Goal: Task Accomplishment & Management: Manage account settings

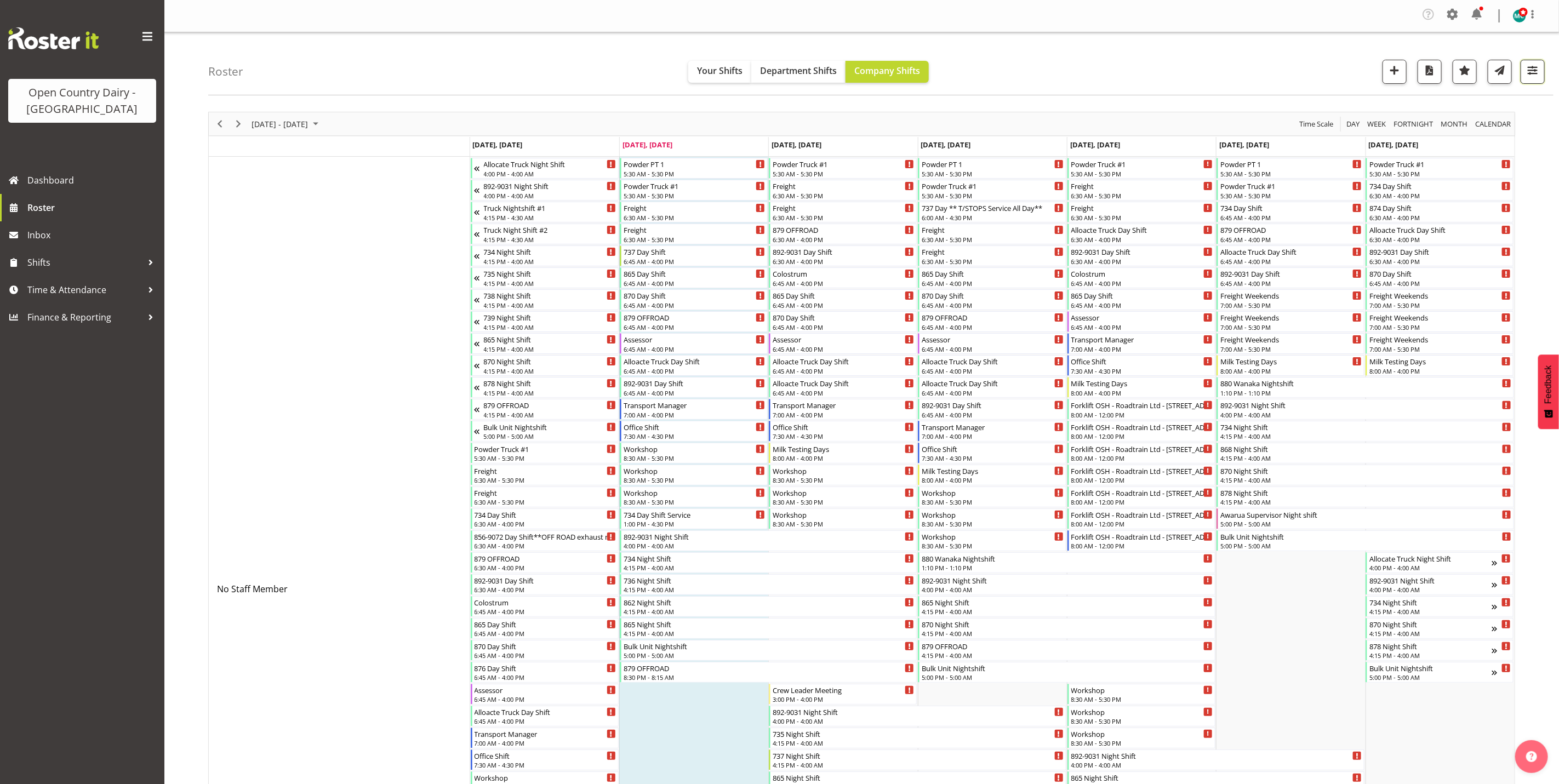
click at [1535, 68] on span "button" at bounding box center [1532, 69] width 14 height 14
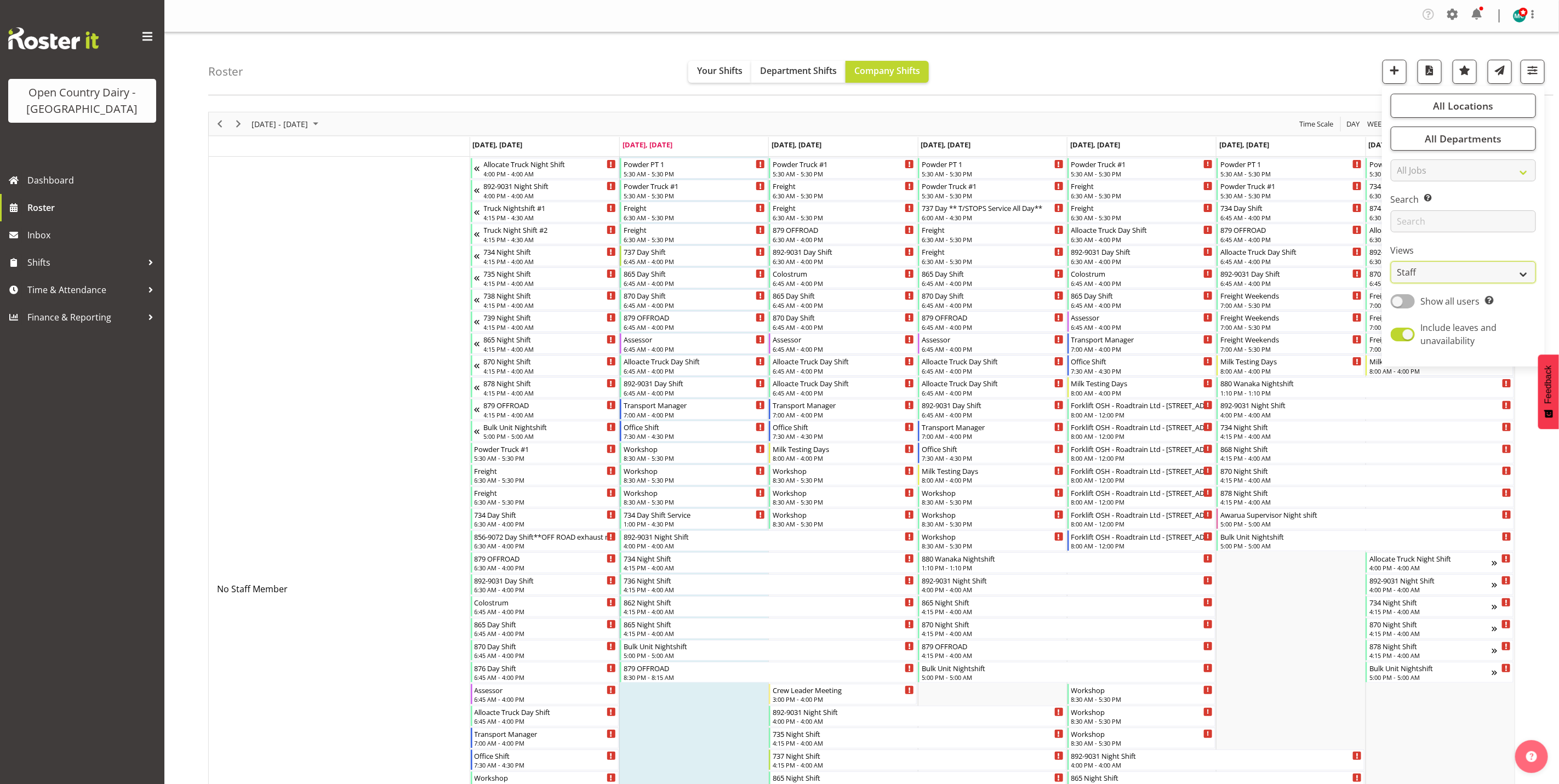
click at [1437, 273] on select "Staff Role Shift - Horizontal Shift - Vertical Staff - Location" at bounding box center [1463, 271] width 145 height 22
select select "shiftH"
click at [1391, 261] on select "Staff Role Shift - Horizontal Shift - Vertical Staff - Location" at bounding box center [1463, 271] width 145 height 22
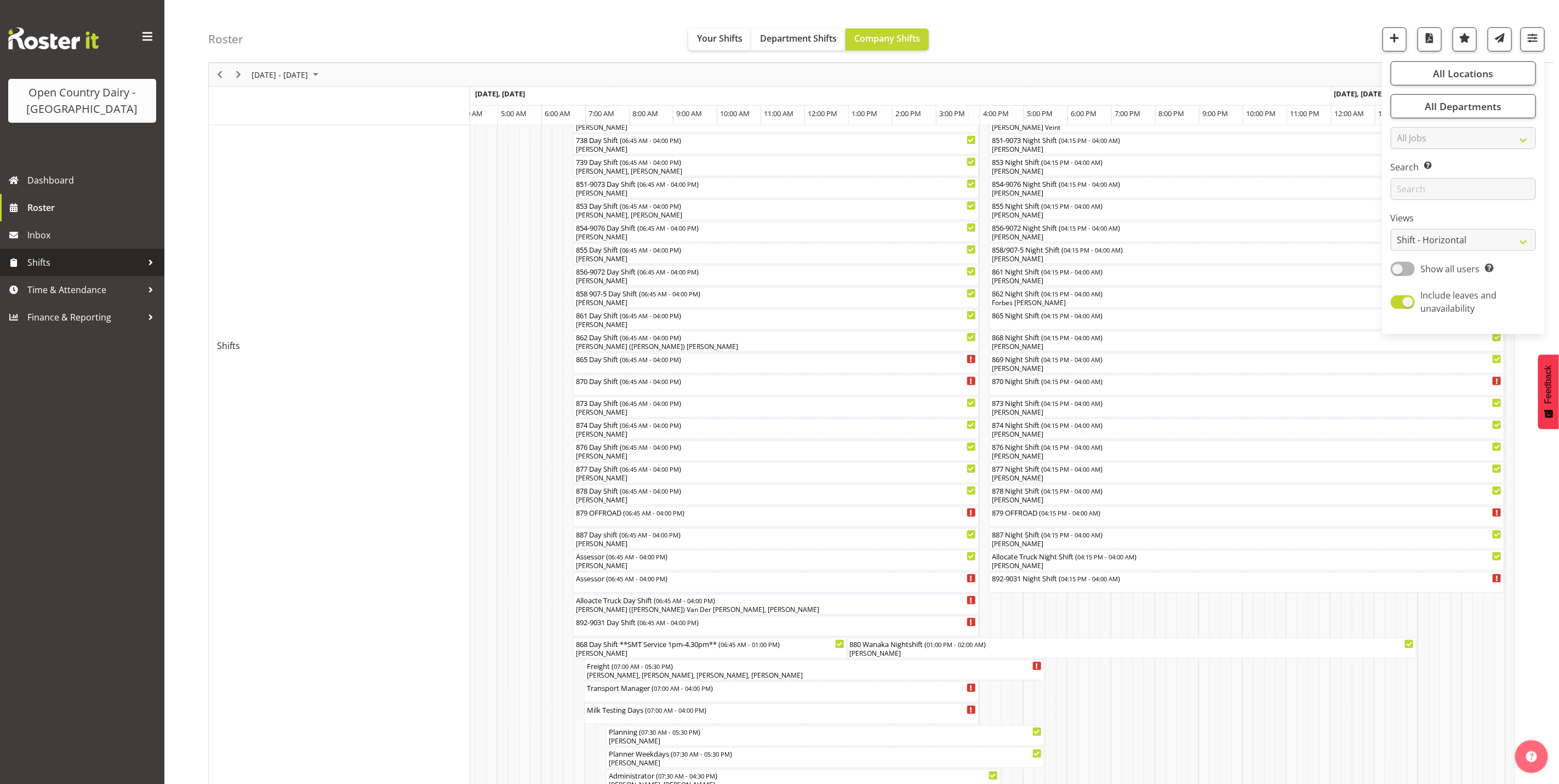
click at [41, 269] on span "Shifts" at bounding box center [84, 263] width 115 height 17
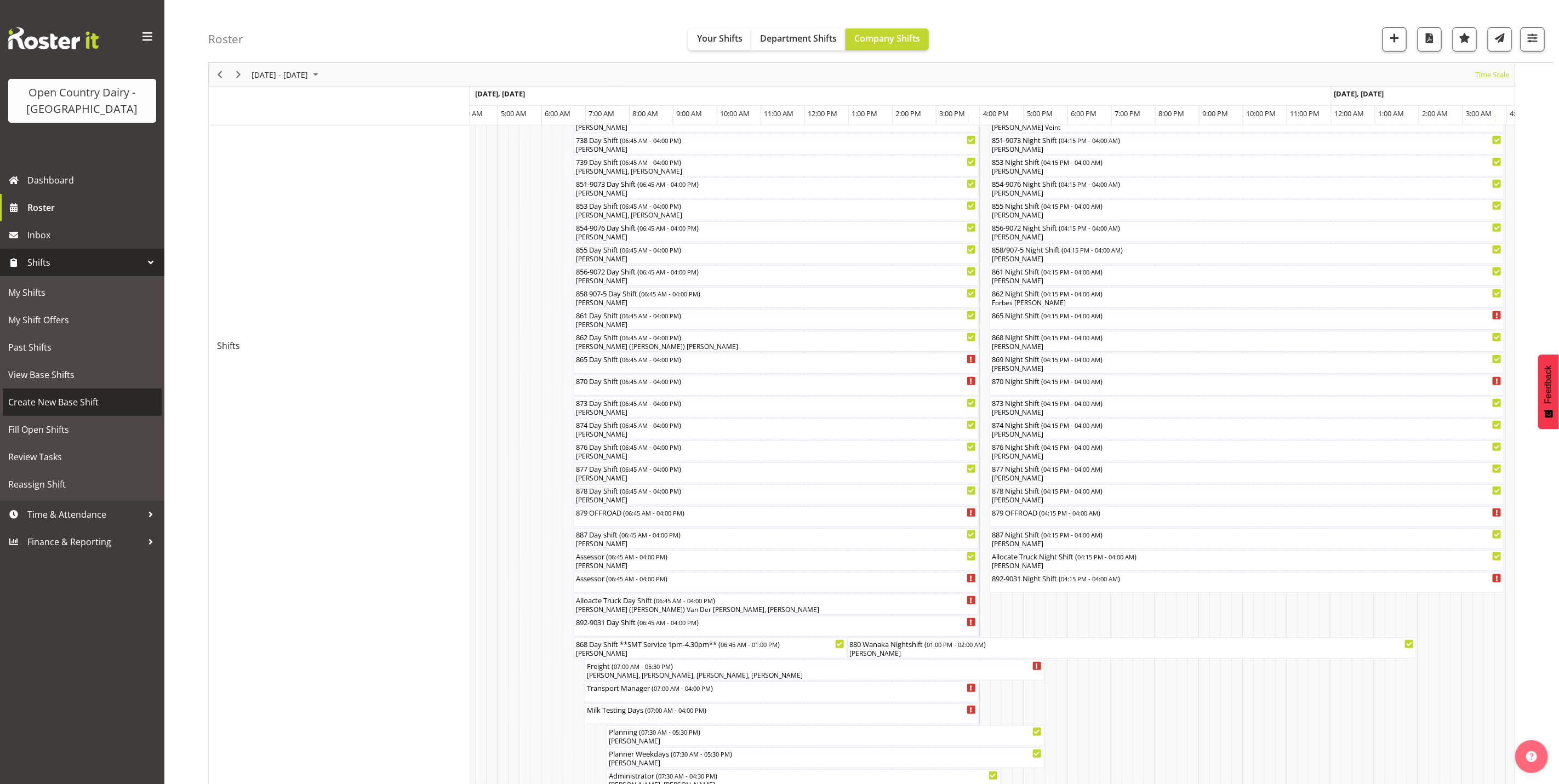
click at [36, 401] on span "Create New Base Shift" at bounding box center [82, 402] width 148 height 17
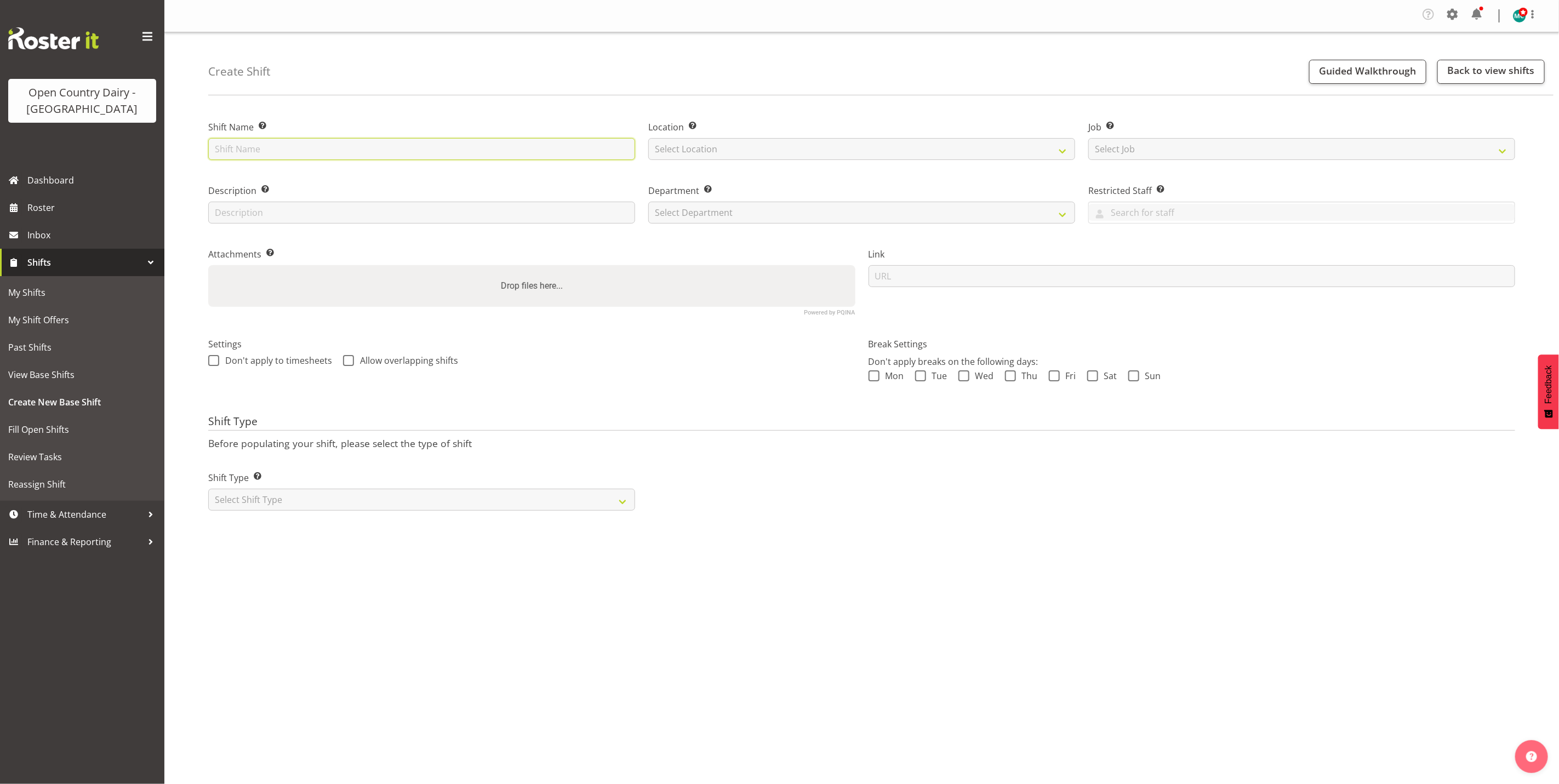
click at [261, 145] on input "text" at bounding box center [421, 149] width 427 height 22
type input "Milk Test Nights"
click at [1021, 143] on select "Select Location Awarua Milk Awarua Office Freight Waharoa Office" at bounding box center [862, 149] width 427 height 22
click at [778, 145] on select "Select Location Awarua Milk Awarua Office Freight Waharoa Office" at bounding box center [862, 149] width 427 height 22
select select "988"
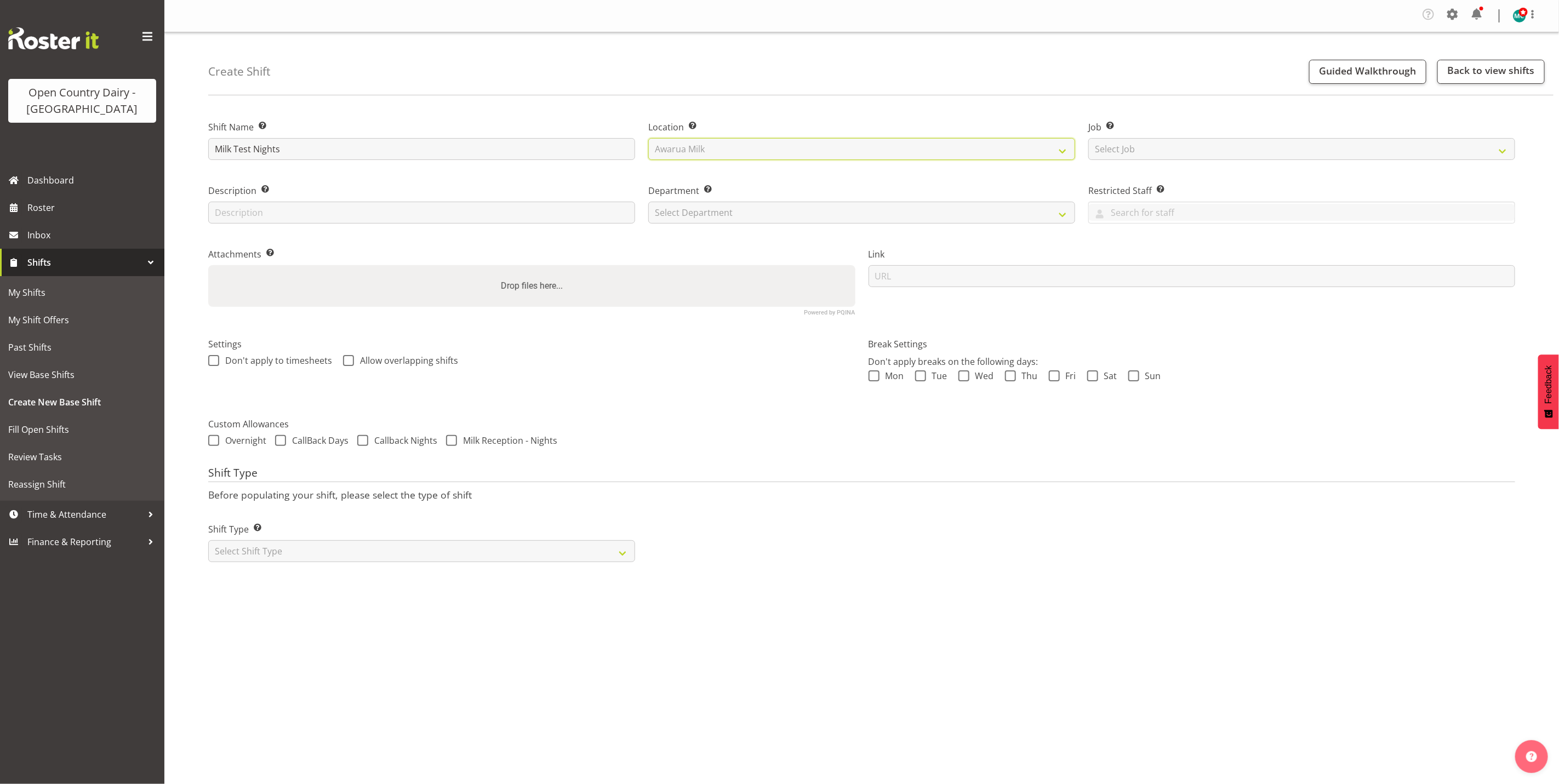
click at [648, 138] on select "Select Location Awarua Milk Awarua Office Freight Waharoa Office" at bounding box center [862, 149] width 427 height 22
click at [436, 215] on input "text" at bounding box center [421, 211] width 427 height 22
type input "Milk Testing"
click at [334, 550] on select "Select Shift Type One Off Shift Recurring Shift Rotating Shift" at bounding box center [421, 550] width 427 height 22
select select "rotating"
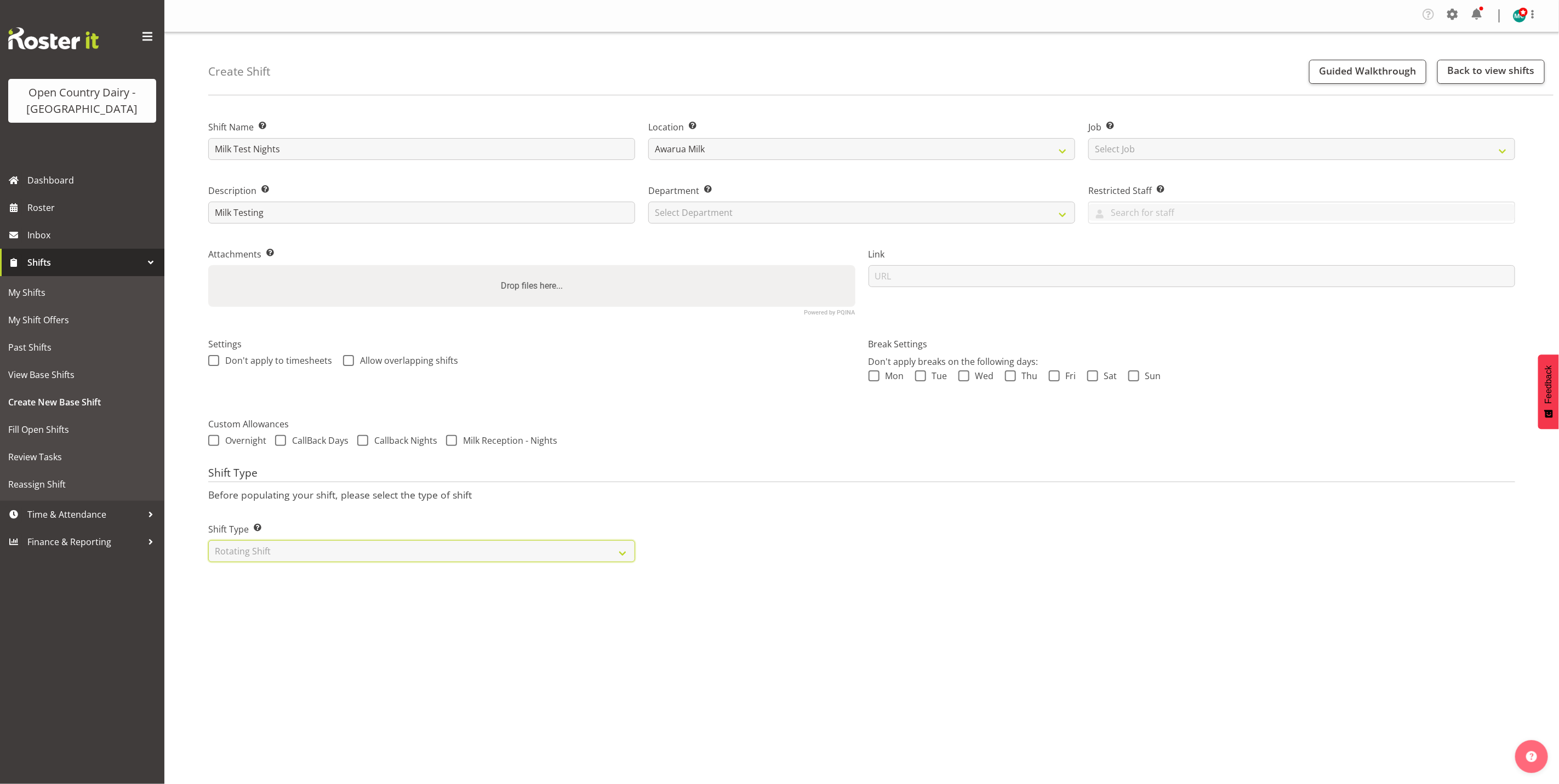
click at [208, 540] on select "Select Shift Type One Off Shift Recurring Shift Rotating Shift" at bounding box center [421, 550] width 427 height 22
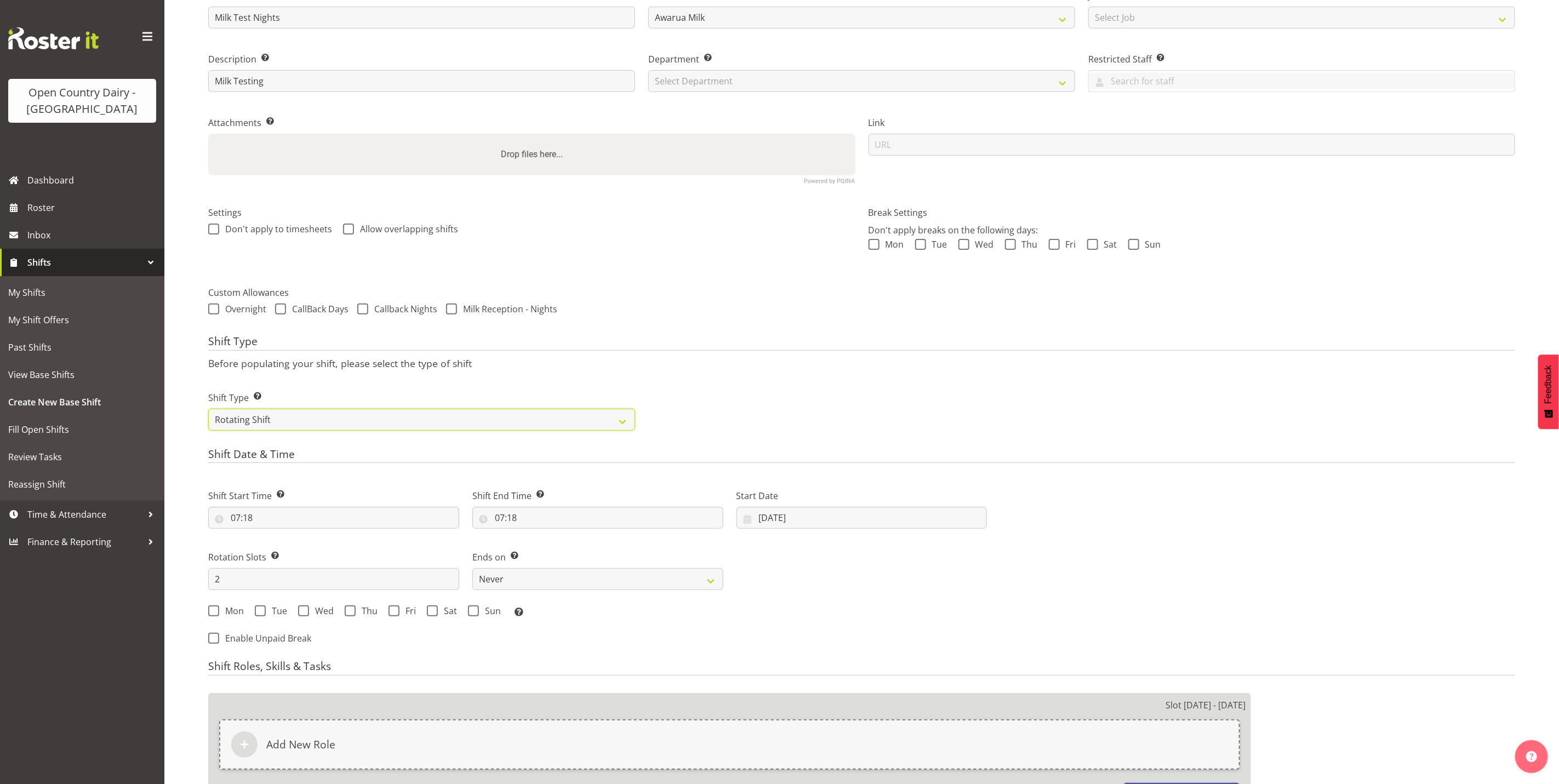
scroll to position [165, 0]
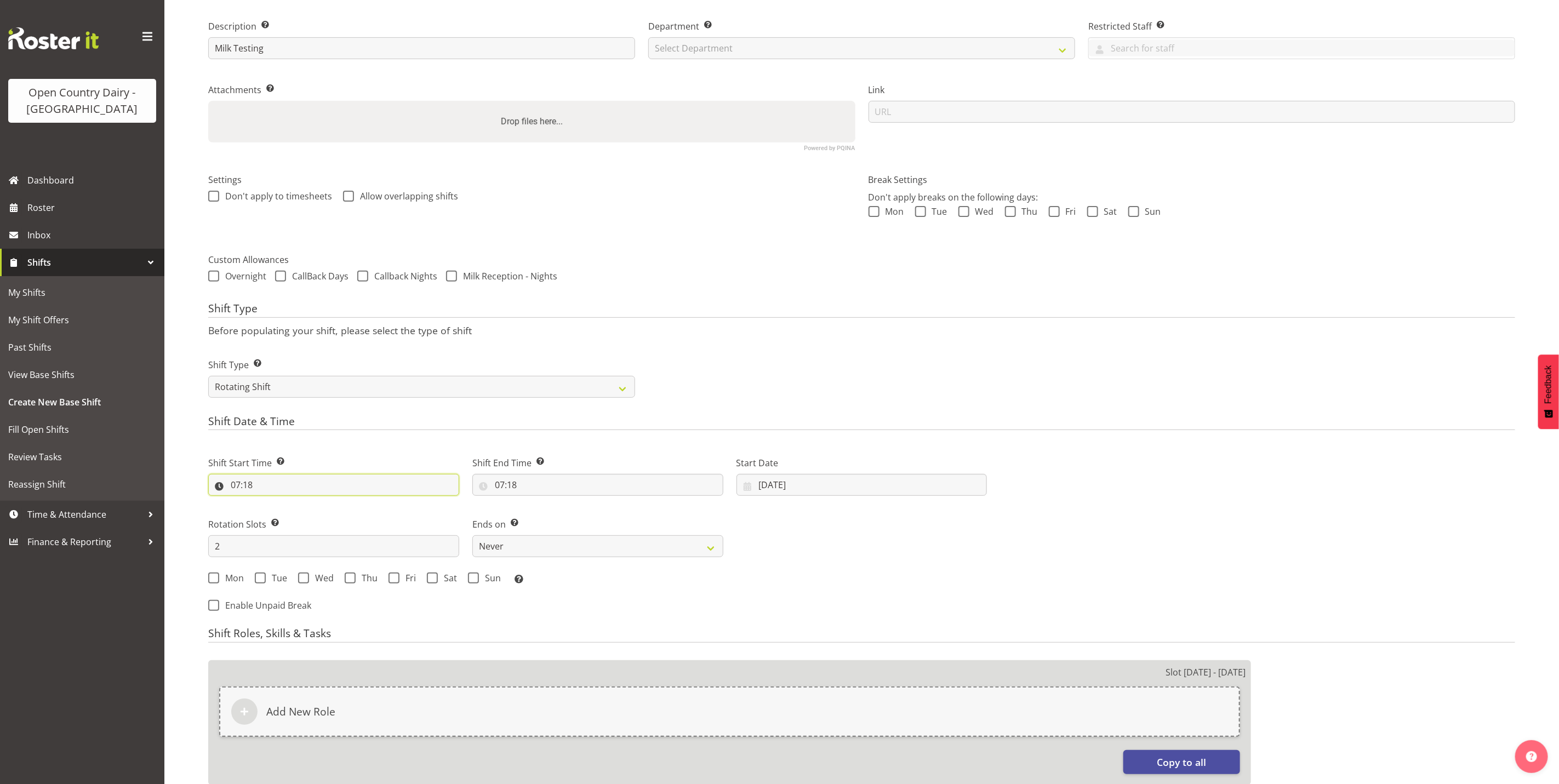
click at [238, 489] on input "07:18" at bounding box center [333, 484] width 251 height 22
click at [282, 516] on select "00 01 02 03 04 05 06 07 08 09 10 11 12 13 14 15 16 17 18 19 20 21 22 23" at bounding box center [283, 513] width 24 height 22
select select "18"
click at [270, 502] on select "00 01 02 03 04 05 06 07 08 09 10 11 12 13 14 15 16 17 18 19 20 21 22 23" at bounding box center [283, 513] width 24 height 22
type input "18:18"
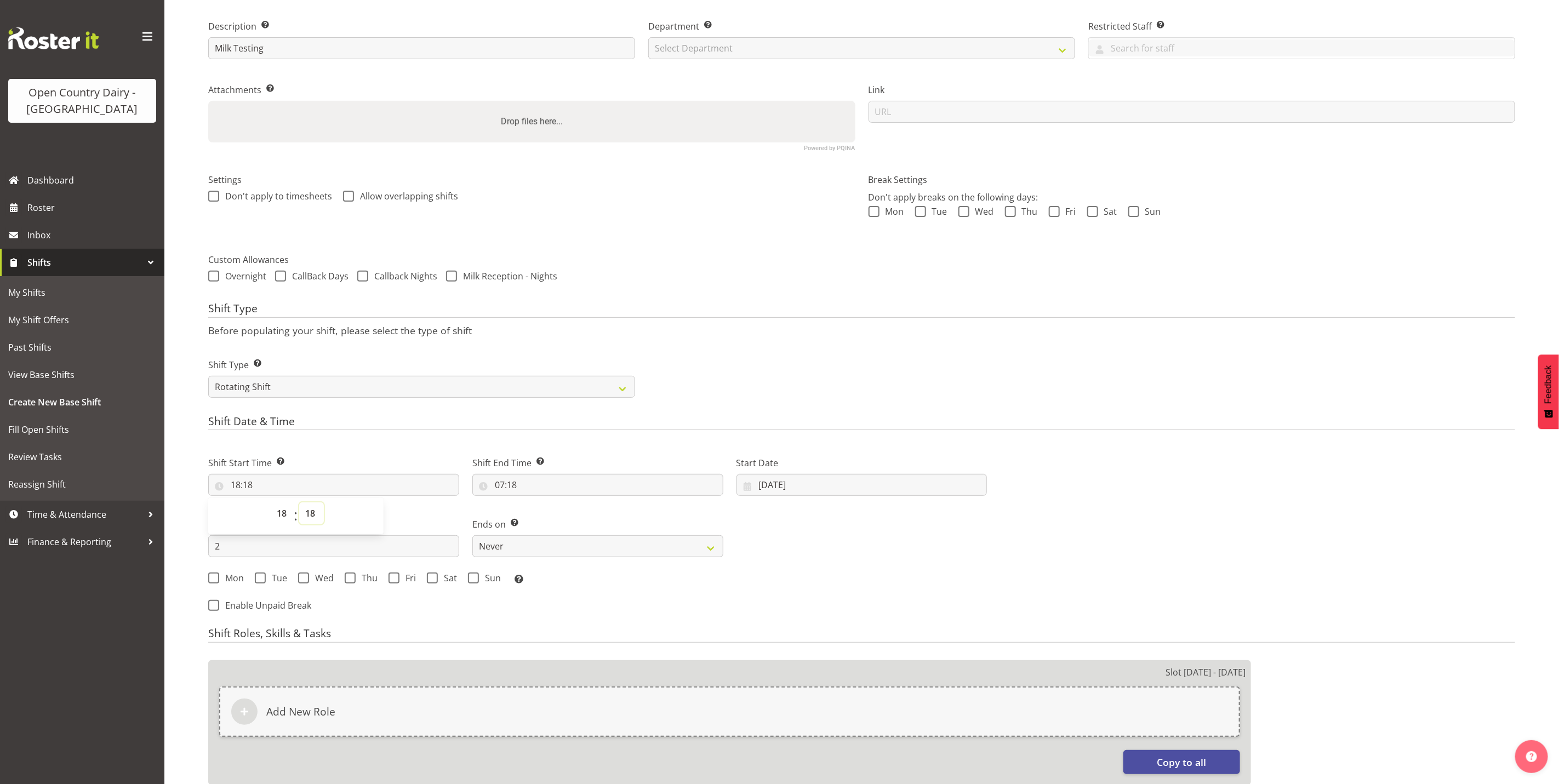
click at [316, 513] on select "00 01 02 03 04 05 06 07 08 09 10 11 12 13 14 15 16 17 18 19 20 21 22 23 24 25 2…" at bounding box center [312, 513] width 24 height 22
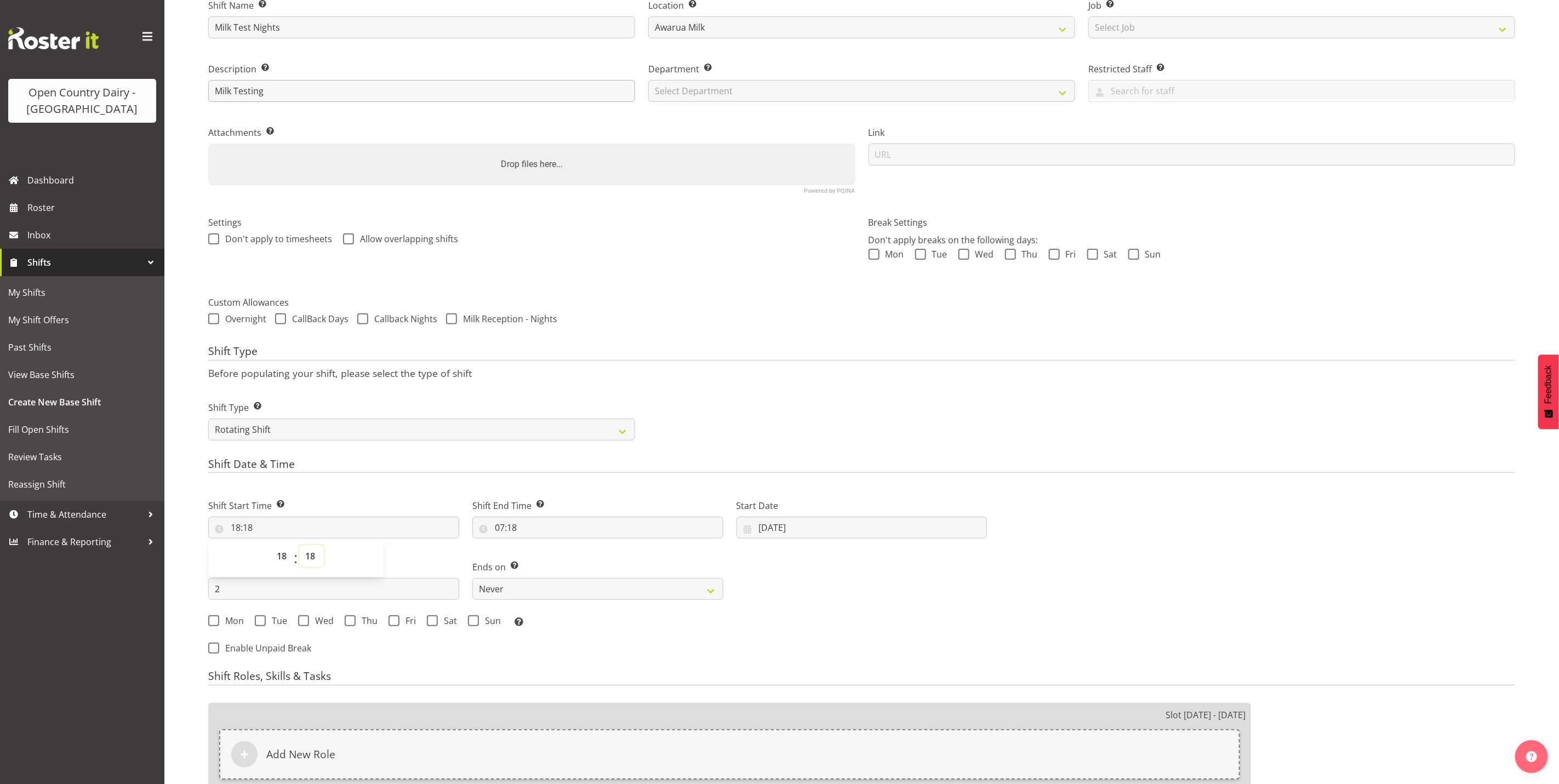
scroll to position [82, 0]
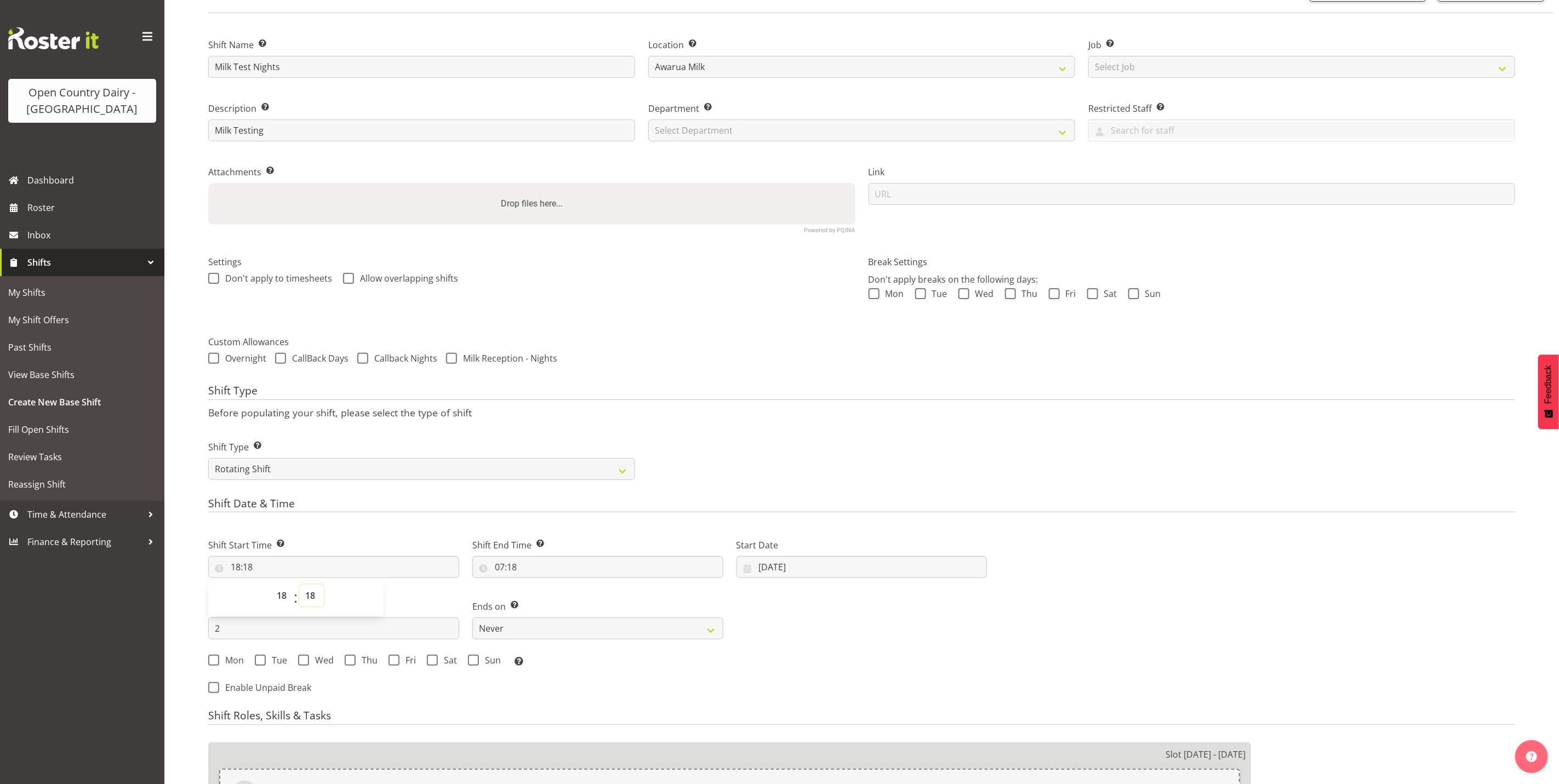
drag, startPoint x: 314, startPoint y: 597, endPoint x: 314, endPoint y: 582, distance: 15.0
click at [314, 597] on select "00 01 02 03 04 05 06 07 08 09 10 11 12 13 14 15 16 17 18 19 20 21 22 23 24 25 2…" at bounding box center [312, 595] width 24 height 22
select select "0"
click at [299, 585] on select "00 01 02 03 04 05 06 07 08 09 10 11 12 13 14 15 16 17 18 19 20 21 22 23 24 25 2…" at bounding box center [312, 595] width 24 height 22
type input "18:00"
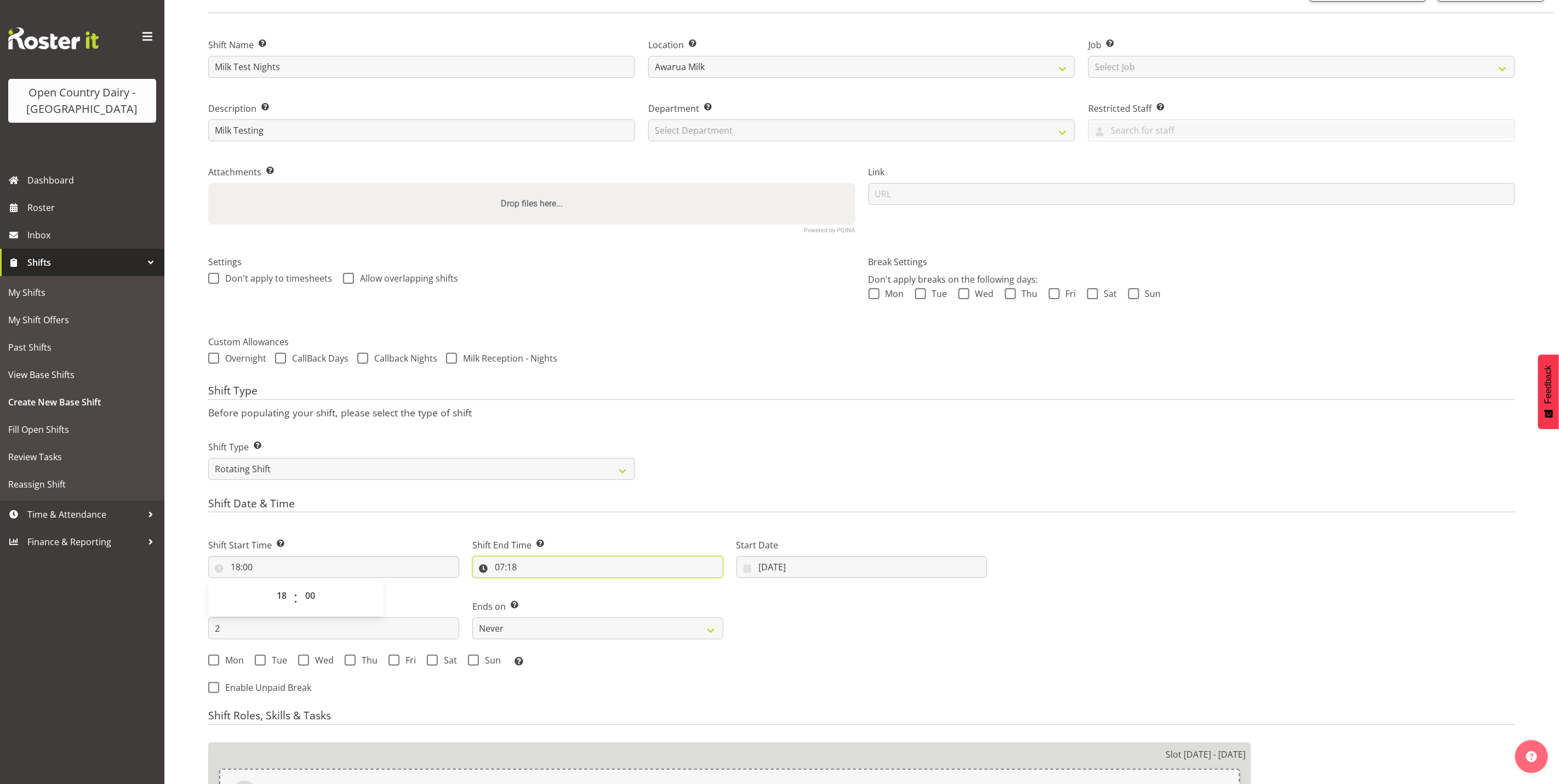
click at [504, 572] on input "07:18" at bounding box center [598, 566] width 251 height 22
click at [547, 599] on select "00 01 02 03 04 05 06 07 08 09 10 11 12 13 14 15 16 17 18 19 20 21 22 23" at bounding box center [546, 595] width 24 height 22
select select "6"
click at [534, 585] on select "00 01 02 03 04 05 06 07 08 09 10 11 12 13 14 15 16 17 18 19 20 21 22 23" at bounding box center [546, 595] width 24 height 22
type input "06:18"
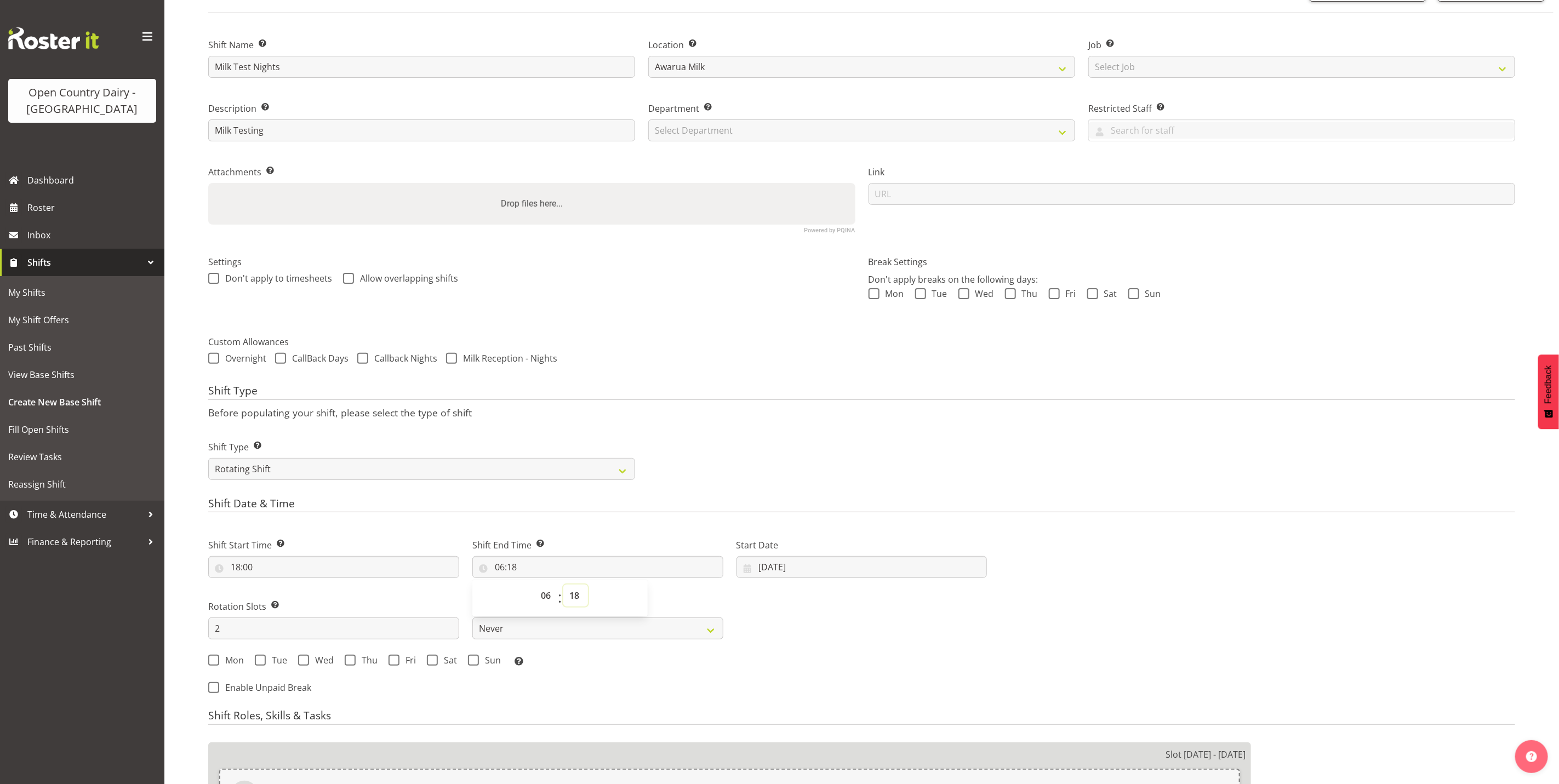
drag, startPoint x: 576, startPoint y: 600, endPoint x: 576, endPoint y: 590, distance: 10.0
click at [576, 600] on select "00 01 02 03 04 05 06 07 08 09 10 11 12 13 14 15 16 17 18 19 20 21 22 23 24 25 2…" at bounding box center [576, 595] width 24 height 22
select select "0"
click at [563, 585] on select "00 01 02 03 04 05 06 07 08 09 10 11 12 13 14 15 16 17 18 19 20 21 22 23 24 25 2…" at bounding box center [576, 595] width 24 height 22
type input "06:00"
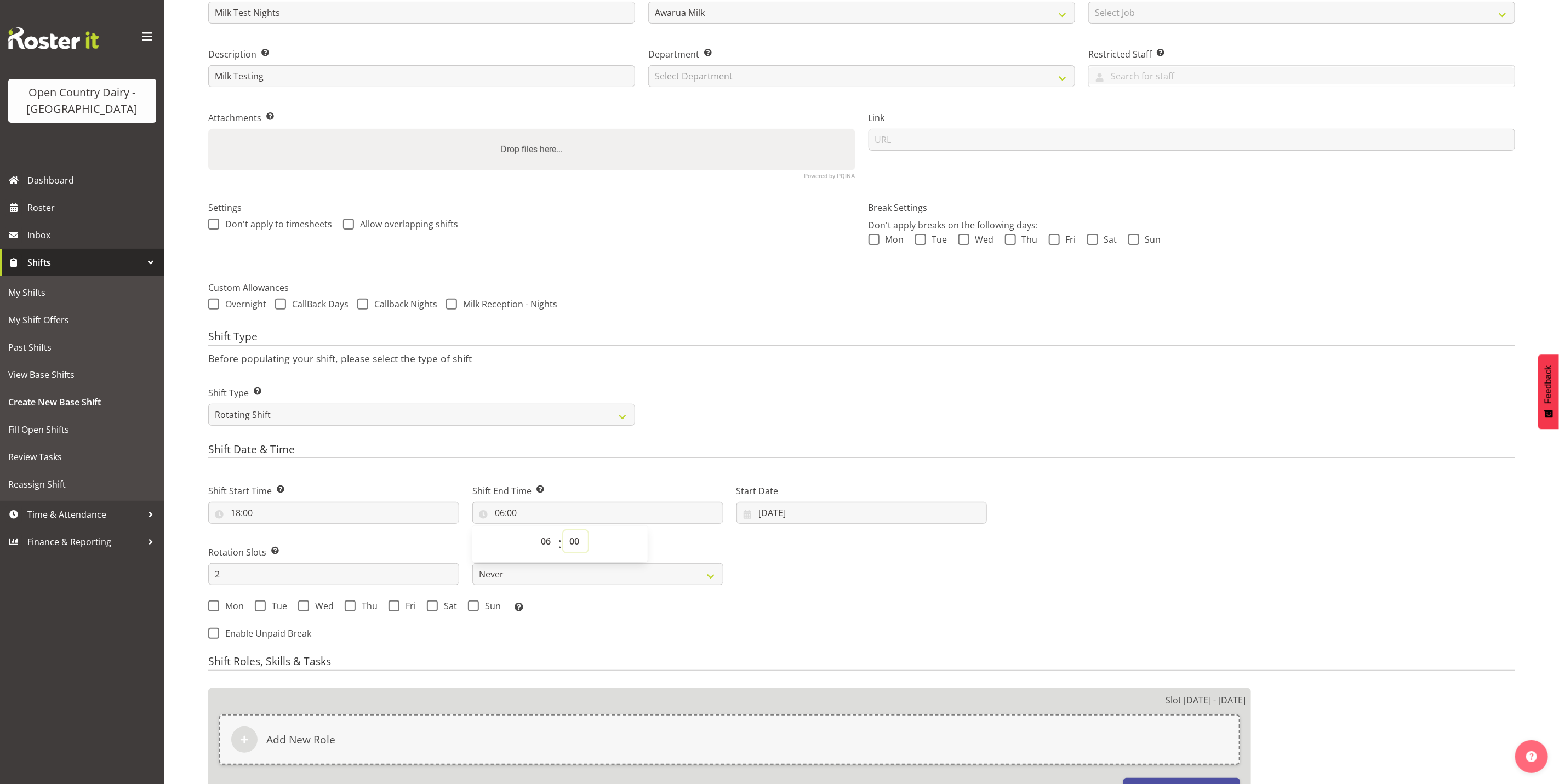
scroll to position [165, 0]
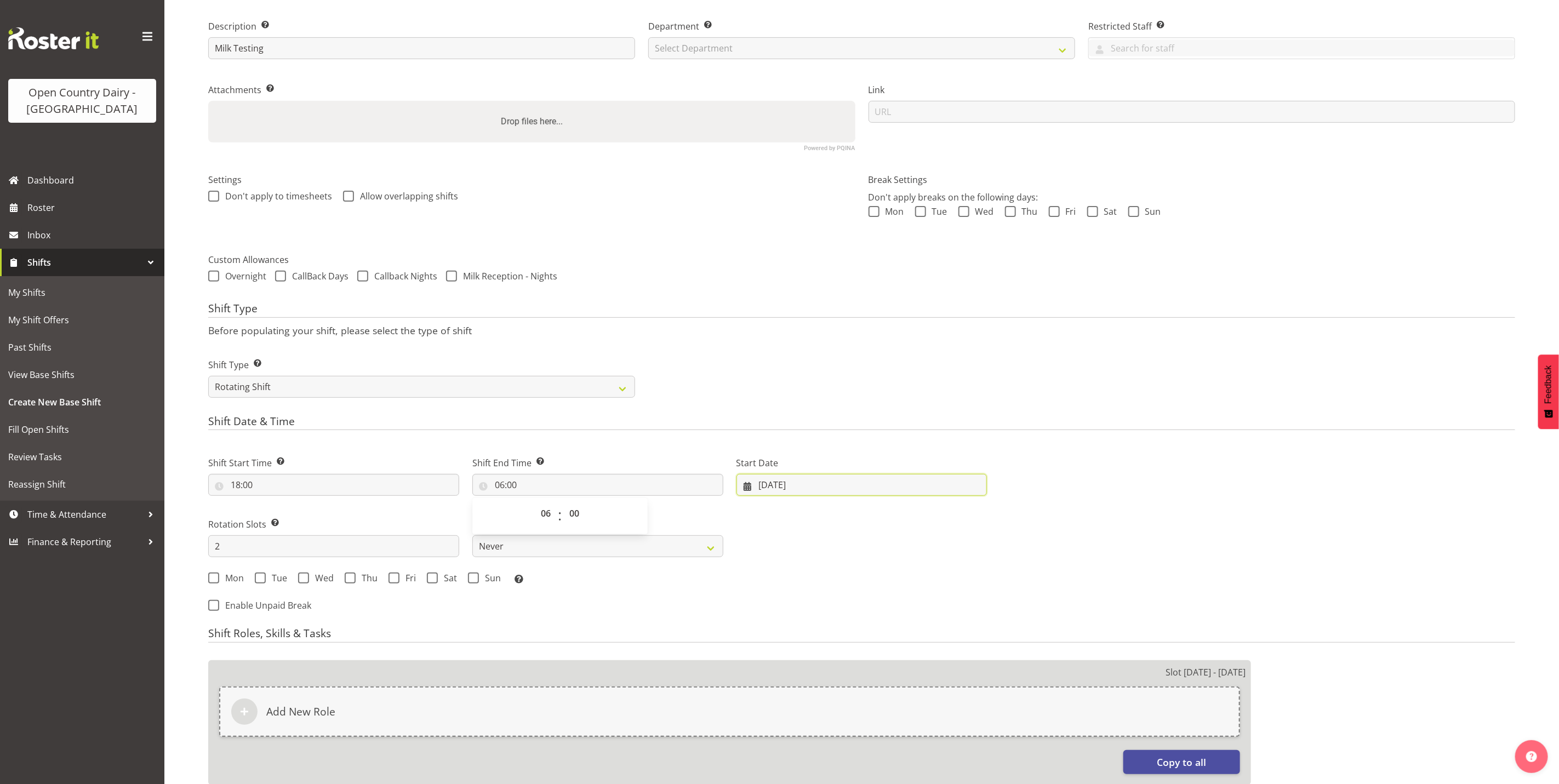
click at [775, 486] on input "02/09/2025" at bounding box center [862, 484] width 251 height 22
click at [838, 577] on span "3" at bounding box center [836, 573] width 5 height 10
type input "[DATE]"
click at [258, 546] on input "2" at bounding box center [333, 545] width 251 height 22
type input "4"
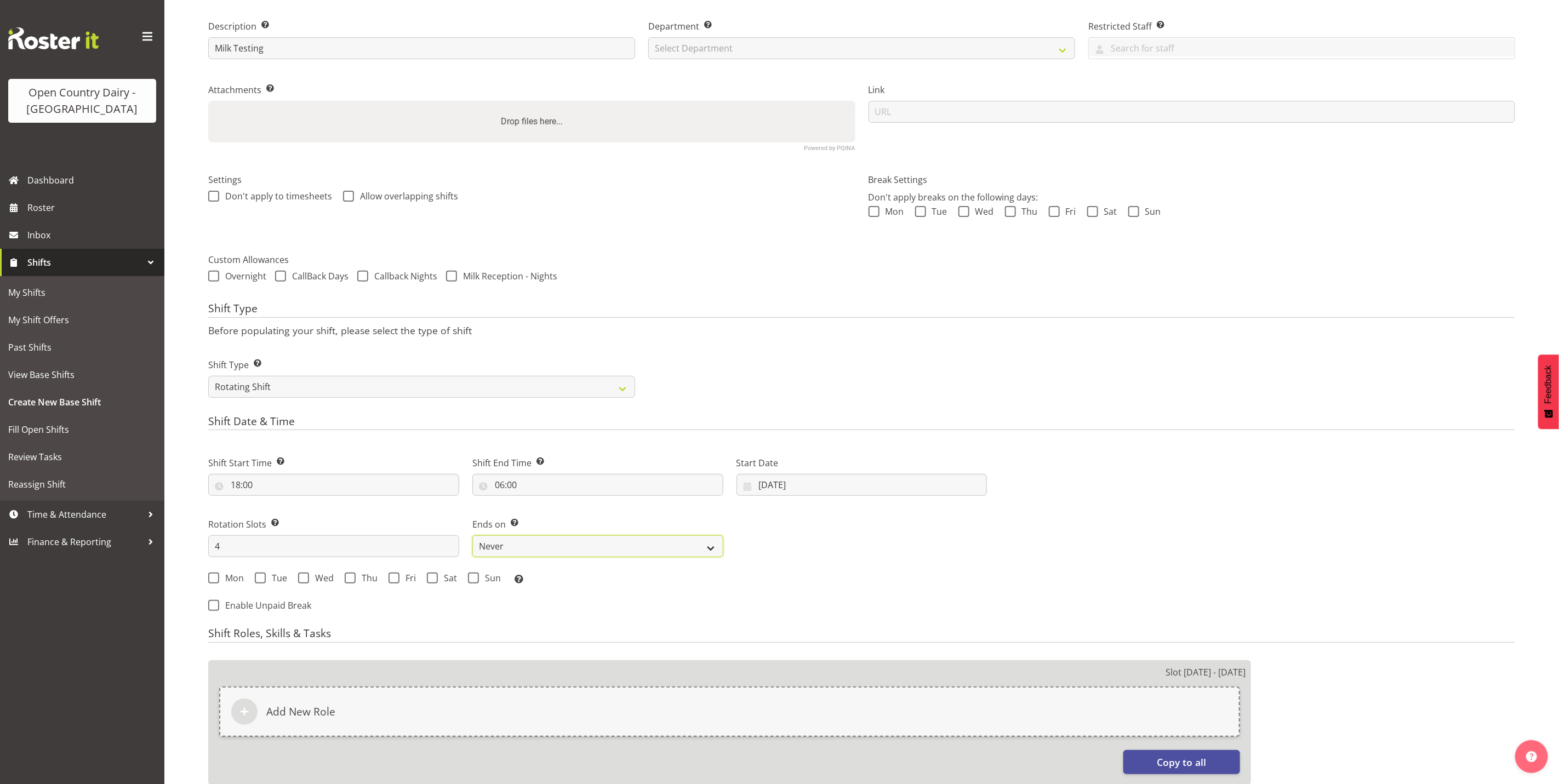
click at [624, 544] on select "Never On Date" at bounding box center [598, 545] width 251 height 22
click at [473, 536] on select "Never On Date" at bounding box center [598, 545] width 251 height 22
click at [212, 579] on span at bounding box center [213, 578] width 11 height 11
click at [212, 579] on input "Mon" at bounding box center [211, 578] width 7 height 7
checkbox input "true"
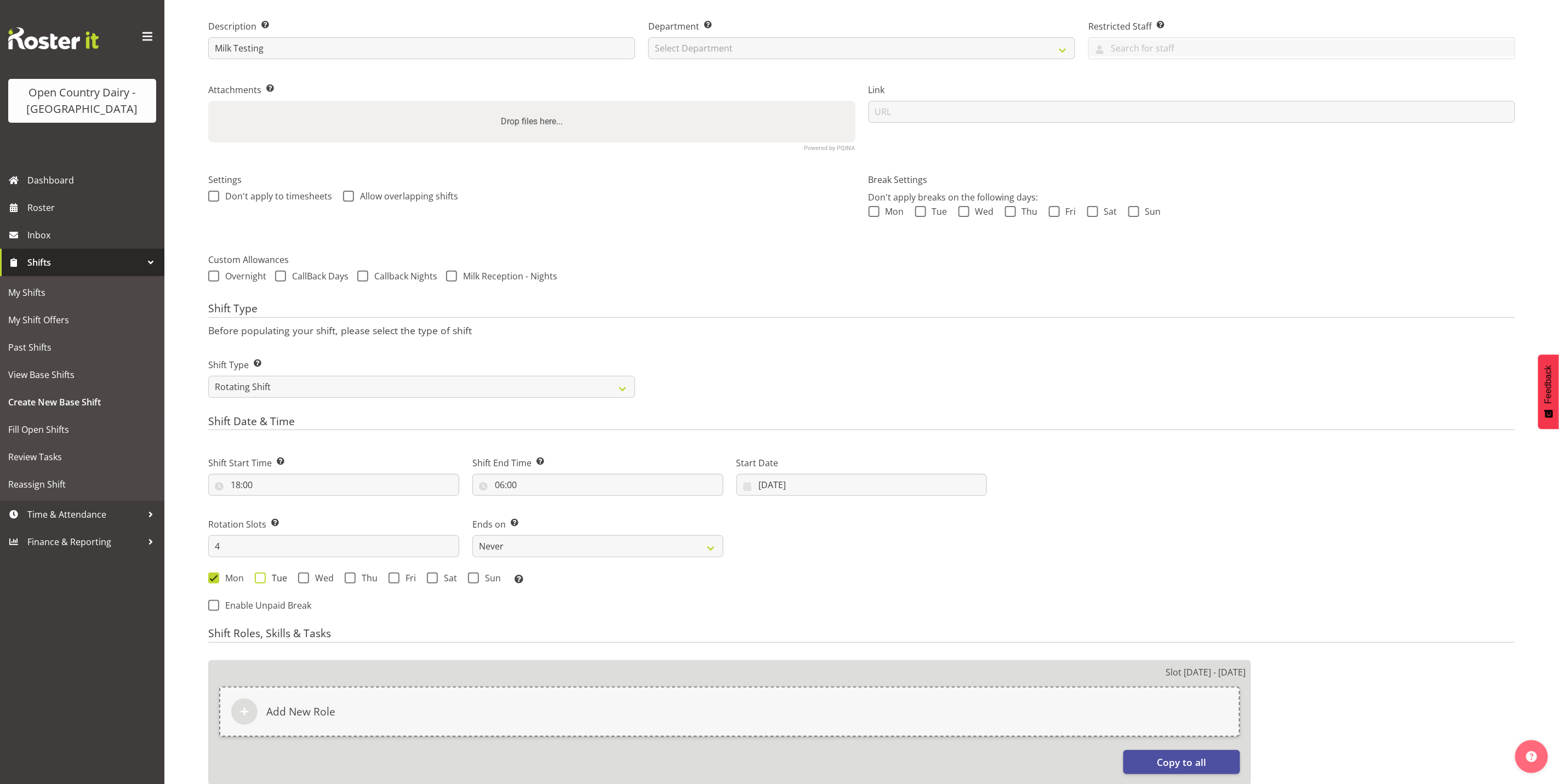
click at [263, 577] on span at bounding box center [260, 578] width 11 height 11
click at [262, 577] on input "Tue" at bounding box center [258, 578] width 7 height 7
checkbox input "true"
click at [306, 577] on span at bounding box center [303, 578] width 11 height 11
click at [305, 577] on input "Wed" at bounding box center [301, 578] width 7 height 7
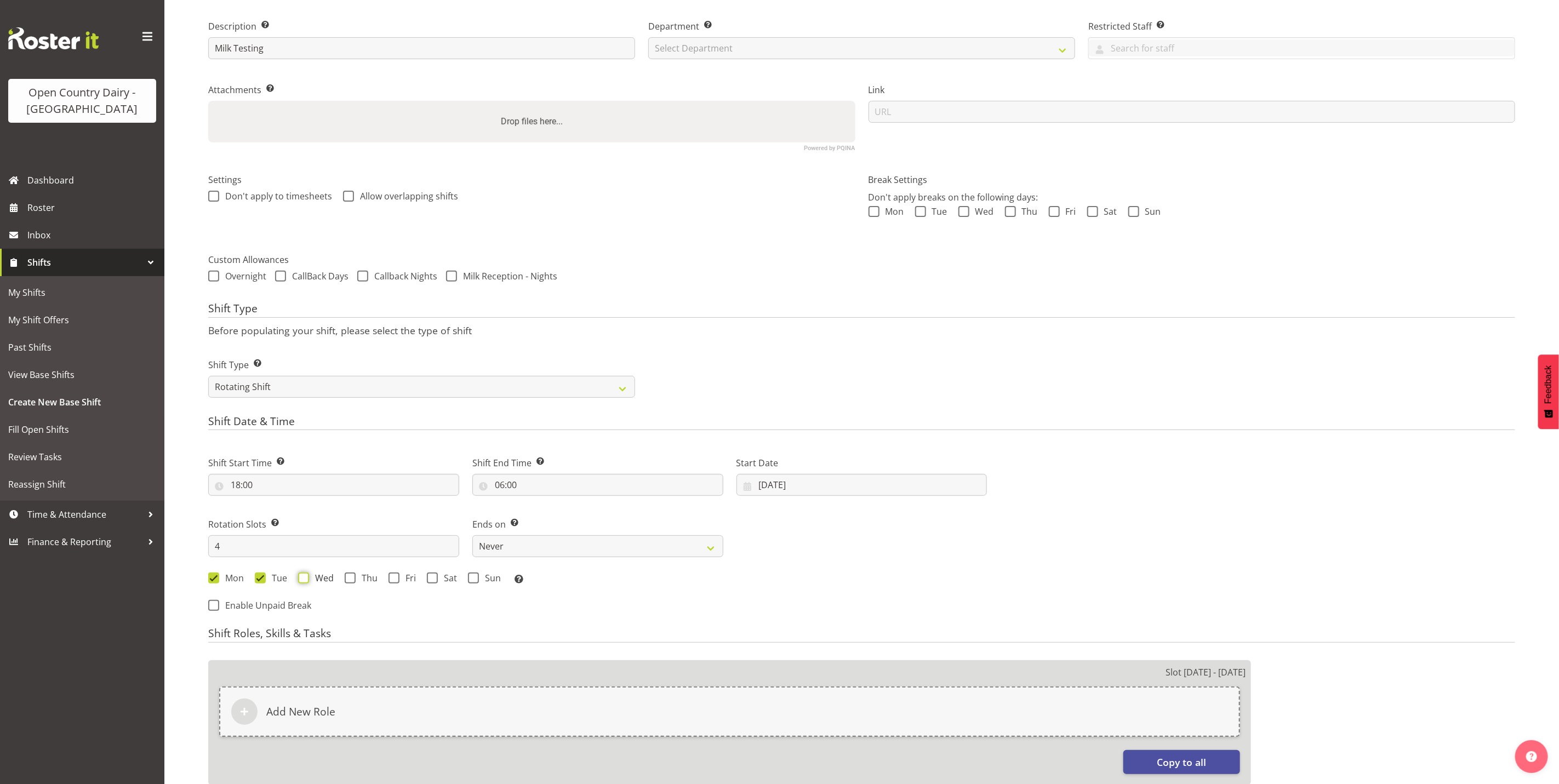
checkbox input "true"
click at [354, 579] on span at bounding box center [350, 578] width 11 height 11
click at [352, 579] on input "Thu" at bounding box center [348, 578] width 7 height 7
checkbox input "true"
click at [388, 578] on span at bounding box center [394, 578] width 11 height 11
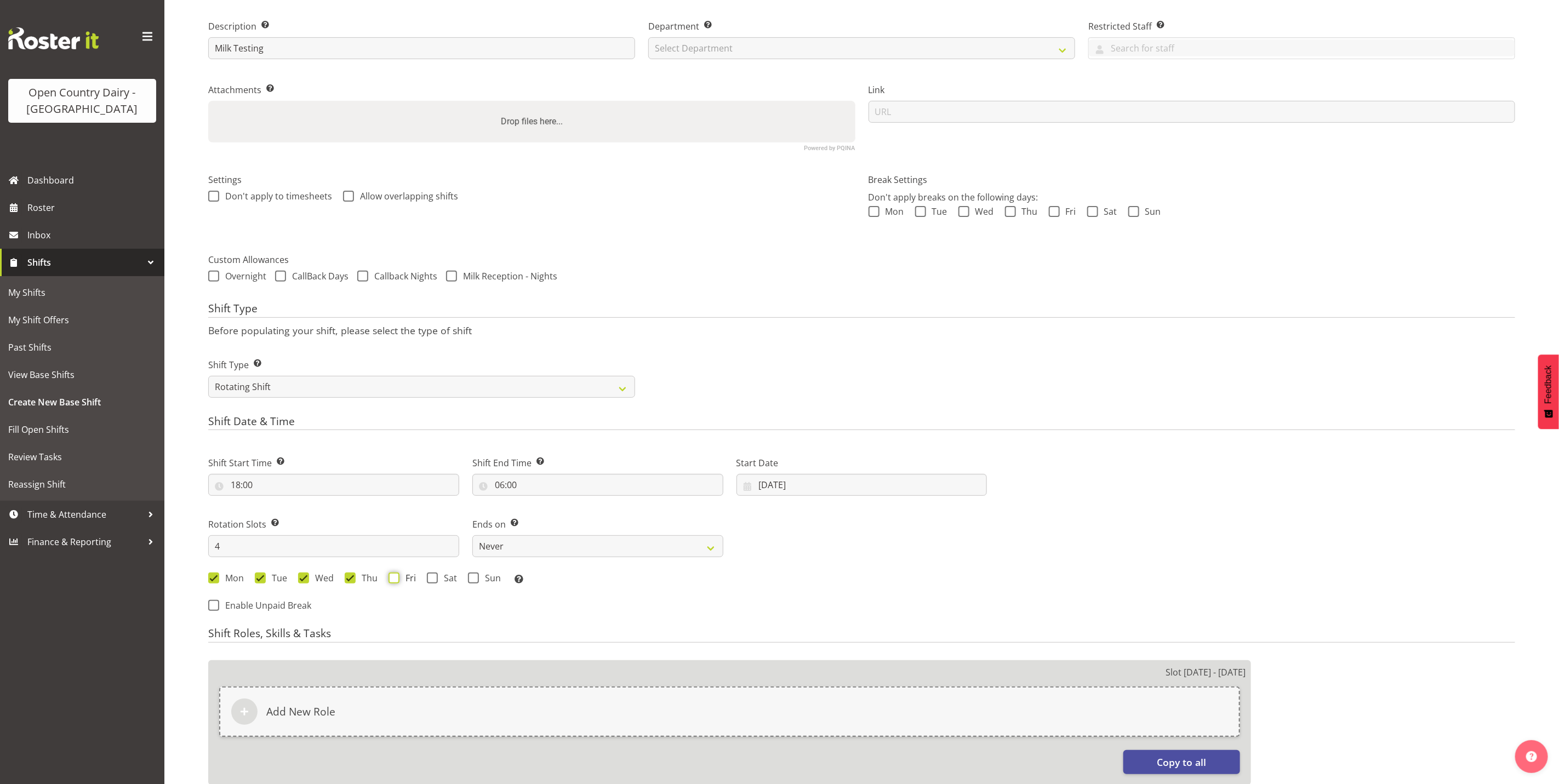
click at [388, 578] on input "Fri" at bounding box center [392, 578] width 7 height 7
checkbox input "true"
click at [438, 582] on span "Sat" at bounding box center [447, 578] width 19 height 11
click at [434, 582] on input "Sat" at bounding box center [430, 578] width 7 height 7
checkbox input "true"
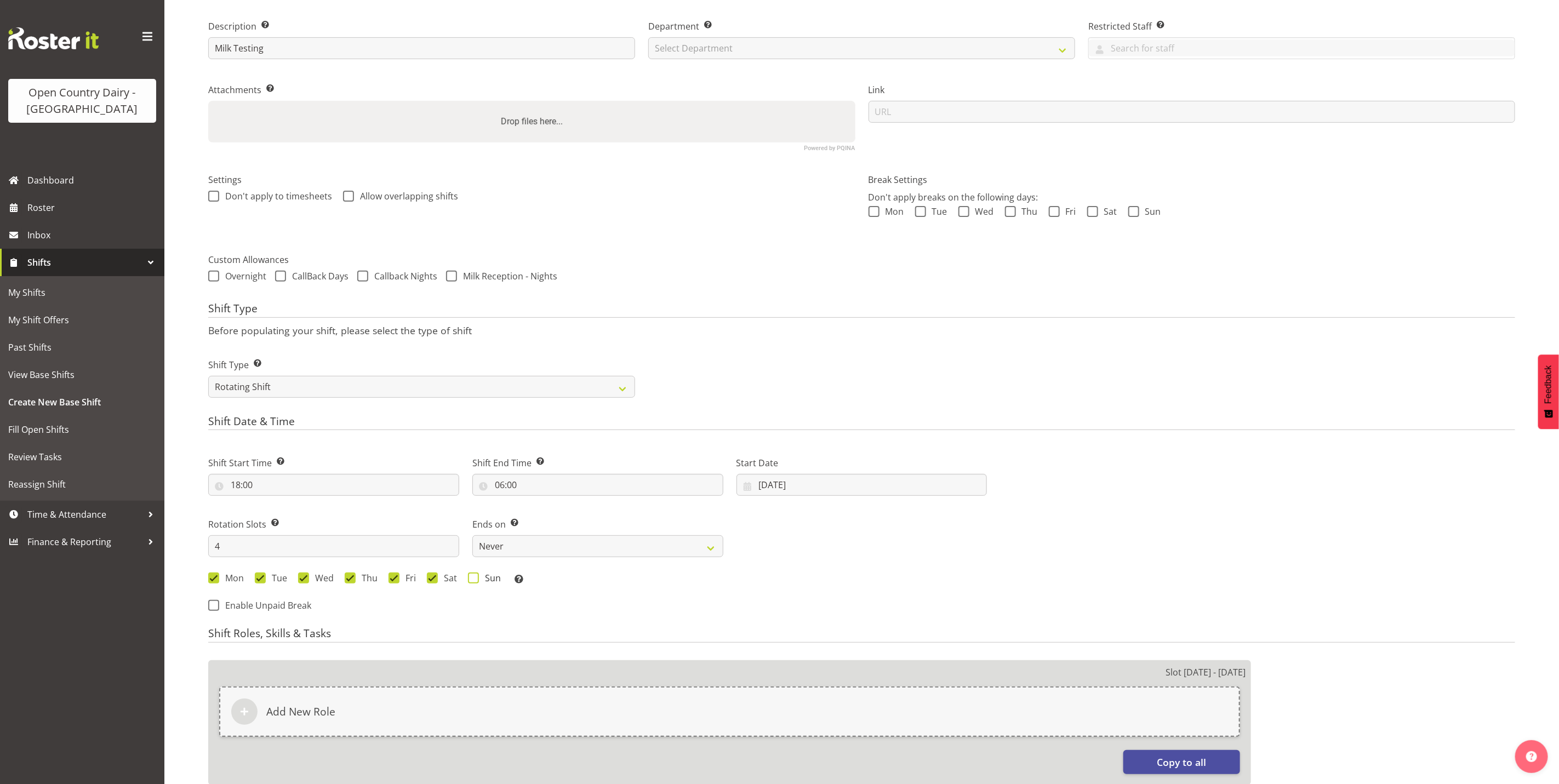
click at [471, 580] on span at bounding box center [474, 578] width 11 height 11
click at [471, 580] on input "Sun" at bounding box center [472, 578] width 7 height 7
checkbox input "true"
click at [643, 545] on select "Never On Date" at bounding box center [598, 545] width 251 height 22
click at [640, 547] on select "Never On Date" at bounding box center [598, 545] width 251 height 22
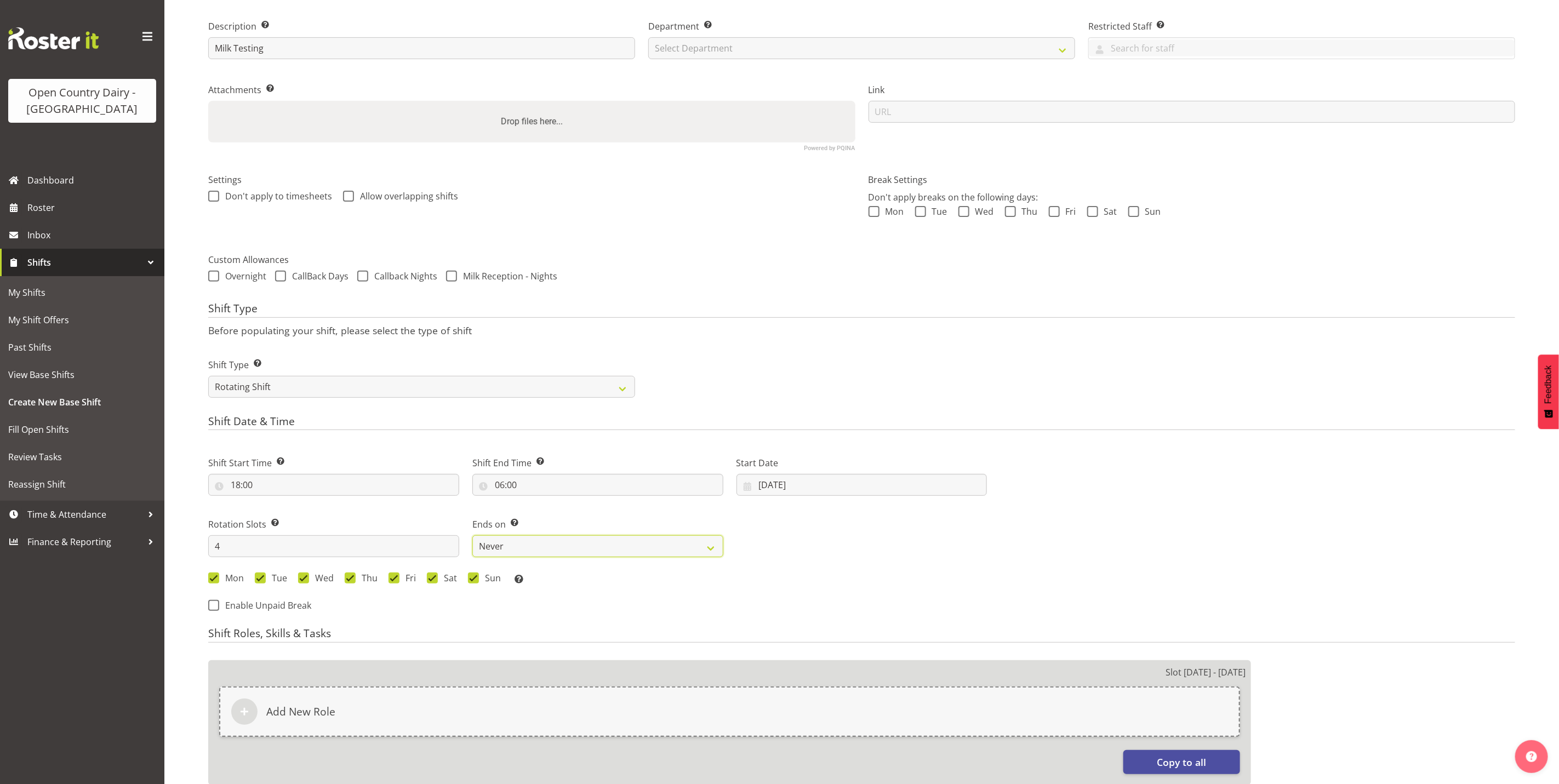
click at [473, 536] on select "Never On Date" at bounding box center [598, 545] width 251 height 22
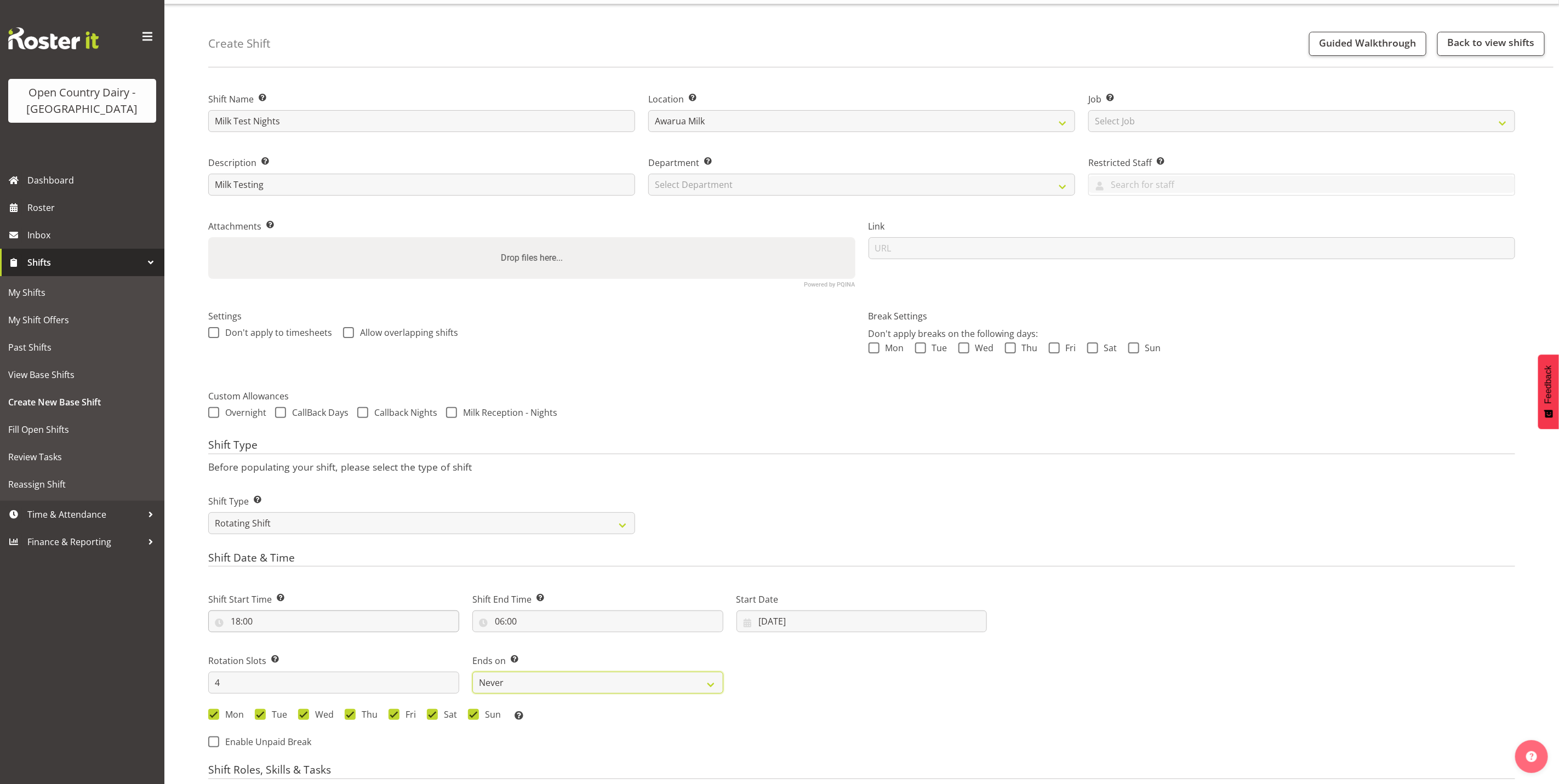
scroll to position [0, 0]
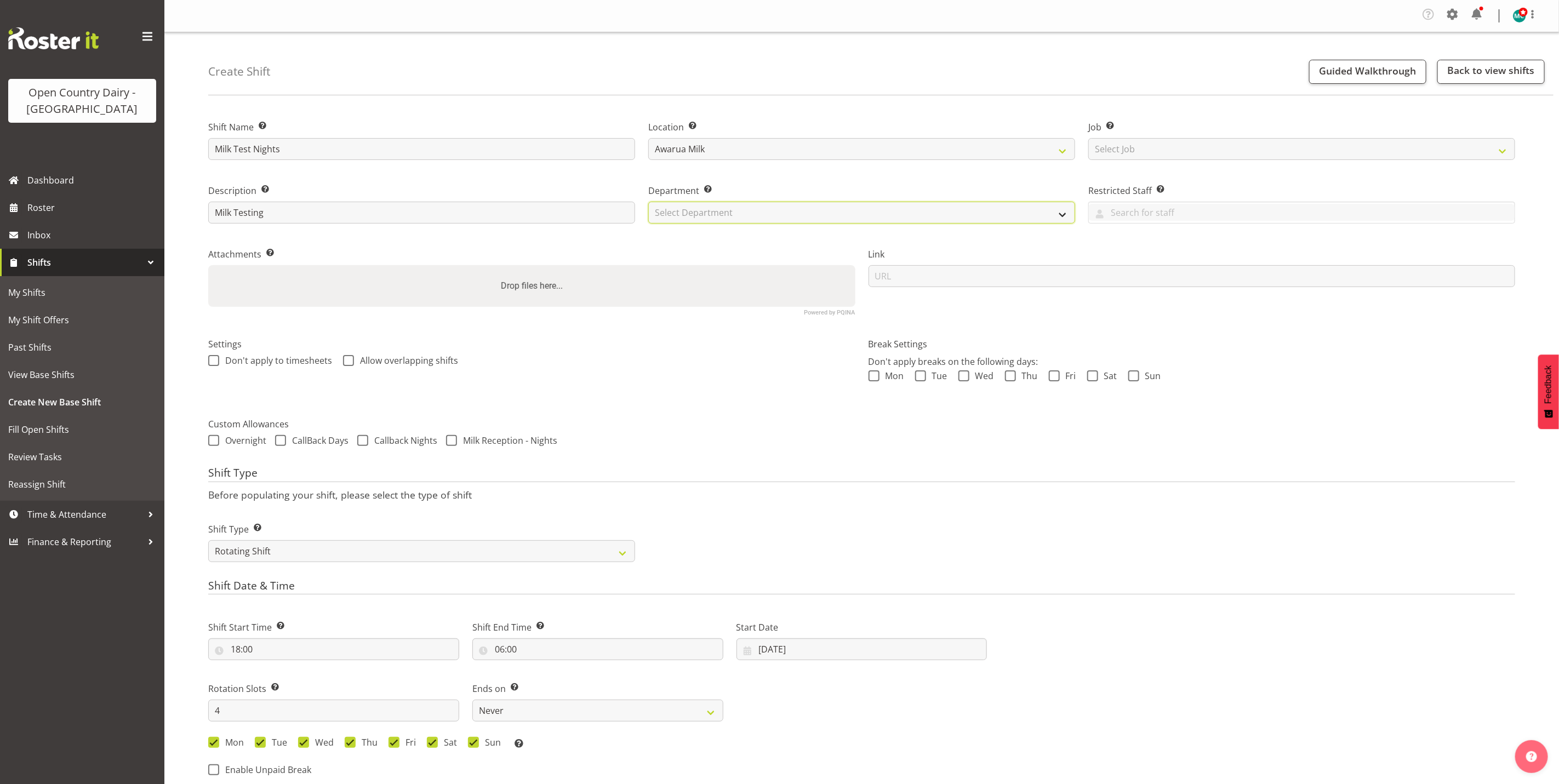
click at [801, 216] on select "Select Department 731 734 735 736 737 738 739 850 851 852 853 854 855 856 857 8…" at bounding box center [862, 211] width 427 height 22
select select "698"
click at [648, 201] on select "Select Department 731 734 735 736 737 738 739 850 851 852 853 854 855 856 857 8…" at bounding box center [862, 211] width 427 height 22
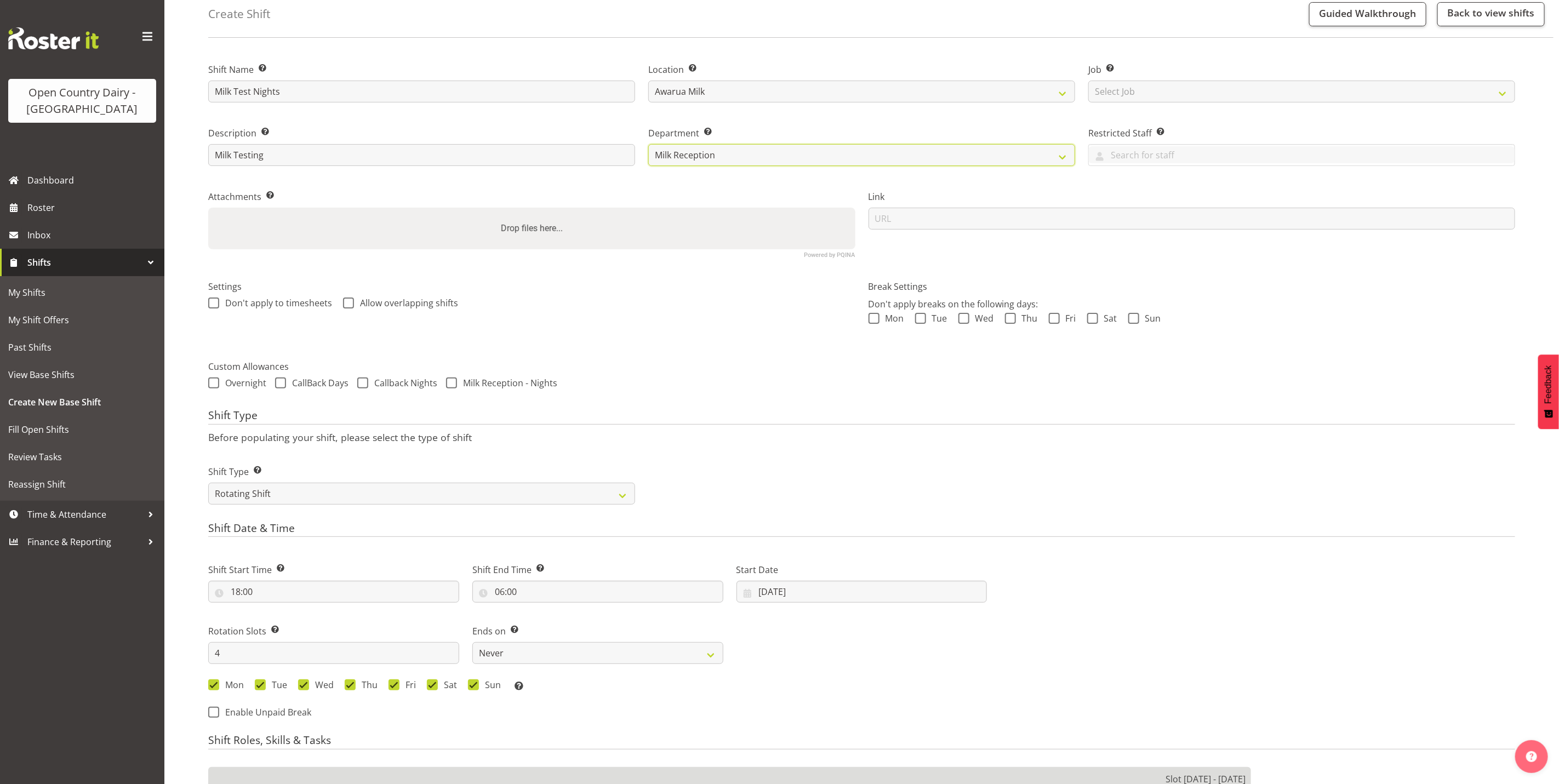
scroll to position [165, 0]
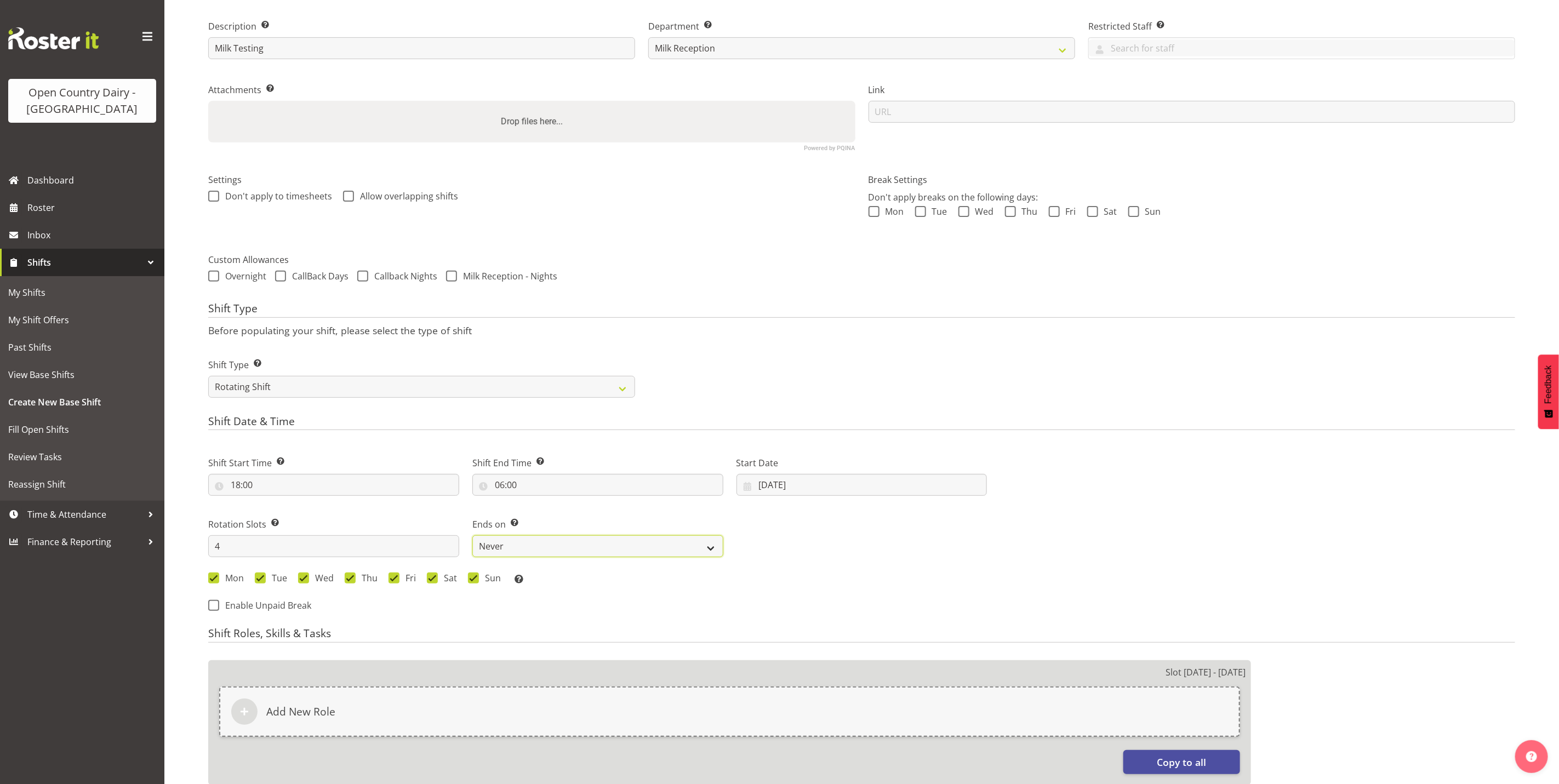
click at [617, 546] on select "Never On Date" at bounding box center [598, 545] width 251 height 22
select select "date"
click at [473, 536] on select "Never On Date" at bounding box center [598, 545] width 251 height 22
click at [786, 549] on input "02/09/2025" at bounding box center [862, 545] width 251 height 22
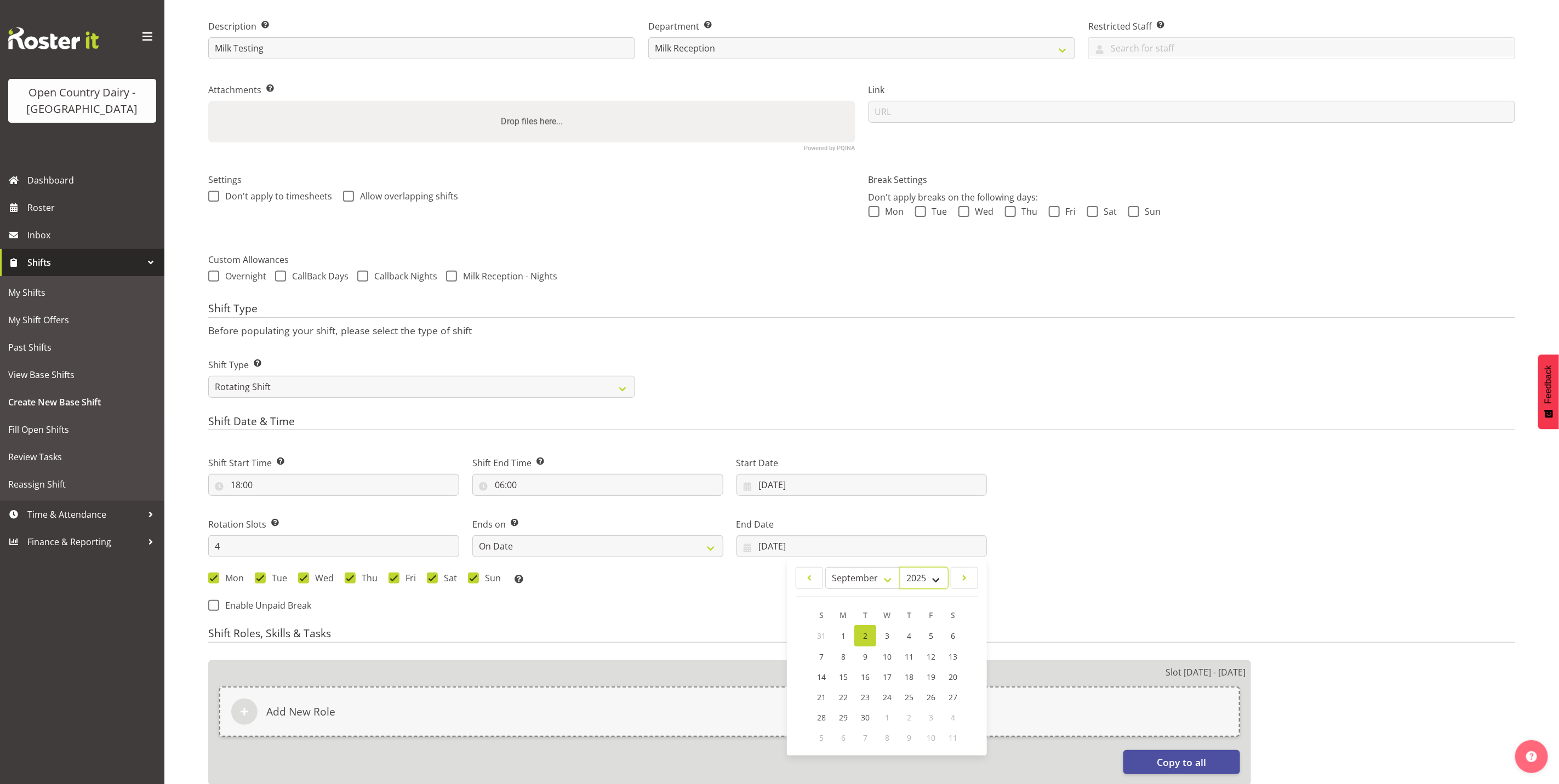
click at [937, 584] on select "2035 2034 2033 2032 2031 2030 2029 2028 2027 2026 2025 2024 2023 2022 2021 2020…" at bounding box center [924, 577] width 49 height 22
select select "2026"
click at [899, 568] on select "2035 2034 2033 2032 2031 2030 2029 2028 2027 2026 2025 2024 2023 2022 2021 2020…" at bounding box center [924, 577] width 49 height 22
click at [885, 579] on select "January February March April May June July August September October November De…" at bounding box center [863, 577] width 75 height 22
select select "6"
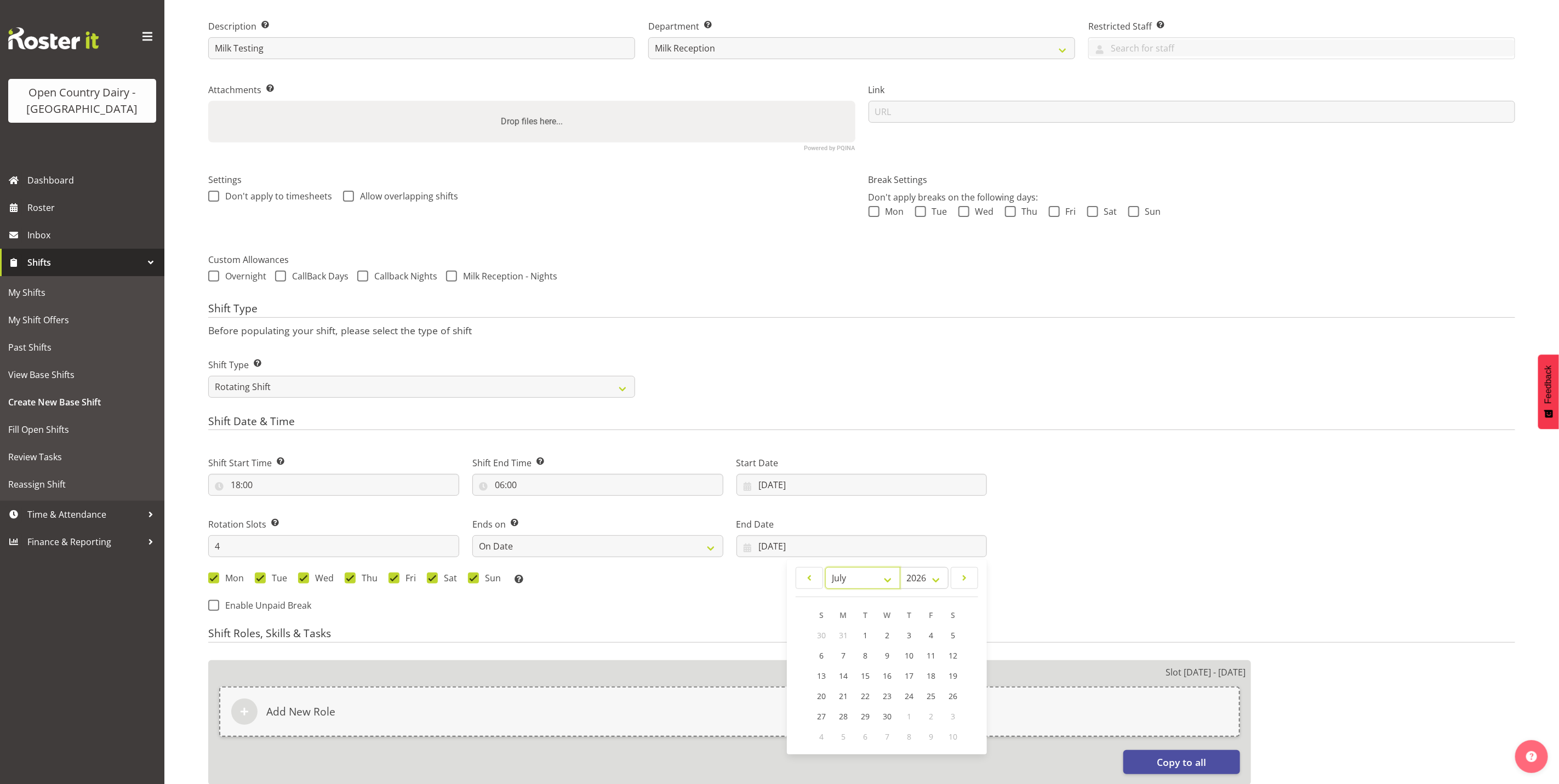
click at [825, 568] on select "January February March April May June July August September October November De…" at bounding box center [863, 577] width 75 height 22
click at [891, 719] on link "29" at bounding box center [886, 717] width 22 height 21
type input "[DATE]"
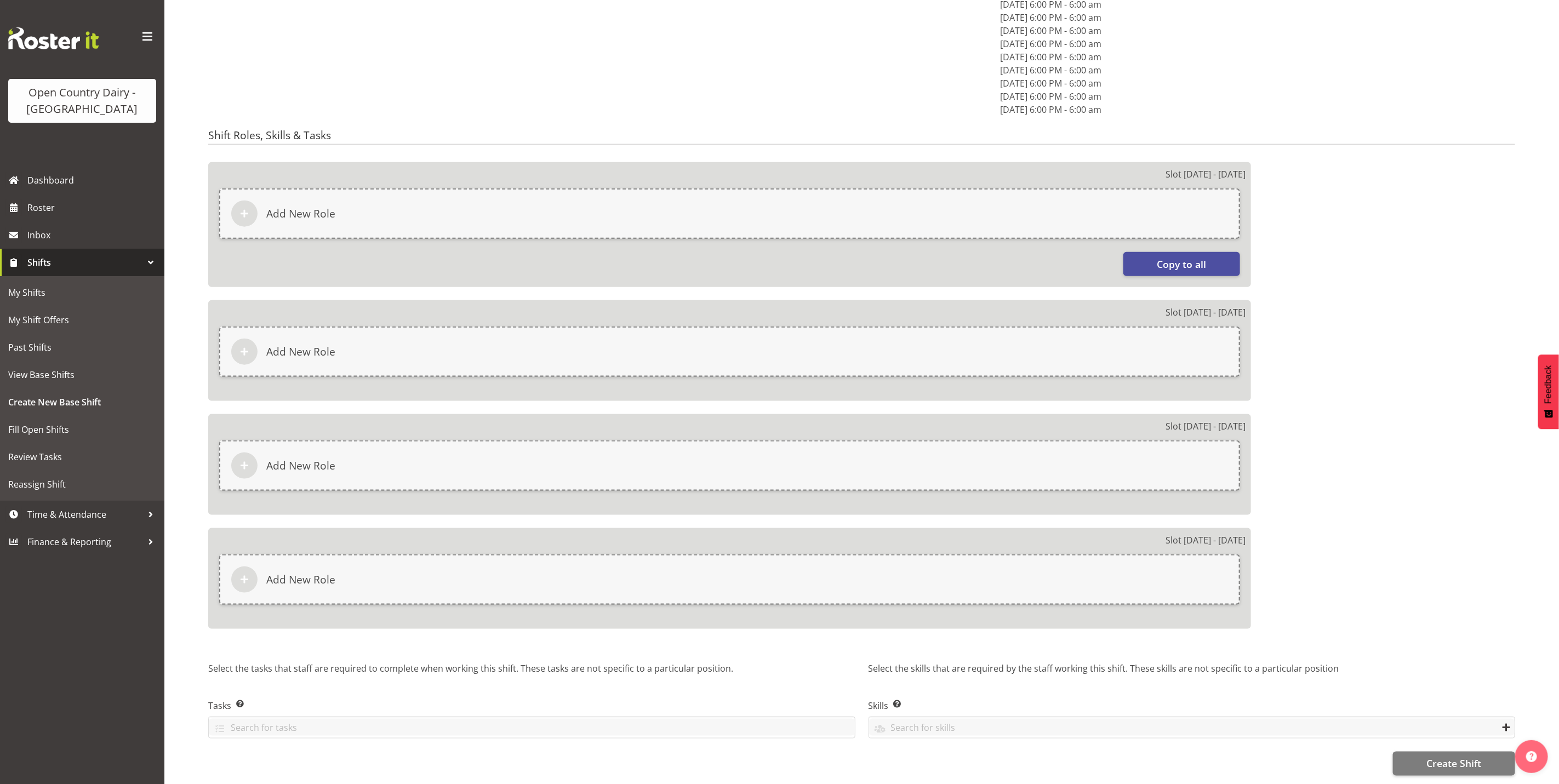
scroll to position [808, 0]
click at [1445, 757] on span "Create Shift" at bounding box center [1453, 763] width 55 height 14
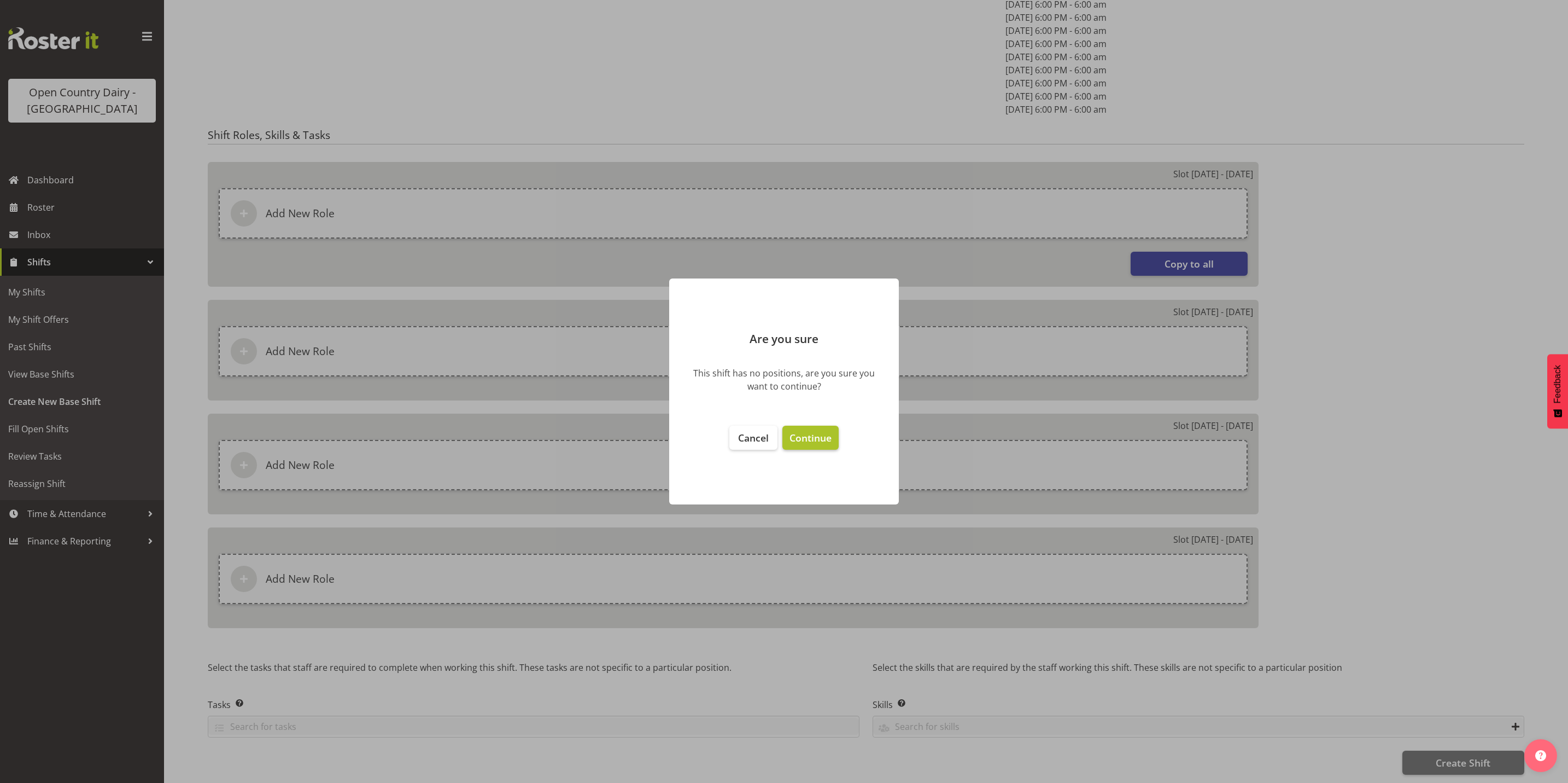
click at [799, 439] on span "Continue" at bounding box center [810, 437] width 42 height 13
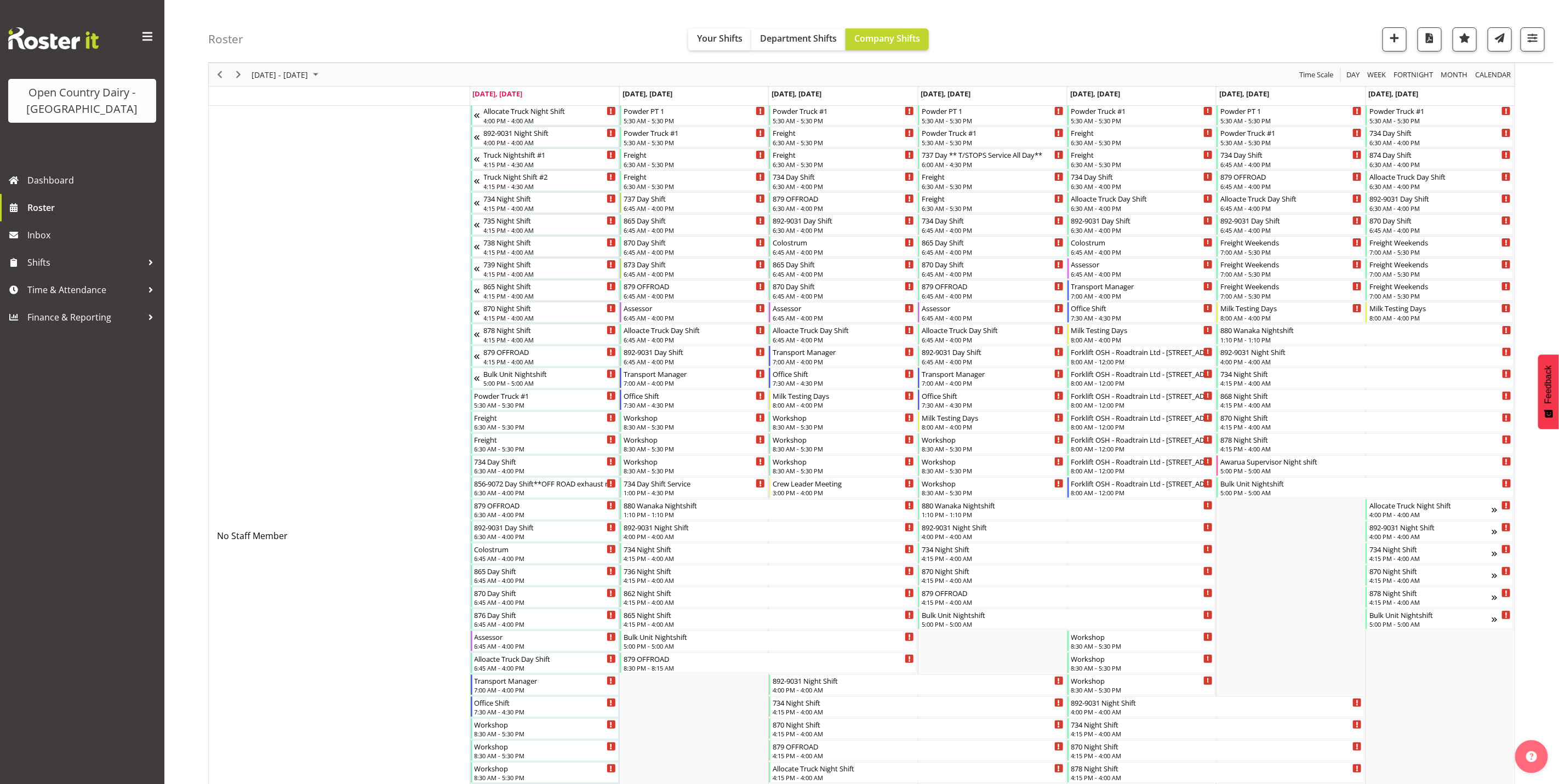
scroll to position [82, 0]
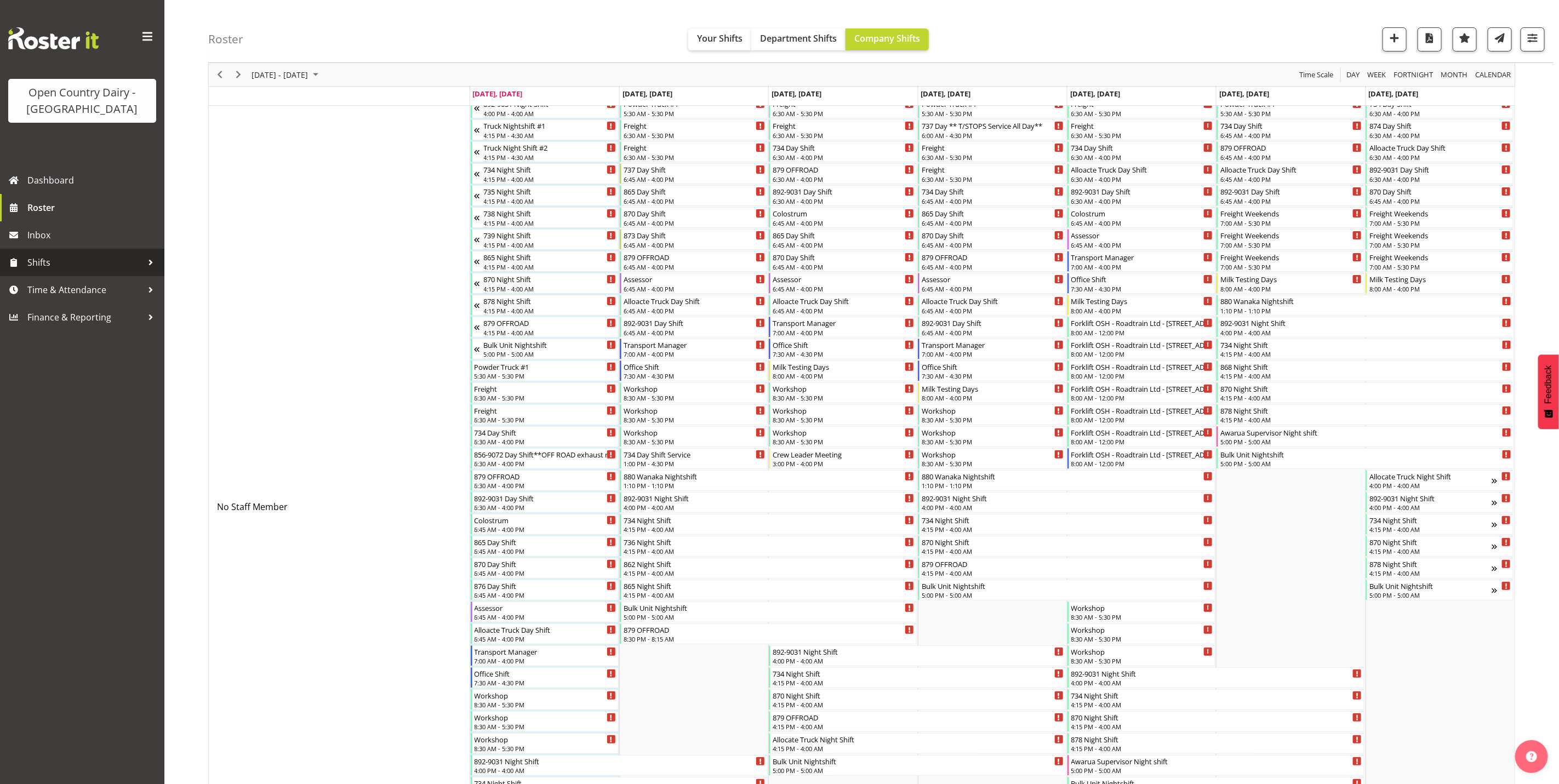
click at [51, 267] on span "Shifts" at bounding box center [84, 263] width 115 height 17
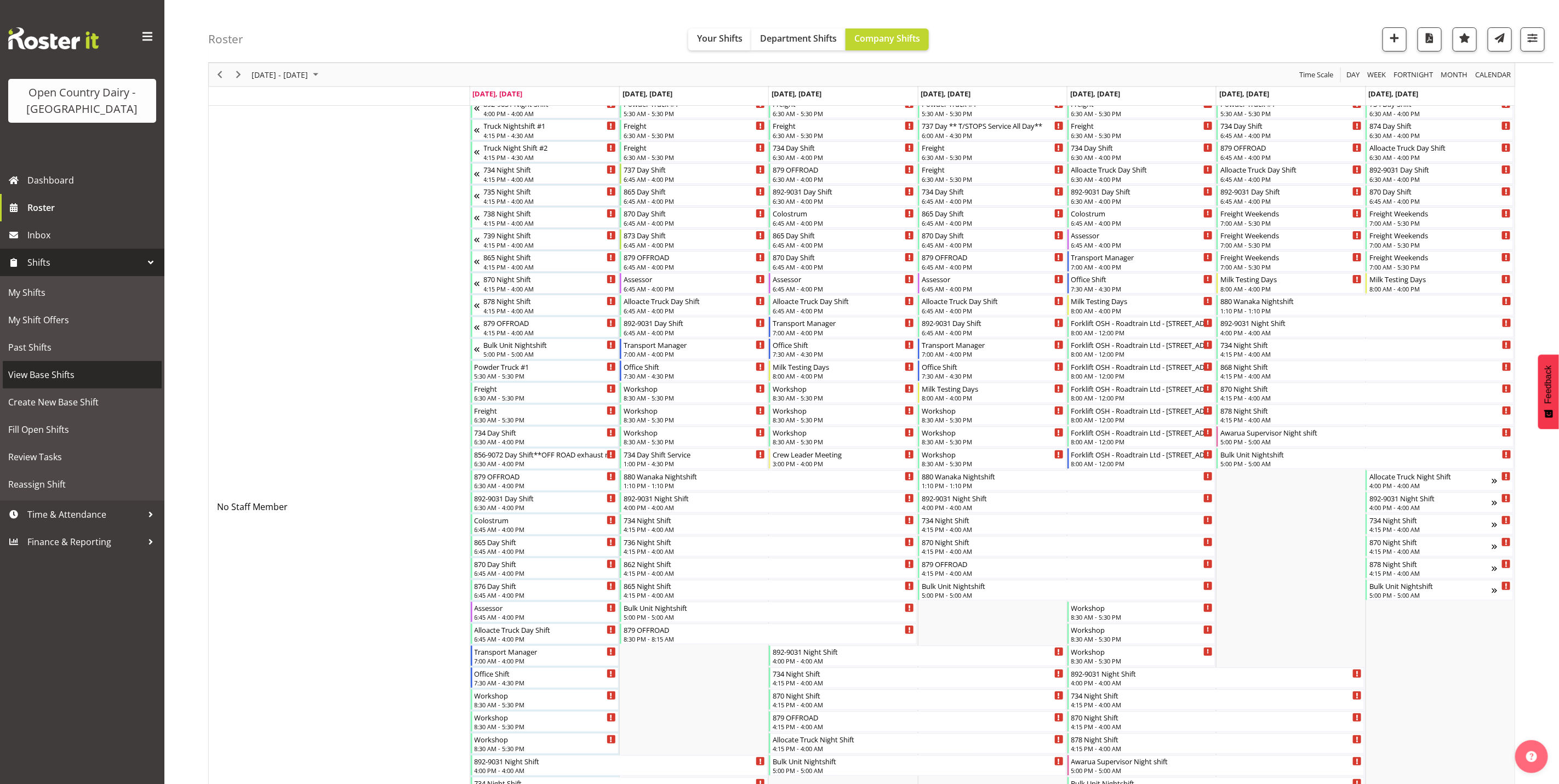
click at [51, 373] on span "View Base Shifts" at bounding box center [82, 375] width 148 height 17
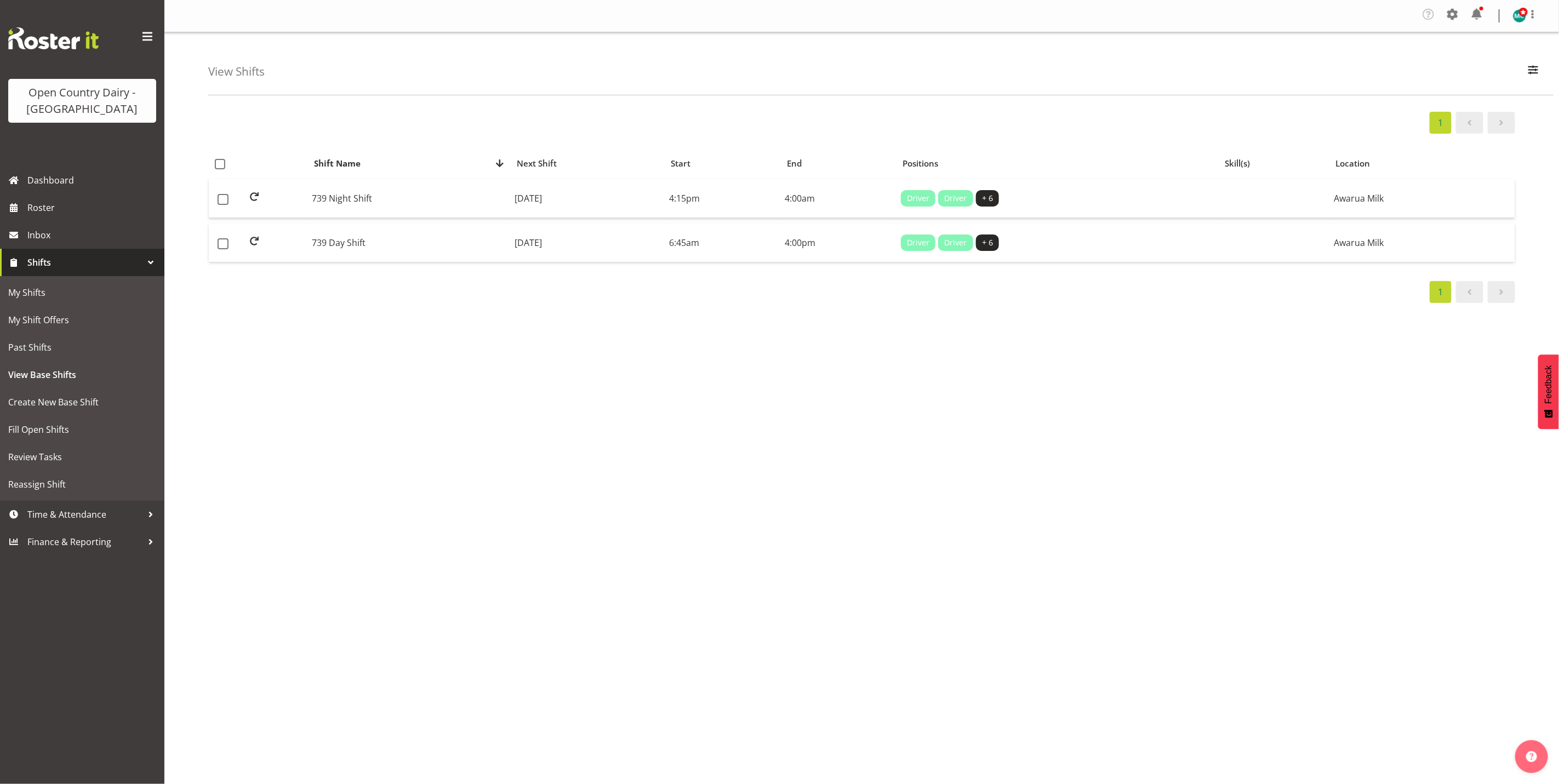
select select "988"
click at [1531, 71] on span "button" at bounding box center [1533, 69] width 14 height 14
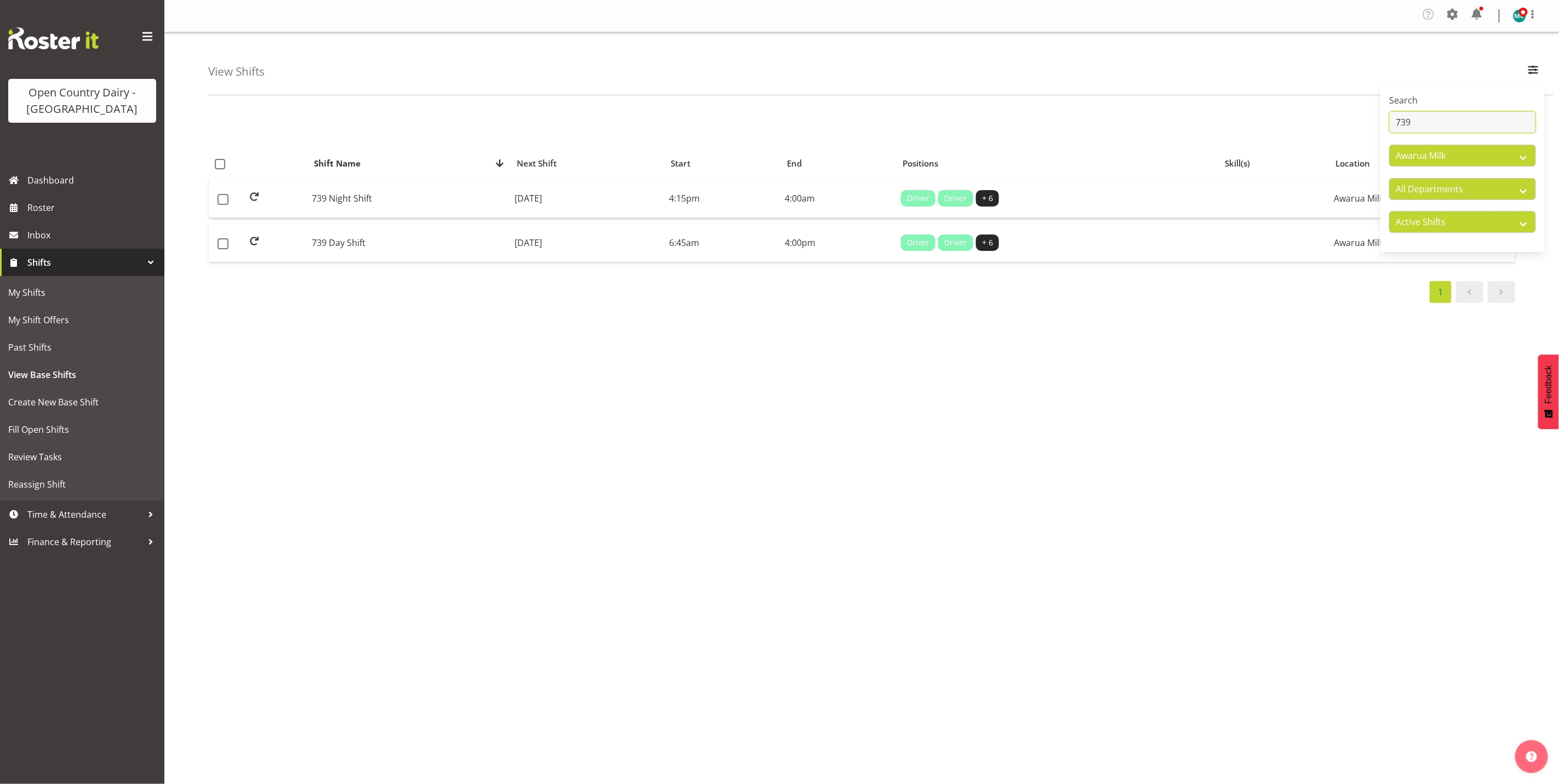
click at [1432, 123] on input "739" at bounding box center [1462, 122] width 147 height 22
type input "7"
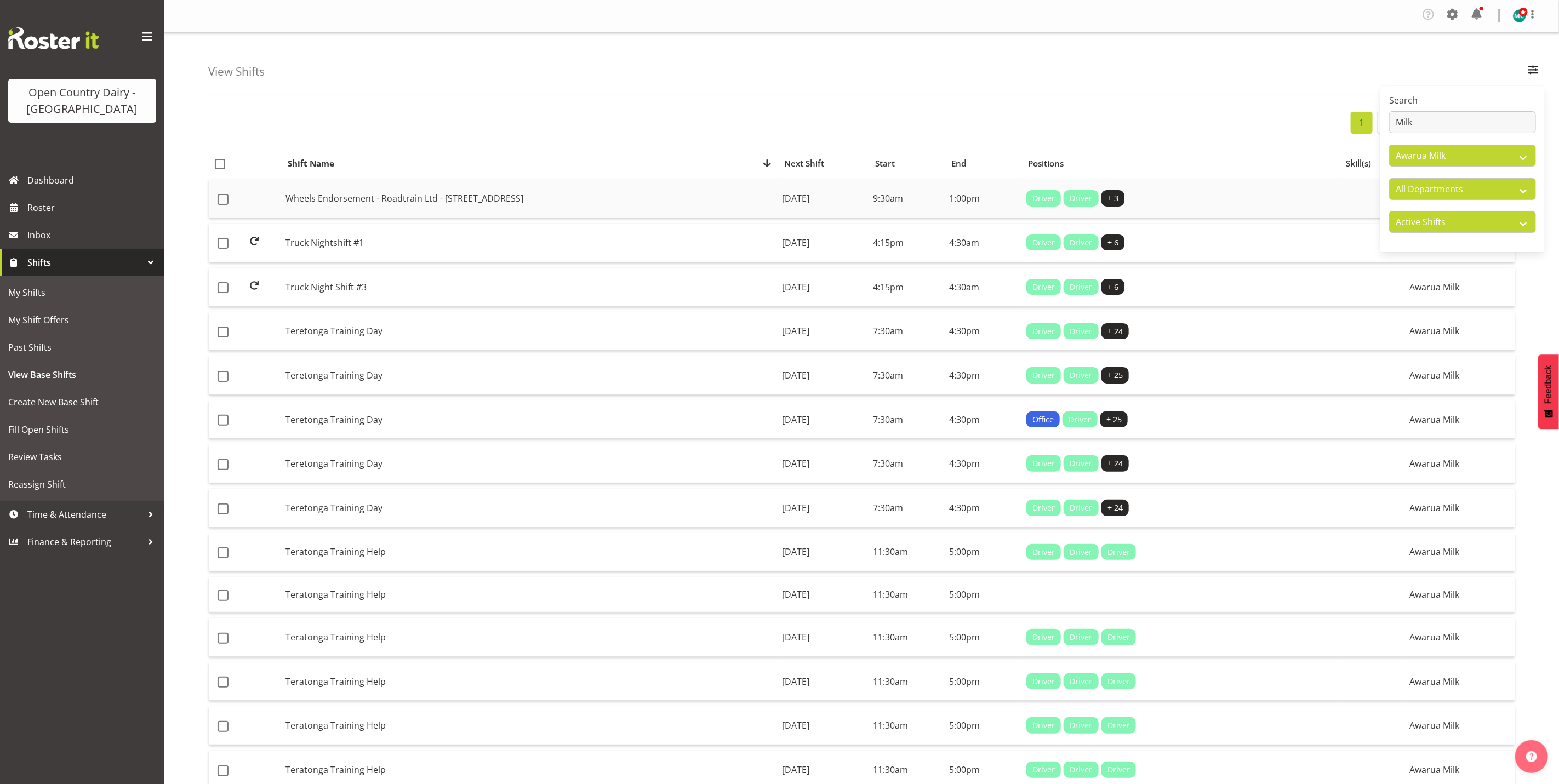
click at [357, 206] on td "Wheels Endorsement - Roadtrain Ltd - 128 Otepuni Avenue" at bounding box center [529, 198] width 496 height 39
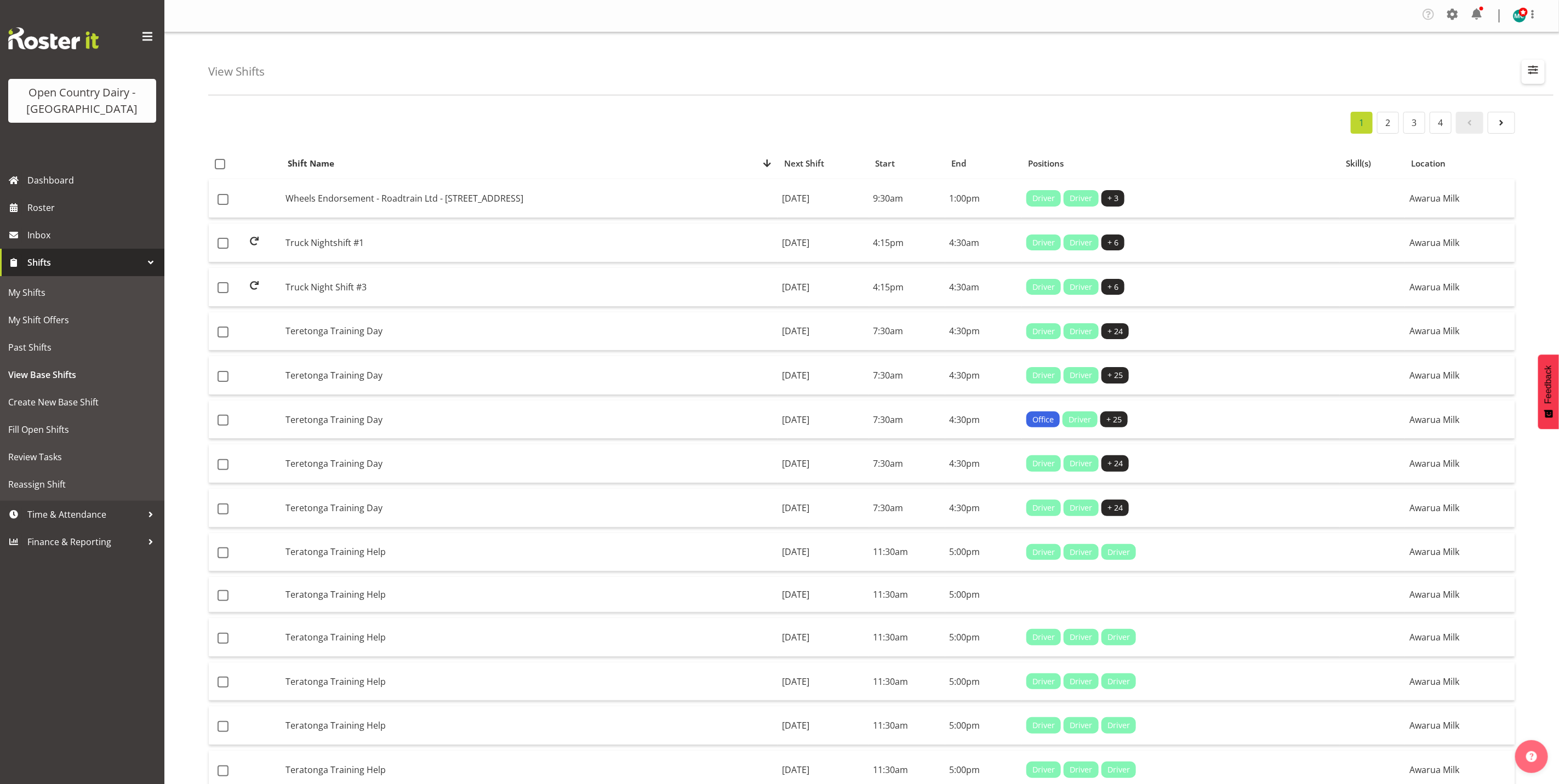
click at [1531, 69] on span "button" at bounding box center [1533, 69] width 14 height 14
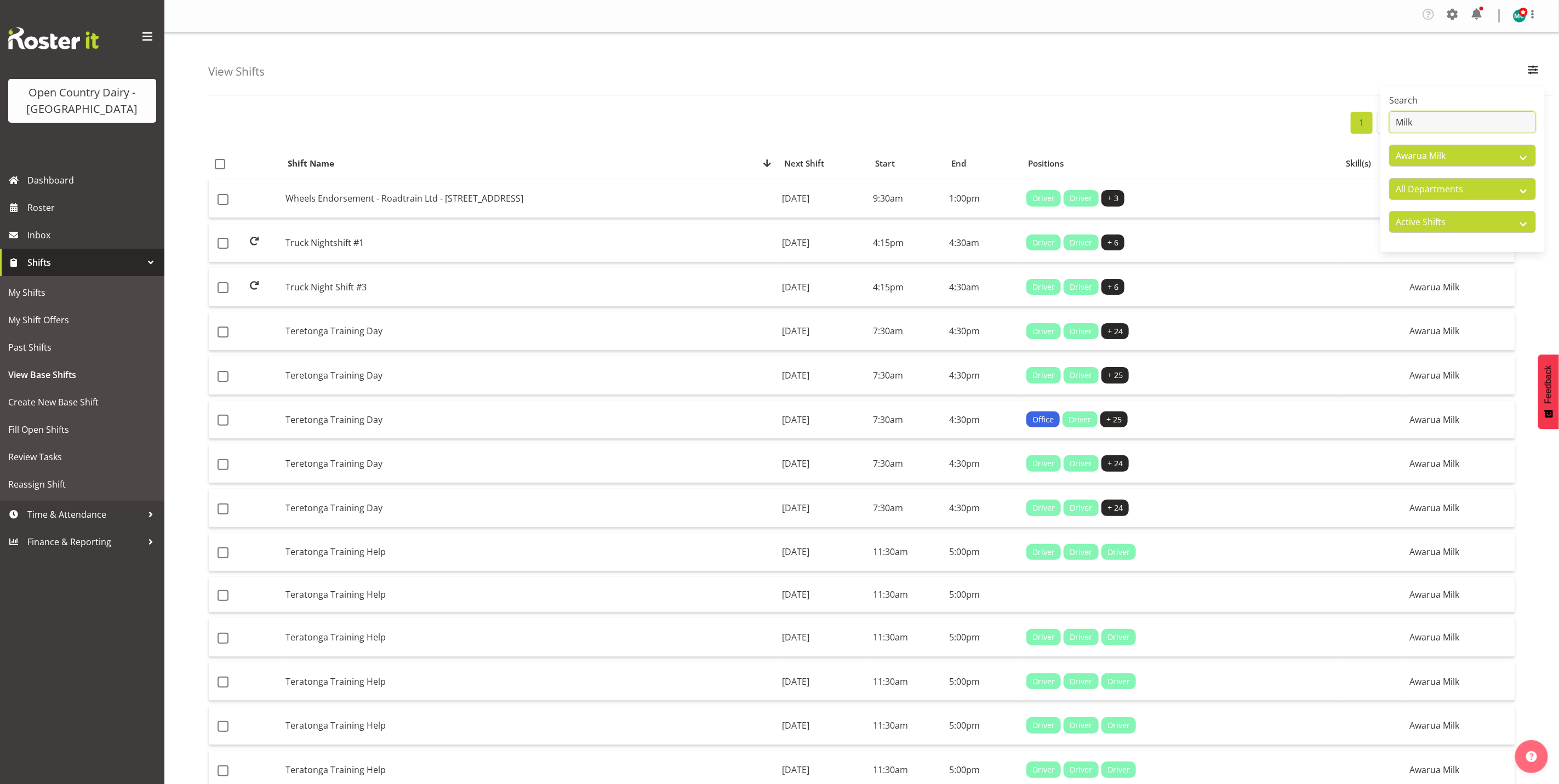
click at [1458, 123] on input "Milk" at bounding box center [1462, 122] width 147 height 22
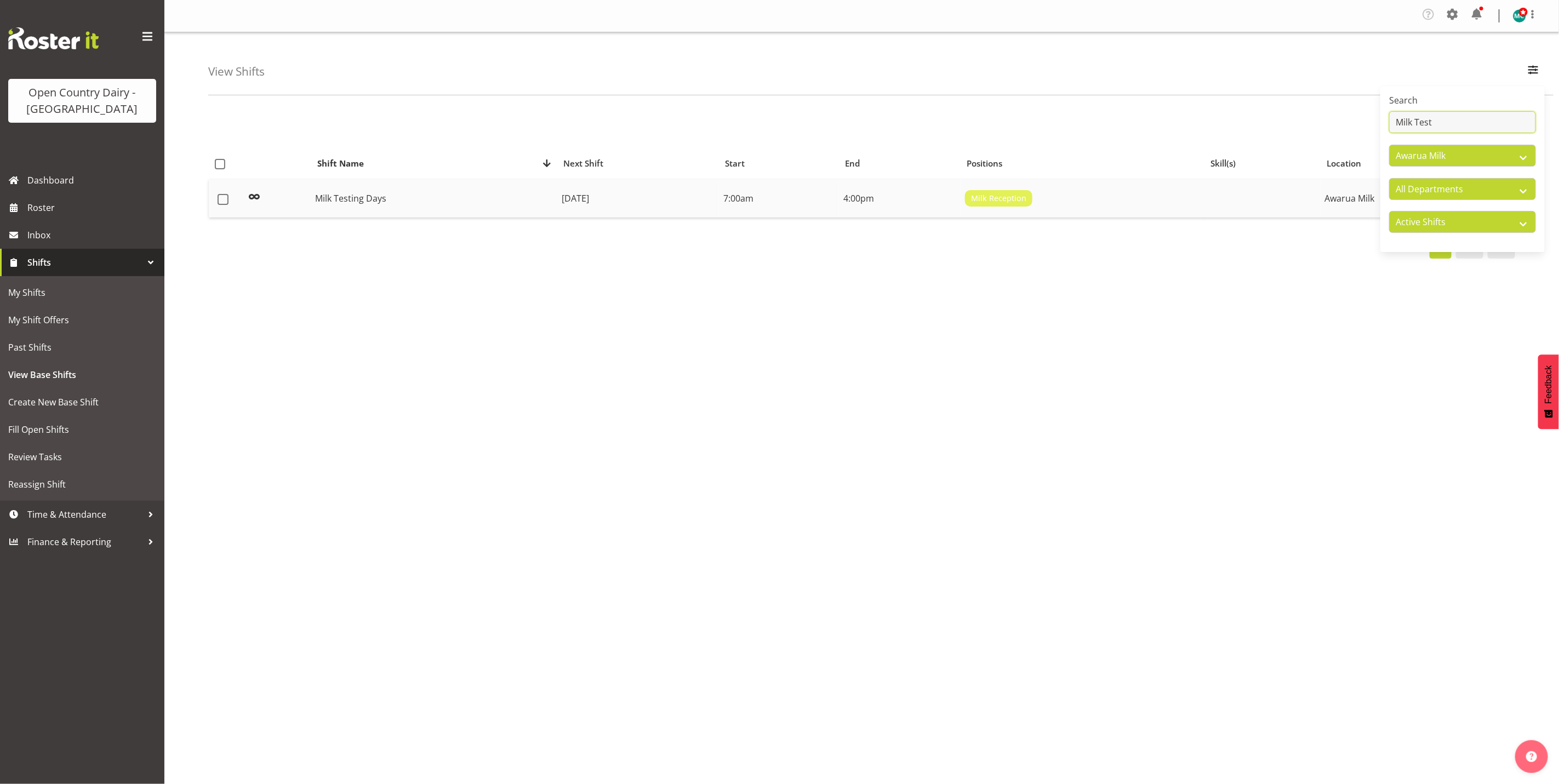
type input "Milk Test"
click at [332, 197] on td "Milk Testing Days" at bounding box center [433, 197] width 246 height 38
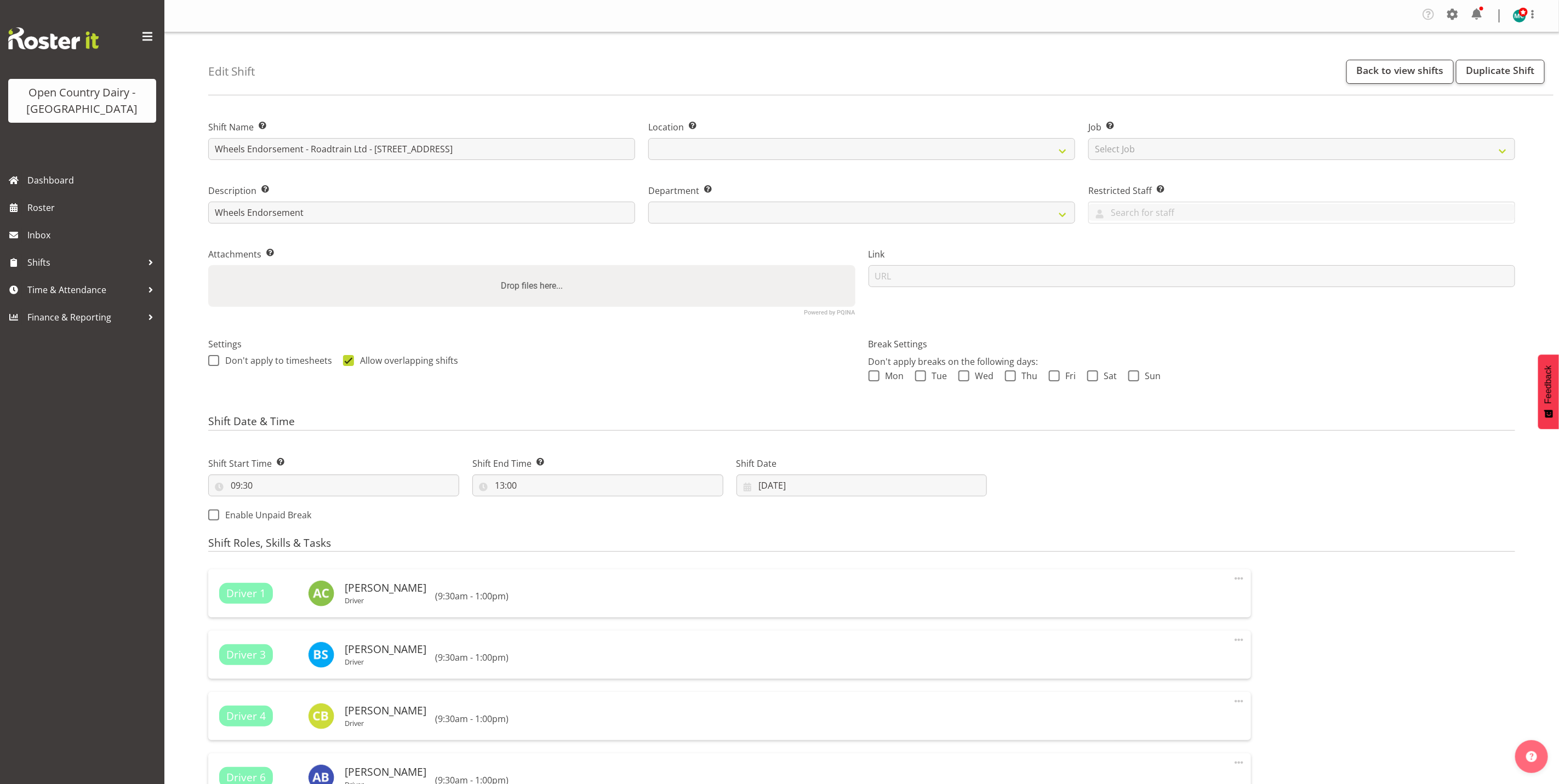
select select
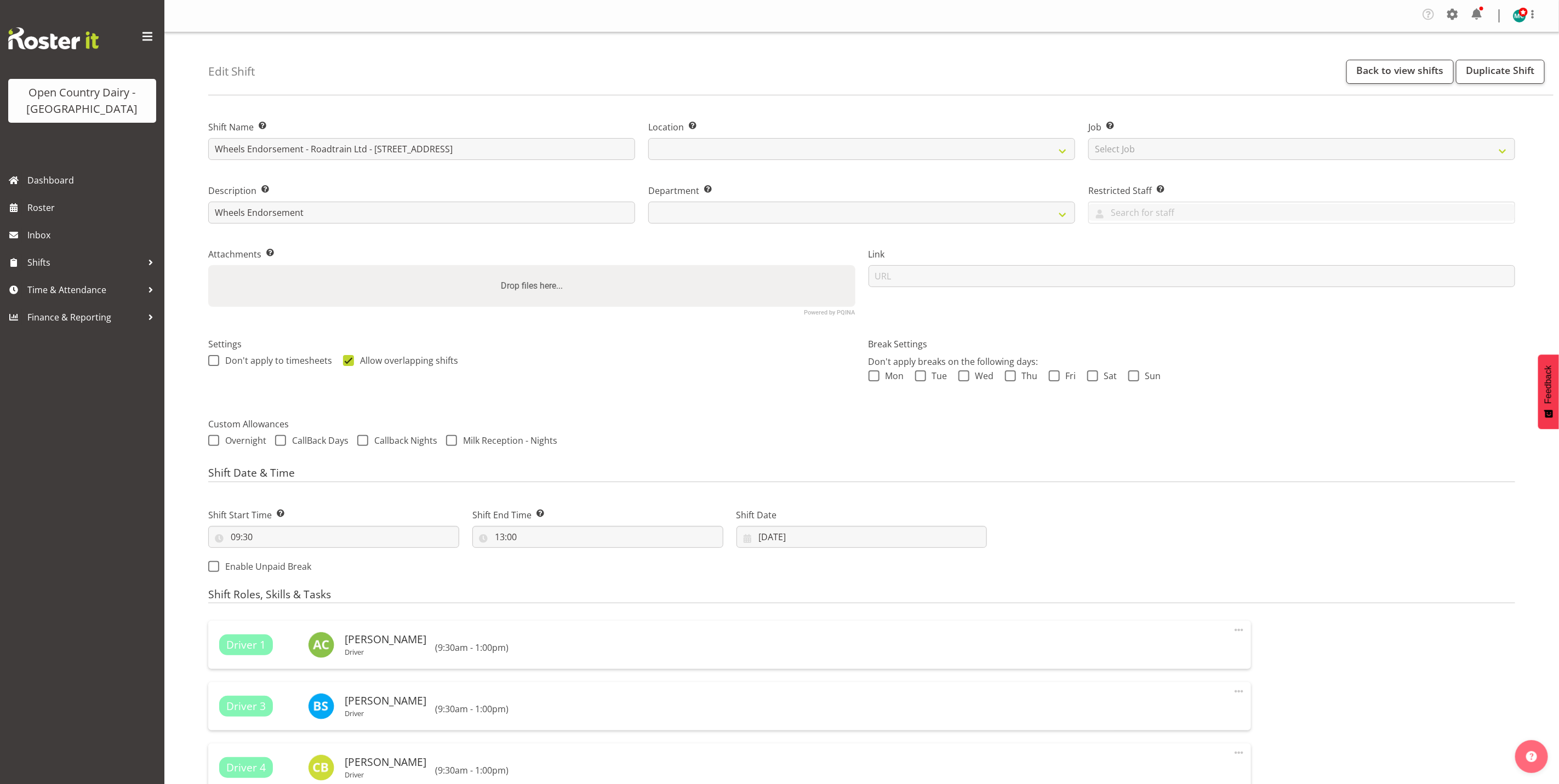
select select
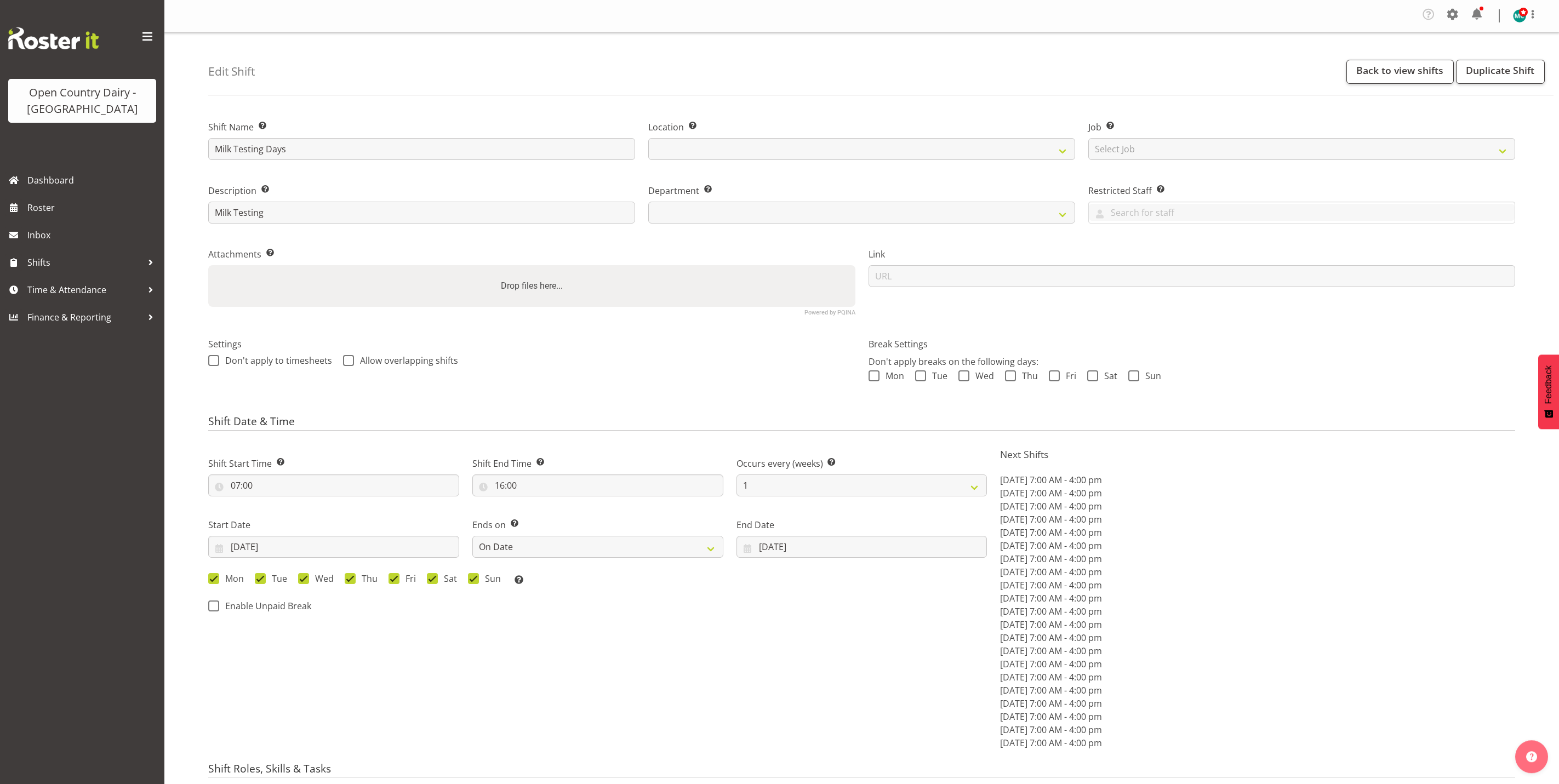
select select "date"
select select
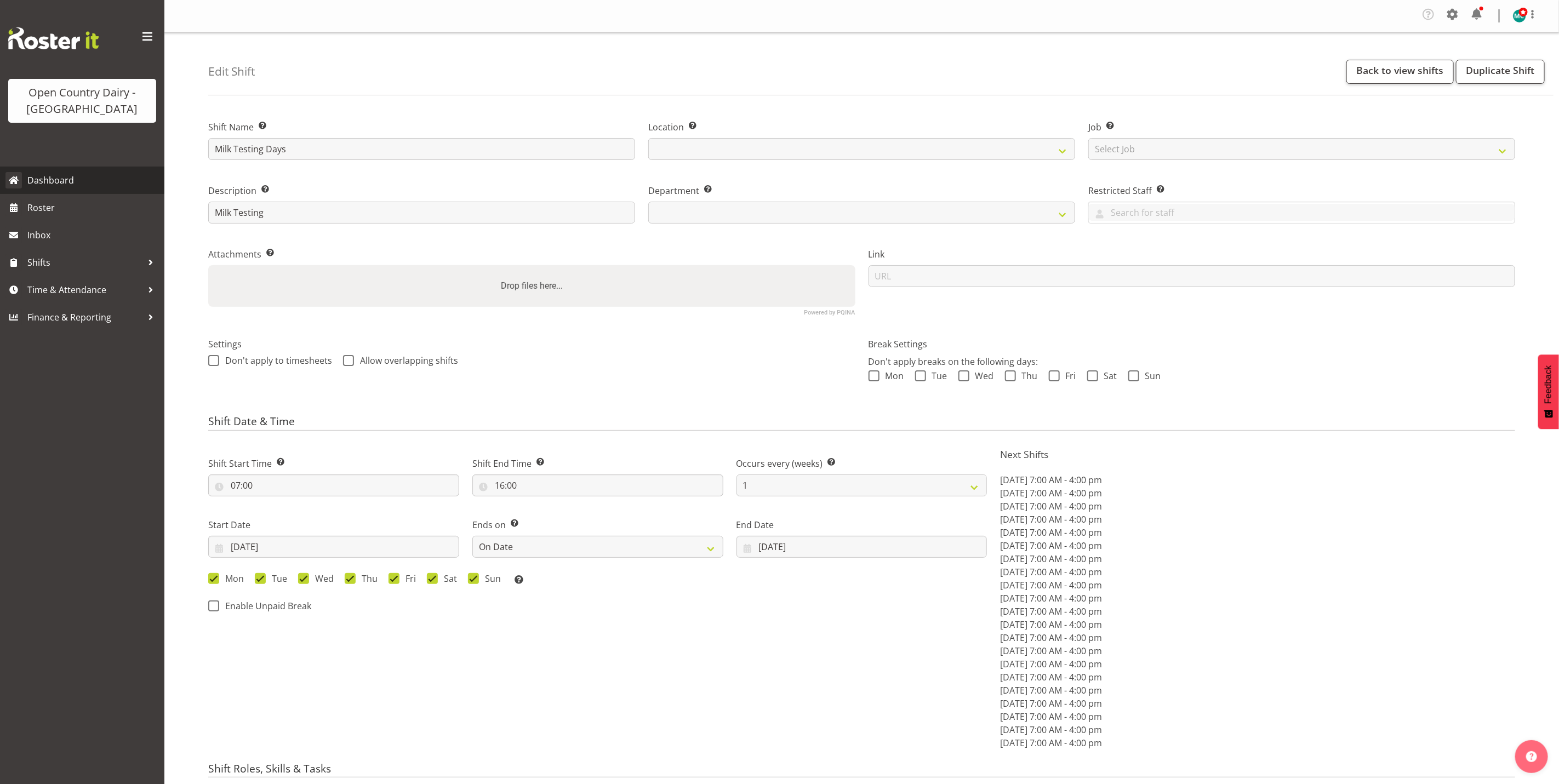
select select
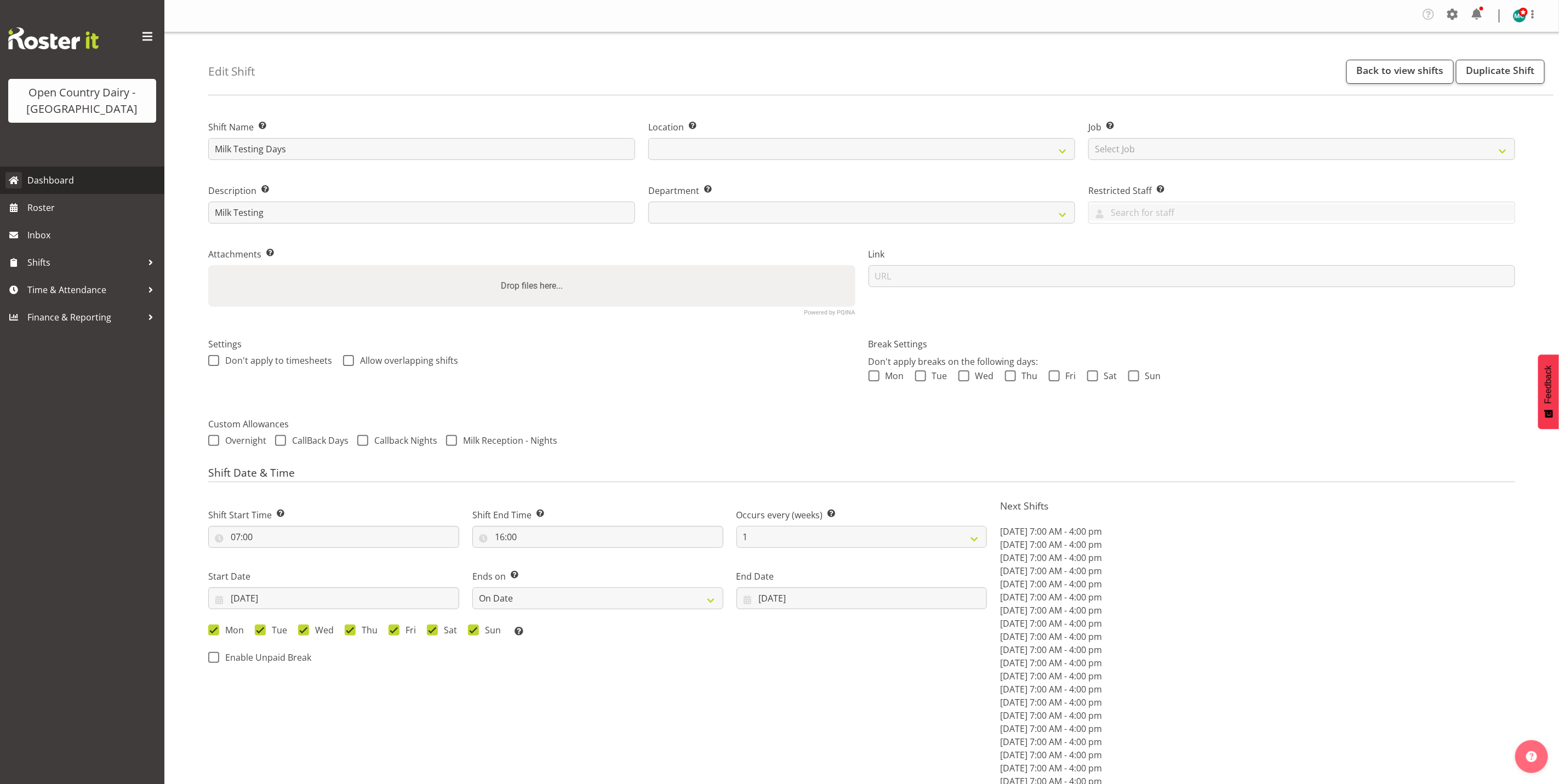
select select
select select "698"
click at [46, 258] on span "Shifts" at bounding box center [84, 263] width 115 height 17
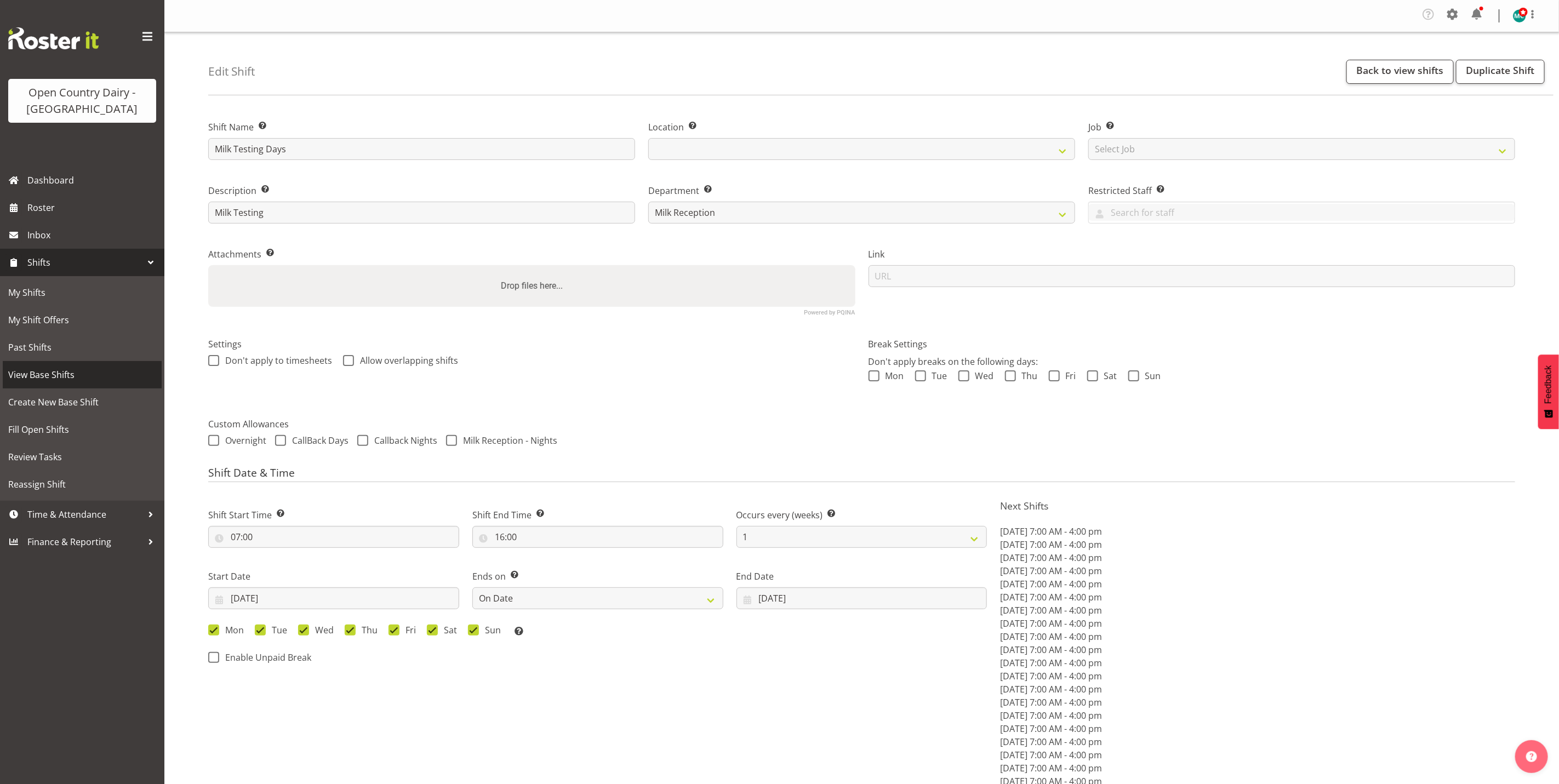
click at [35, 378] on span "View Base Shifts" at bounding box center [82, 375] width 148 height 17
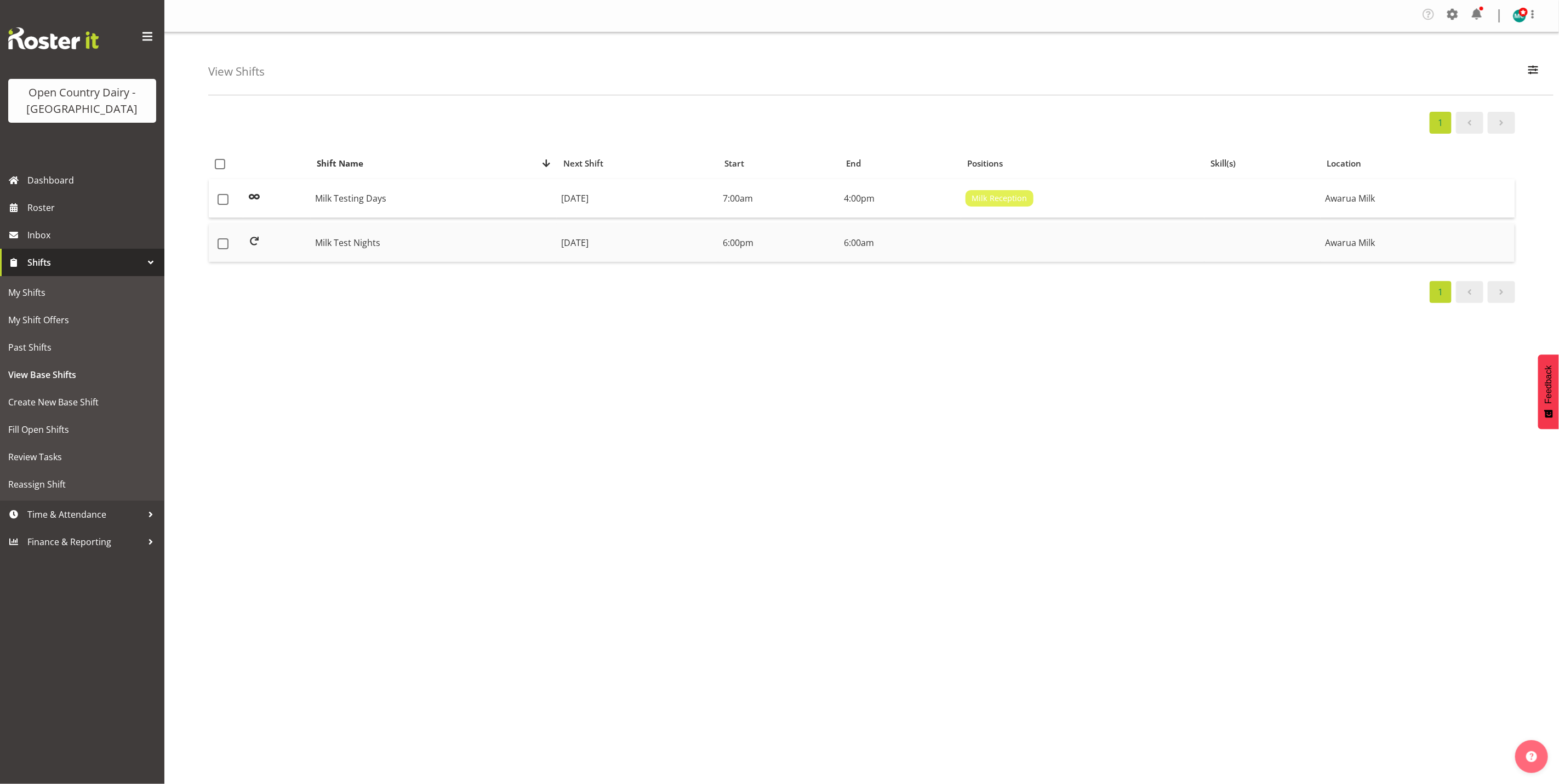
click at [339, 243] on td "Milk Test Nights" at bounding box center [433, 242] width 246 height 38
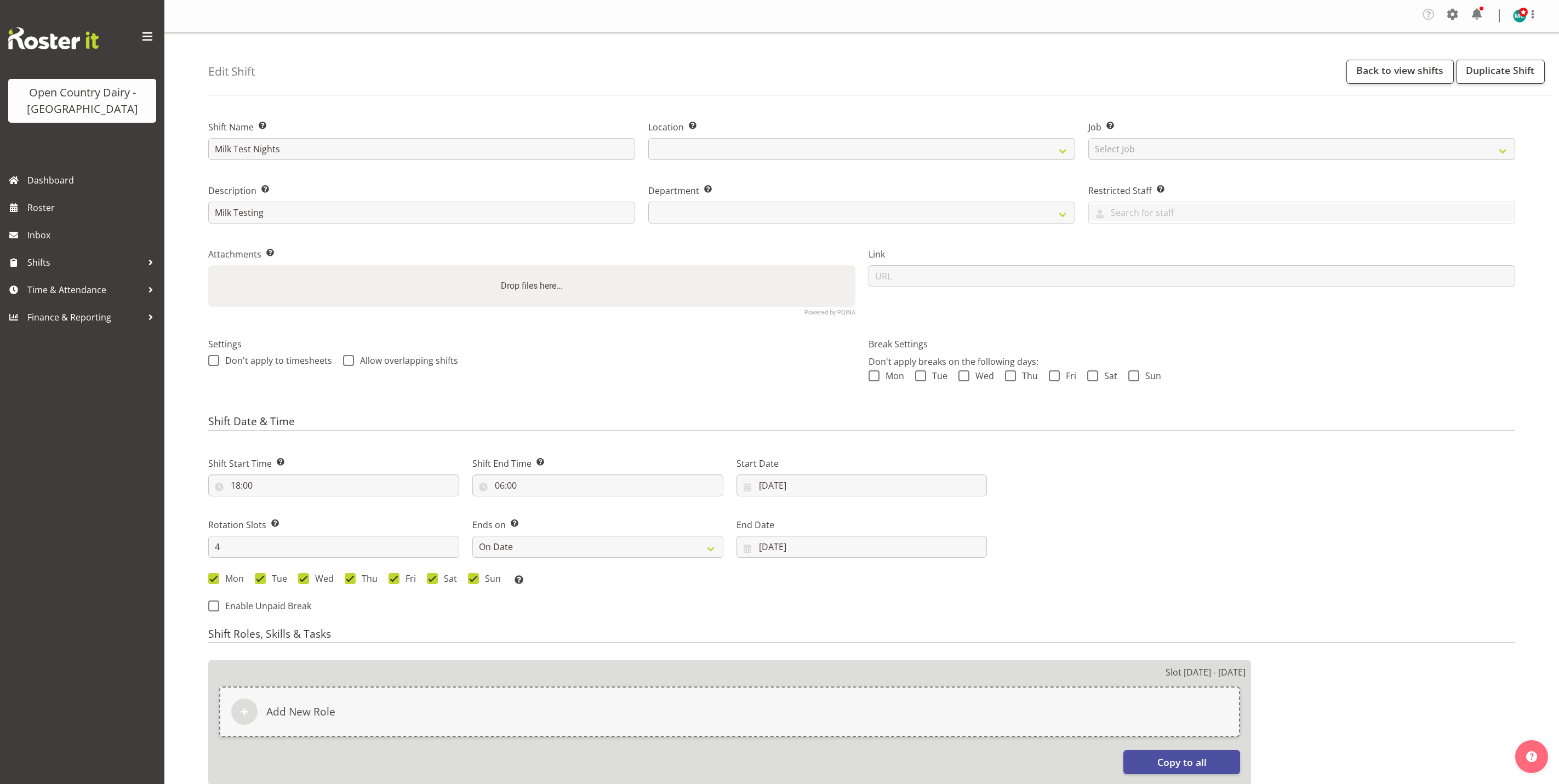
select select "date"
select select
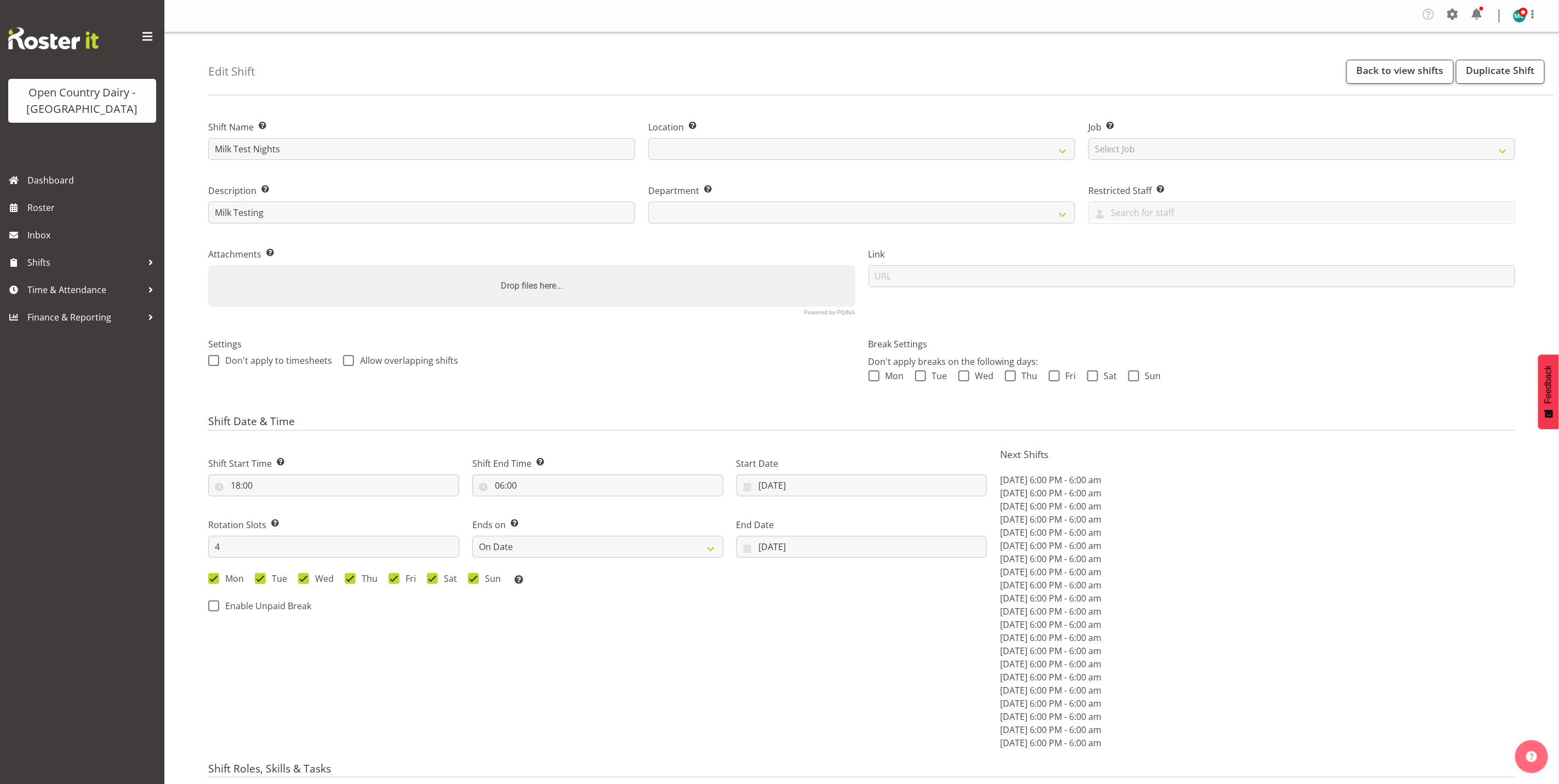
select select
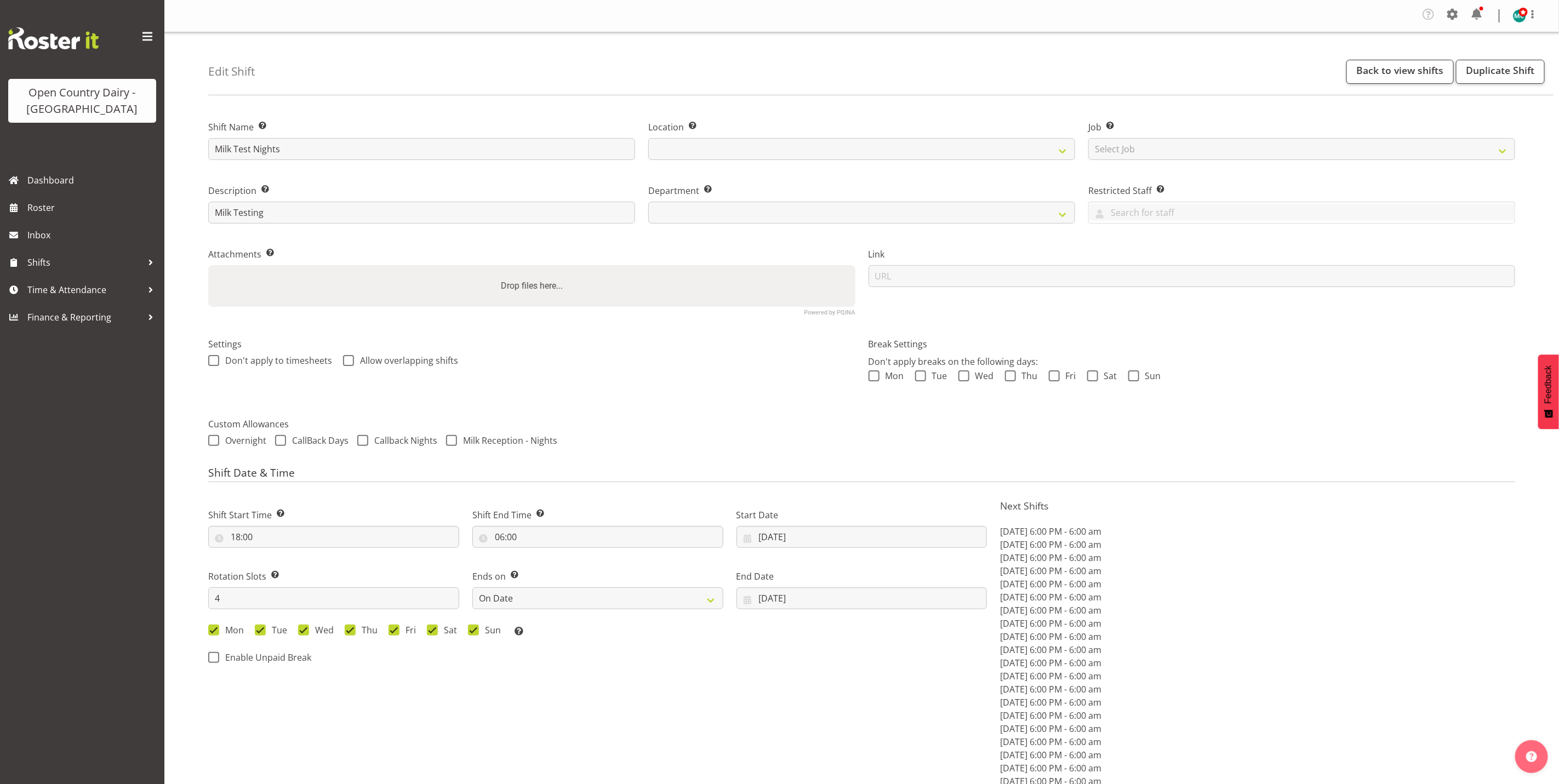
select select
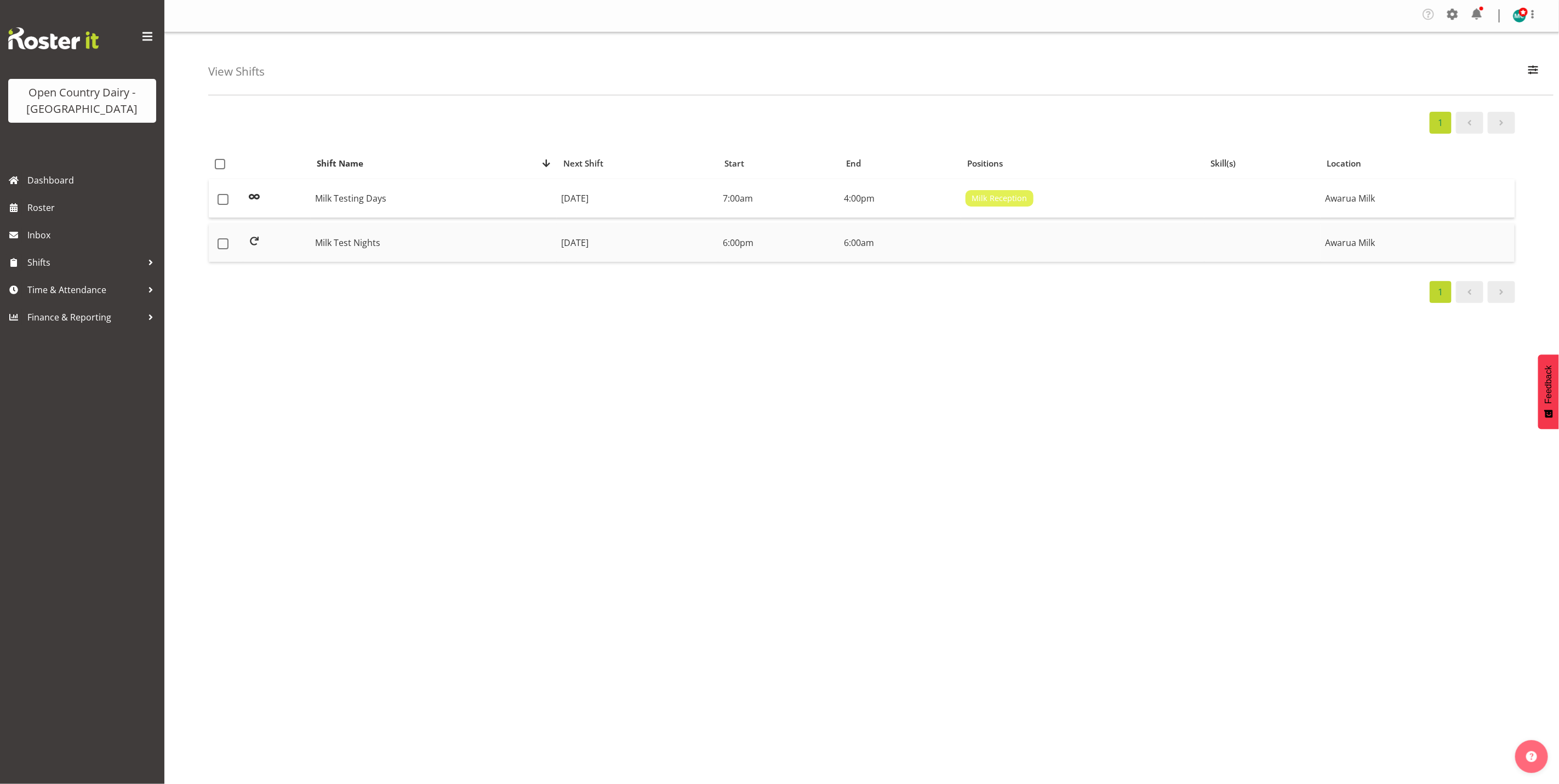
click at [360, 245] on td "Milk Test Nights" at bounding box center [433, 242] width 246 height 38
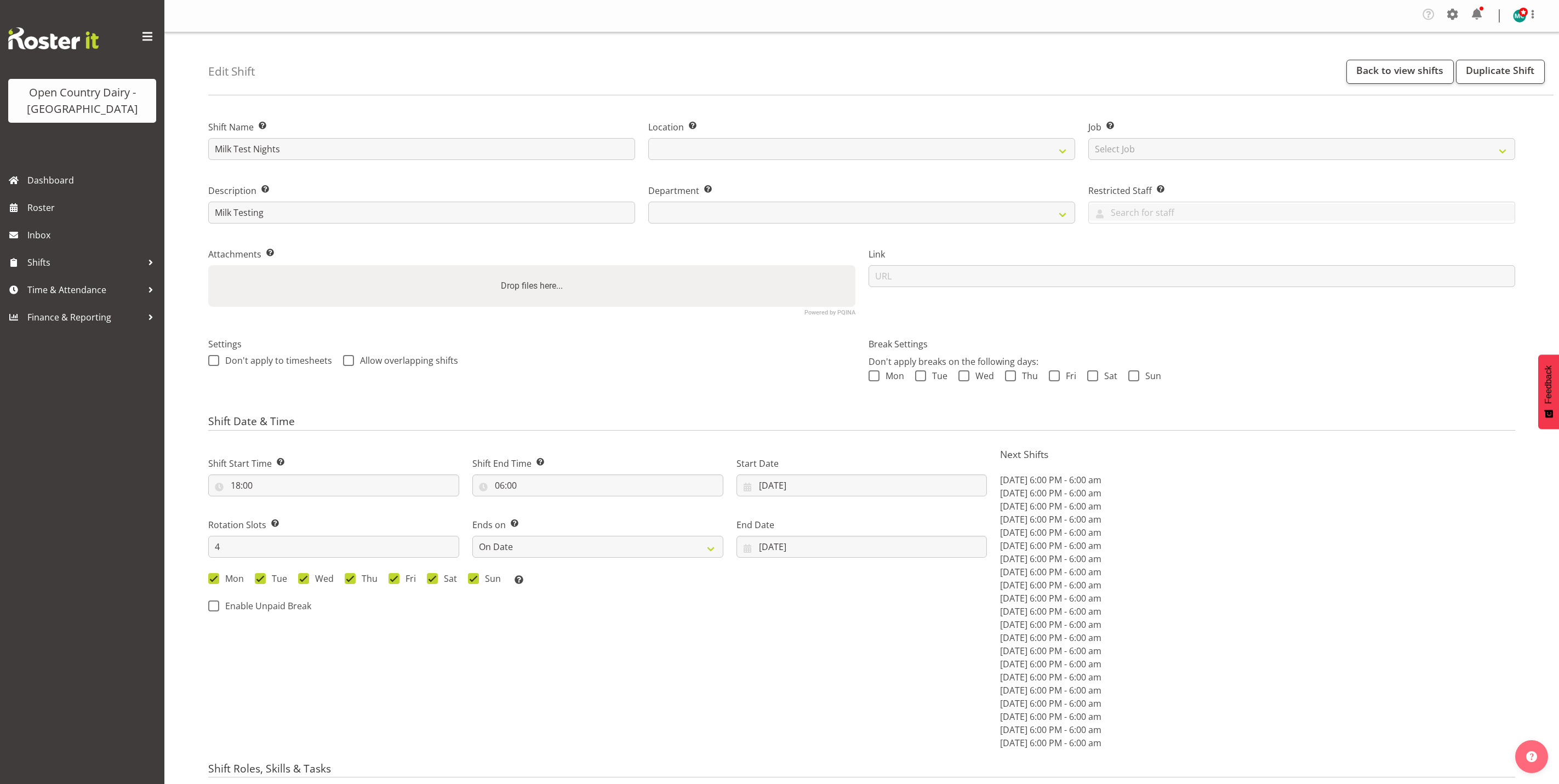
select select "date"
select select
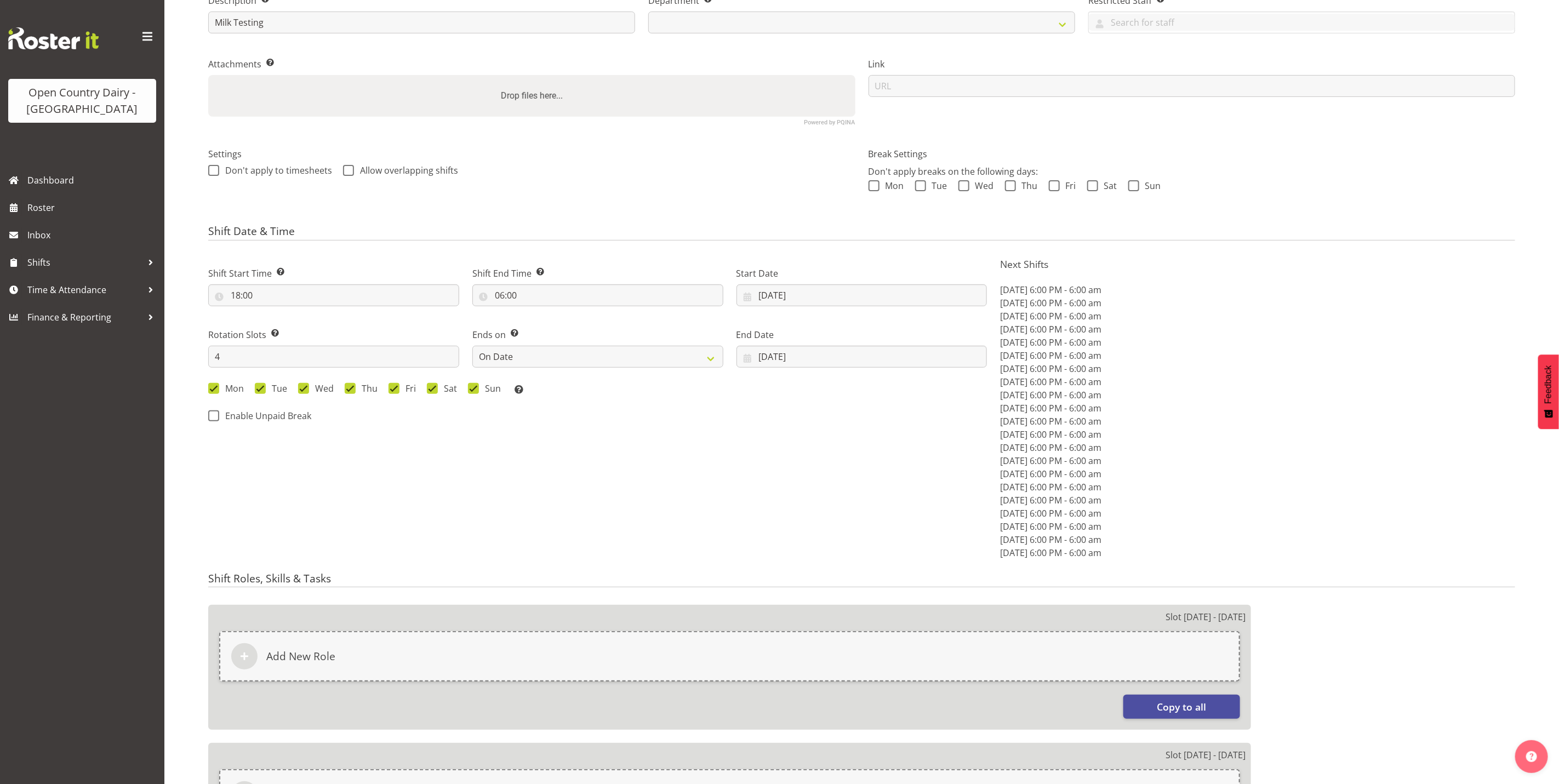
select select
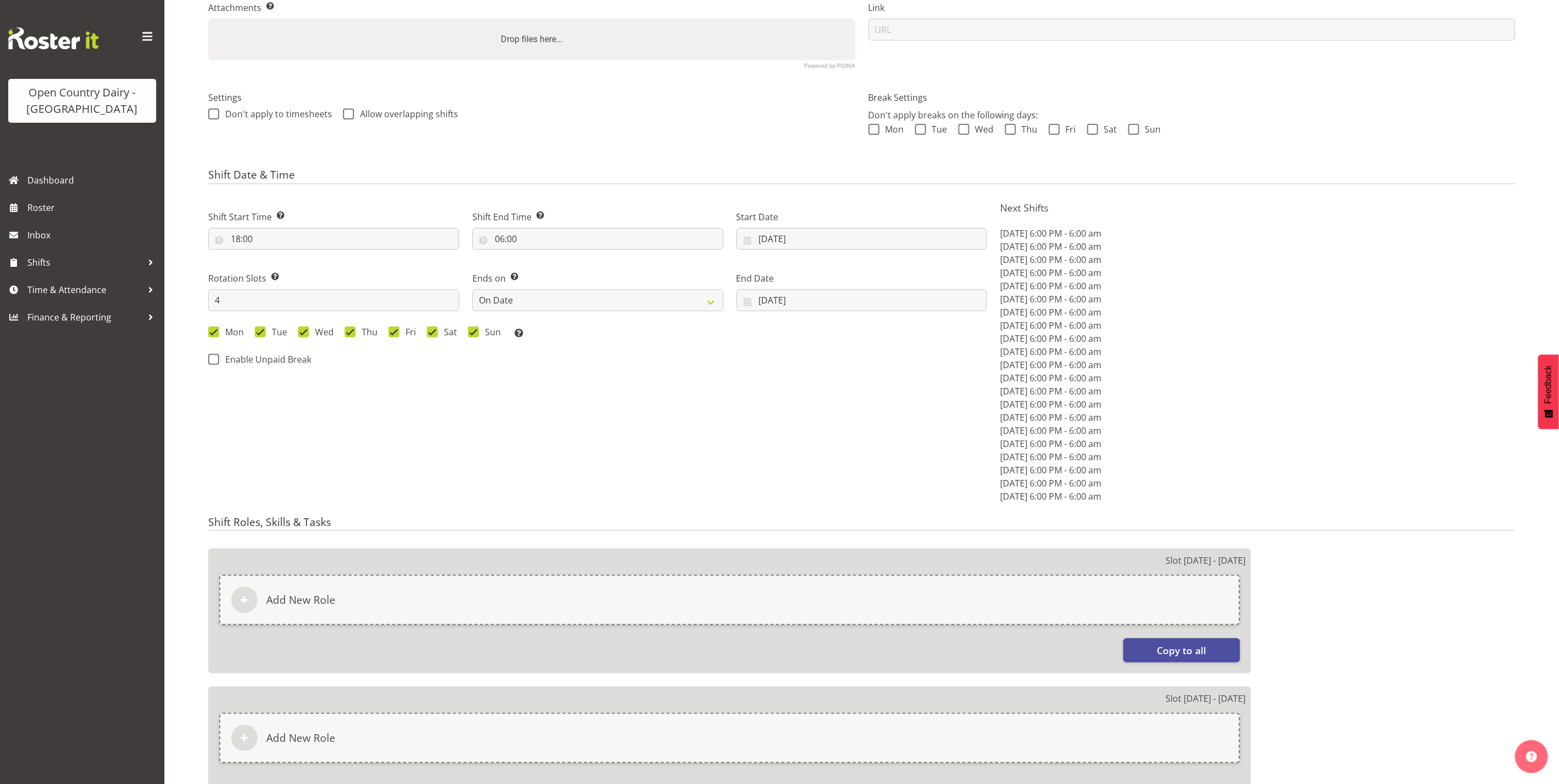
select select
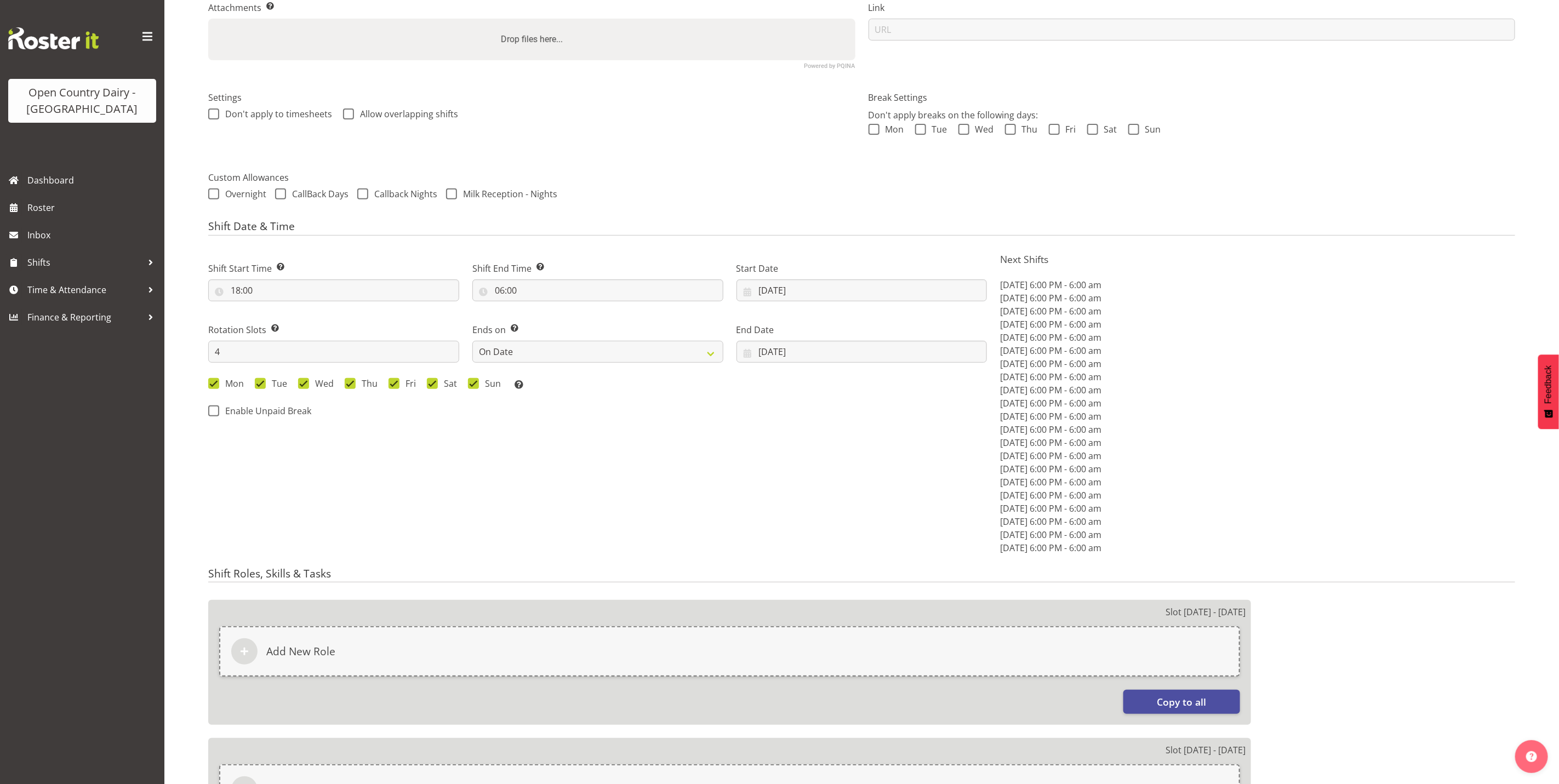
select select
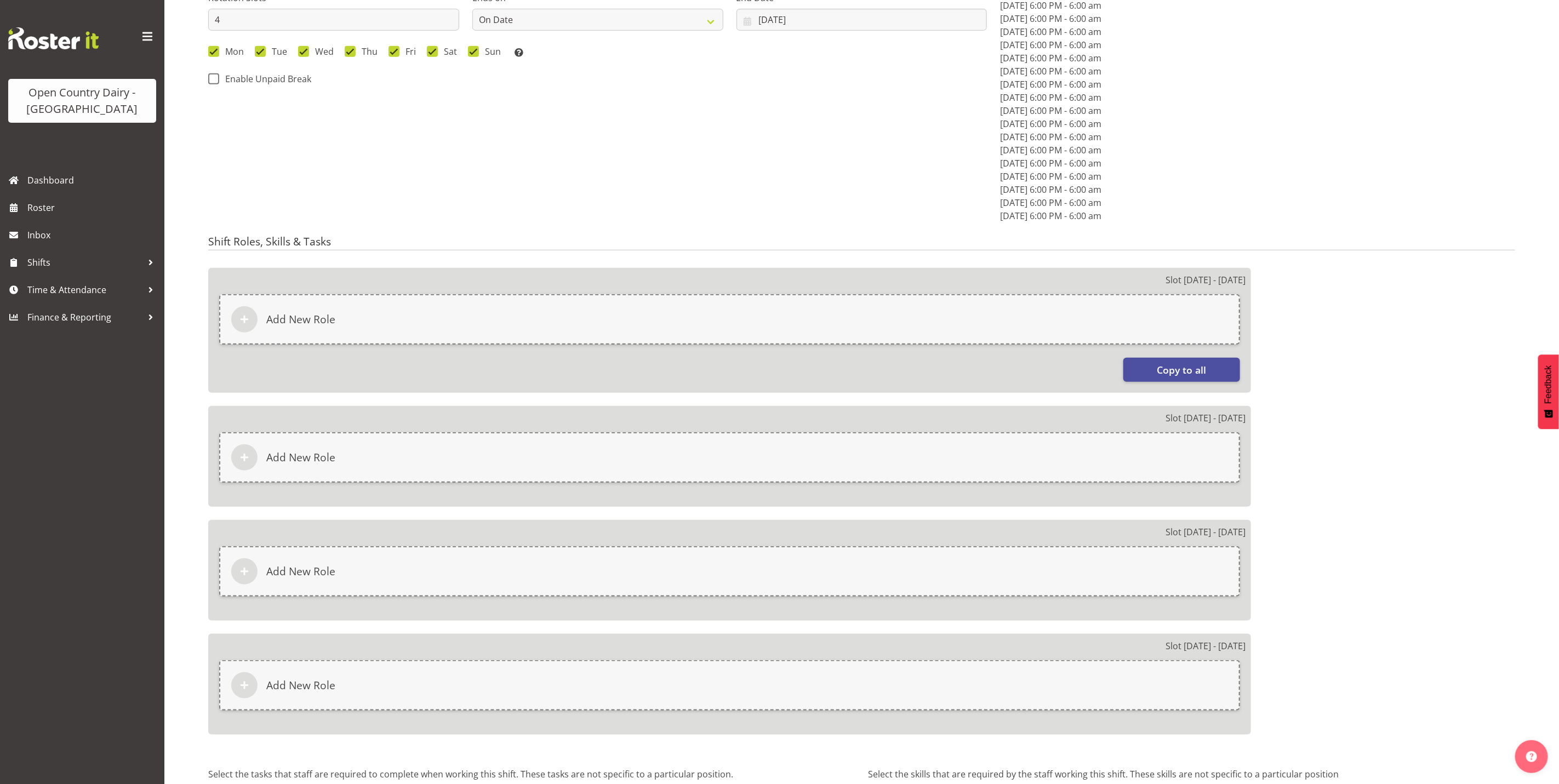
scroll to position [696, 0]
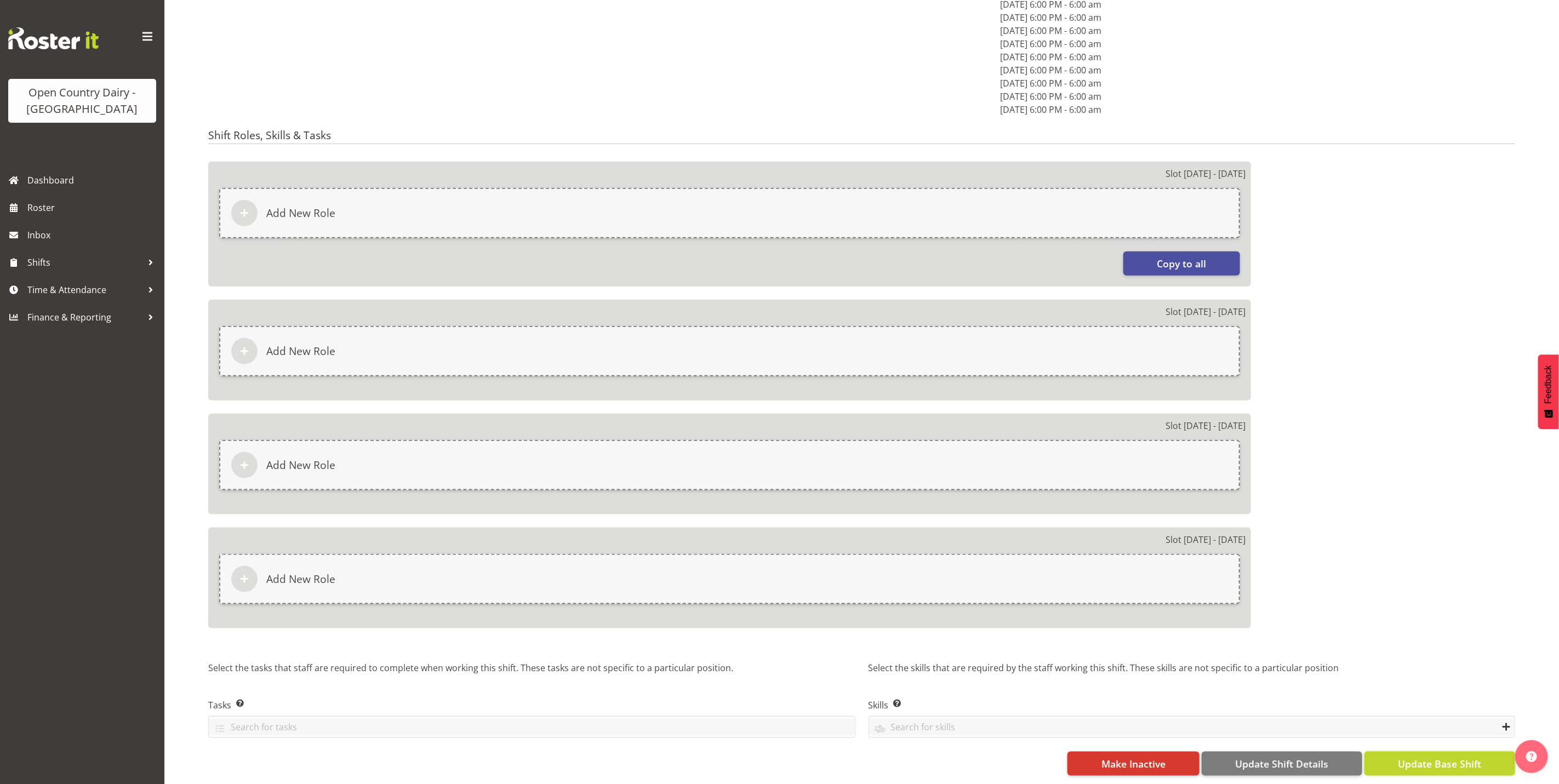
click at [1432, 757] on span "Update Base Shift" at bounding box center [1439, 763] width 83 height 14
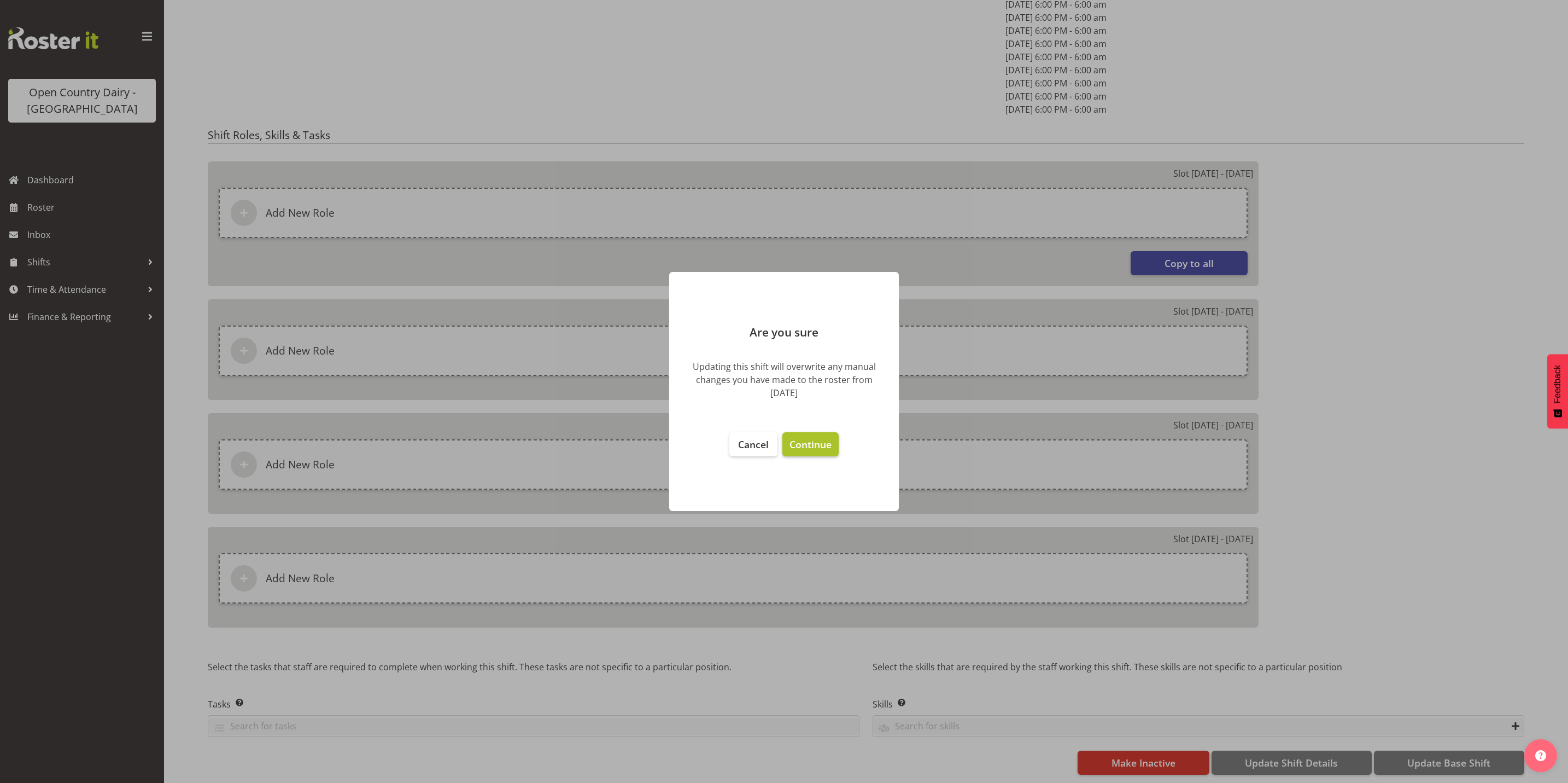
click at [806, 448] on span "Continue" at bounding box center [810, 444] width 42 height 13
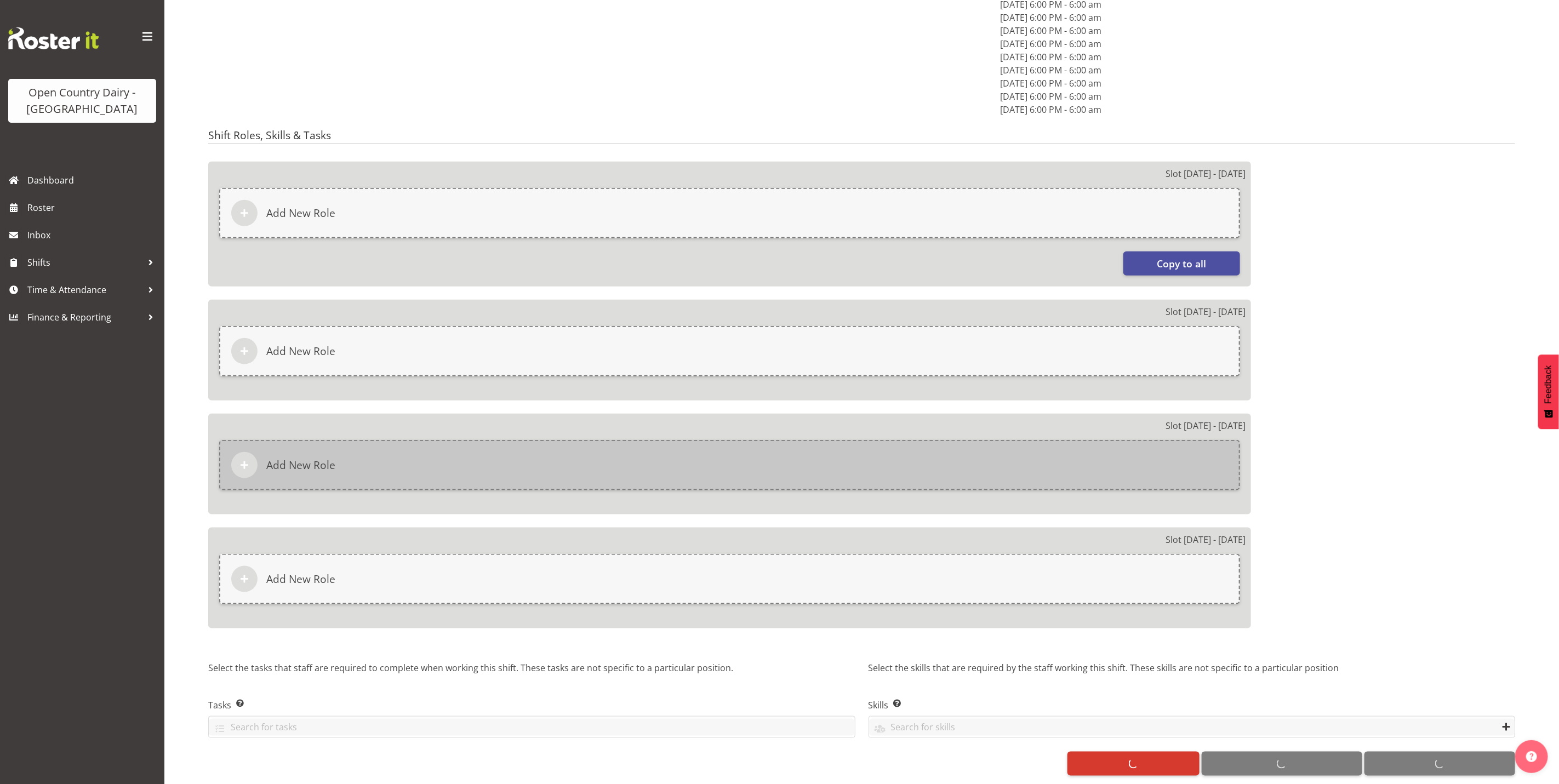
select select
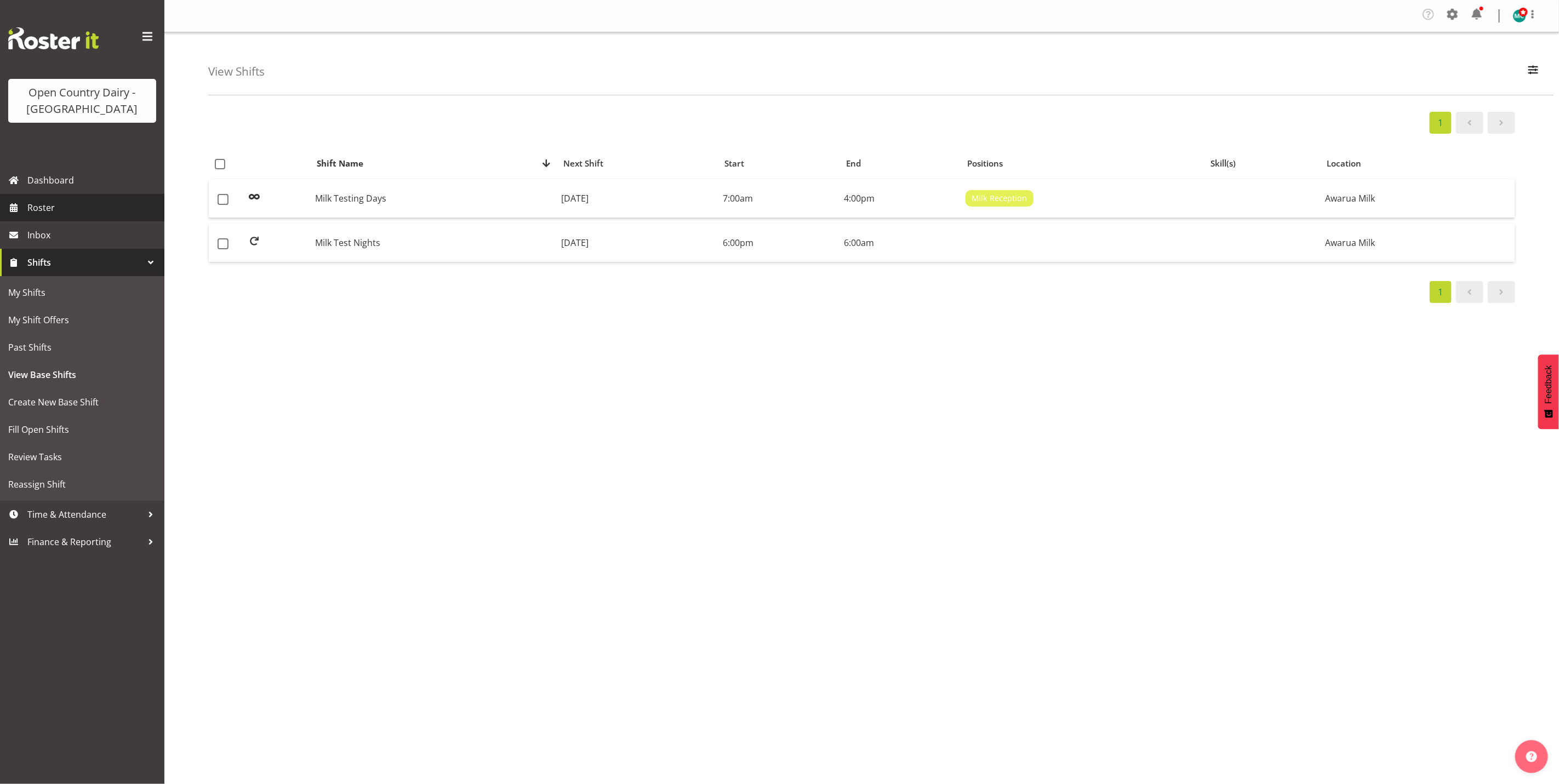
click at [48, 210] on span "Roster" at bounding box center [93, 208] width 132 height 17
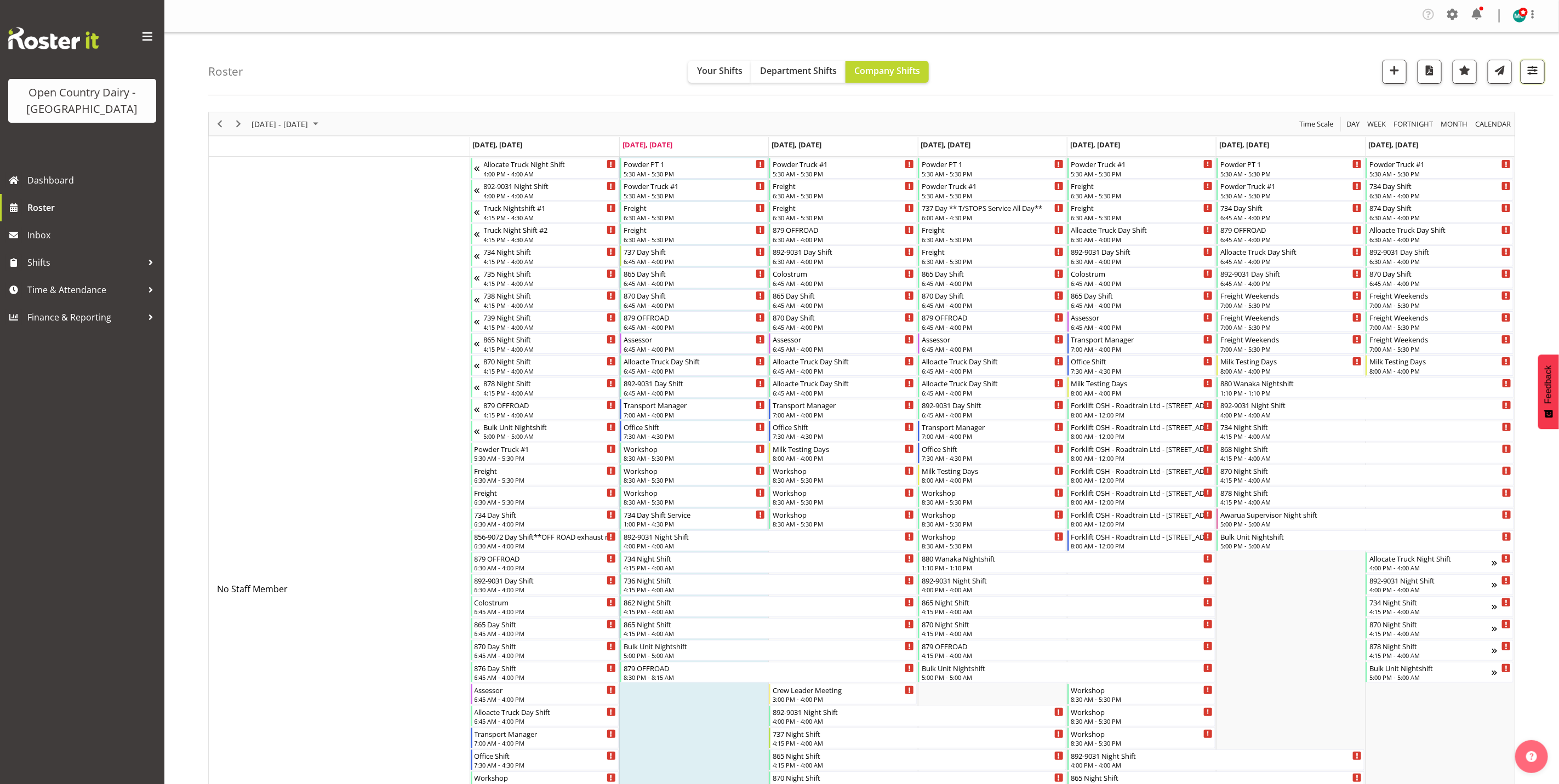
click at [1542, 71] on button "button" at bounding box center [1533, 72] width 24 height 24
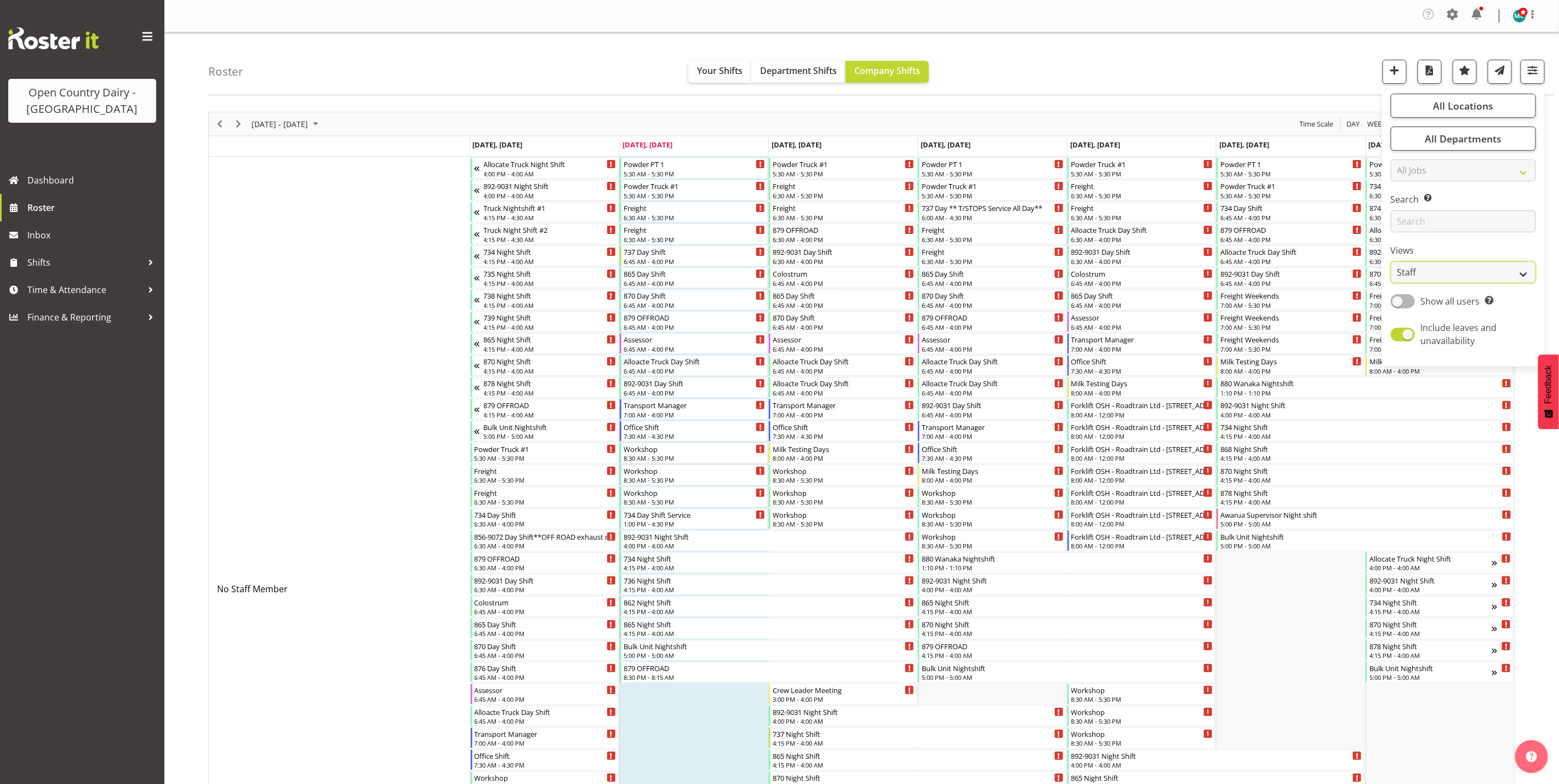
click at [1434, 278] on select "Staff Role Shift - Horizontal Shift - Vertical Staff - Location" at bounding box center [1463, 271] width 145 height 22
select select "shiftH"
click at [1391, 261] on select "Staff Role Shift - Horizontal Shift - Vertical Staff - Location" at bounding box center [1463, 271] width 145 height 22
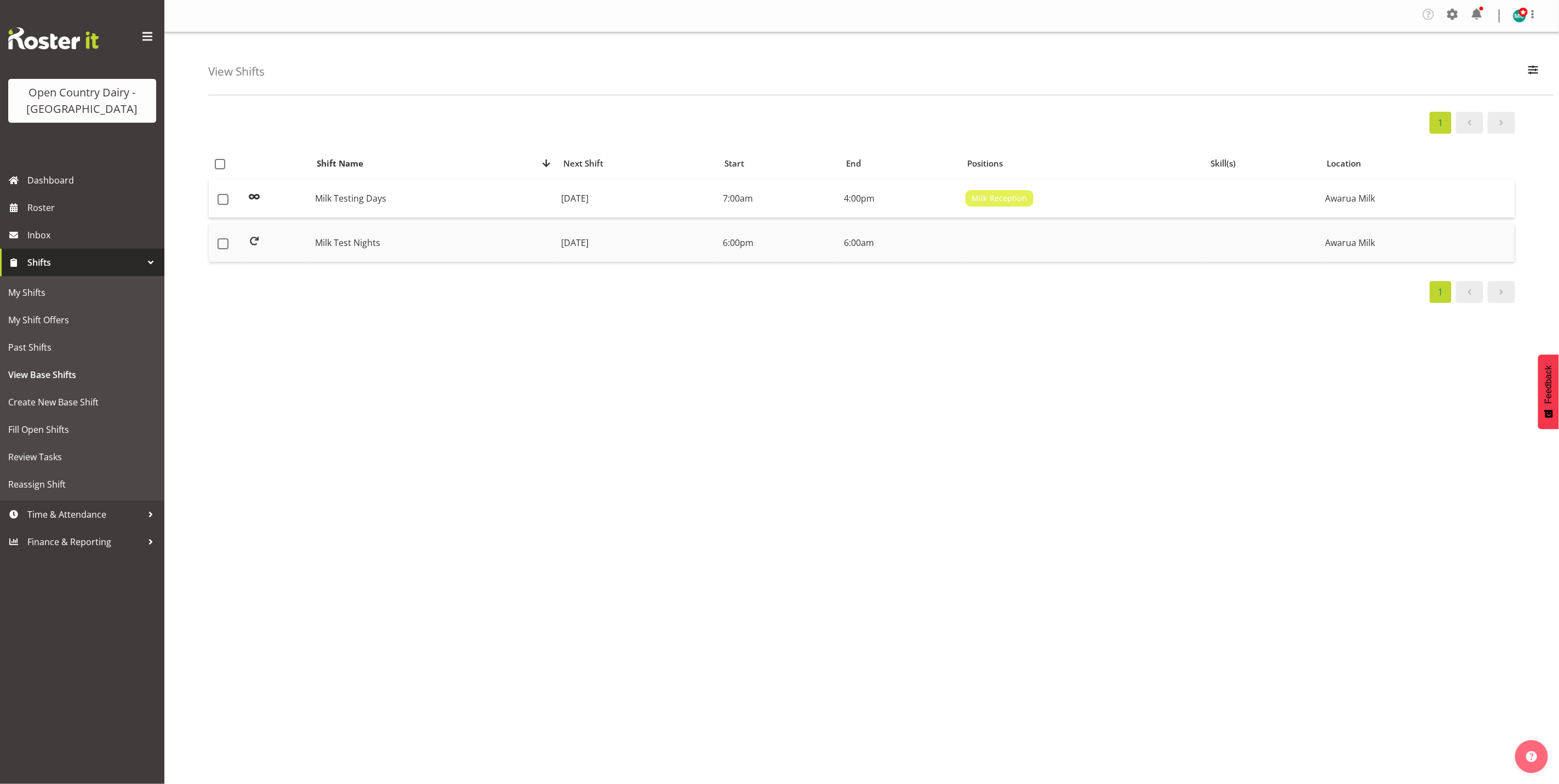
click at [345, 241] on td "Milk Test Nights" at bounding box center [433, 242] width 246 height 38
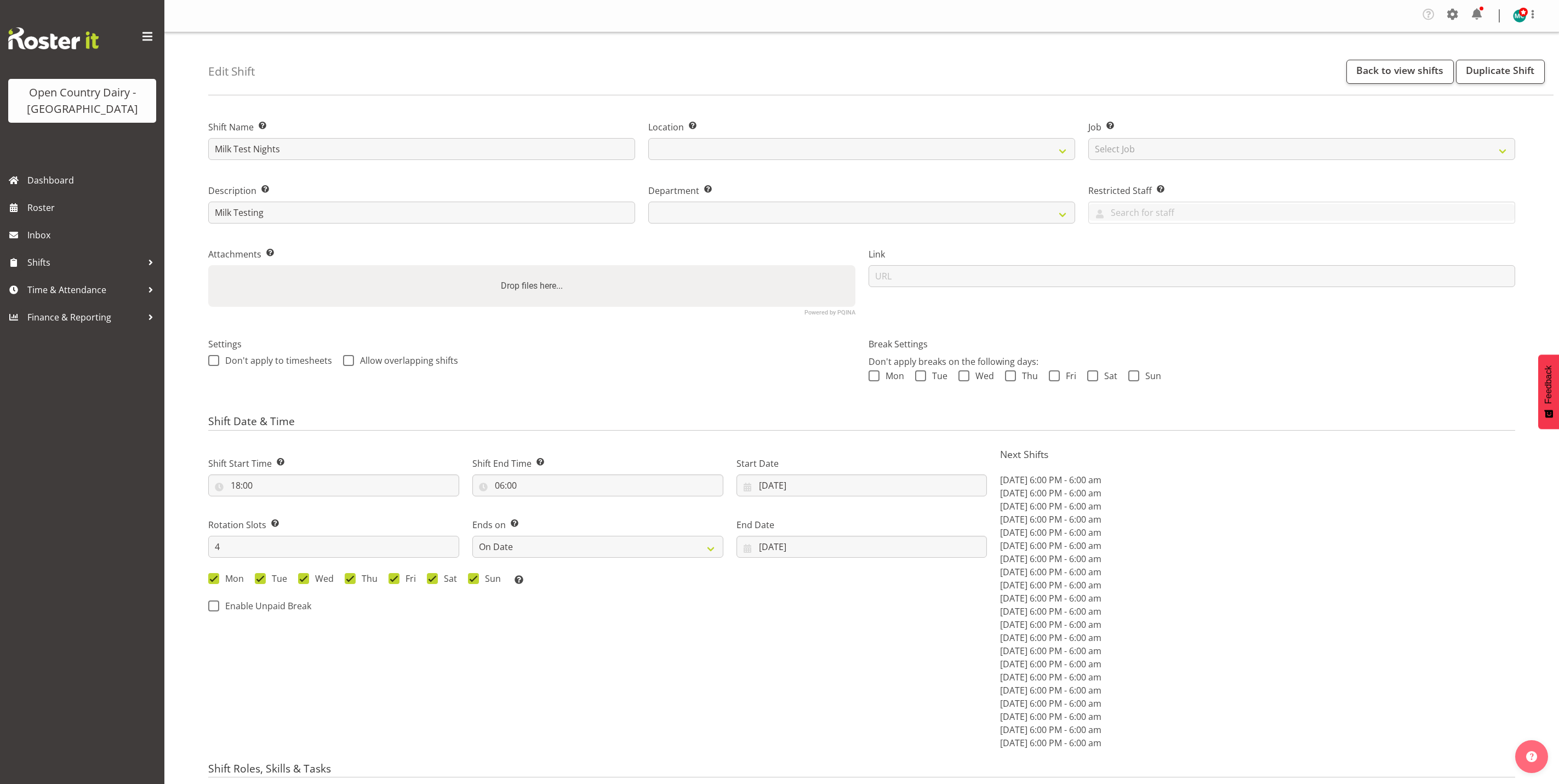
select select "date"
select select
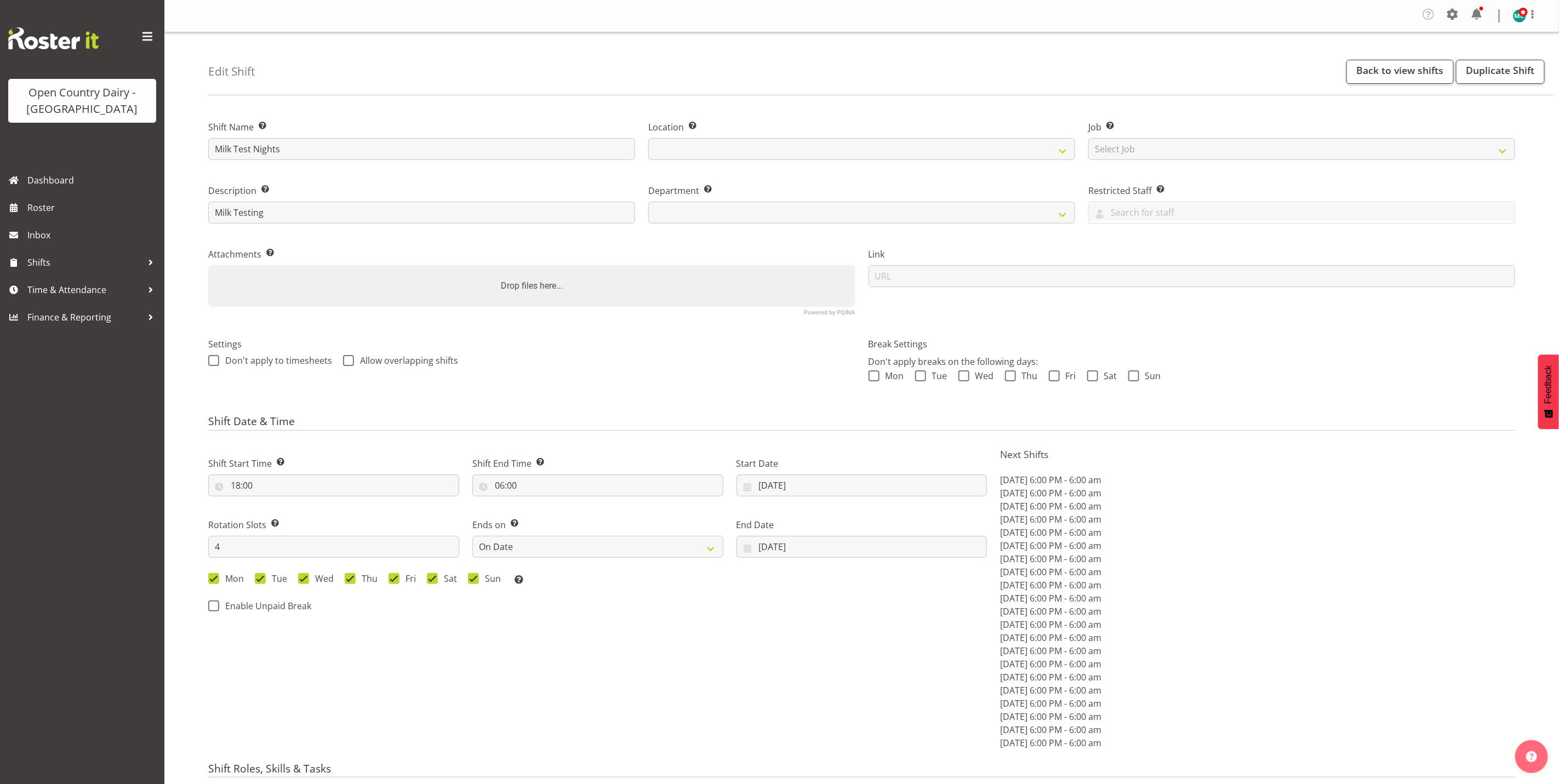
select select
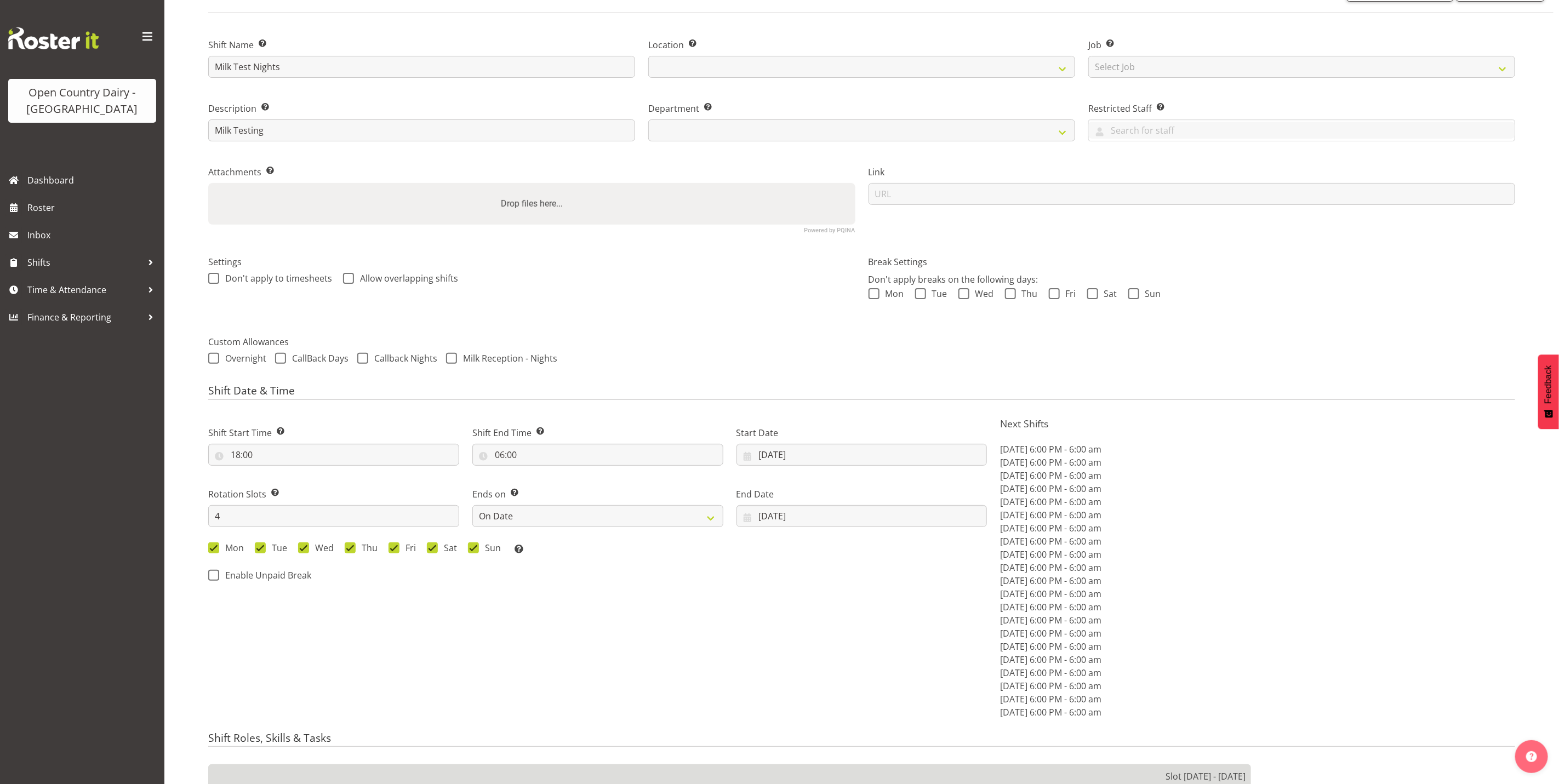
select select
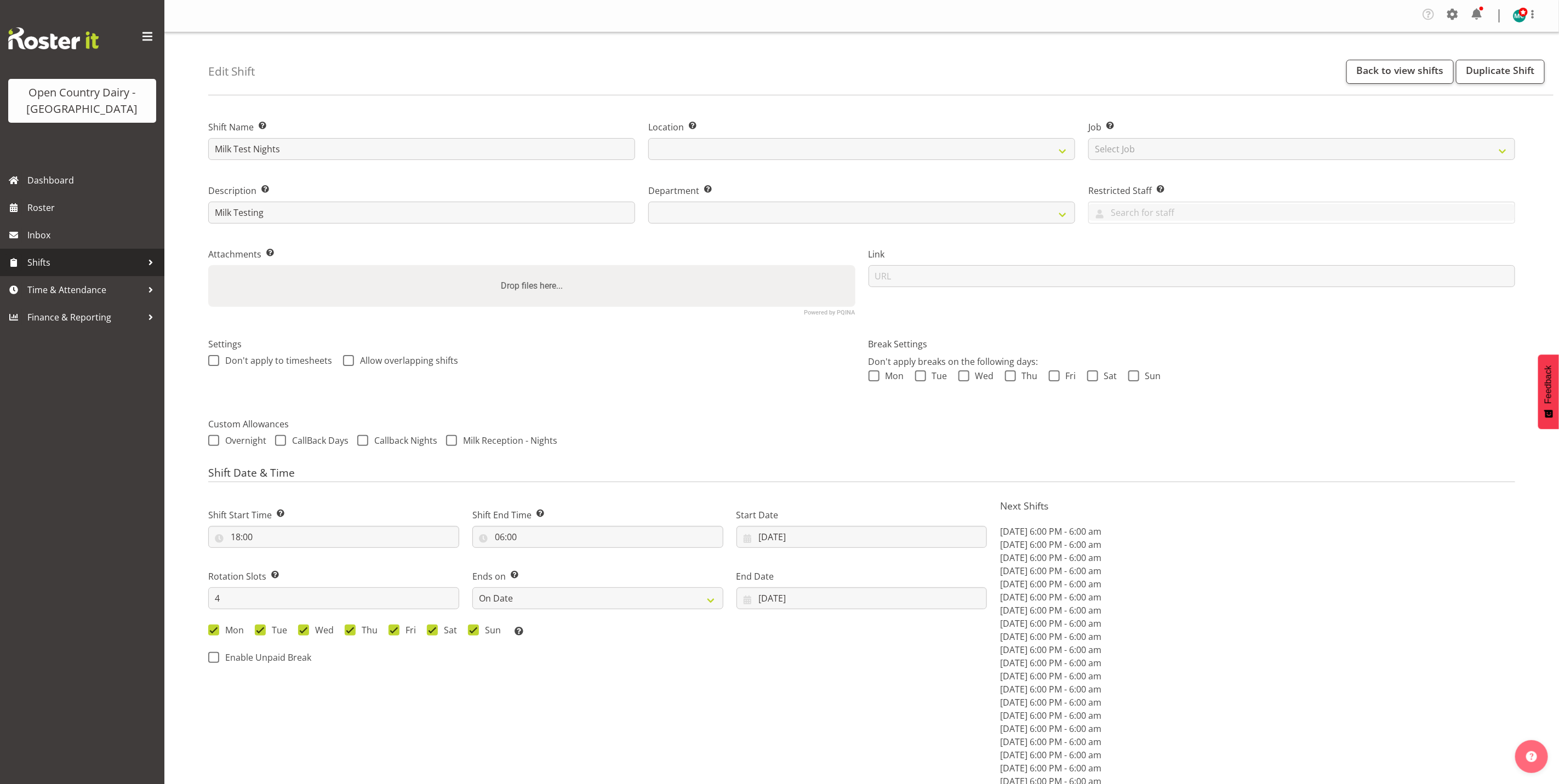
click at [41, 268] on span "Shifts" at bounding box center [84, 263] width 115 height 17
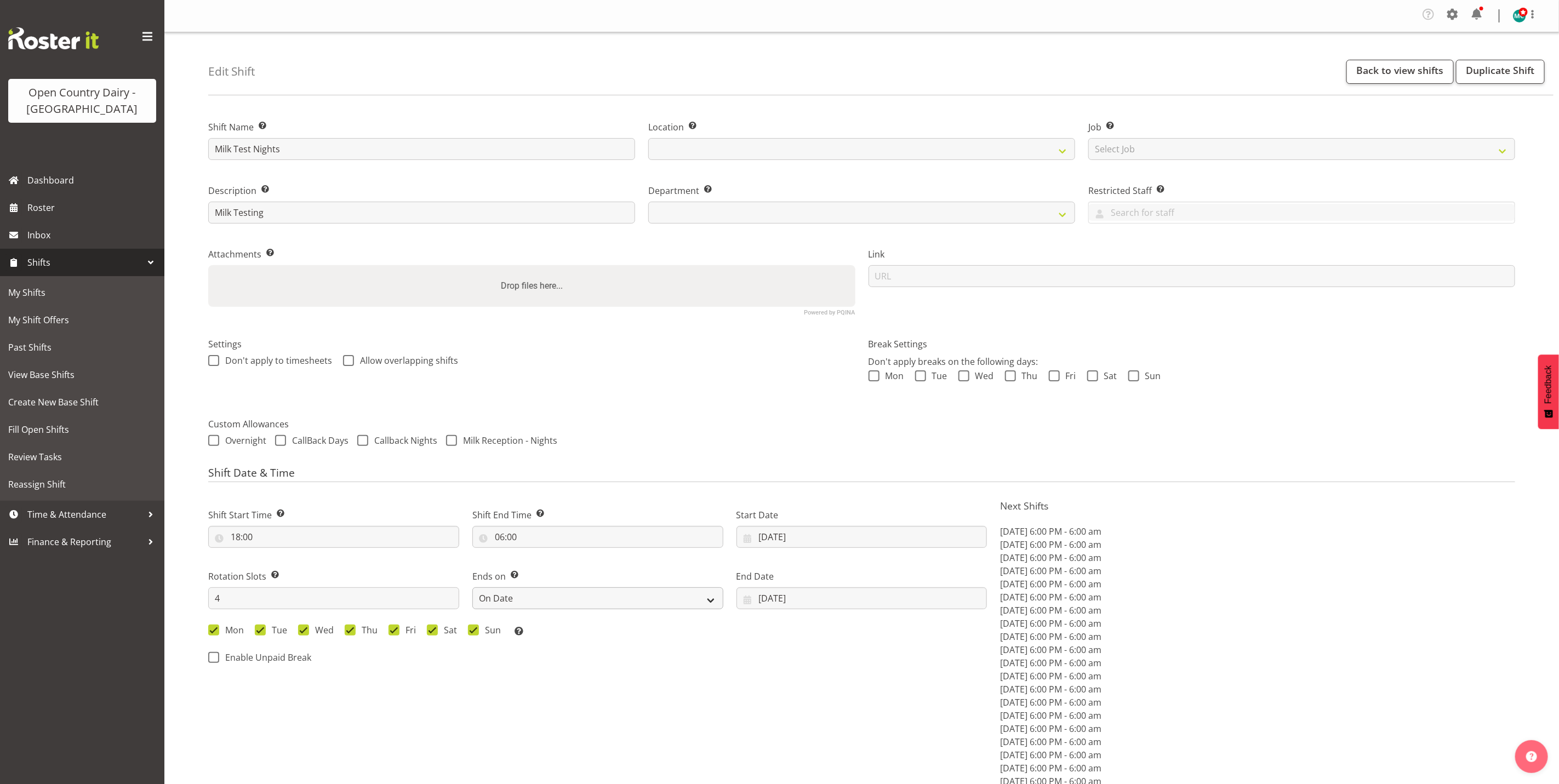
select select "698"
click at [1179, 147] on select "Select Job Create new job Connecting /unconnecting Trailers Meeting" at bounding box center [1302, 149] width 427 height 22
click at [973, 113] on div "Location Enter the location where the shift will occur. Awarua Milk Awarua Offi…" at bounding box center [862, 137] width 440 height 64
click at [1140, 210] on input "text" at bounding box center [1301, 212] width 426 height 17
click at [963, 95] on div "Edit Shift Back to view shifts Duplicate Shift" at bounding box center [880, 64] width 1345 height 63
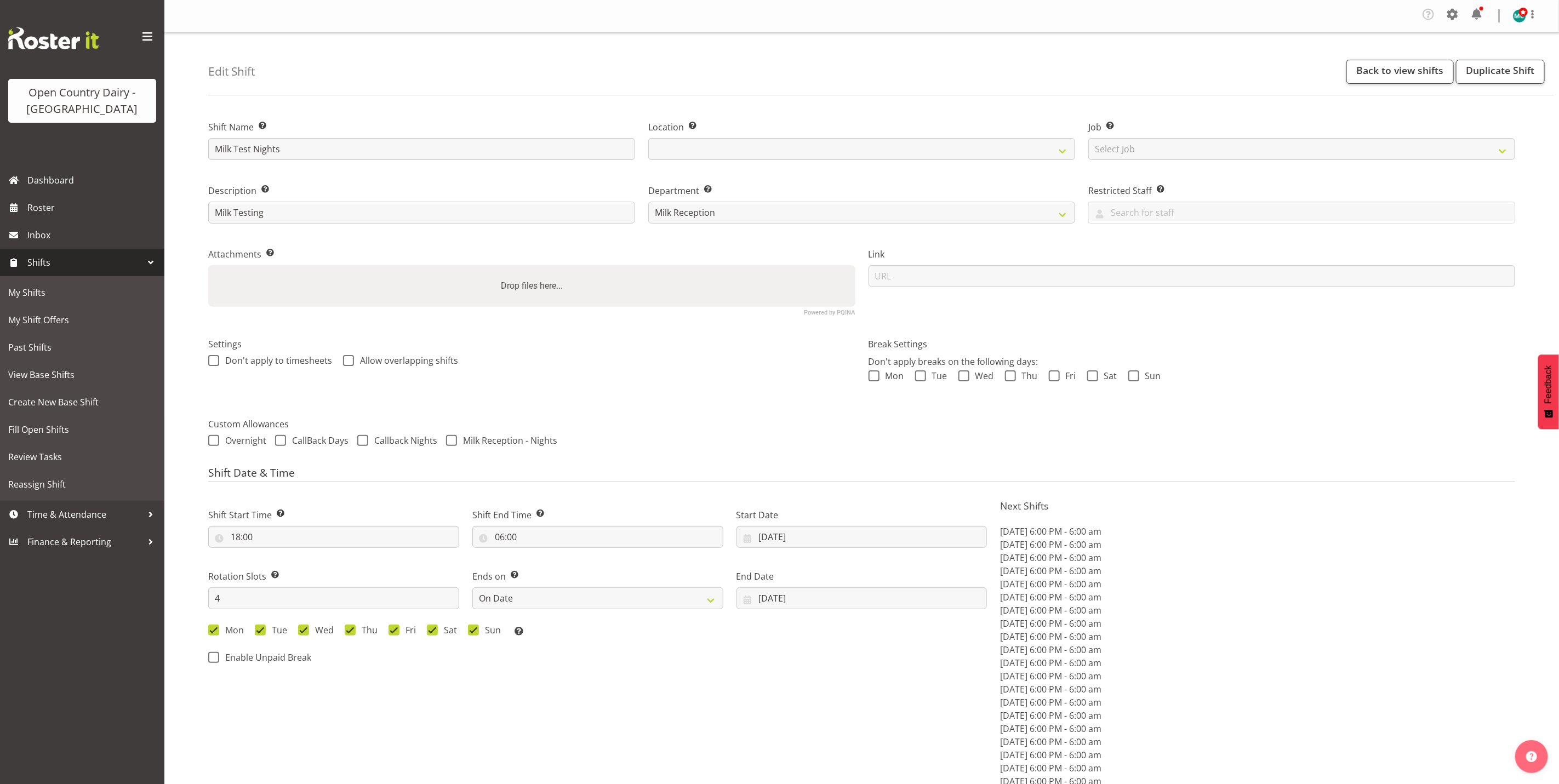
click at [239, 469] on h4 "Shift Date & Time" at bounding box center [861, 474] width 1306 height 15
click at [775, 538] on input "[DATE]" at bounding box center [862, 536] width 251 height 22
click at [838, 632] on link "3" at bounding box center [836, 626] width 22 height 22
click at [552, 597] on select "Never On Date" at bounding box center [598, 598] width 251 height 22
select select "never"
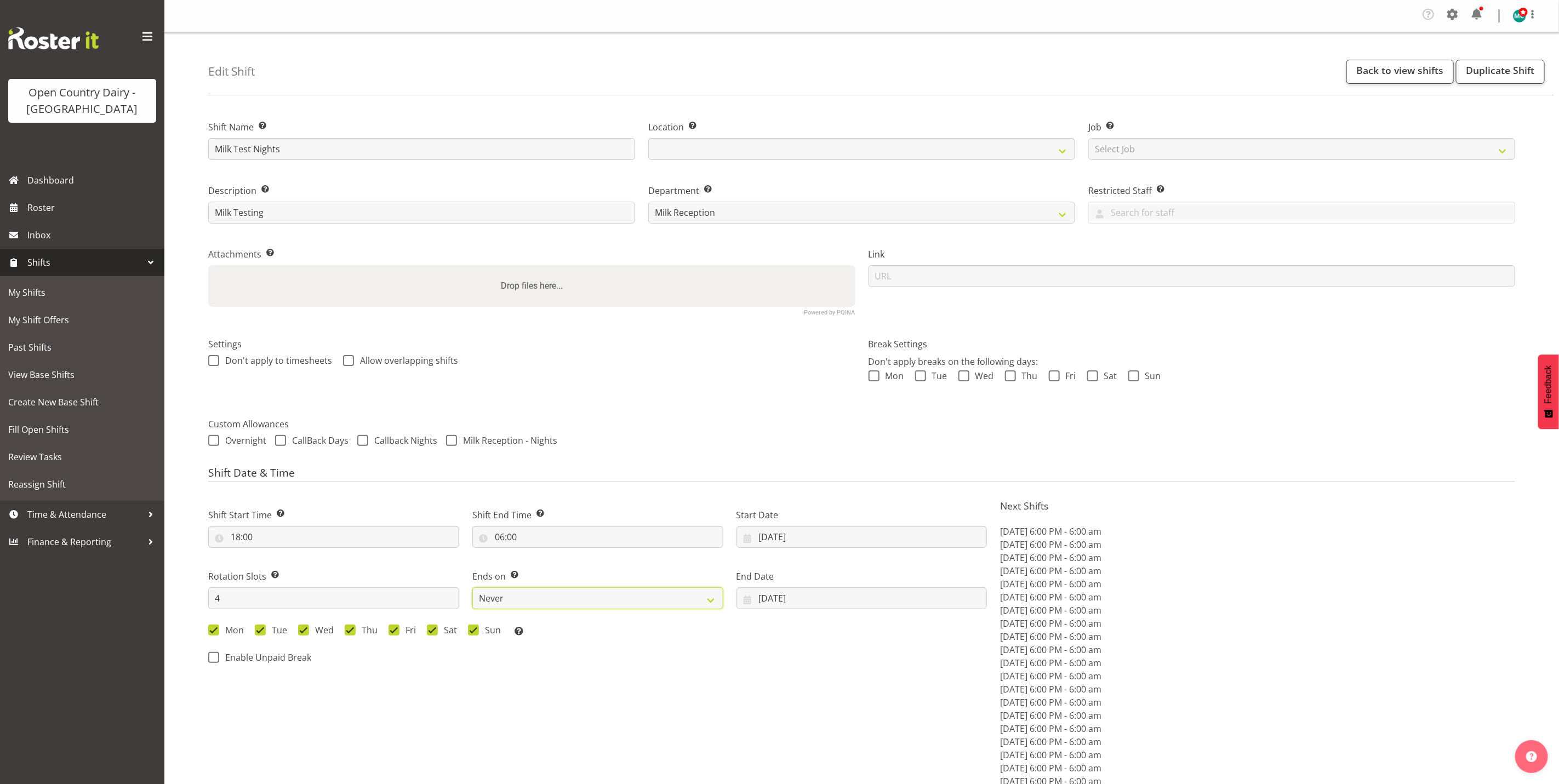
click at [473, 588] on select "Never On Date" at bounding box center [598, 598] width 251 height 22
click at [260, 595] on input "4" at bounding box center [333, 598] width 251 height 22
click at [222, 597] on input "4" at bounding box center [333, 598] width 251 height 22
click at [223, 594] on input "4" at bounding box center [333, 598] width 251 height 22
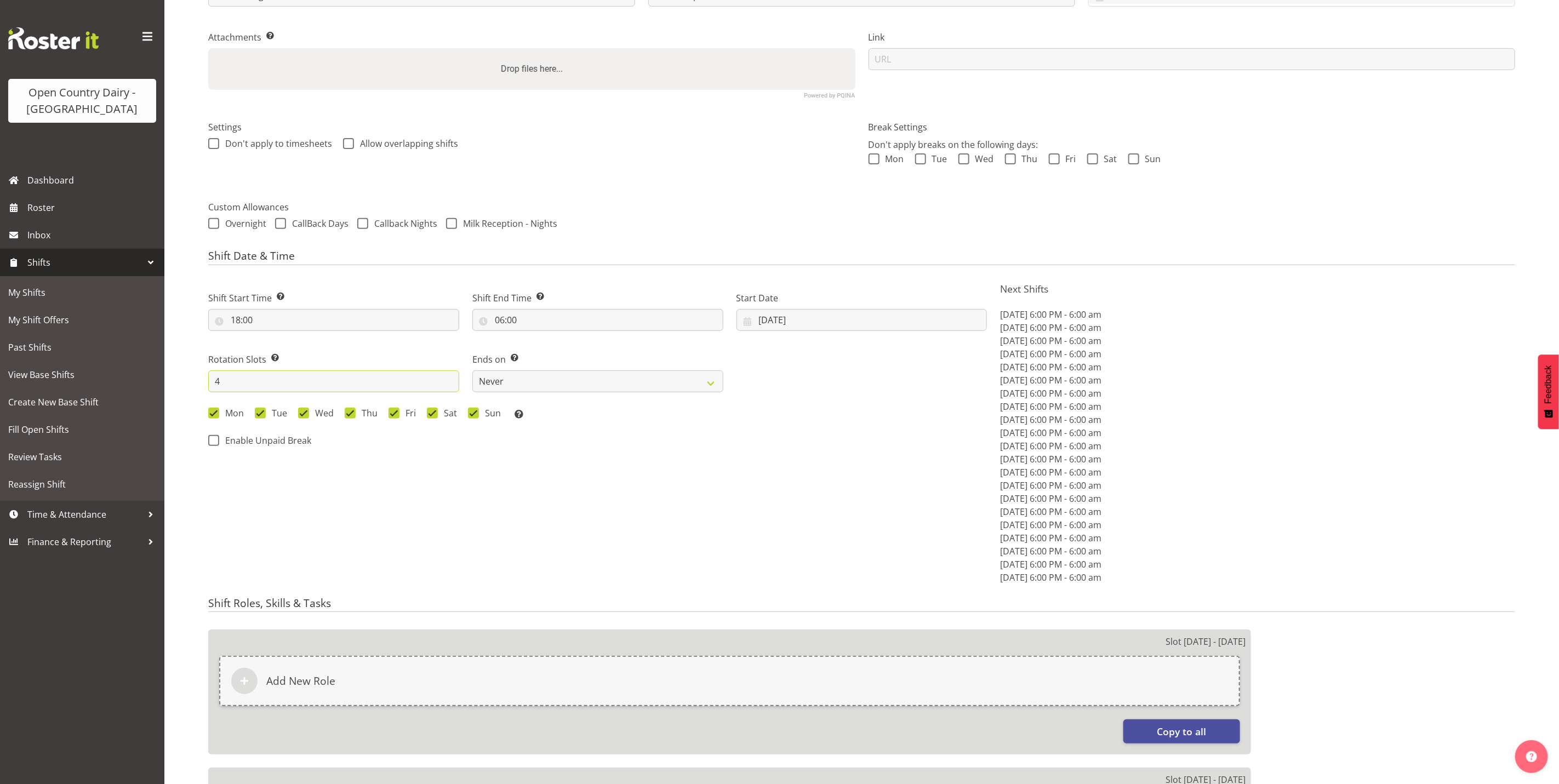
scroll to position [246, 0]
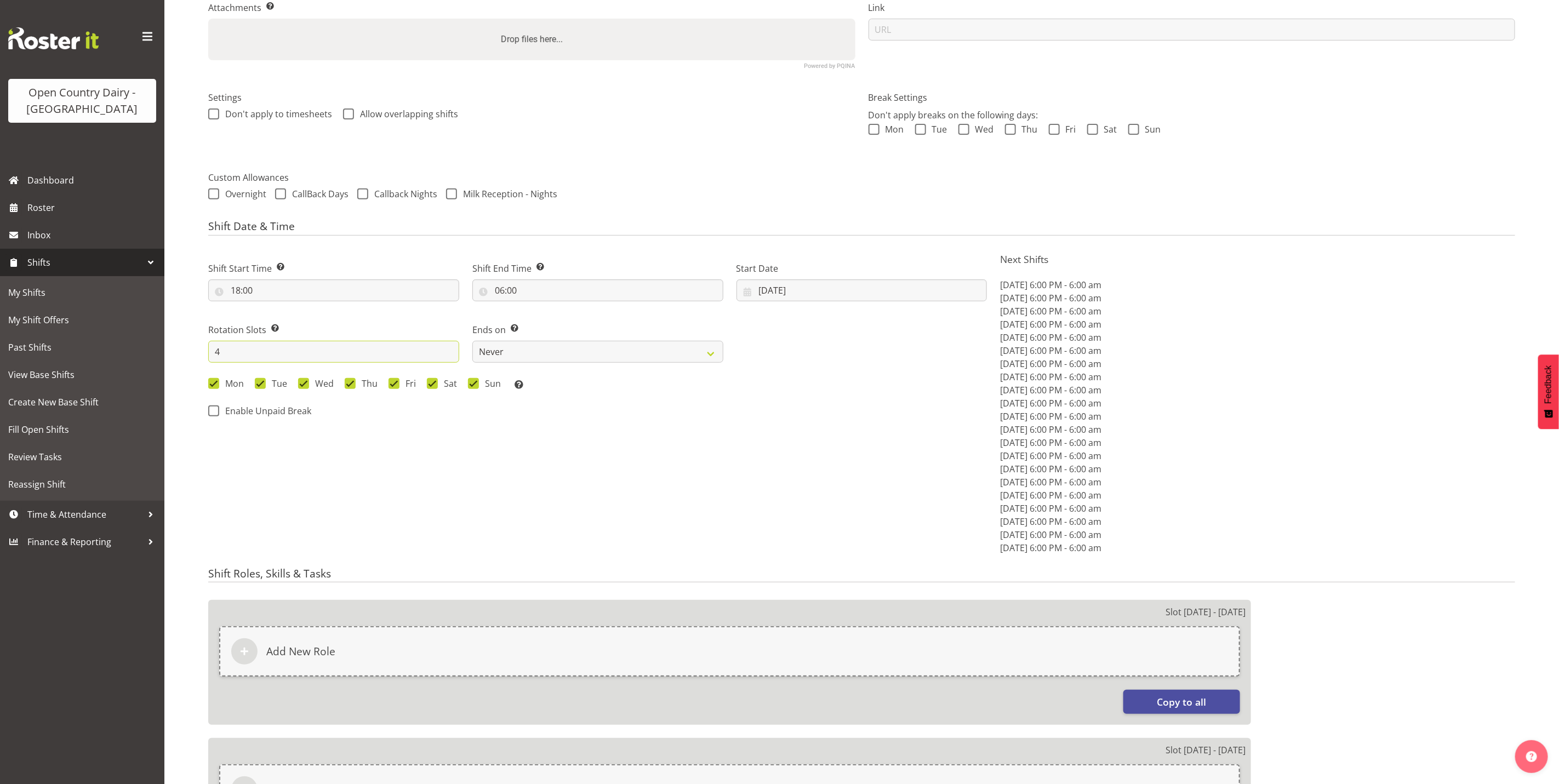
drag, startPoint x: 222, startPoint y: 347, endPoint x: 204, endPoint y: 351, distance: 18.4
click at [204, 351] on div "Rotation Slots Select the number of shifts required for 1 rotation i.e 9 slots …" at bounding box center [333, 339] width 264 height 62
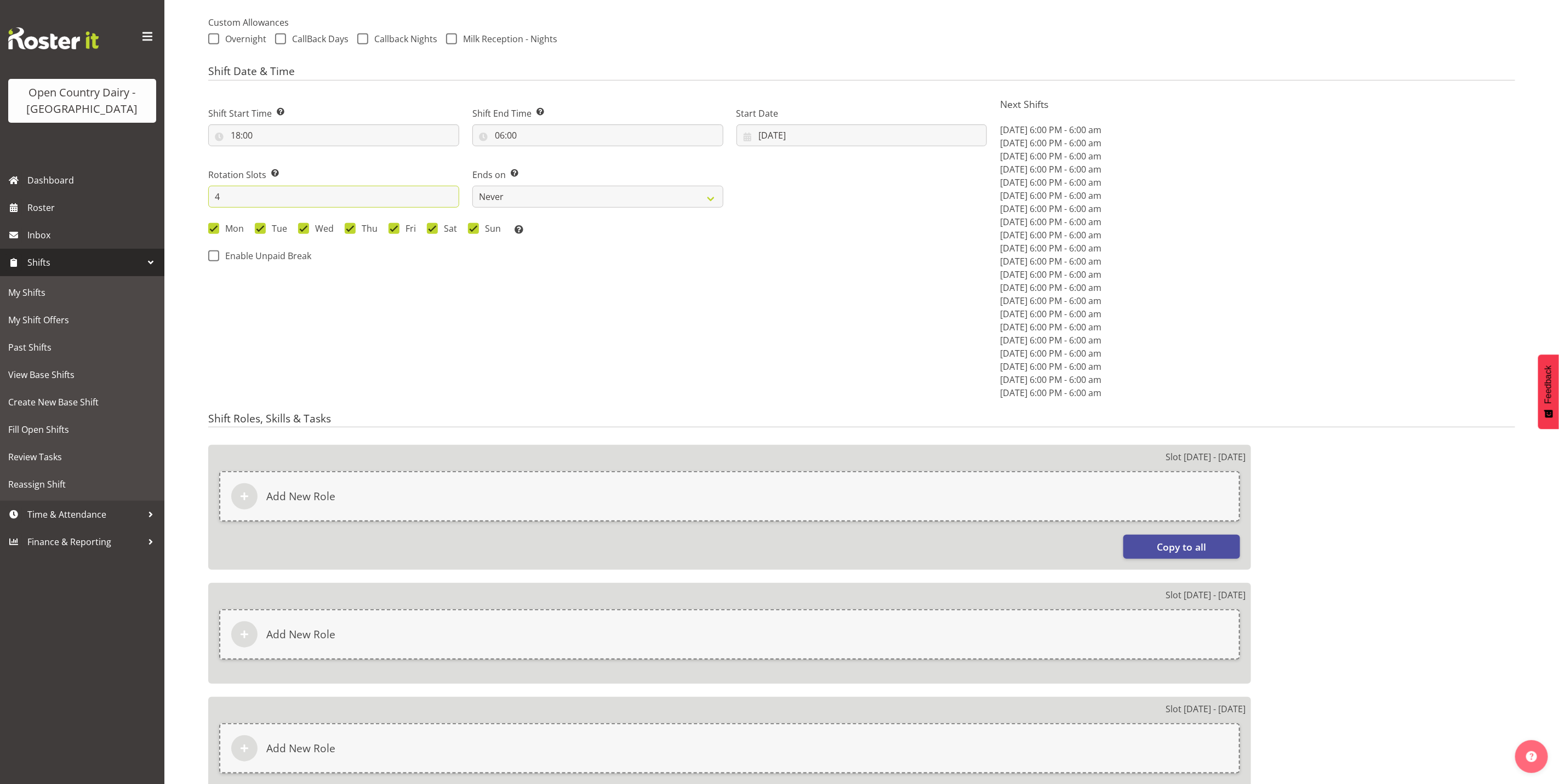
scroll to position [696, 0]
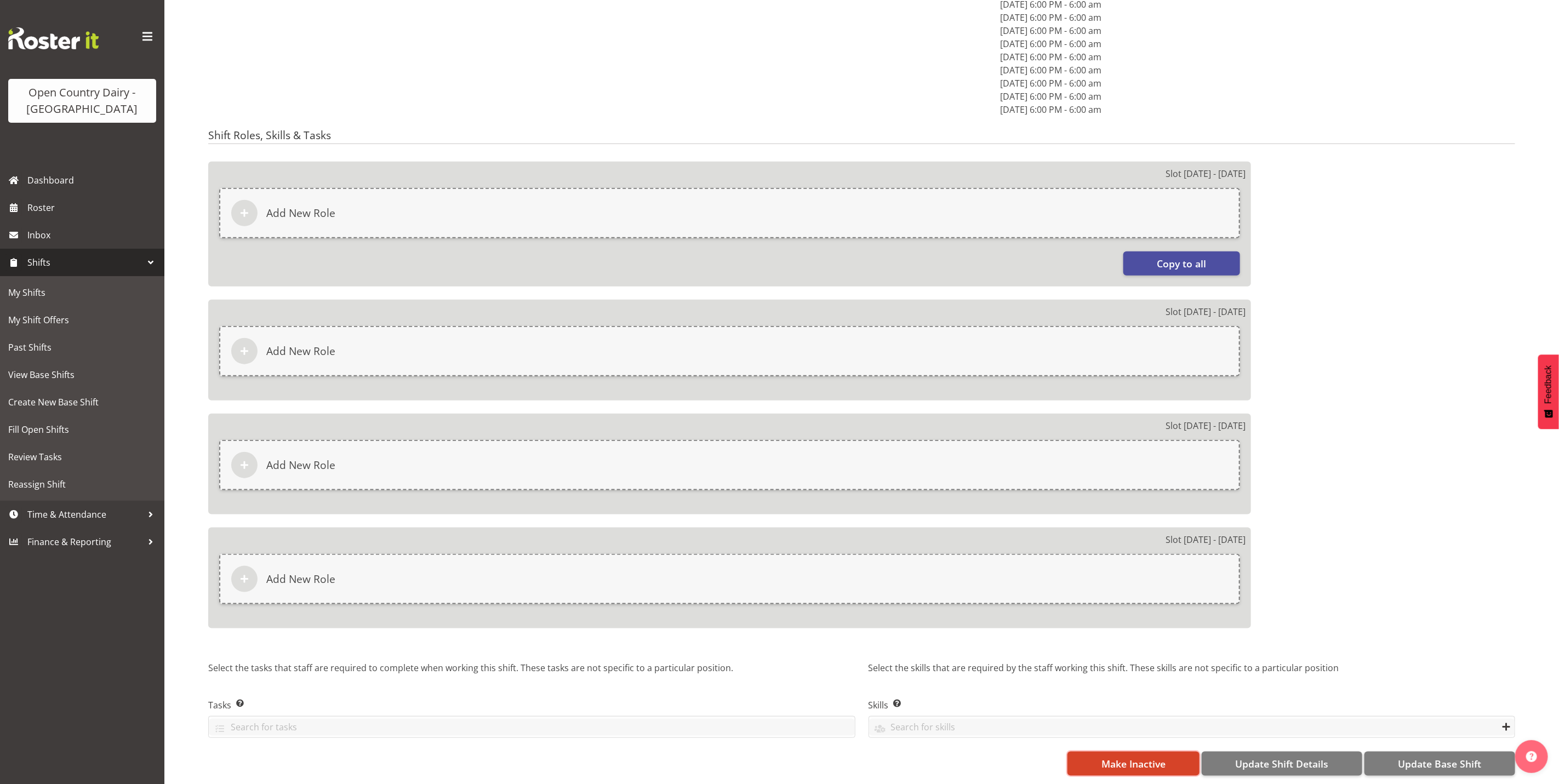
click at [1128, 757] on span "Make Inactive" at bounding box center [1133, 763] width 65 height 14
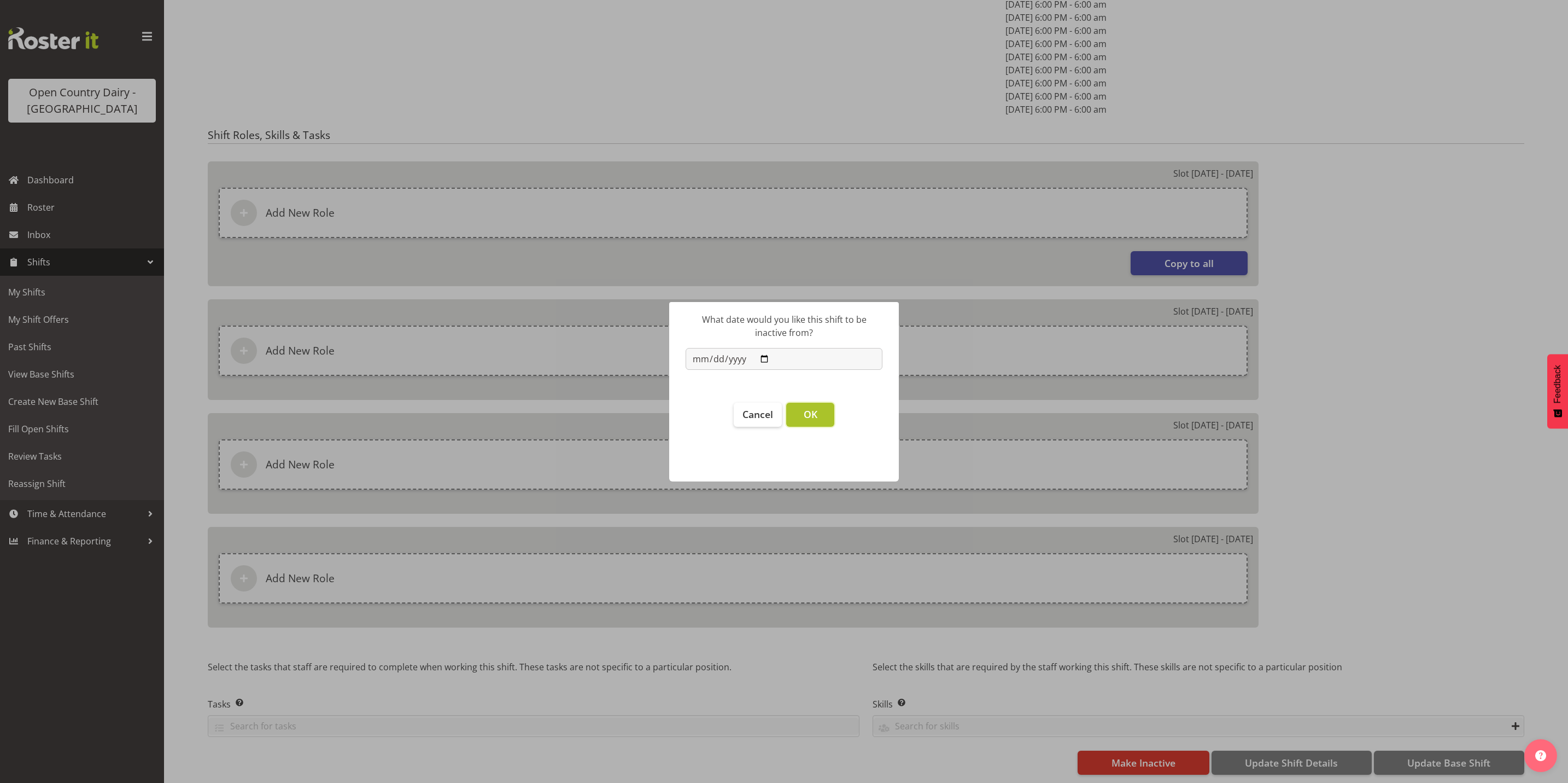
click at [805, 415] on span "OK" at bounding box center [811, 414] width 14 height 13
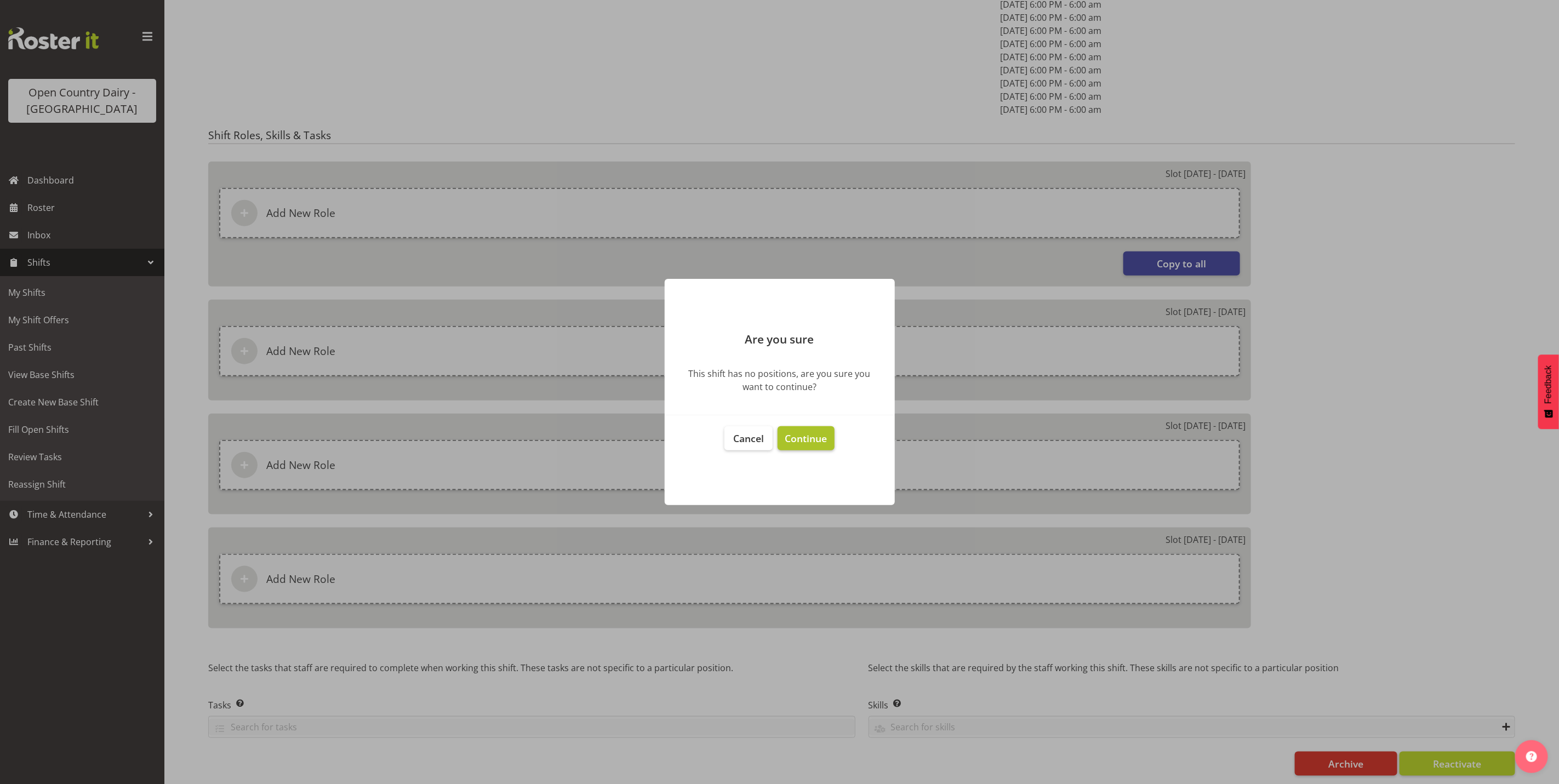
click at [818, 443] on span "Continue" at bounding box center [805, 438] width 42 height 13
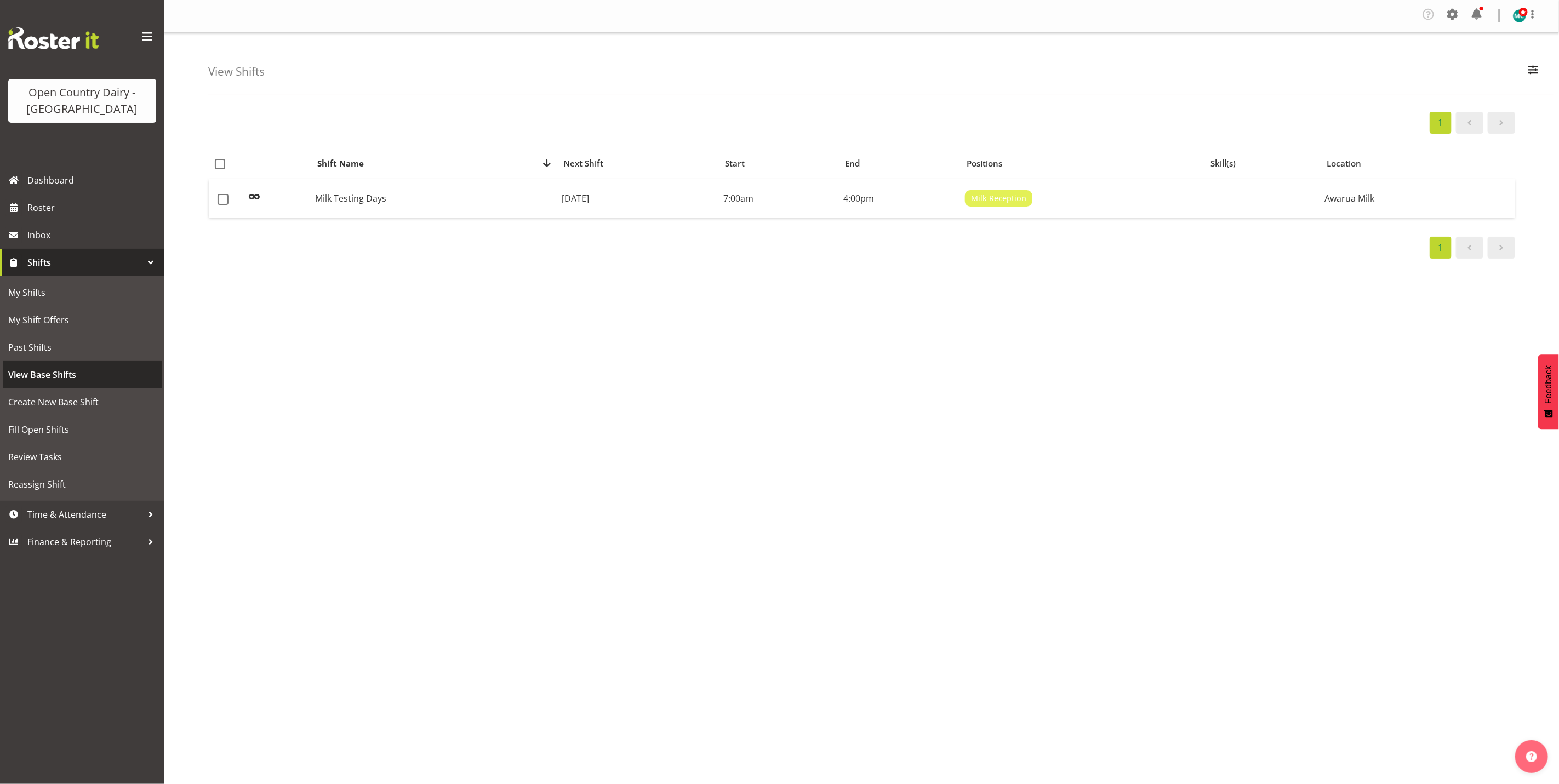
click at [43, 376] on span "View Base Shifts" at bounding box center [82, 375] width 148 height 17
click at [31, 395] on span "Create New Base Shift" at bounding box center [82, 402] width 148 height 17
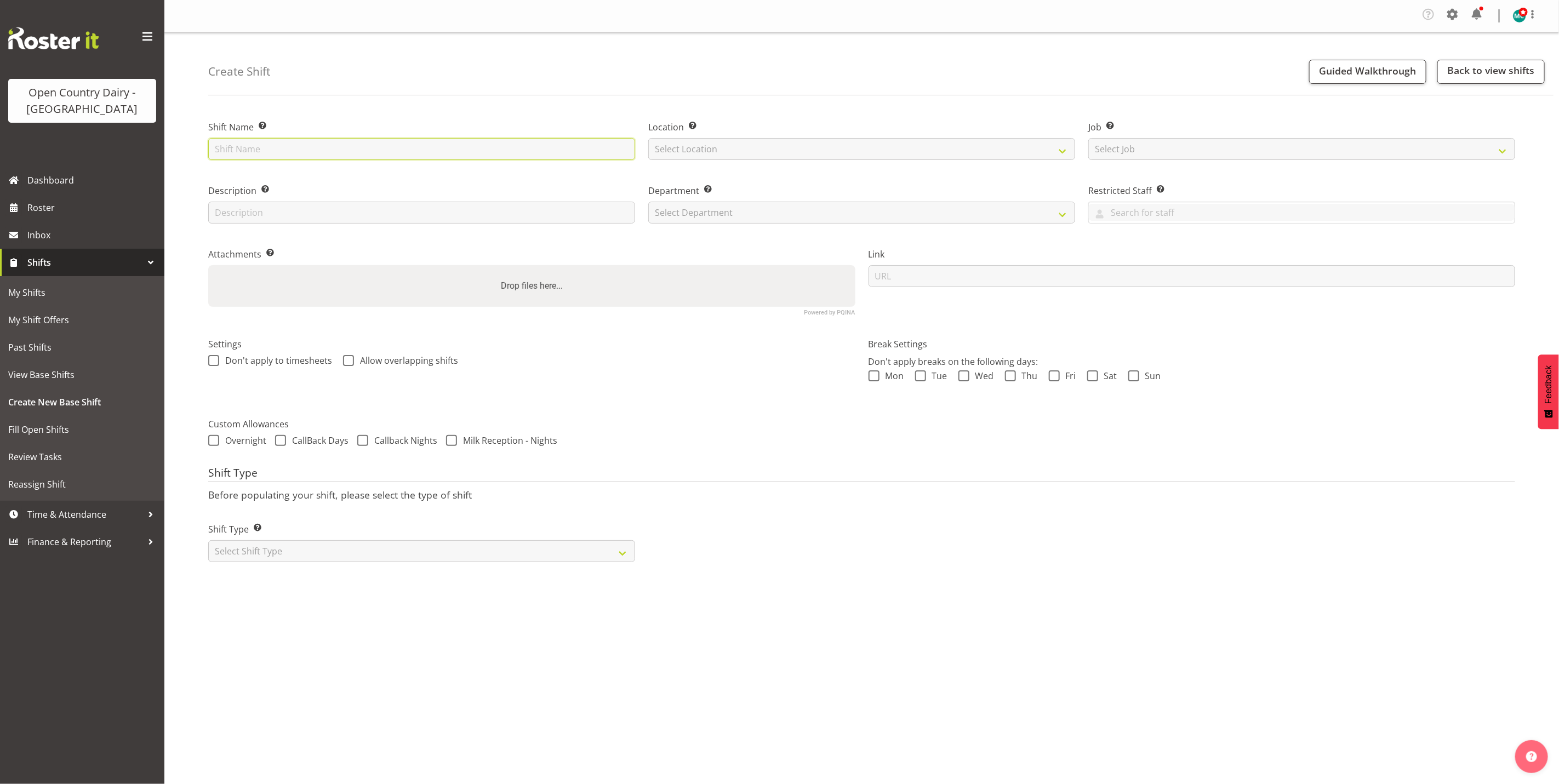
click at [312, 147] on input "text" at bounding box center [421, 149] width 427 height 22
type input "Milk Test Nights"
type input "Milk Testing"
click at [700, 148] on select "Select Location Awarua Milk Awarua Office Freight Waharoa Office" at bounding box center [862, 149] width 427 height 22
select select "988"
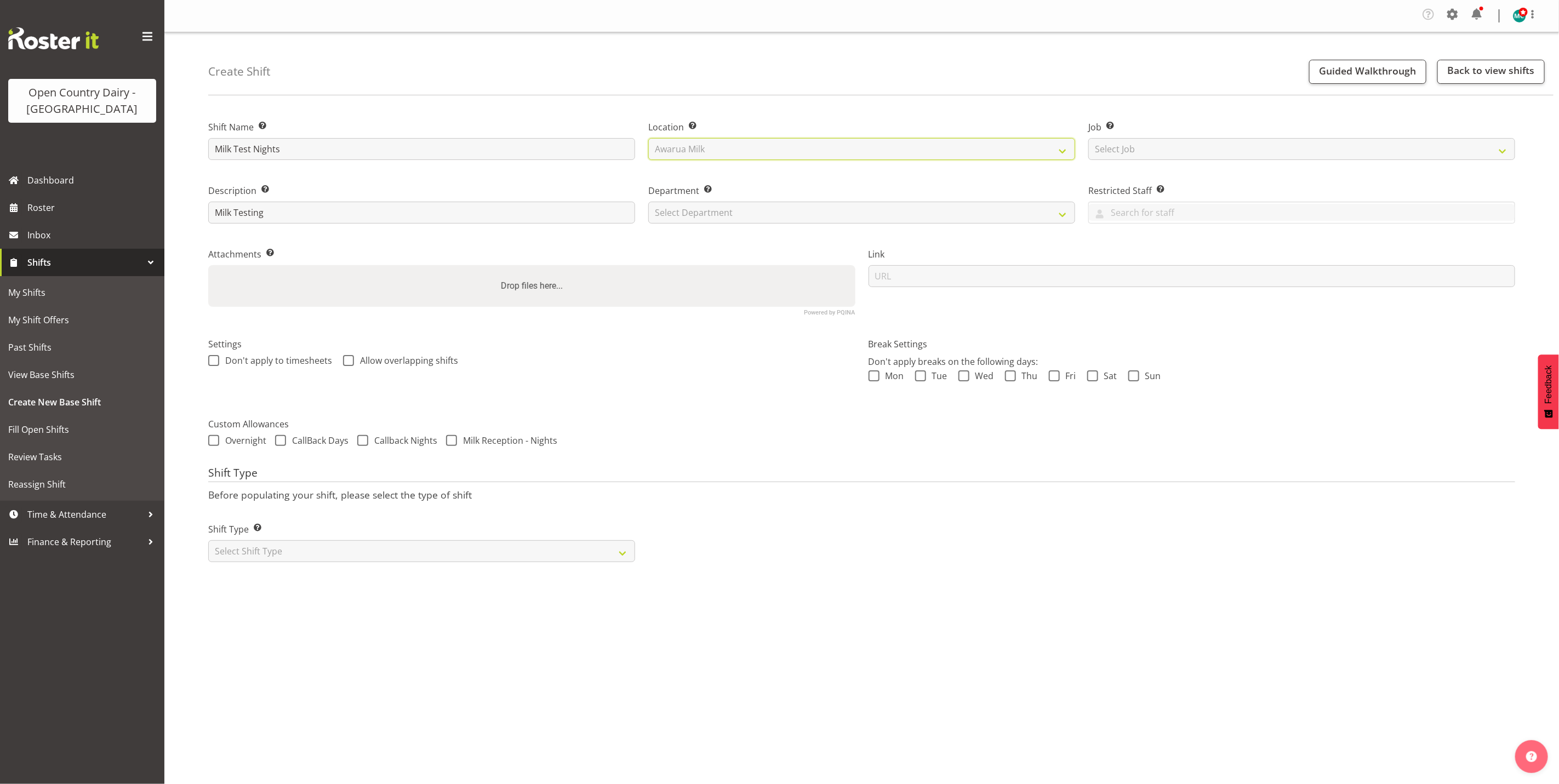
click at [648, 138] on select "Select Location Awarua Milk Awarua Office Freight Waharoa Office" at bounding box center [862, 149] width 427 height 22
click at [753, 213] on select "Select Department" at bounding box center [862, 211] width 427 height 22
click at [332, 554] on select "Select Shift Type One Off Shift Recurring Shift Rotating Shift" at bounding box center [421, 550] width 427 height 22
select select "recurring"
click at [208, 540] on select "Select Shift Type One Off Shift Recurring Shift Rotating Shift" at bounding box center [421, 550] width 427 height 22
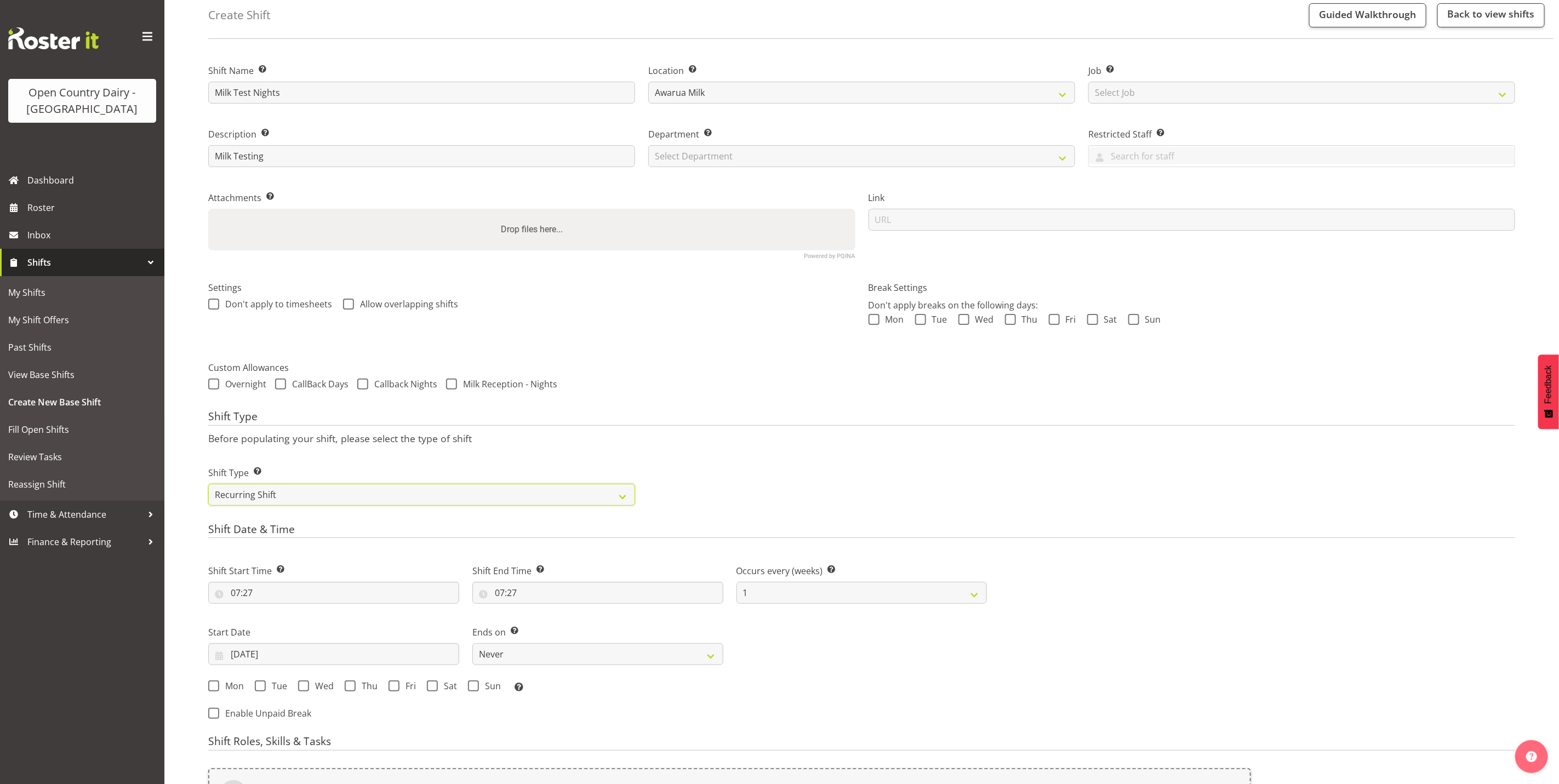
scroll to position [165, 0]
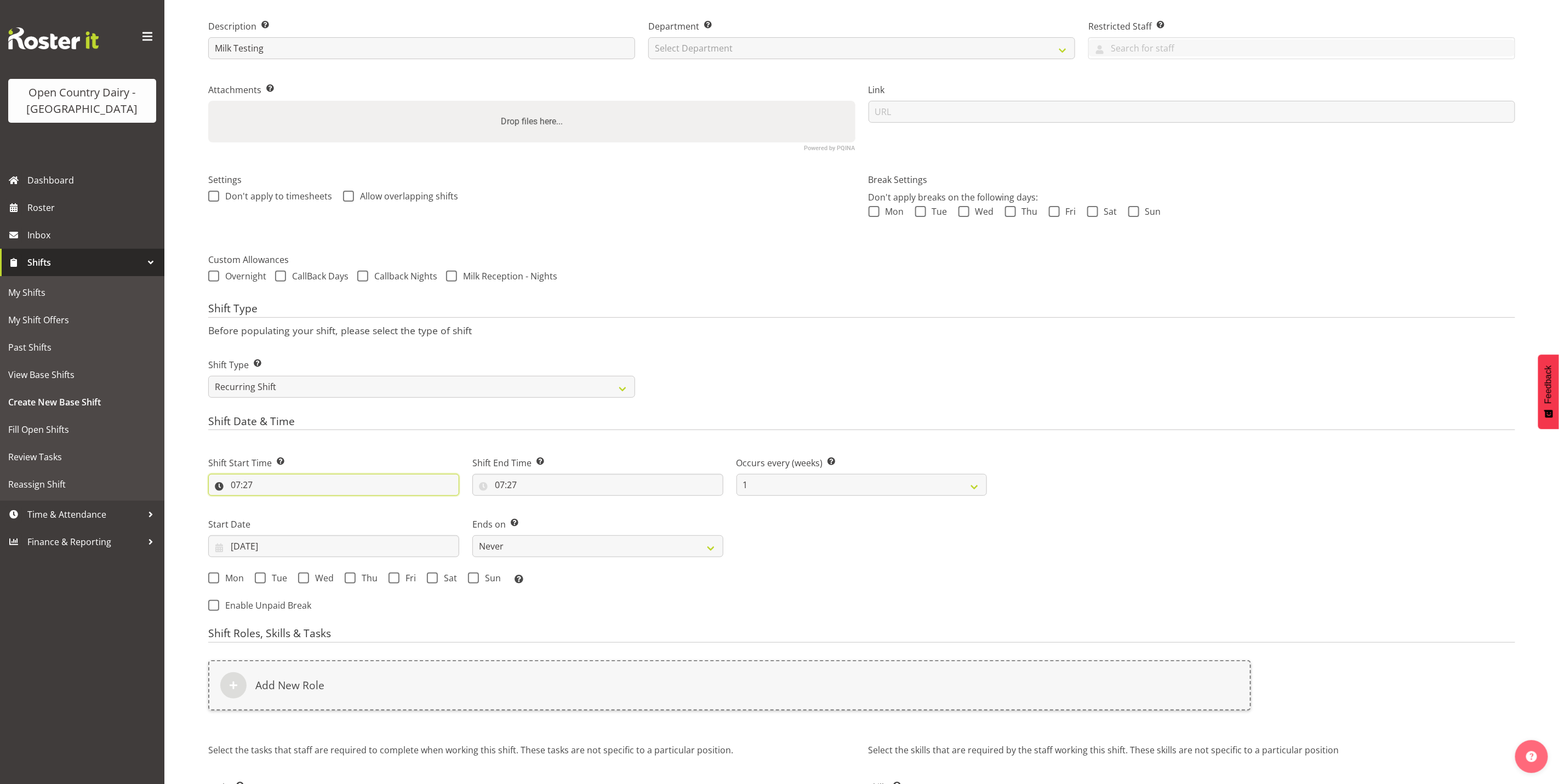
click at [239, 488] on input "07:27" at bounding box center [333, 484] width 251 height 22
click at [282, 517] on select "00 01 02 03 04 05 06 07 08 09 10 11 12 13 14 15 16 17 18 19 20 21 22 23" at bounding box center [283, 513] width 24 height 22
select select "18"
click at [270, 502] on select "00 01 02 03 04 05 06 07 08 09 10 11 12 13 14 15 16 17 18 19 20 21 22 23" at bounding box center [283, 513] width 24 height 22
type input "18:27"
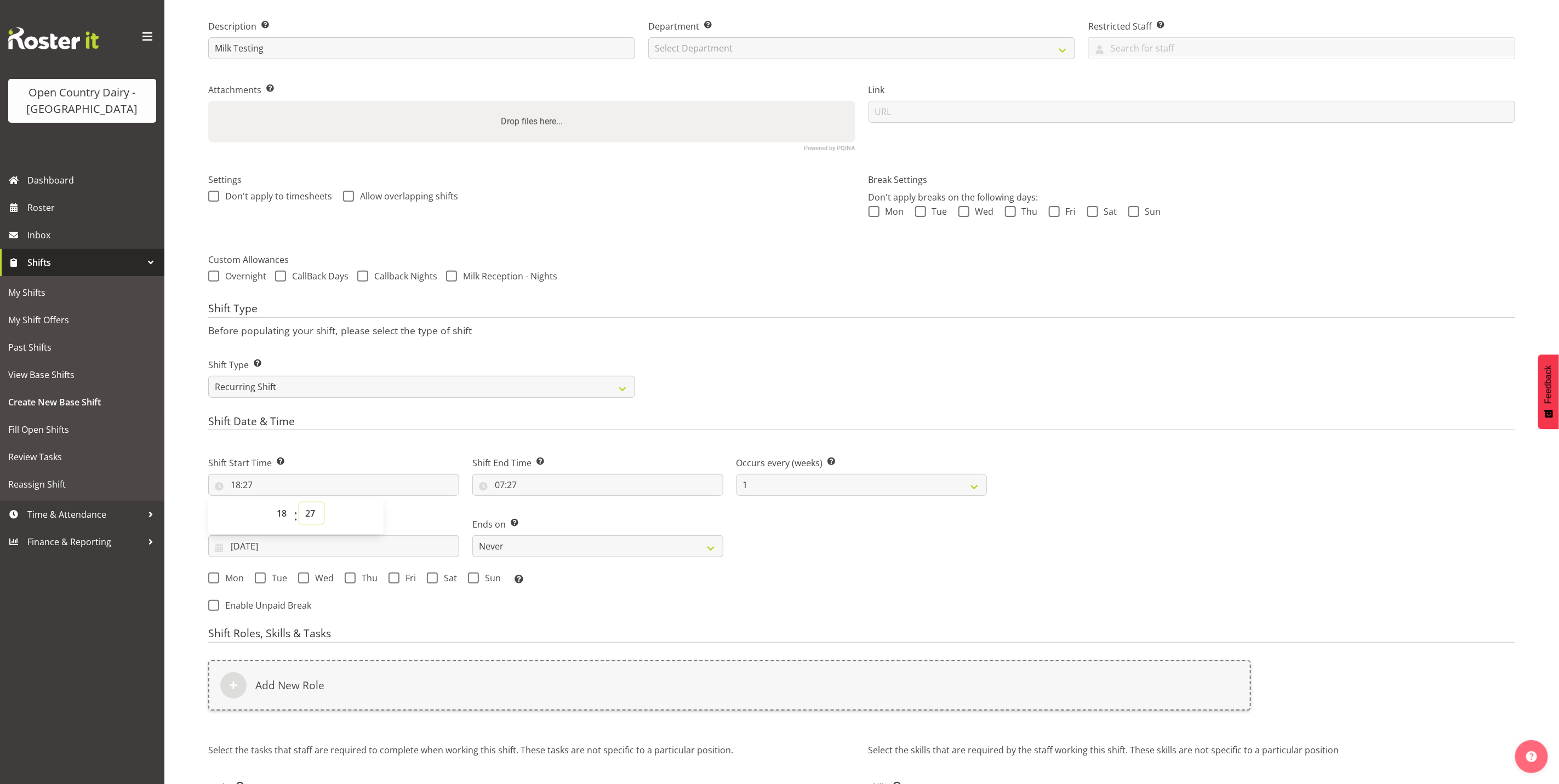
click at [313, 515] on select "00 01 02 03 04 05 06 07 08 09 10 11 12 13 14 15 16 17 18 19 20 21 22 23 24 25 2…" at bounding box center [312, 513] width 24 height 22
select select "0"
click at [299, 502] on select "00 01 02 03 04 05 06 07 08 09 10 11 12 13 14 15 16 17 18 19 20 21 22 23 24 25 2…" at bounding box center [312, 513] width 24 height 22
type input "18:00"
click at [502, 485] on input "07:27" at bounding box center [598, 484] width 251 height 22
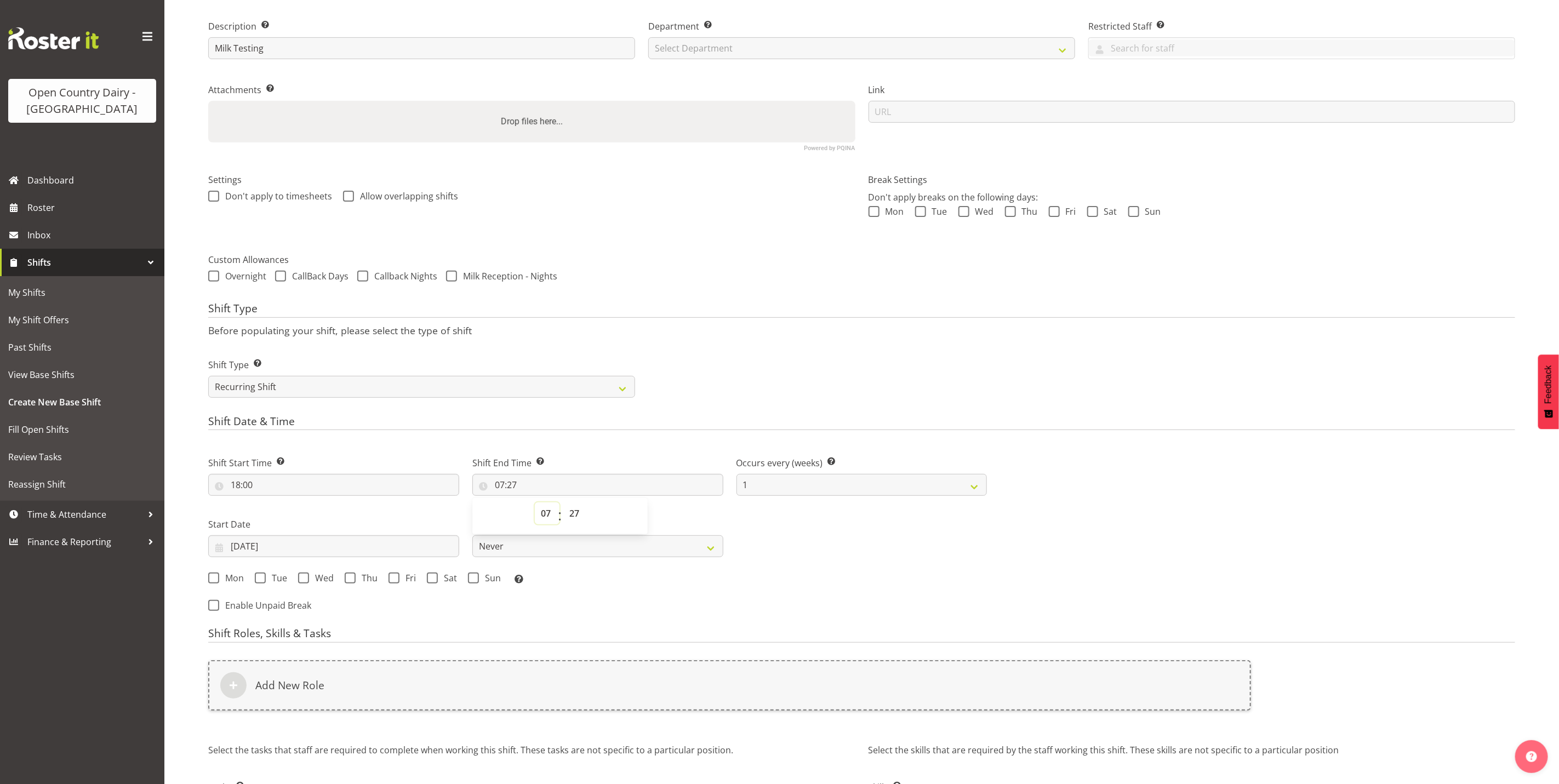
click at [543, 521] on select "00 01 02 03 04 05 06 07 08 09 10 11 12 13 14 15 16 17 18 19 20 21 22 23" at bounding box center [546, 513] width 24 height 22
select select "6"
click at [534, 502] on select "00 01 02 03 04 05 06 07 08 09 10 11 12 13 14 15 16 17 18 19 20 21 22 23" at bounding box center [546, 513] width 24 height 22
type input "06:27"
click at [578, 516] on select "00 01 02 03 04 05 06 07 08 09 10 11 12 13 14 15 16 17 18 19 20 21 22 23 24 25 2…" at bounding box center [576, 513] width 24 height 22
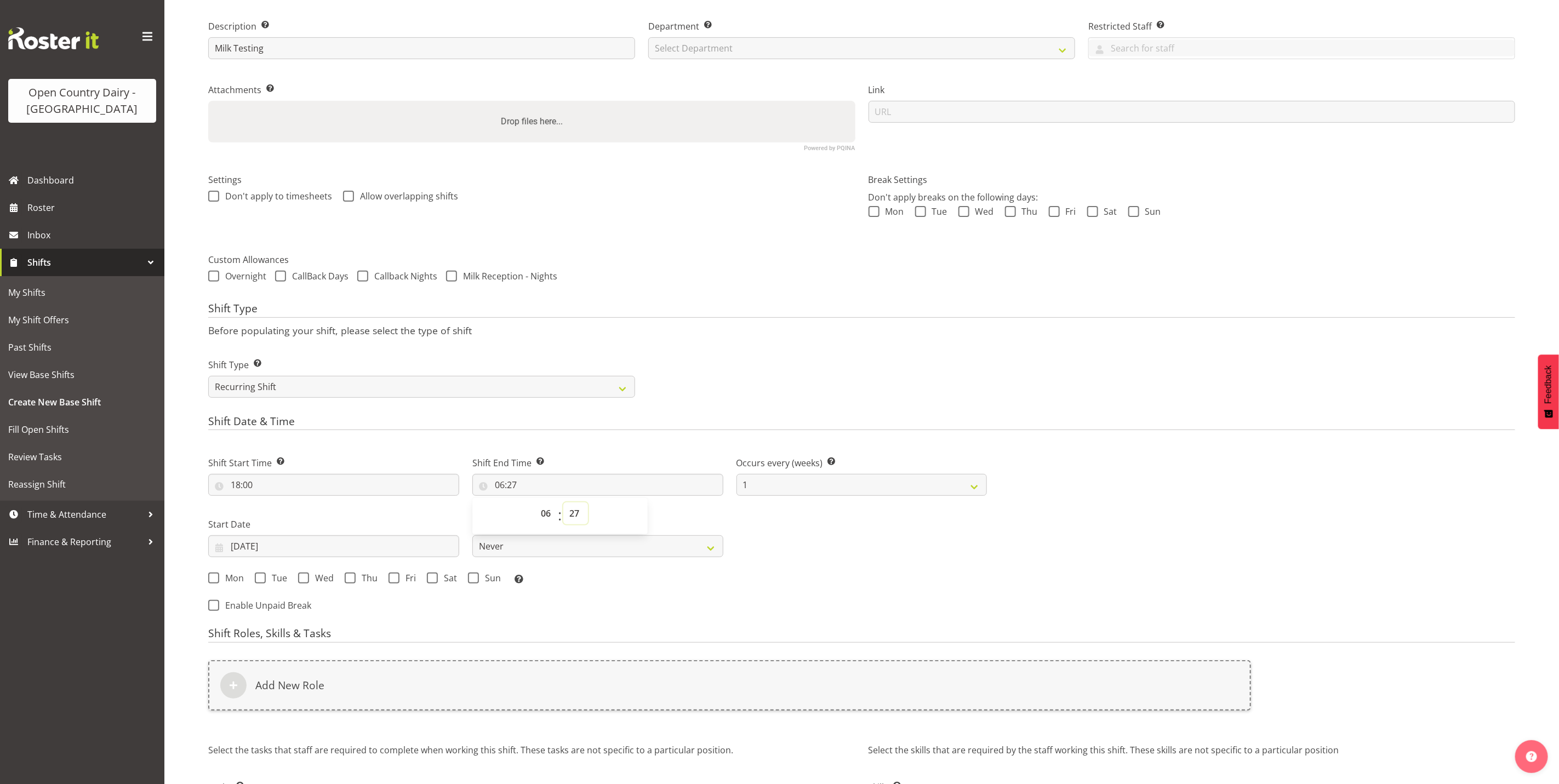
select select "0"
click at [563, 502] on select "00 01 02 03 04 05 06 07 08 09 10 11 12 13 14 15 16 17 18 19 20 21 22 23 24 25 2…" at bounding box center [576, 513] width 24 height 22
type input "06:00"
click at [966, 485] on select "1 2 3 4 5 6 7 8 9 10 11 12" at bounding box center [862, 484] width 251 height 22
click at [1069, 466] on div "Next Shifts" at bounding box center [1257, 530] width 528 height 180
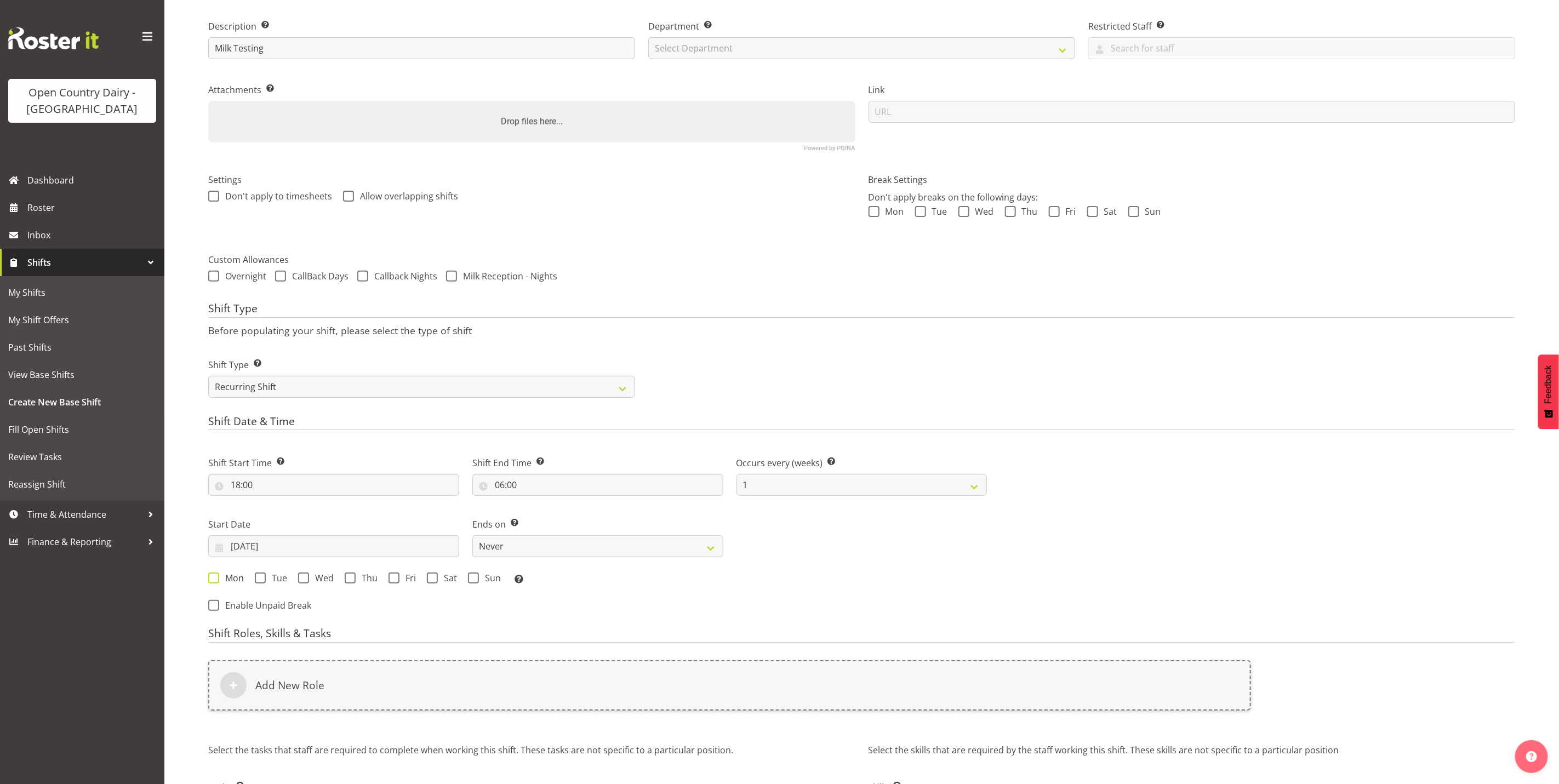
click at [214, 573] on span at bounding box center [213, 578] width 11 height 11
click at [214, 574] on input "Mon" at bounding box center [211, 578] width 7 height 7
checkbox input "true"
click at [263, 580] on span at bounding box center [260, 578] width 11 height 11
click at [262, 580] on input "Tue" at bounding box center [258, 578] width 7 height 7
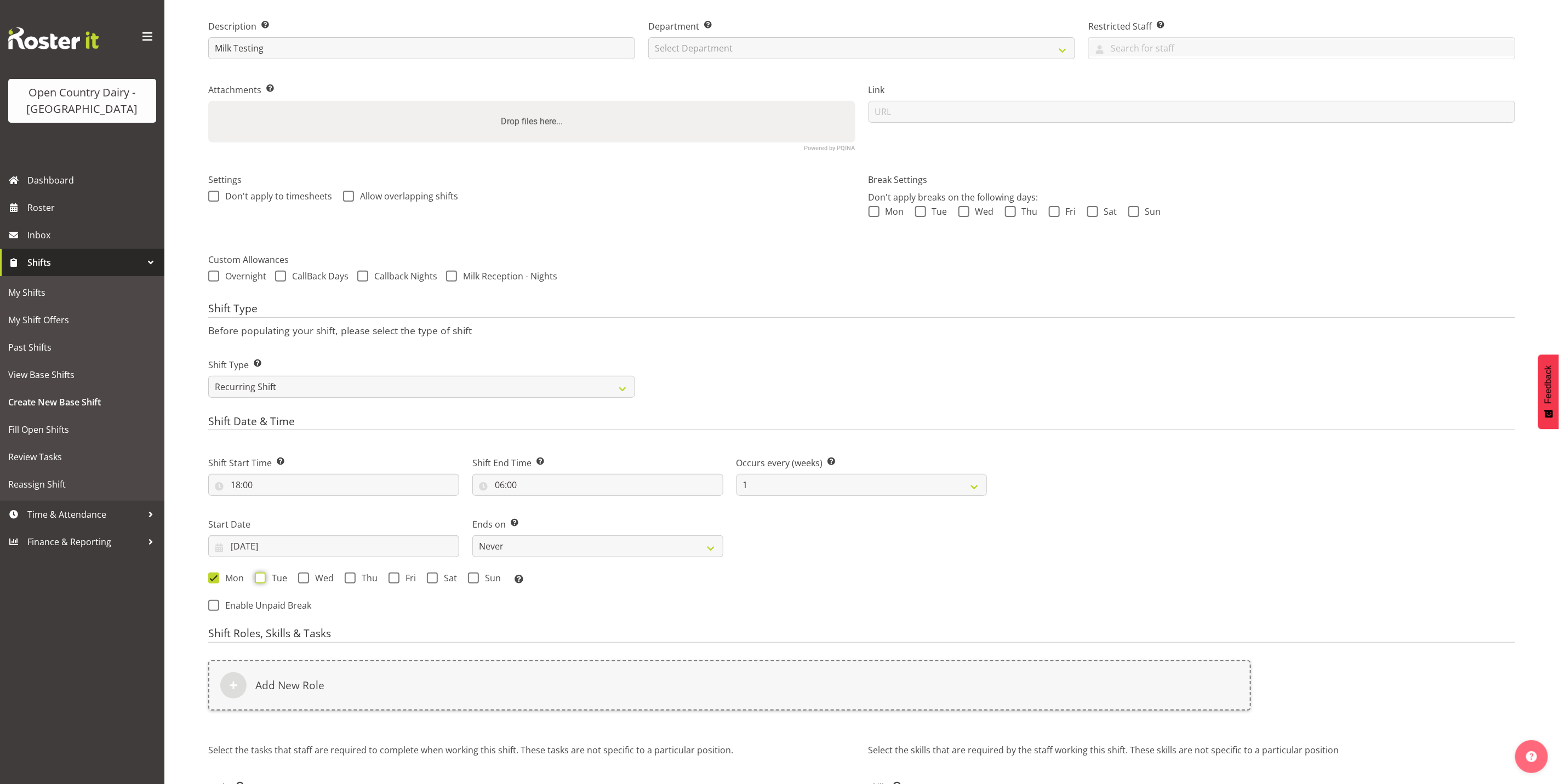
checkbox input "true"
click at [306, 581] on span at bounding box center [303, 578] width 11 height 11
click at [305, 581] on input "Wed" at bounding box center [301, 578] width 7 height 7
checkbox input "true"
click at [354, 579] on span at bounding box center [350, 578] width 11 height 11
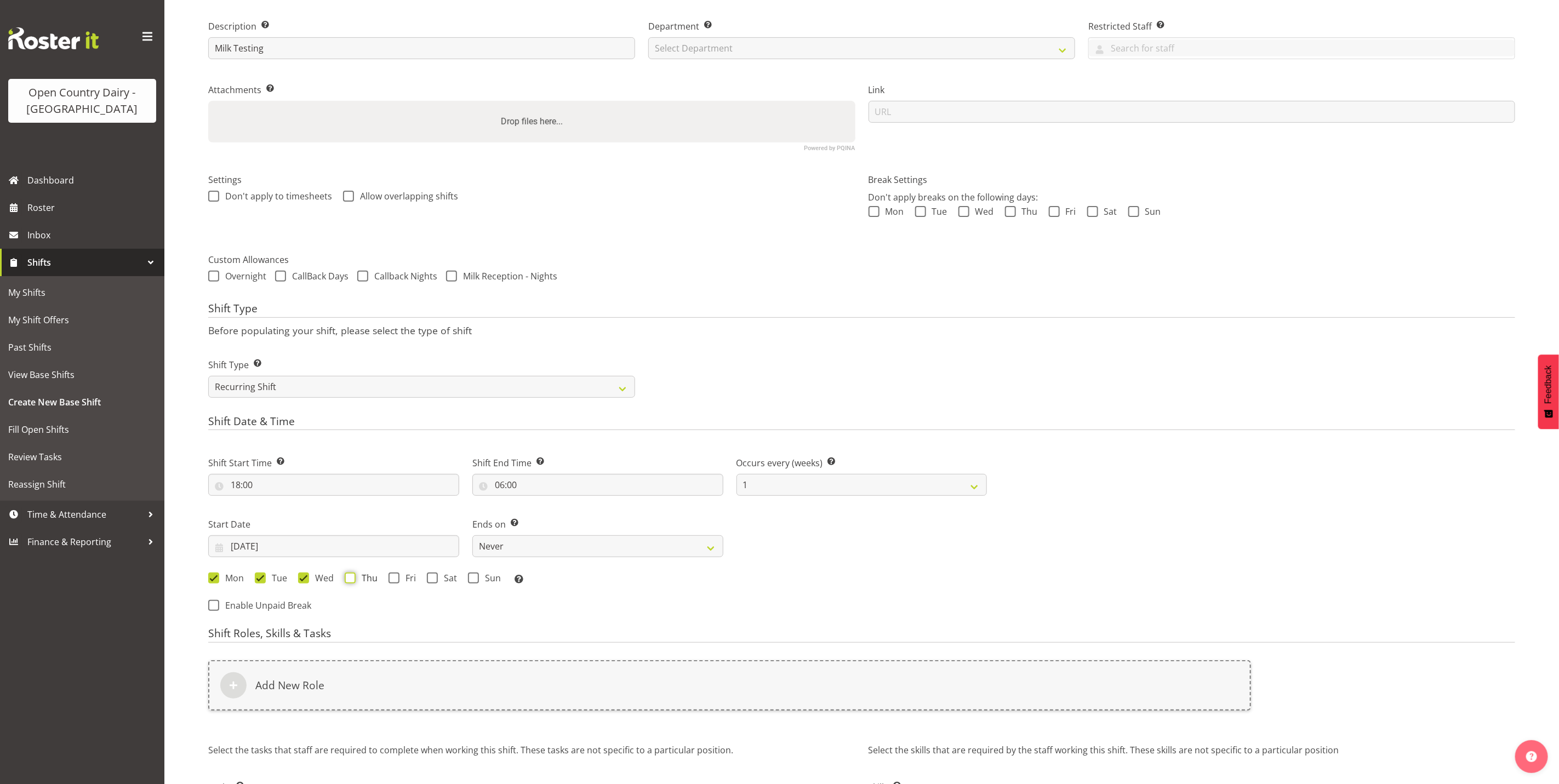
click at [352, 579] on input "Thu" at bounding box center [348, 578] width 7 height 7
checkbox input "true"
click at [396, 577] on span at bounding box center [394, 578] width 11 height 11
click at [396, 577] on input "Fri" at bounding box center [392, 578] width 7 height 7
checkbox input "true"
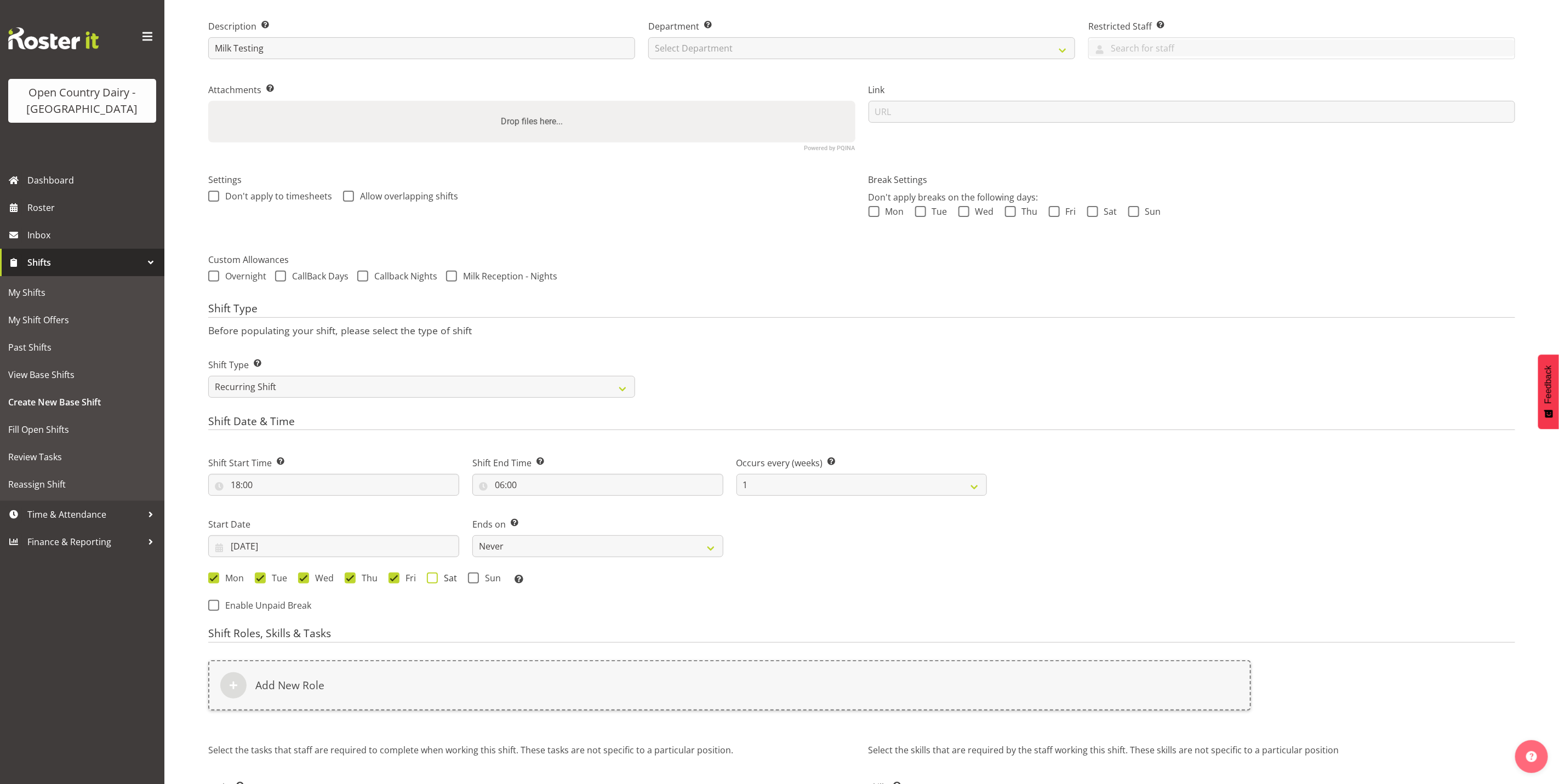
click at [435, 582] on span at bounding box center [432, 578] width 11 height 11
click at [434, 582] on input "Sat" at bounding box center [430, 578] width 7 height 7
checkbox input "true"
click at [474, 582] on span at bounding box center [474, 578] width 11 height 11
click at [474, 582] on input "Sun" at bounding box center [472, 578] width 7 height 7
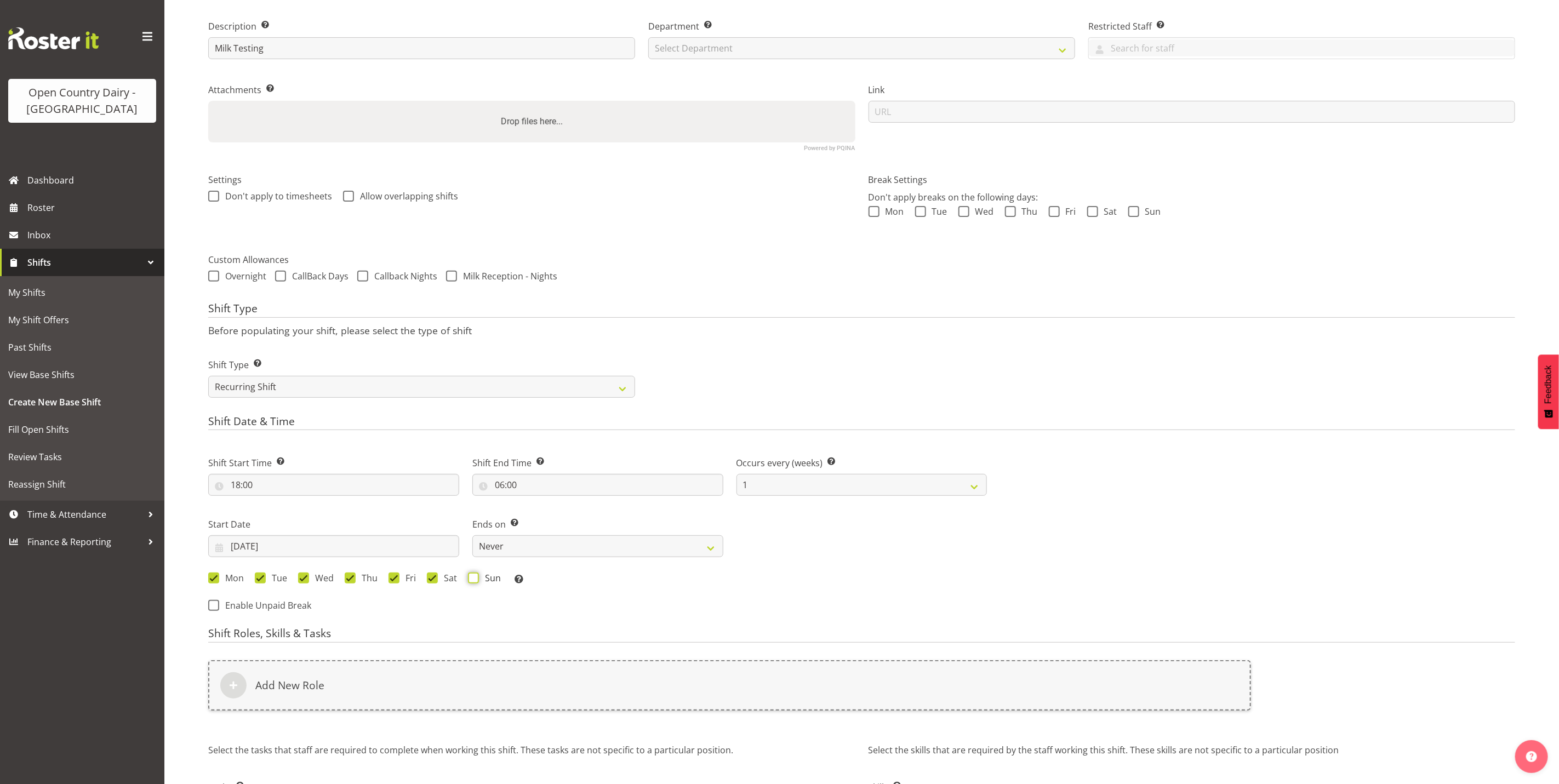
checkbox input "true"
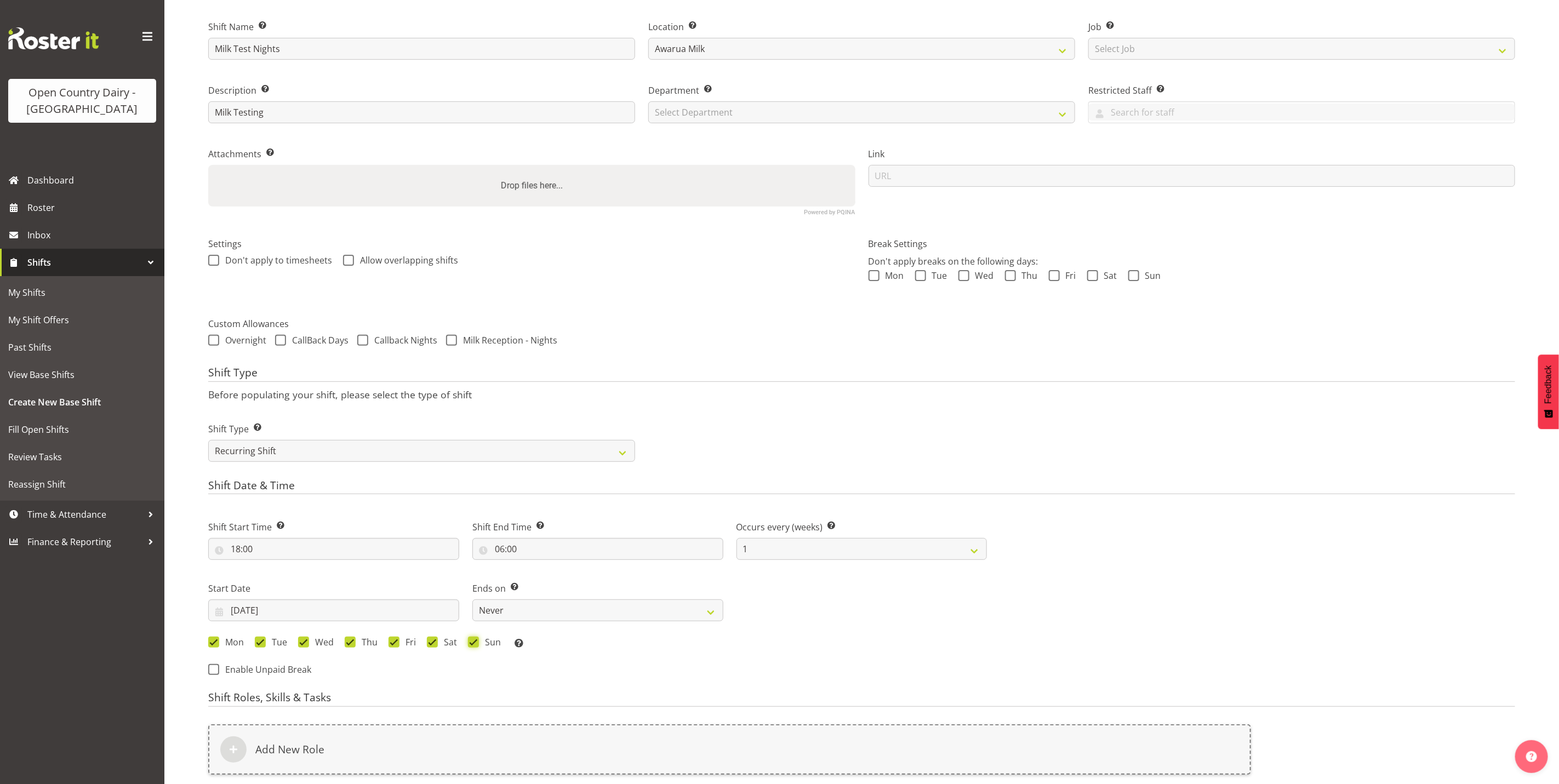
scroll to position [0, 0]
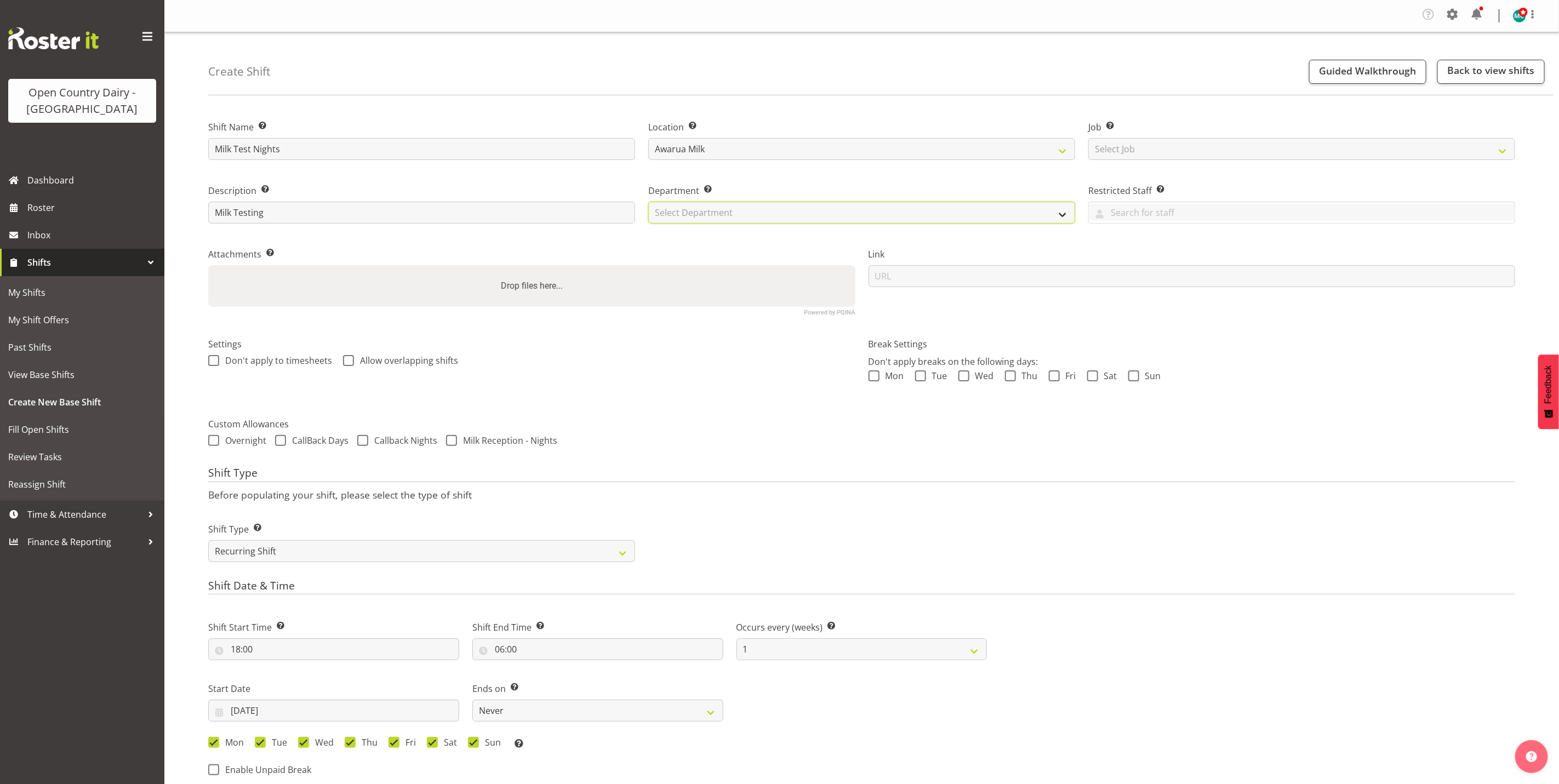
click at [773, 210] on select "Select Department 731 734 735 736 737 738 739 850 851 852 853 854 855 856 857 8…" at bounding box center [862, 211] width 427 height 22
select select "698"
click at [648, 201] on select "Select Department 731 734 735 736 737 738 739 850 851 852 853 854 855 856 857 8…" at bounding box center [862, 211] width 427 height 22
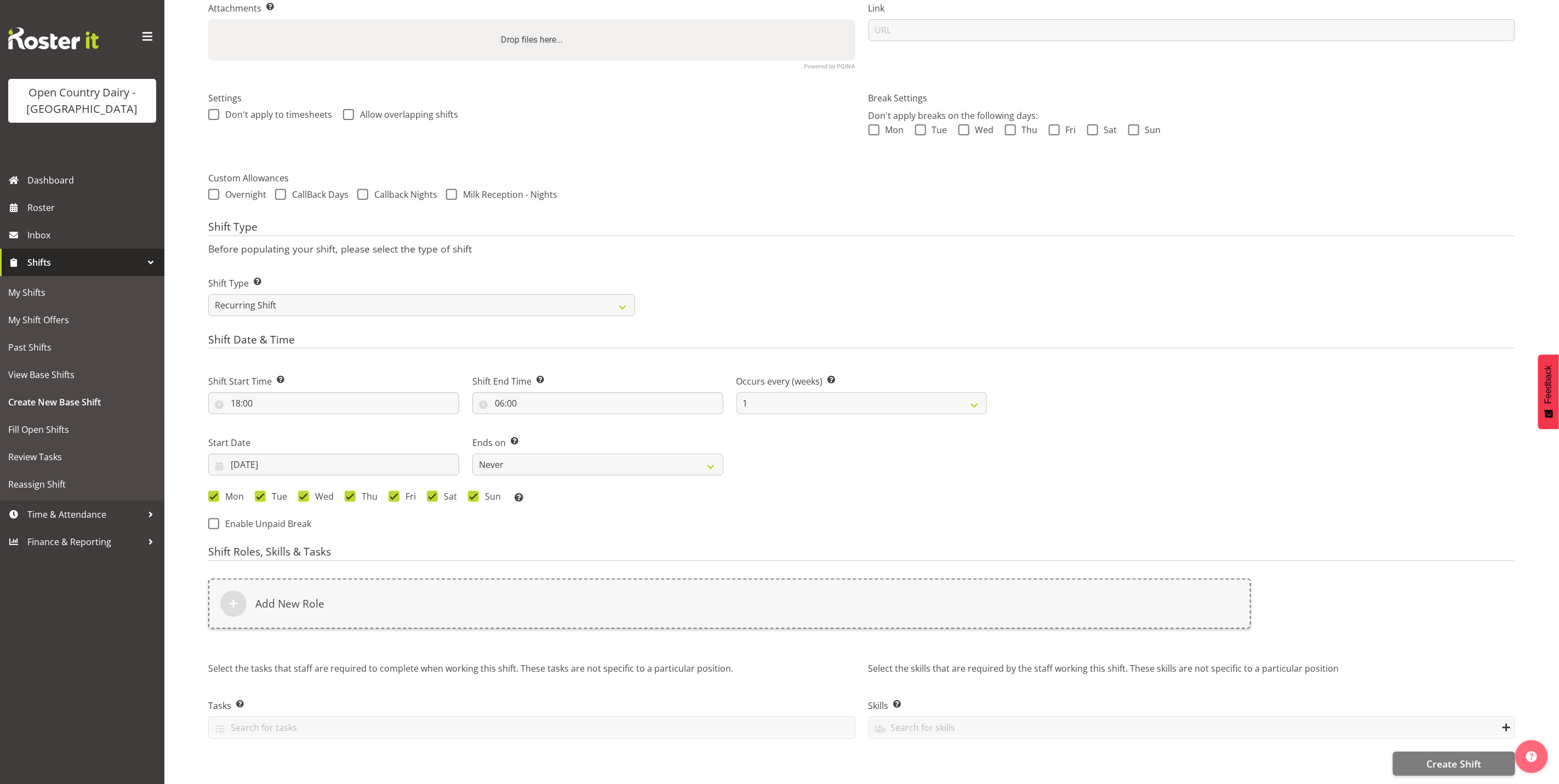
scroll to position [260, 0]
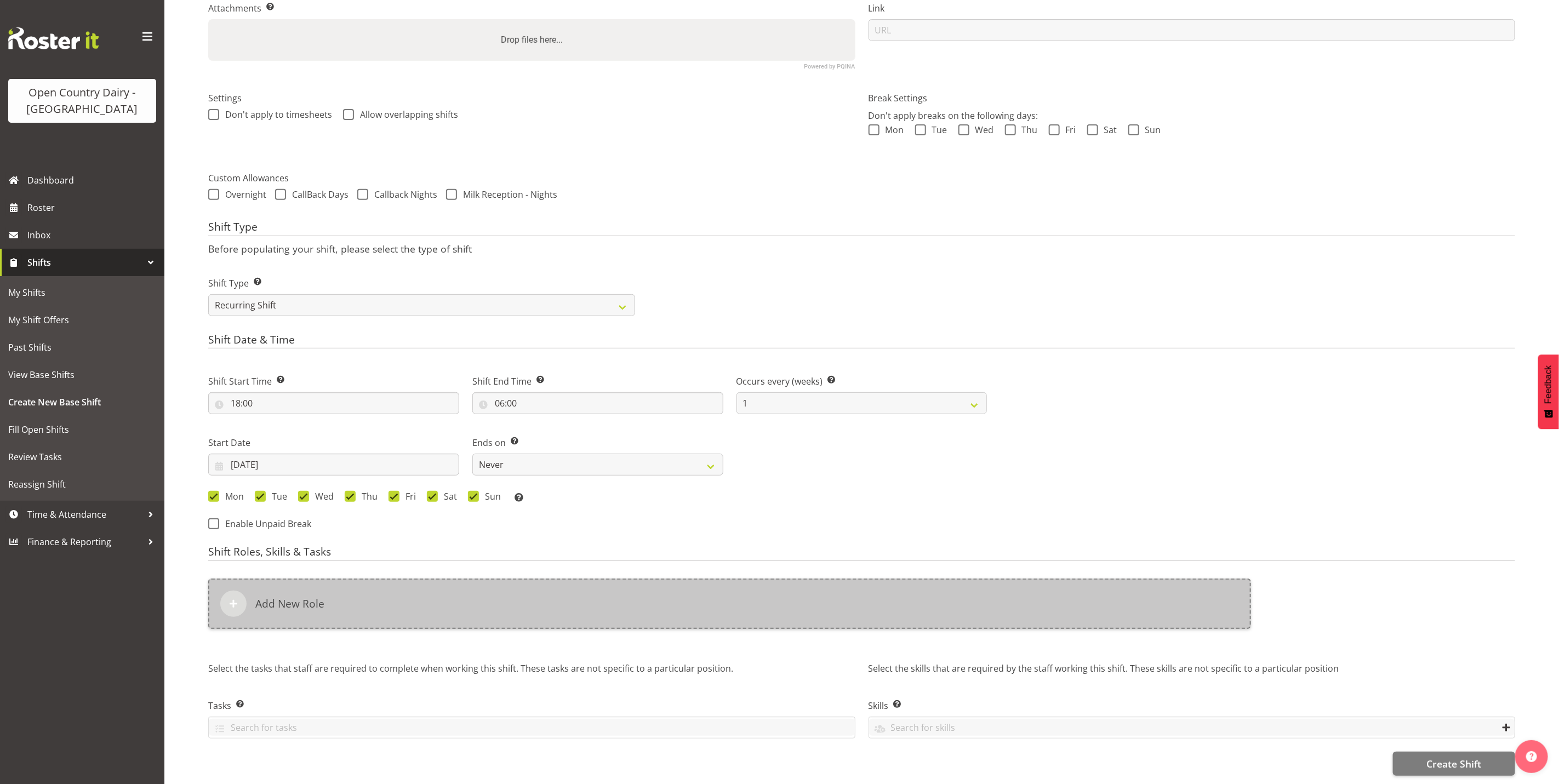
click at [636, 588] on div "Add New Role" at bounding box center [729, 603] width 1042 height 51
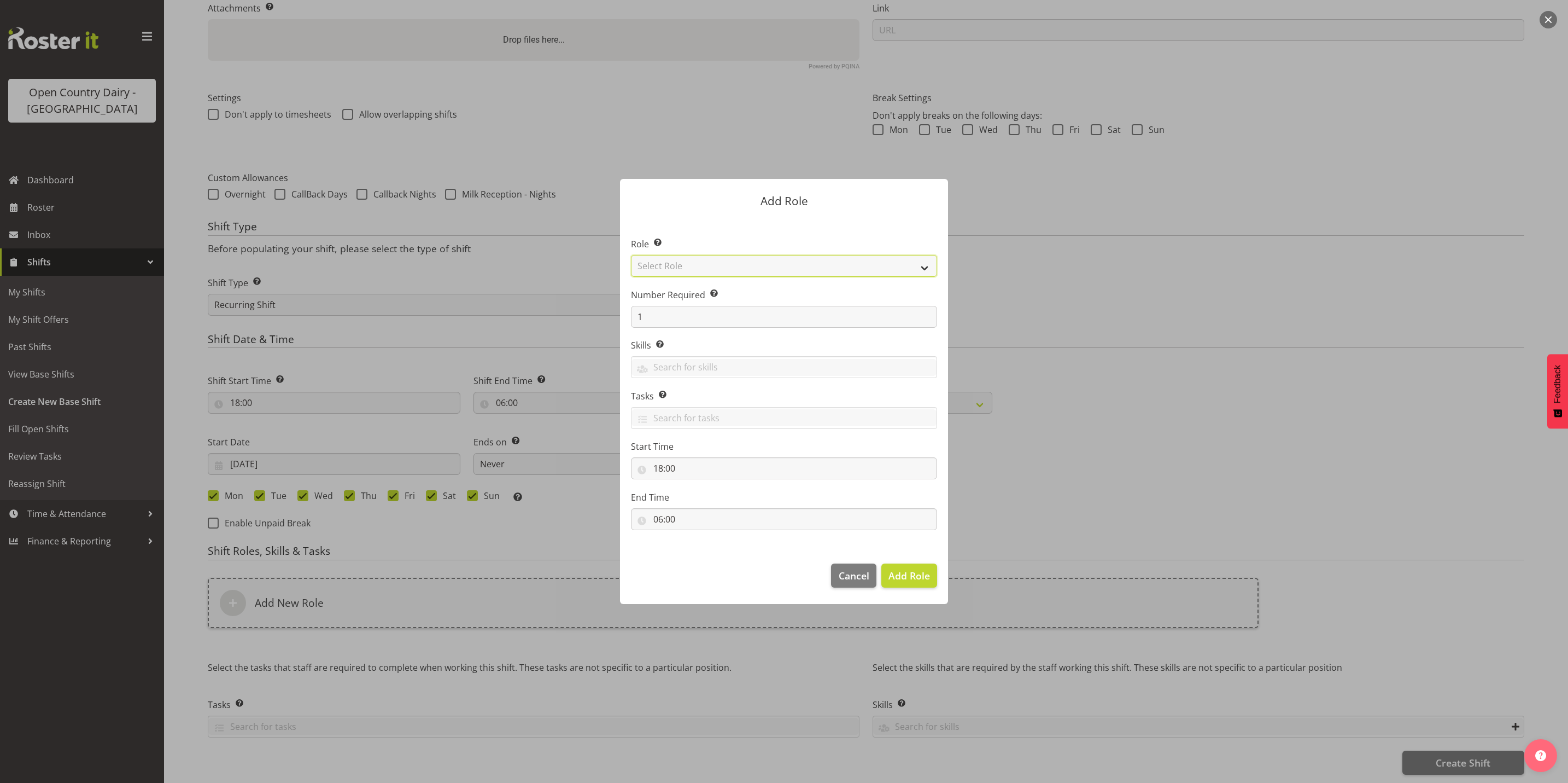
click at [709, 264] on select "Select Role Crew Leader Driver Driver Assessor Dayshift Driver Assessor Nightsh…" at bounding box center [784, 265] width 306 height 21
select select "1156"
click at [631, 255] on select "Select Role Crew Leader Driver Driver Assessor Dayshift Driver Assessor Nightsh…" at bounding box center [784, 265] width 306 height 21
click at [906, 588] on button "Add Role" at bounding box center [910, 576] width 56 height 24
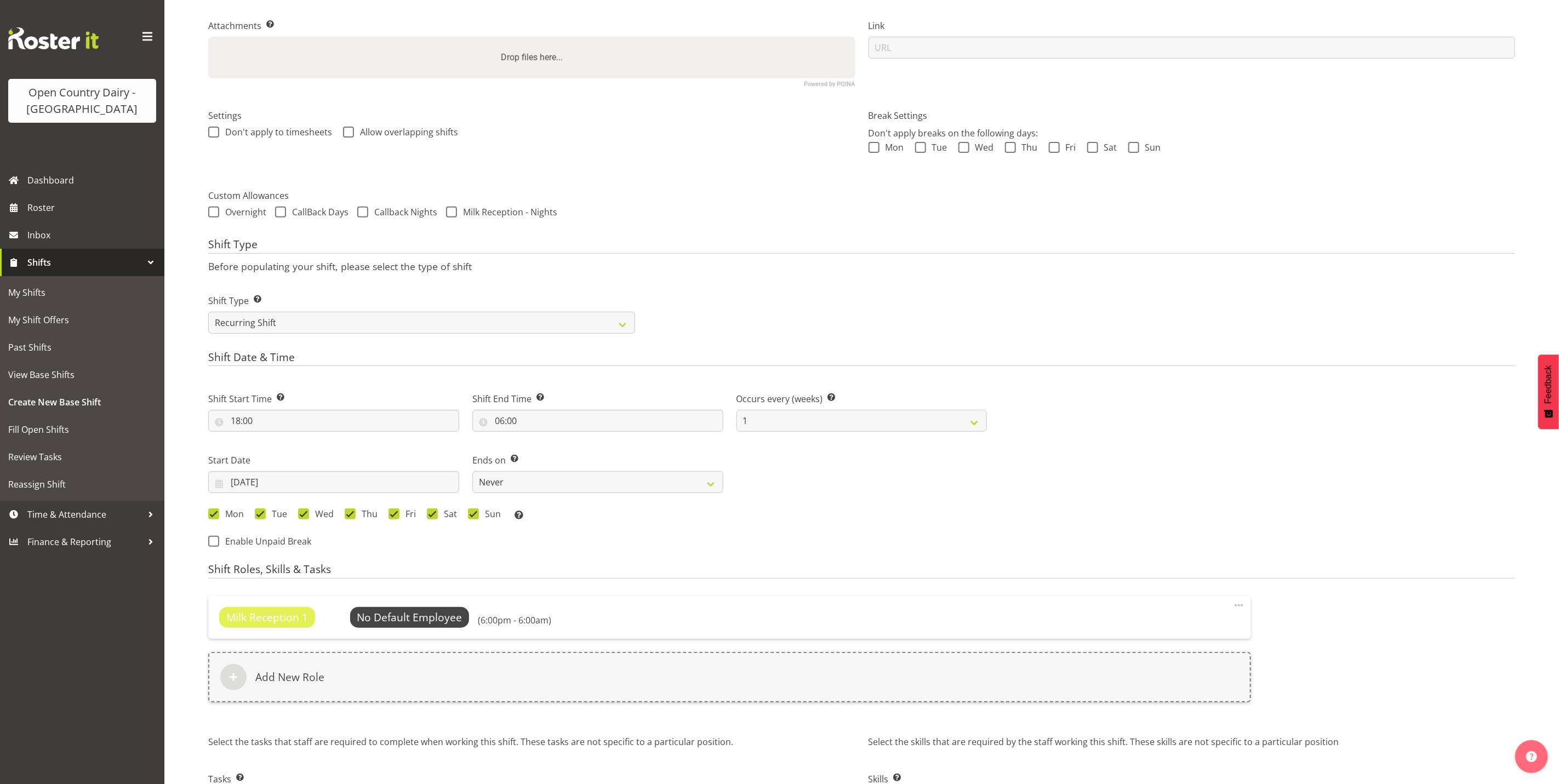
scroll to position [315, 0]
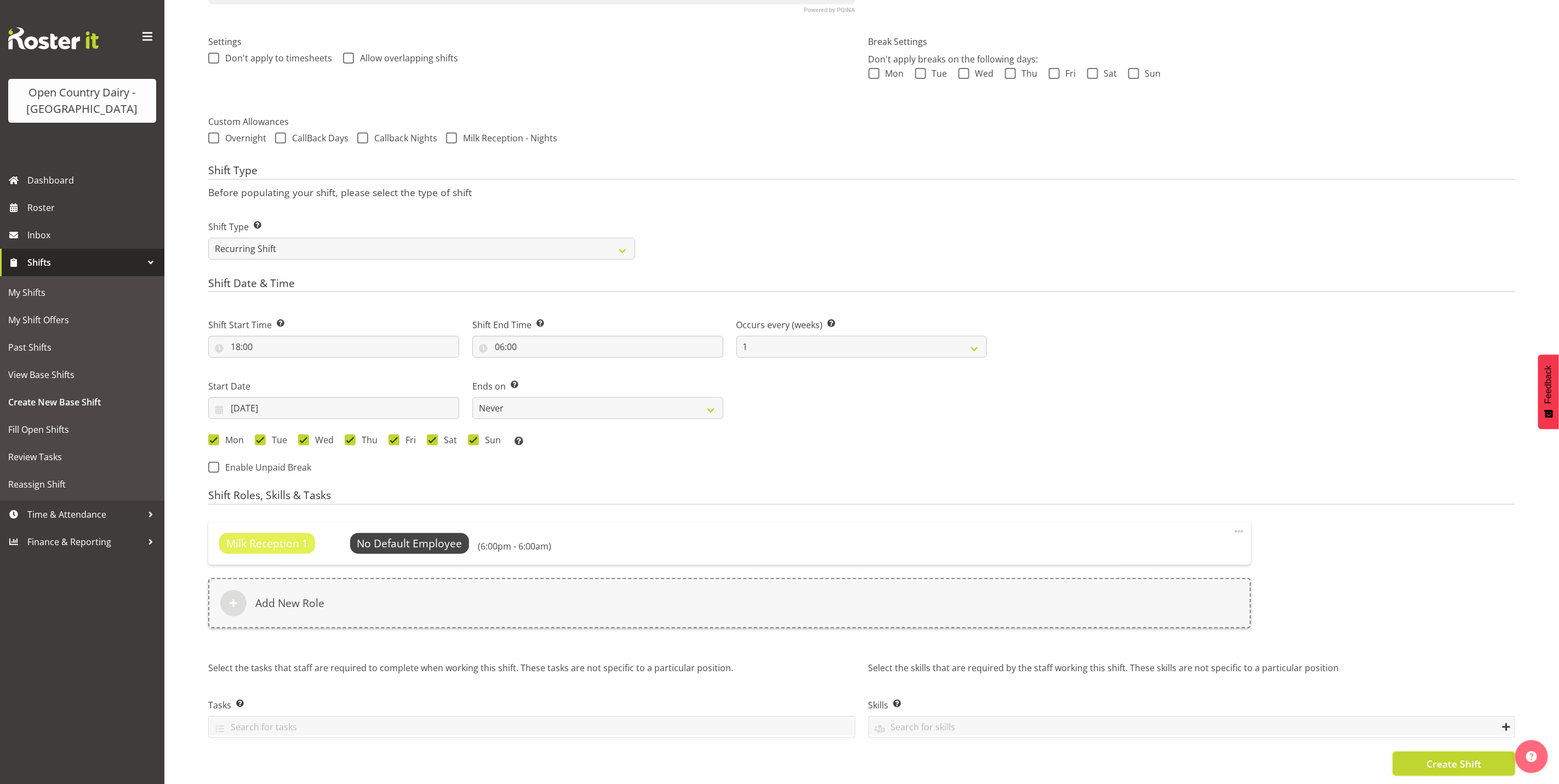
click at [1434, 757] on span "Create Shift" at bounding box center [1453, 763] width 55 height 14
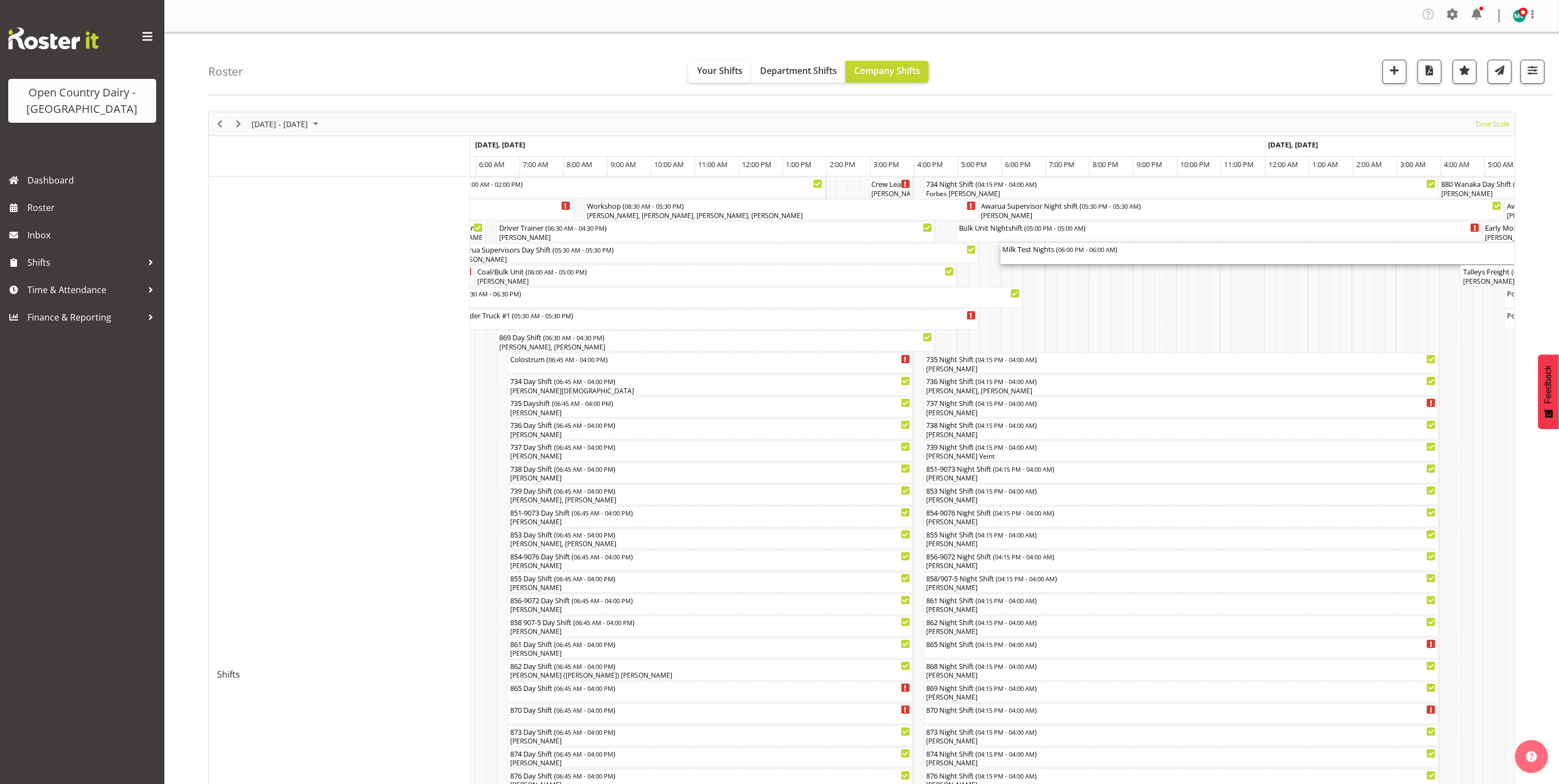
drag, startPoint x: 1040, startPoint y: 255, endPoint x: 1065, endPoint y: 438, distance: 184.7
click at [1041, 255] on div "880 Wanaka Nightshift ( 01:00 PM - 02:00 AM ) Philip Shanks Truck Nightshift #1…" at bounding box center [992, 740] width 1044 height 1127
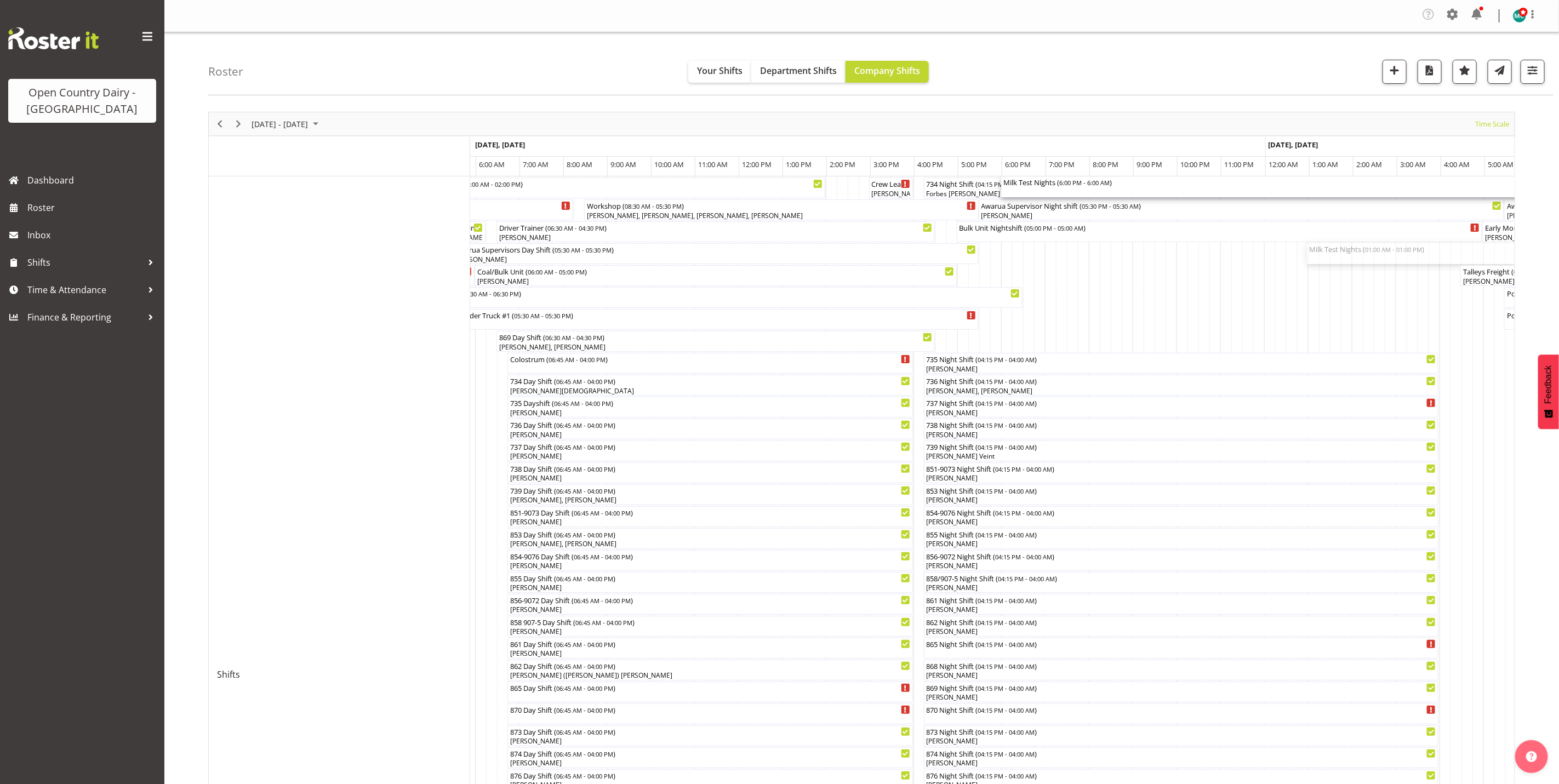
drag, startPoint x: 1334, startPoint y: 255, endPoint x: 721, endPoint y: 312, distance: 615.6
click at [721, 312] on div "880 Wanaka Nightshift ( 01:00 PM - 02:00 AM ) Philip Shanks Truck Nightshift #1…" at bounding box center [992, 740] width 1044 height 1127
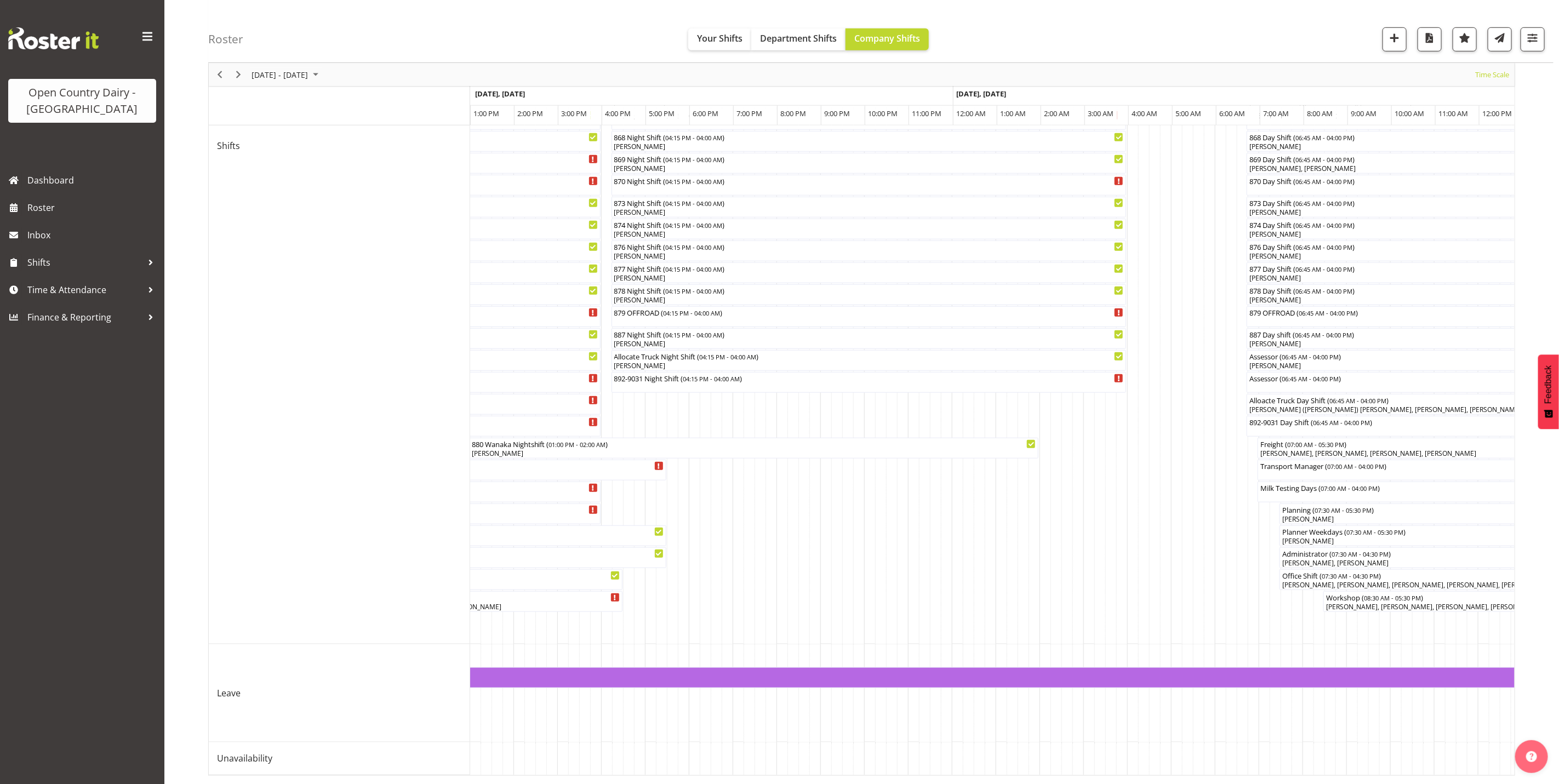
drag, startPoint x: 893, startPoint y: 762, endPoint x: 948, endPoint y: 660, distance: 115.9
click at [936, 751] on tr "Timeline Week of September 2, 2025" at bounding box center [1478, 758] width 7364 height 33
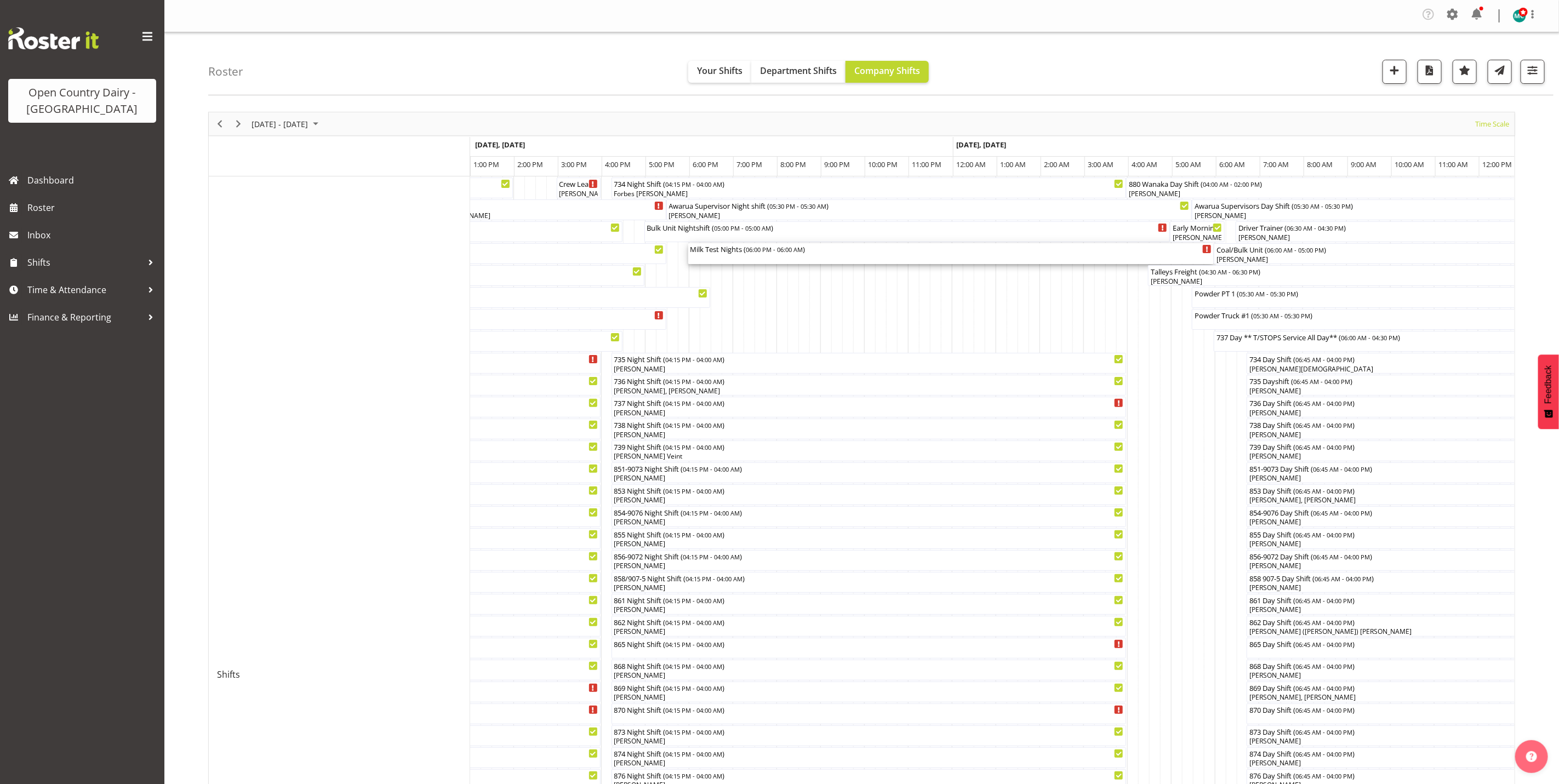
click at [729, 255] on div "Milk Test Nights ( 06:00 PM - 06:00 AM )" at bounding box center [951, 254] width 521 height 21
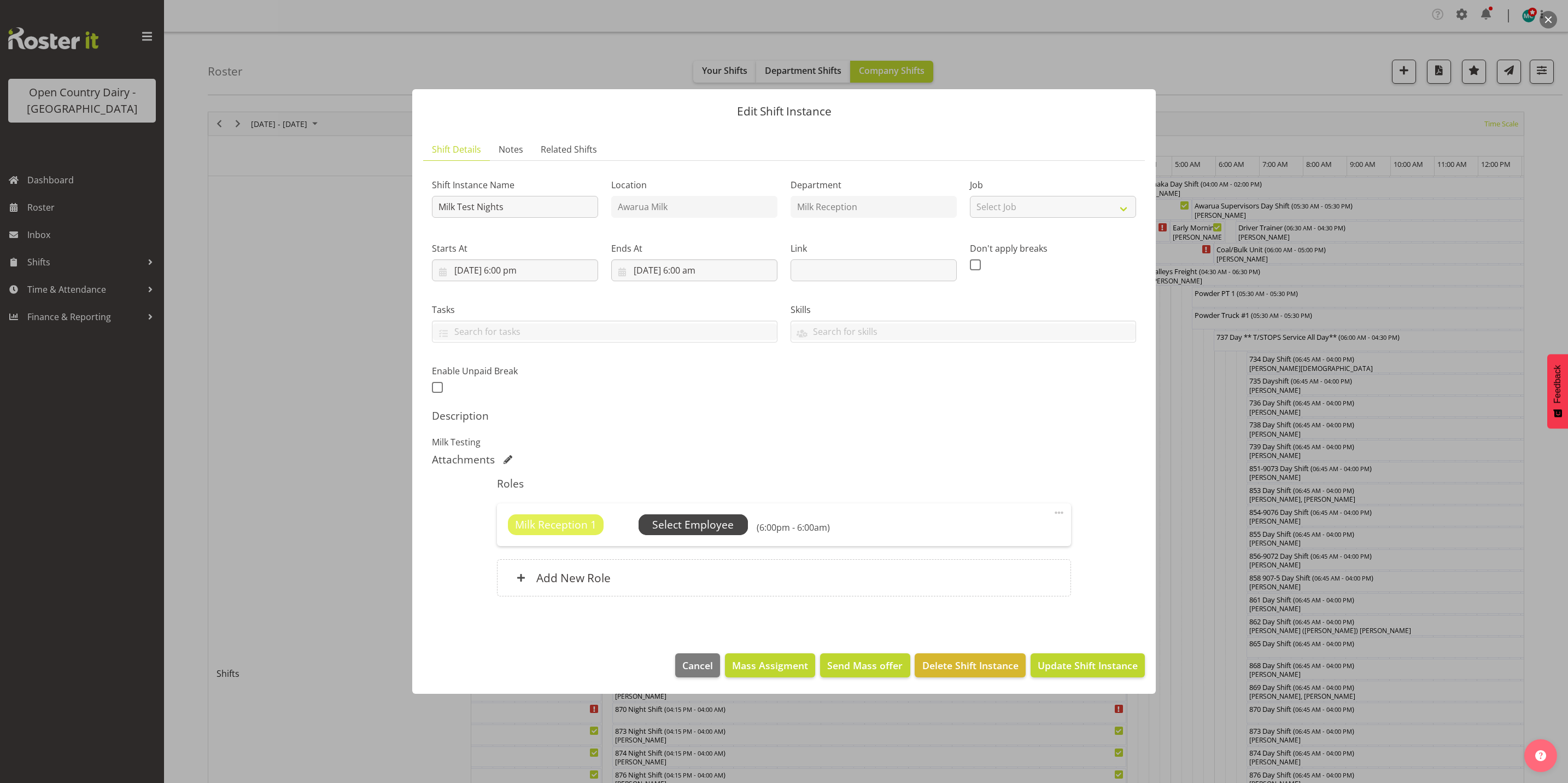
click at [706, 530] on span "Select Employee" at bounding box center [692, 524] width 81 height 16
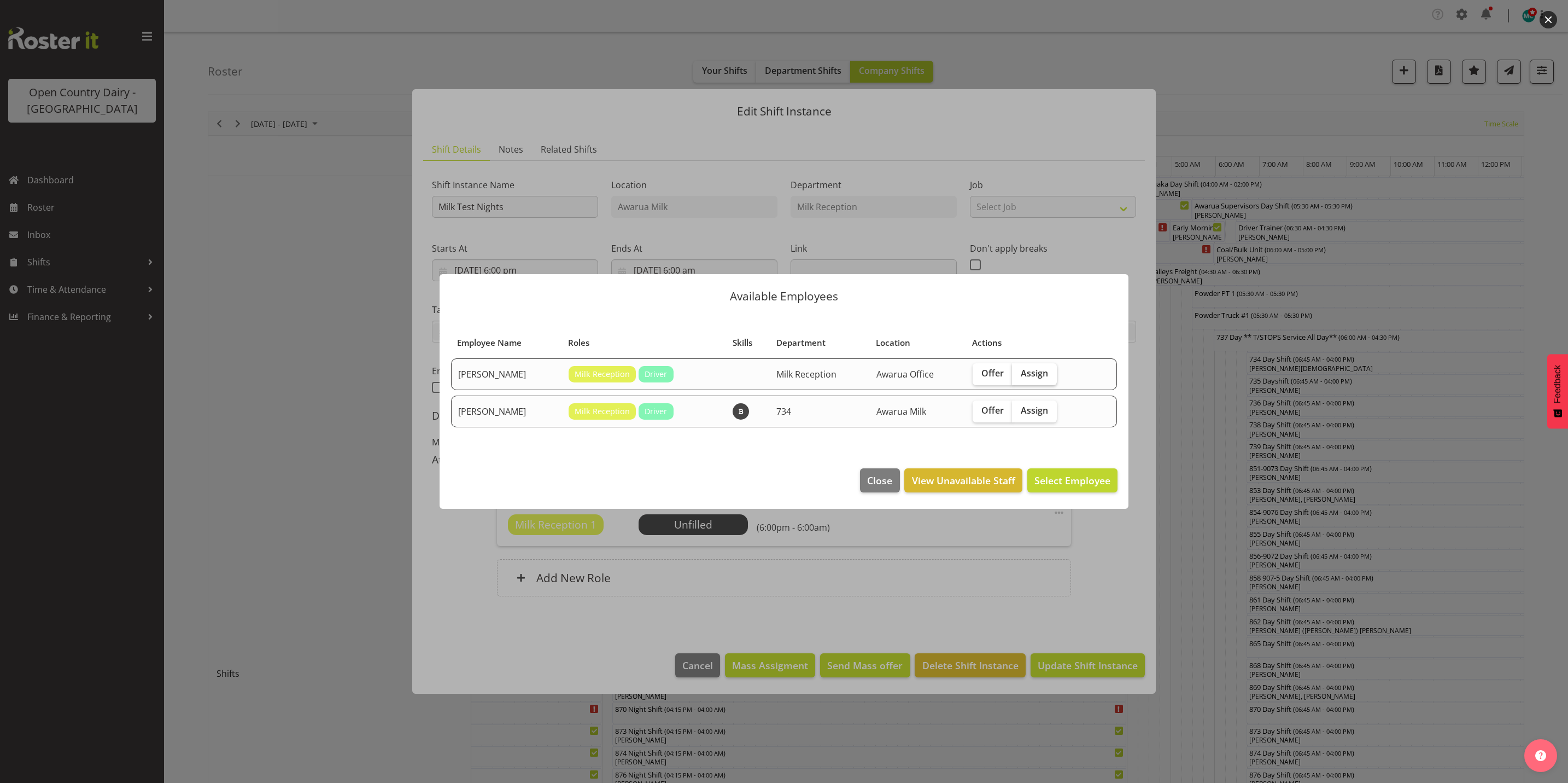
click at [1044, 379] on label "Assign" at bounding box center [1035, 374] width 45 height 21
click at [1019, 377] on input "Assign" at bounding box center [1016, 374] width 7 height 7
checkbox input "true"
click at [1067, 483] on span "Assign Brent Reidy" at bounding box center [1055, 480] width 110 height 13
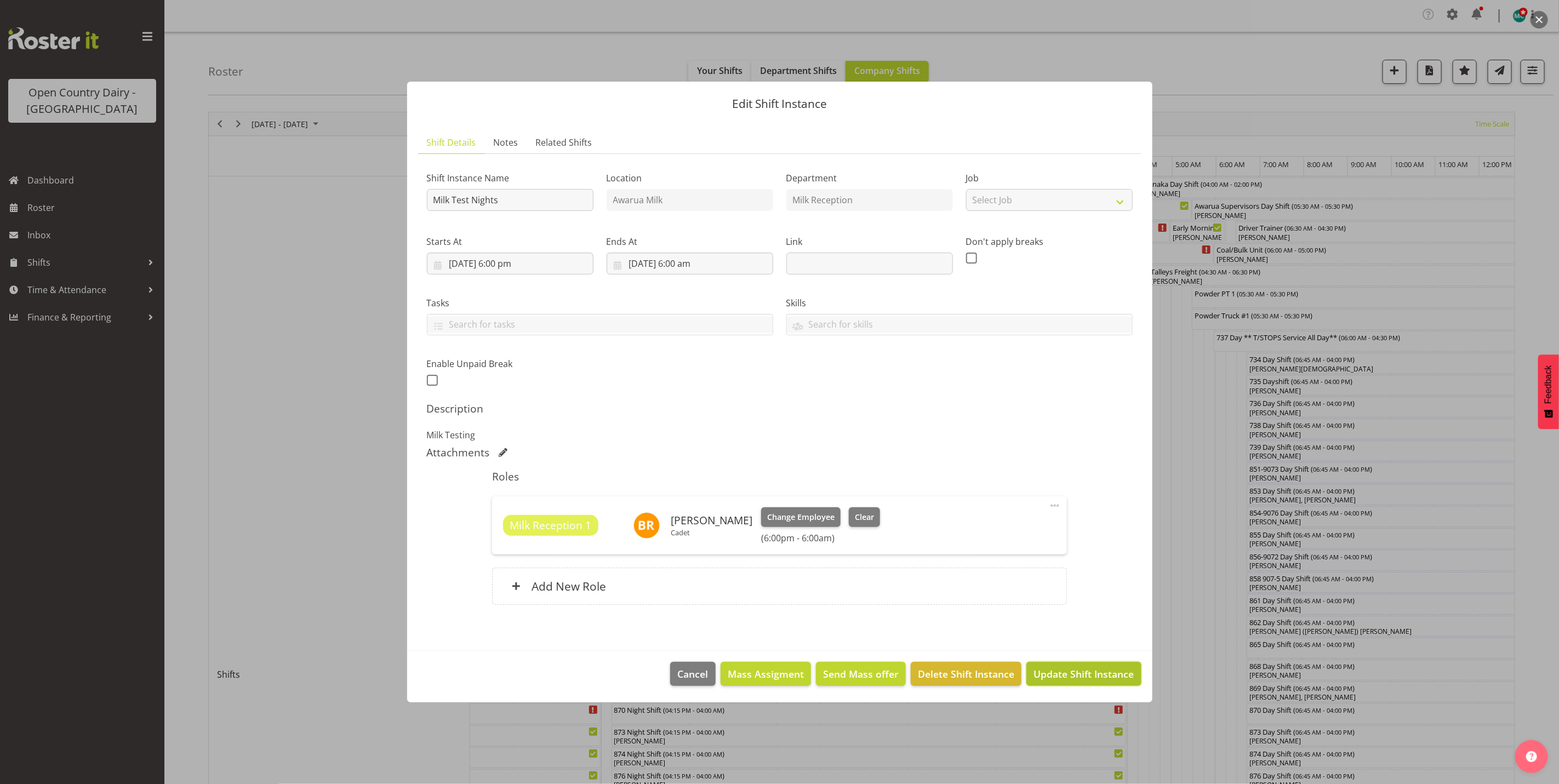
click at [1070, 682] on button "Update Shift Instance" at bounding box center [1084, 674] width 114 height 24
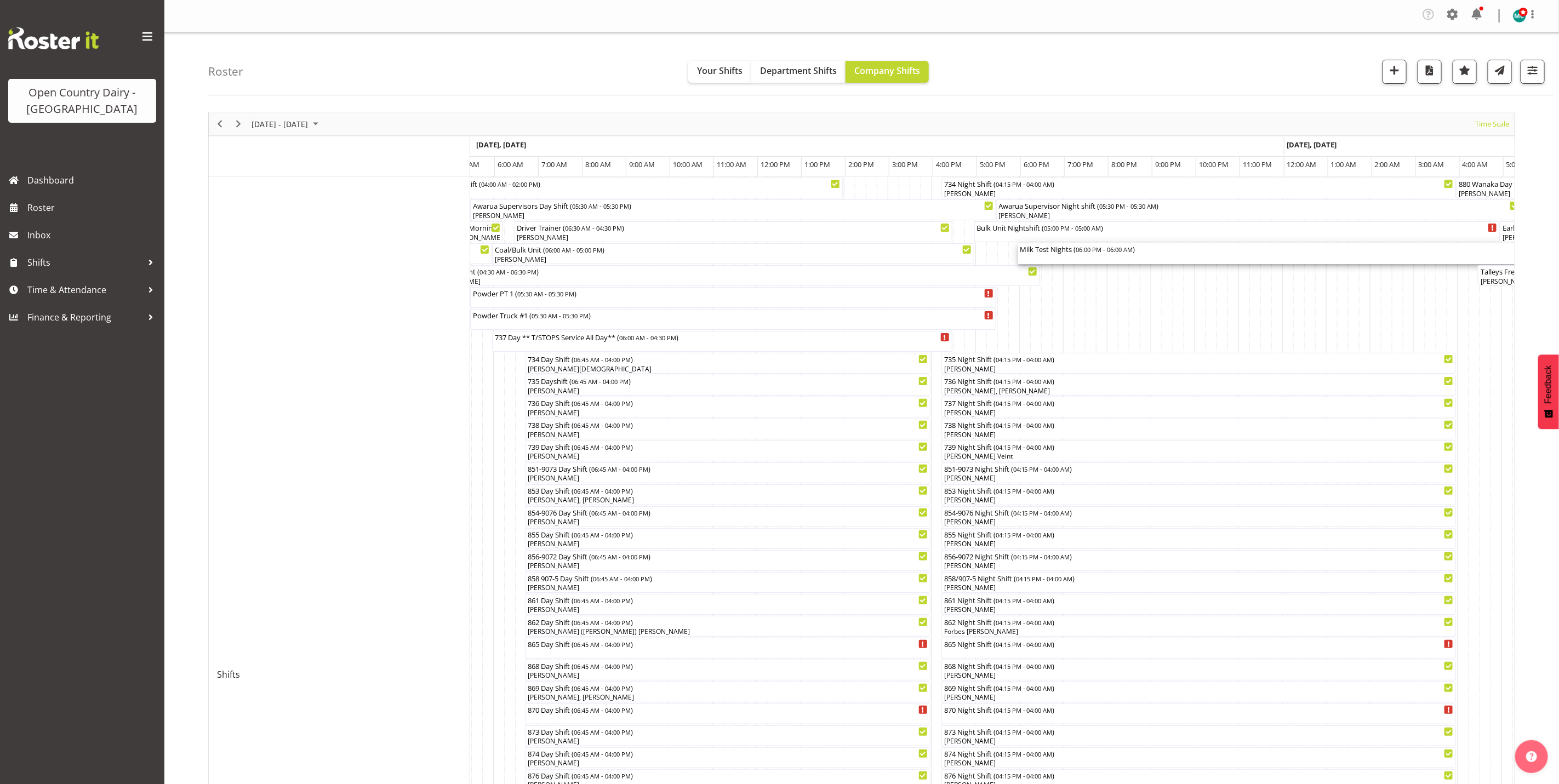
click at [1060, 254] on div "Milk Test Nights ( 06:00 PM - 06:00 AM )" at bounding box center [1280, 249] width 521 height 11
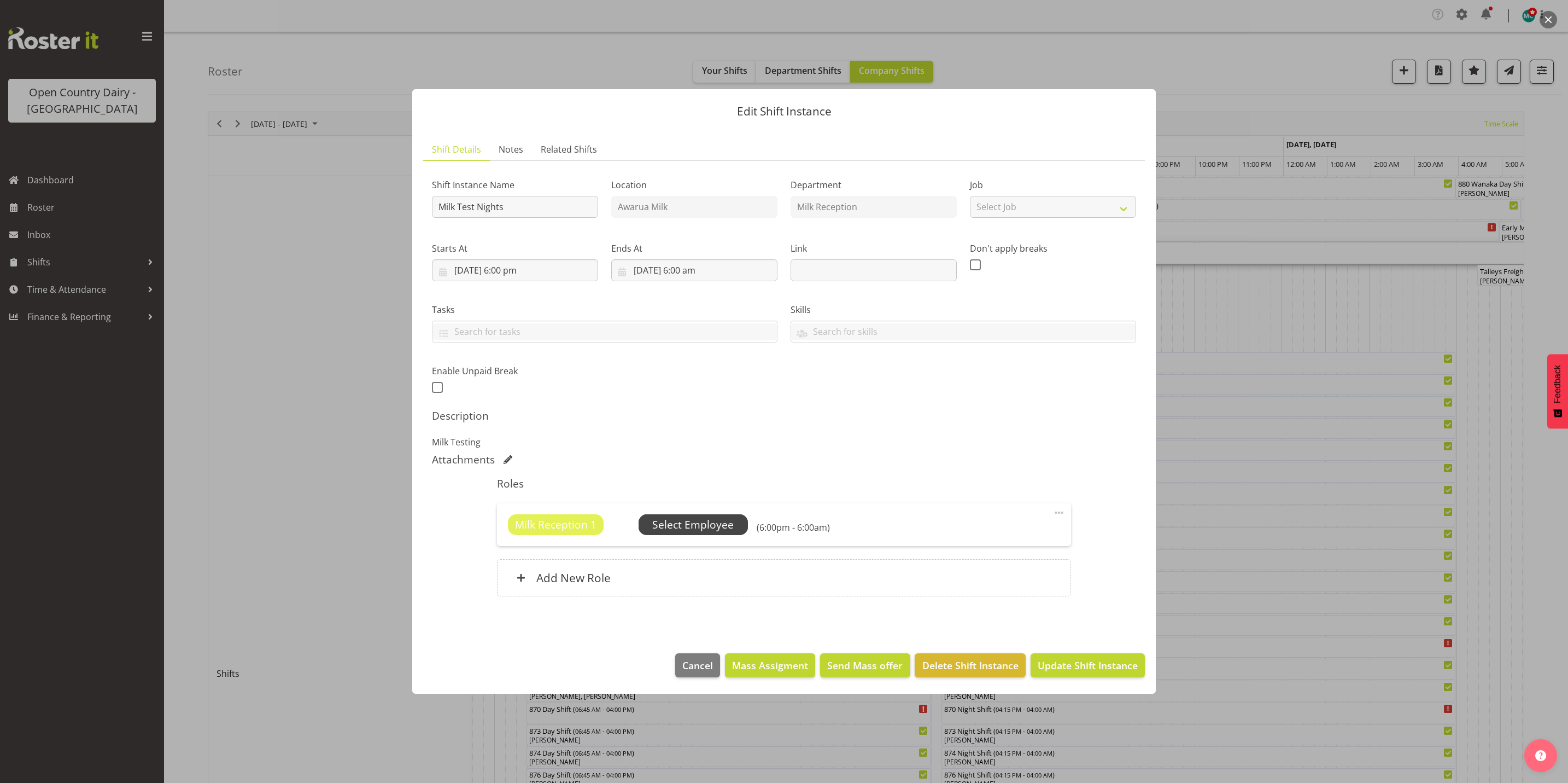
click at [699, 527] on span "Select Employee" at bounding box center [692, 524] width 81 height 16
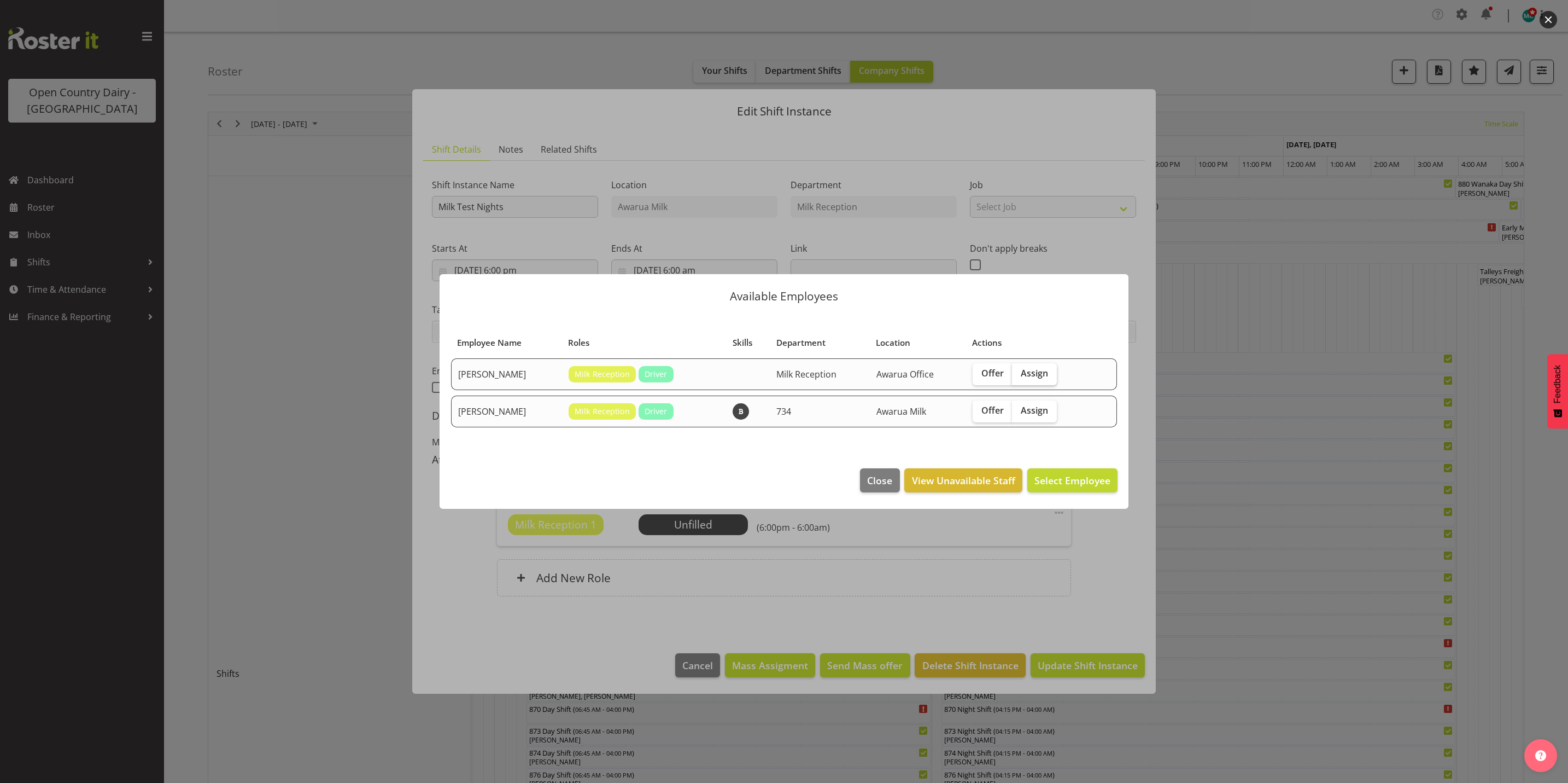
click at [1032, 374] on span "Assign" at bounding box center [1034, 373] width 27 height 11
click at [1019, 374] on input "Assign" at bounding box center [1016, 374] width 7 height 7
checkbox input "true"
click at [1043, 478] on span "Assign Brent Reidy" at bounding box center [1055, 480] width 110 height 13
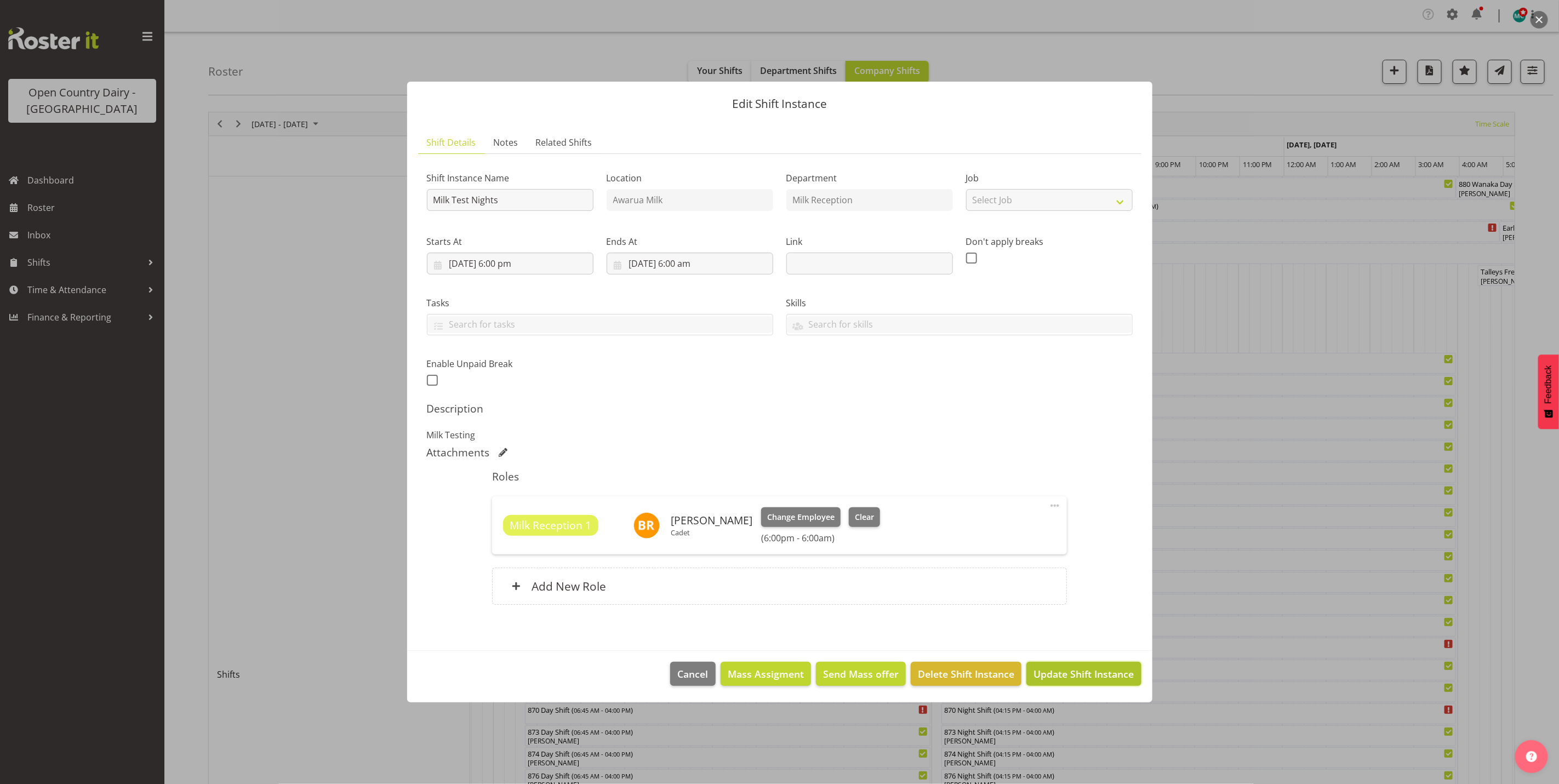
click at [1073, 677] on span "Update Shift Instance" at bounding box center [1083, 674] width 100 height 14
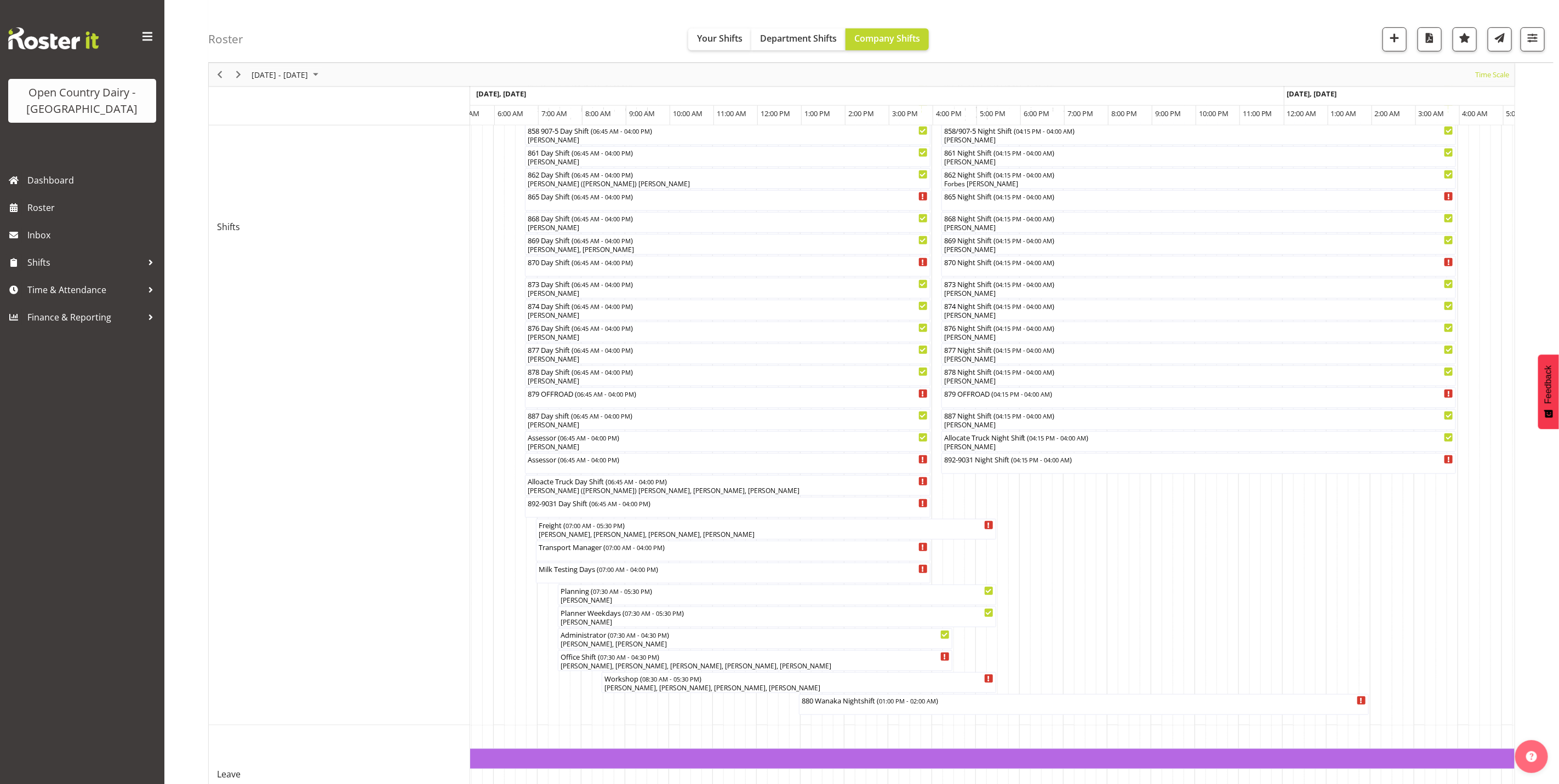
scroll to position [493, 0]
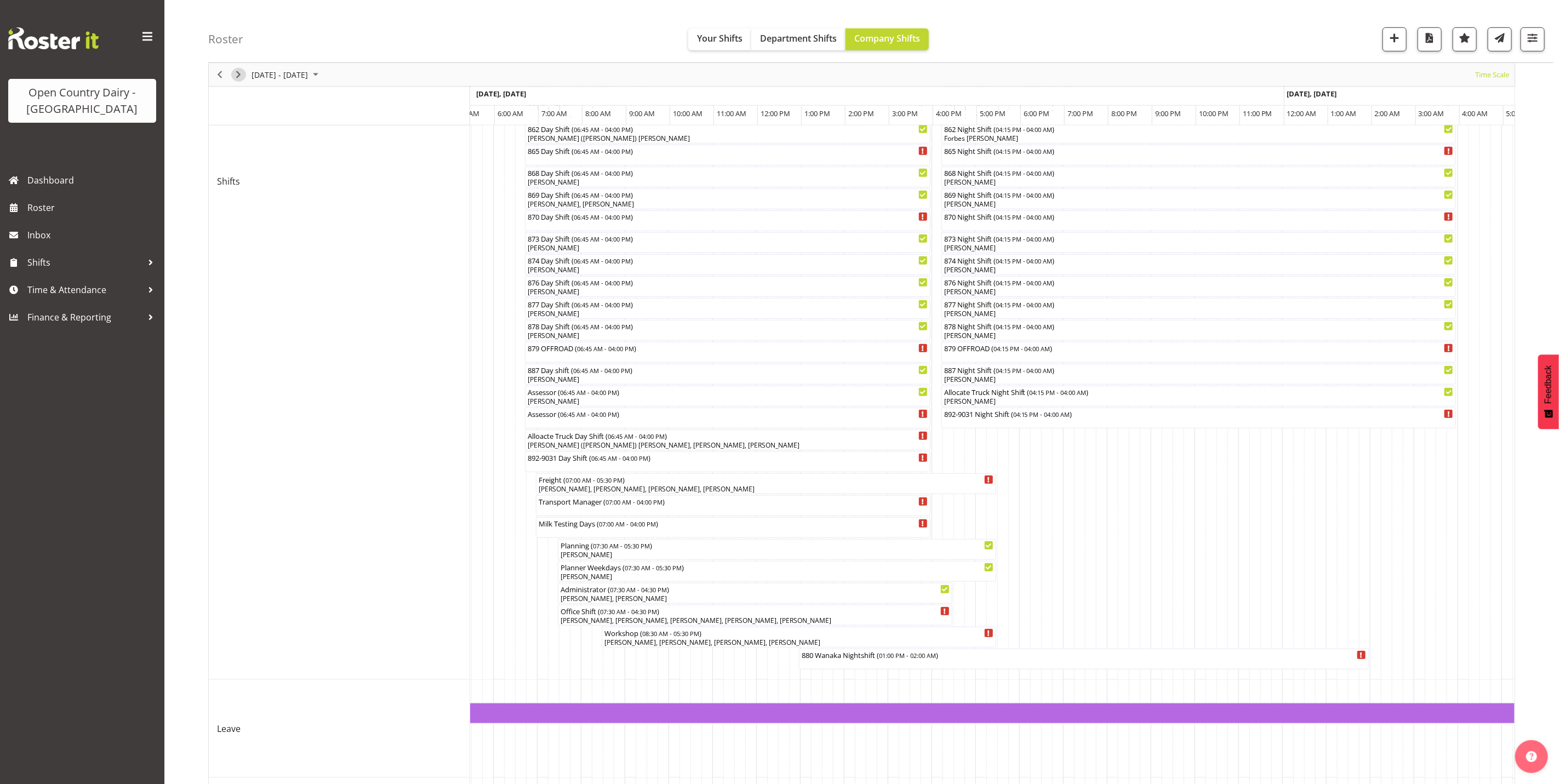
click at [240, 78] on span "Next" at bounding box center [239, 75] width 13 height 14
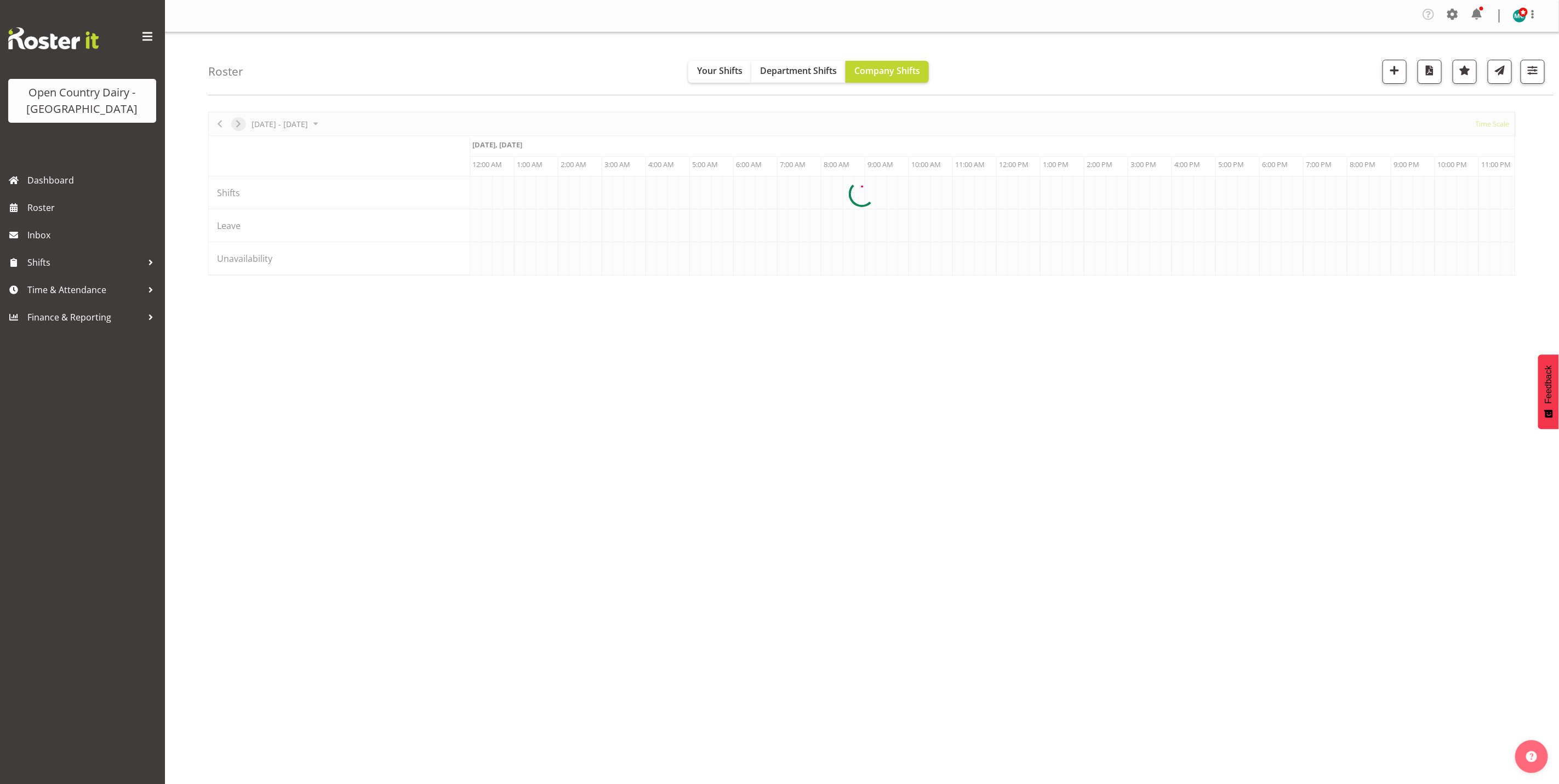
scroll to position [0, 0]
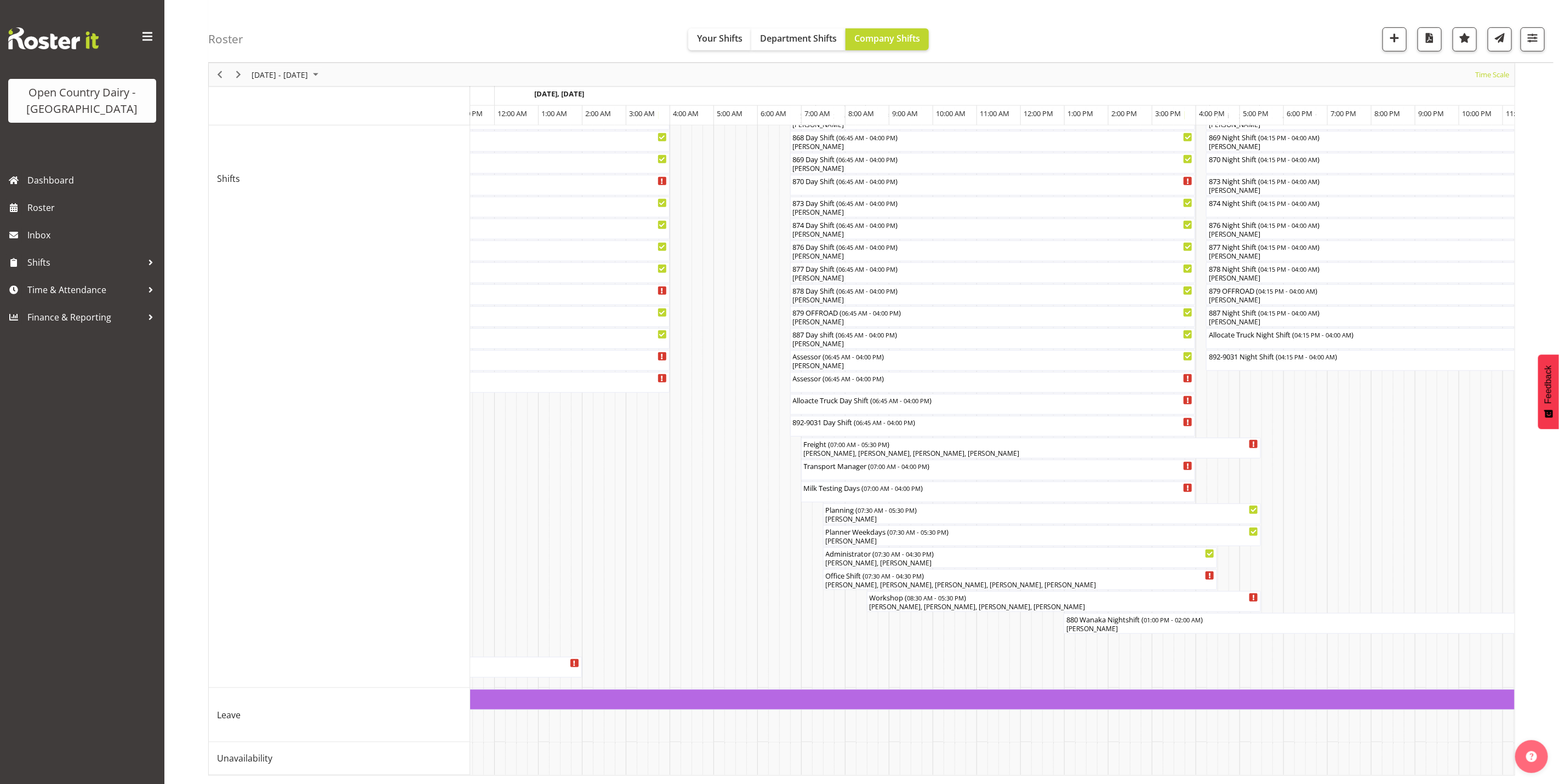
scroll to position [0, 1129]
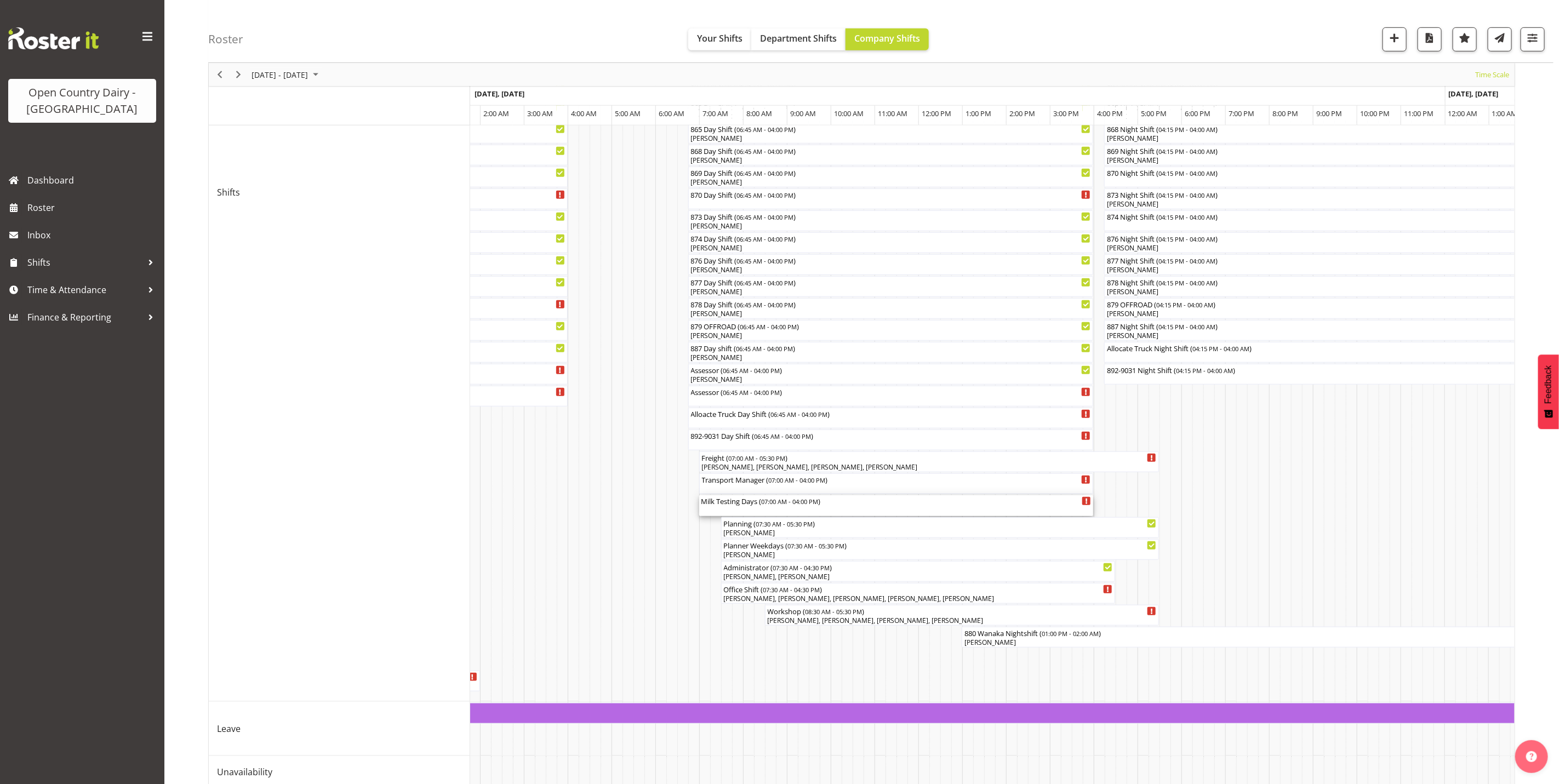
click at [740, 507] on div "Milk Testing Days ( 07:00 AM - 04:00 PM )" at bounding box center [896, 505] width 390 height 21
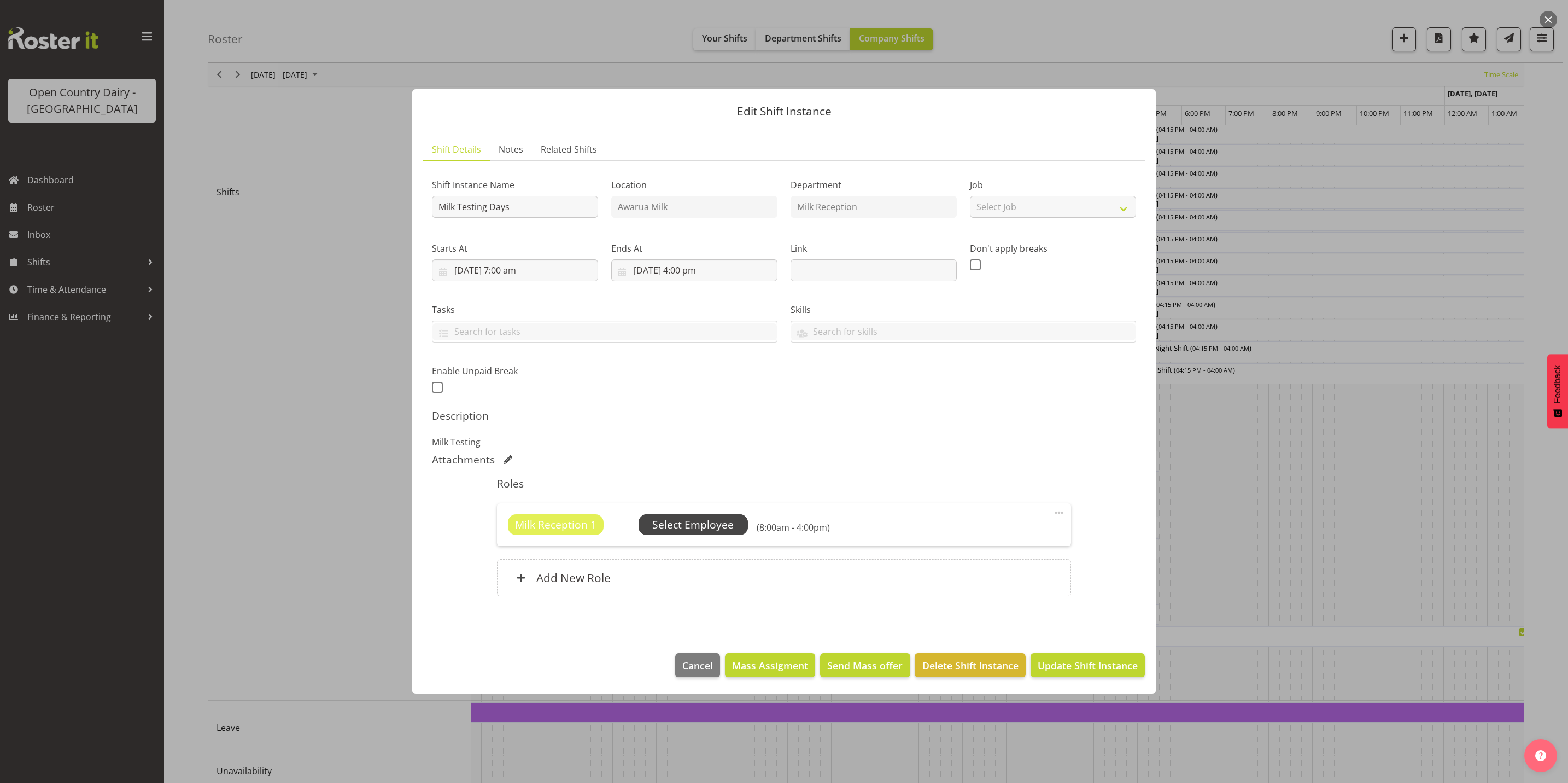
click at [711, 525] on span "Select Employee" at bounding box center [692, 524] width 81 height 16
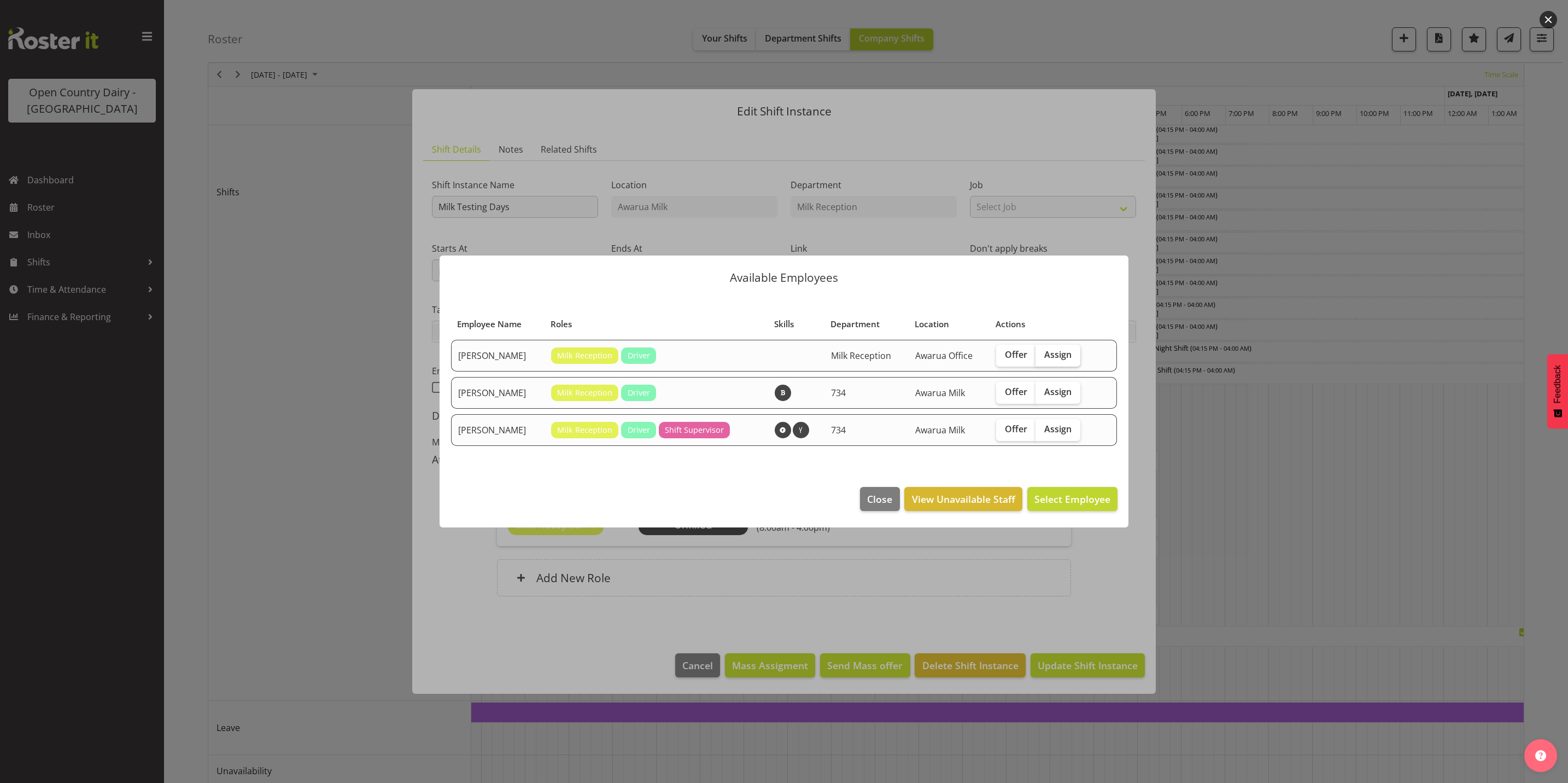
click at [1057, 354] on span "Assign" at bounding box center [1057, 355] width 27 height 11
click at [1042, 354] on input "Assign" at bounding box center [1039, 355] width 7 height 7
checkbox input "true"
click at [1049, 498] on span "Assign Brent Reidy" at bounding box center [1055, 499] width 110 height 13
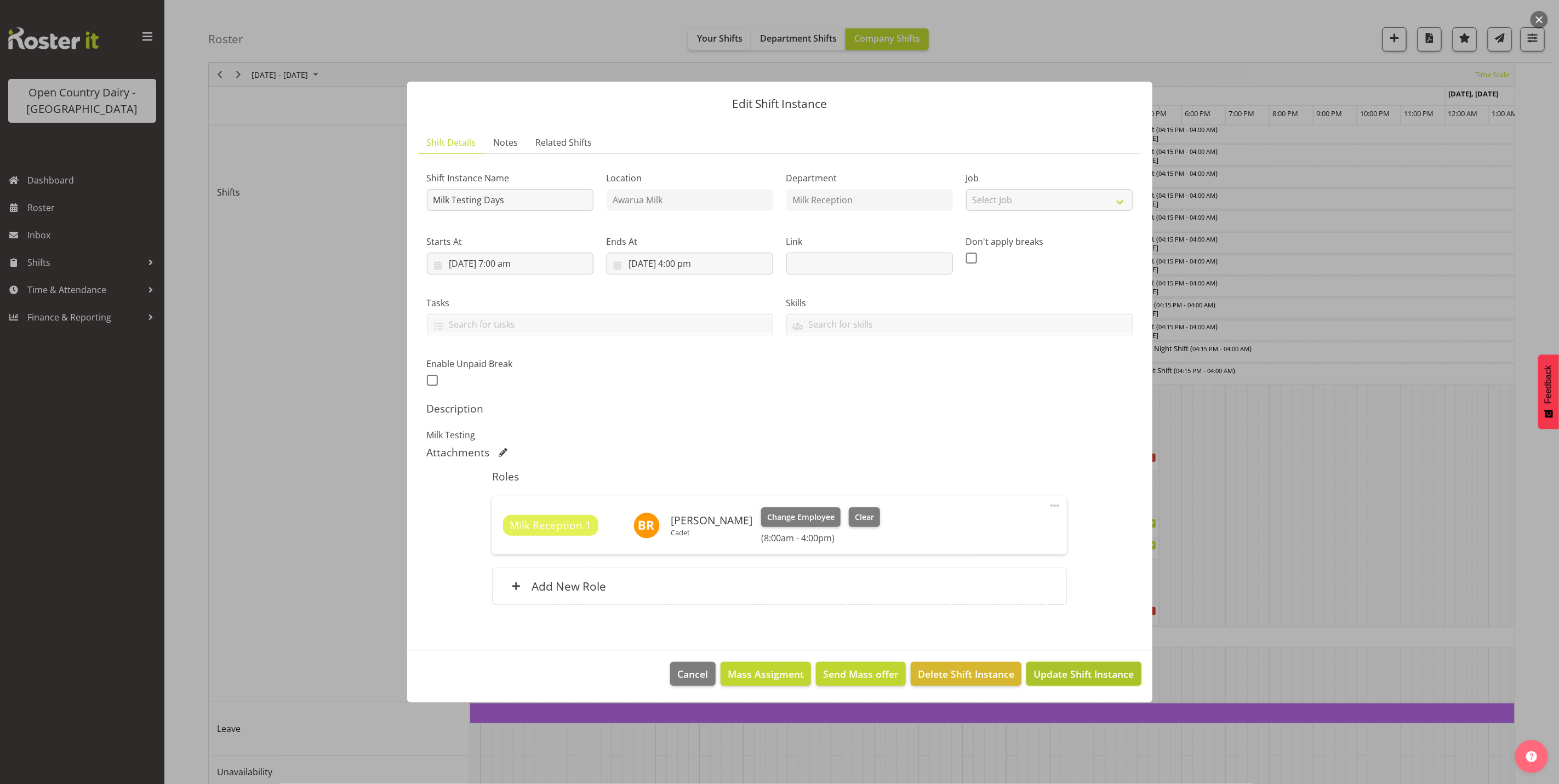
click at [1057, 675] on span "Update Shift Instance" at bounding box center [1083, 674] width 100 height 14
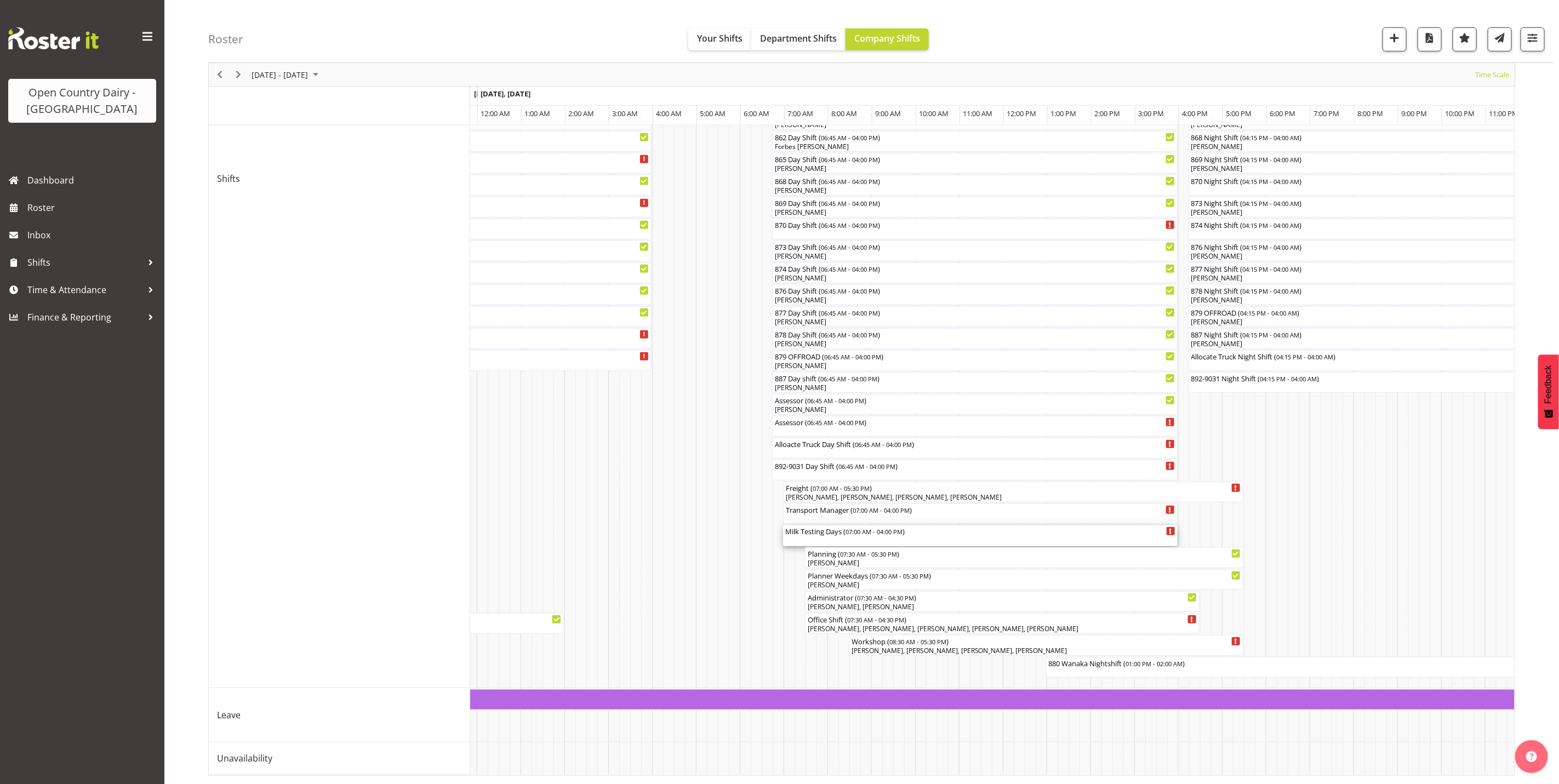
click at [827, 525] on div "Milk Testing Days ( 07:00 AM - 04:00 PM )" at bounding box center [980, 535] width 390 height 21
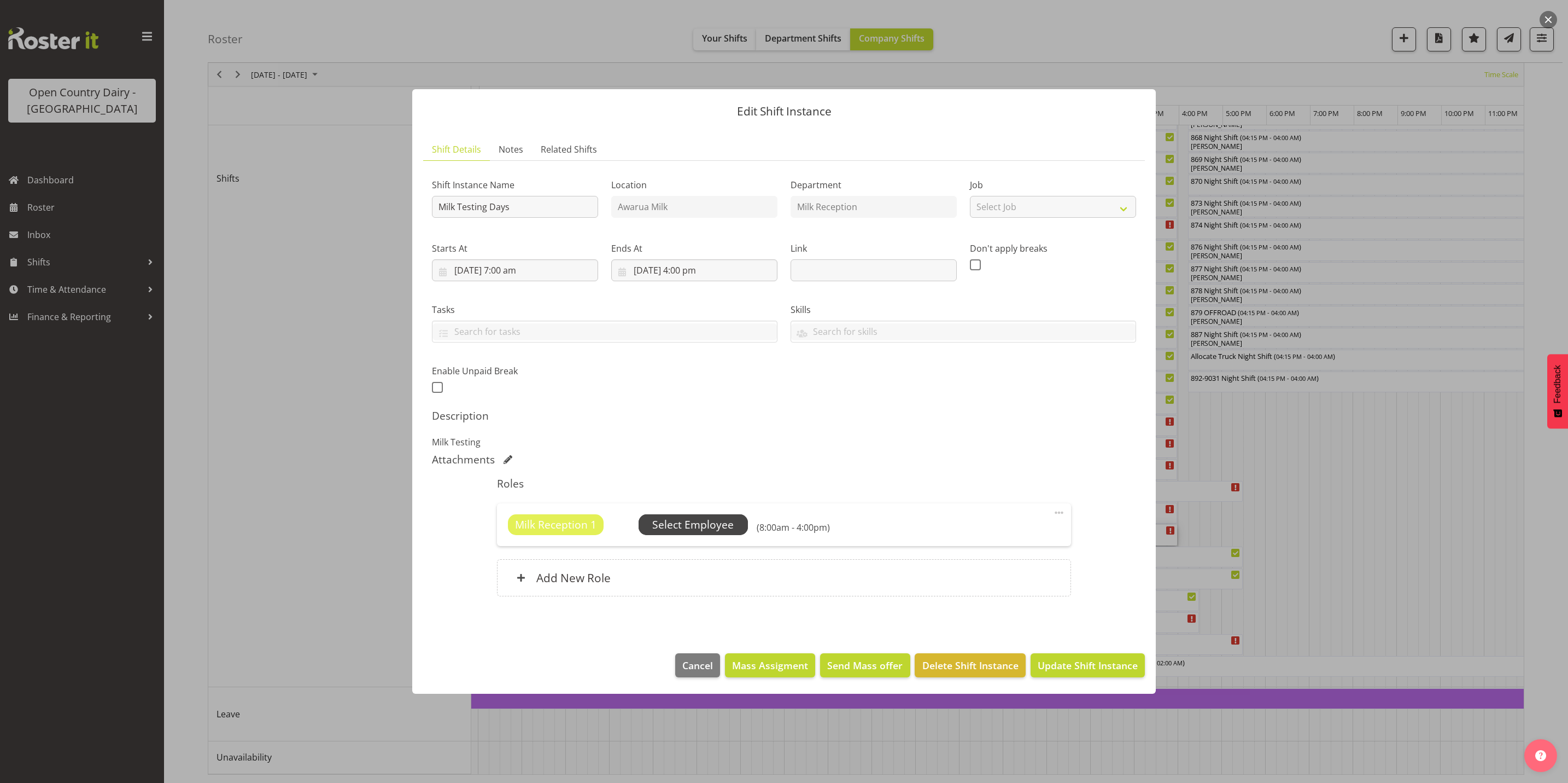
click at [696, 518] on span "Select Employee" at bounding box center [692, 524] width 81 height 16
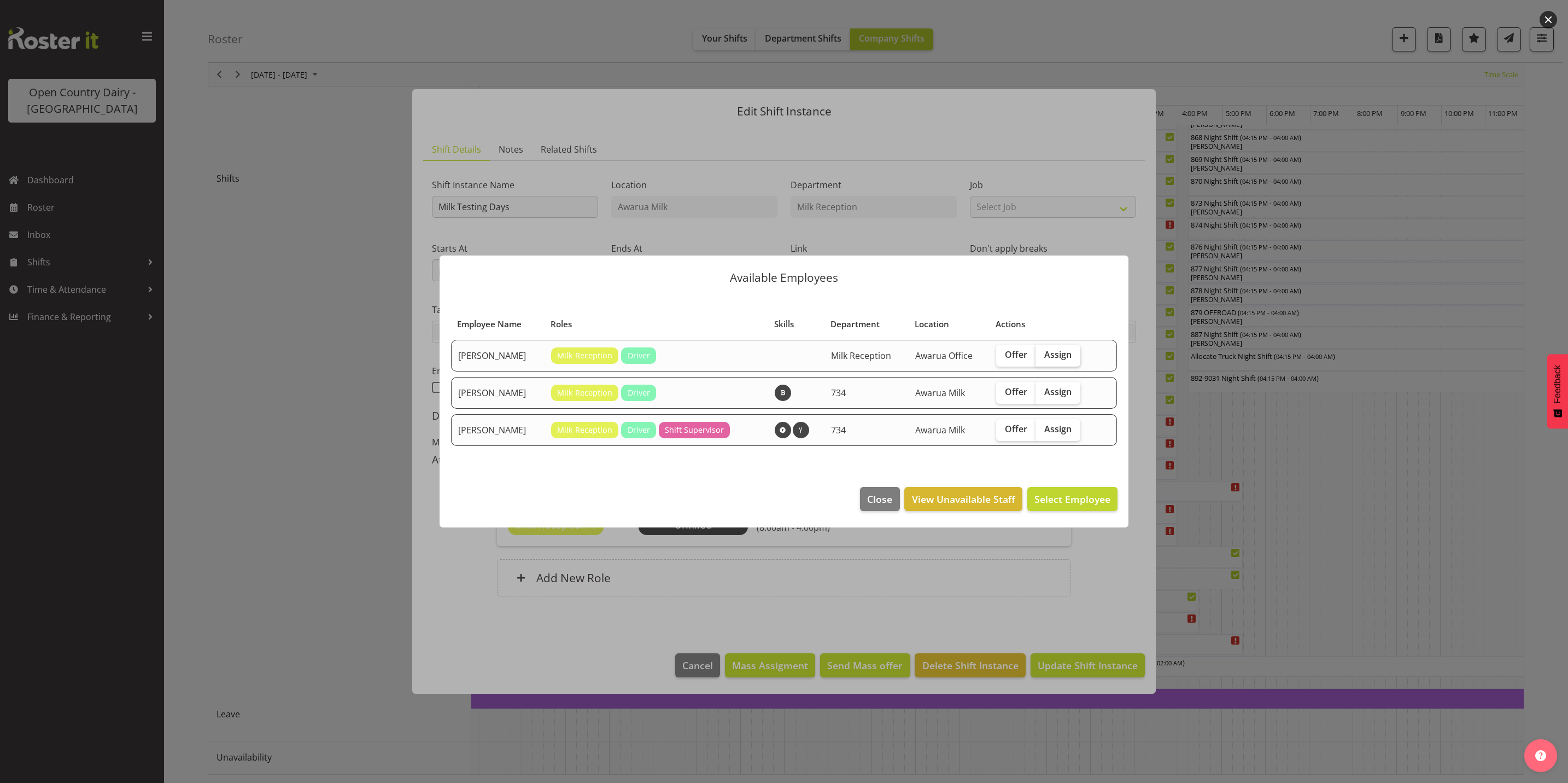
click at [1053, 350] on span "Assign" at bounding box center [1057, 355] width 27 height 11
click at [1042, 351] on input "Assign" at bounding box center [1039, 355] width 7 height 7
checkbox input "true"
click at [1057, 505] on span "Assign Brent Reidy" at bounding box center [1055, 498] width 110 height 14
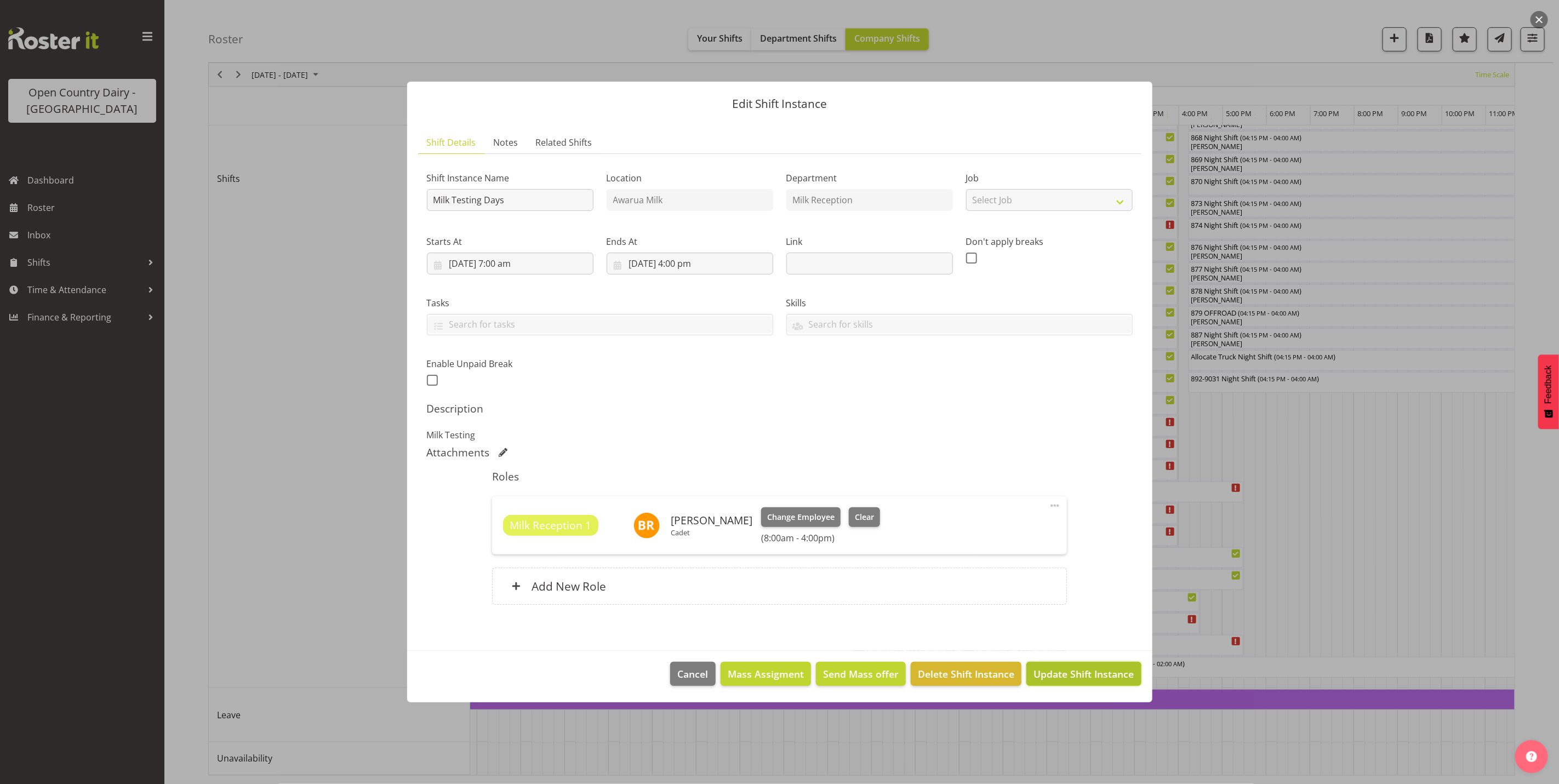
click at [1069, 674] on span "Update Shift Instance" at bounding box center [1083, 674] width 100 height 14
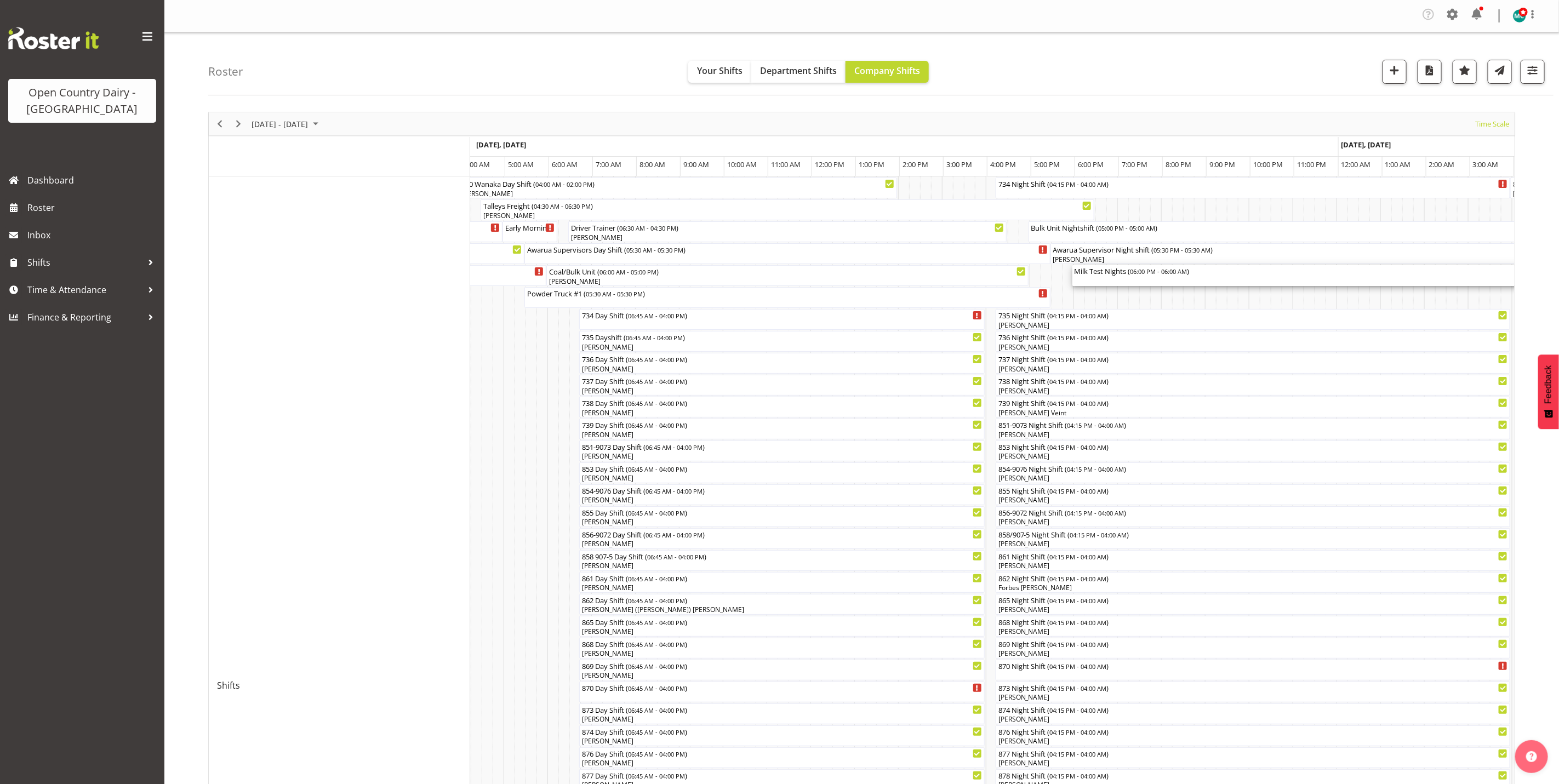
click at [1100, 277] on div "Milk Test Nights ( 06:00 PM - 06:00 AM )" at bounding box center [1334, 275] width 521 height 21
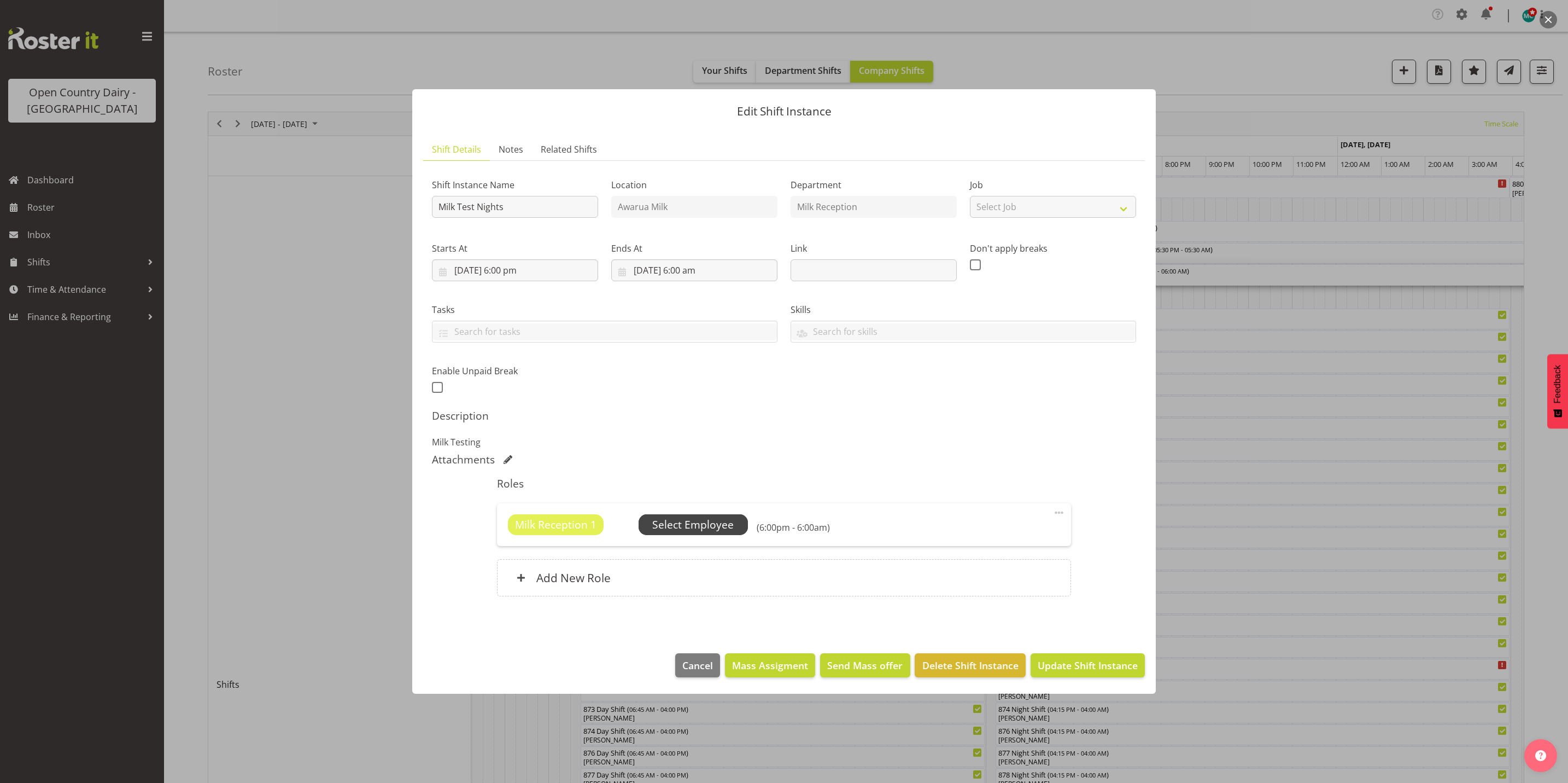
click at [718, 529] on span "Select Employee" at bounding box center [692, 524] width 81 height 16
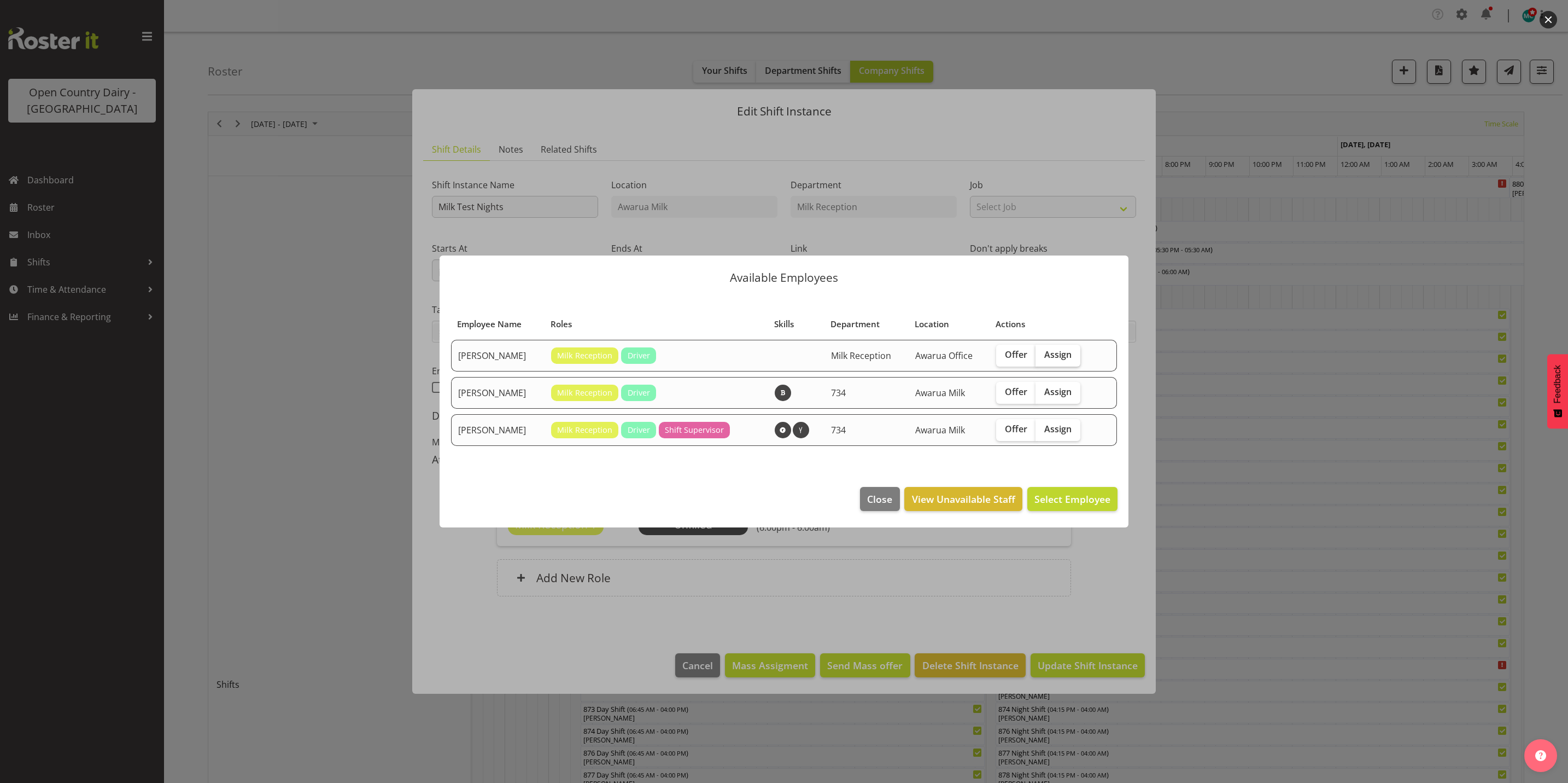
click at [1052, 353] on span "Assign" at bounding box center [1057, 355] width 27 height 11
click at [1042, 353] on input "Assign" at bounding box center [1039, 355] width 7 height 7
checkbox input "true"
click at [1052, 507] on button "Assign Brent Reidy" at bounding box center [1054, 499] width 124 height 24
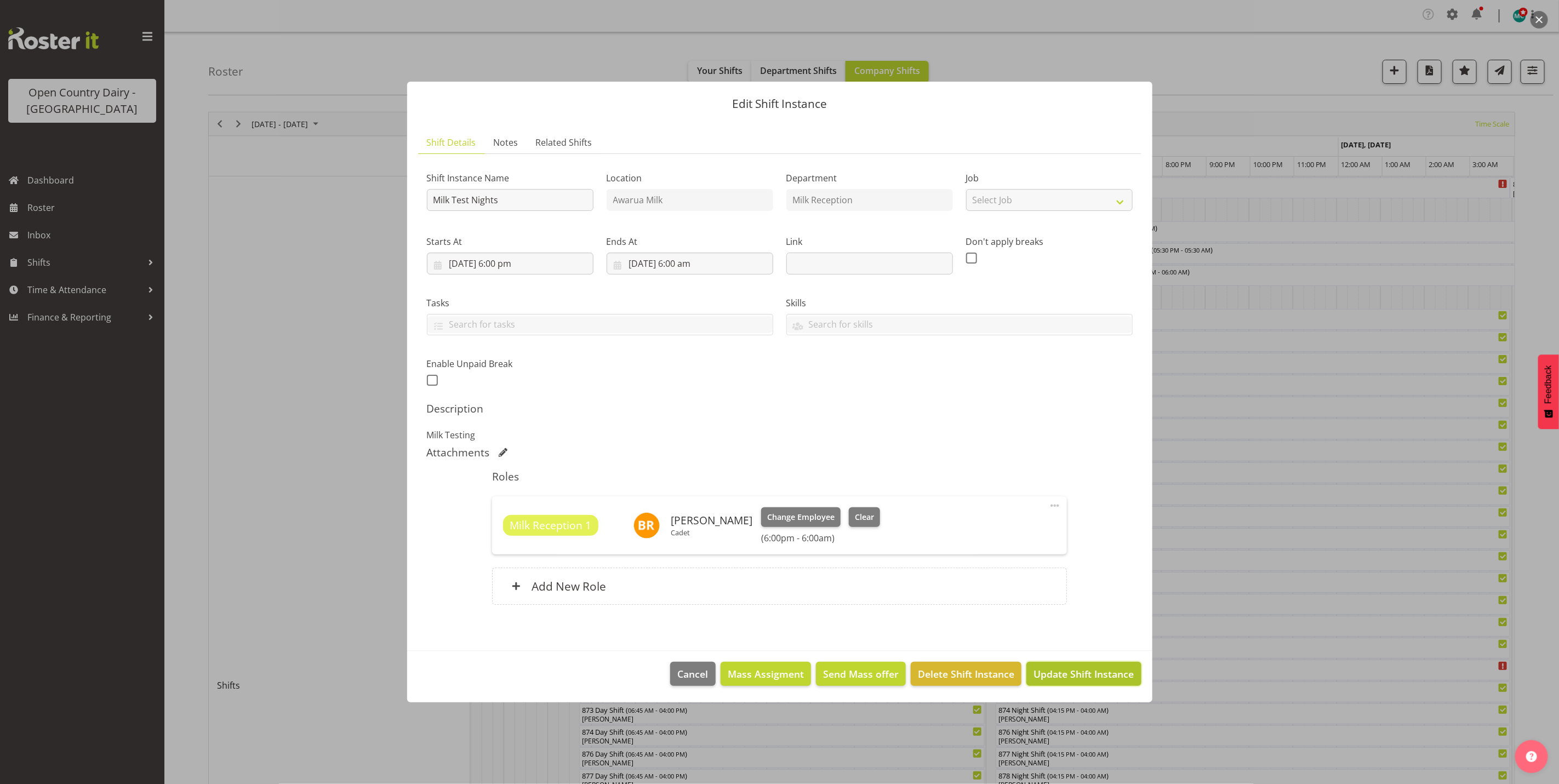
click at [1069, 677] on span "Update Shift Instance" at bounding box center [1083, 674] width 100 height 14
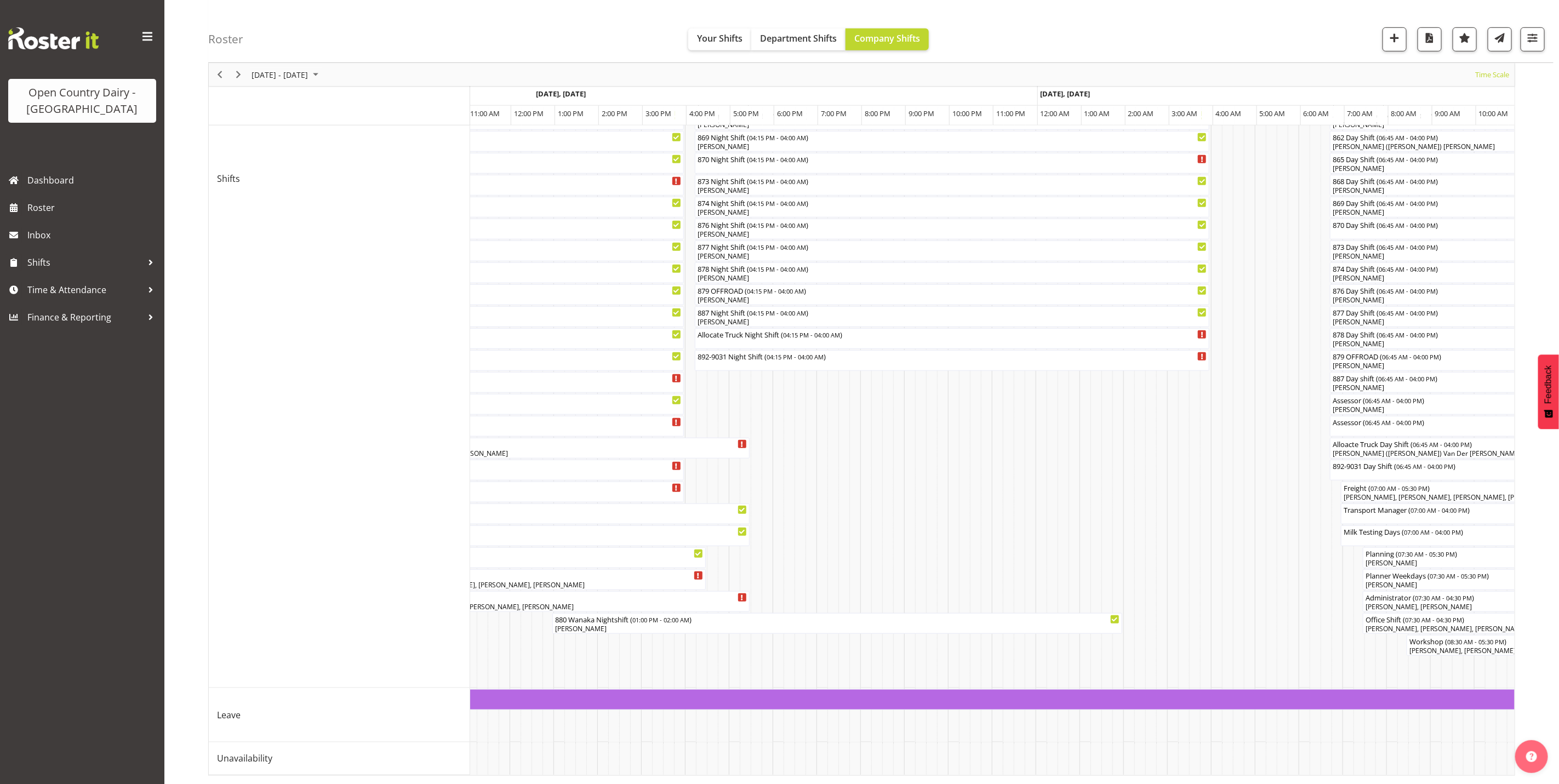
scroll to position [0, 3846]
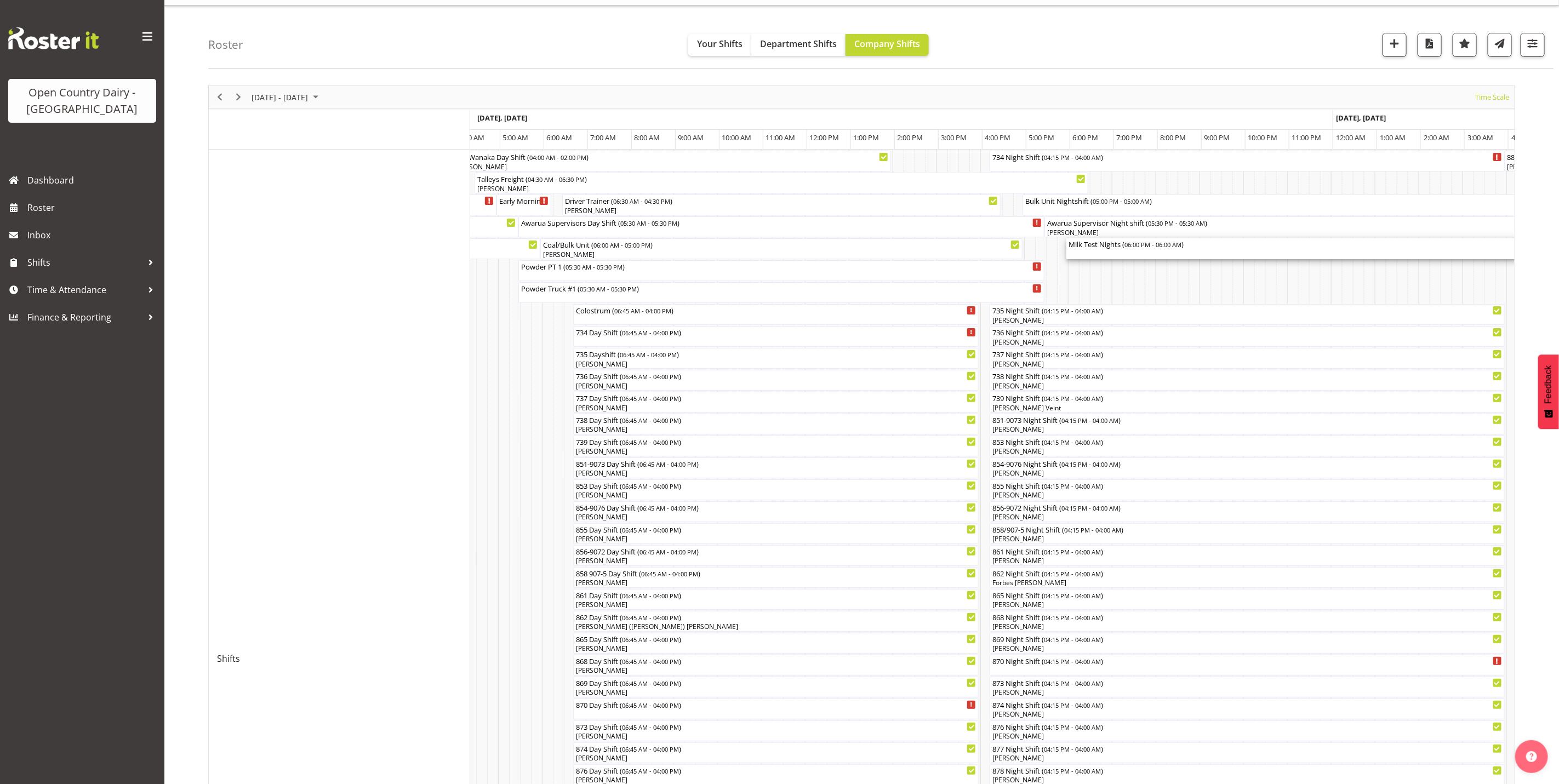
click at [1098, 258] on div "Milk Test Nights ( 06:00 PM - 06:00 AM )" at bounding box center [1329, 249] width 521 height 21
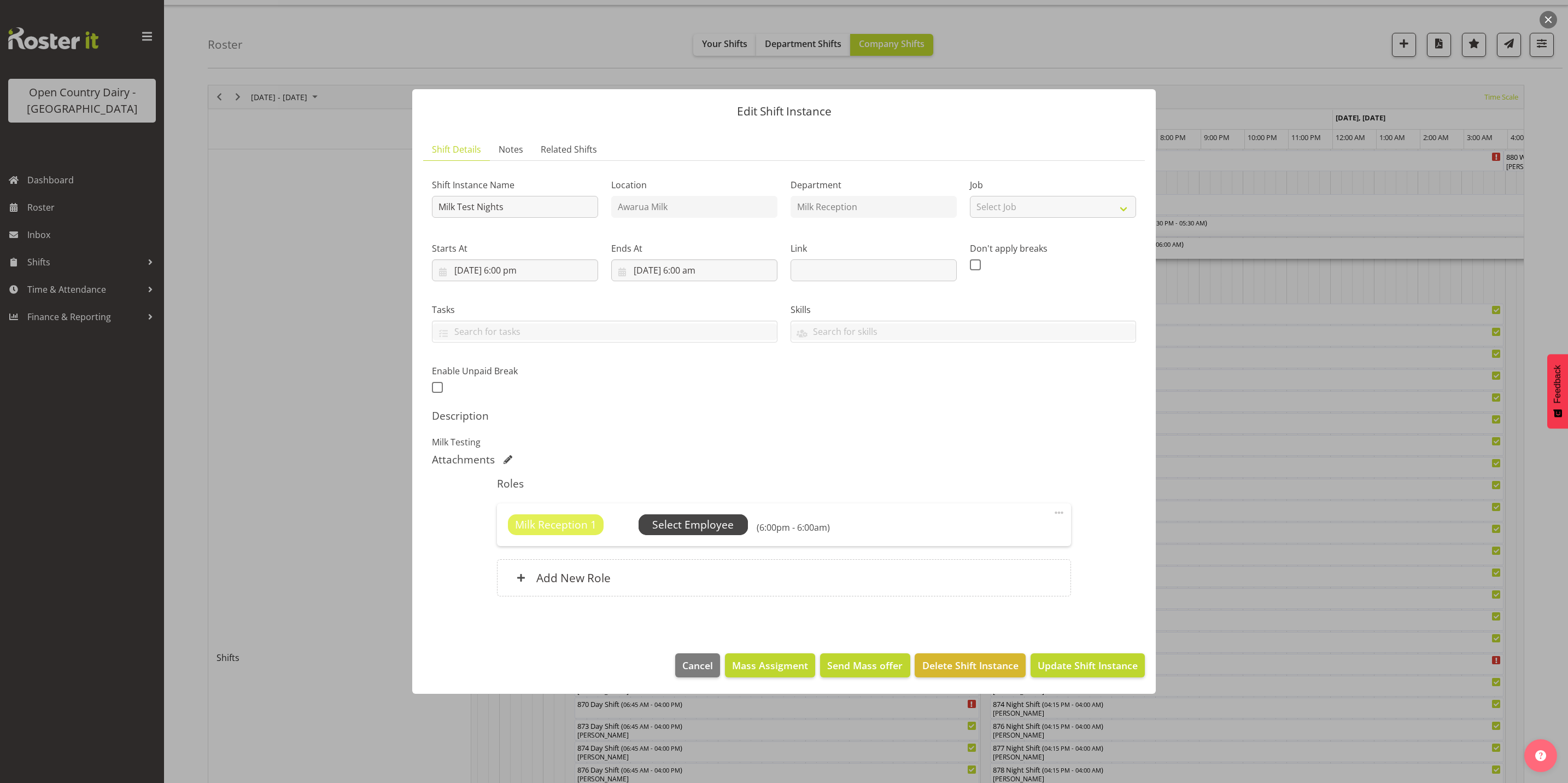
click at [707, 529] on span "Select Employee" at bounding box center [692, 524] width 81 height 16
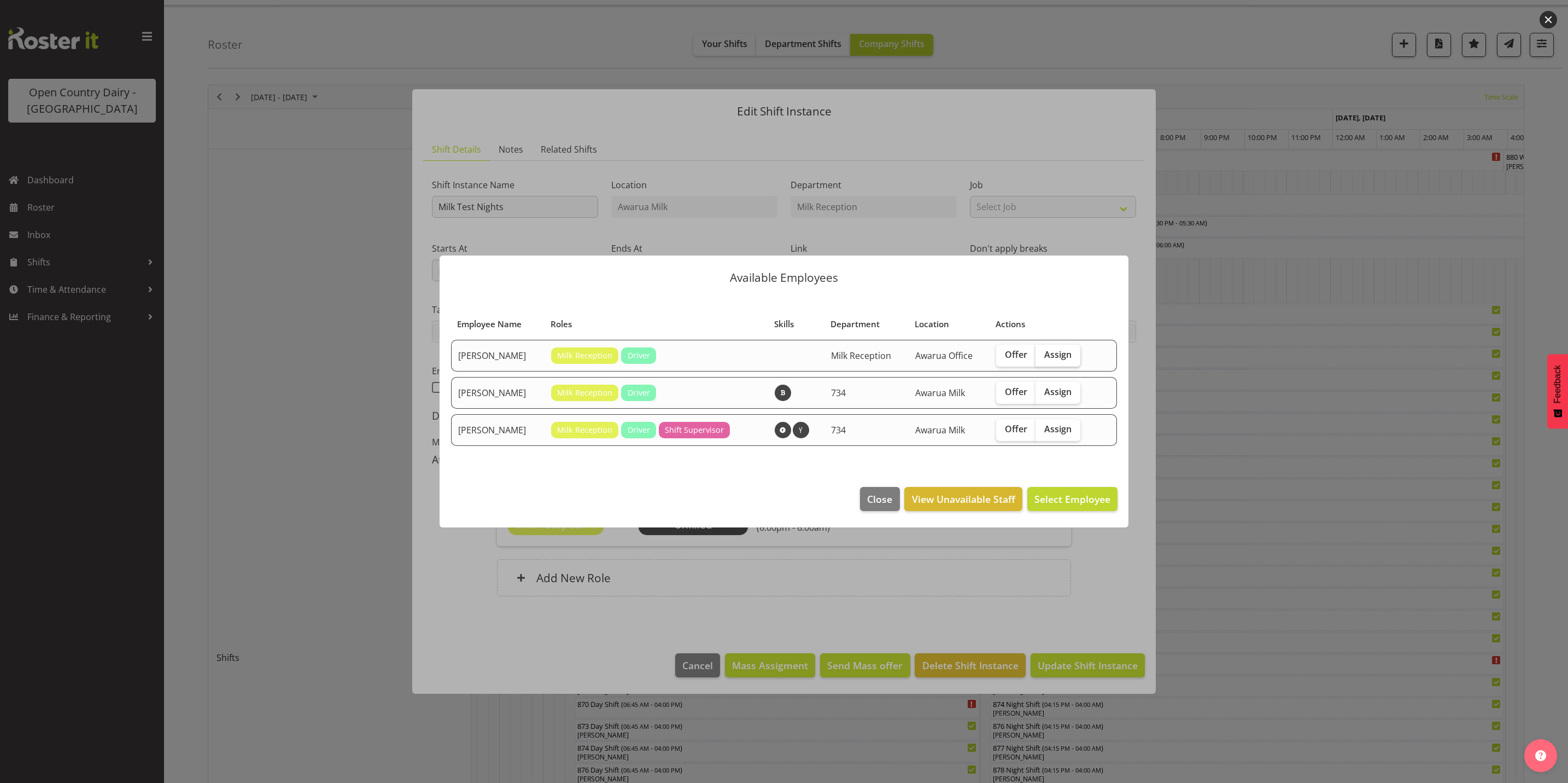
click at [1052, 351] on span "Assign" at bounding box center [1057, 355] width 27 height 11
click at [1042, 351] on input "Assign" at bounding box center [1039, 355] width 7 height 7
checkbox input "true"
click at [1067, 503] on span "Assign Brent Reidy" at bounding box center [1055, 499] width 110 height 13
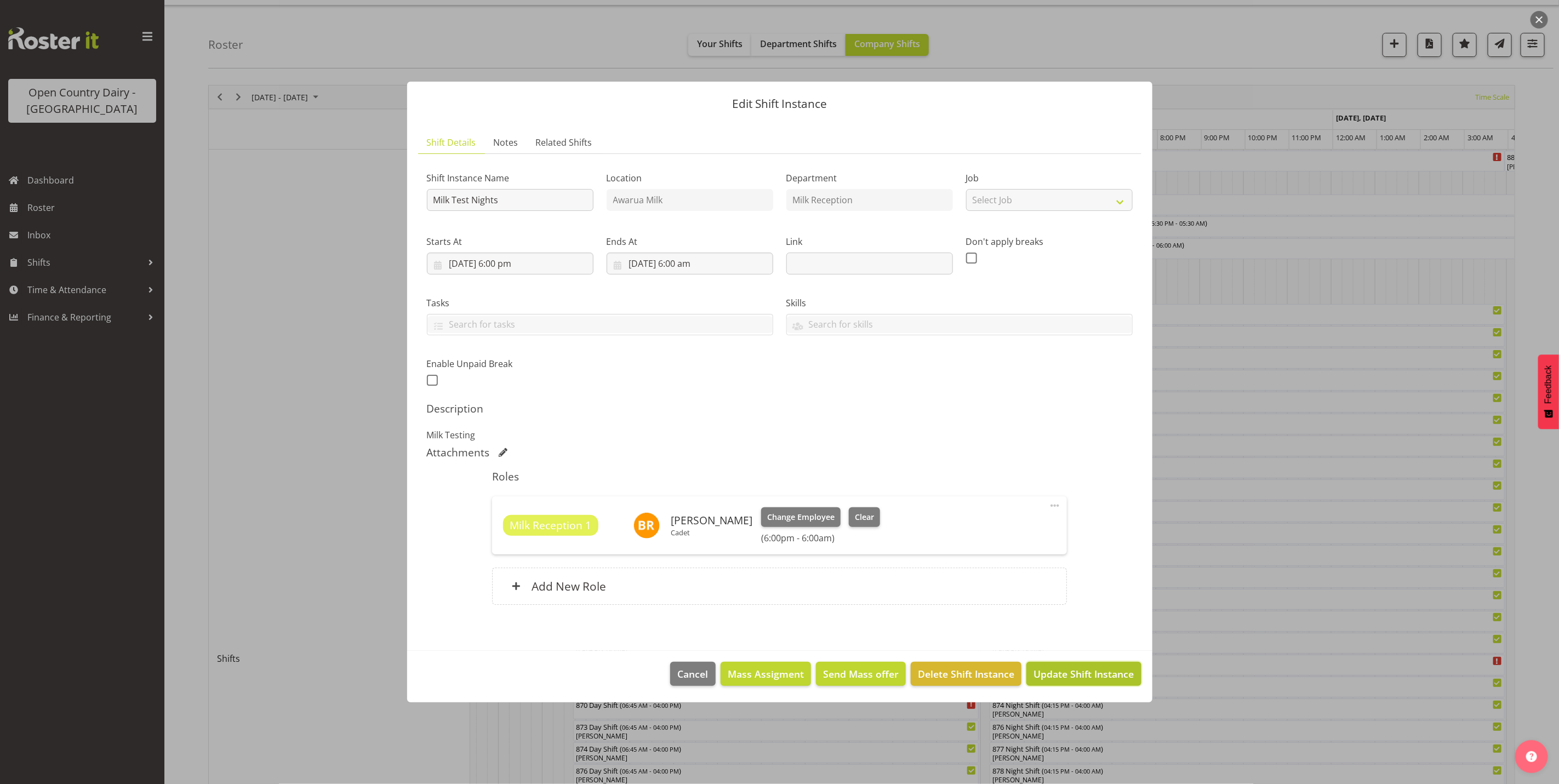
click at [1079, 675] on span "Update Shift Instance" at bounding box center [1083, 674] width 100 height 14
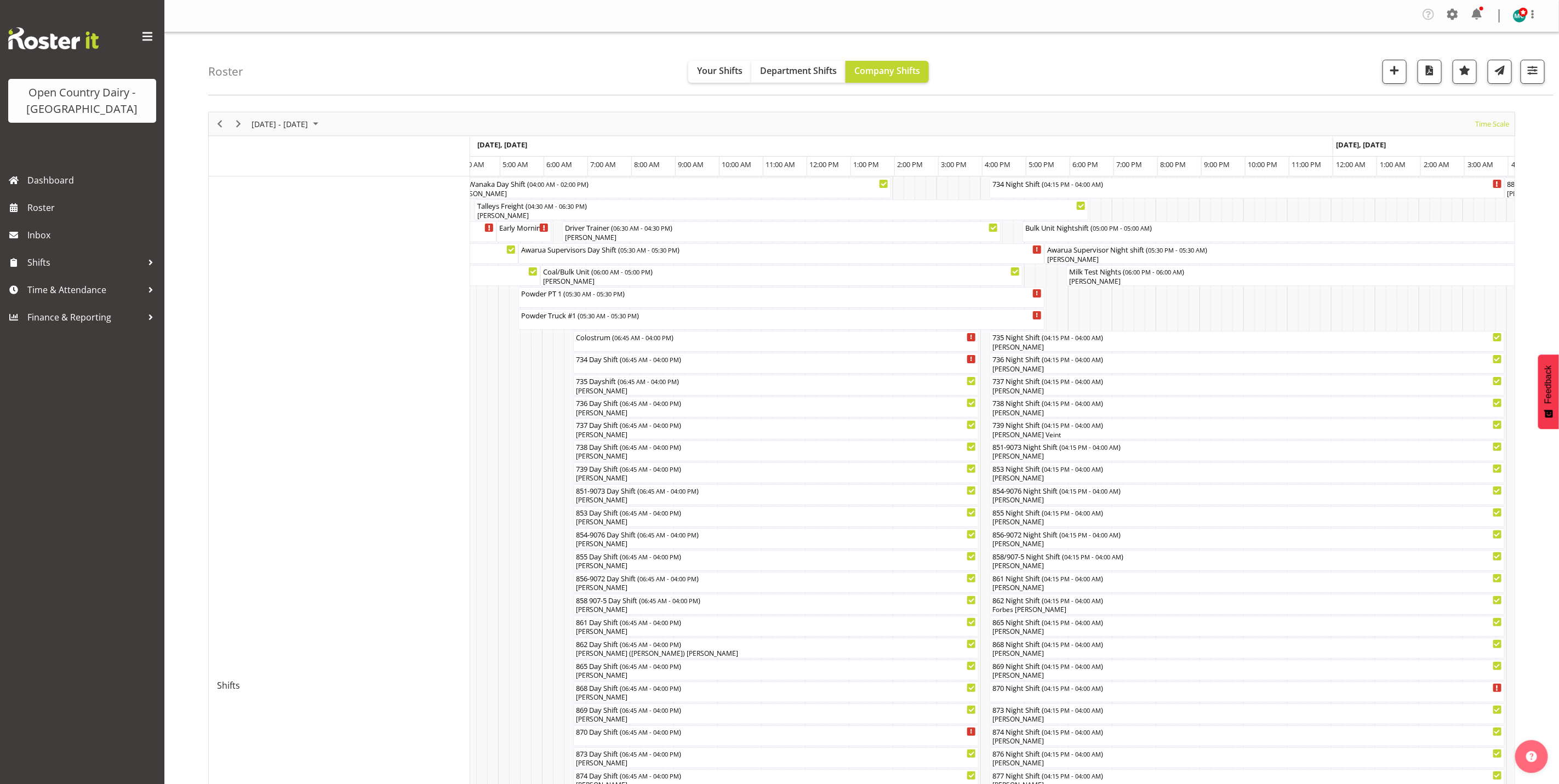
scroll to position [165, 0]
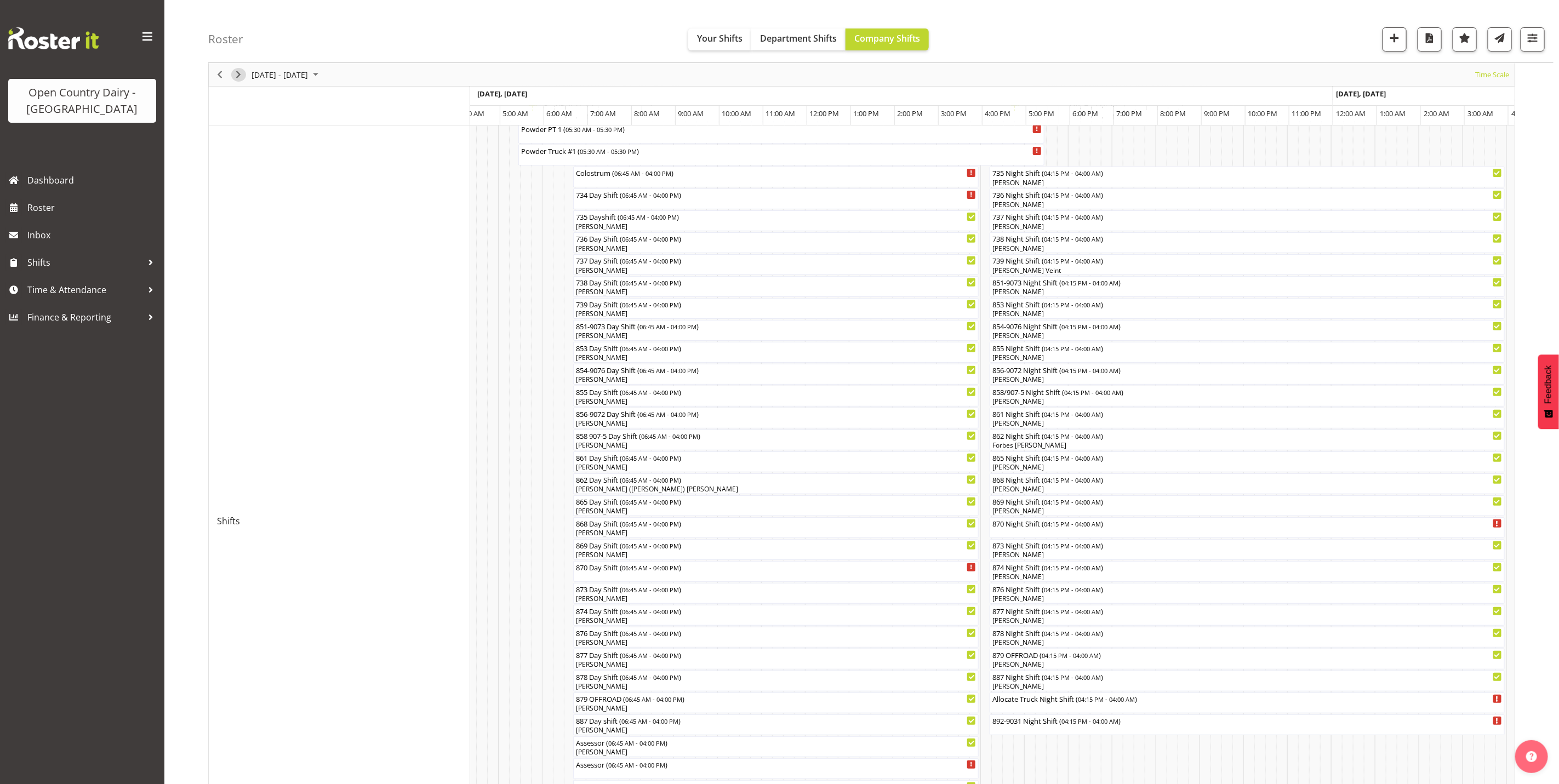
click at [240, 73] on span "Next" at bounding box center [239, 75] width 13 height 14
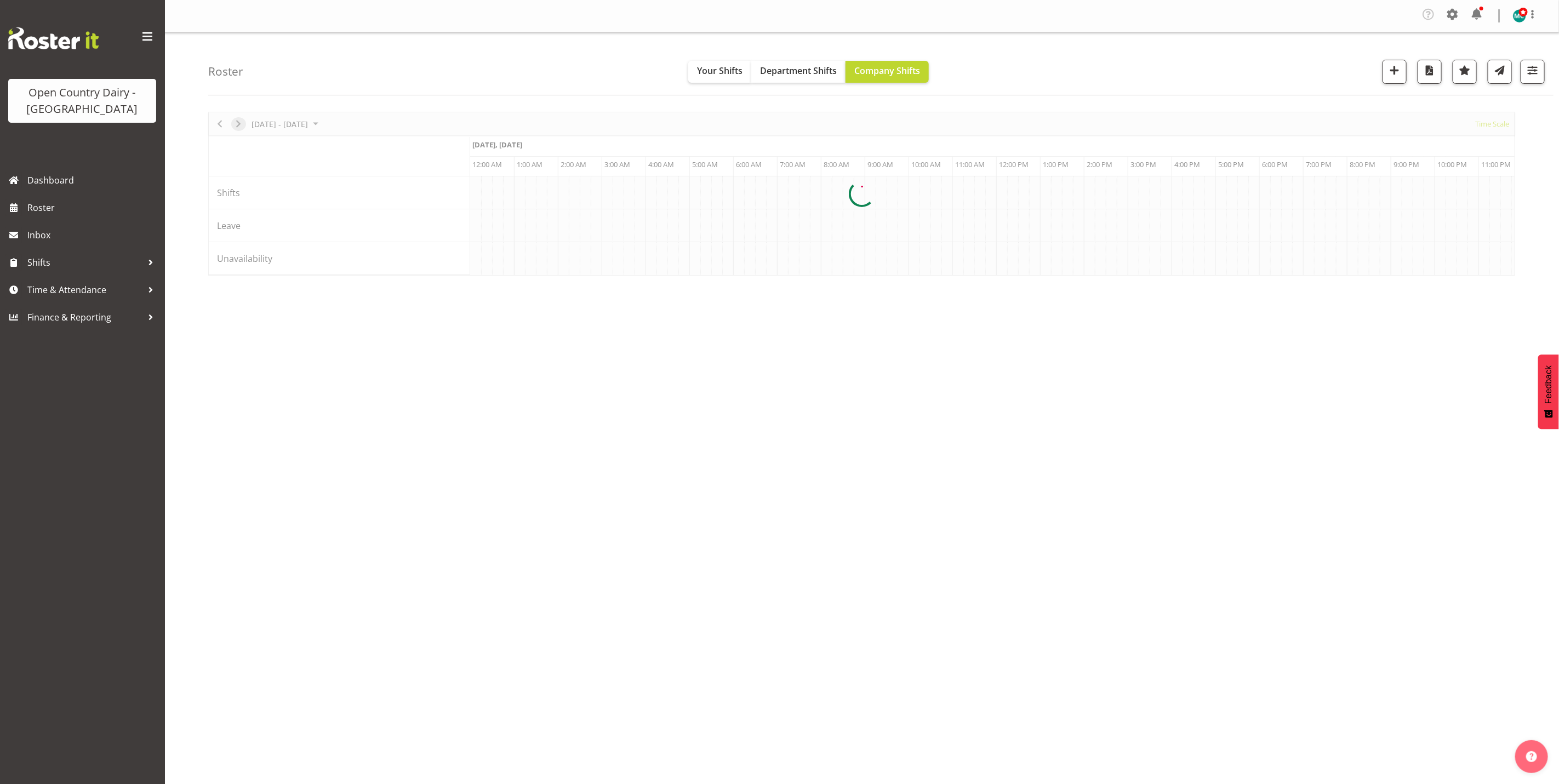
scroll to position [0, 0]
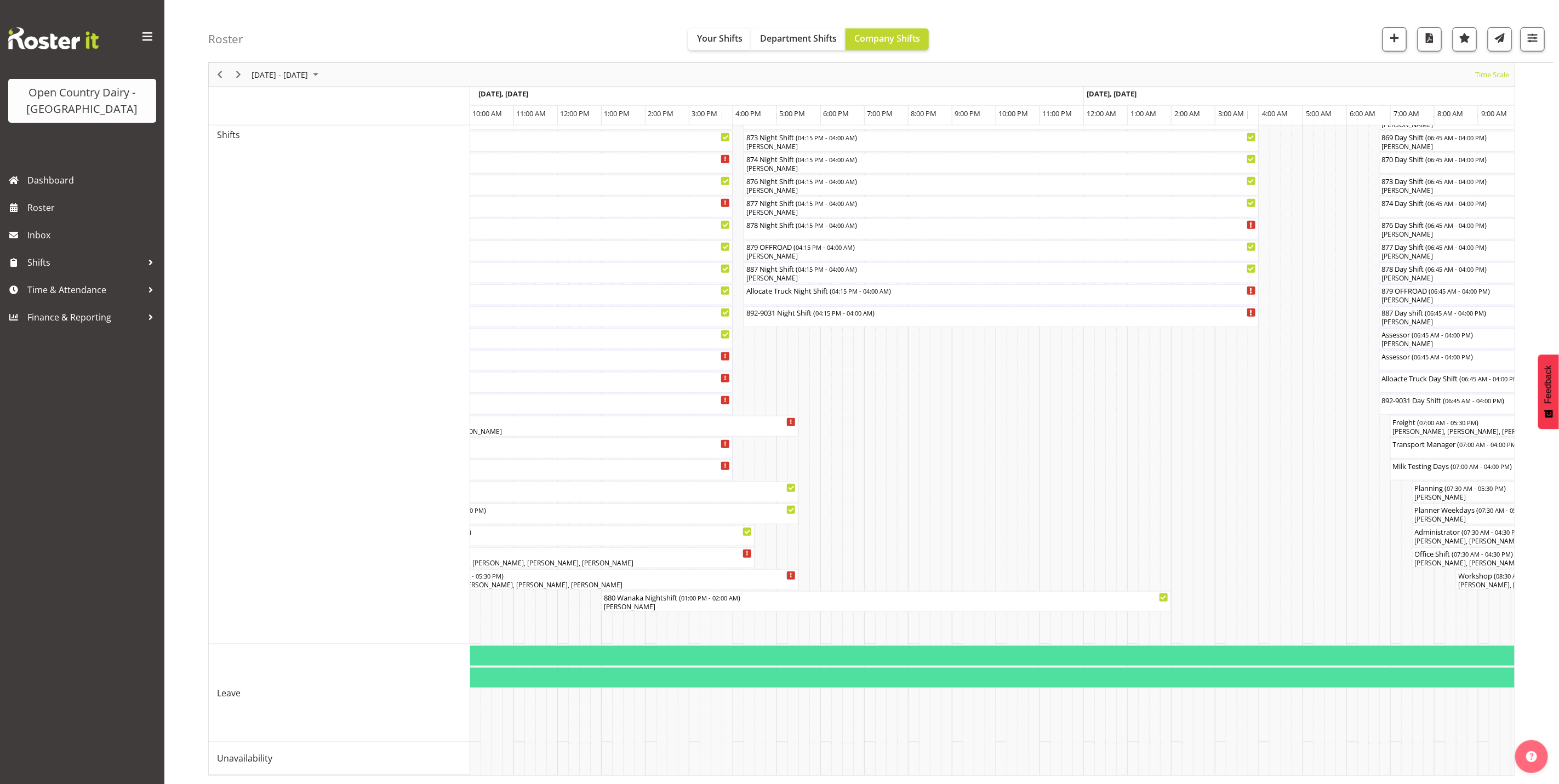
scroll to position [0, 444]
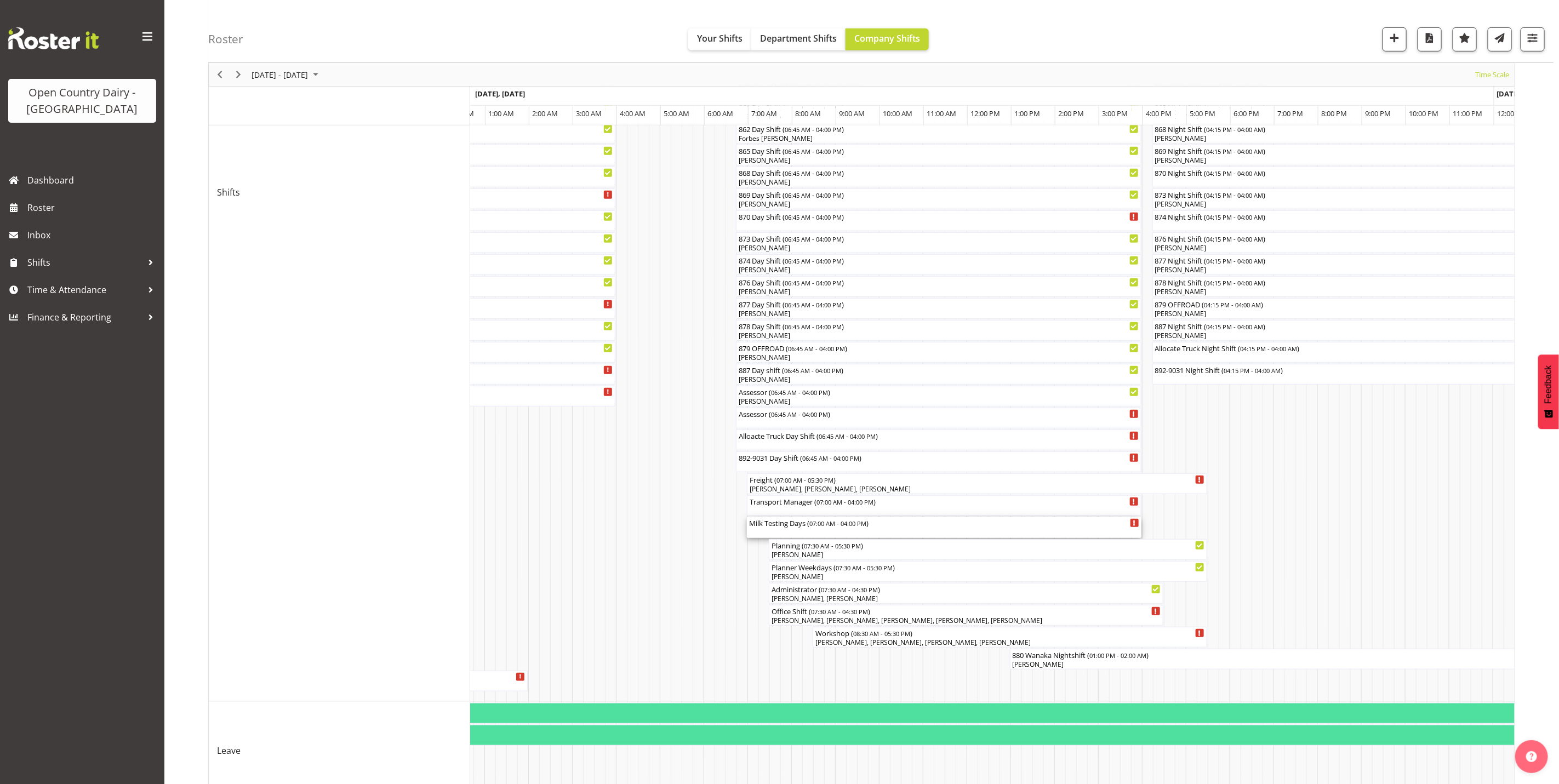
click at [799, 531] on div "Milk Testing Days ( 07:00 AM - 04:00 PM )" at bounding box center [943, 528] width 390 height 21
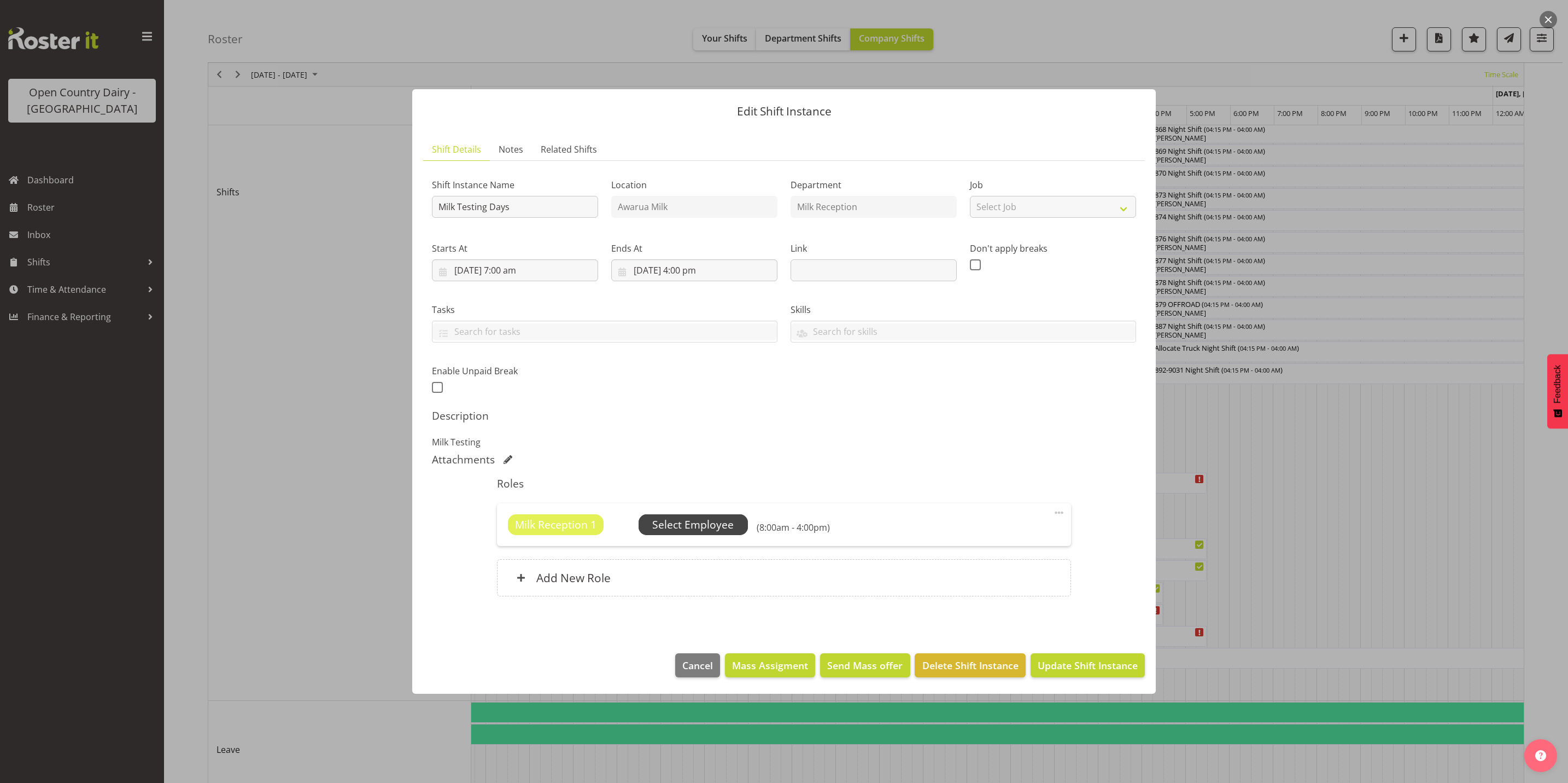
click at [698, 520] on span "Select Employee" at bounding box center [692, 524] width 81 height 16
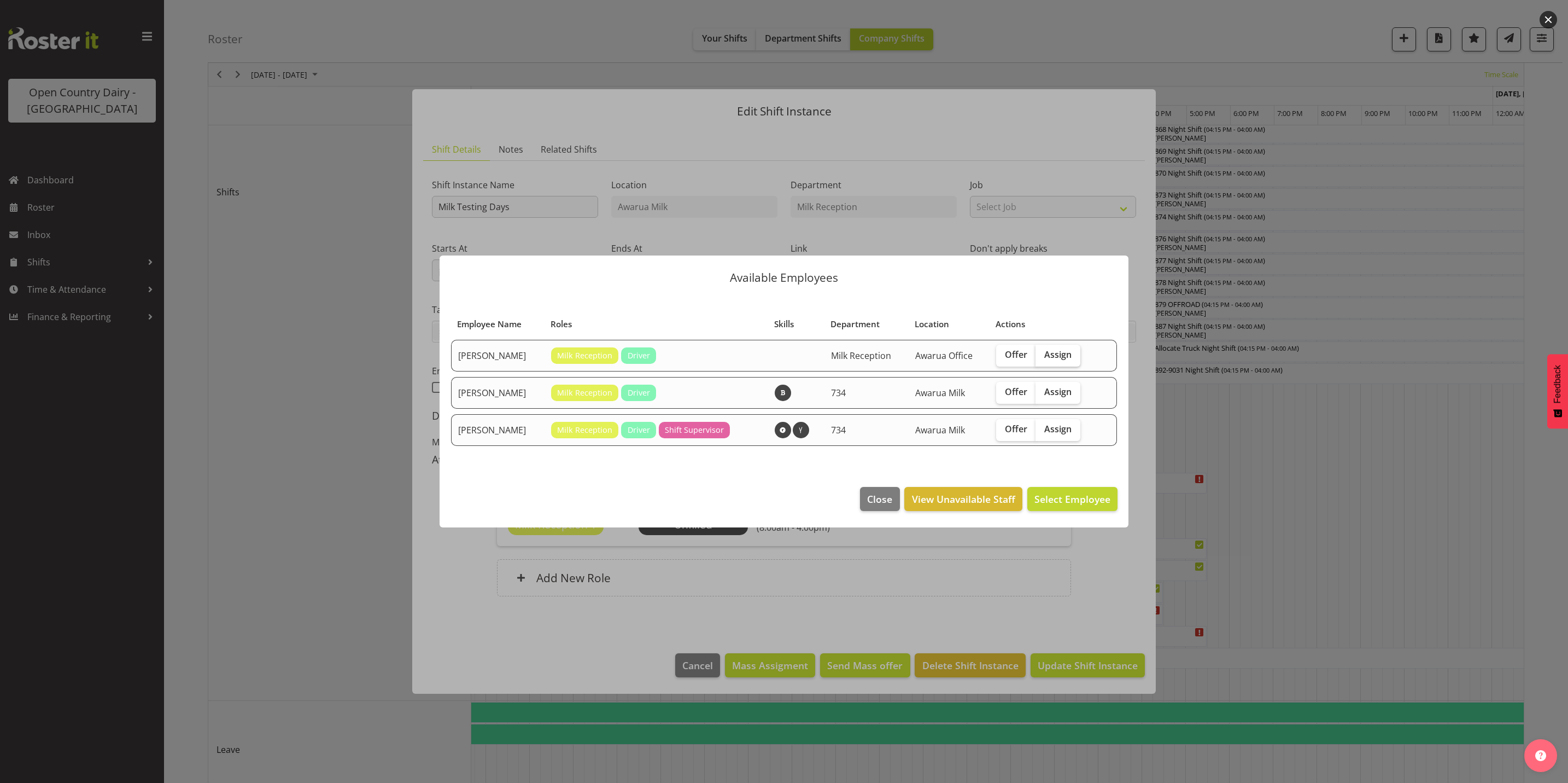
click at [1053, 347] on label "Assign" at bounding box center [1058, 355] width 45 height 21
click at [1042, 351] on input "Assign" at bounding box center [1039, 355] width 7 height 7
checkbox input "true"
click at [1062, 495] on span "Assign Brent Reidy" at bounding box center [1055, 499] width 110 height 13
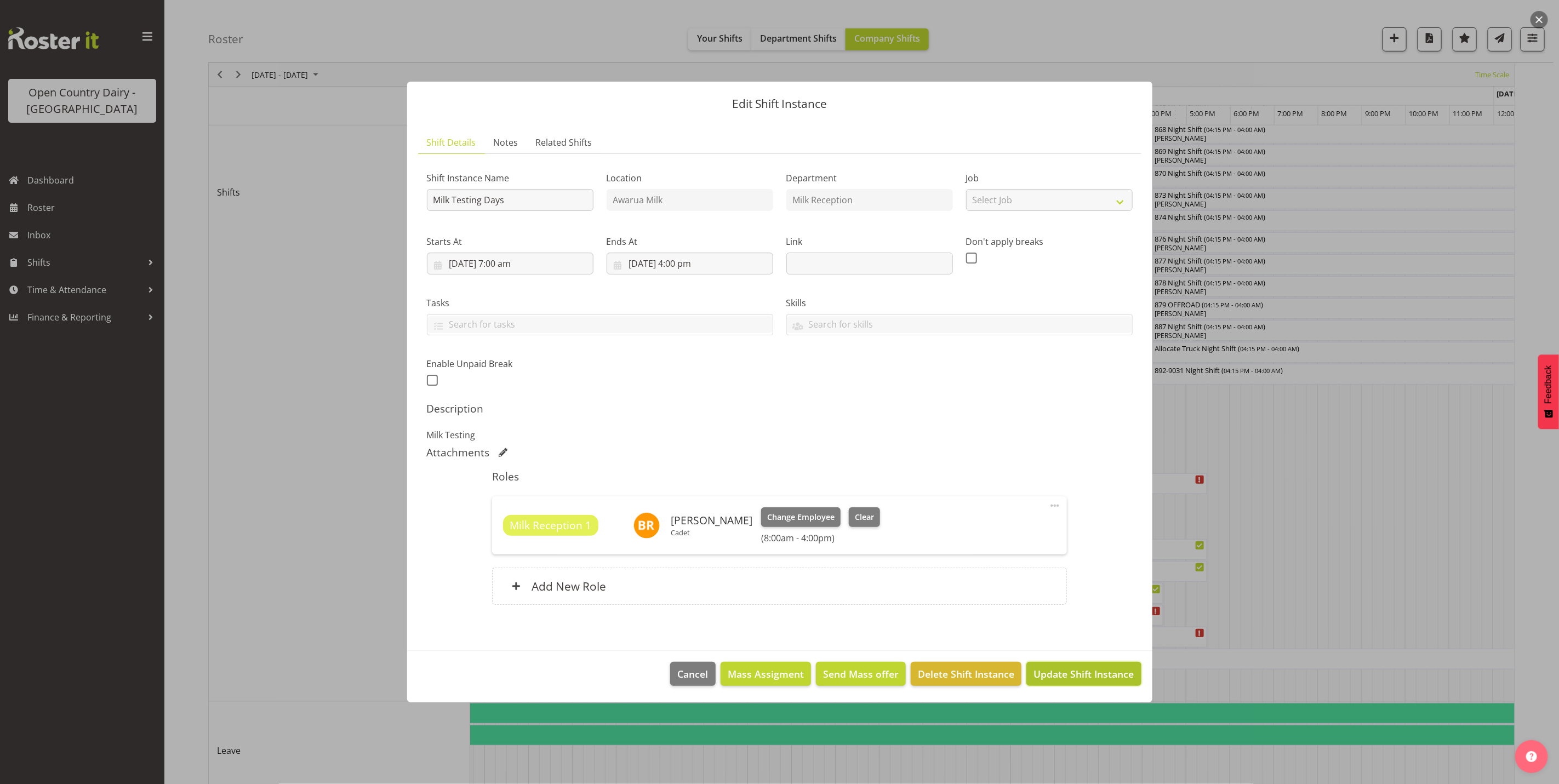
click at [1073, 679] on span "Update Shift Instance" at bounding box center [1083, 674] width 100 height 14
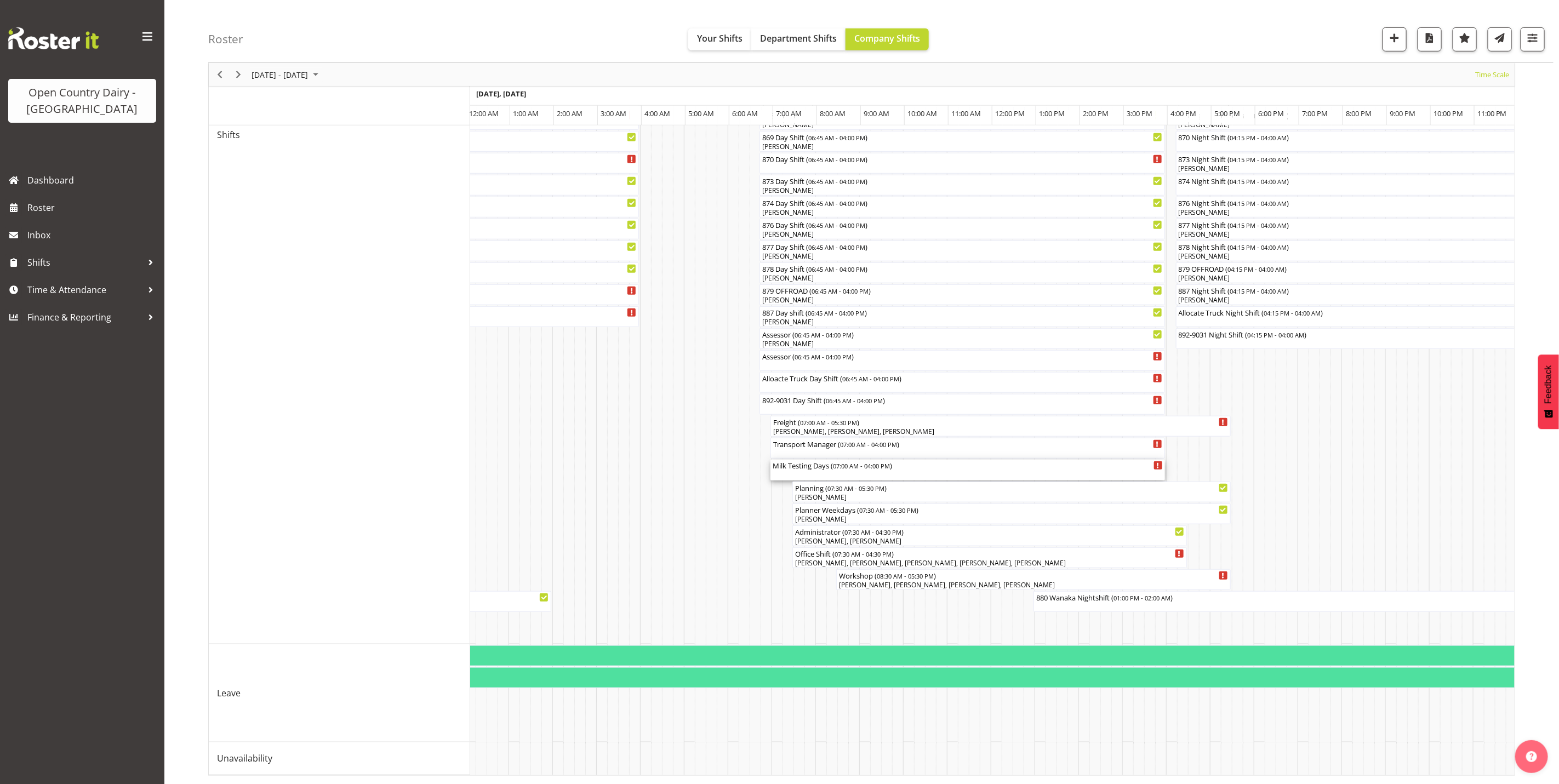
click at [818, 459] on div "Milk Testing Days ( 07:00 AM - 04:00 PM )" at bounding box center [968, 470] width 390 height 21
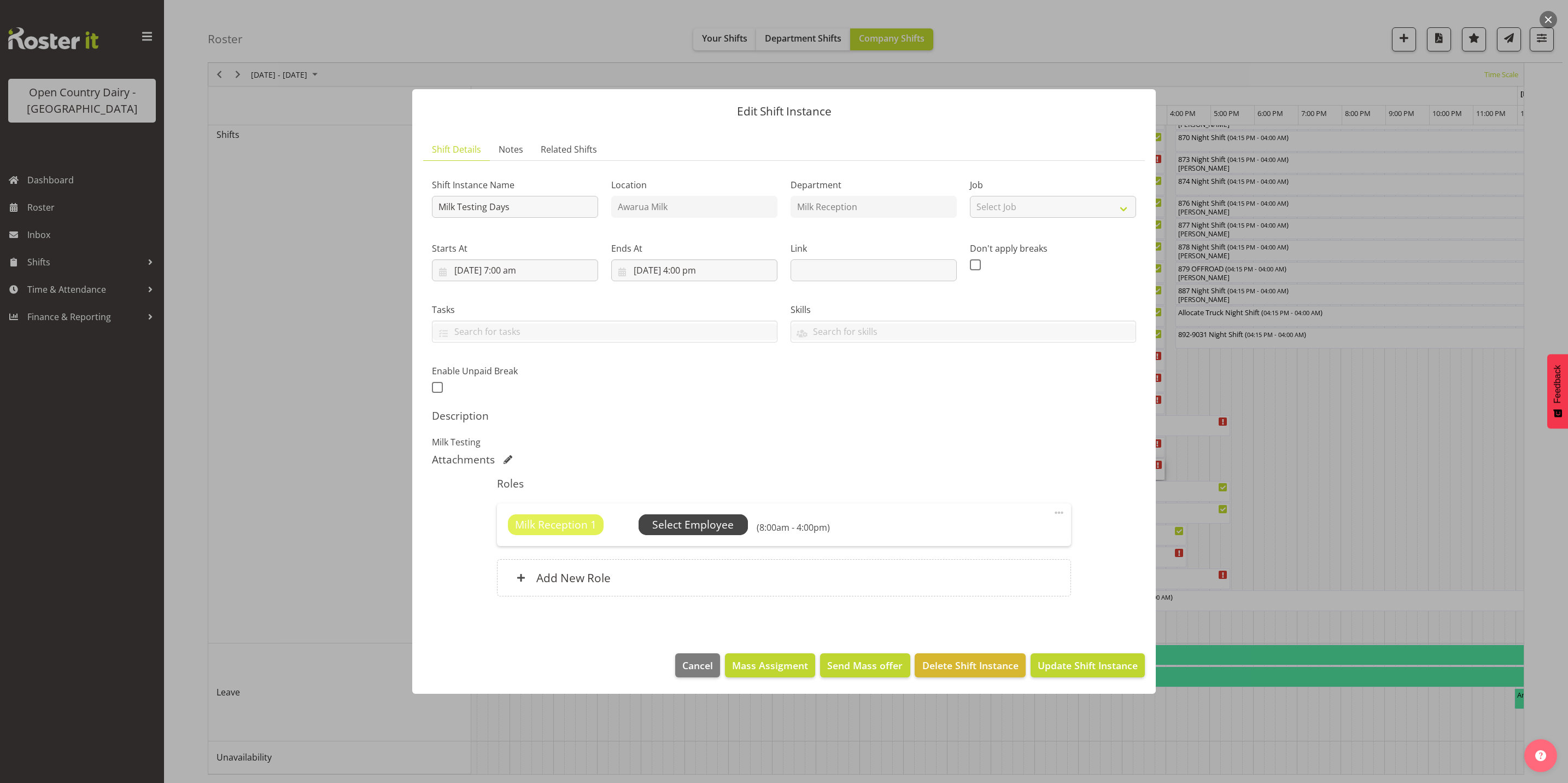
click at [683, 527] on span "Select Employee" at bounding box center [692, 524] width 81 height 16
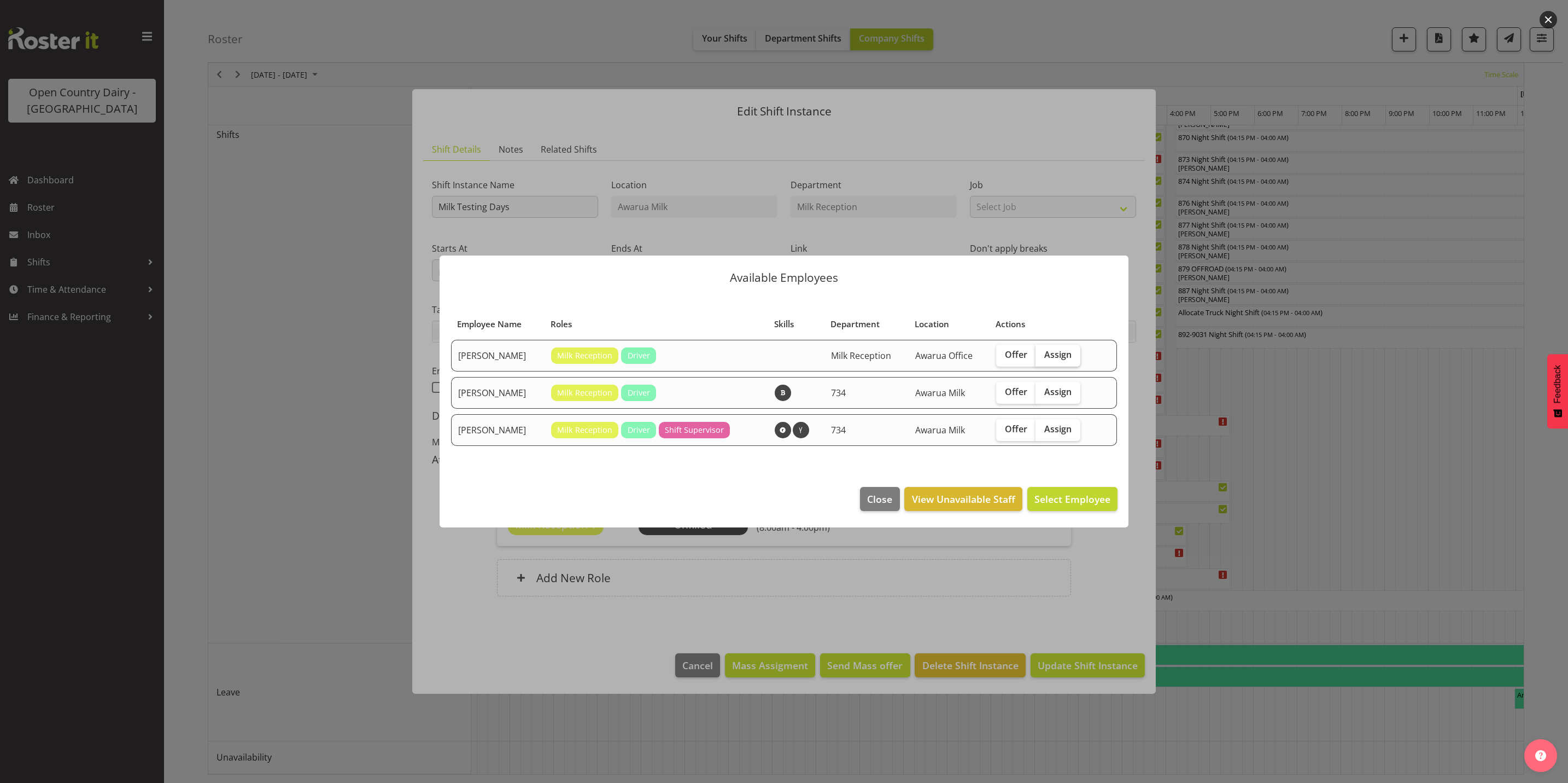
click at [1066, 357] on span "Assign" at bounding box center [1057, 355] width 27 height 11
click at [1042, 357] on input "Assign" at bounding box center [1039, 355] width 7 height 7
checkbox input "true"
click at [1064, 501] on span "Assign Brent Reidy" at bounding box center [1055, 499] width 110 height 13
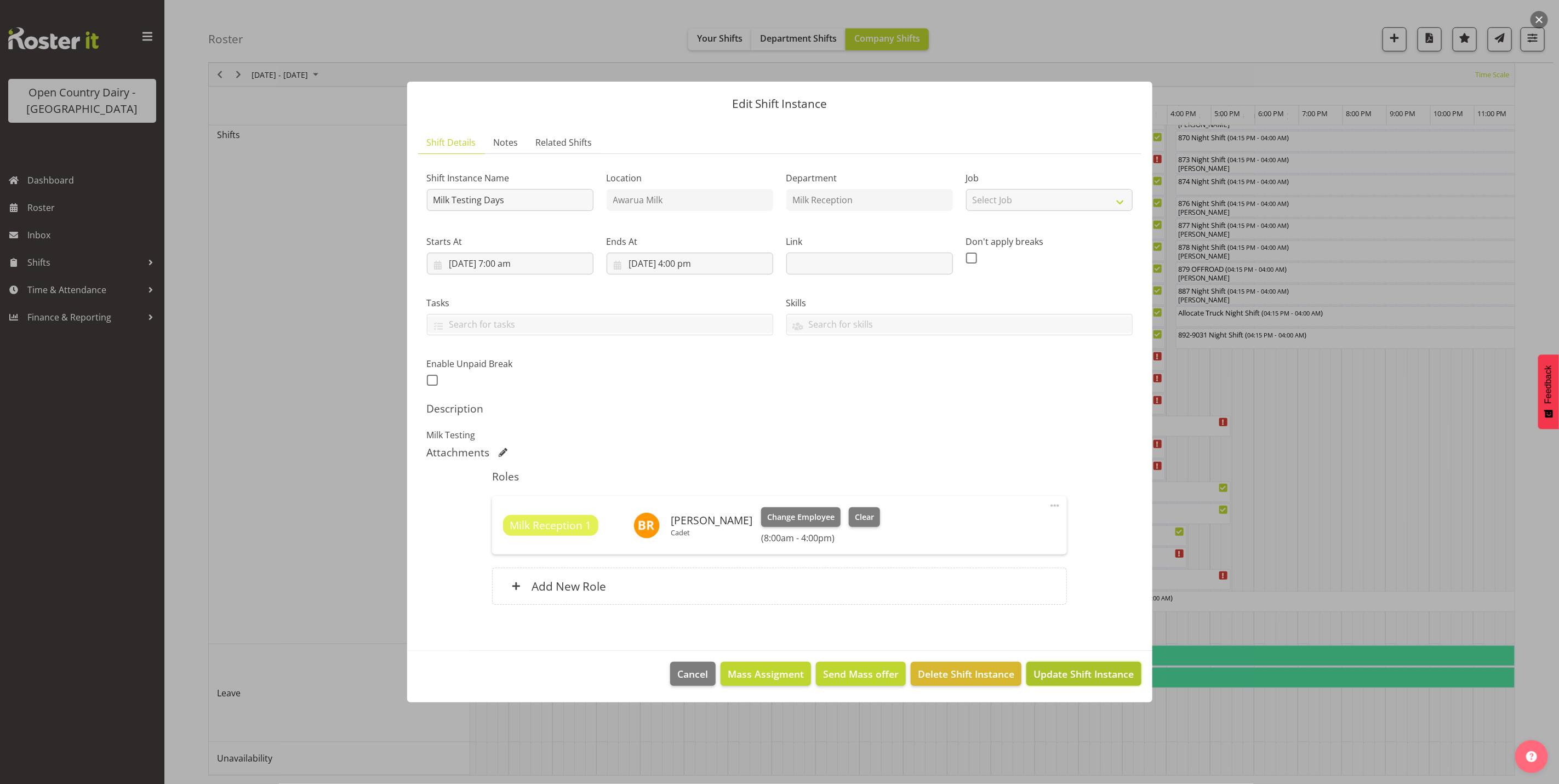
click at [1066, 671] on span "Update Shift Instance" at bounding box center [1083, 674] width 100 height 14
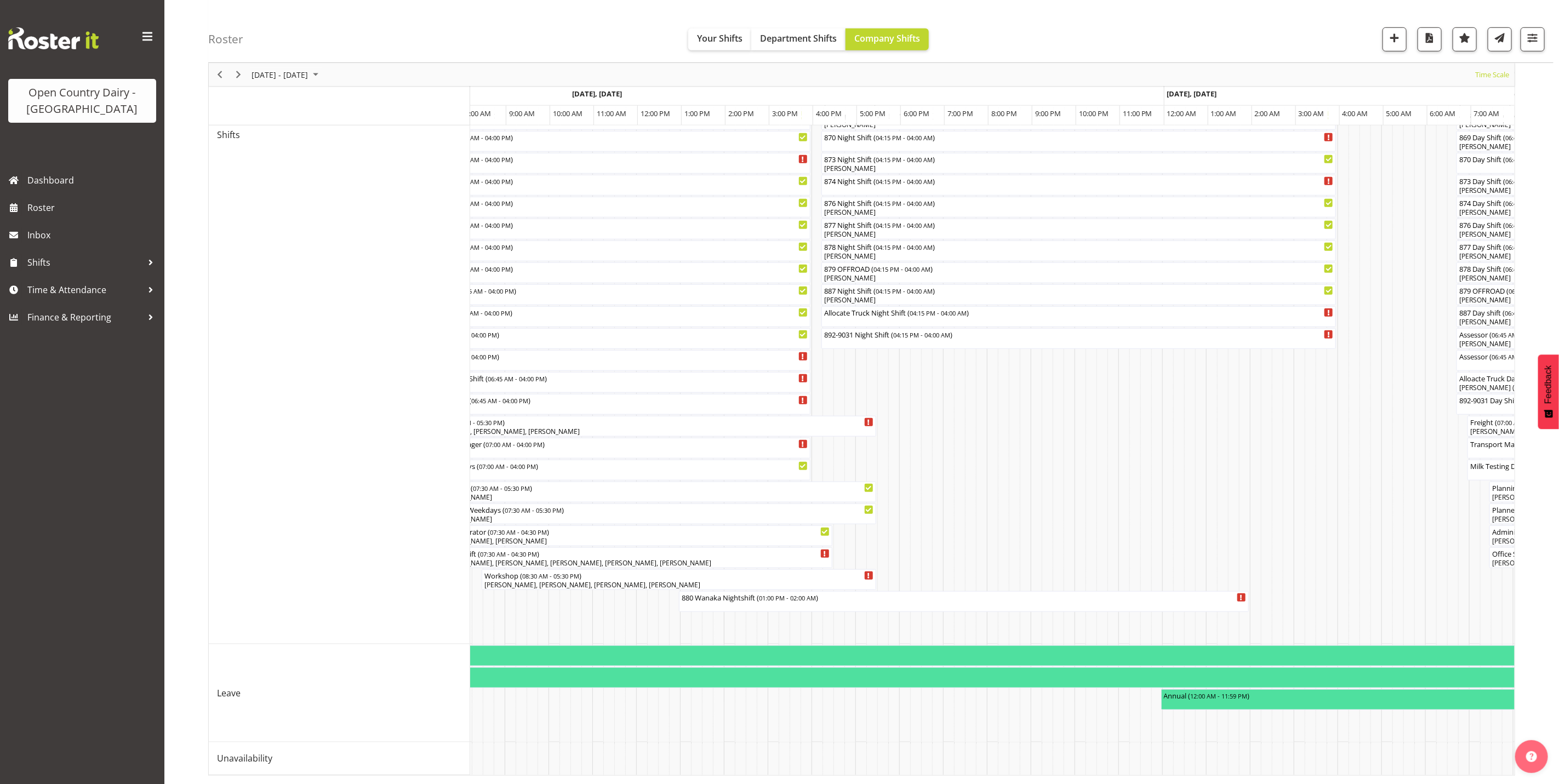
scroll to position [0, 4009]
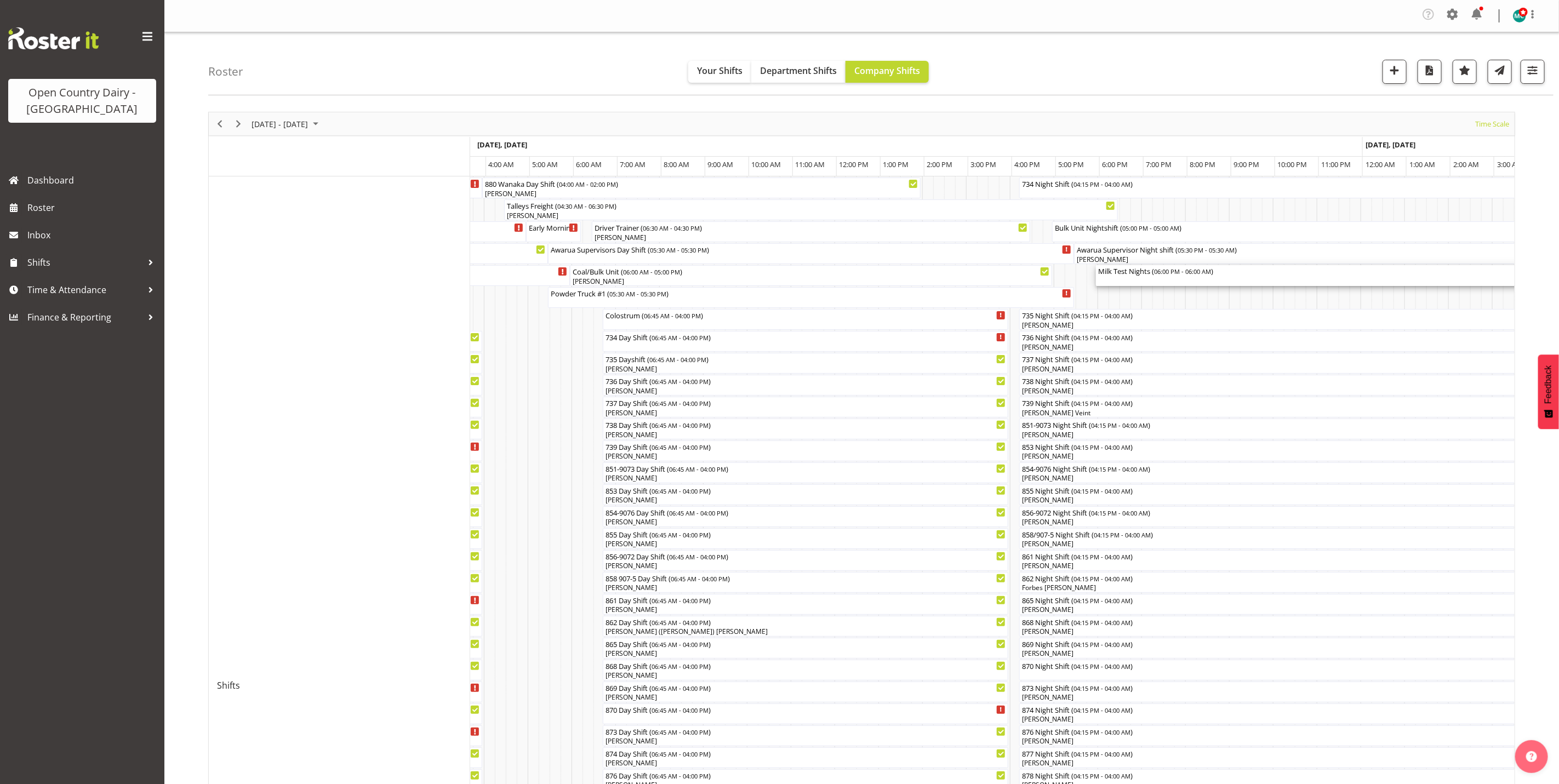
click at [1132, 278] on div "Milk Test Nights ( 06:00 PM - 06:00 AM )" at bounding box center [1358, 275] width 521 height 21
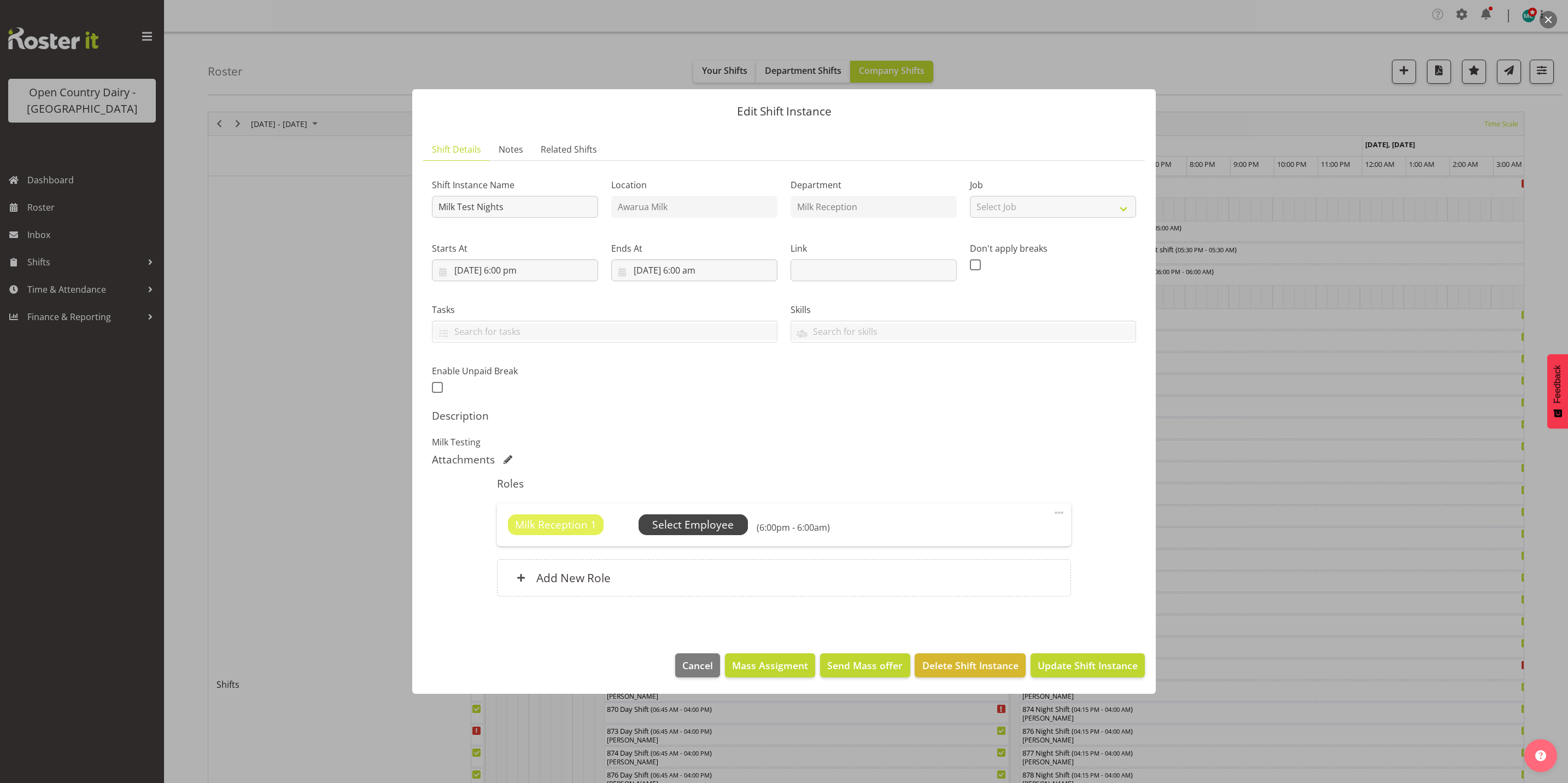
click at [704, 527] on span "Select Employee" at bounding box center [692, 524] width 81 height 16
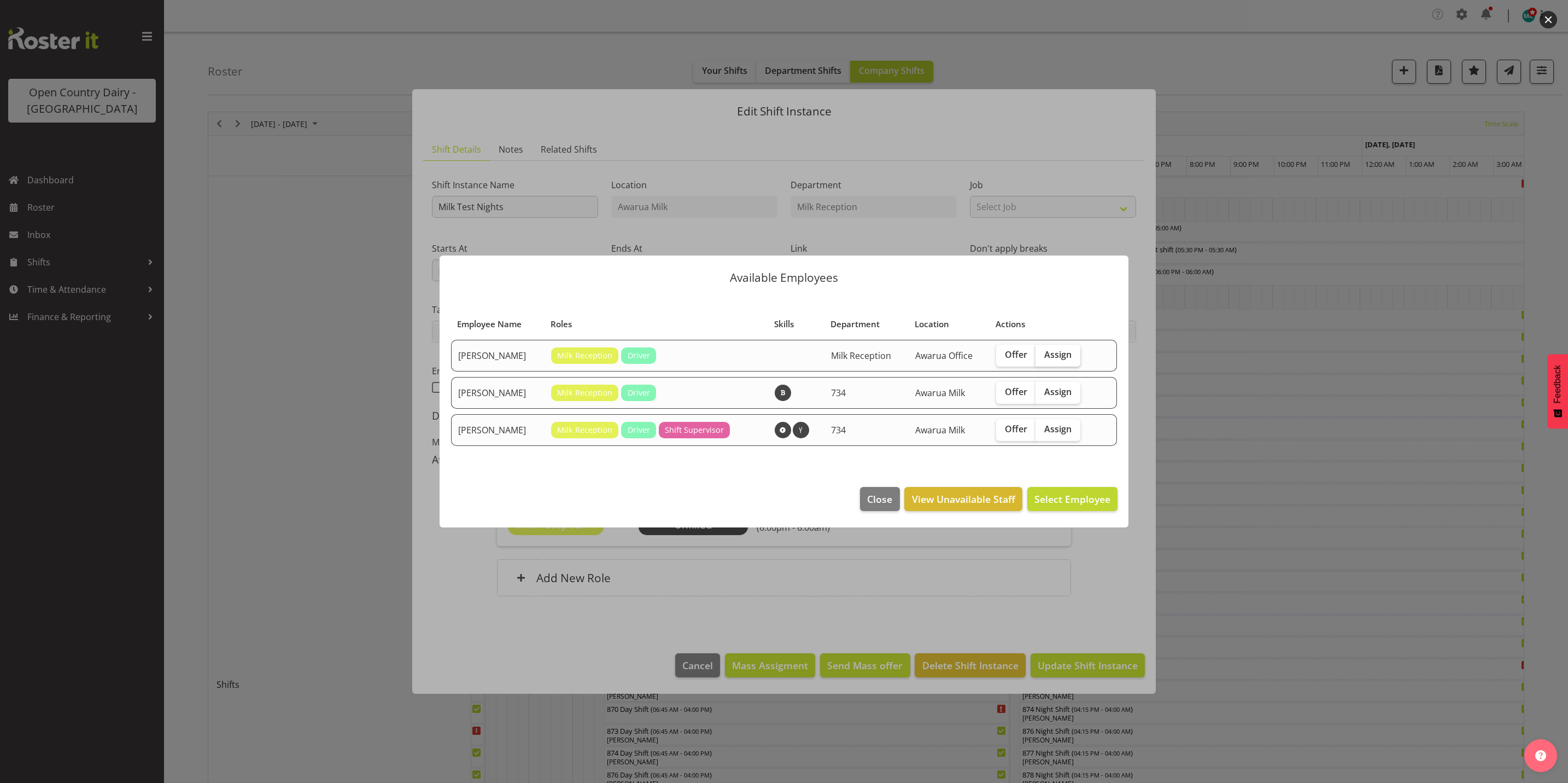
click at [1066, 353] on span "Assign" at bounding box center [1057, 355] width 27 height 11
click at [1042, 353] on input "Assign" at bounding box center [1039, 355] width 7 height 7
checkbox input "true"
click at [1064, 503] on span "Assign Brent Reidy" at bounding box center [1055, 499] width 110 height 13
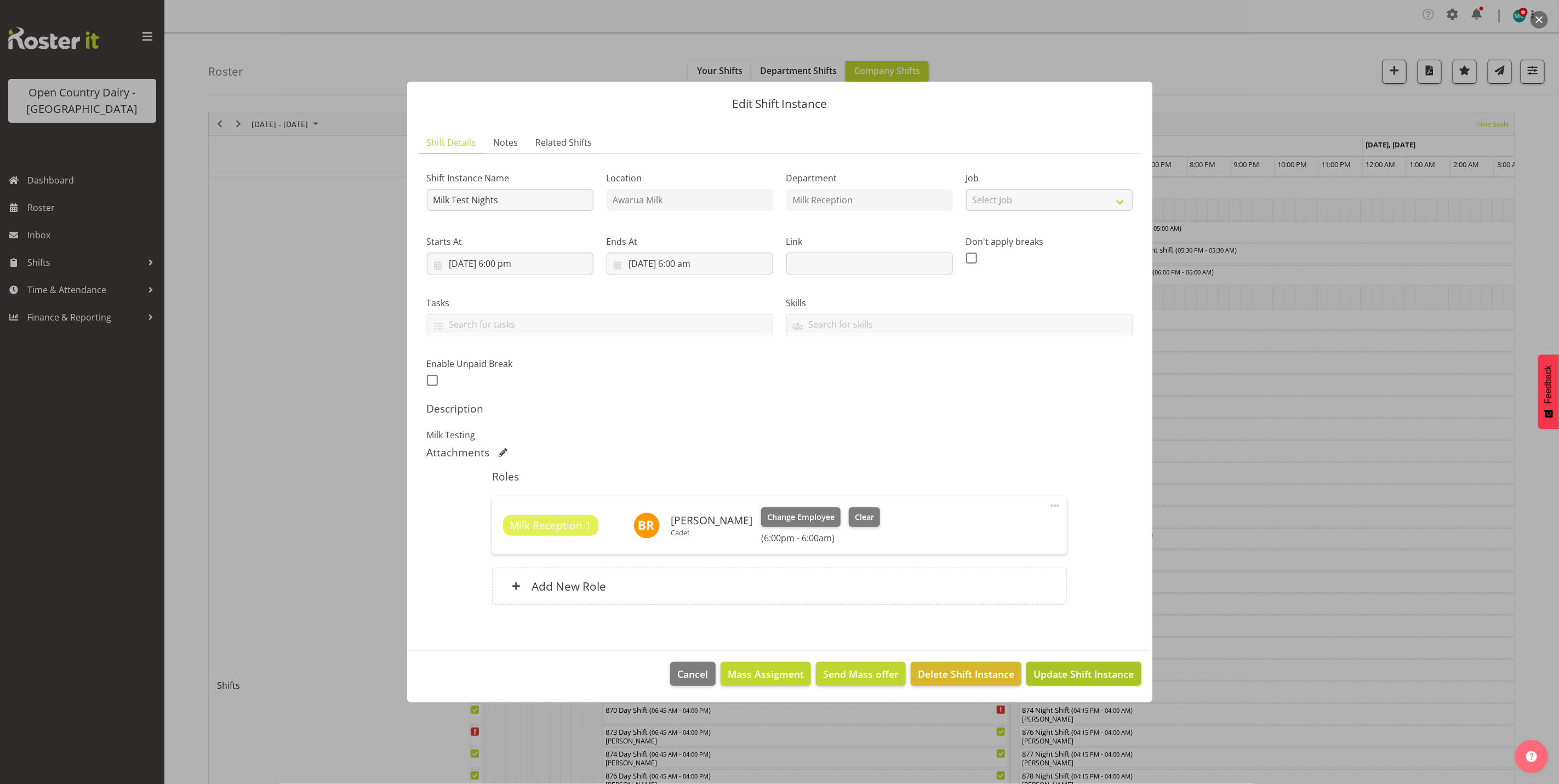
click at [1069, 677] on span "Update Shift Instance" at bounding box center [1083, 674] width 100 height 14
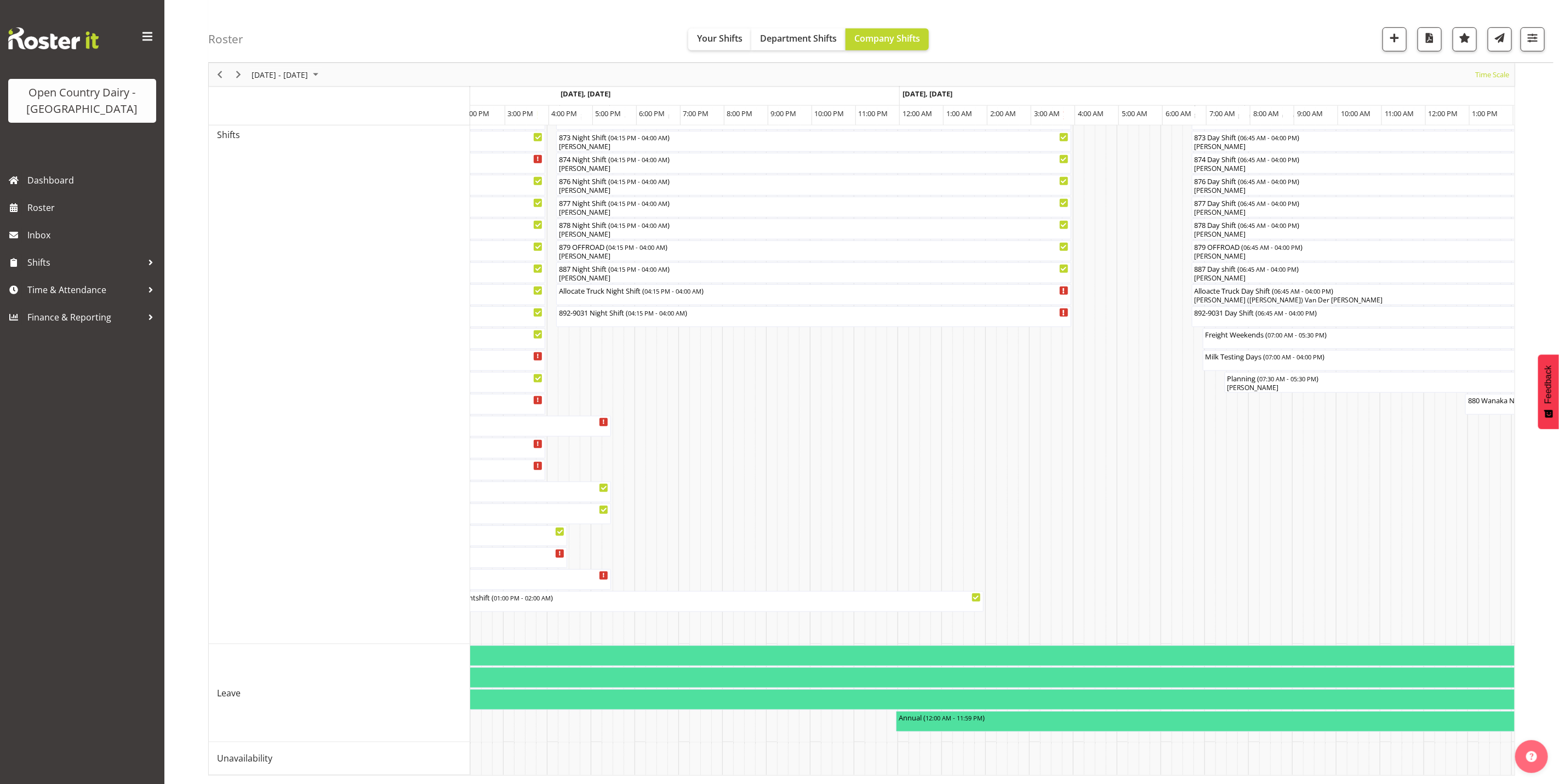
scroll to position [0, 4928]
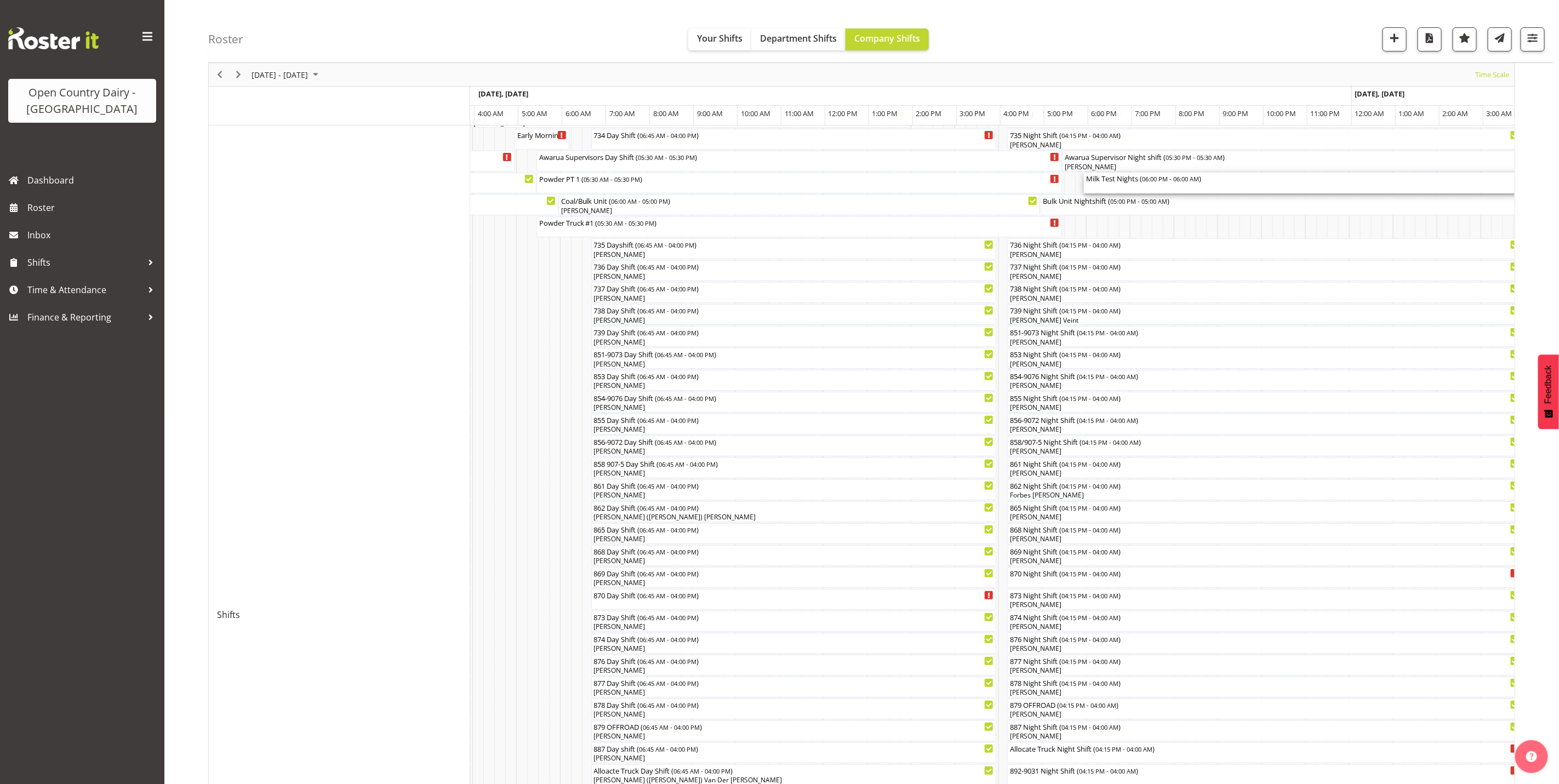
click at [1130, 184] on div "Milk Test Nights ( 06:00 PM - 06:00 AM )" at bounding box center [1346, 182] width 521 height 21
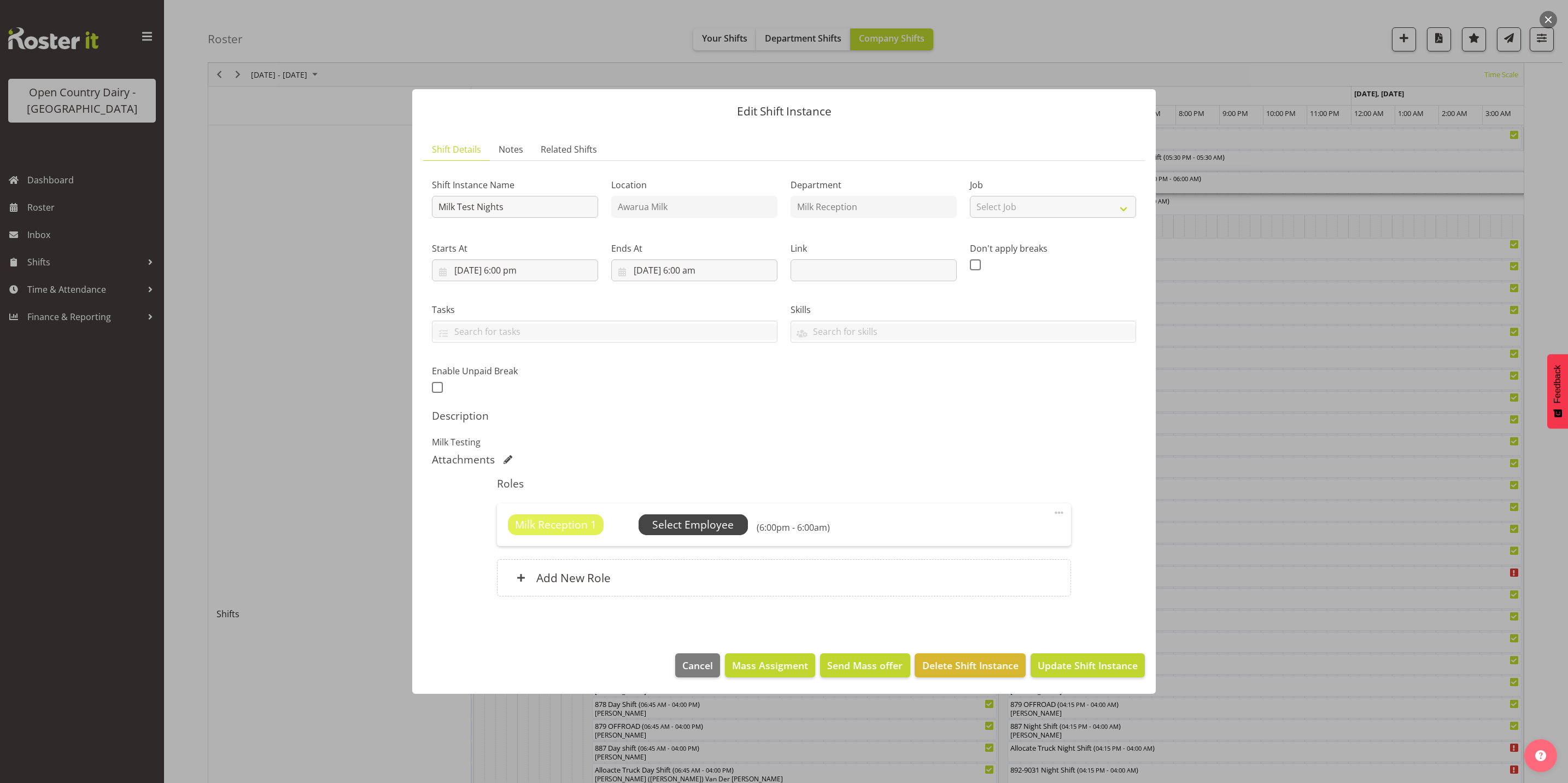
click at [706, 526] on span "Select Employee" at bounding box center [692, 524] width 81 height 16
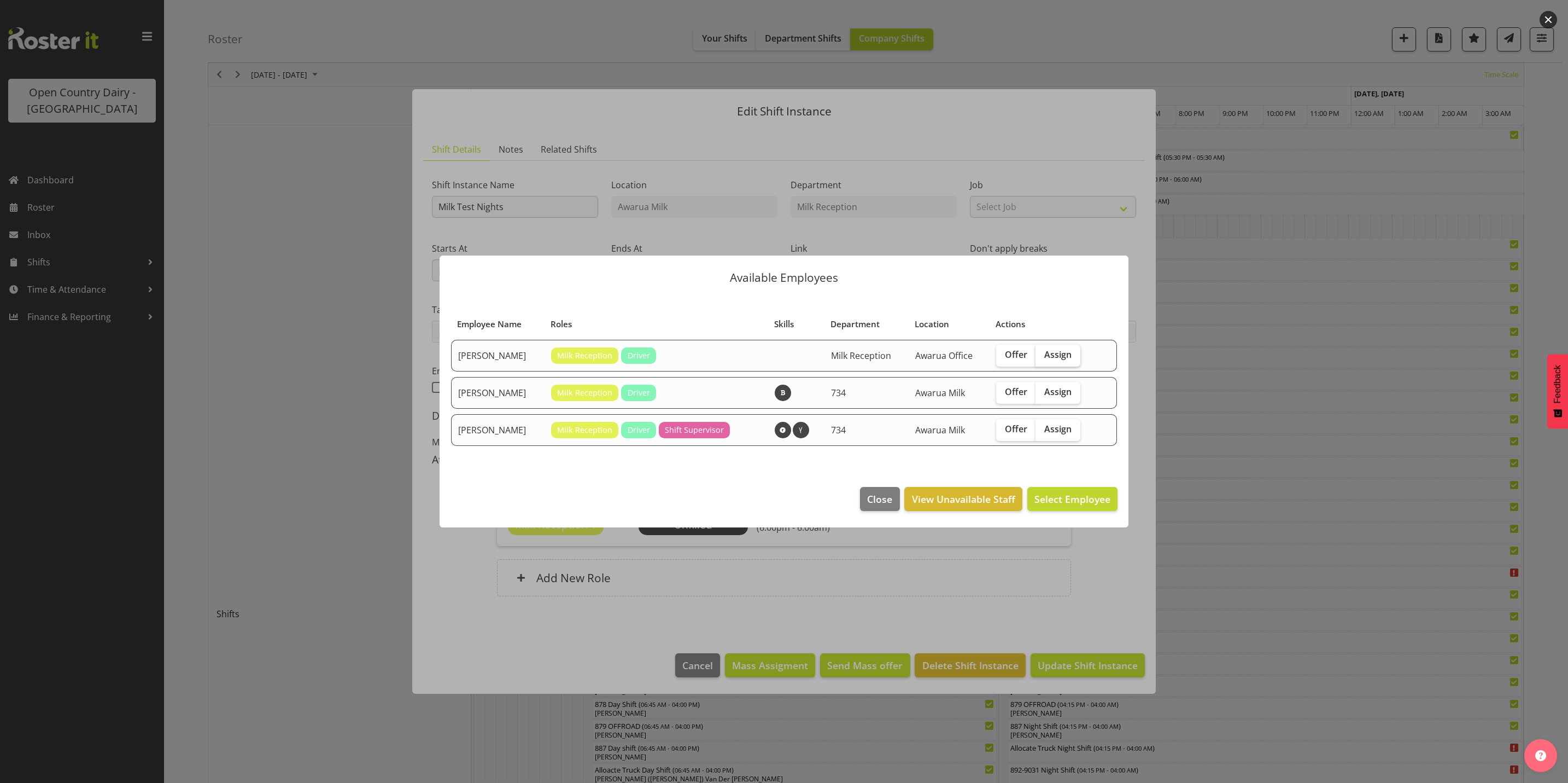
click at [1061, 358] on span "Assign" at bounding box center [1057, 355] width 27 height 11
click at [1042, 358] on input "Assign" at bounding box center [1039, 355] width 7 height 7
checkbox input "true"
click at [1051, 502] on span "Assign Brent Reidy" at bounding box center [1055, 499] width 110 height 13
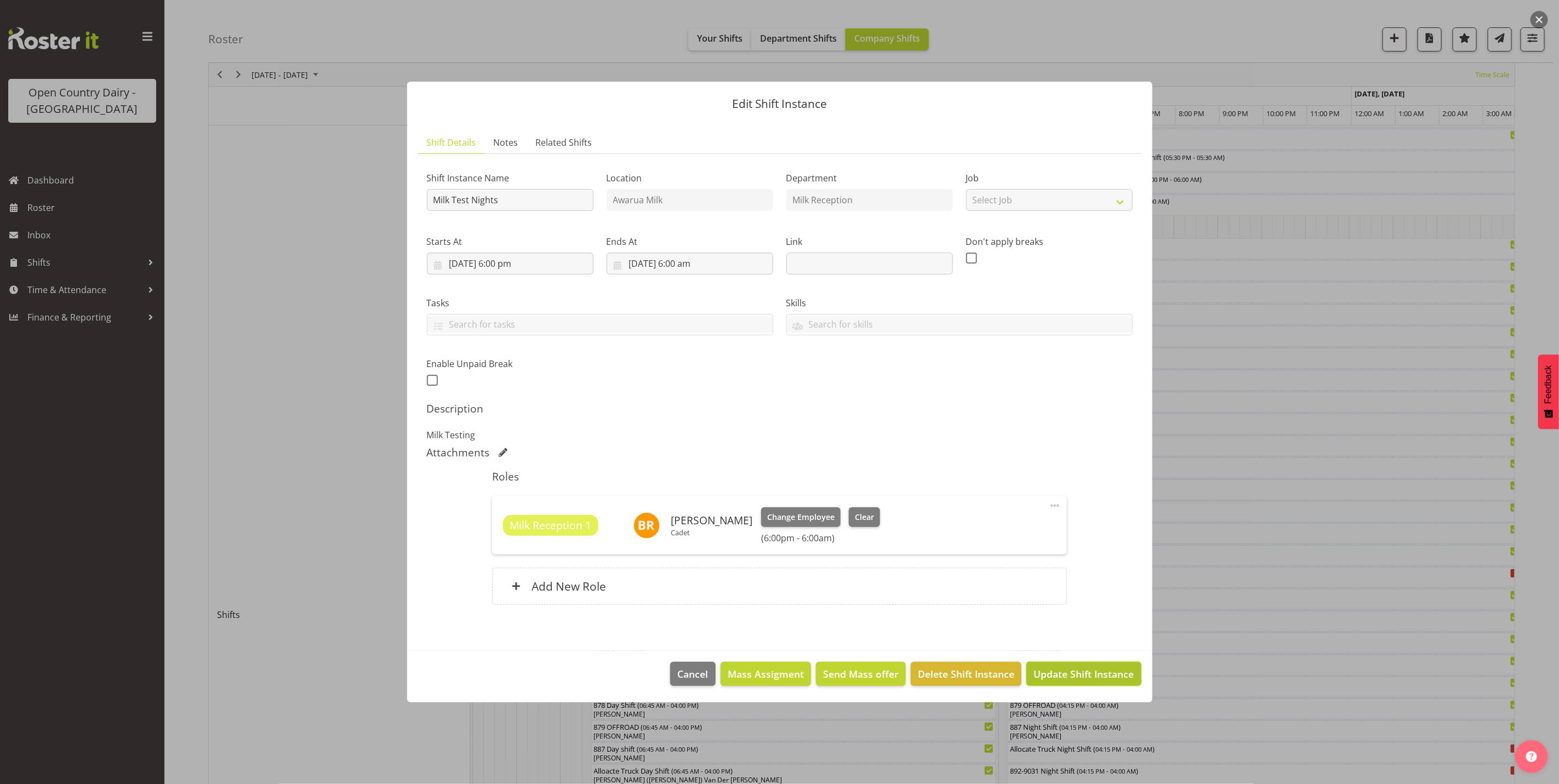
click at [1080, 677] on span "Update Shift Instance" at bounding box center [1083, 674] width 100 height 14
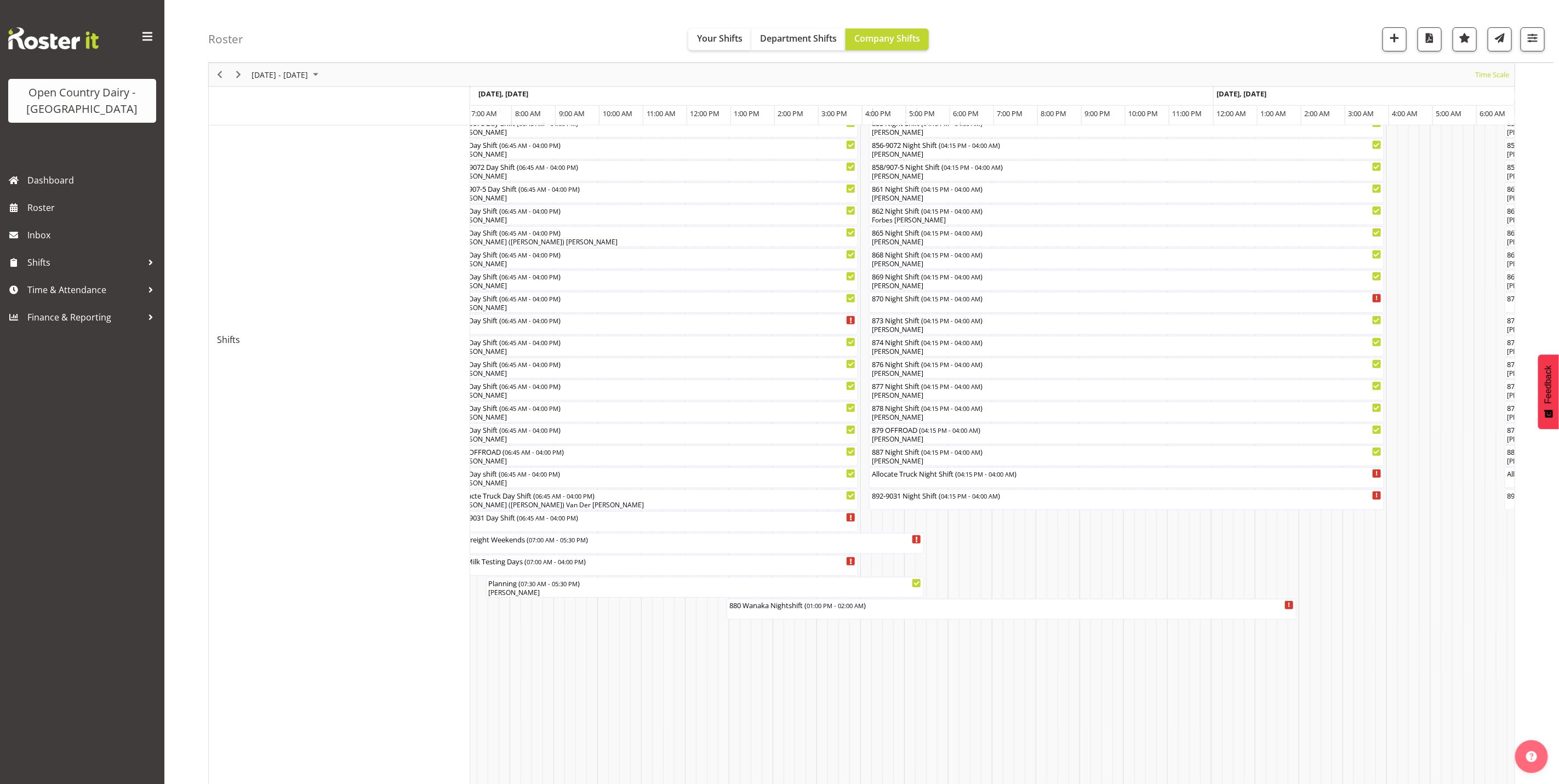
scroll to position [235, 0]
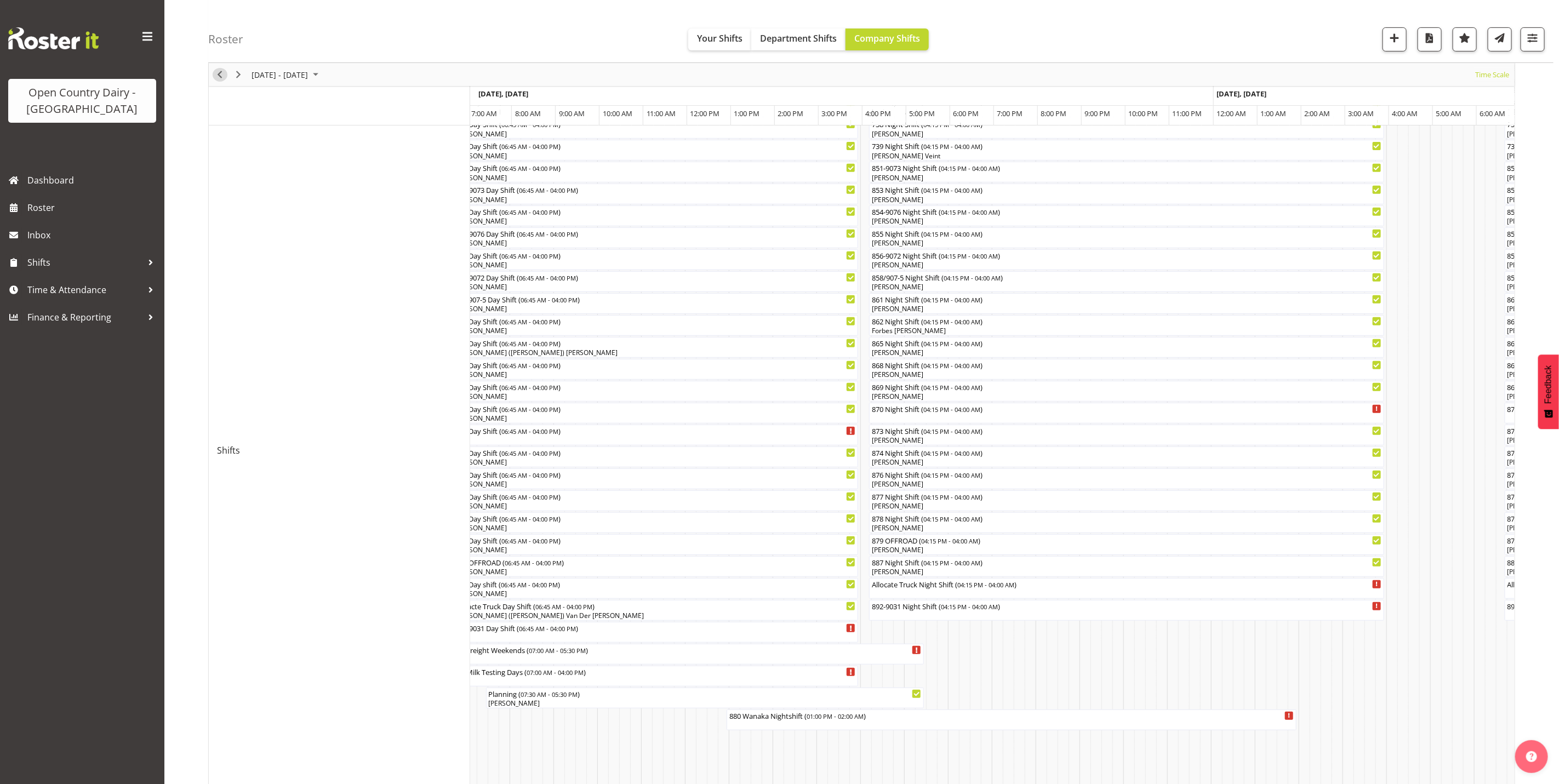
click at [222, 76] on span "Previous" at bounding box center [220, 75] width 13 height 14
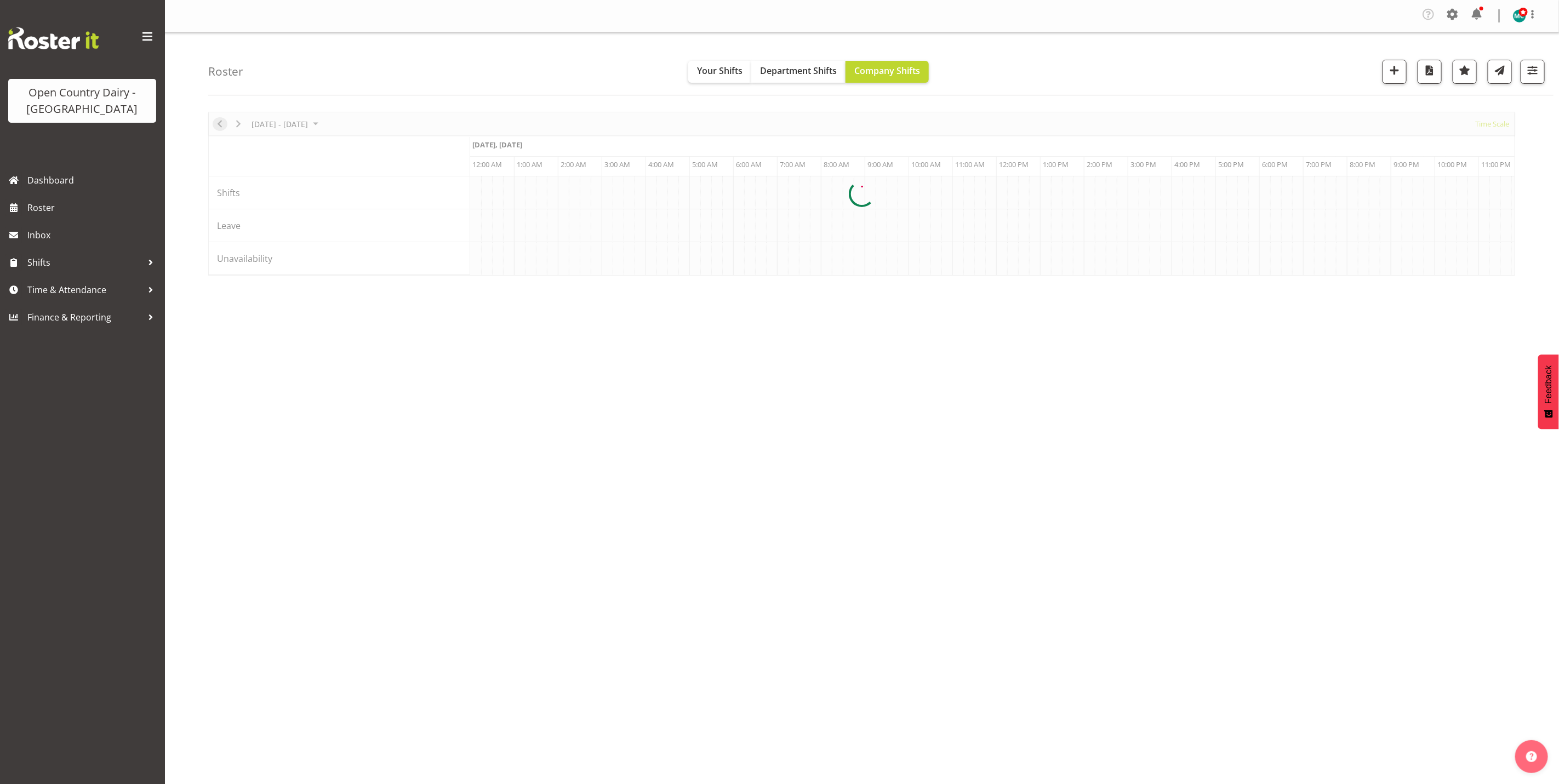
scroll to position [0, 0]
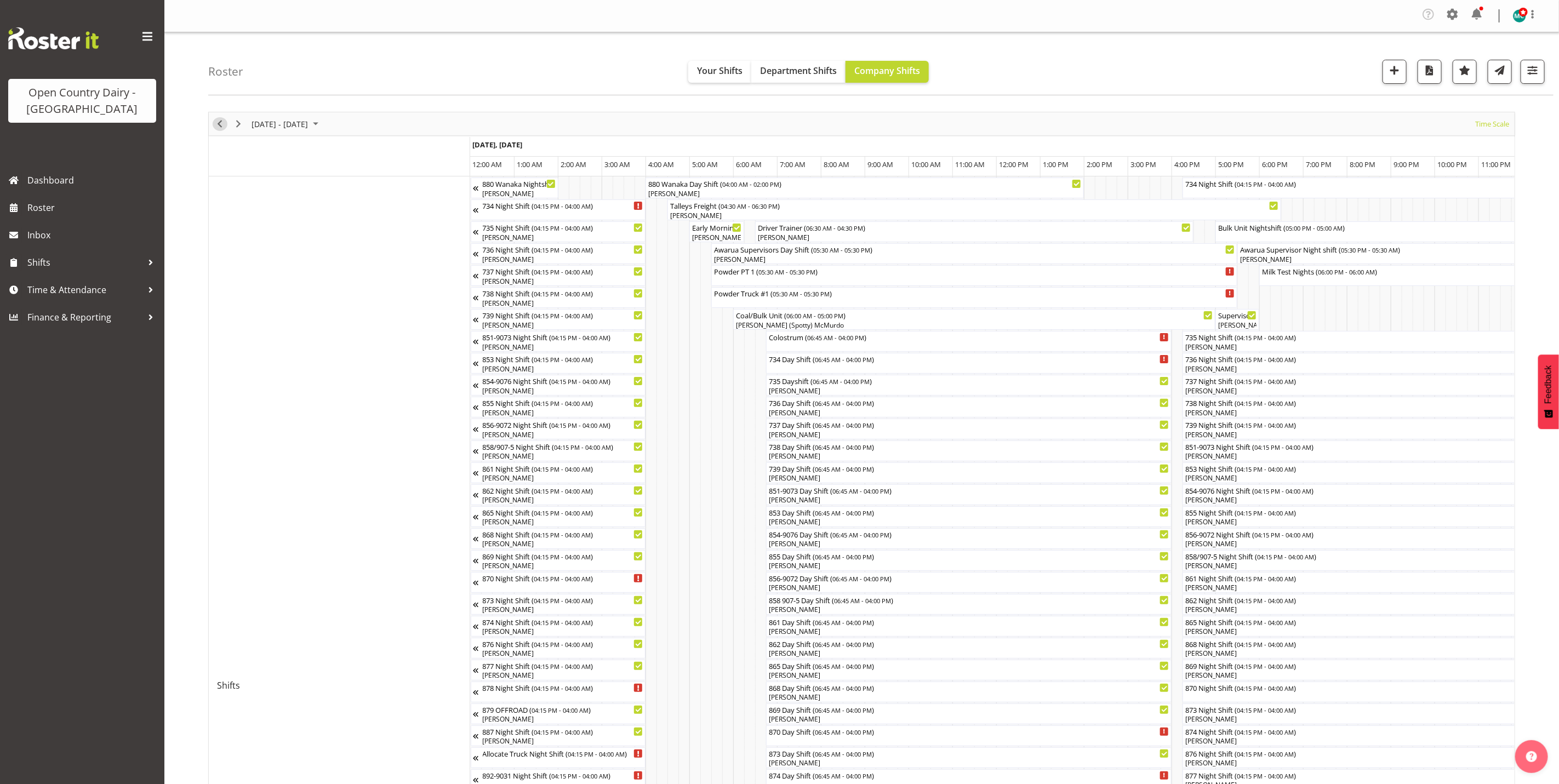
click at [219, 125] on span "Previous" at bounding box center [220, 123] width 13 height 14
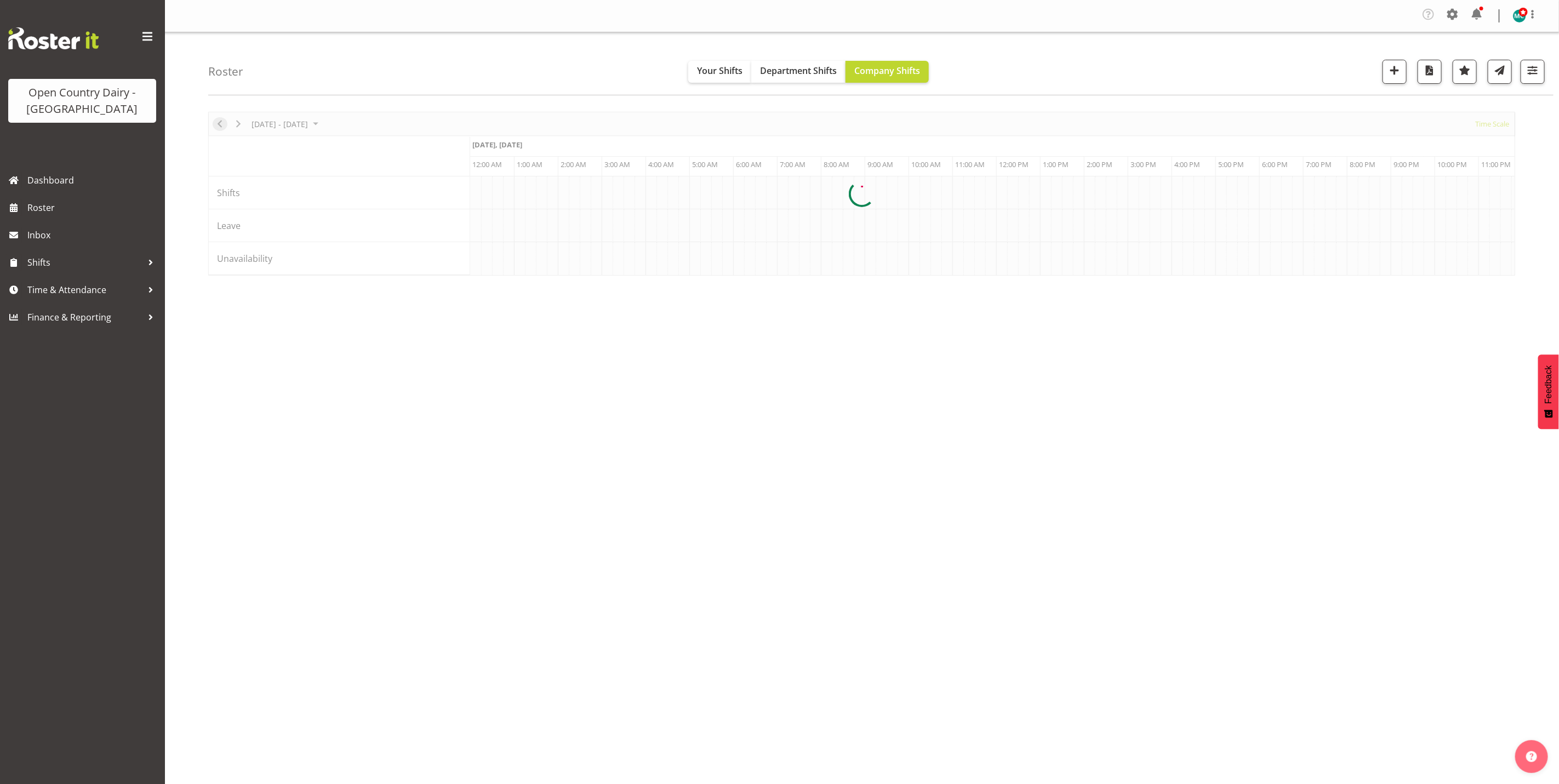
scroll to position [0, 1052]
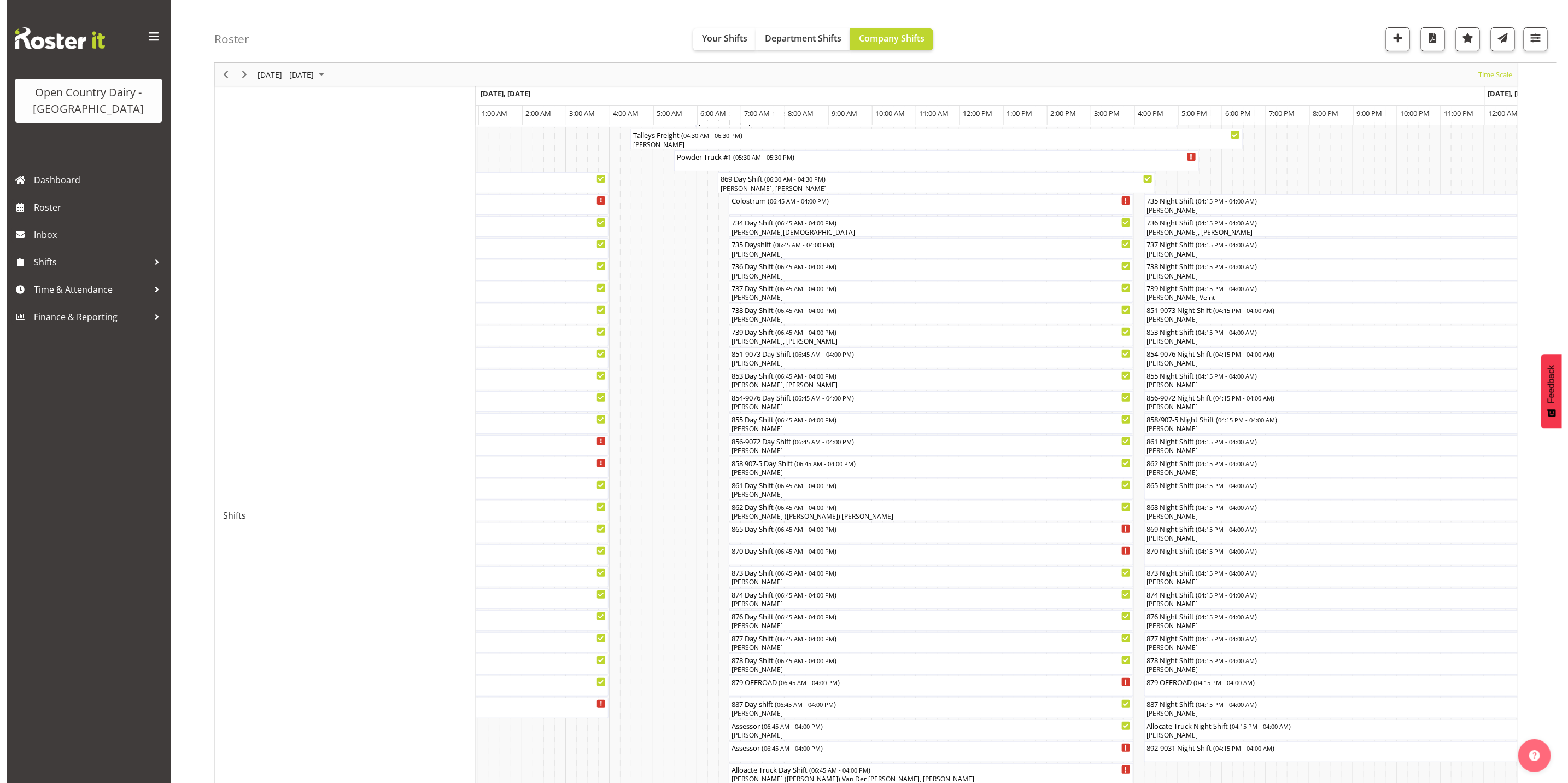
scroll to position [130, 0]
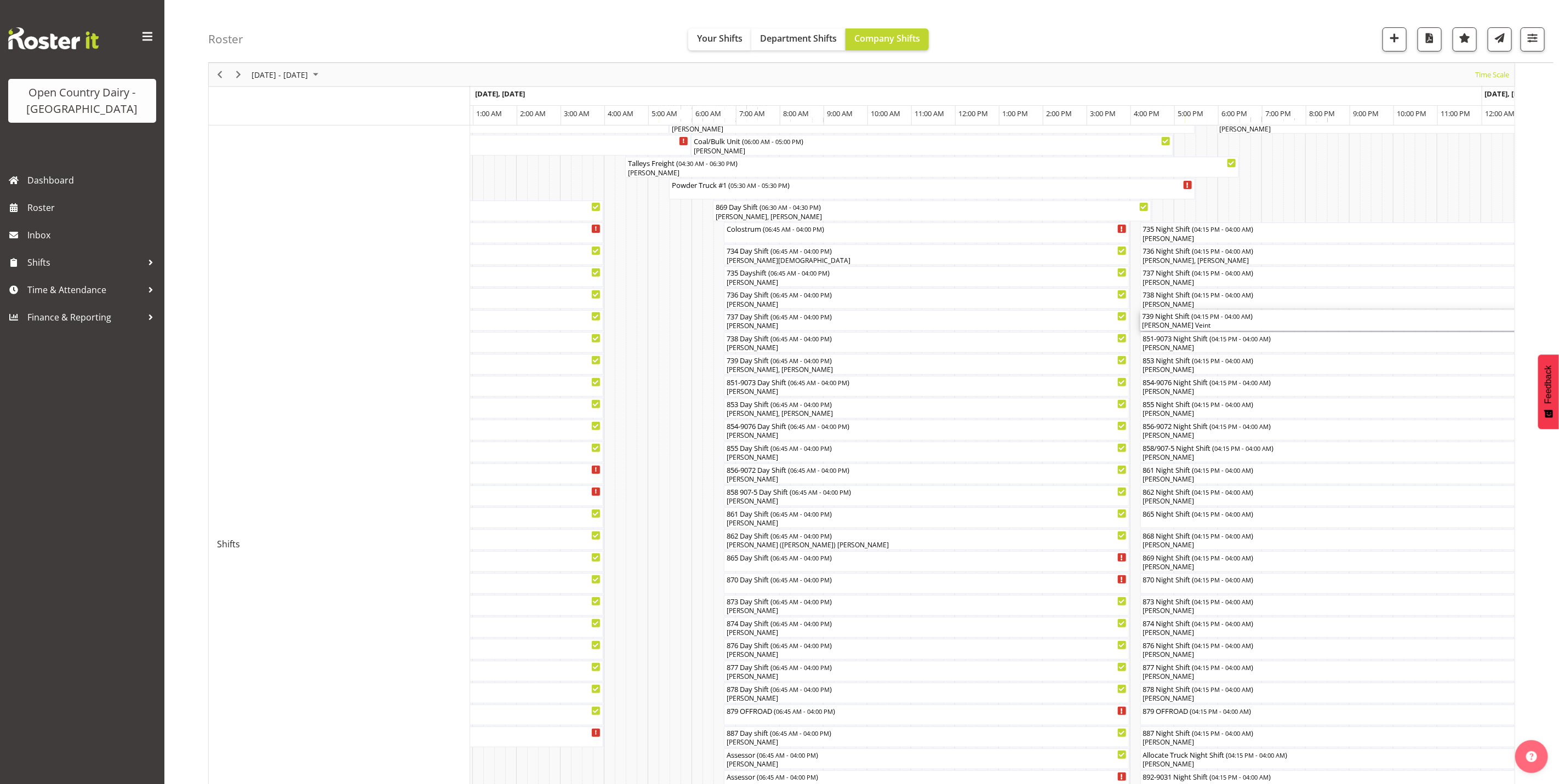
click at [1185, 322] on div "[PERSON_NAME] Veint" at bounding box center [1398, 326] width 511 height 10
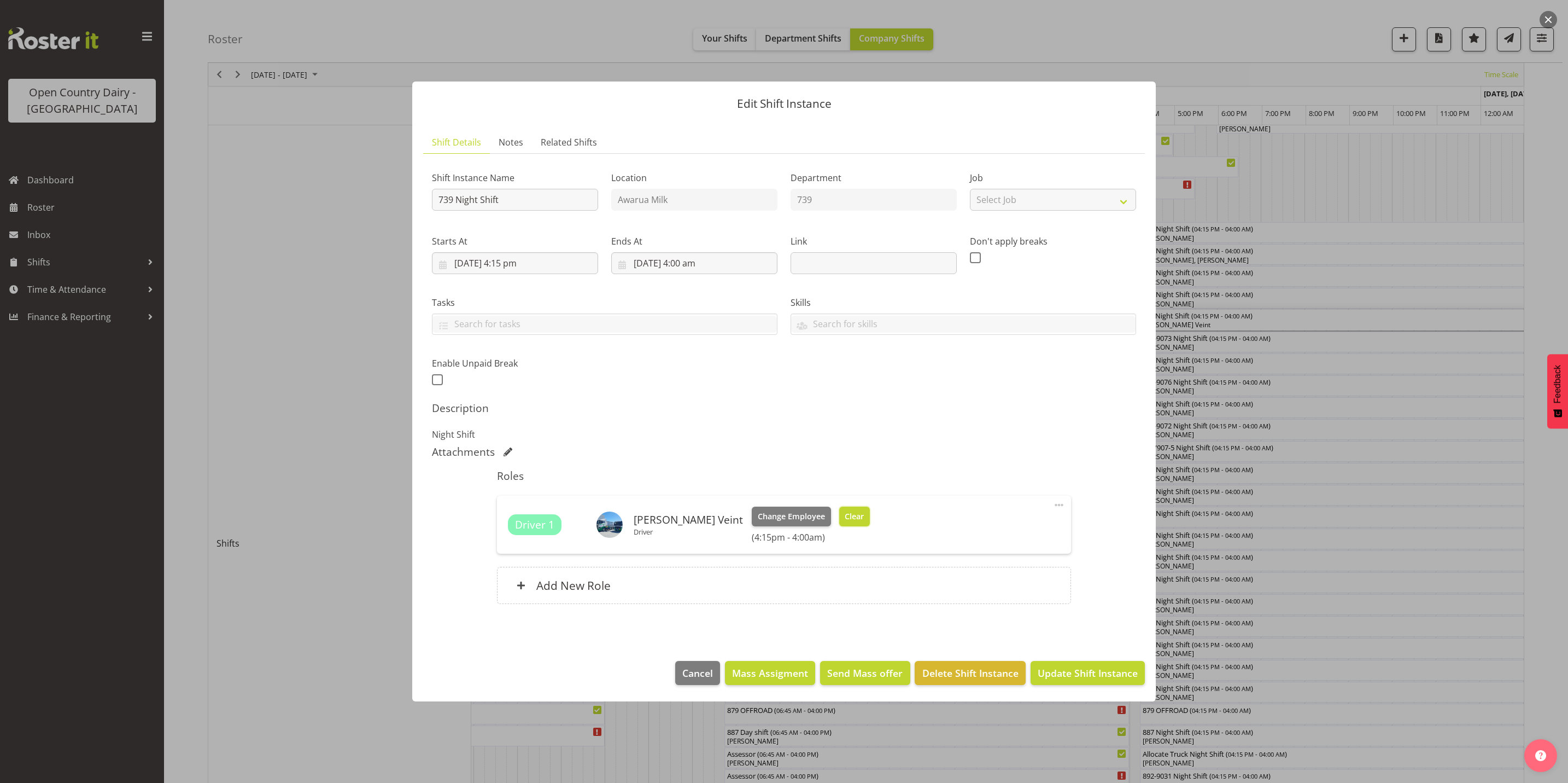
click at [845, 520] on span "Clear" at bounding box center [855, 516] width 19 height 12
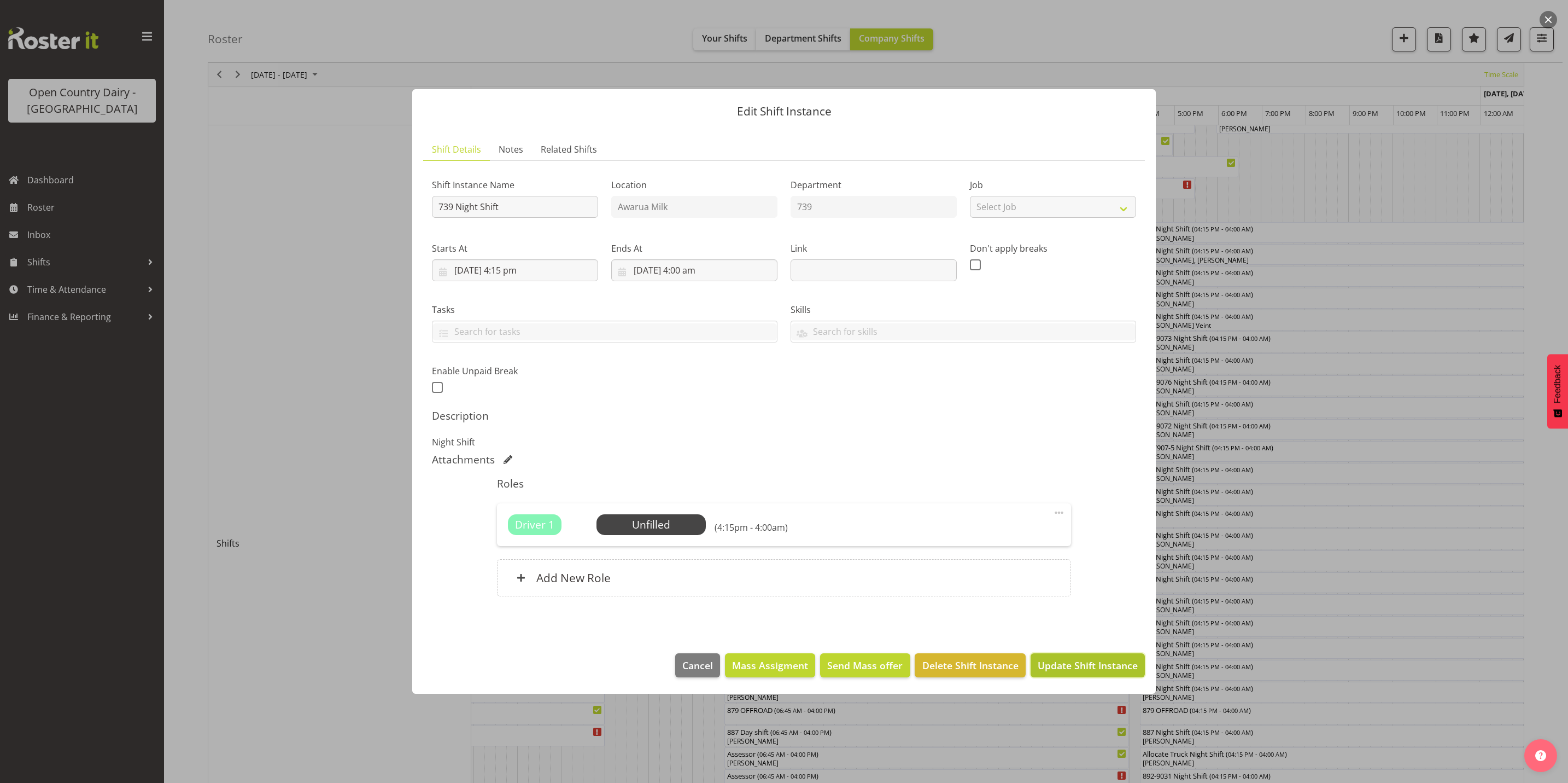
click at [1081, 668] on span "Update Shift Instance" at bounding box center [1087, 664] width 100 height 14
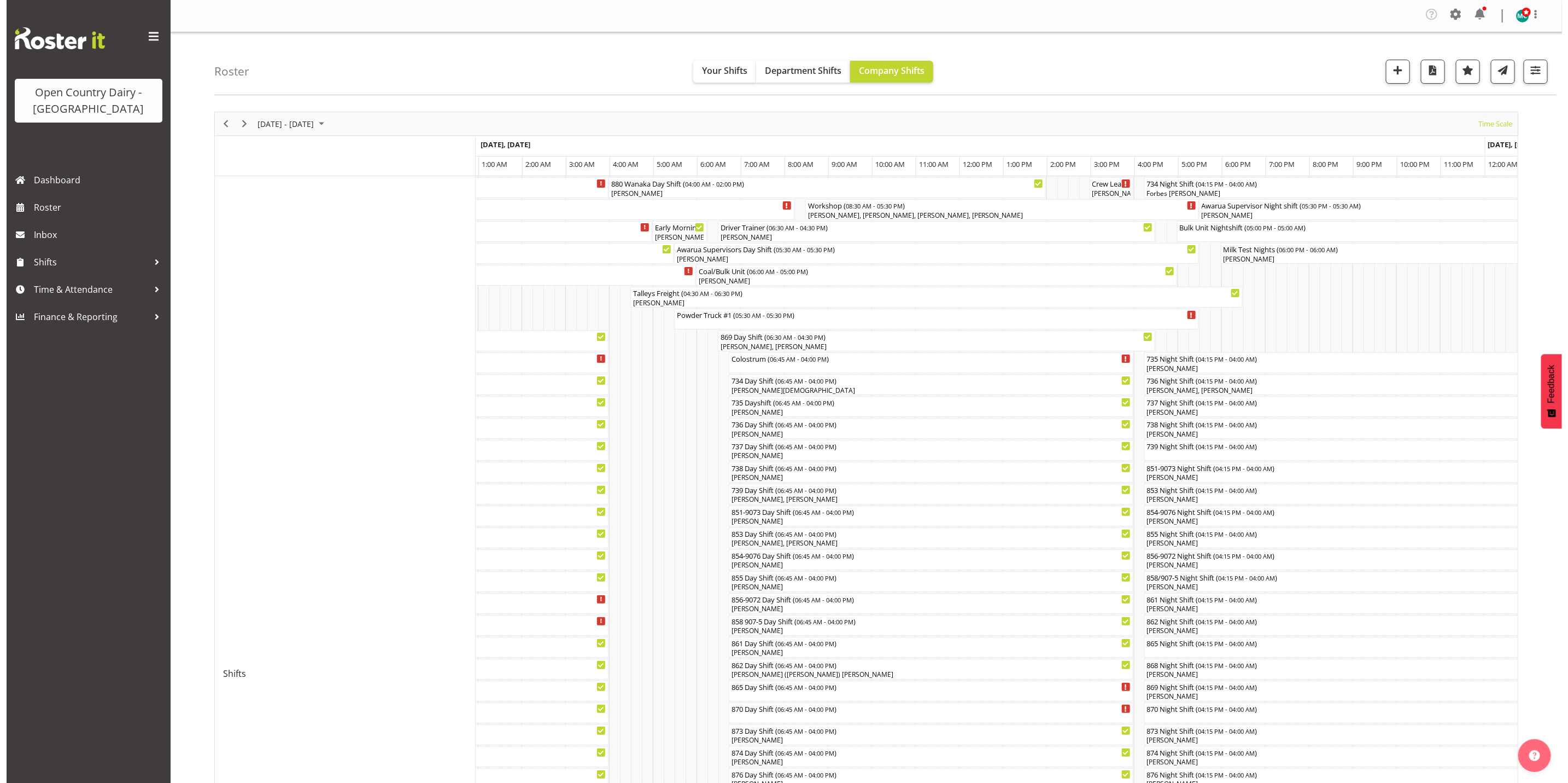
scroll to position [82, 0]
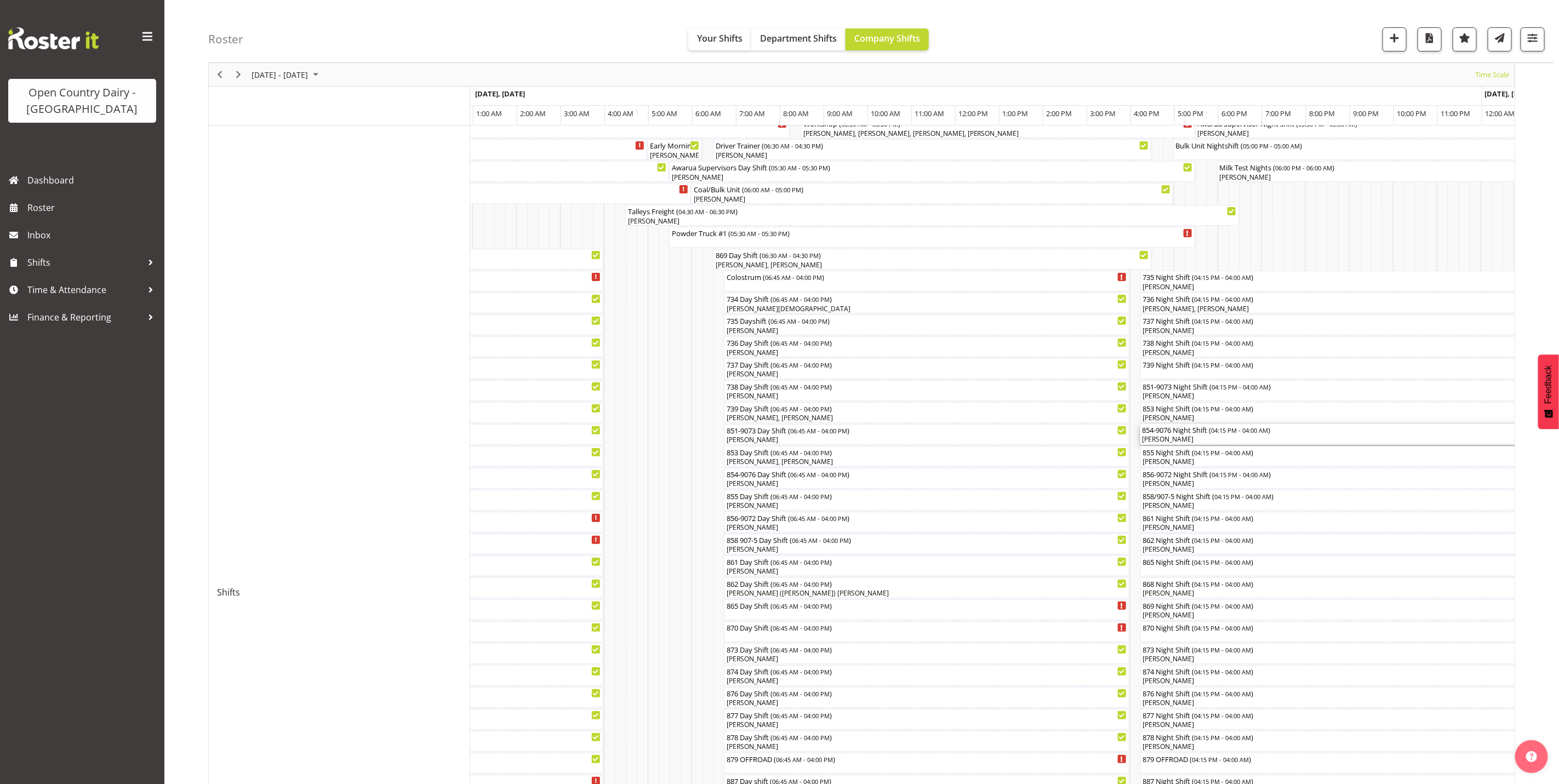
click at [1173, 435] on div "[PERSON_NAME]" at bounding box center [1398, 439] width 511 height 10
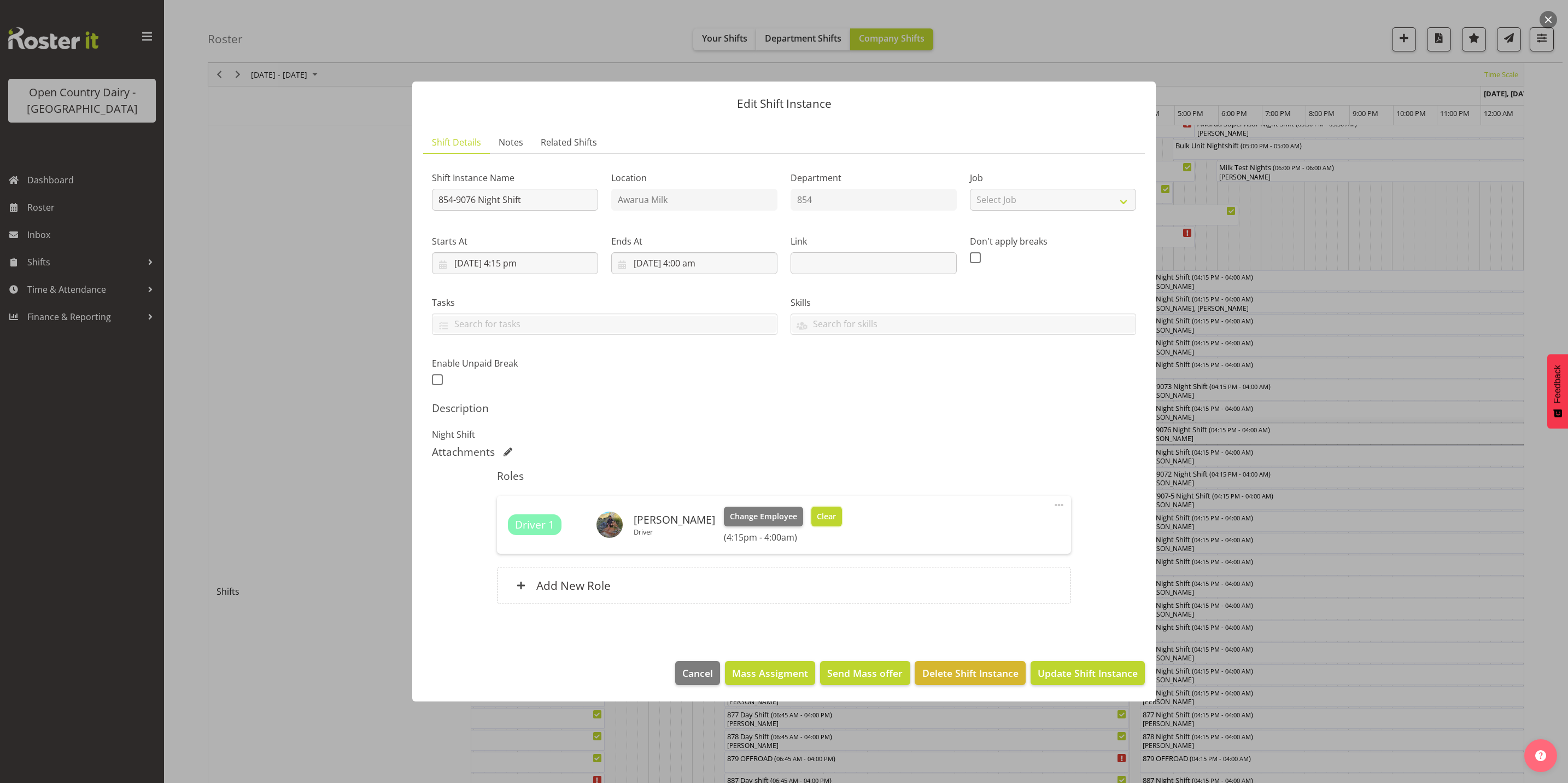
click at [817, 520] on span "Clear" at bounding box center [826, 516] width 19 height 12
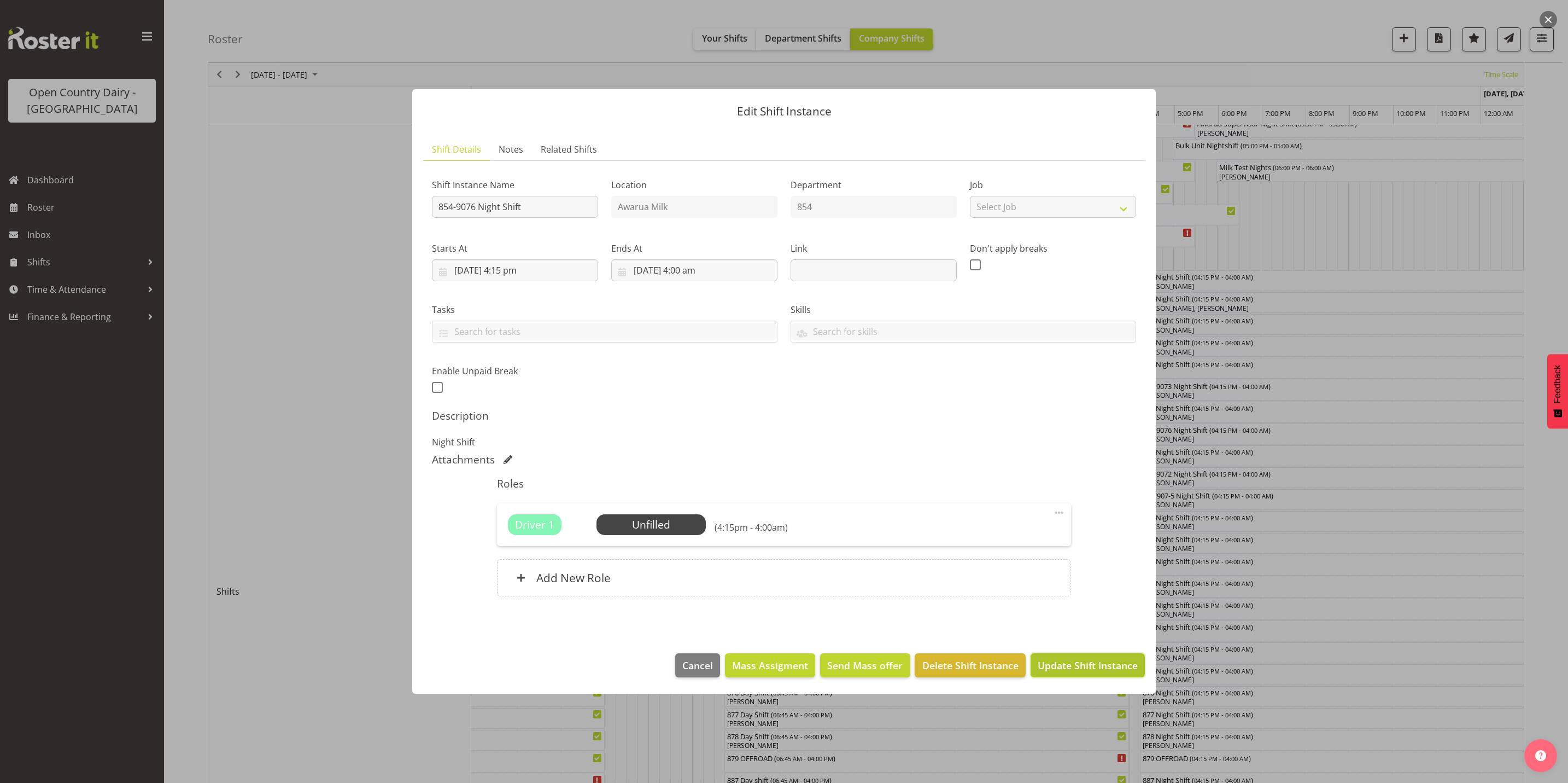
click at [1067, 668] on span "Update Shift Instance" at bounding box center [1087, 664] width 100 height 14
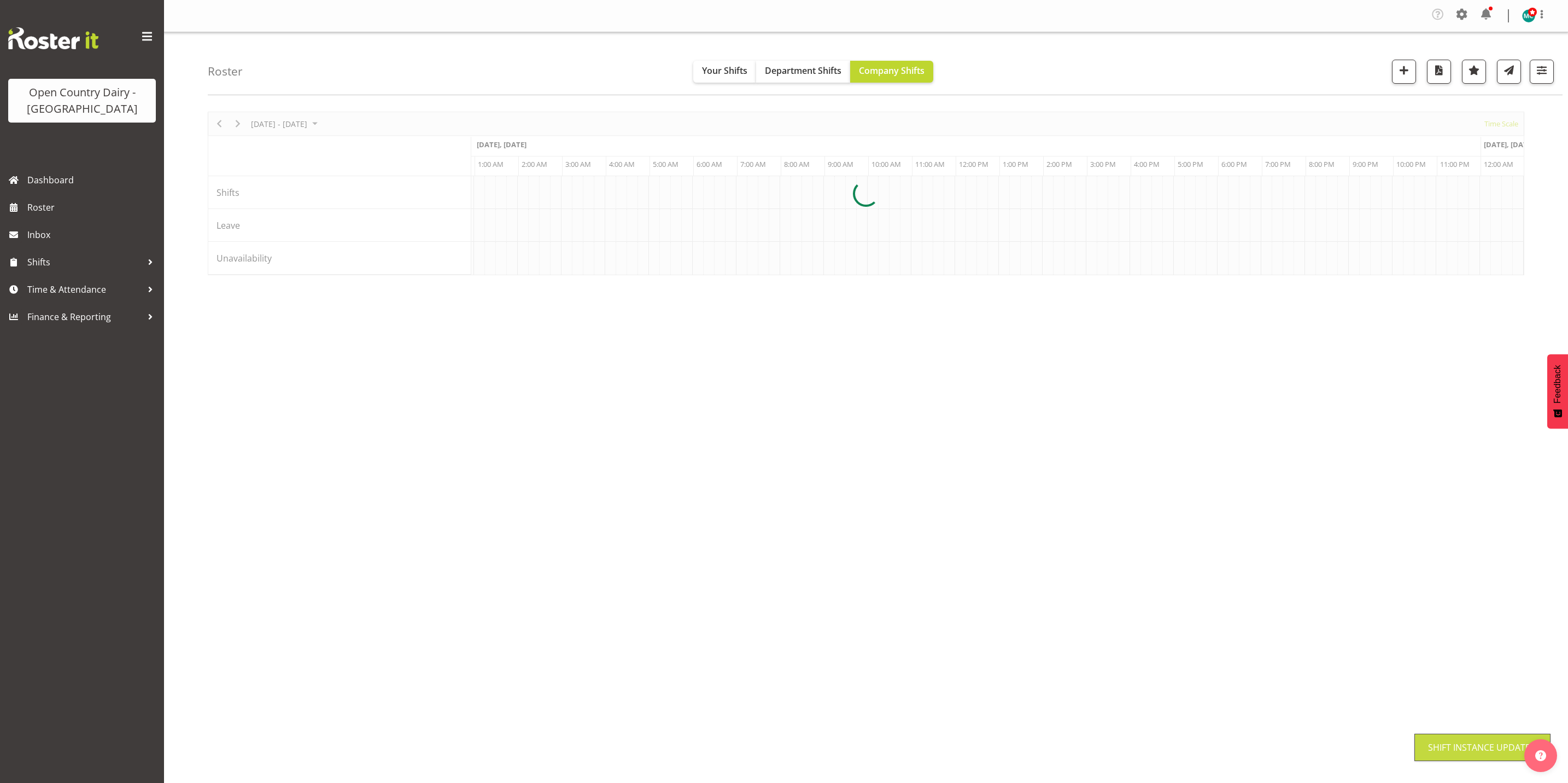
scroll to position [0, 0]
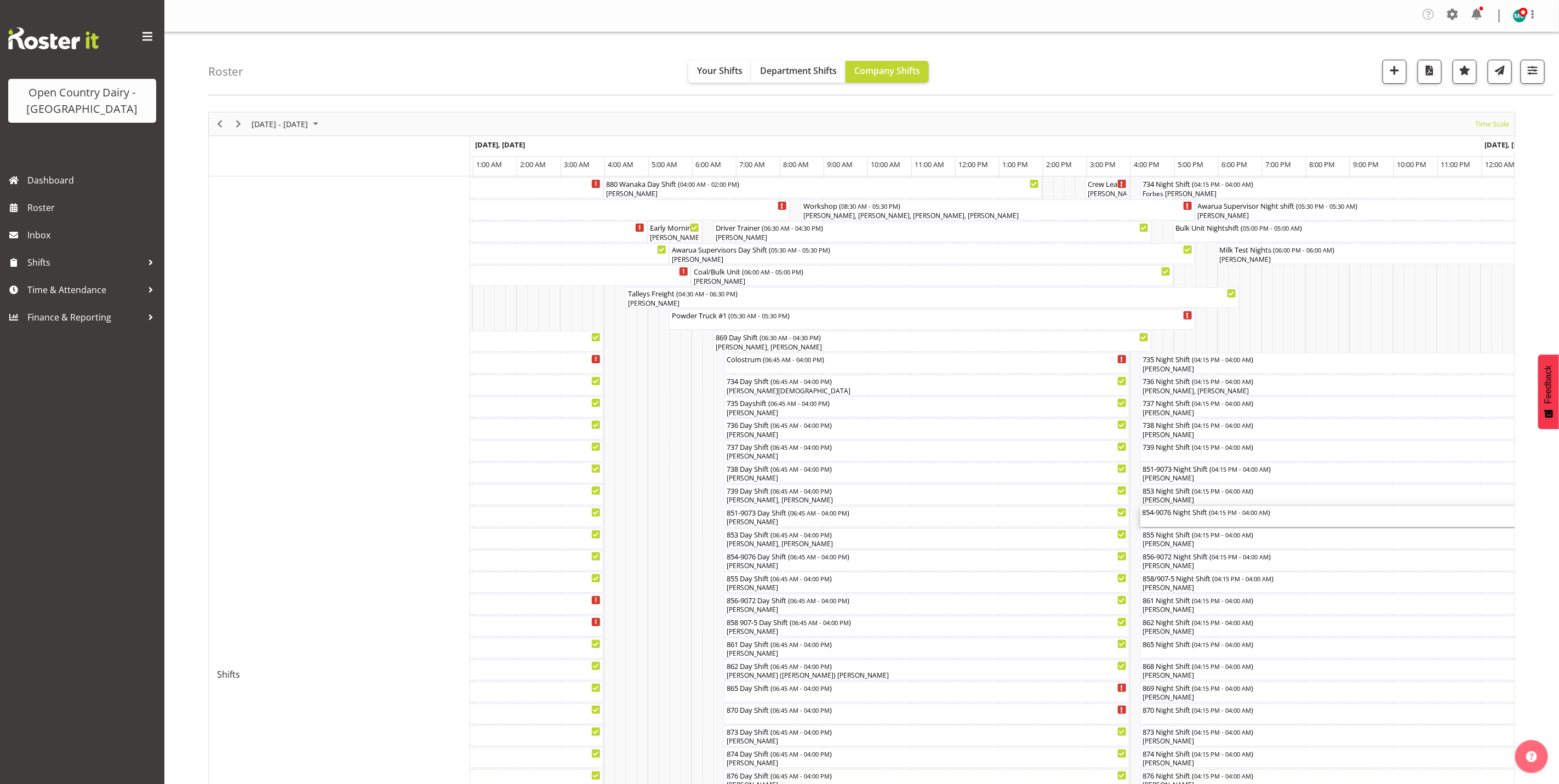
click at [1177, 518] on div "854-9076 Night Shift ( 04:15 PM - 04:00 AM )" at bounding box center [1398, 516] width 511 height 21
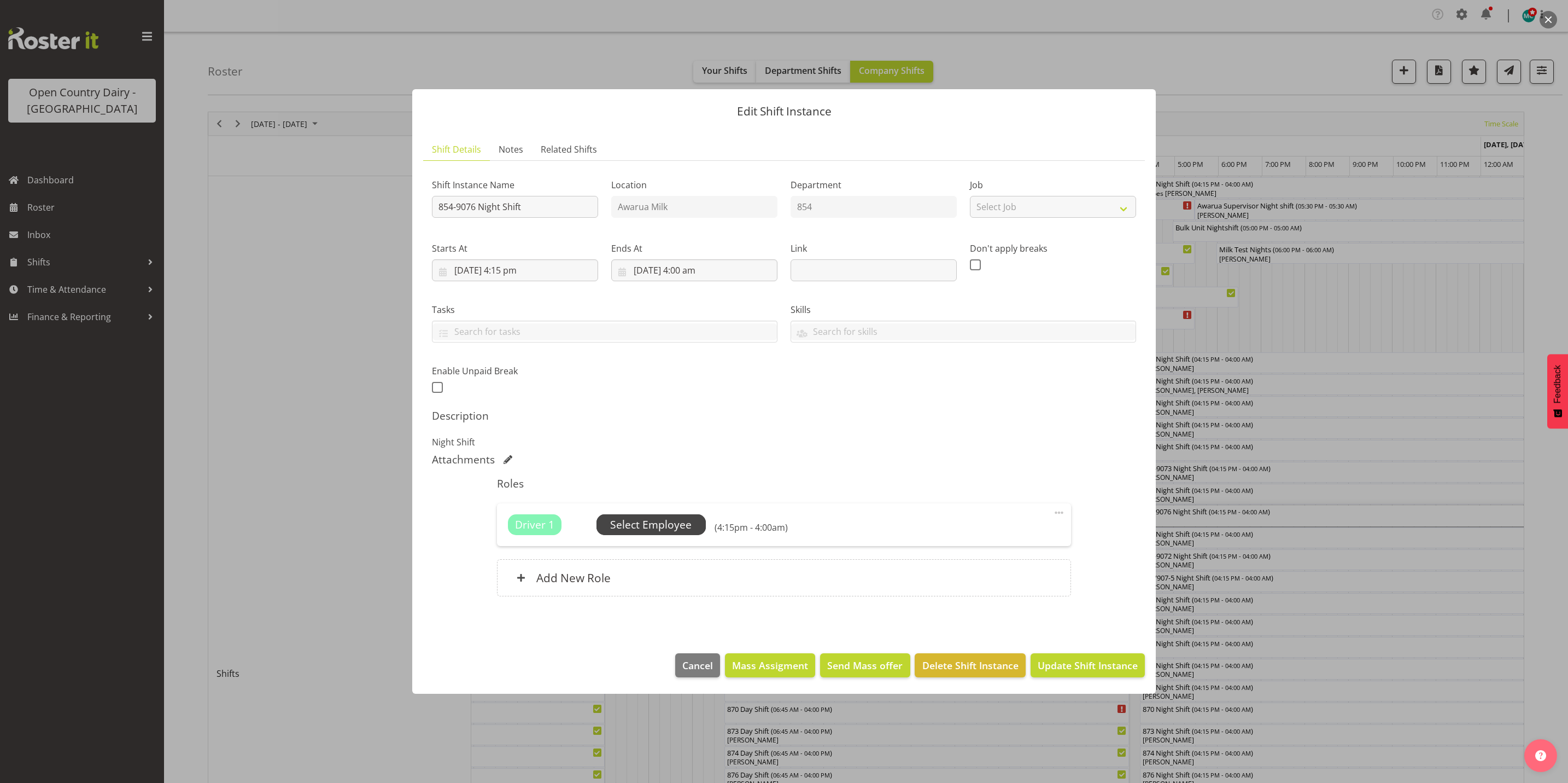
click at [670, 522] on span "Select Employee" at bounding box center [650, 524] width 81 height 16
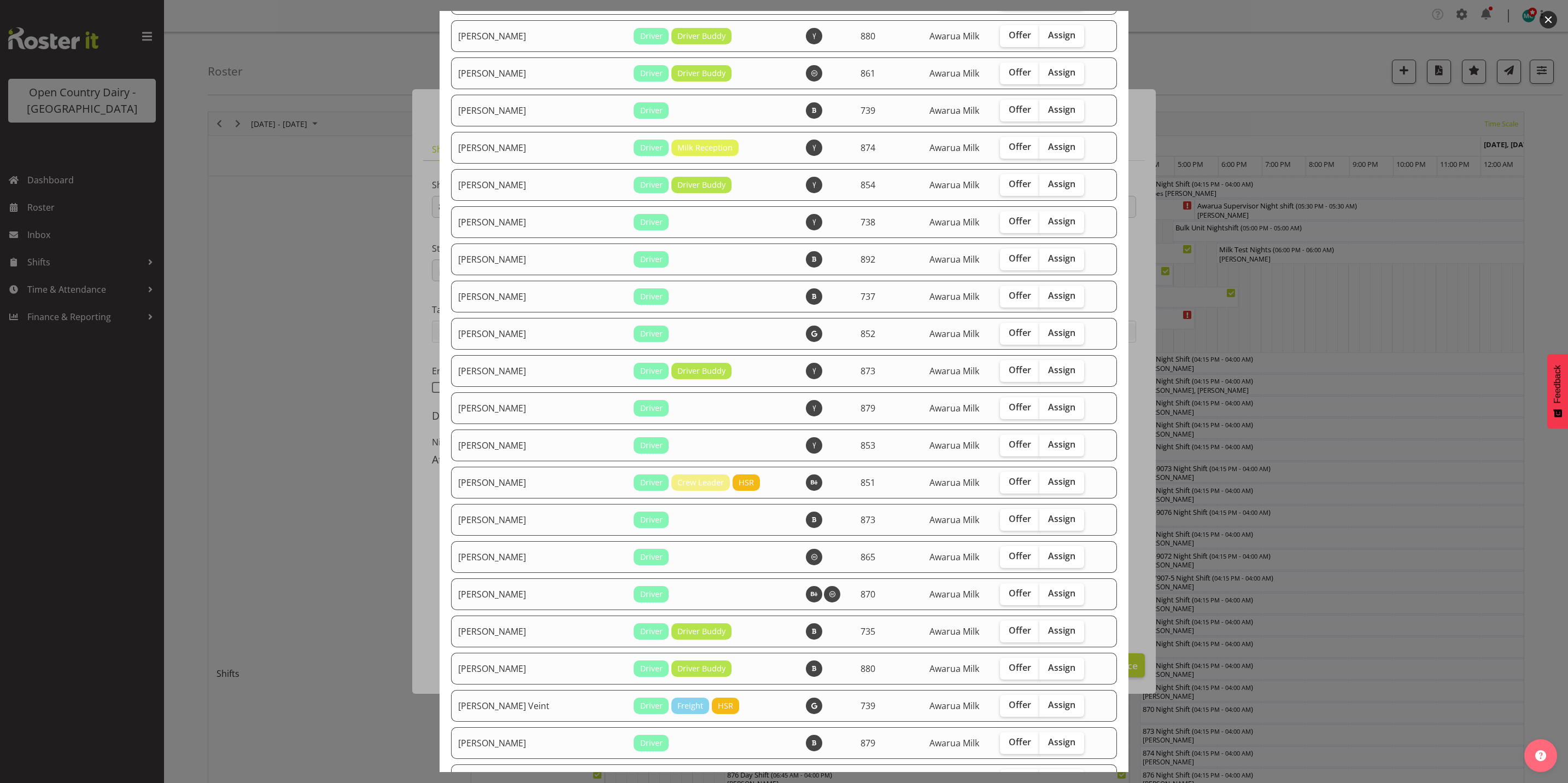
scroll to position [1582, 0]
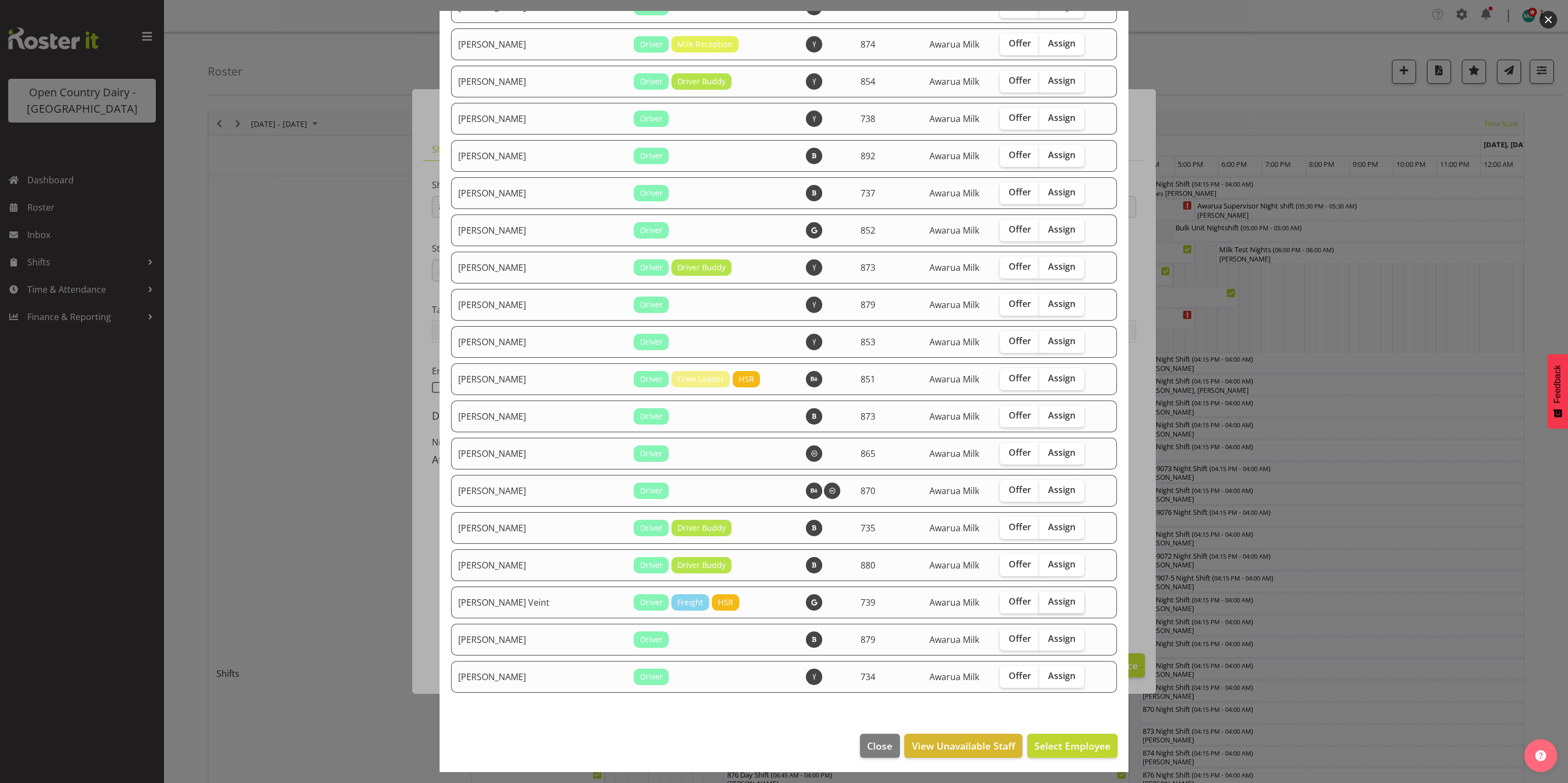
click at [1048, 598] on span "Assign" at bounding box center [1061, 602] width 27 height 11
click at [1039, 598] on input "Assign" at bounding box center [1043, 602] width 7 height 7
checkbox input "true"
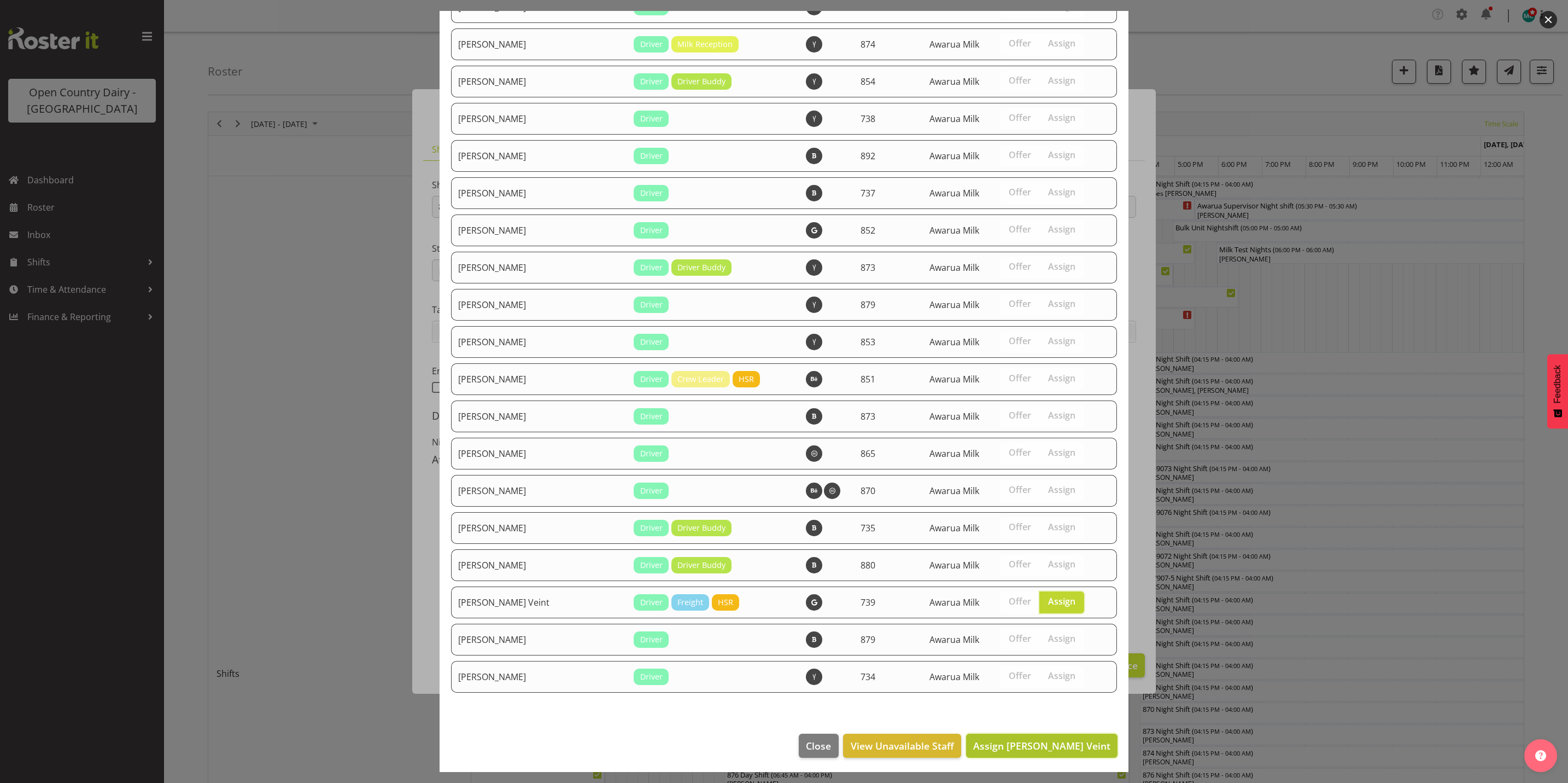
click at [1054, 739] on span "Assign Tish Veint" at bounding box center [1041, 746] width 137 height 13
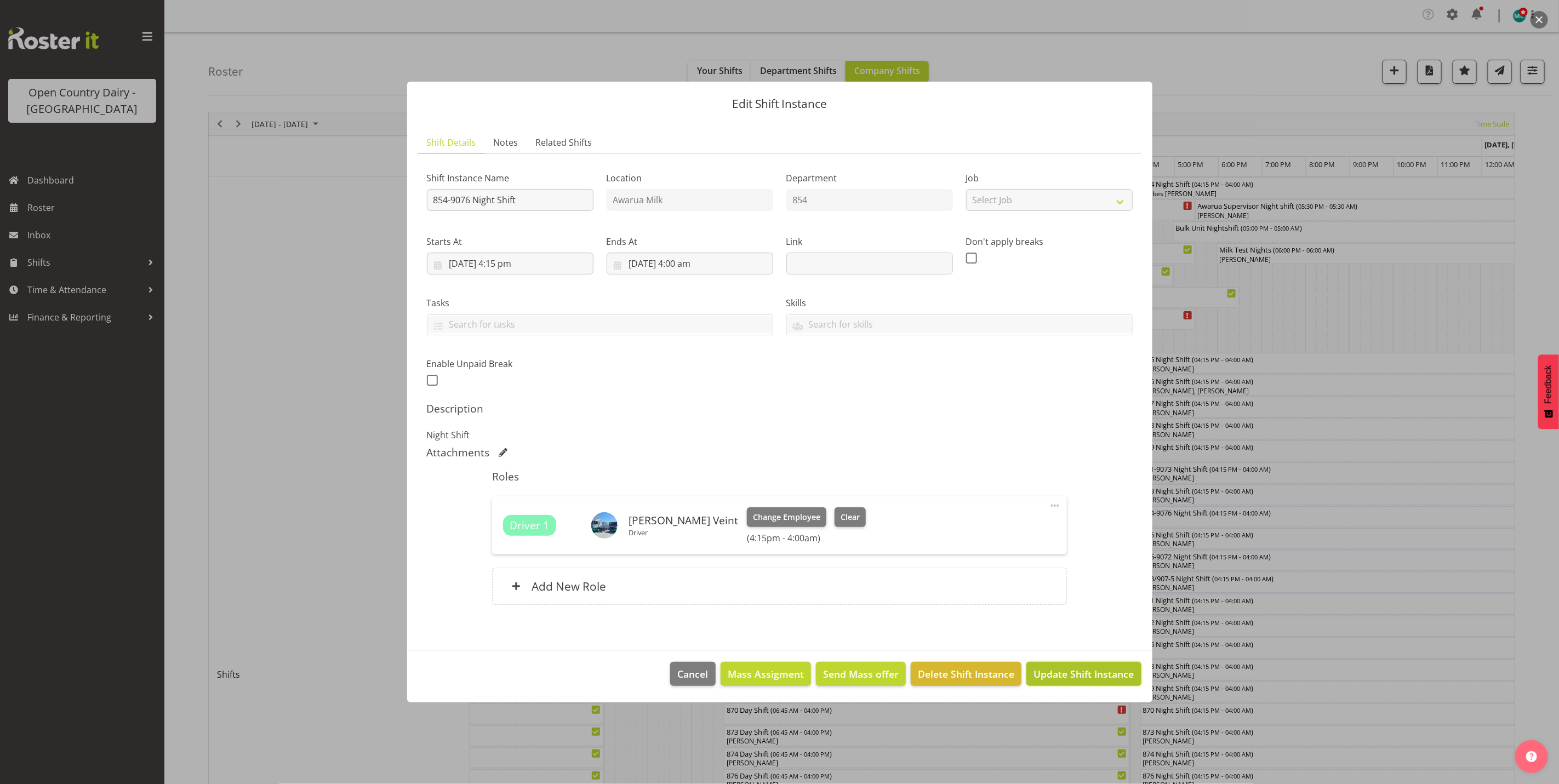
click at [1081, 675] on span "Update Shift Instance" at bounding box center [1083, 674] width 100 height 14
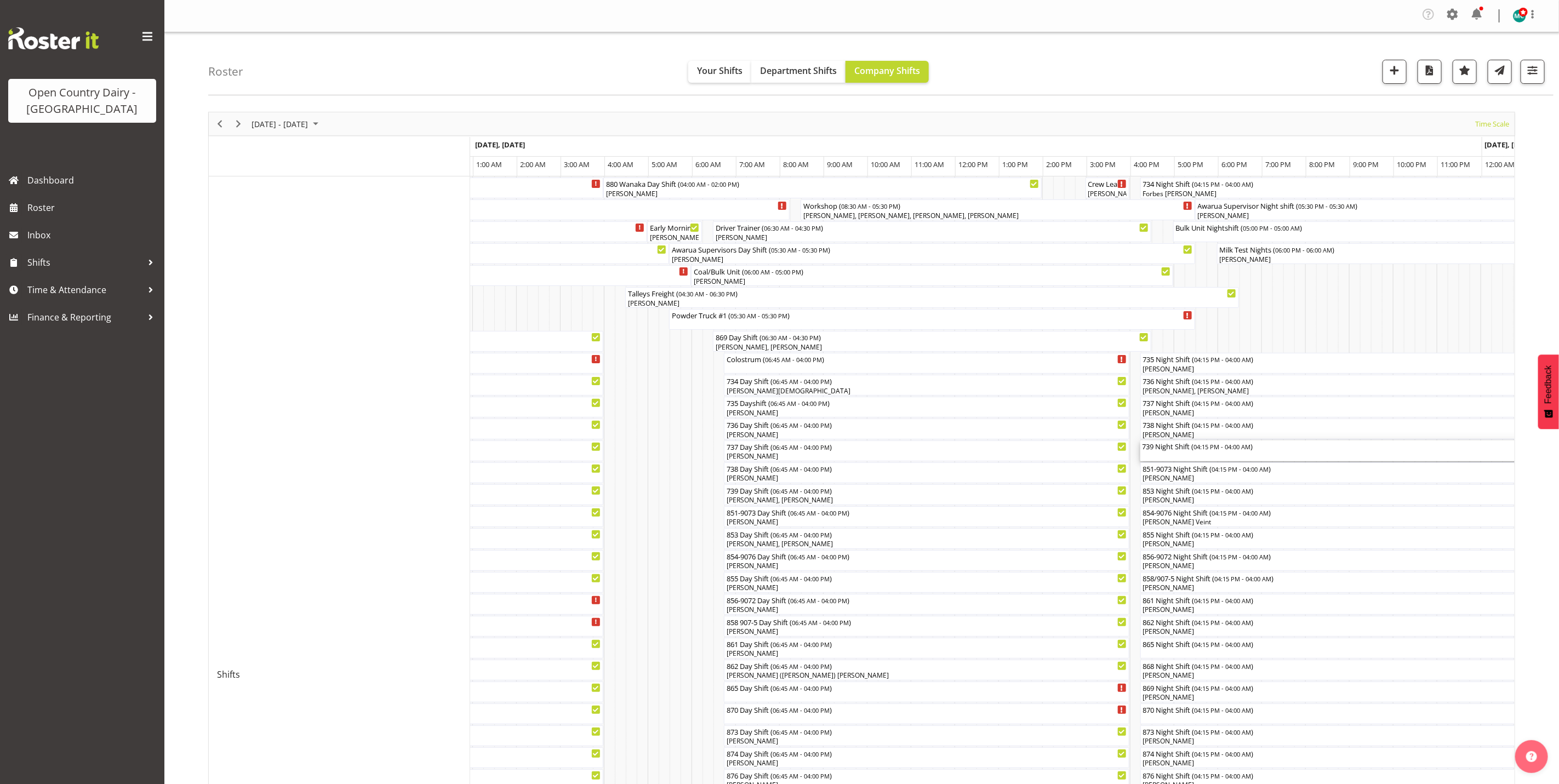
click at [1179, 454] on div "739 Night Shift ( 04:15 PM - 04:00 AM )" at bounding box center [1398, 451] width 511 height 21
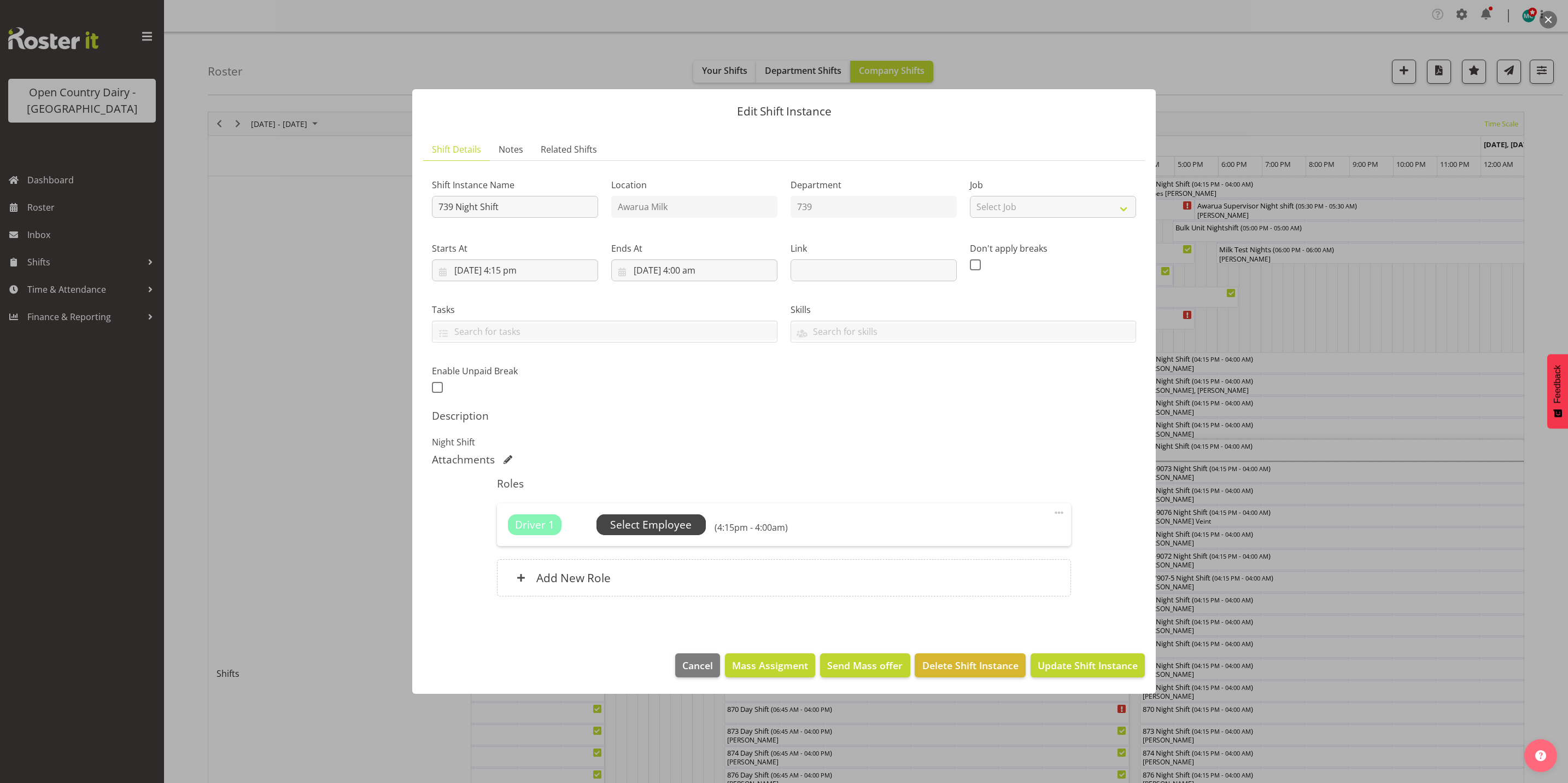
click at [657, 525] on span "Select Employee" at bounding box center [650, 524] width 81 height 16
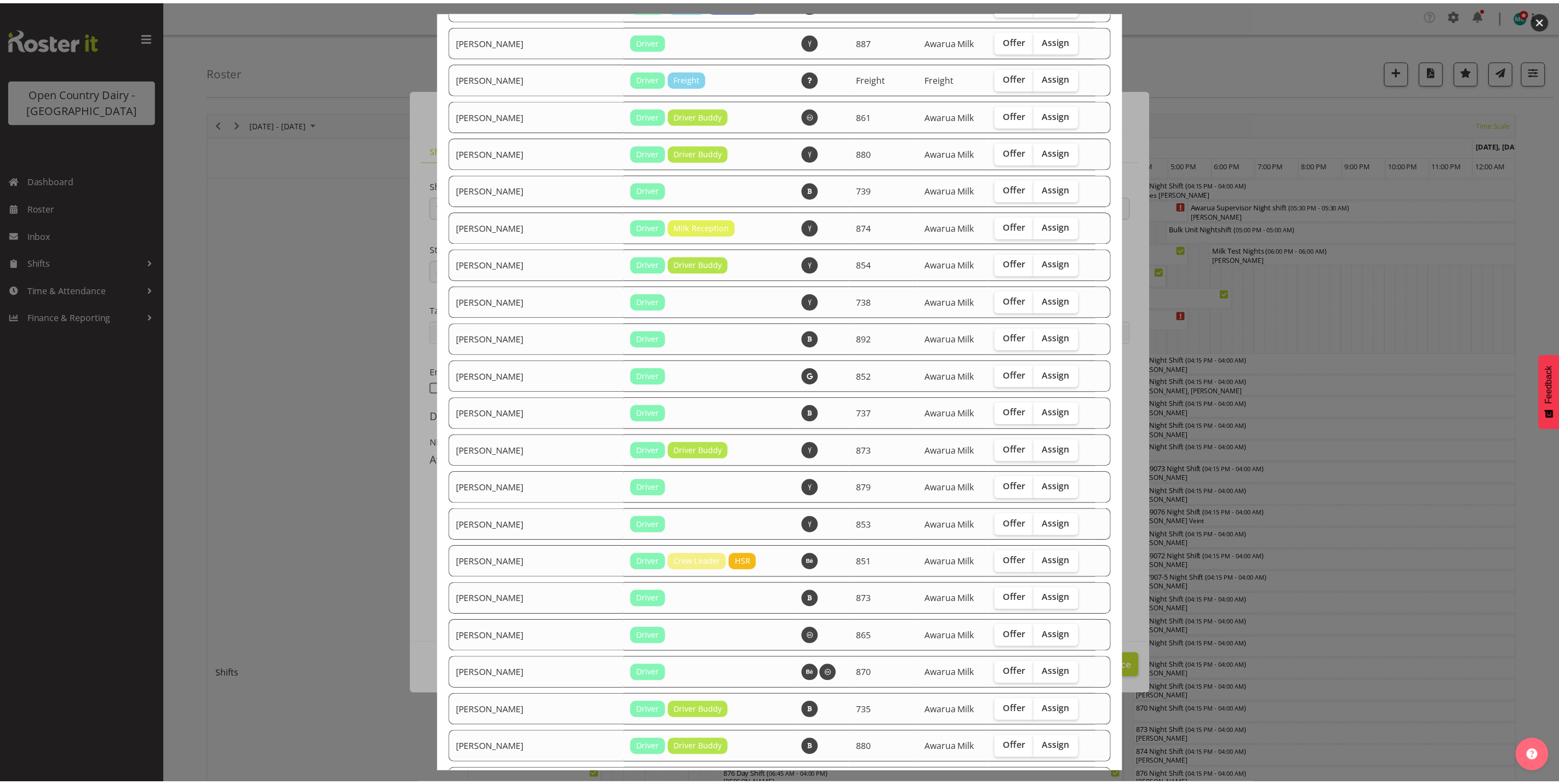
scroll to position [1435, 0]
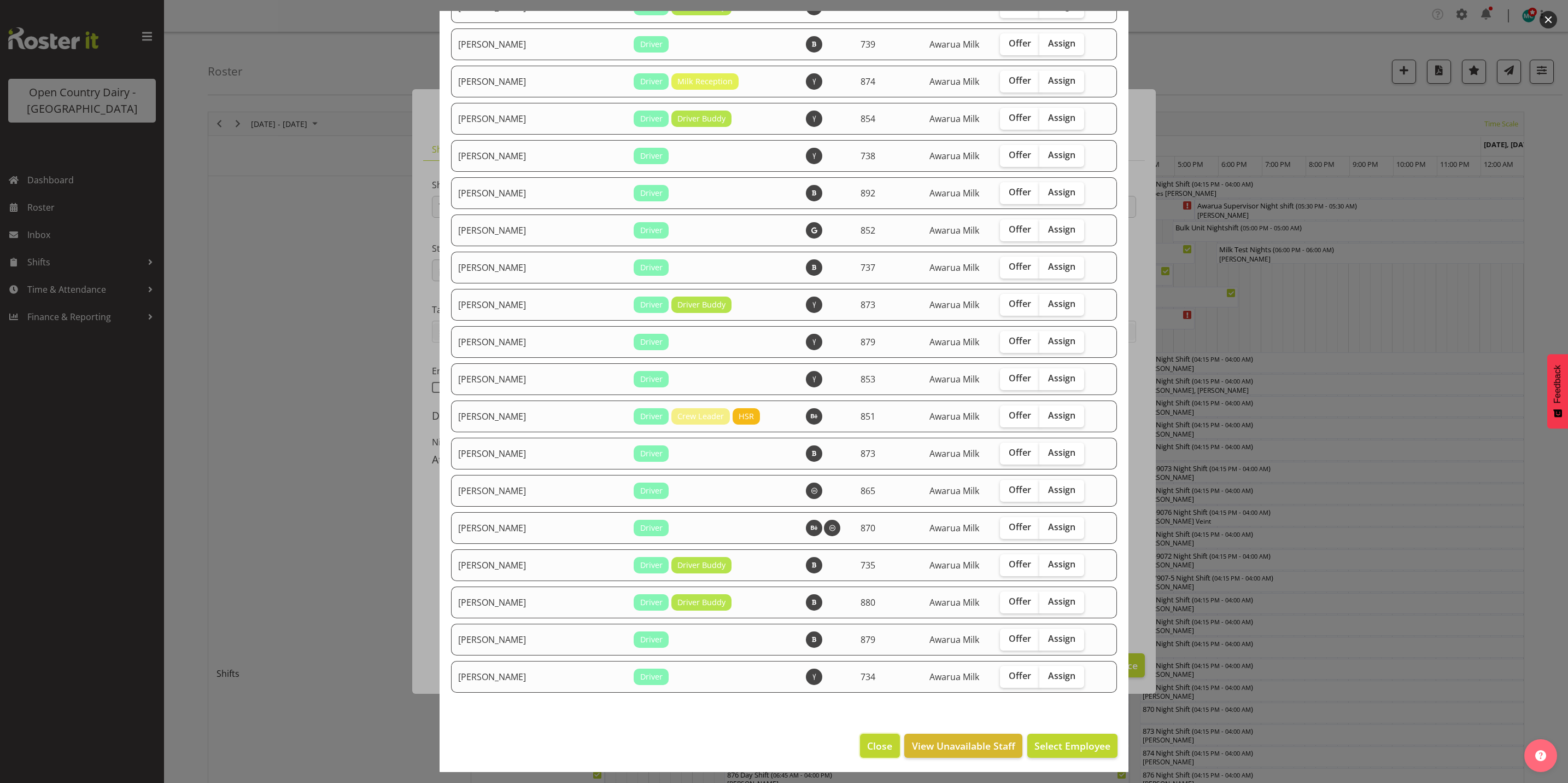
click at [868, 740] on span "Close" at bounding box center [880, 745] width 25 height 14
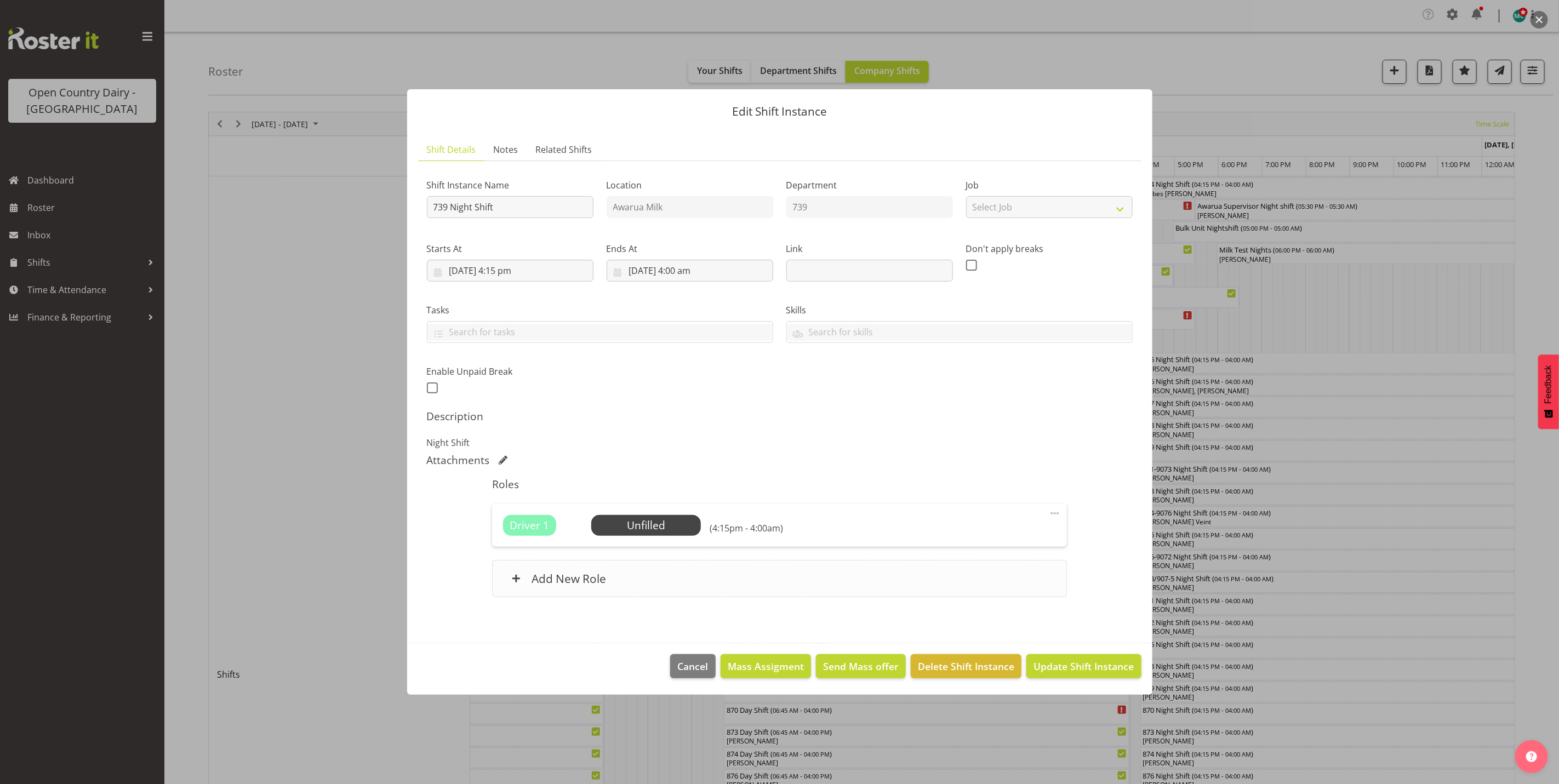
click at [678, 580] on div "Add New Role" at bounding box center [780, 578] width 575 height 37
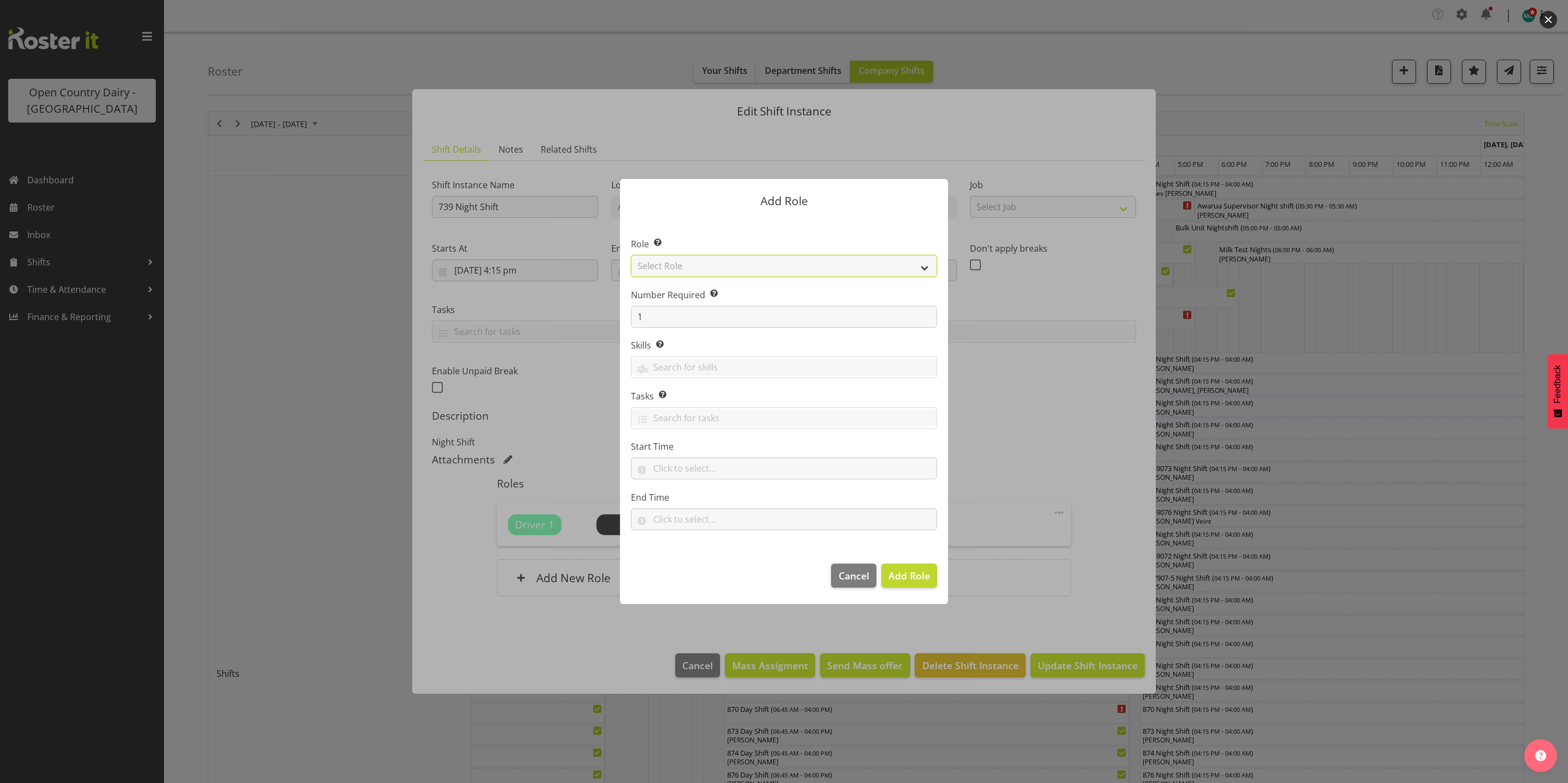
click at [688, 269] on select "Select Role Crew Leader Driver Driver Assessor Dayshift Driver Assessor Nightsh…" at bounding box center [784, 265] width 306 height 21
select select "1437"
click at [631, 255] on select "Select Role Crew Leader Driver Driver Assessor Dayshift Driver Assessor Nightsh…" at bounding box center [784, 265] width 306 height 21
click at [914, 579] on span "Add Role" at bounding box center [909, 576] width 41 height 13
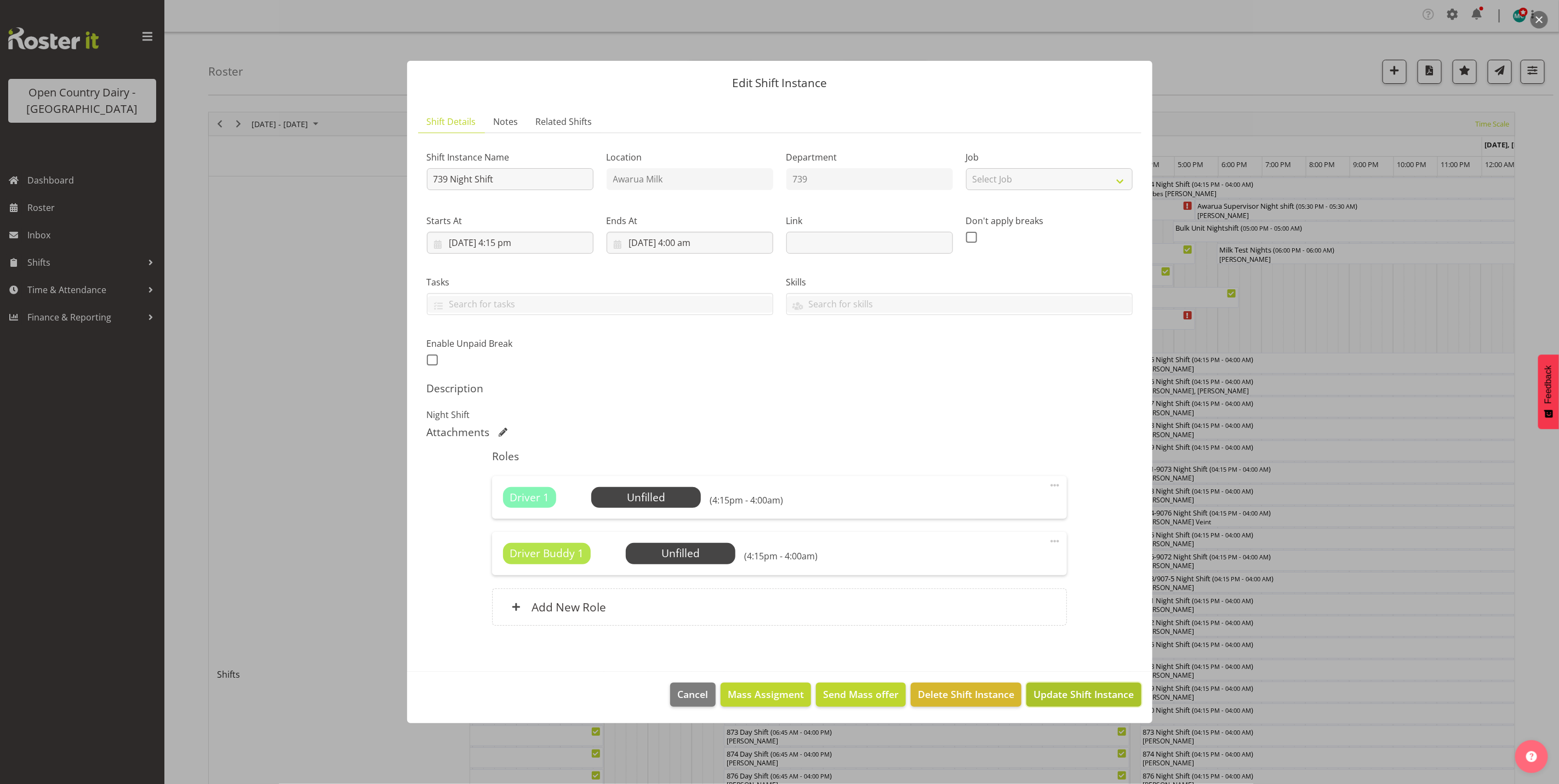
click at [1065, 696] on span "Update Shift Instance" at bounding box center [1083, 693] width 100 height 14
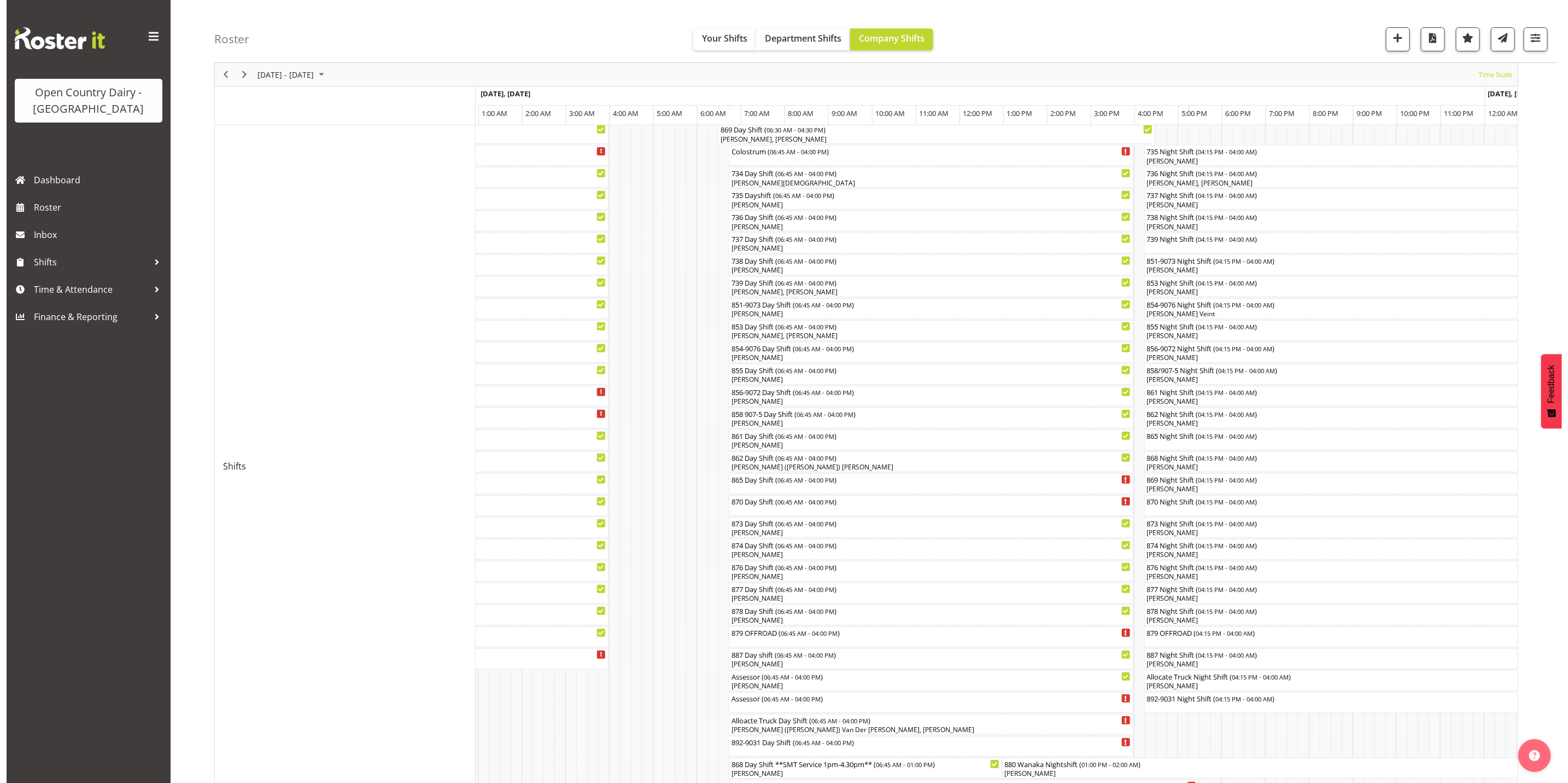
scroll to position [492, 0]
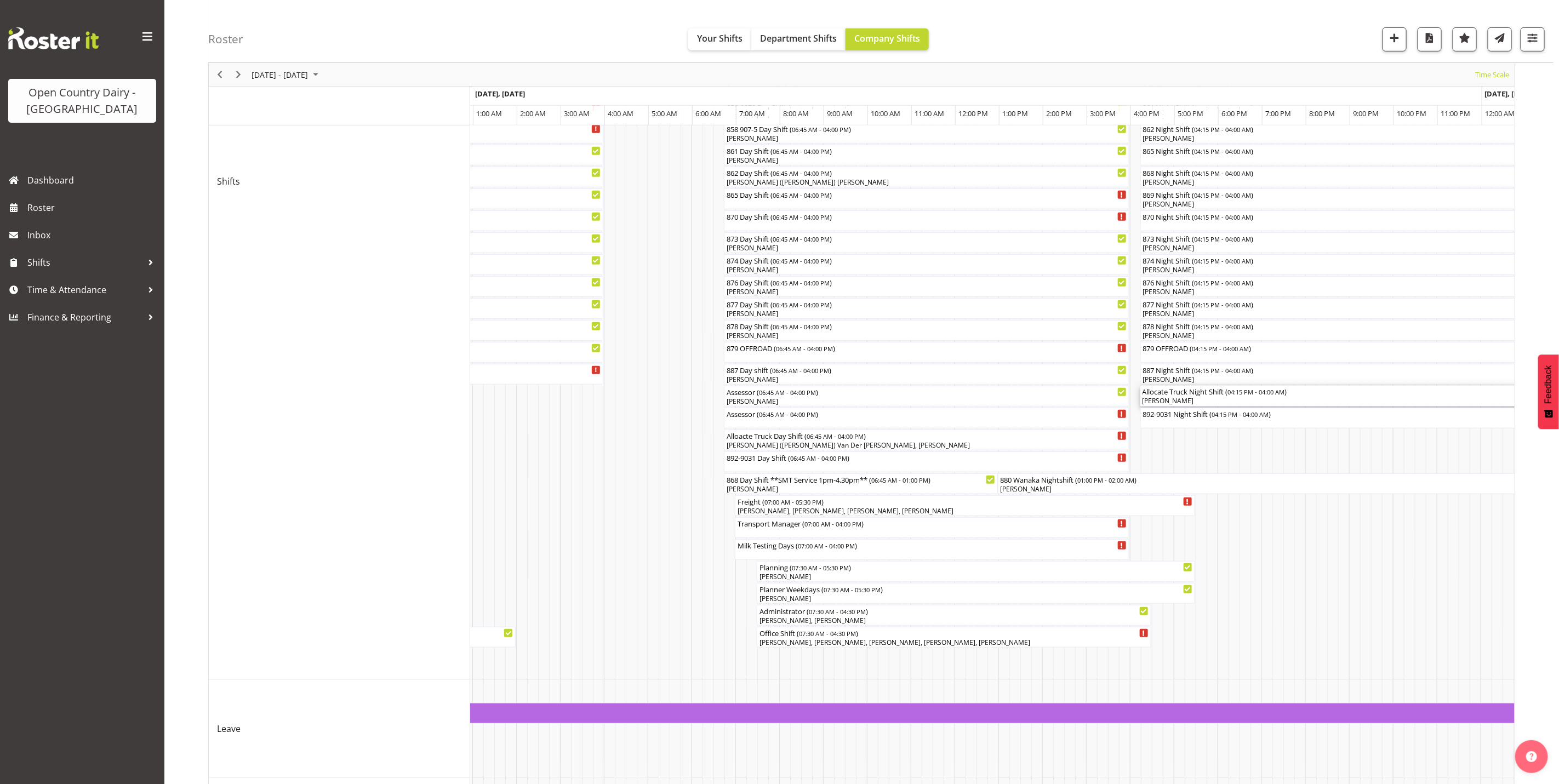
click at [1191, 395] on div "Allocate Truck Night Shift ( 04:15 PM - 04:00 AM )" at bounding box center [1398, 391] width 511 height 11
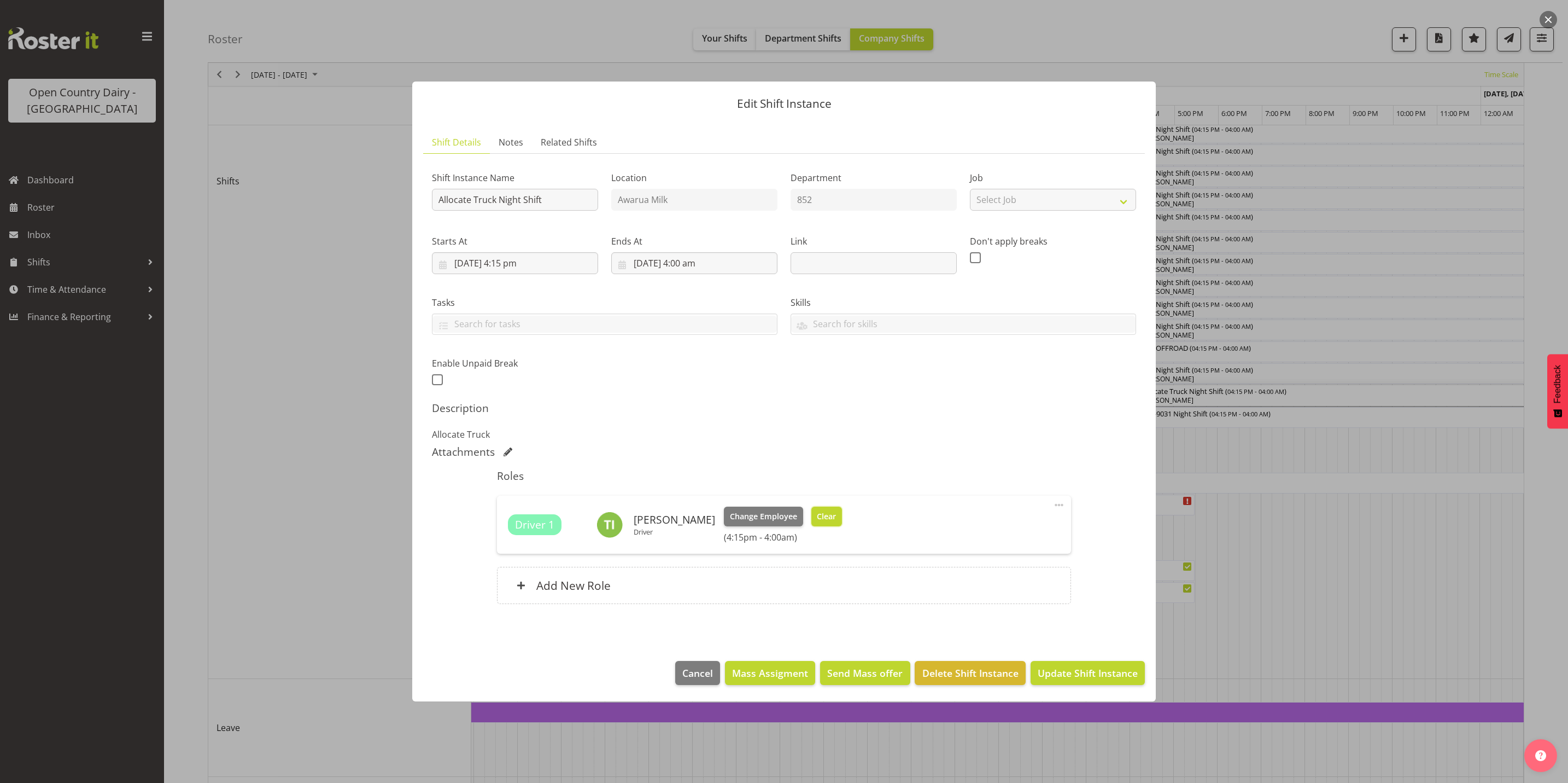
click at [825, 514] on span "Clear" at bounding box center [826, 516] width 19 height 12
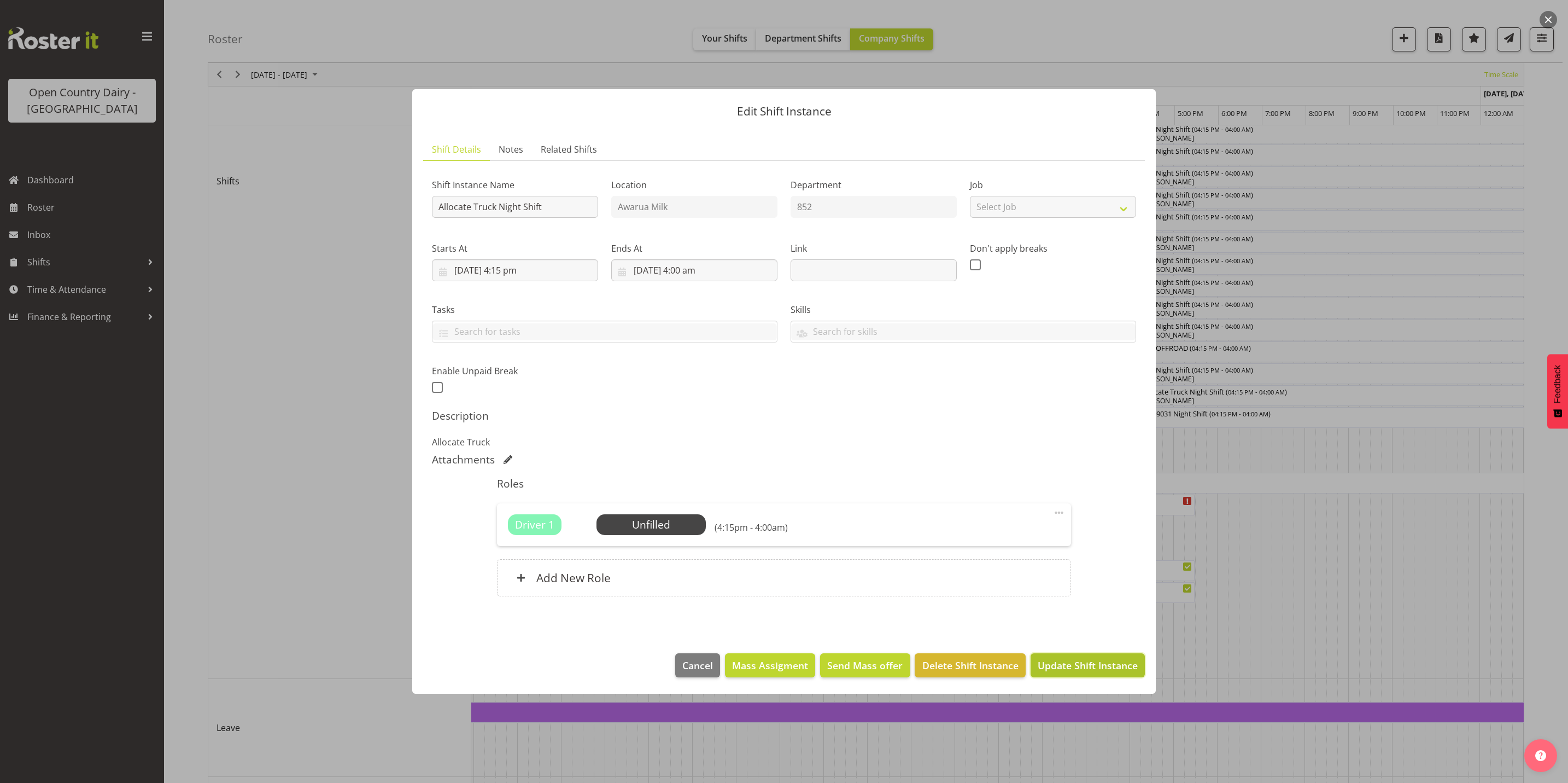
click at [1062, 664] on span "Update Shift Instance" at bounding box center [1087, 664] width 100 height 14
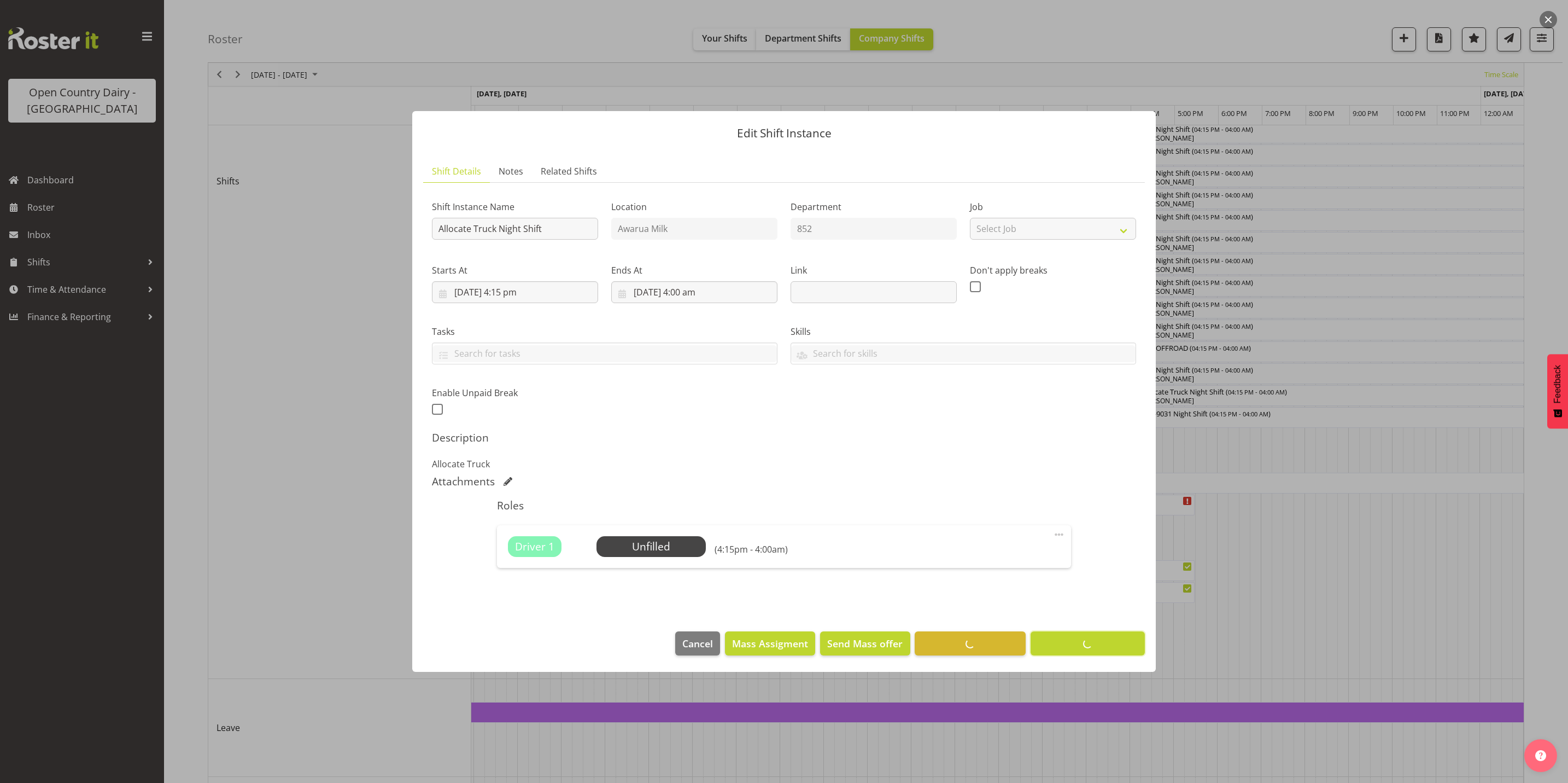
scroll to position [0, 0]
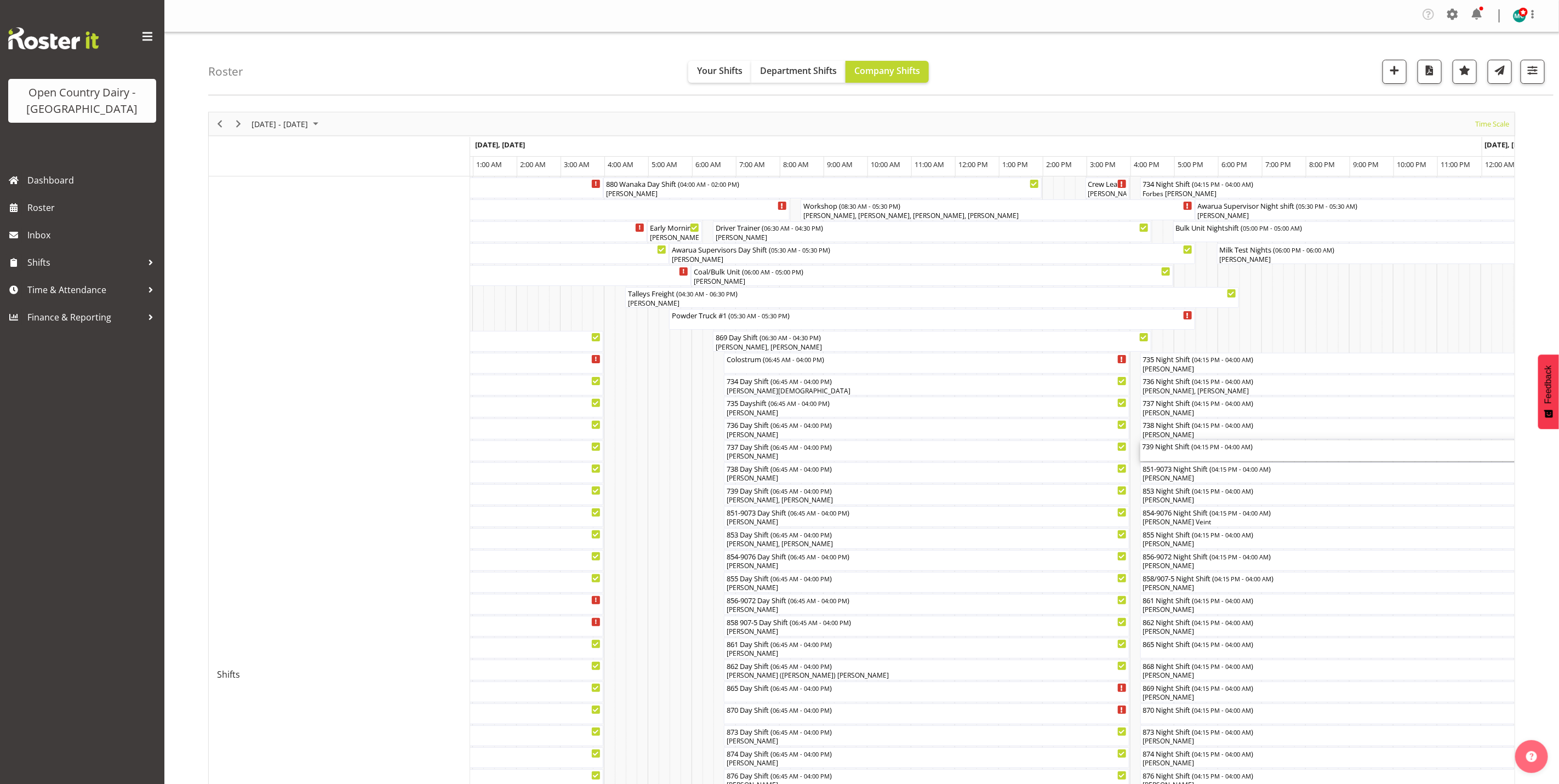
click at [1160, 456] on div "739 Night Shift ( 04:15 PM - 04:00 AM )" at bounding box center [1398, 451] width 511 height 21
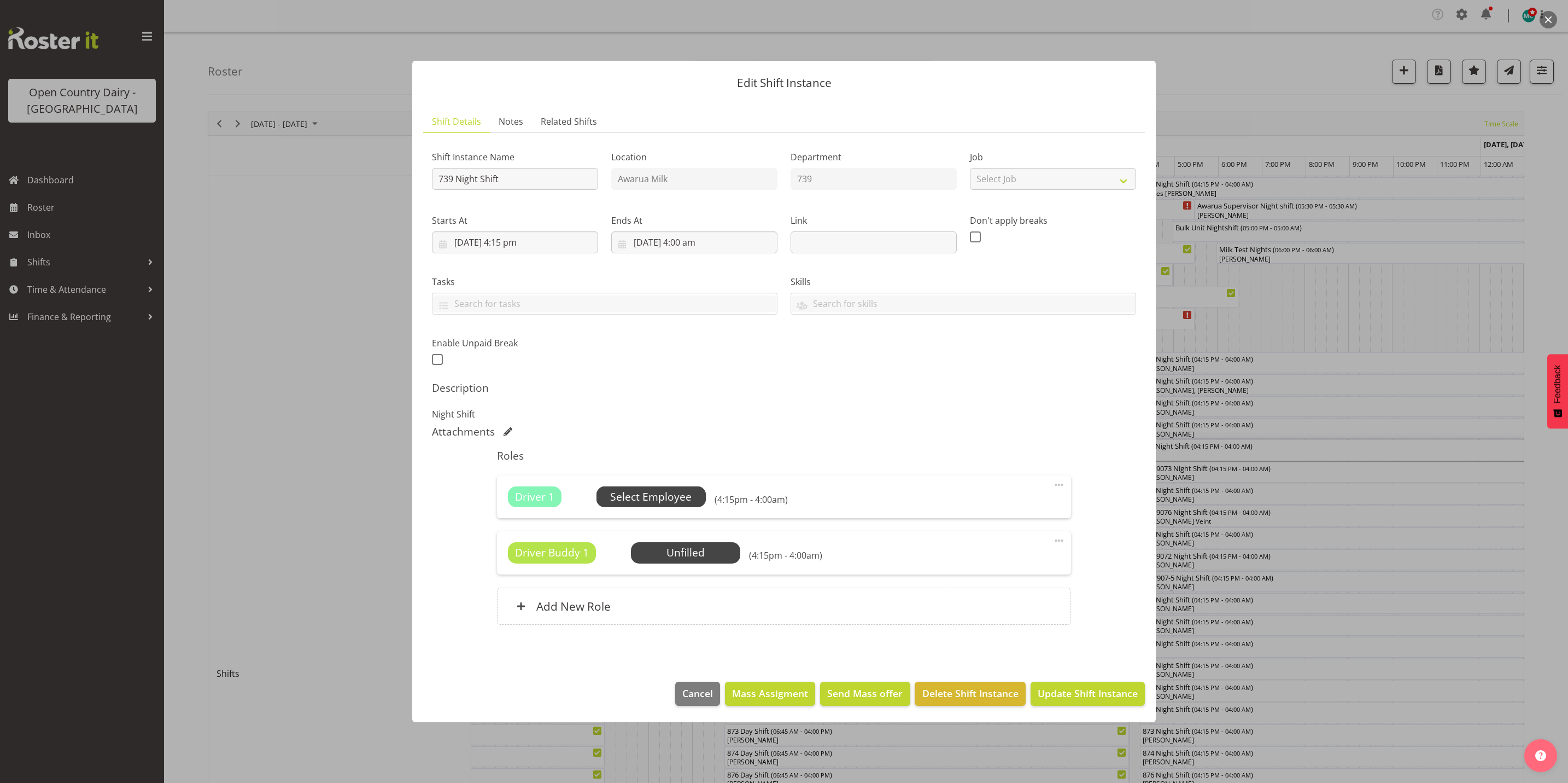
click at [667, 496] on span "Select Employee" at bounding box center [650, 496] width 81 height 16
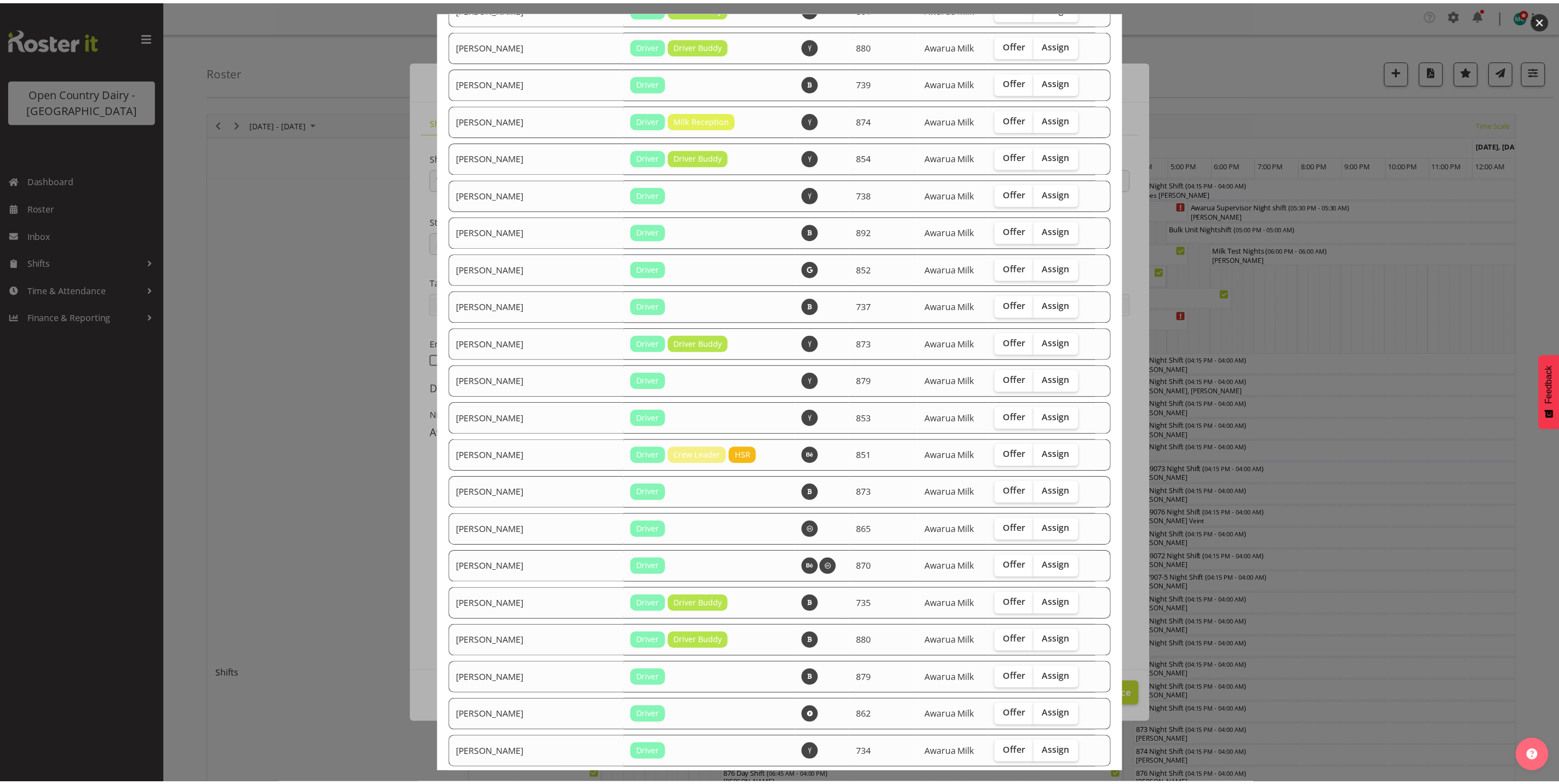
scroll to position [1473, 0]
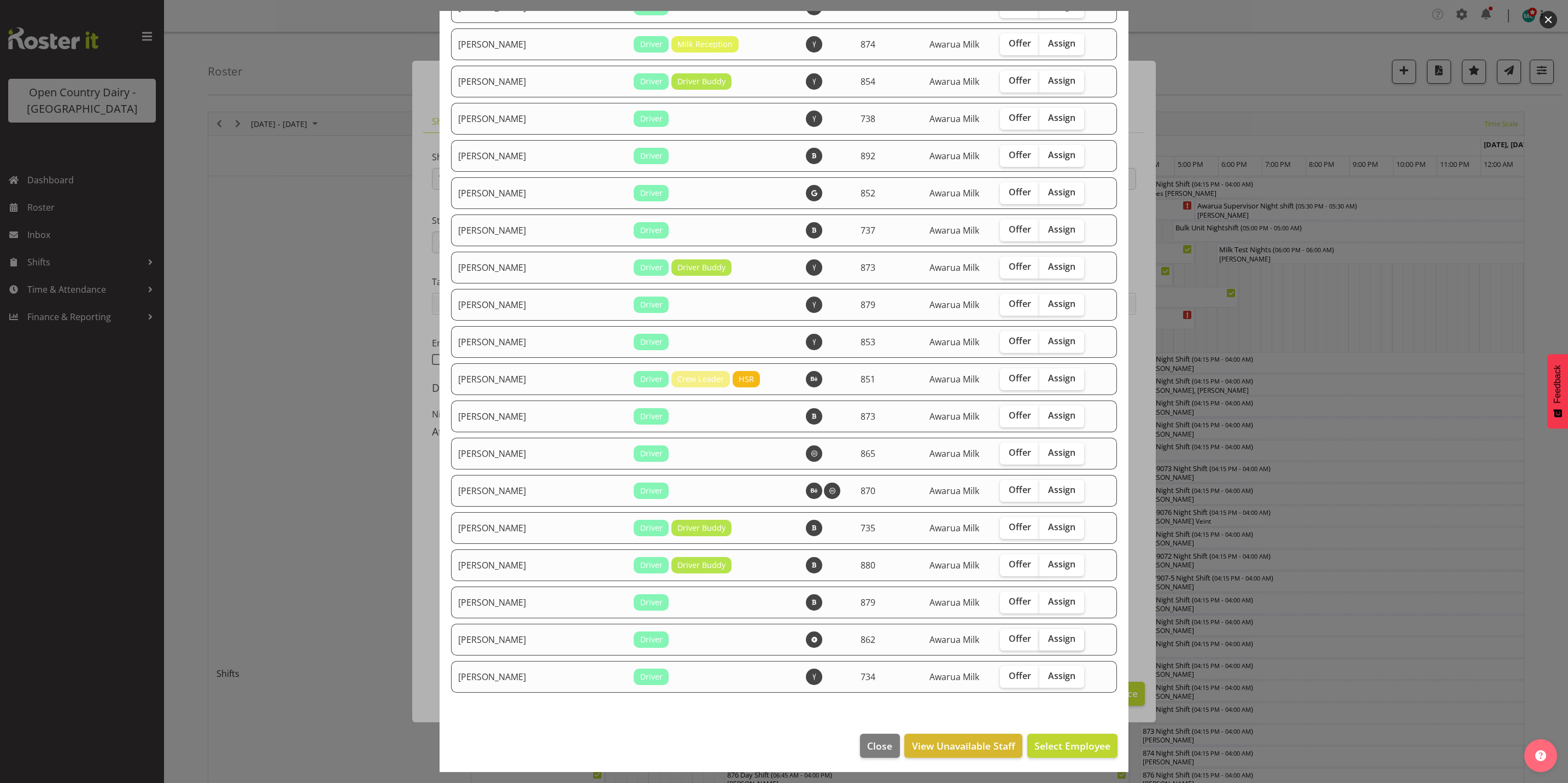
click at [1048, 633] on span "Assign" at bounding box center [1061, 638] width 27 height 11
click at [1043, 635] on input "Assign" at bounding box center [1043, 639] width 7 height 7
checkbox input "true"
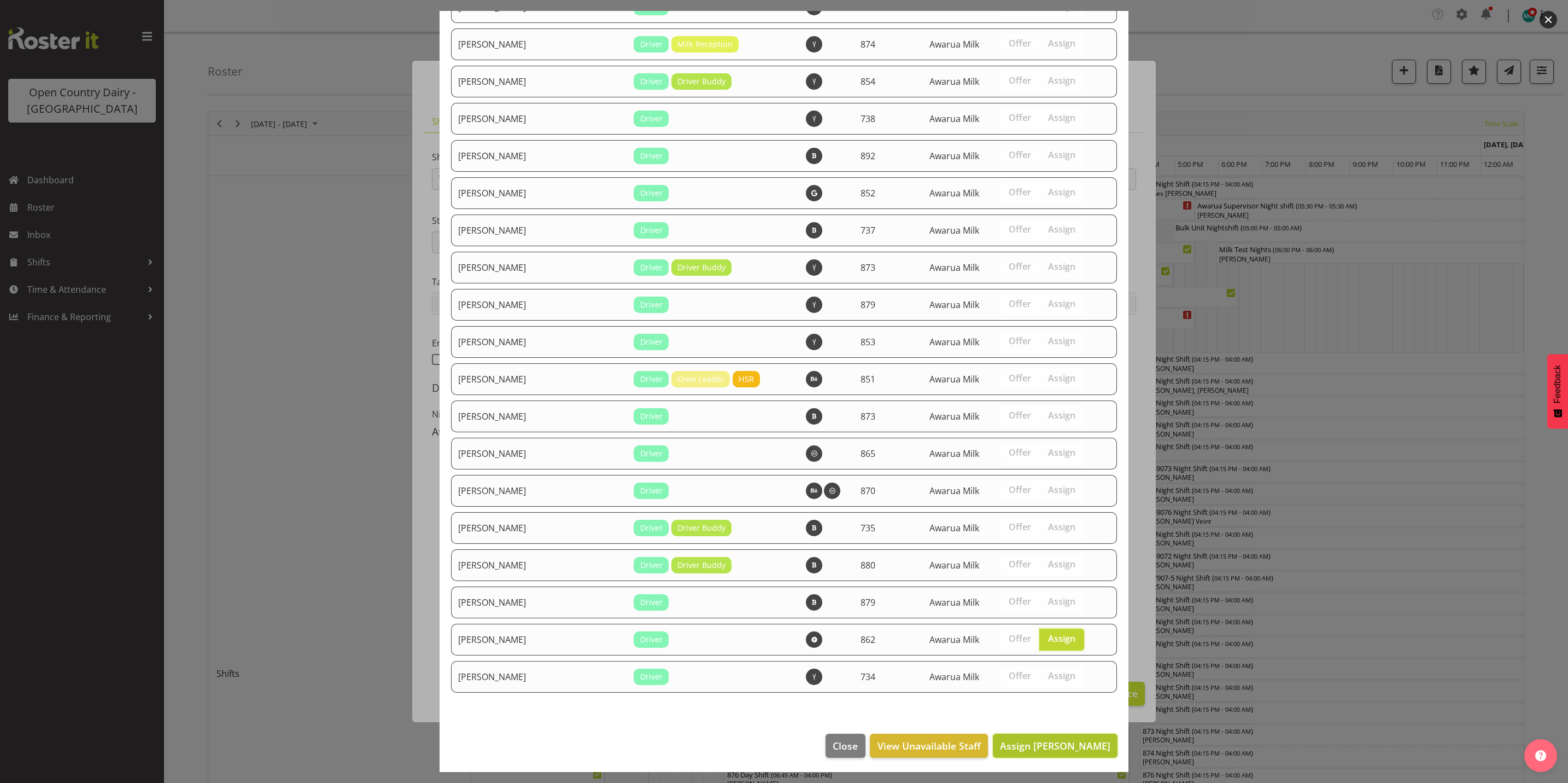
click at [1051, 744] on span "Assign Tracy Inder" at bounding box center [1055, 746] width 110 height 13
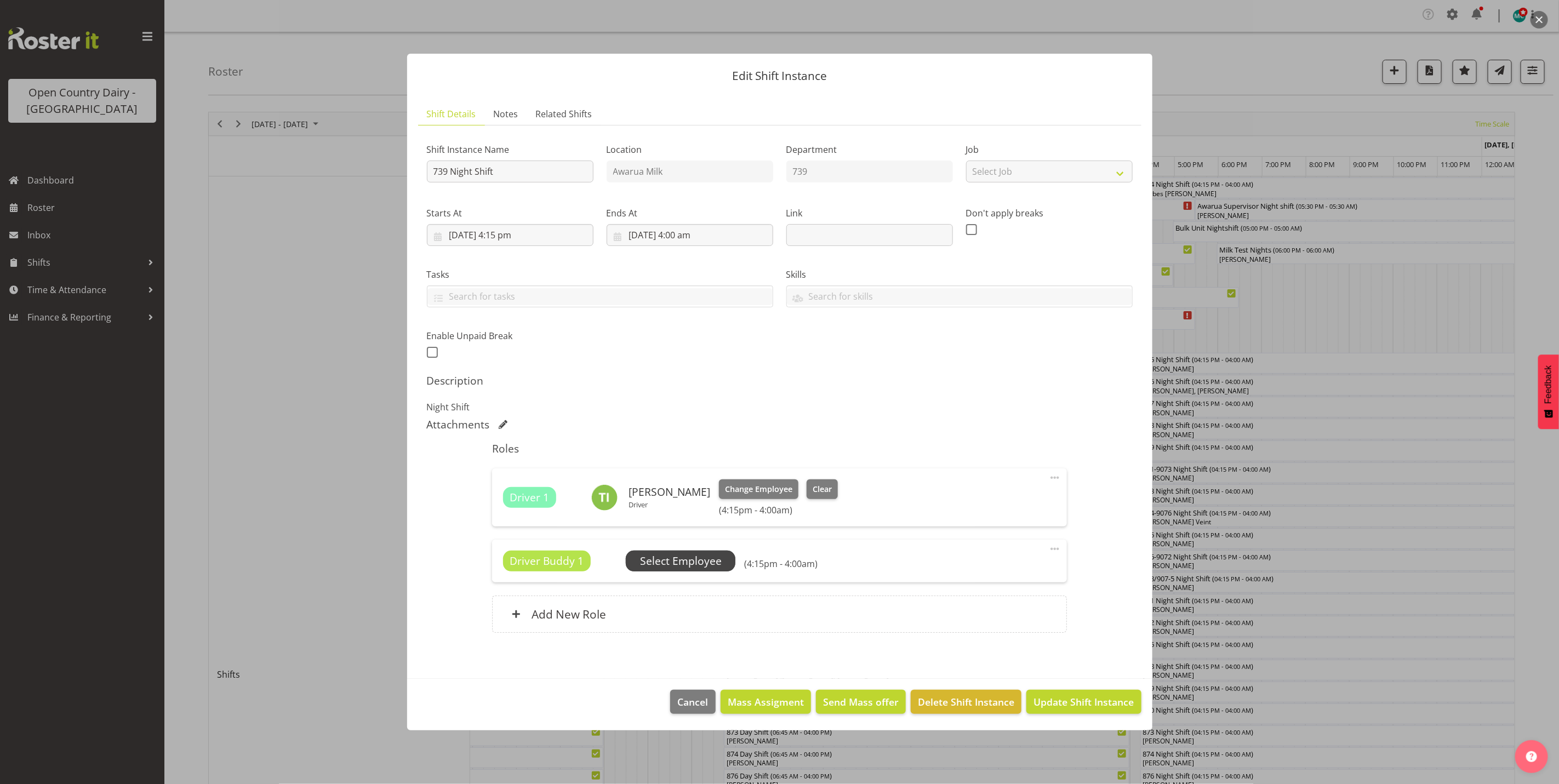
click at [675, 569] on span "Select Employee" at bounding box center [680, 560] width 81 height 16
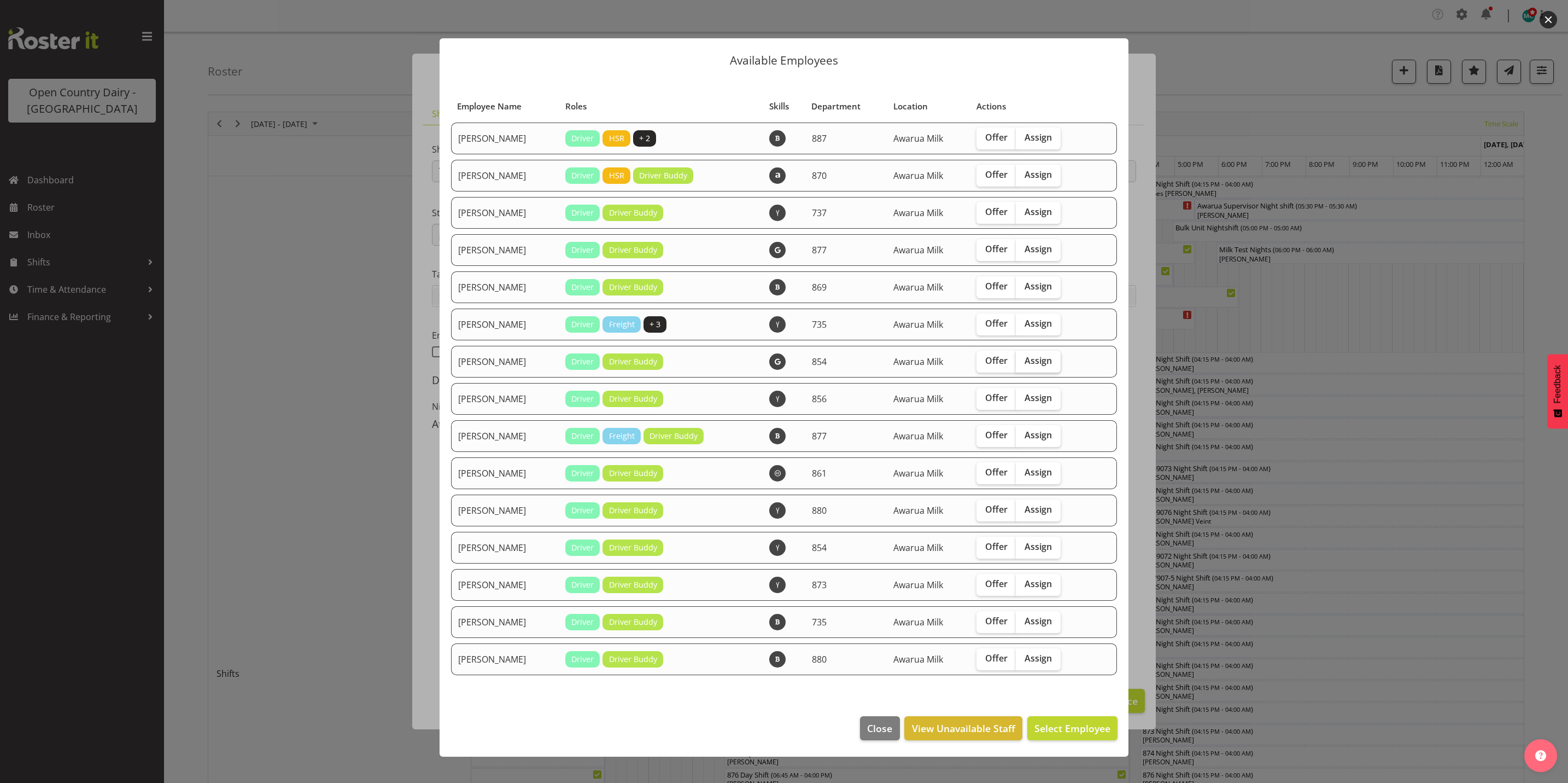
click at [1049, 367] on label "Assign" at bounding box center [1038, 361] width 45 height 21
click at [1023, 364] on input "Assign" at bounding box center [1020, 361] width 7 height 7
checkbox input "true"
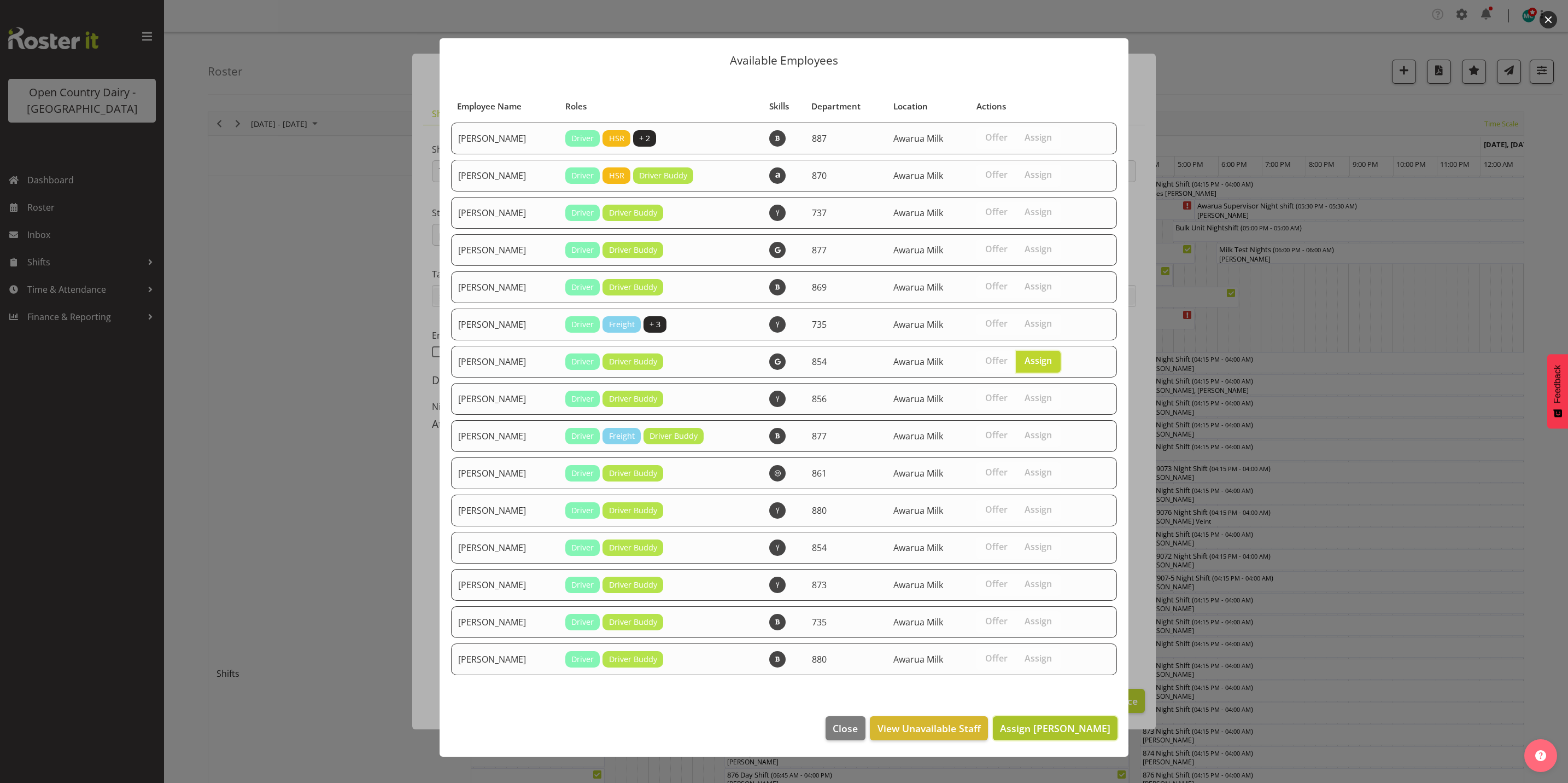
click at [1058, 724] on span "Assign Carl Johnstone" at bounding box center [1055, 728] width 110 height 13
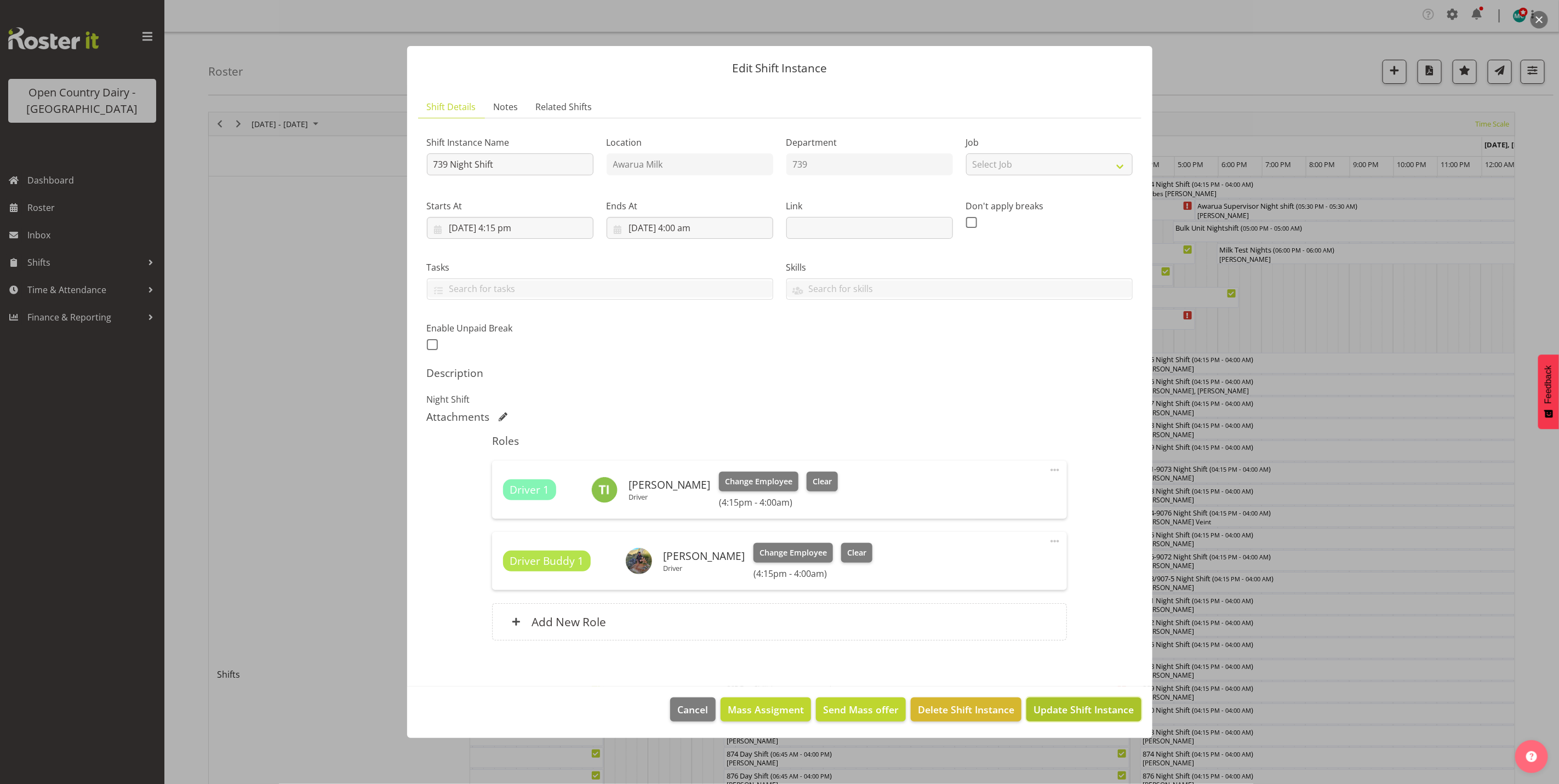
click at [1062, 710] on span "Update Shift Instance" at bounding box center [1083, 709] width 100 height 14
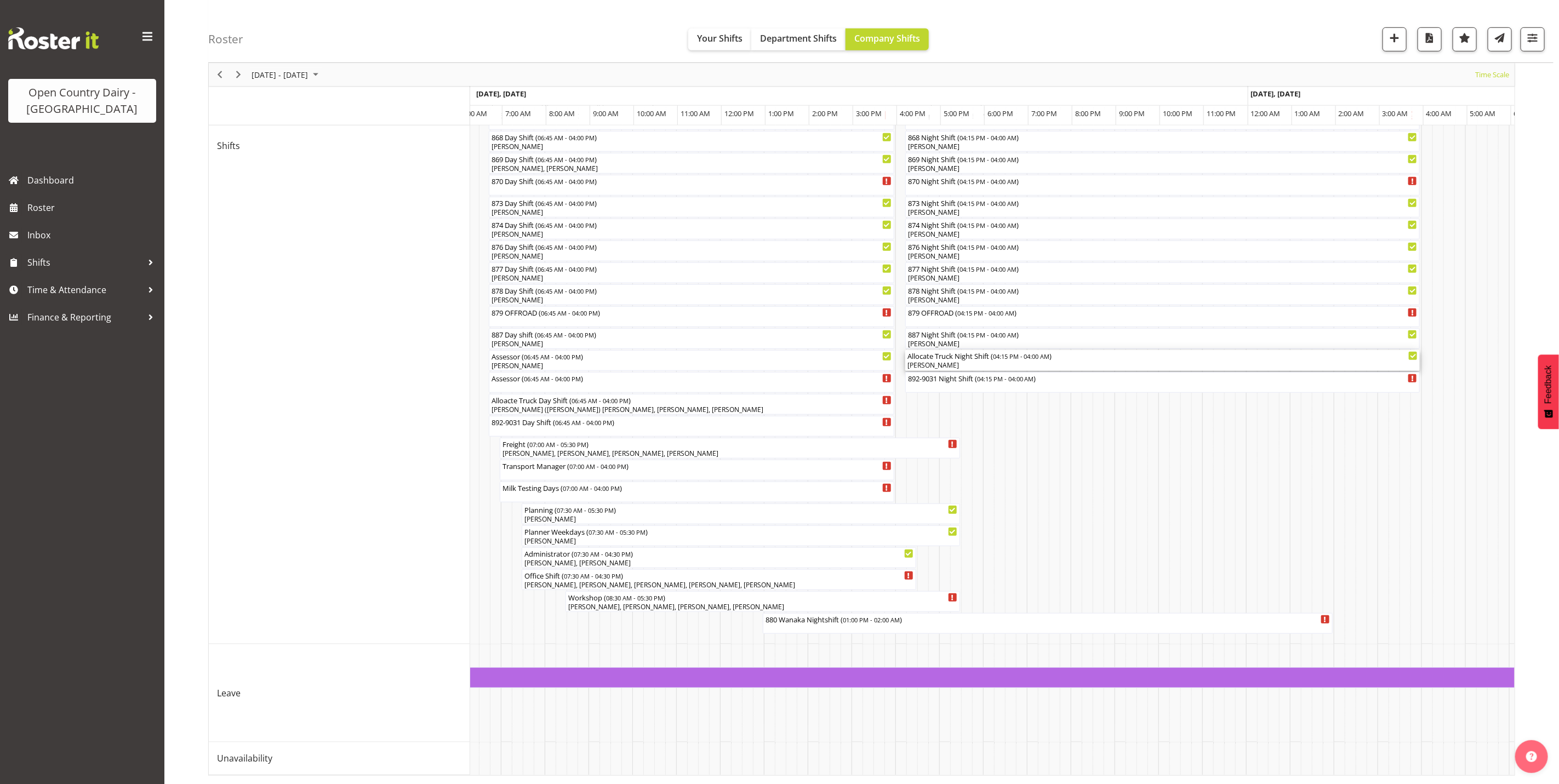
click at [924, 350] on div "Allocate Truck Night Shift ( 04:15 PM - 04:00 AM )" at bounding box center [1163, 356] width 511 height 11
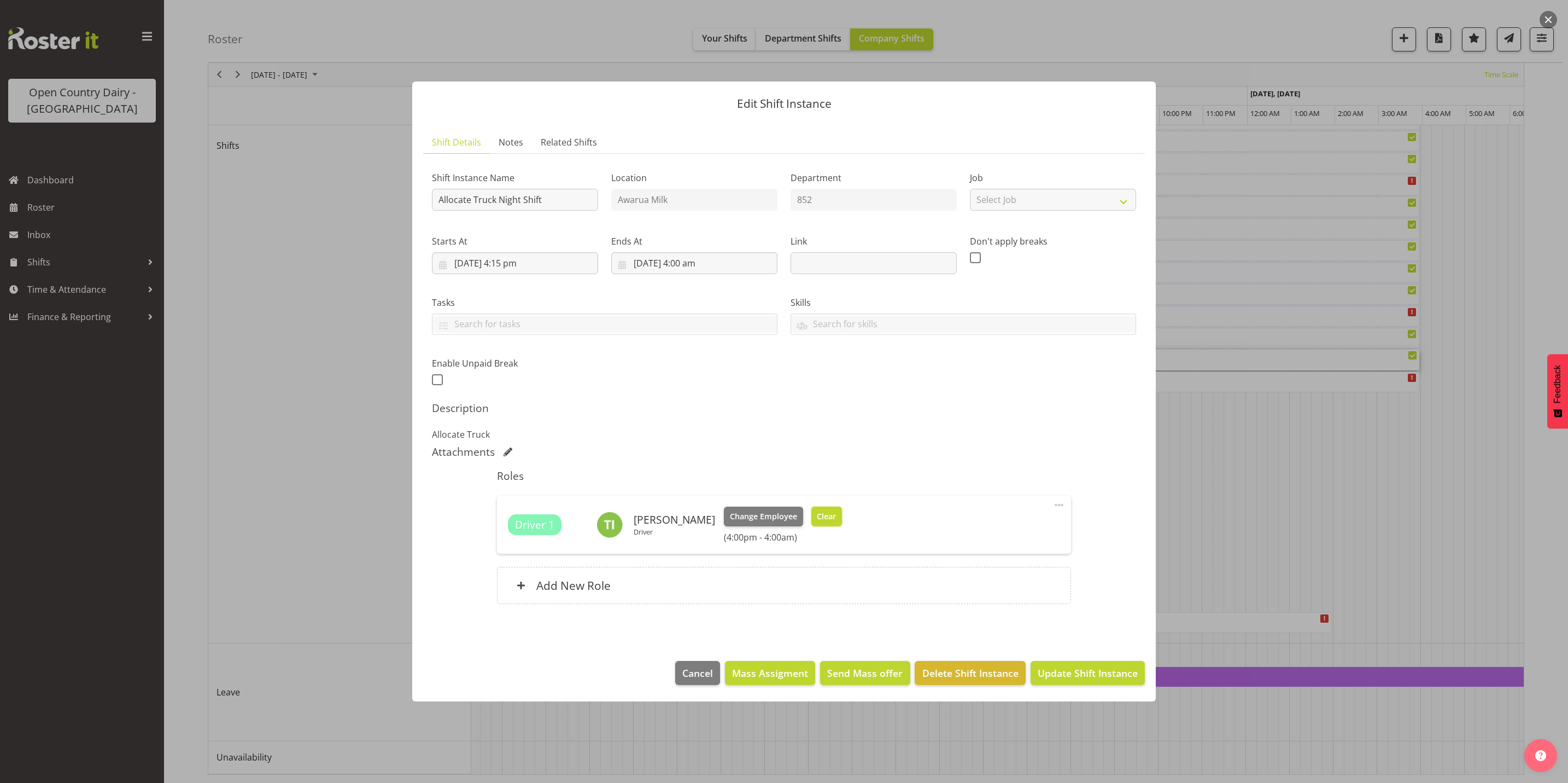
click at [820, 516] on span "Clear" at bounding box center [826, 516] width 19 height 12
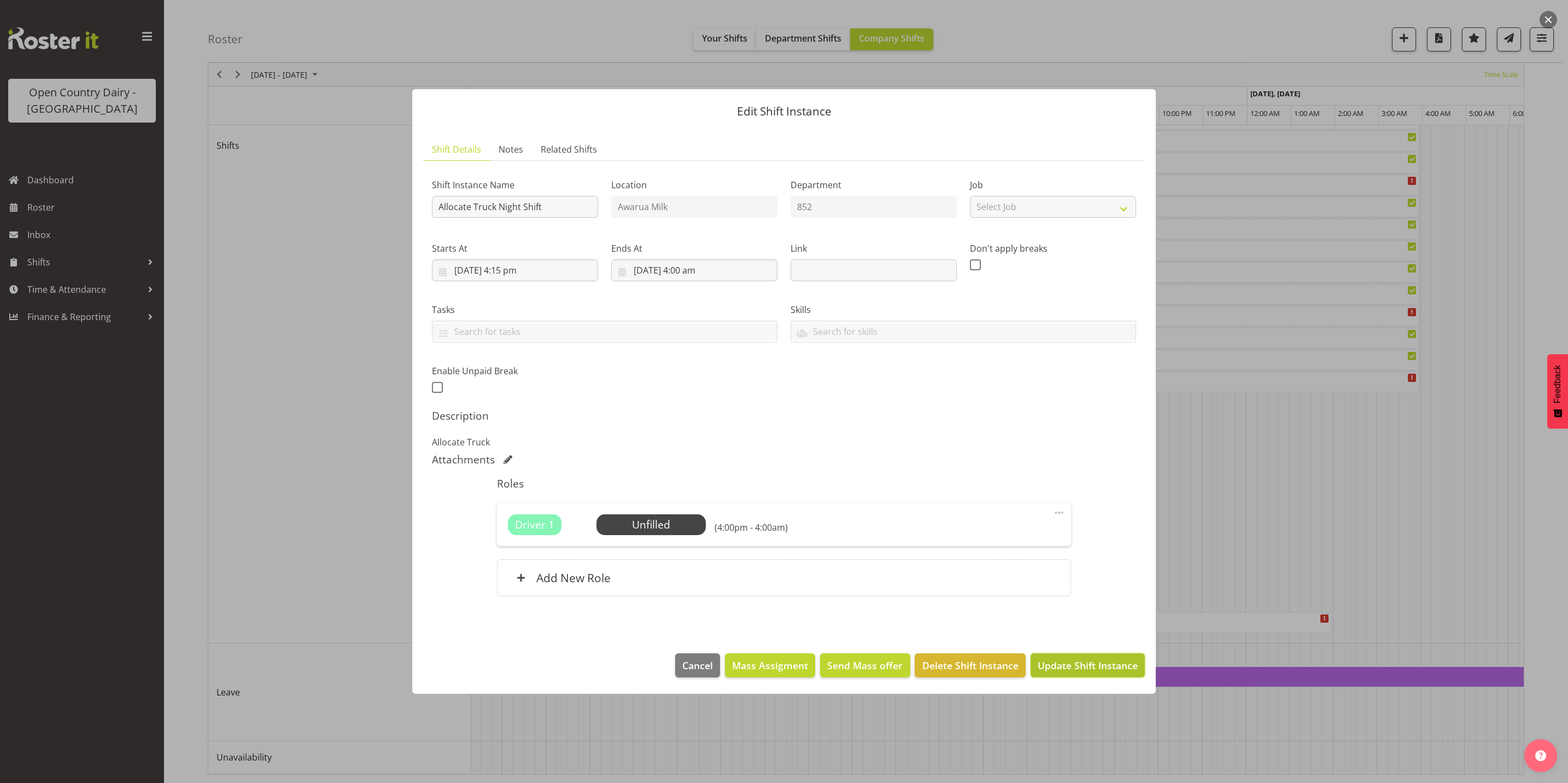
click at [1069, 663] on span "Update Shift Instance" at bounding box center [1087, 664] width 100 height 14
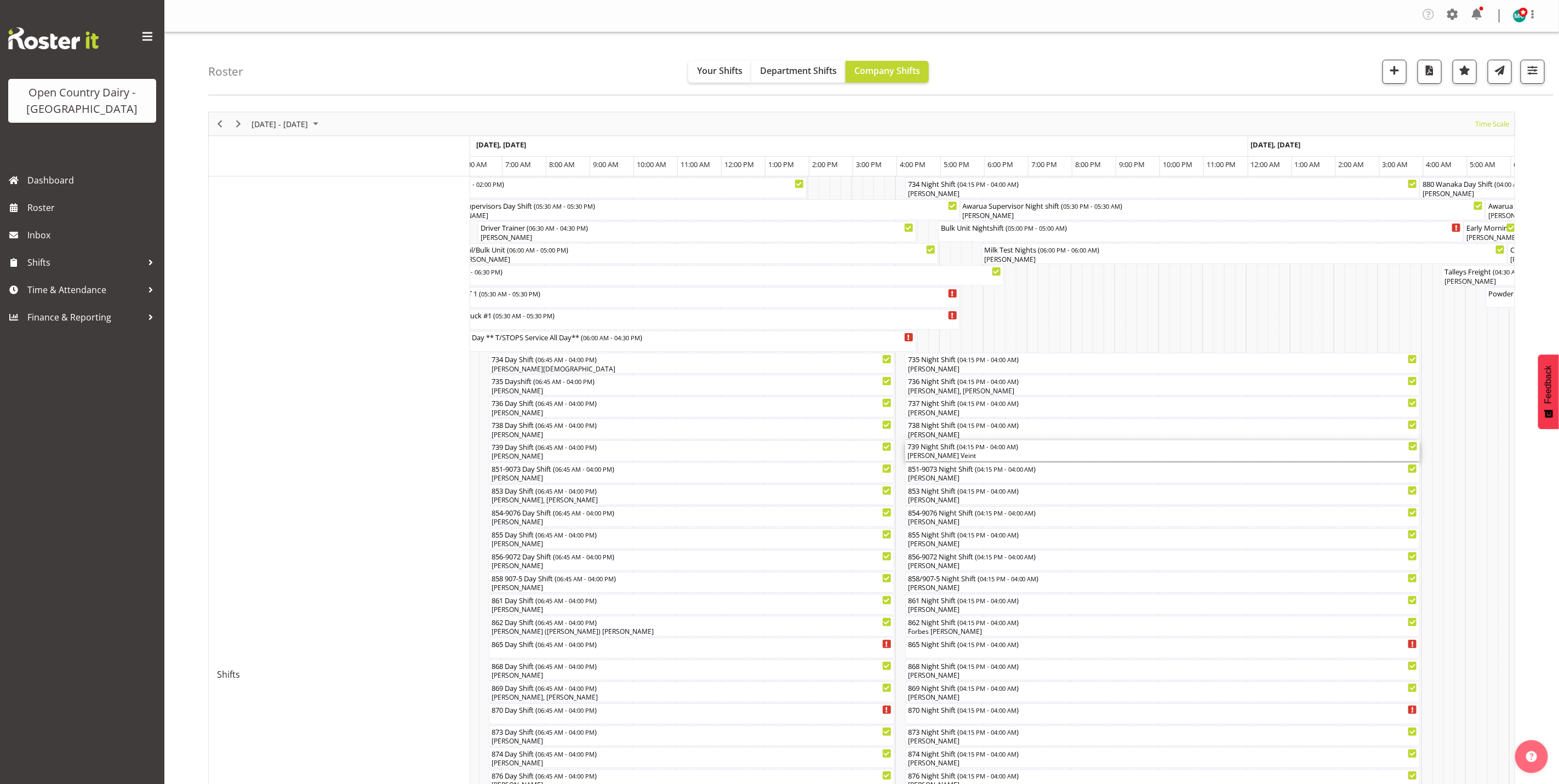
click at [928, 456] on div "[PERSON_NAME] Veint" at bounding box center [1163, 456] width 511 height 10
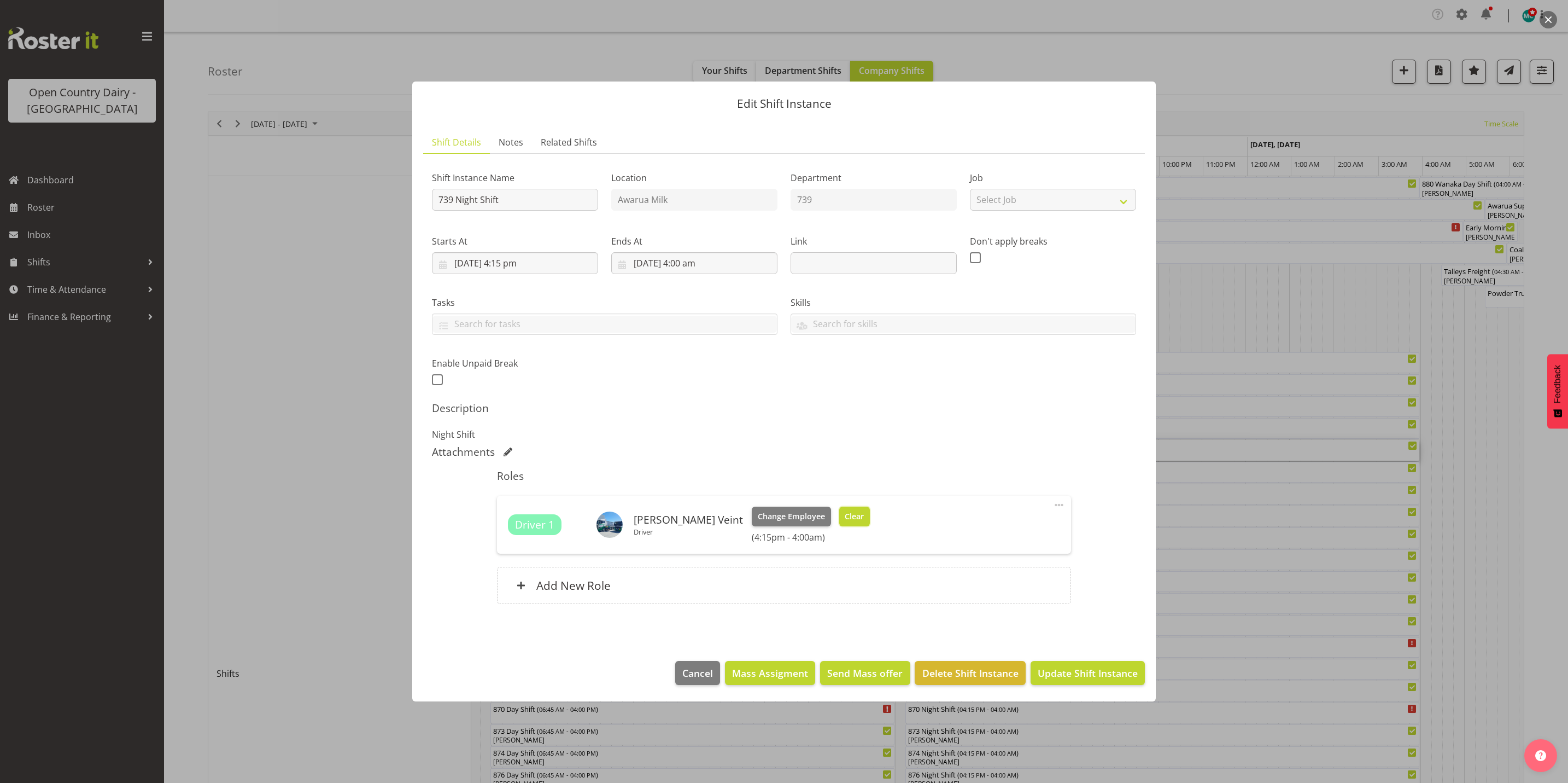
click at [845, 516] on span "Clear" at bounding box center [855, 516] width 19 height 12
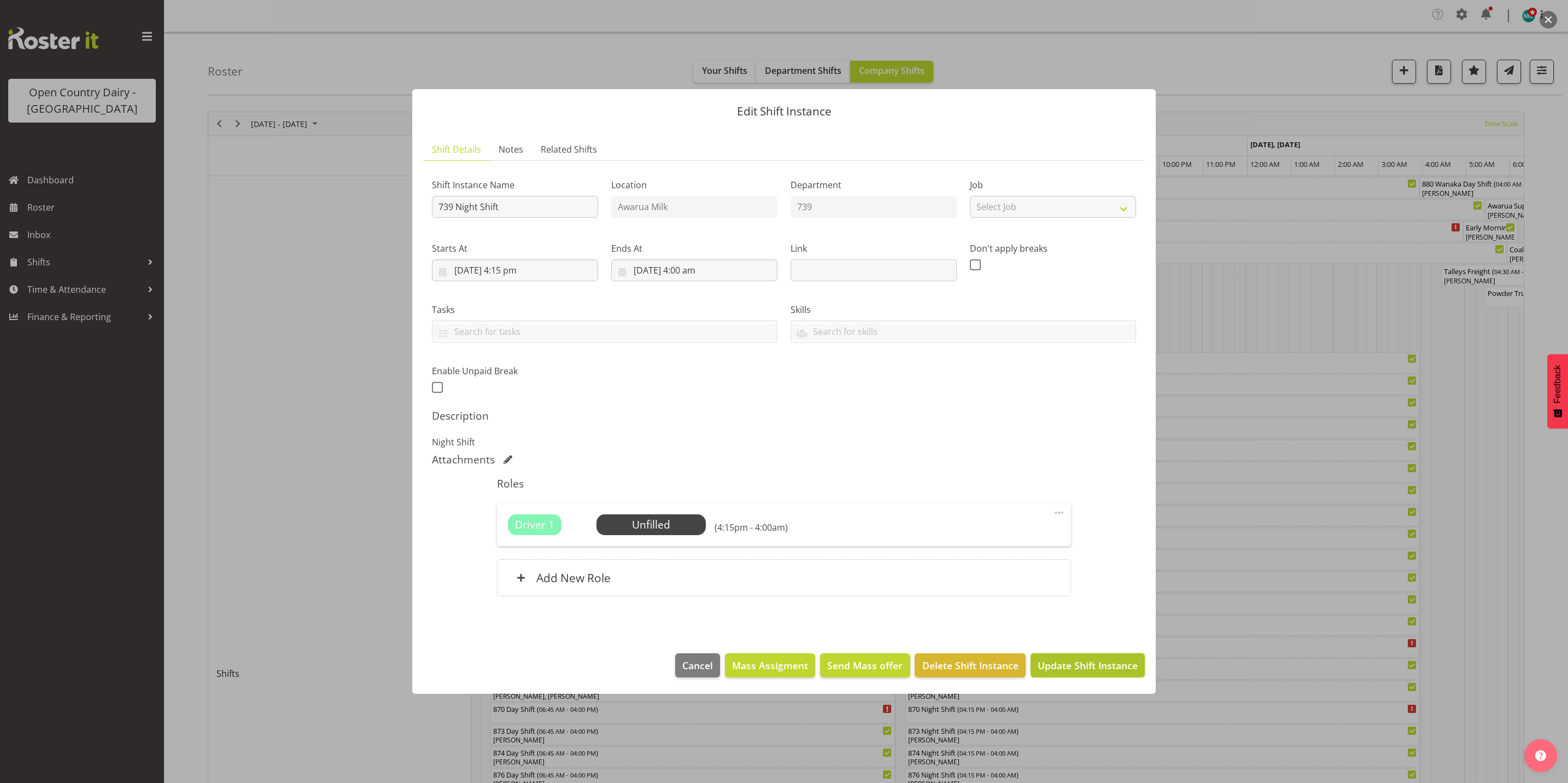
click at [1078, 664] on span "Update Shift Instance" at bounding box center [1087, 664] width 100 height 14
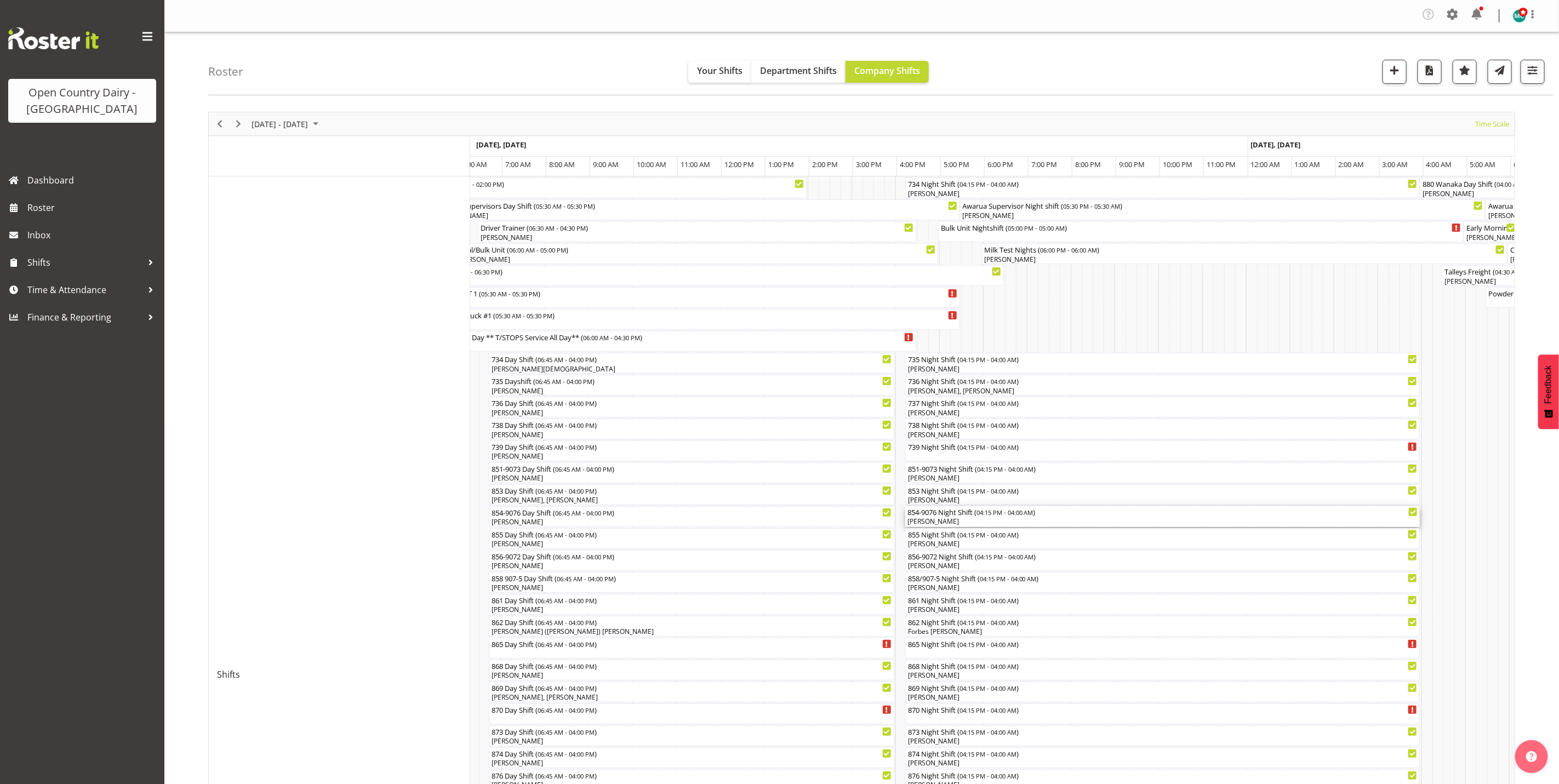
click at [942, 526] on div "[PERSON_NAME]" at bounding box center [1163, 521] width 511 height 10
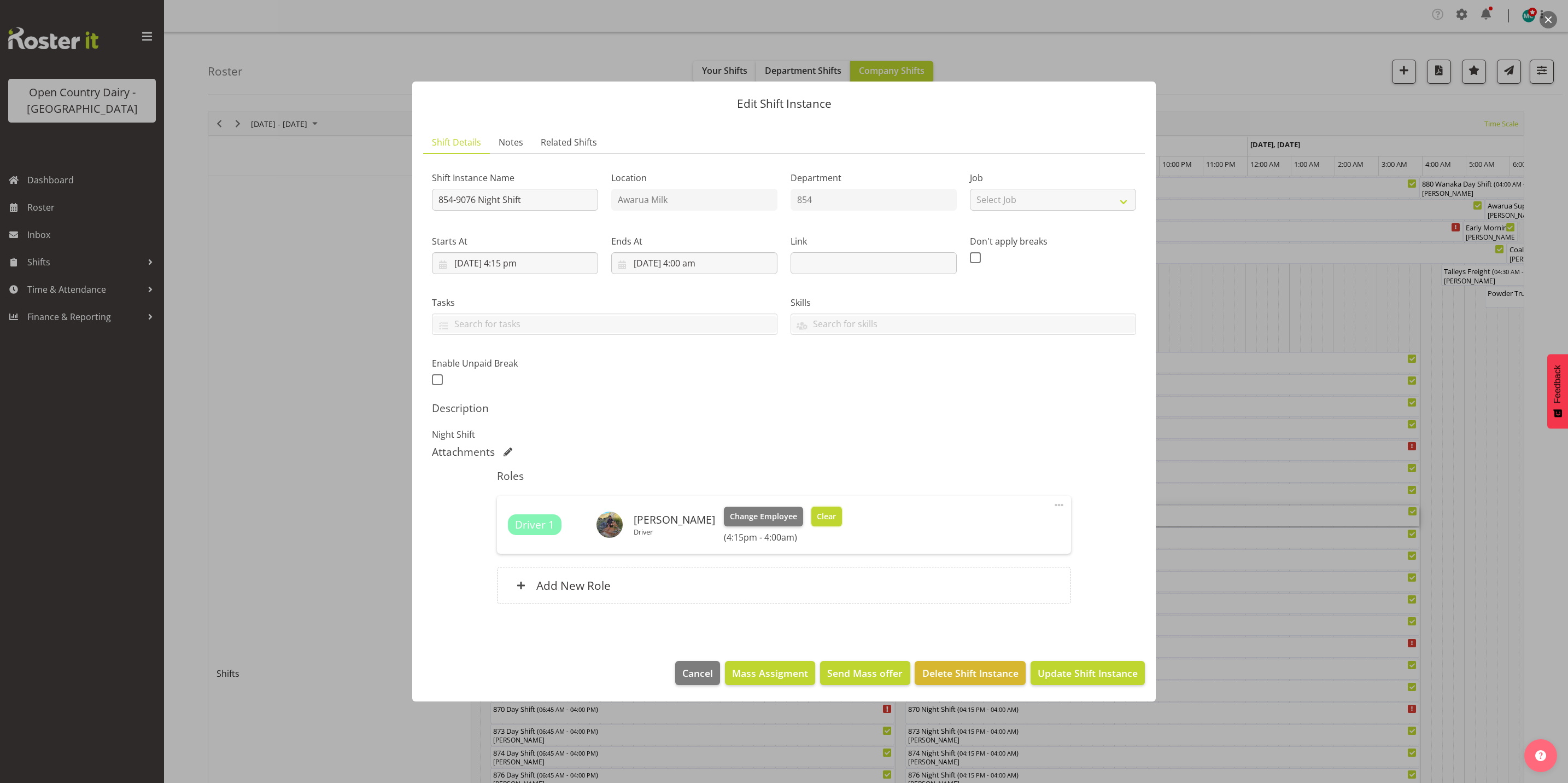
click at [822, 518] on span "Clear" at bounding box center [826, 516] width 19 height 12
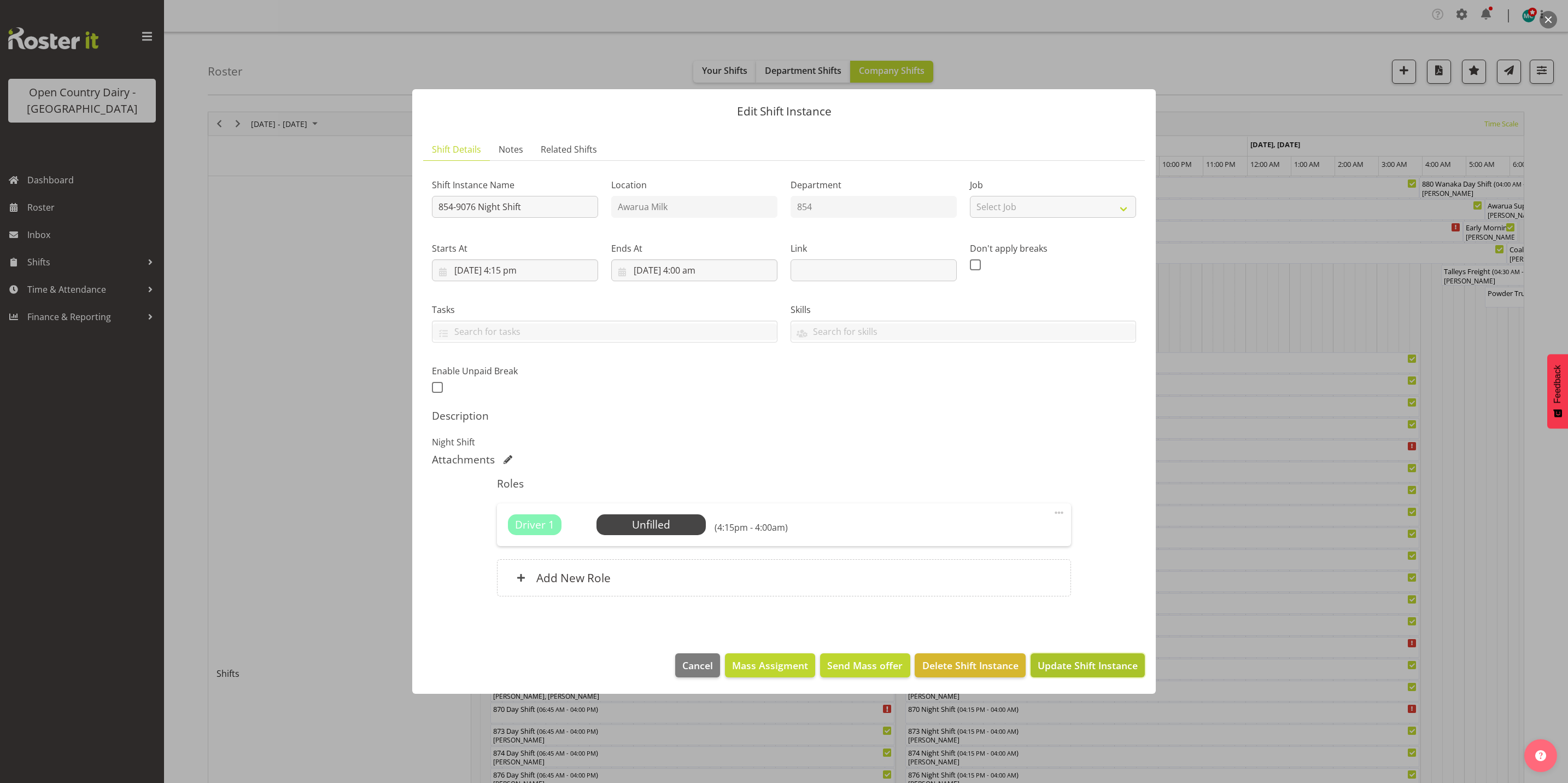
click at [1081, 663] on span "Update Shift Instance" at bounding box center [1087, 664] width 100 height 14
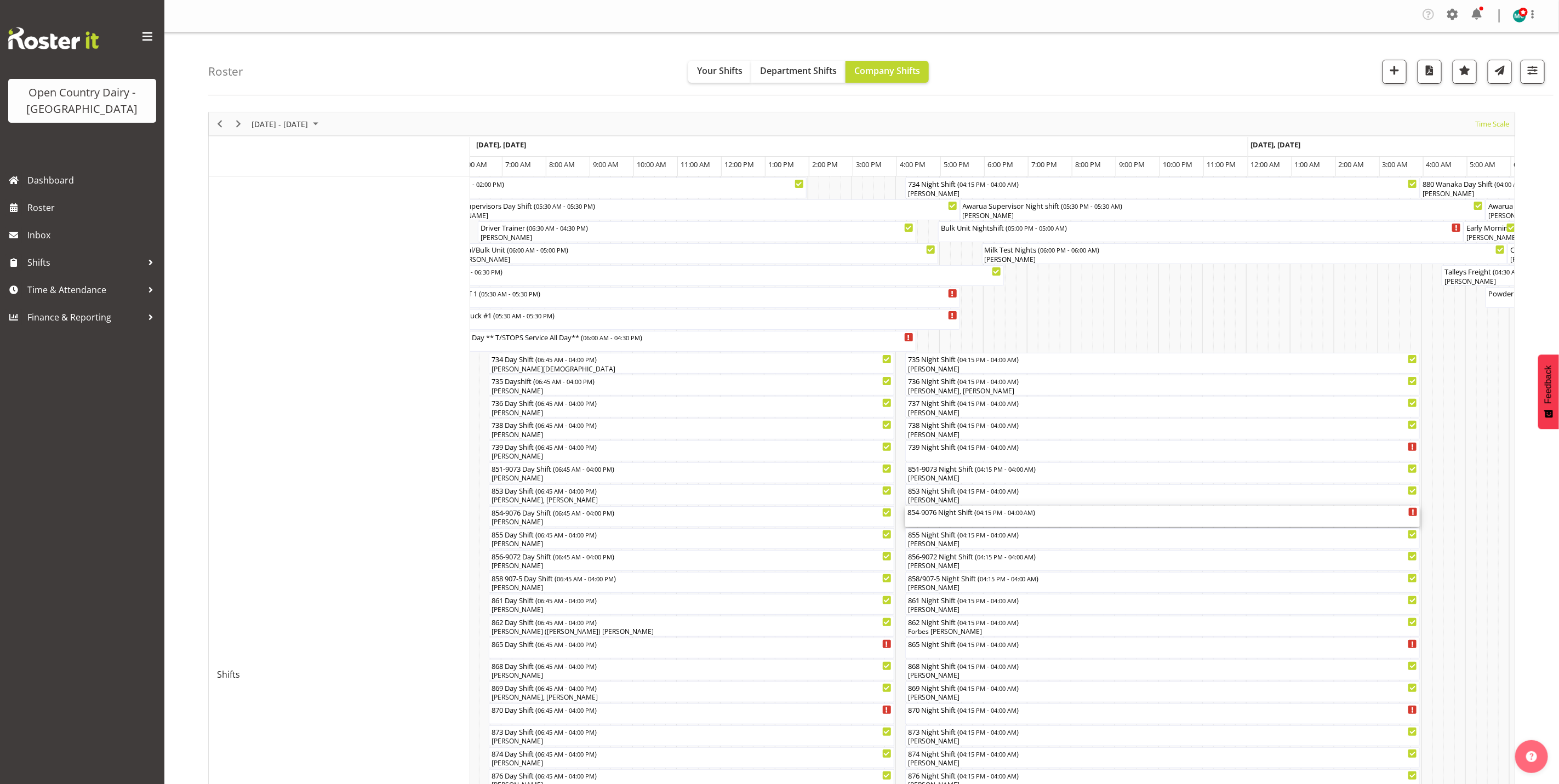
click at [939, 521] on div "854-9076 Night Shift ( 04:15 PM - 04:00 AM )" at bounding box center [1163, 516] width 511 height 21
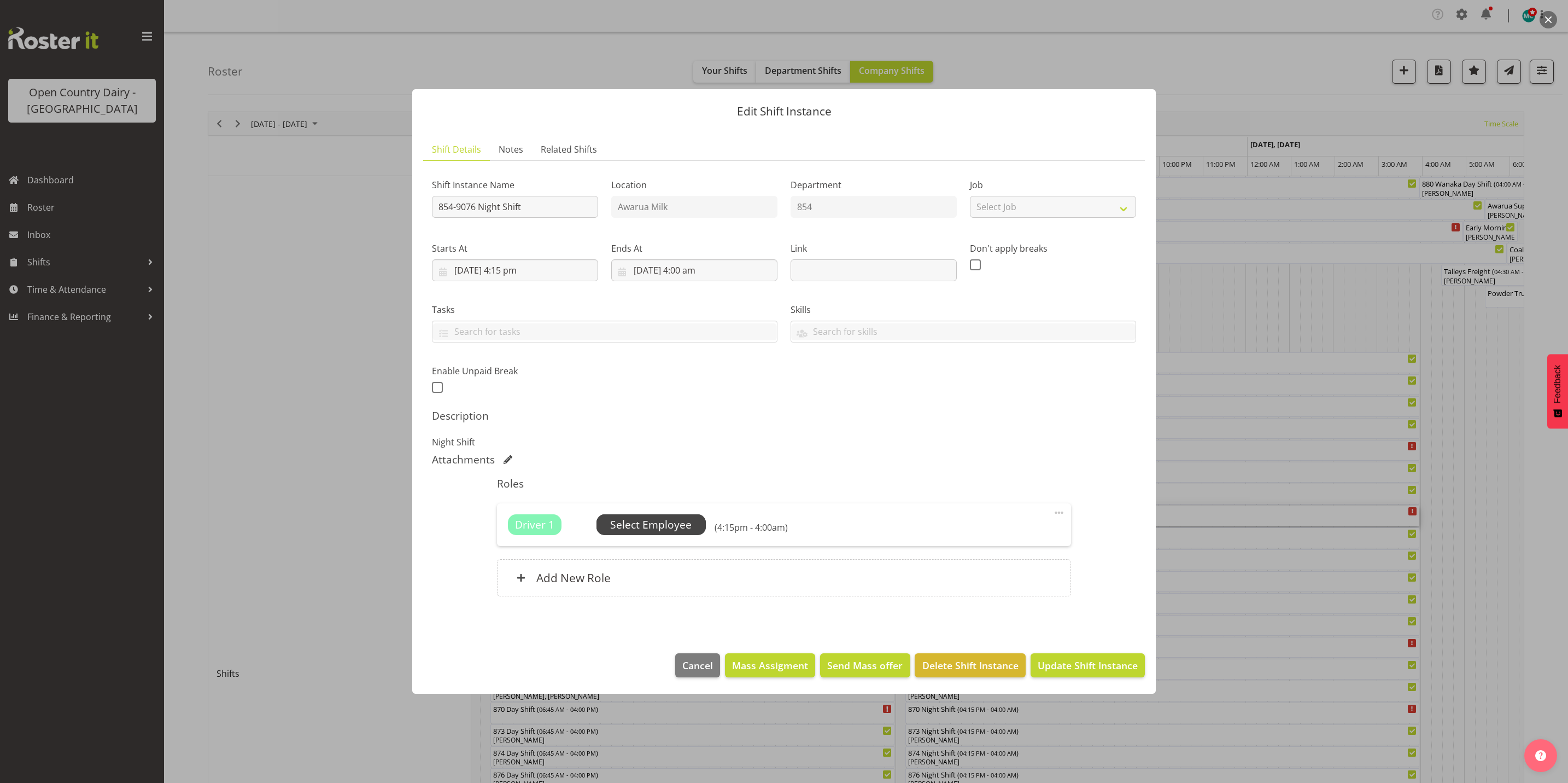
click at [632, 524] on span "Select Employee" at bounding box center [650, 524] width 81 height 16
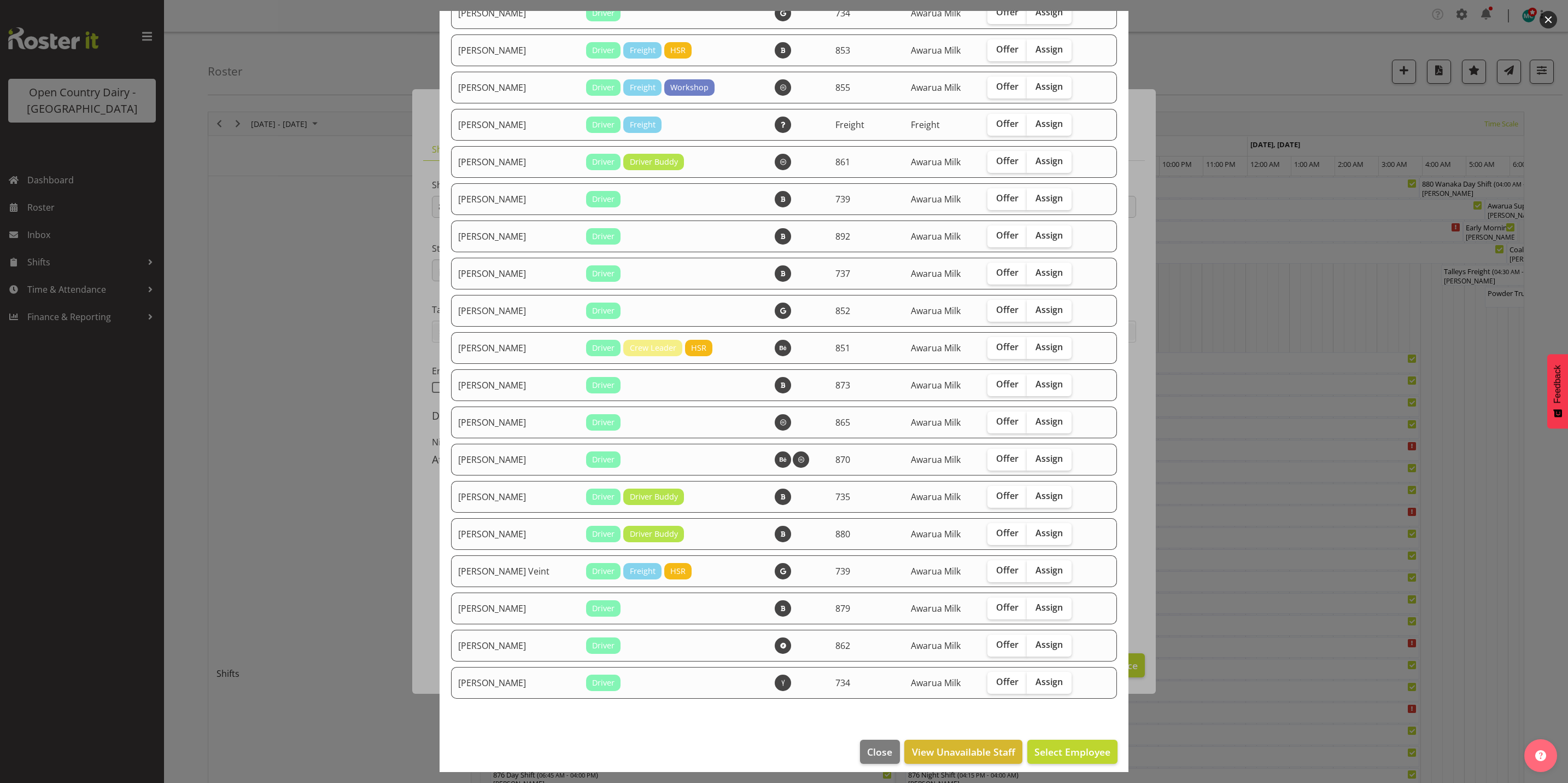
scroll to position [913, 0]
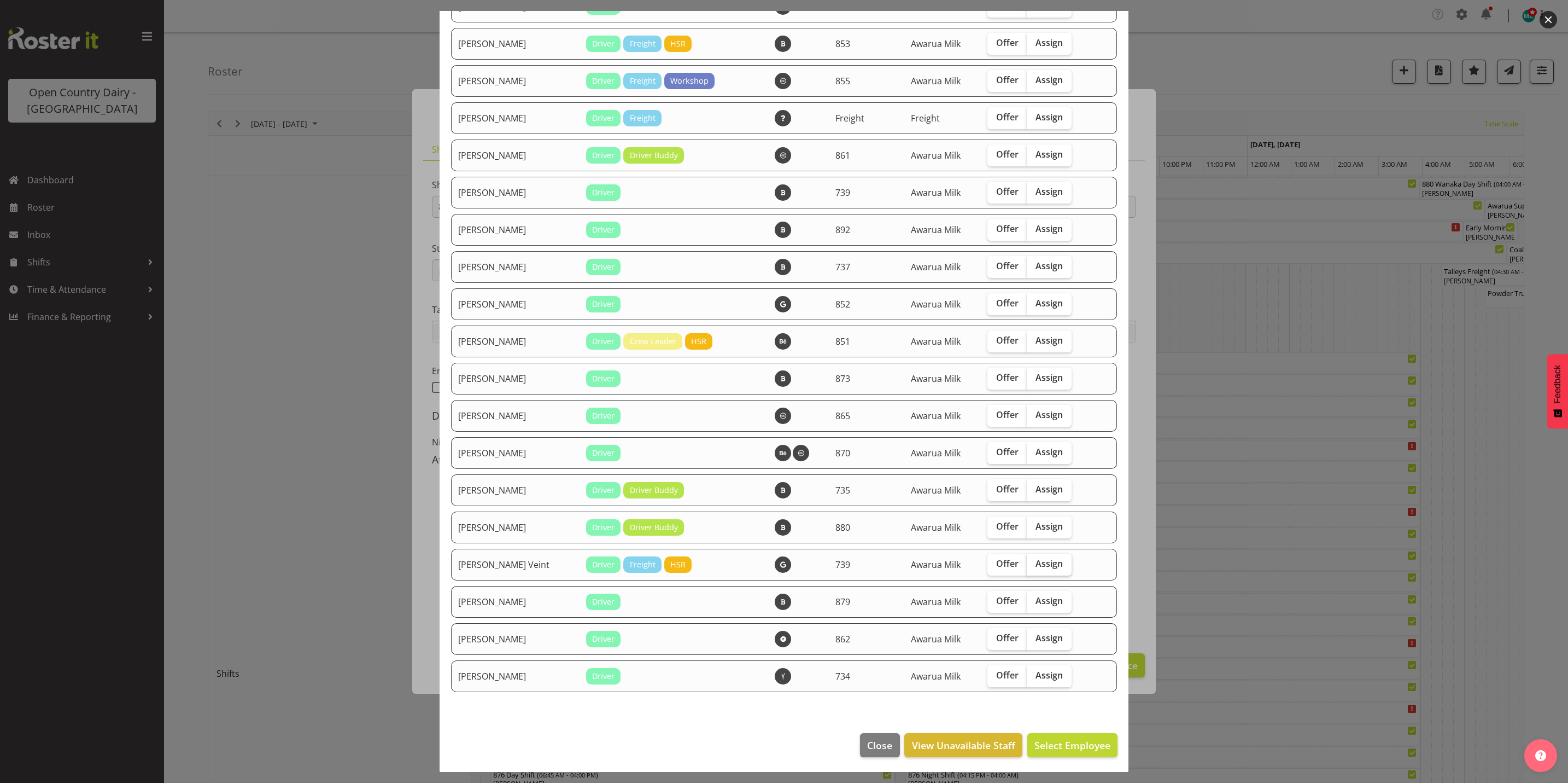
click at [1036, 562] on span "Assign" at bounding box center [1049, 563] width 27 height 11
click at [1031, 562] on input "Assign" at bounding box center [1031, 564] width 7 height 7
checkbox input "true"
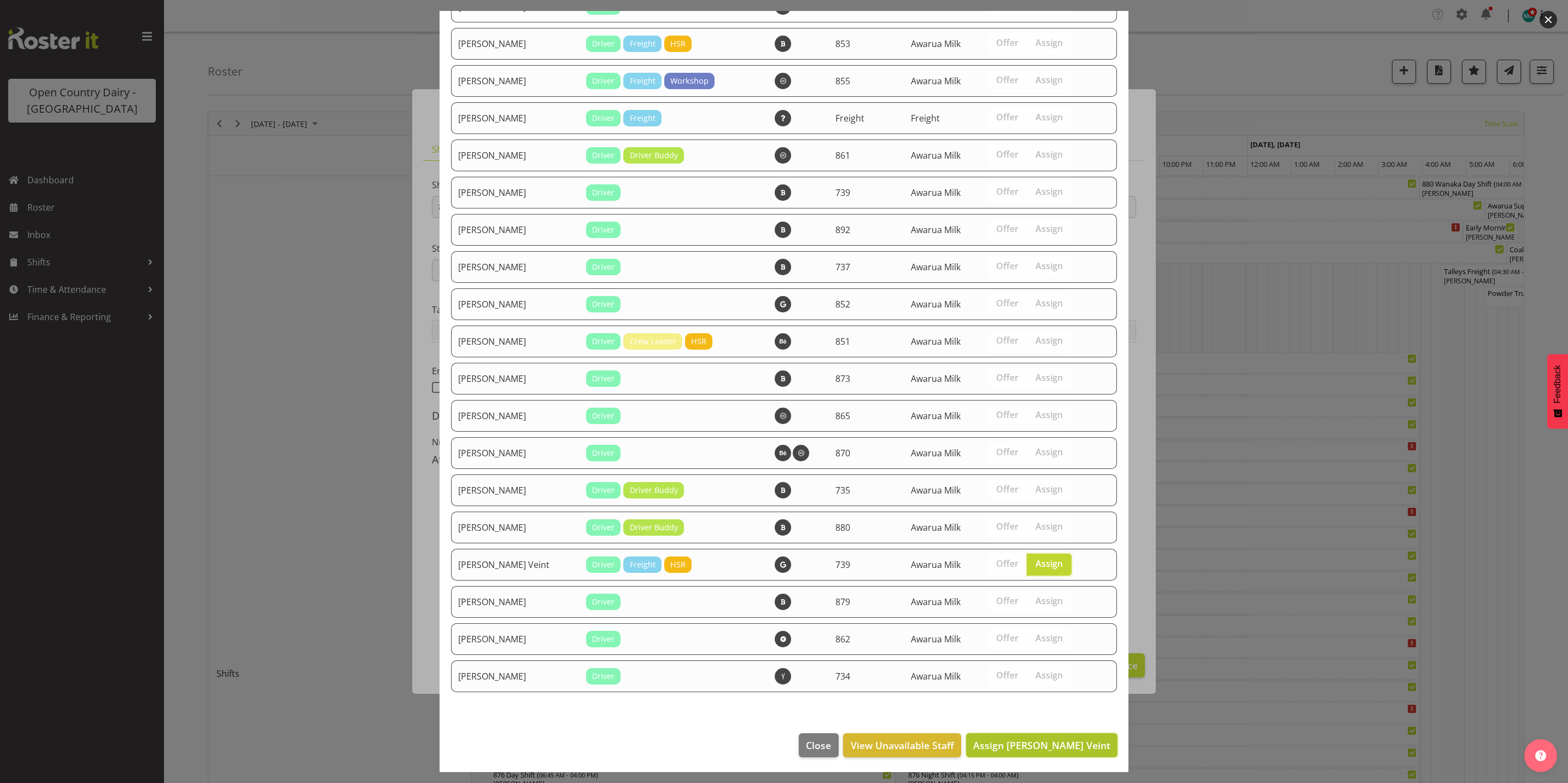
click at [1061, 746] on span "Assign Tish Veint" at bounding box center [1041, 745] width 137 height 13
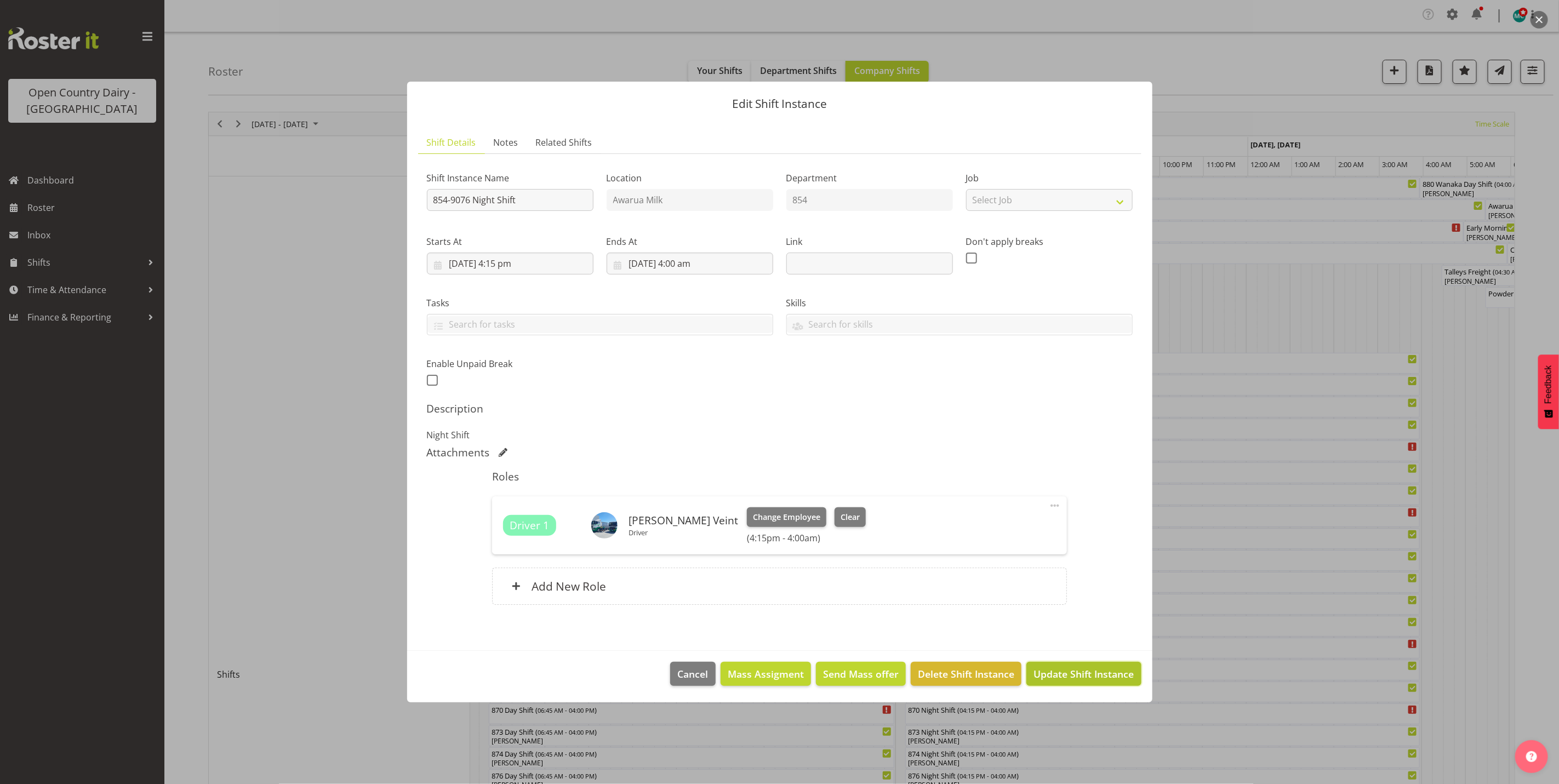
click at [1101, 677] on span "Update Shift Instance" at bounding box center [1083, 674] width 100 height 14
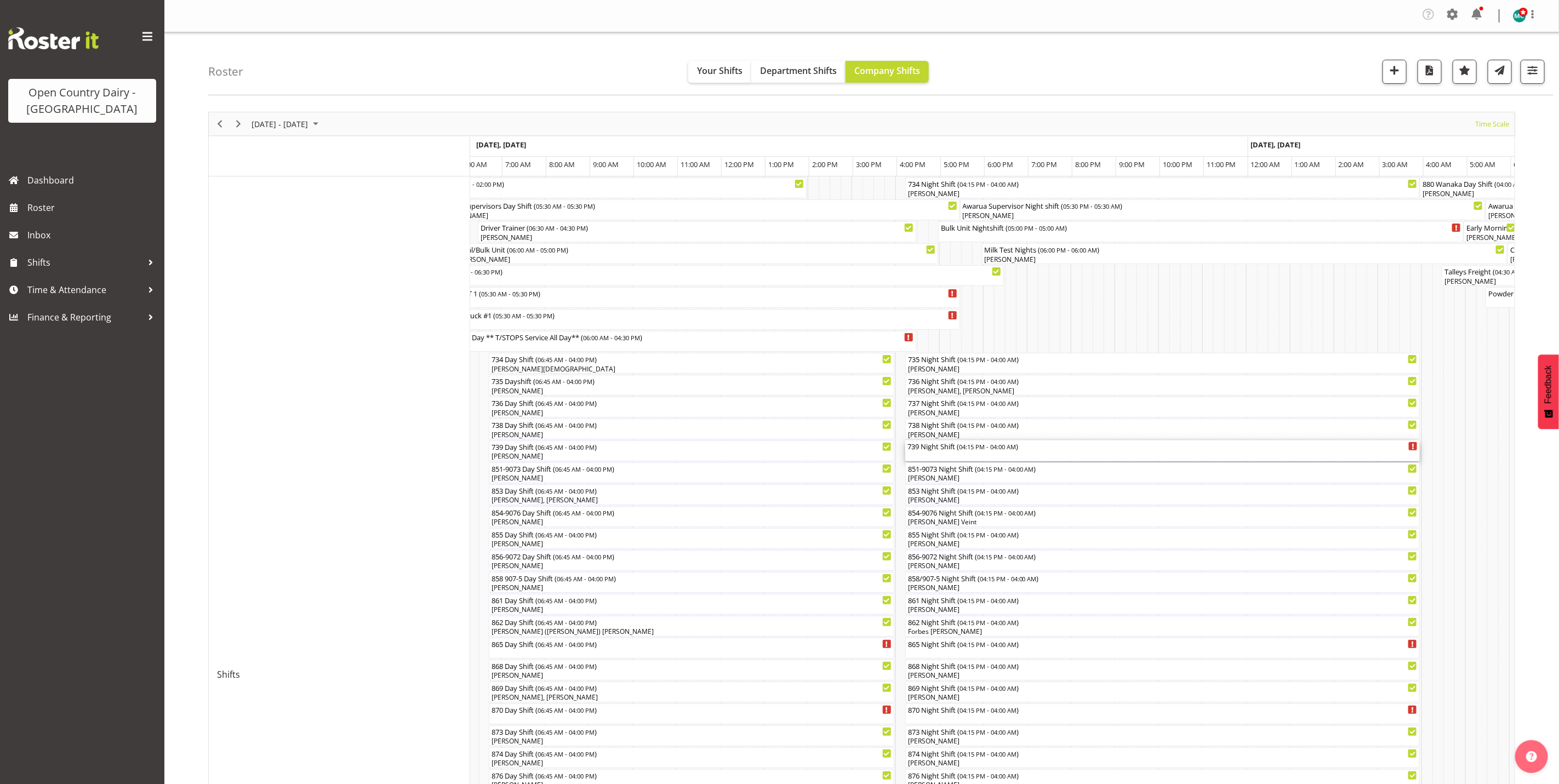
click at [932, 456] on div "739 Night Shift ( 04:15 PM - 04:00 AM )" at bounding box center [1163, 451] width 511 height 21
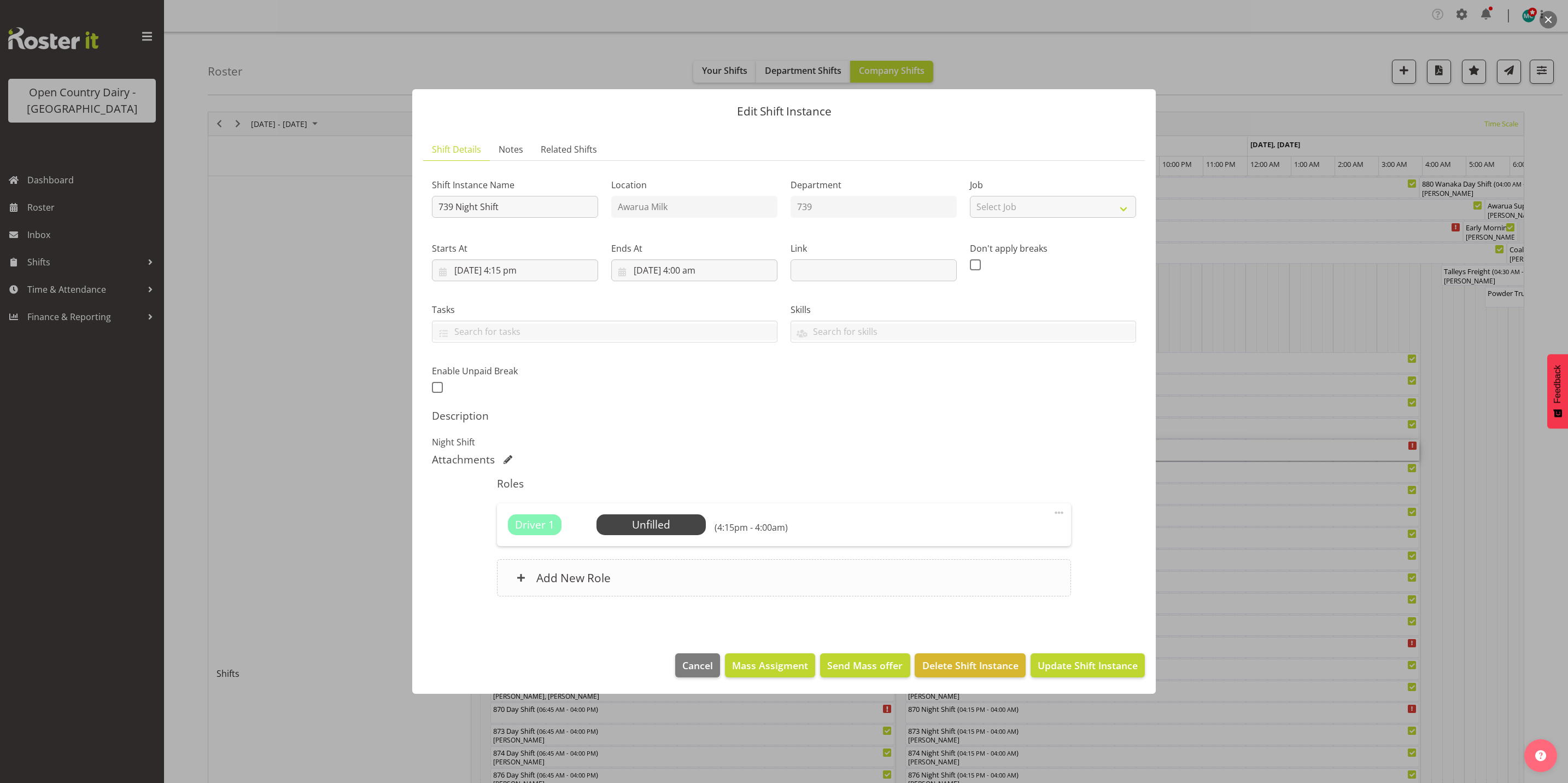
click at [631, 577] on div "Add New Role" at bounding box center [784, 577] width 573 height 37
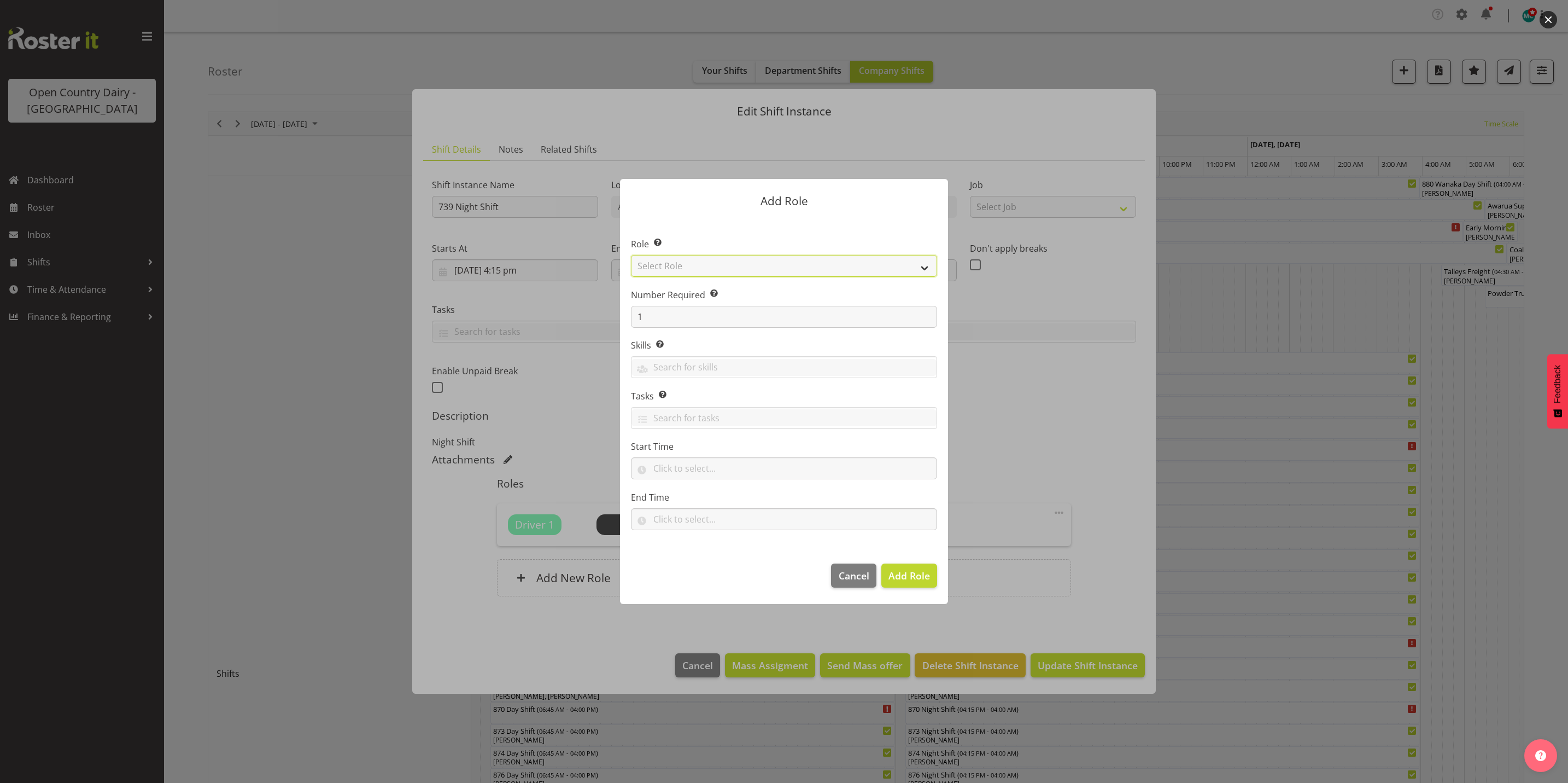
click at [701, 266] on select "Select Role Crew Leader Driver Driver Assessor Dayshift Driver Assessor Nightsh…" at bounding box center [784, 265] width 306 height 21
select select "1437"
click at [631, 255] on select "Select Role Crew Leader Driver Driver Assessor Dayshift Driver Assessor Nightsh…" at bounding box center [784, 265] width 306 height 21
click at [906, 577] on span "Add Role" at bounding box center [909, 576] width 41 height 13
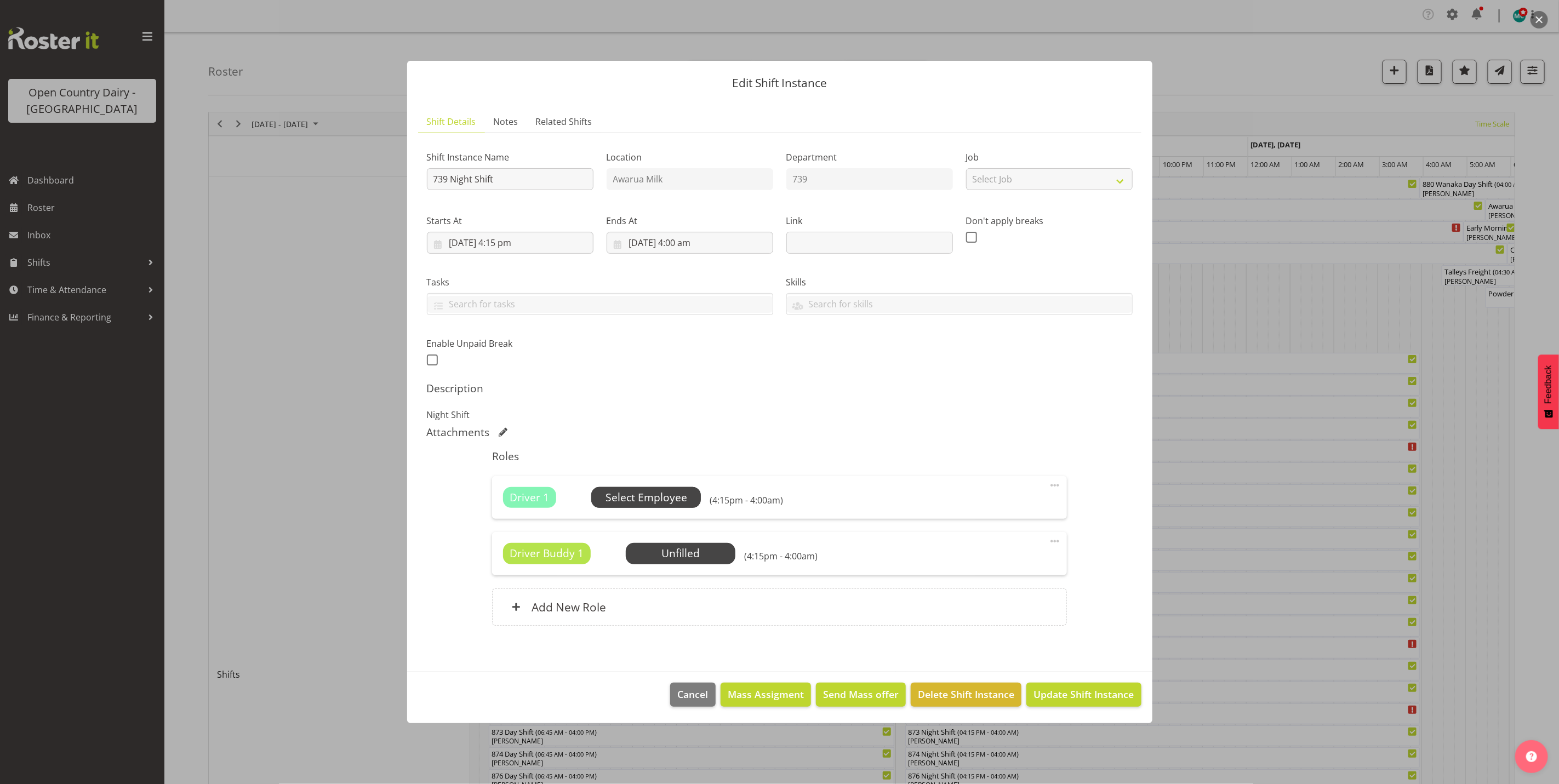
click at [637, 494] on span "Select Employee" at bounding box center [646, 497] width 81 height 16
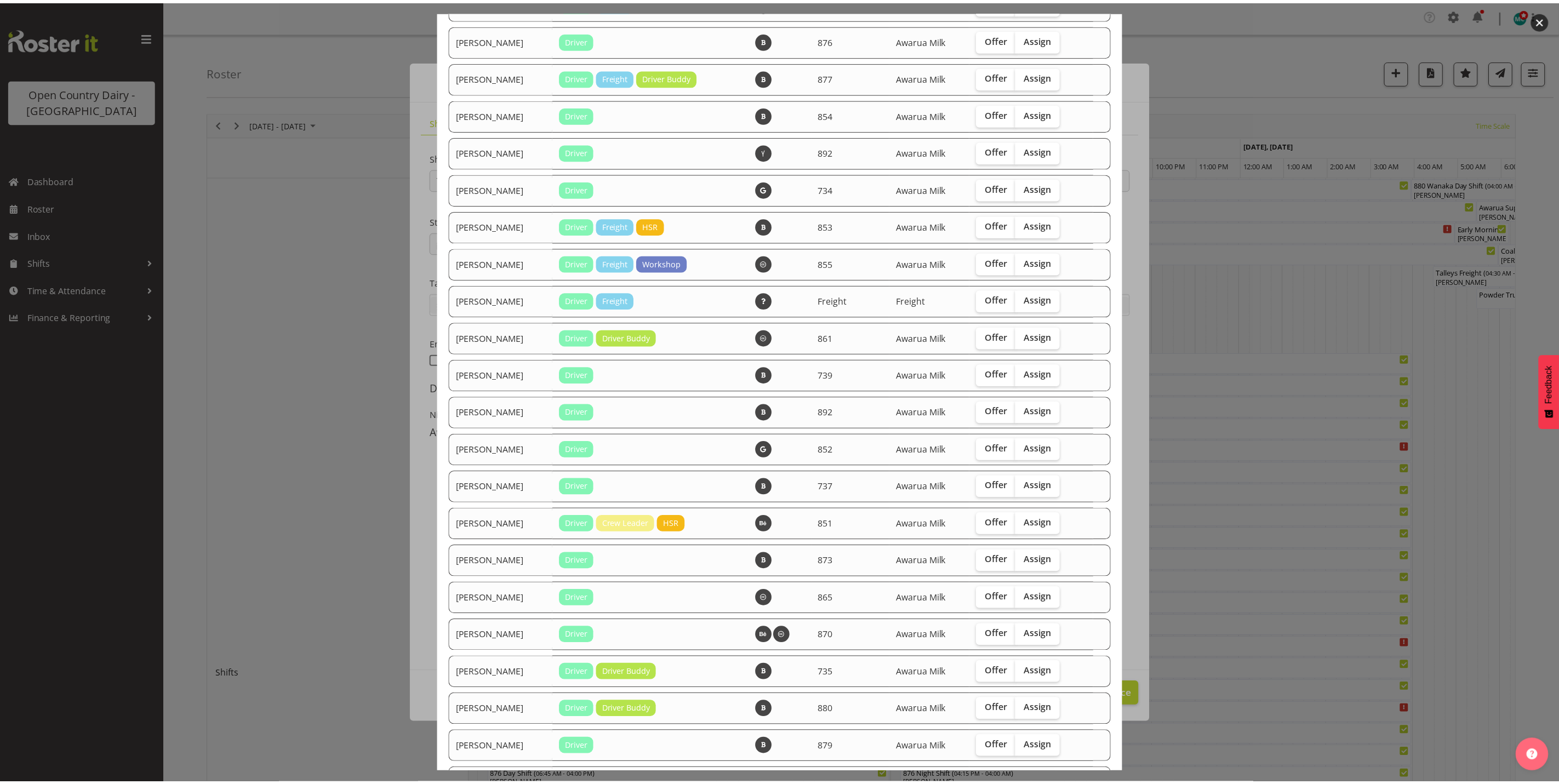
scroll to position [803, 0]
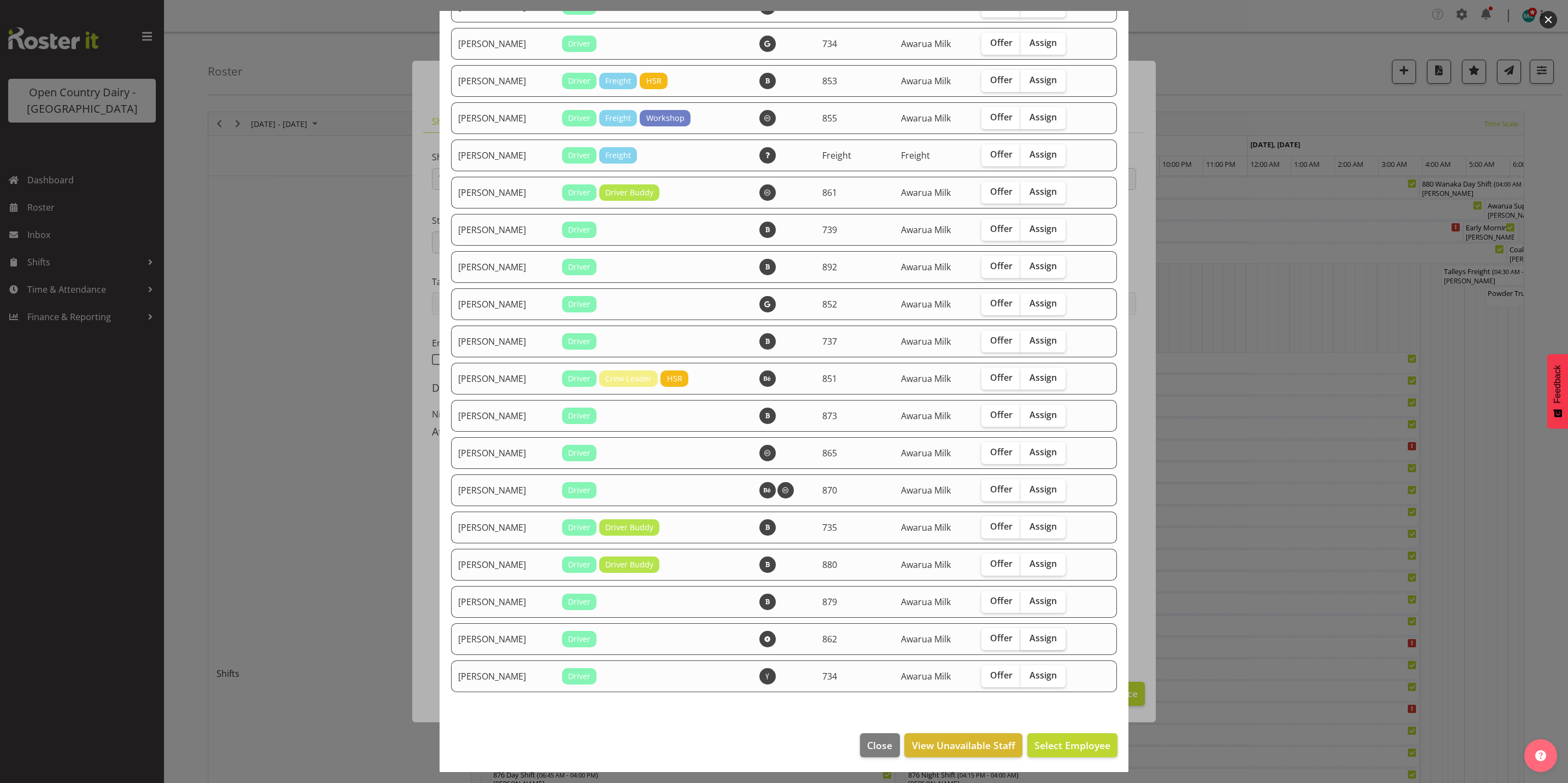
click at [1029, 635] on span "Assign" at bounding box center [1042, 638] width 27 height 11
click at [1028, 635] on input "Assign" at bounding box center [1024, 638] width 7 height 7
checkbox input "true"
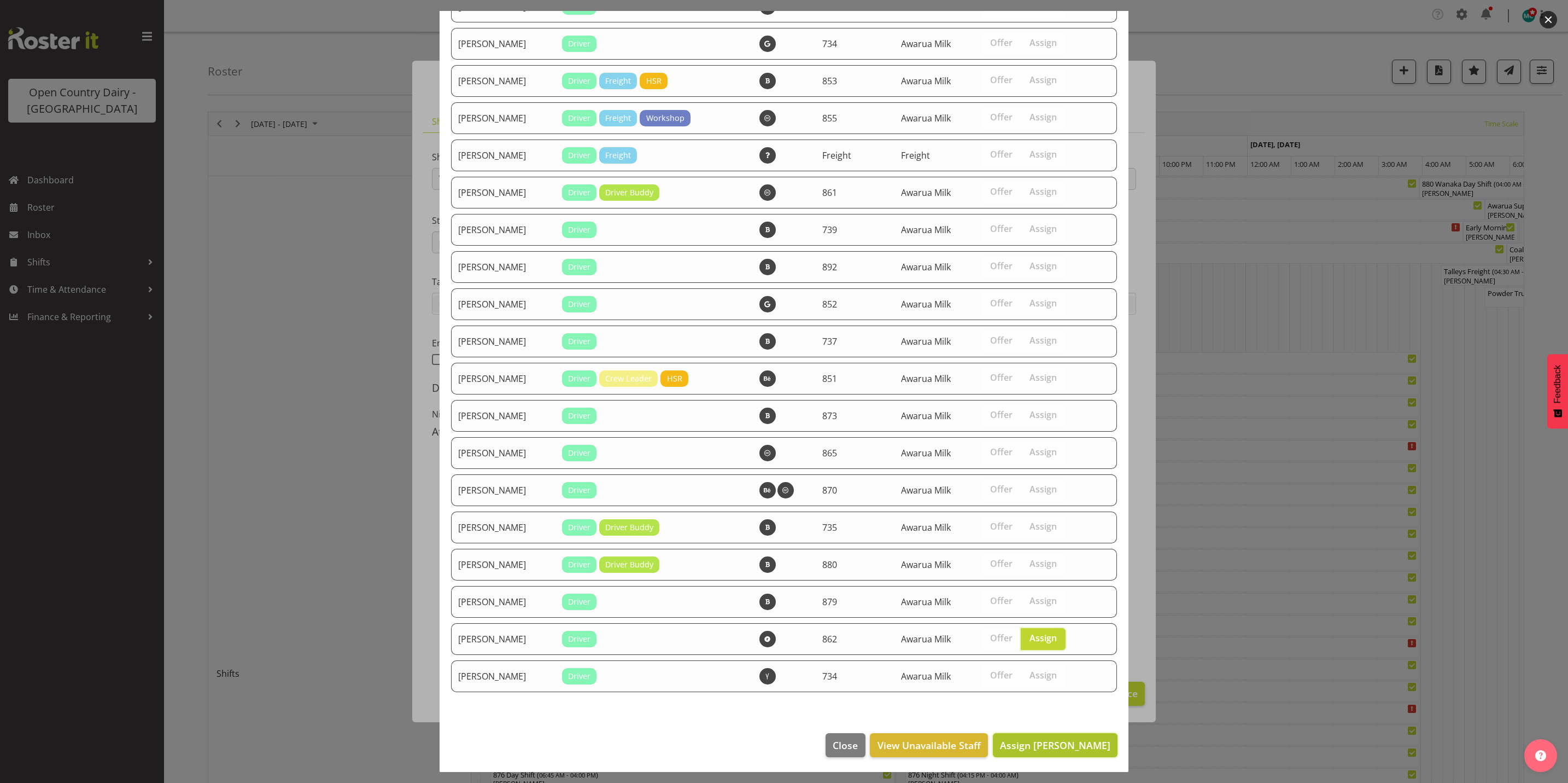
click at [1060, 747] on span "Assign Tracy Inder" at bounding box center [1055, 745] width 110 height 13
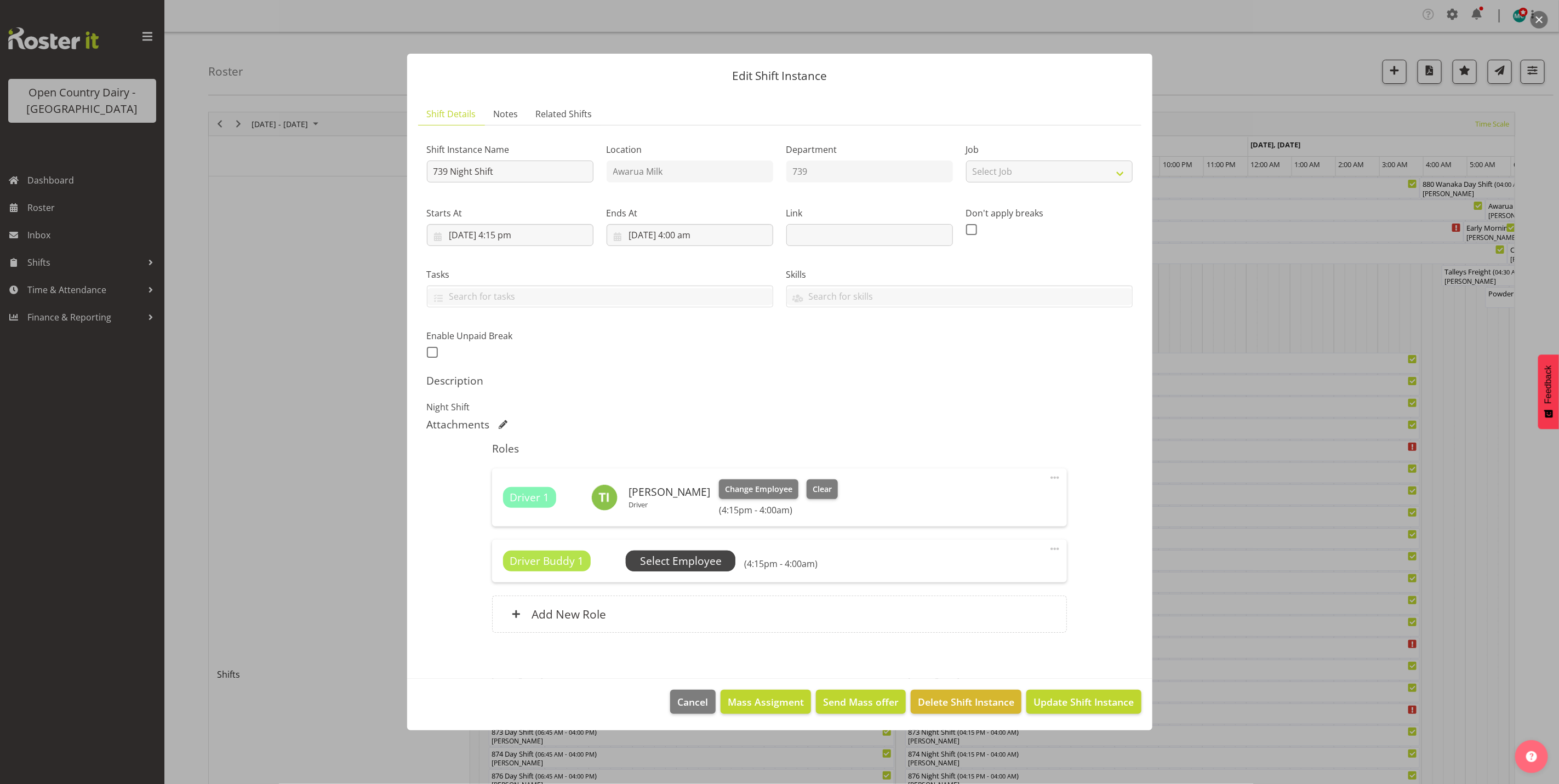
click at [678, 561] on span "Select Employee" at bounding box center [680, 560] width 81 height 16
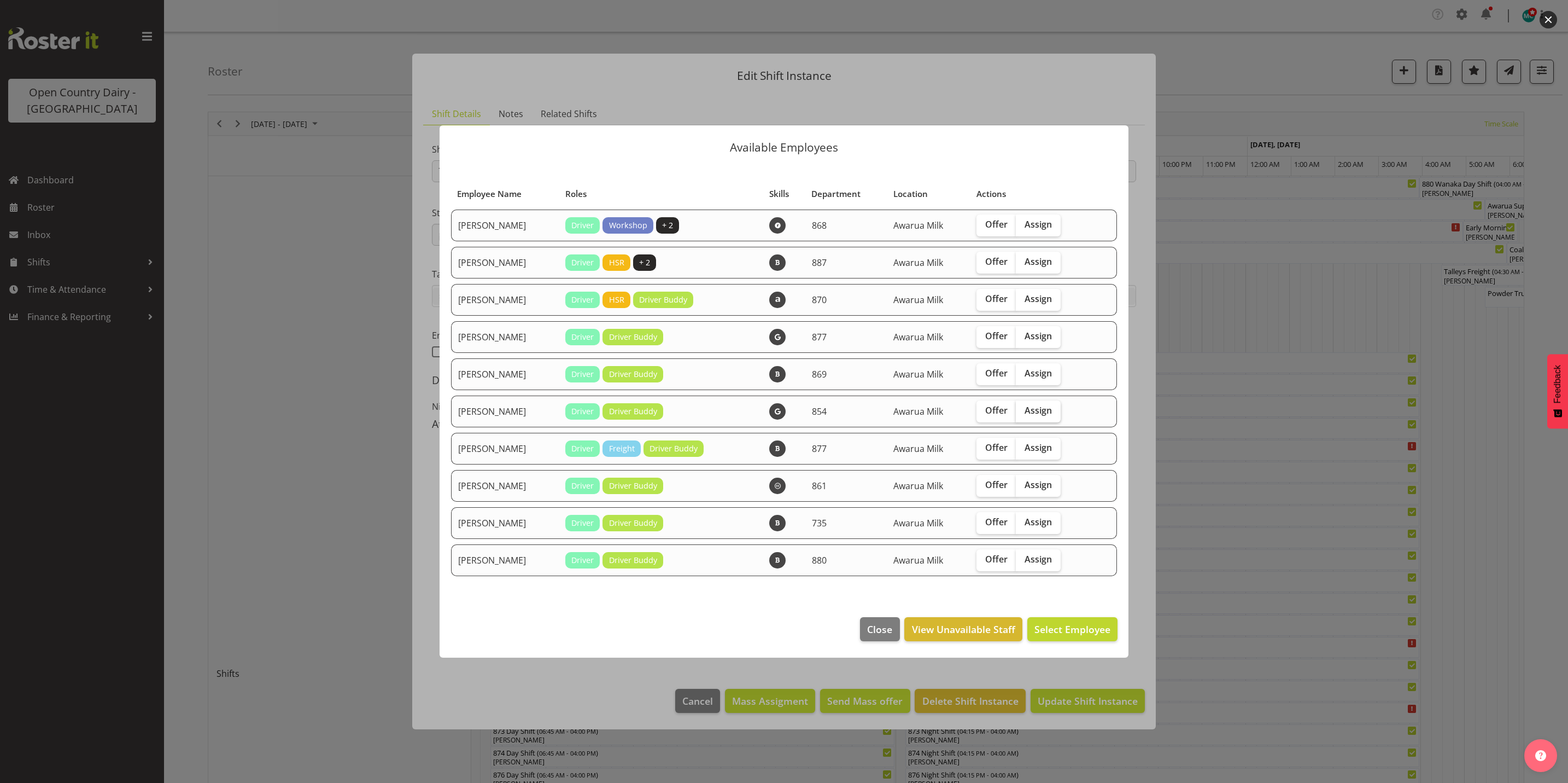
click at [1054, 409] on label "Assign" at bounding box center [1038, 411] width 45 height 21
click at [1023, 409] on input "Assign" at bounding box center [1020, 411] width 7 height 7
checkbox input "true"
click at [1074, 629] on span "Assign Carl Johnstone" at bounding box center [1055, 629] width 110 height 13
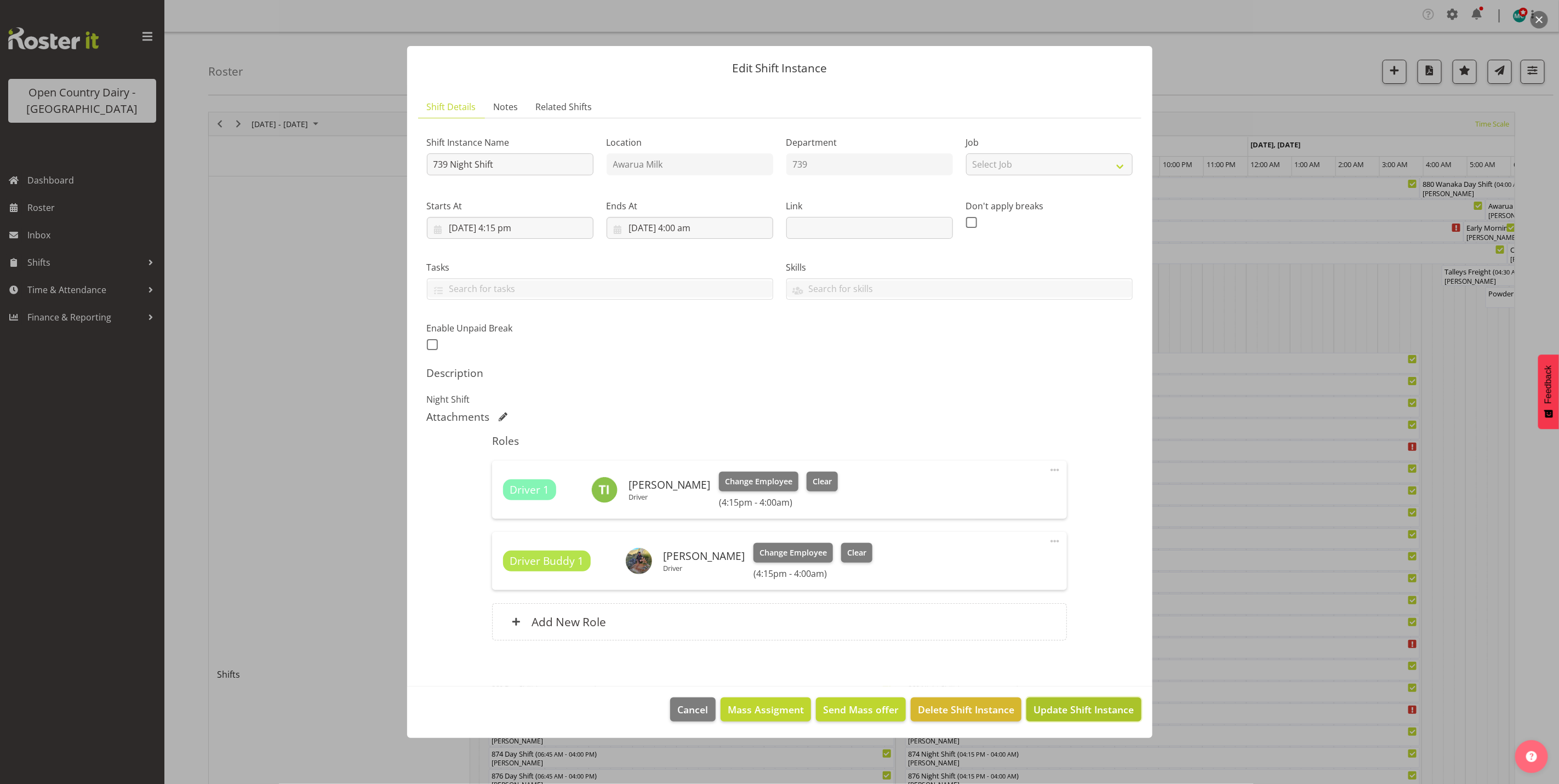
click at [1069, 710] on span "Update Shift Instance" at bounding box center [1083, 709] width 100 height 14
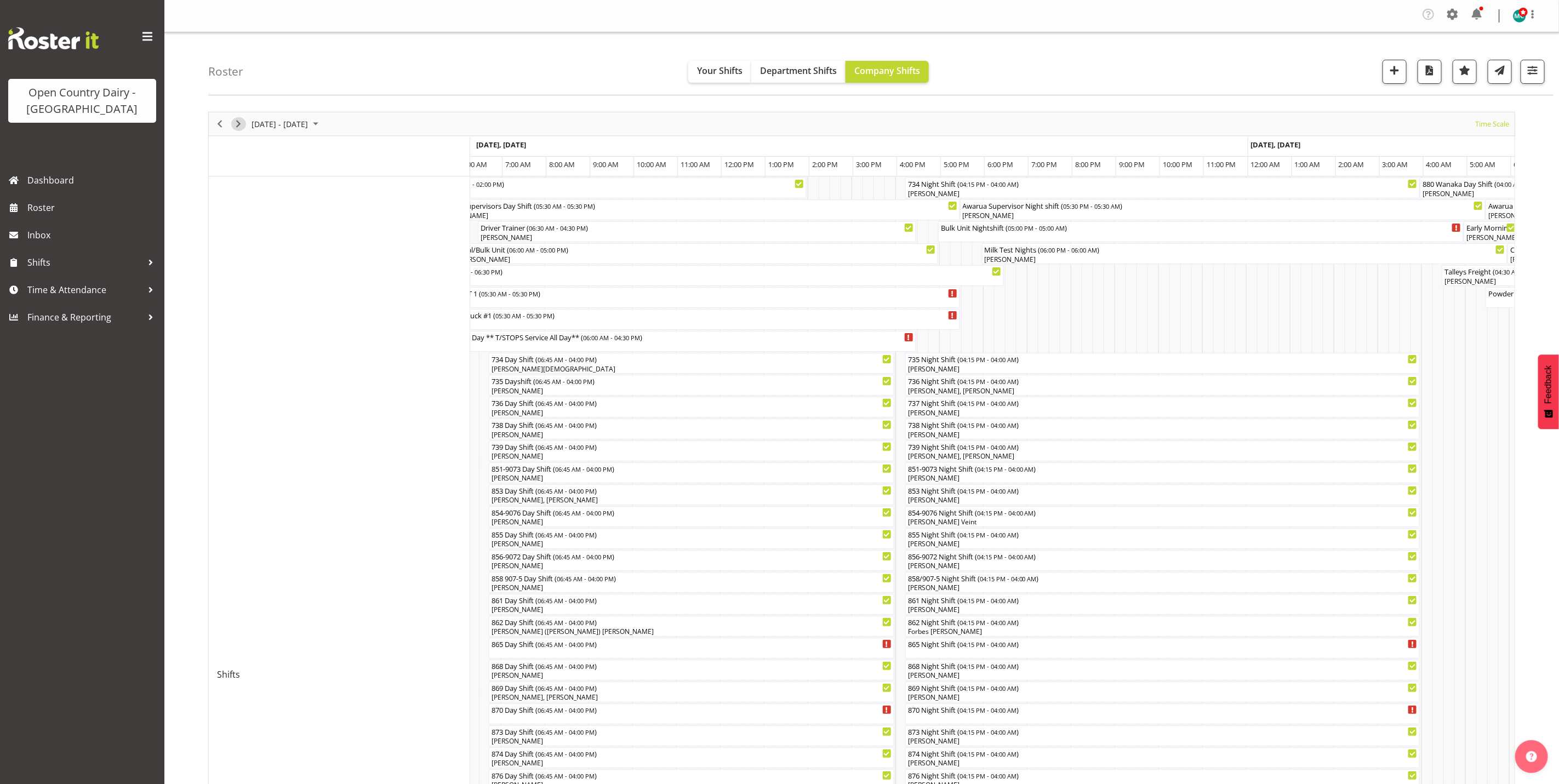
click at [240, 128] on span "Next" at bounding box center [239, 123] width 13 height 14
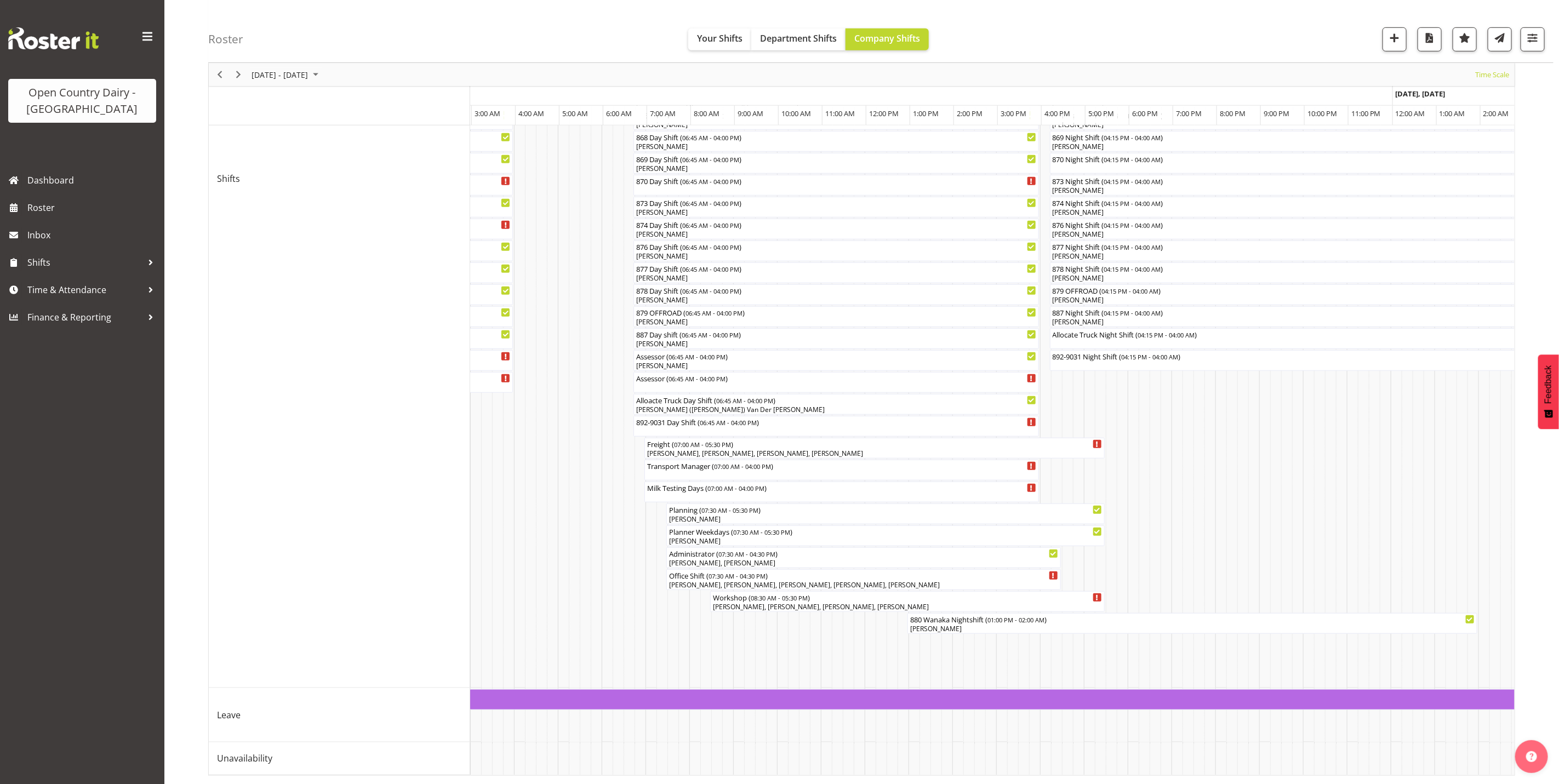
scroll to position [0, 3365]
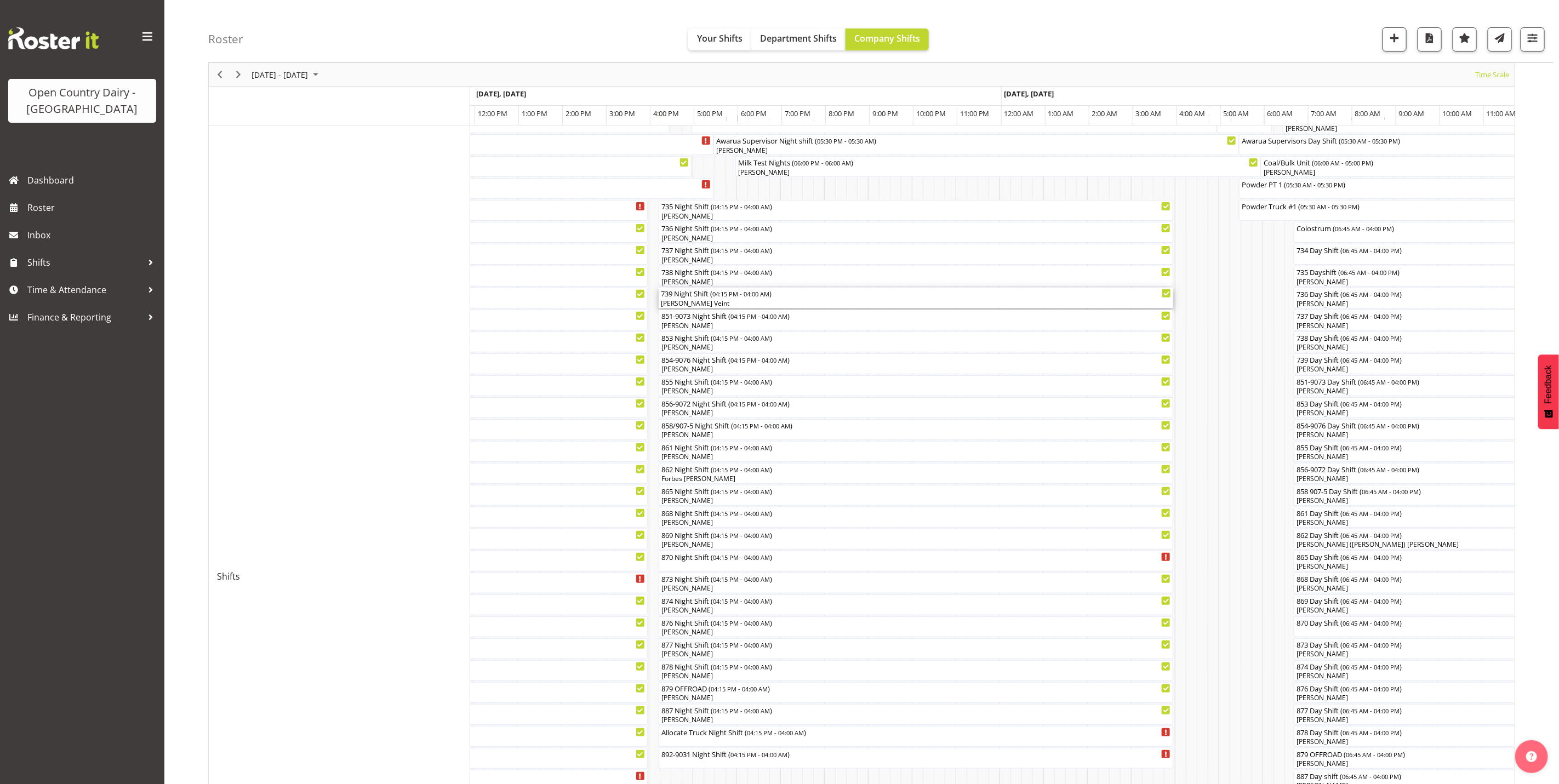
click at [694, 303] on div "[PERSON_NAME] Veint" at bounding box center [916, 303] width 511 height 10
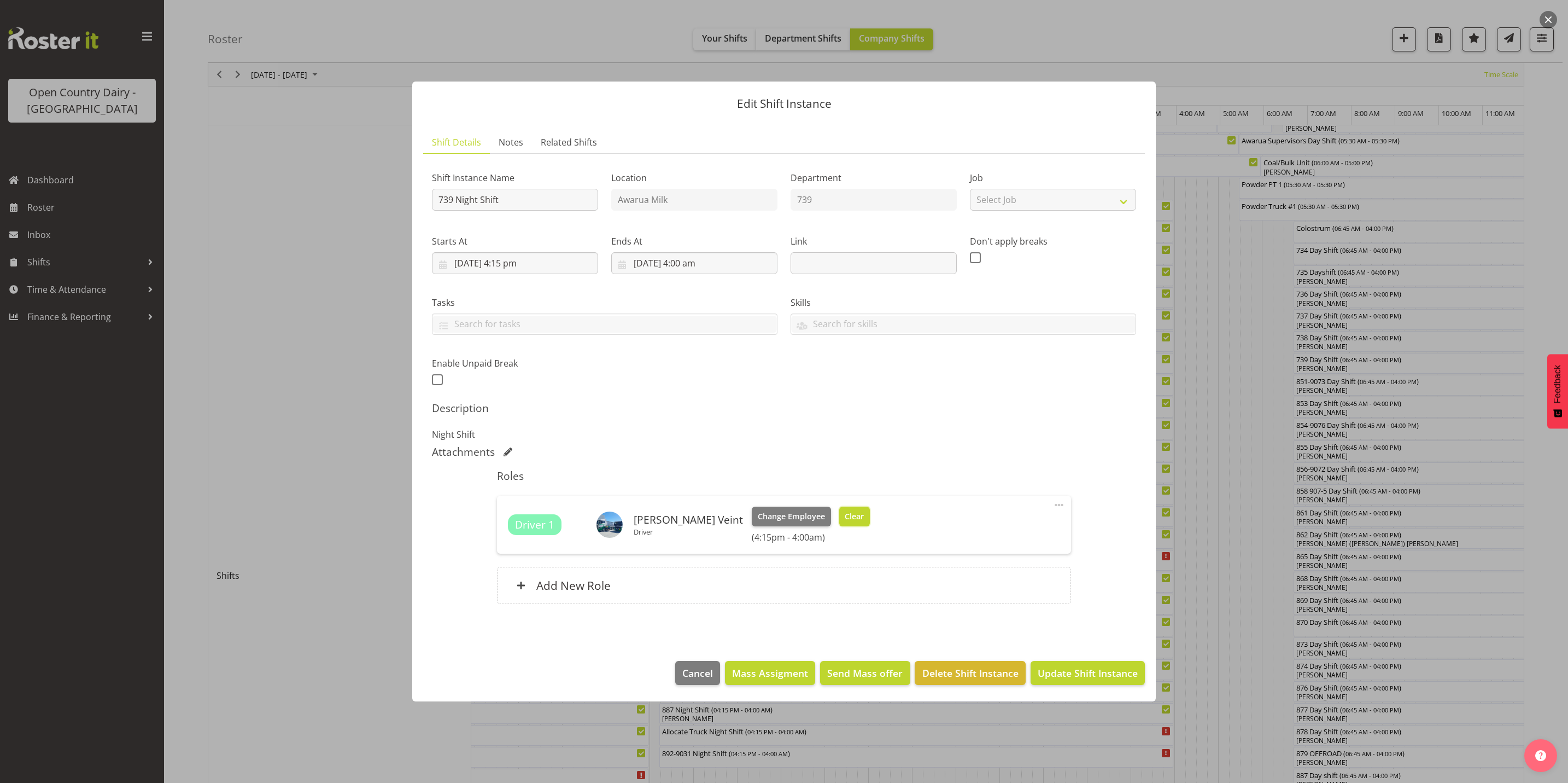
click at [845, 520] on span "Clear" at bounding box center [855, 516] width 19 height 12
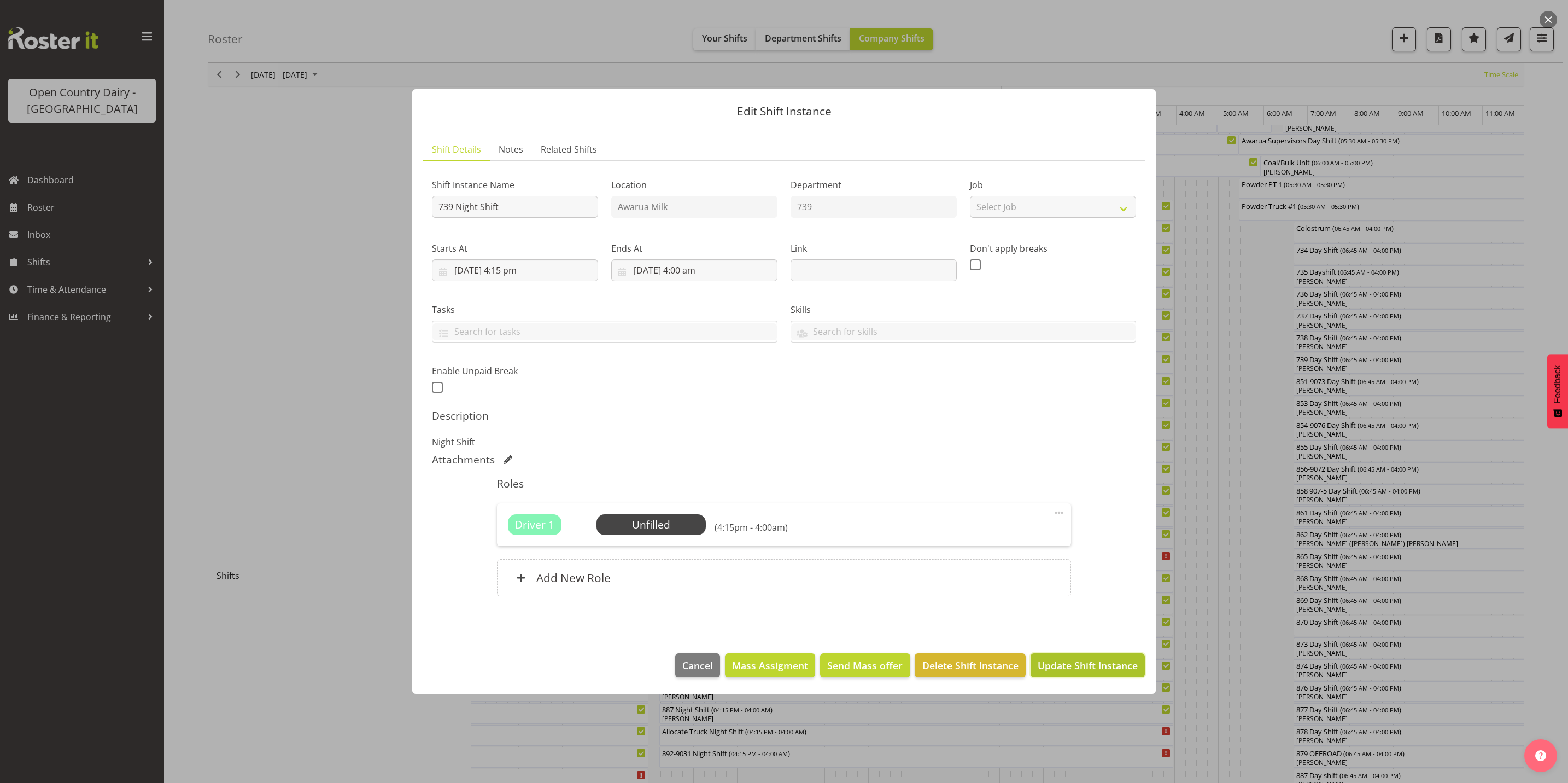
click at [1081, 670] on span "Update Shift Instance" at bounding box center [1087, 664] width 100 height 14
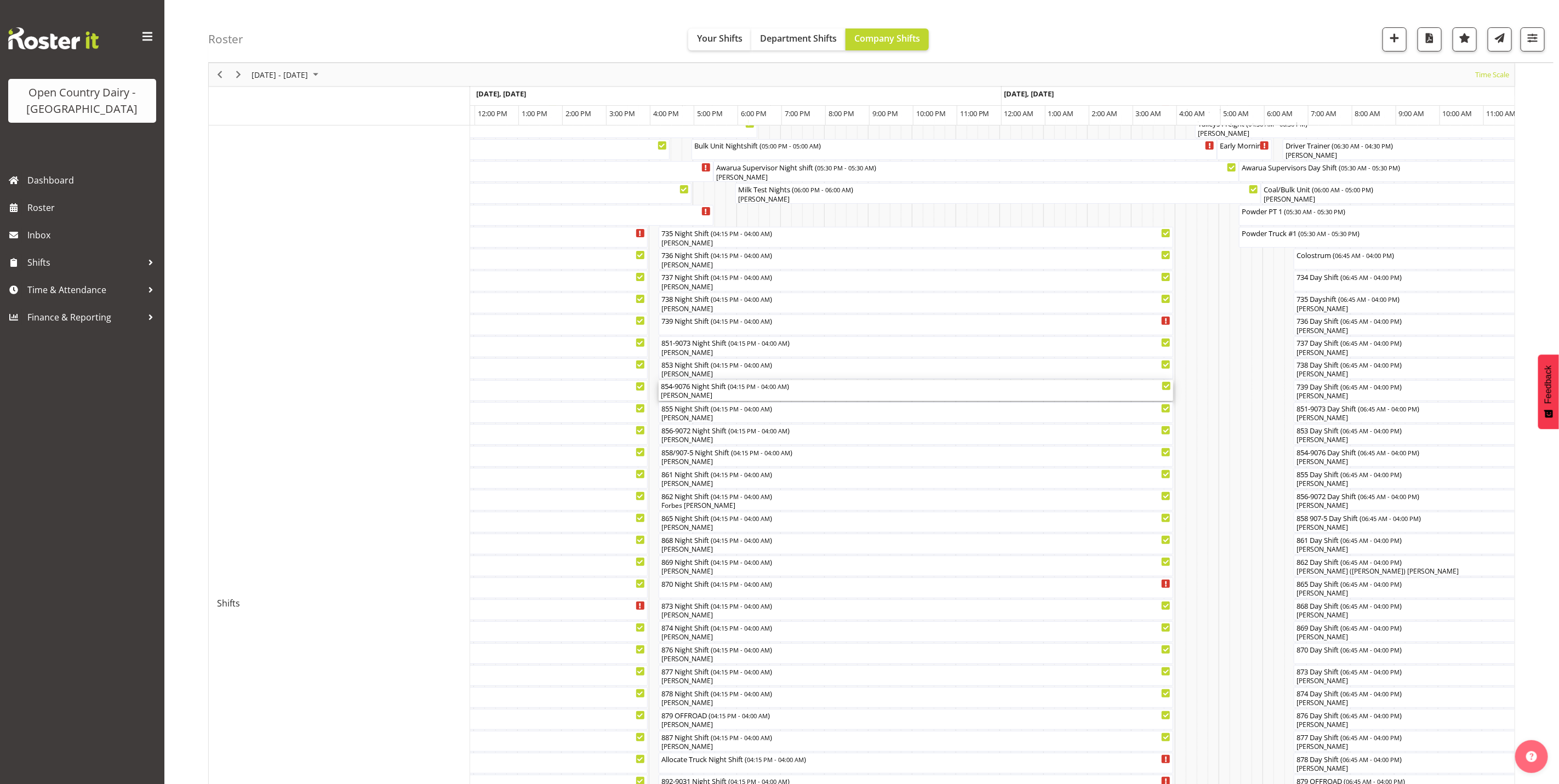
click at [688, 396] on div "[PERSON_NAME]" at bounding box center [916, 395] width 511 height 10
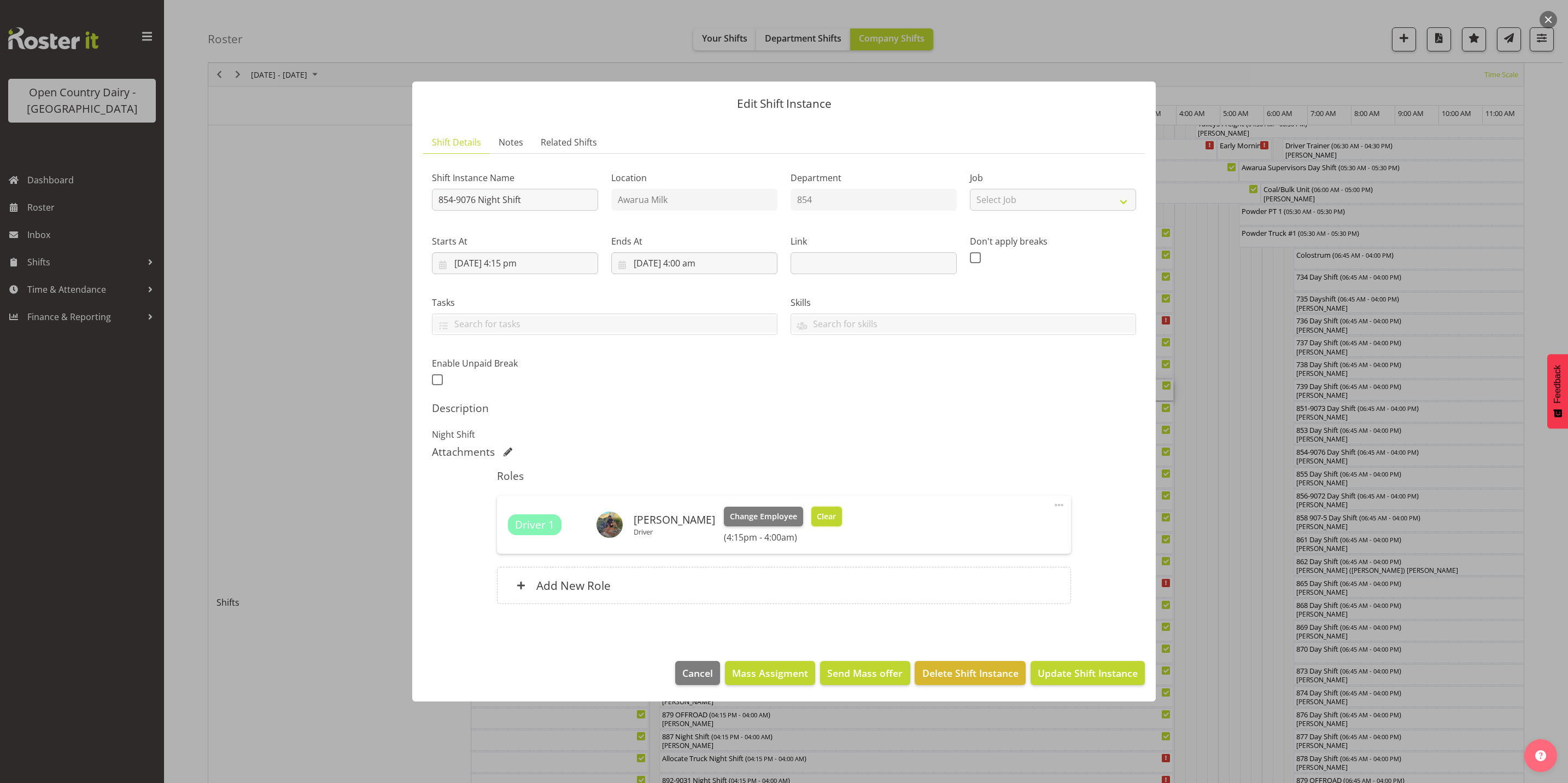
click at [822, 518] on span "Clear" at bounding box center [826, 516] width 19 height 12
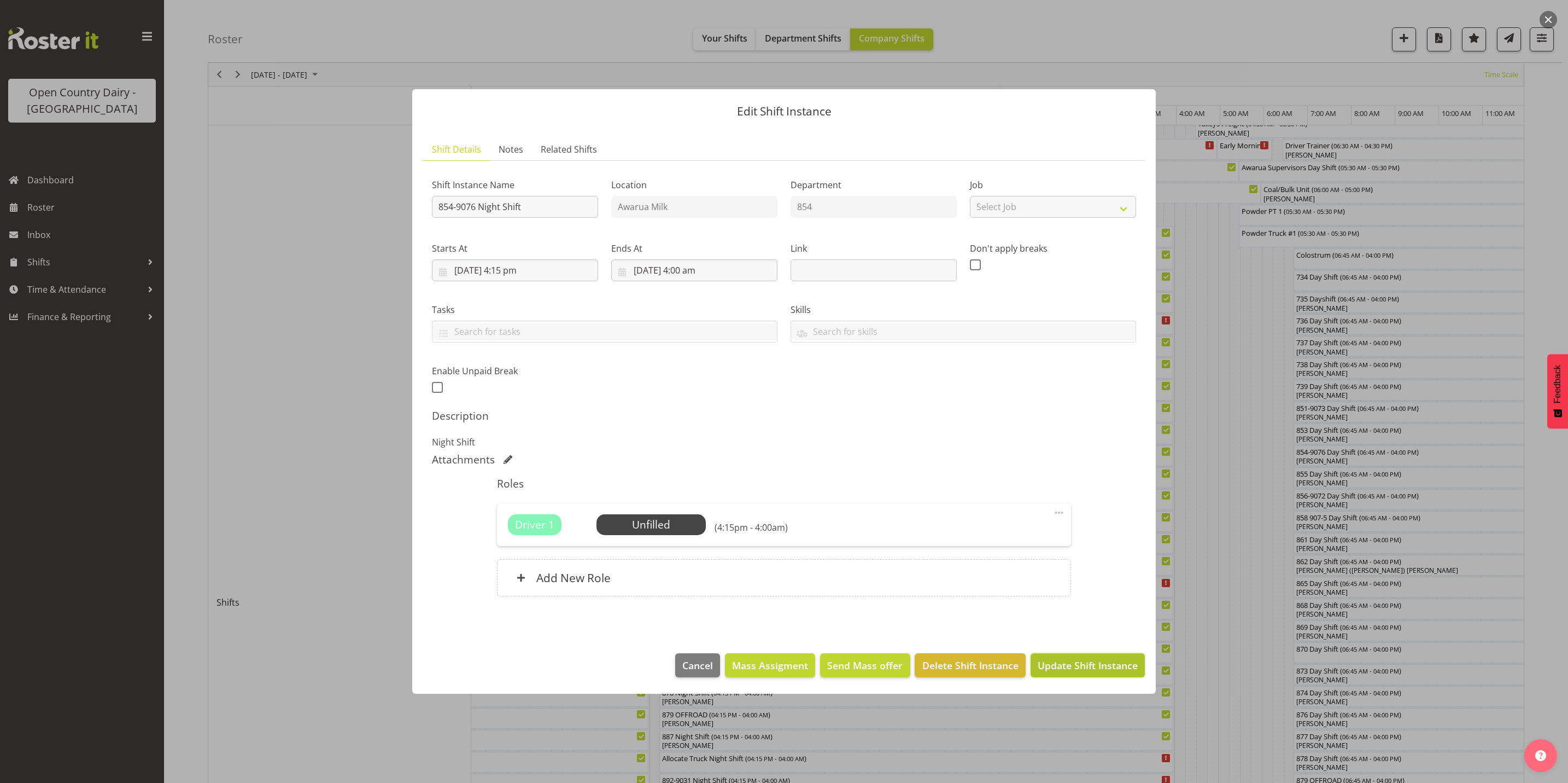
click at [1071, 668] on span "Update Shift Instance" at bounding box center [1087, 664] width 100 height 14
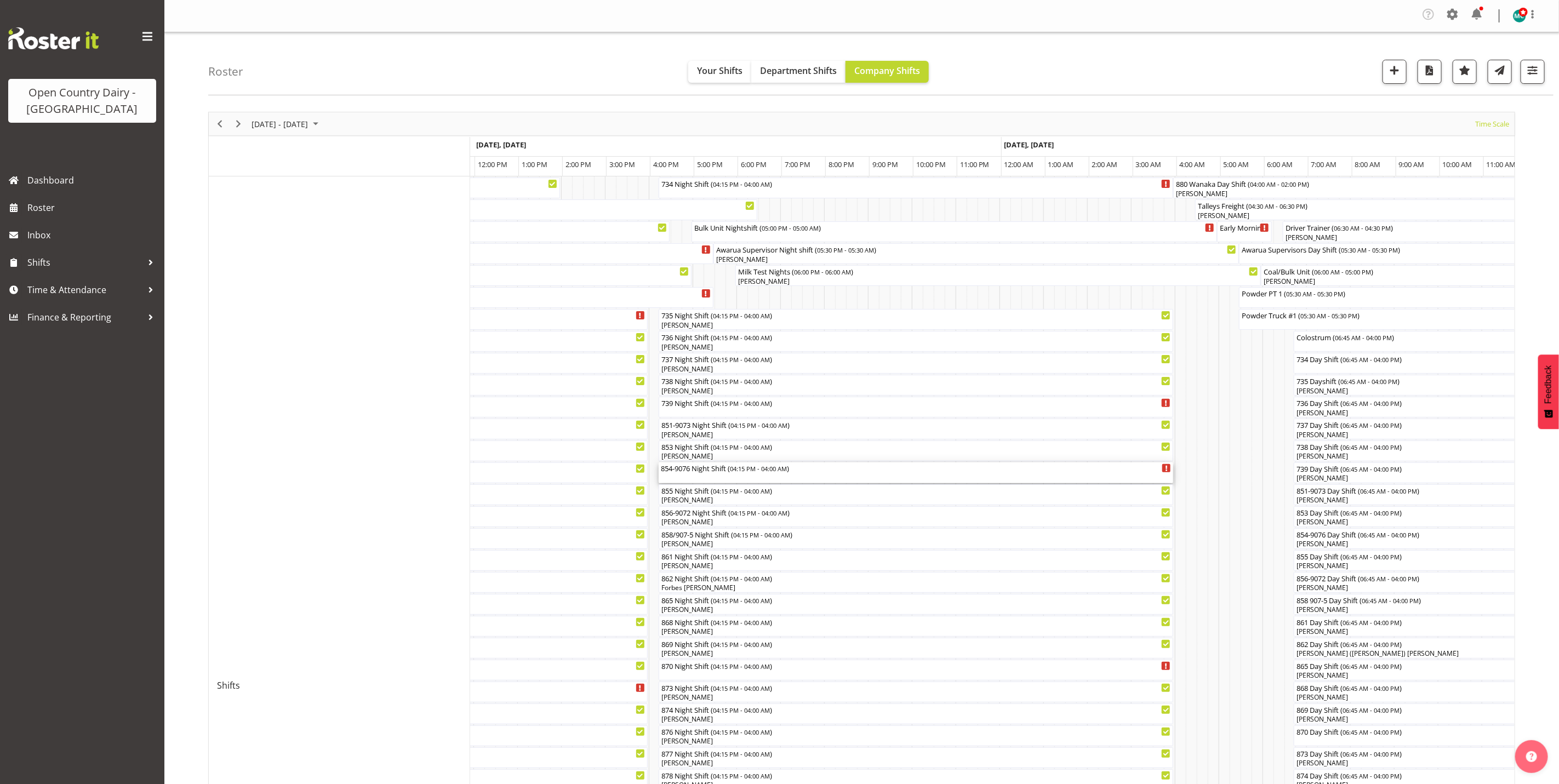
click at [687, 476] on div "854-9076 Night Shift ( 04:15 PM - 04:00 AM )" at bounding box center [916, 472] width 511 height 21
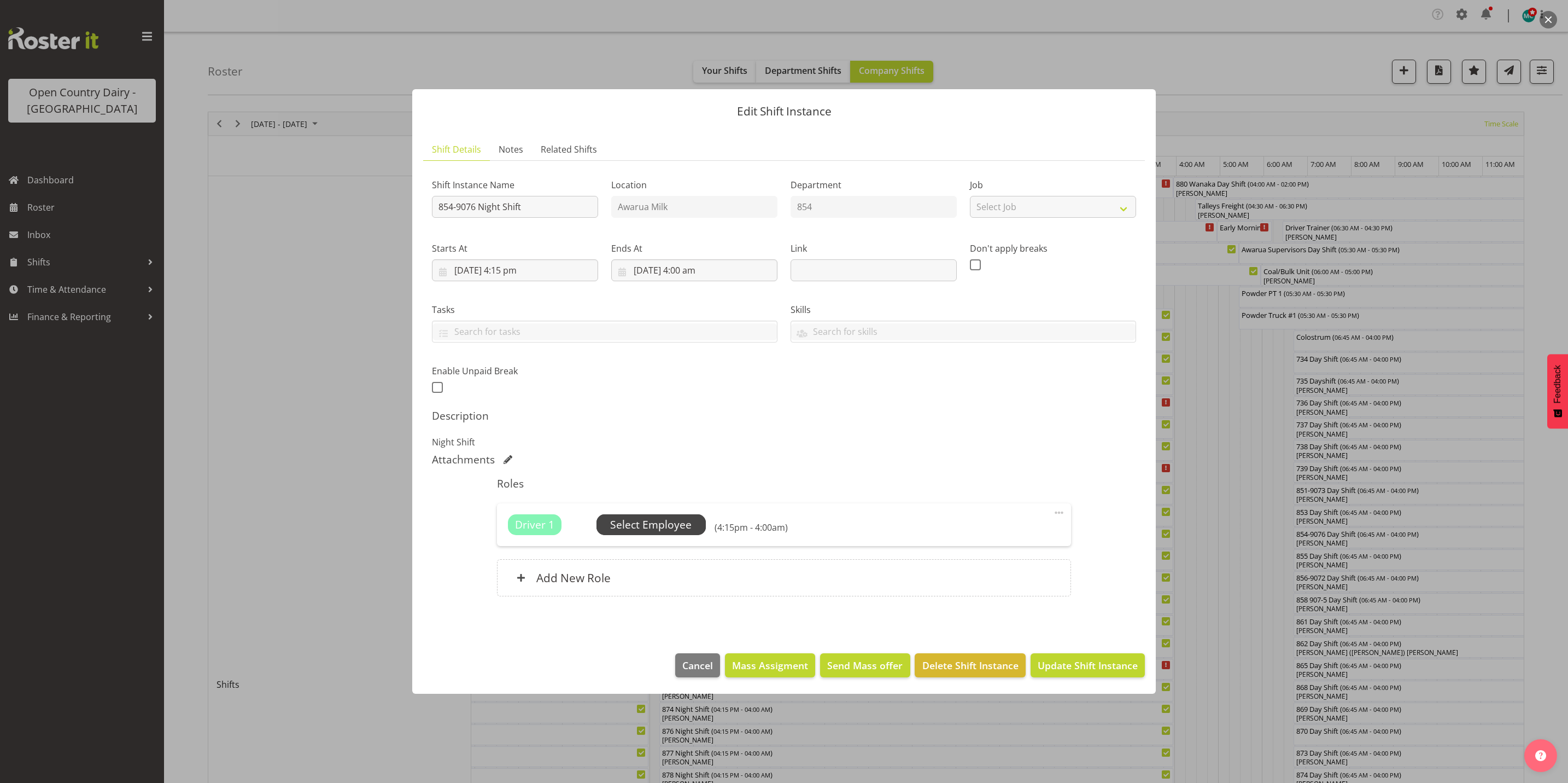
click at [650, 522] on span "Select Employee" at bounding box center [650, 524] width 81 height 16
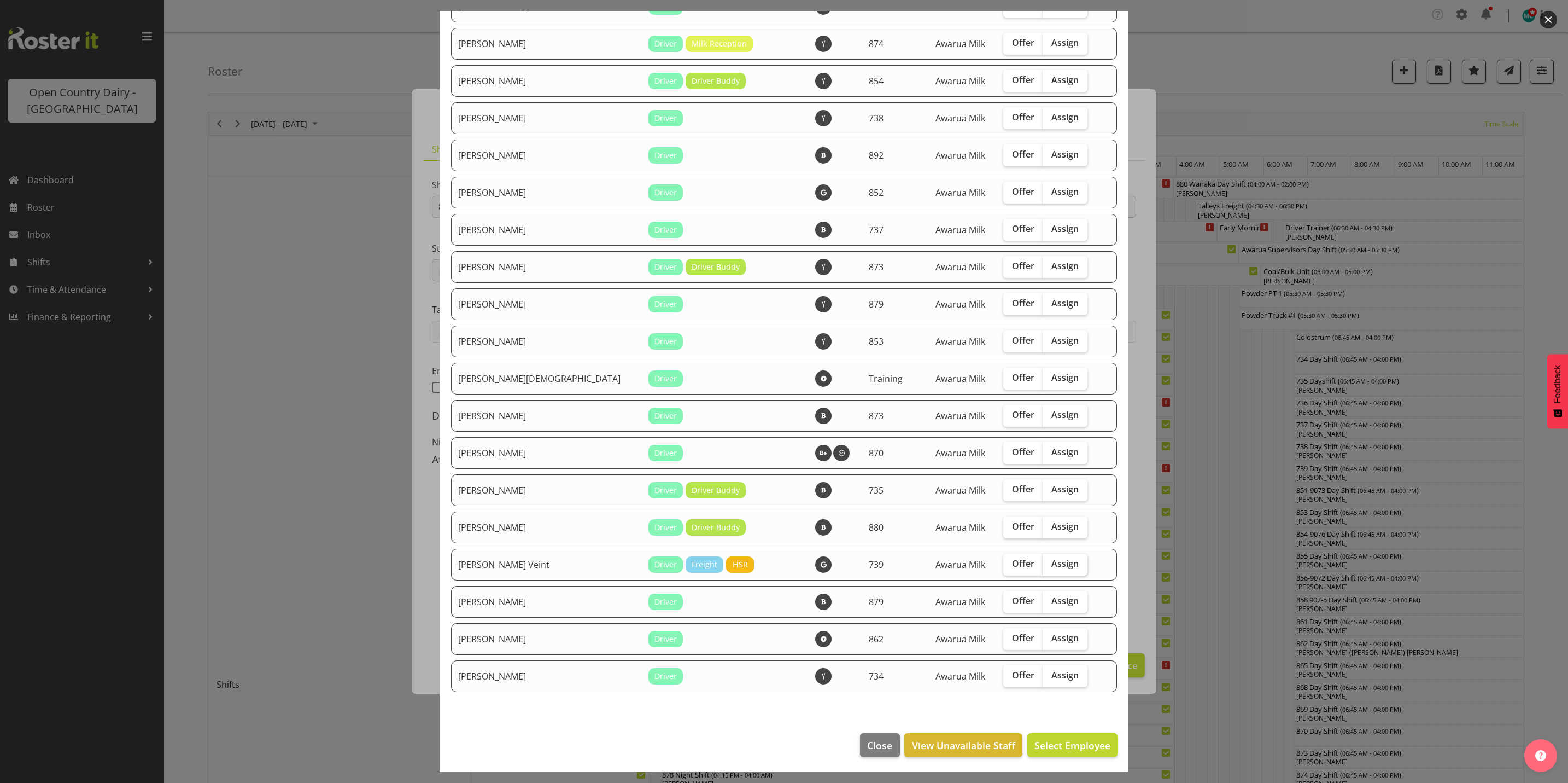
click at [1052, 558] on span "Assign" at bounding box center [1065, 563] width 27 height 11
click at [1042, 561] on input "Assign" at bounding box center [1046, 564] width 7 height 7
checkbox input "true"
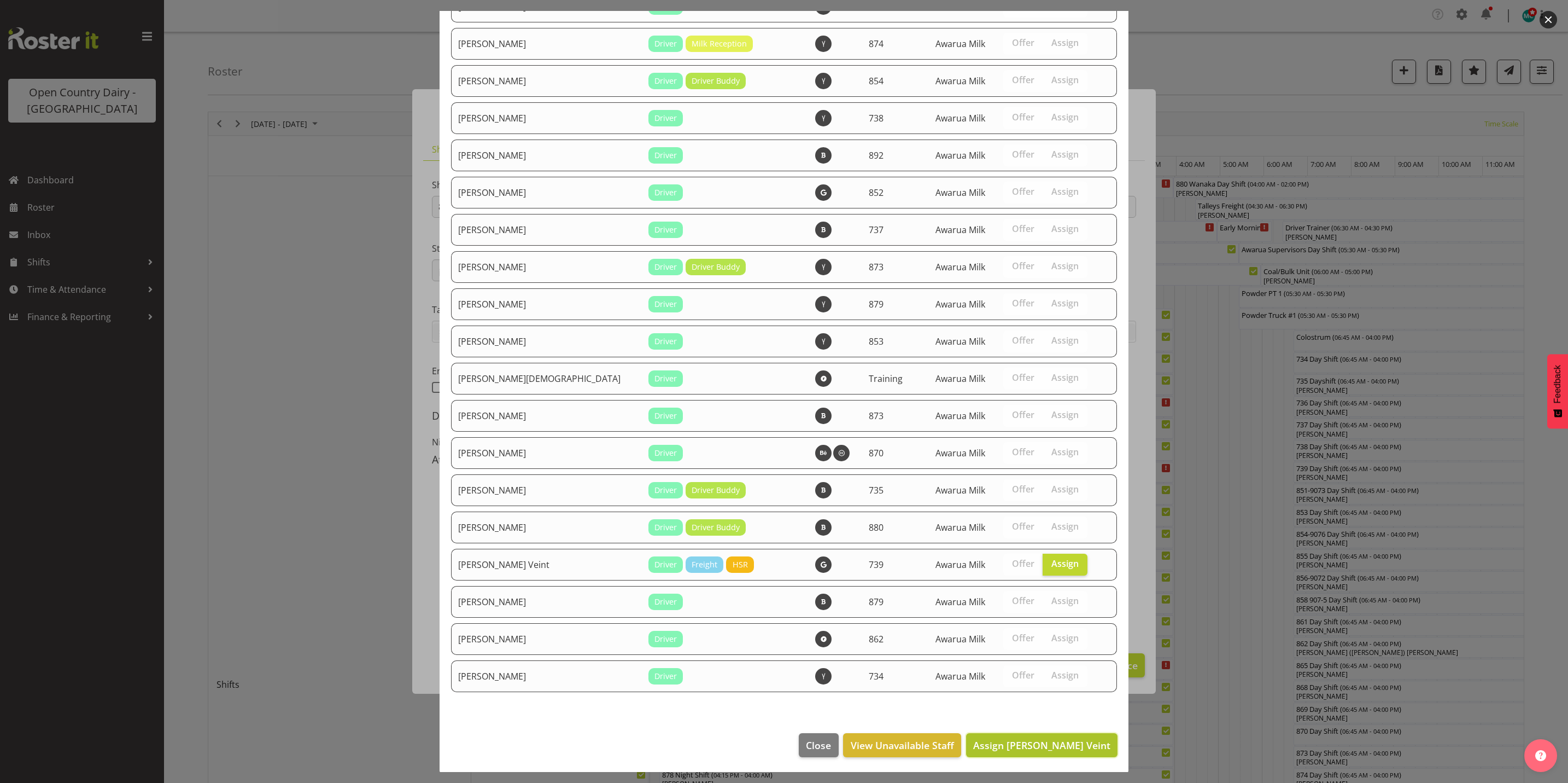
click at [1045, 742] on span "Assign Tish Veint" at bounding box center [1041, 745] width 137 height 13
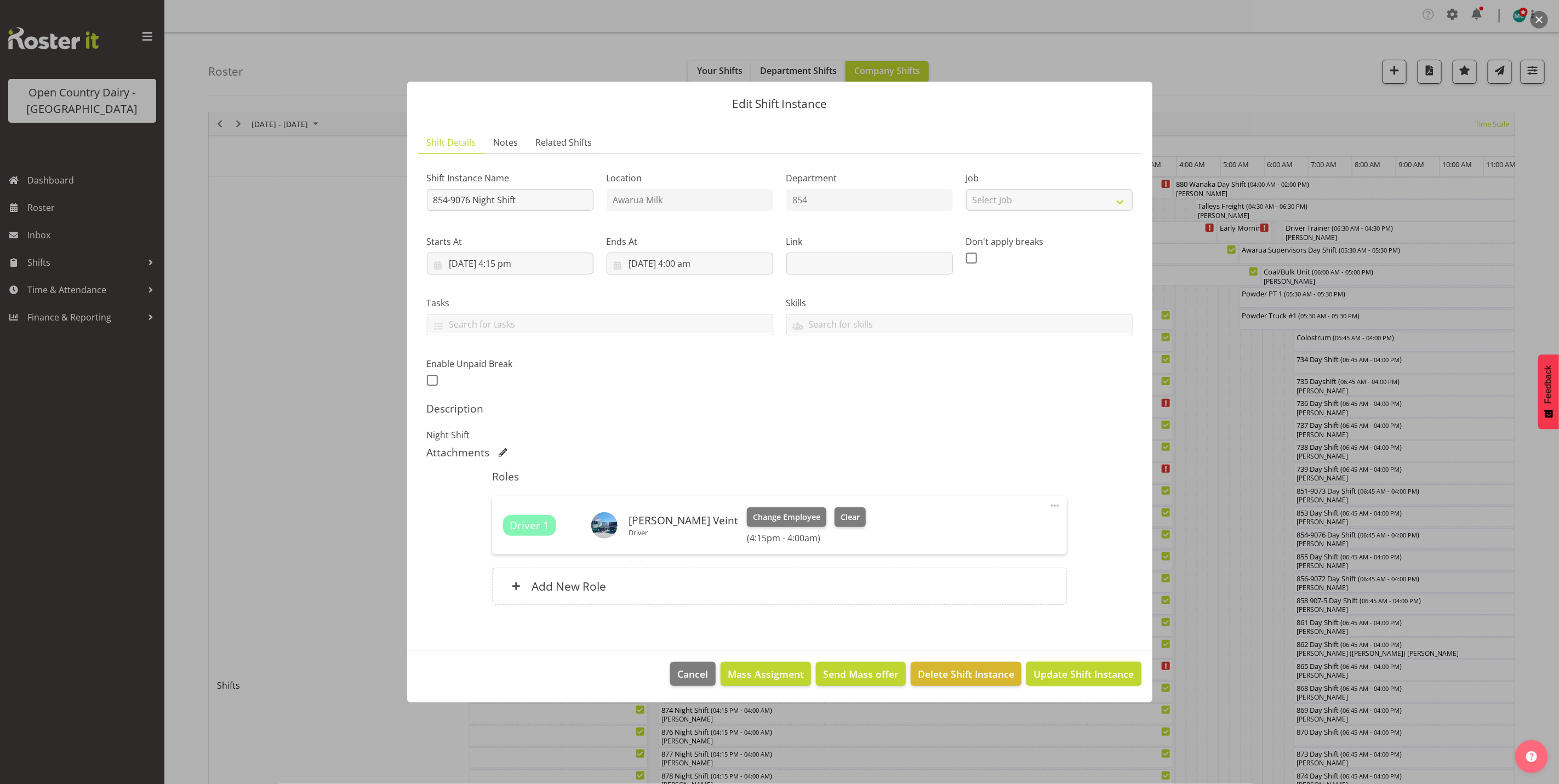
click at [1077, 677] on span "Update Shift Instance" at bounding box center [1083, 674] width 100 height 14
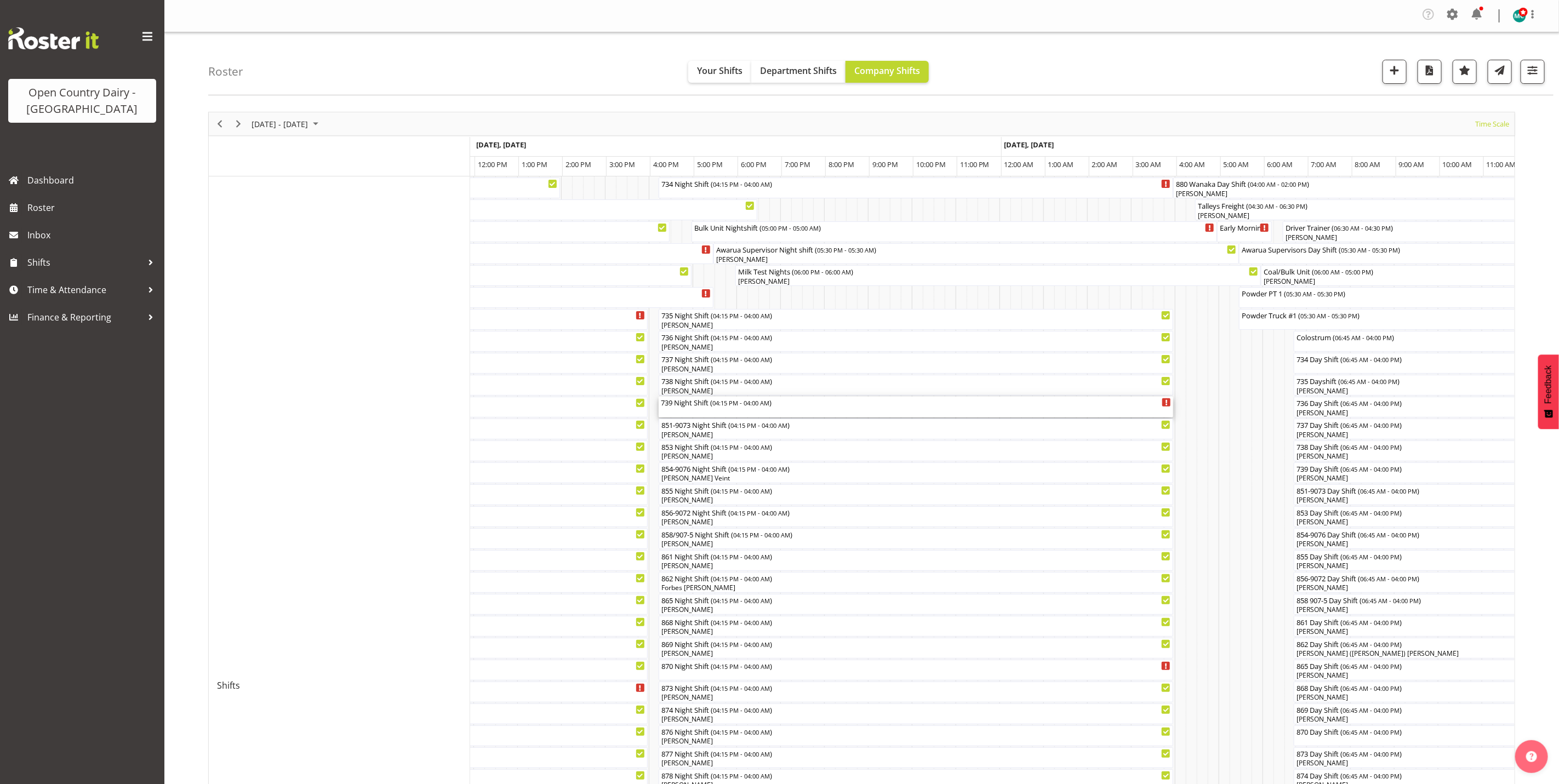
click at [684, 412] on div "739 Night Shift ( 04:15 PM - 04:00 AM )" at bounding box center [916, 407] width 511 height 21
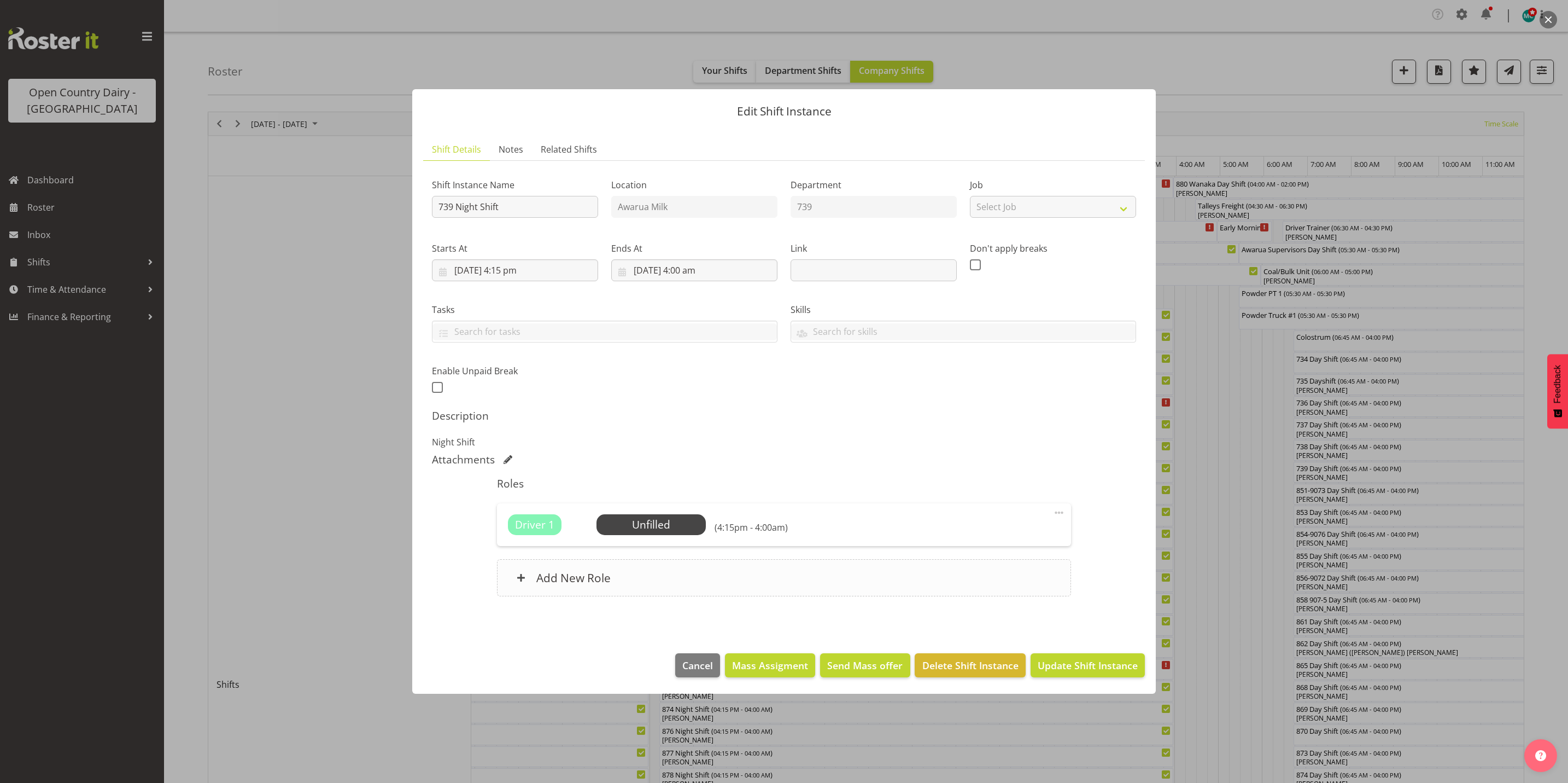
click at [653, 594] on div "Add New Role" at bounding box center [784, 577] width 573 height 37
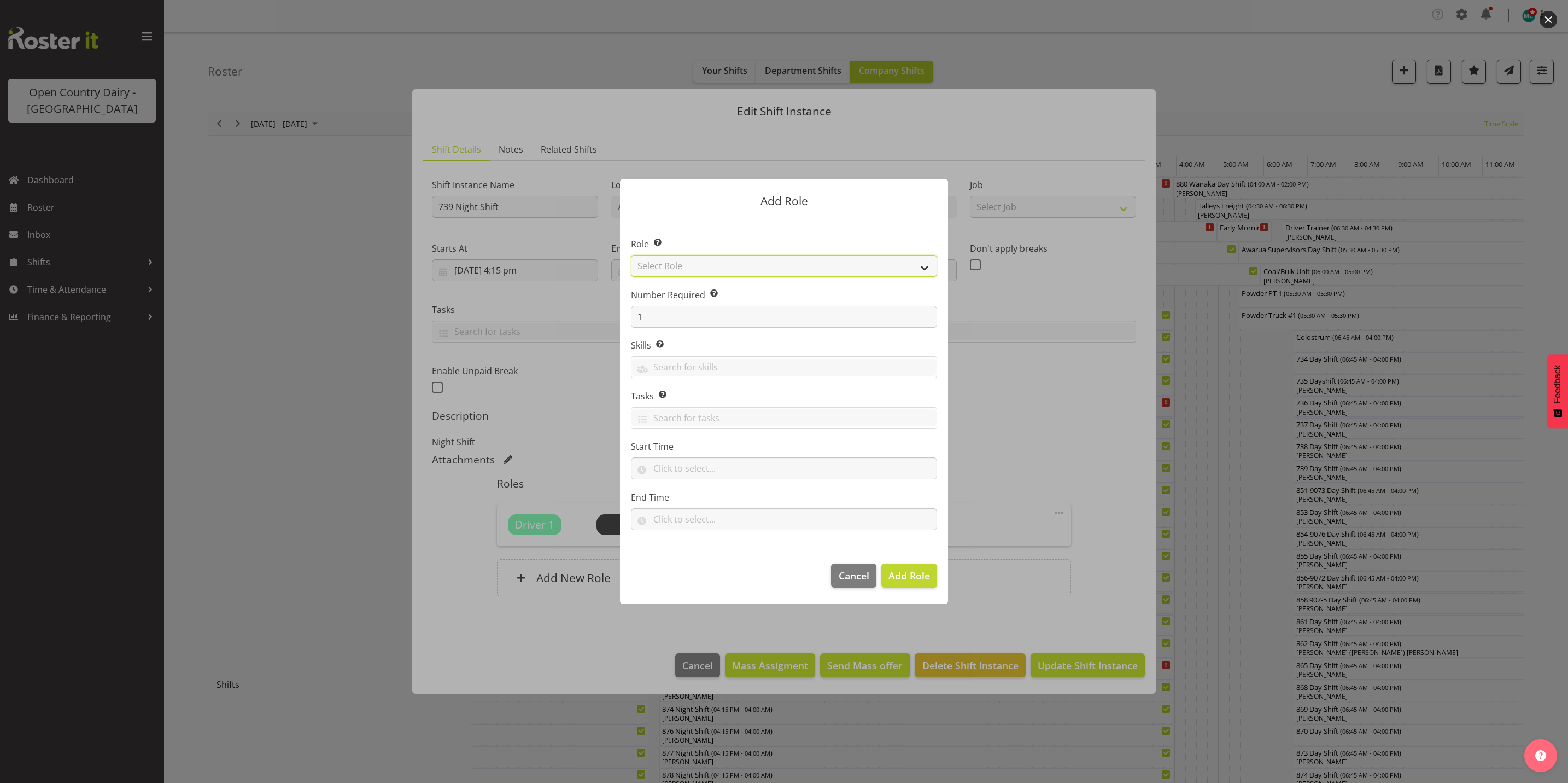
click at [695, 267] on select "Select Role Crew Leader Driver Driver Assessor Dayshift Driver Assessor Nightsh…" at bounding box center [784, 265] width 306 height 21
select select "1437"
click at [631, 255] on select "Select Role Crew Leader Driver Driver Assessor Dayshift Driver Assessor Nightsh…" at bounding box center [784, 265] width 306 height 21
click at [906, 583] on button "Add Role" at bounding box center [910, 576] width 56 height 24
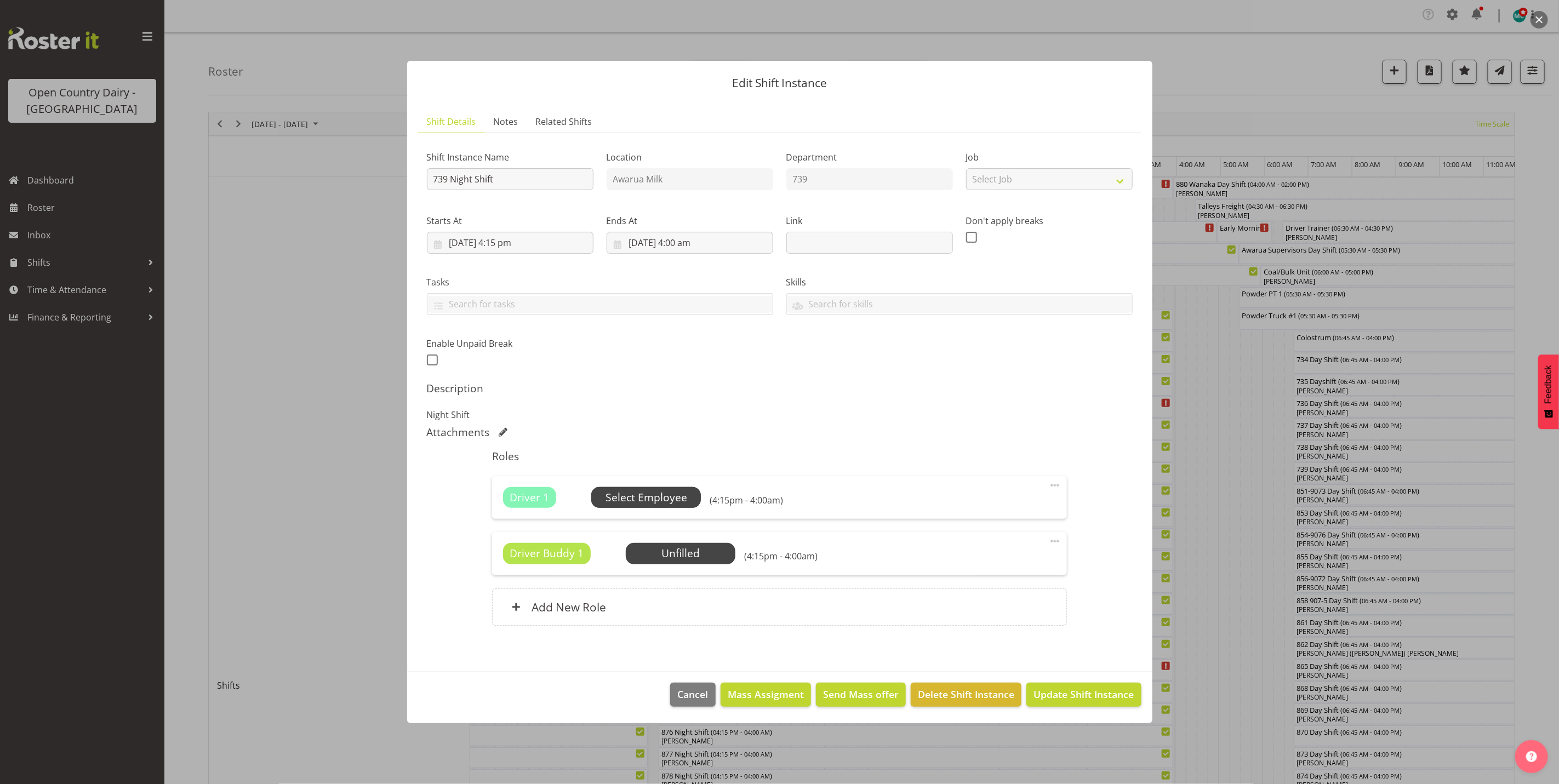
click at [633, 493] on span "Select Employee" at bounding box center [646, 497] width 81 height 16
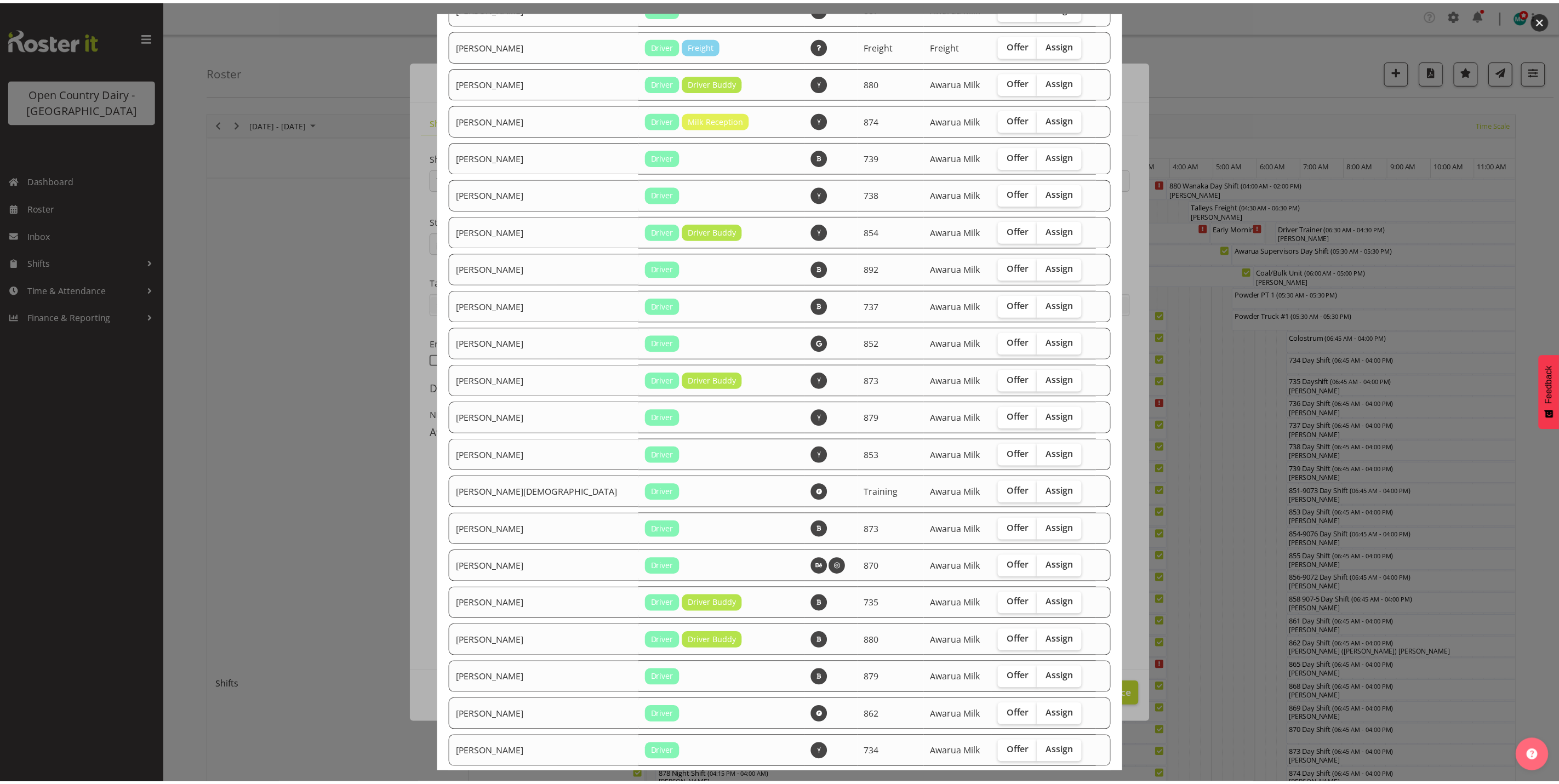
scroll to position [1360, 0]
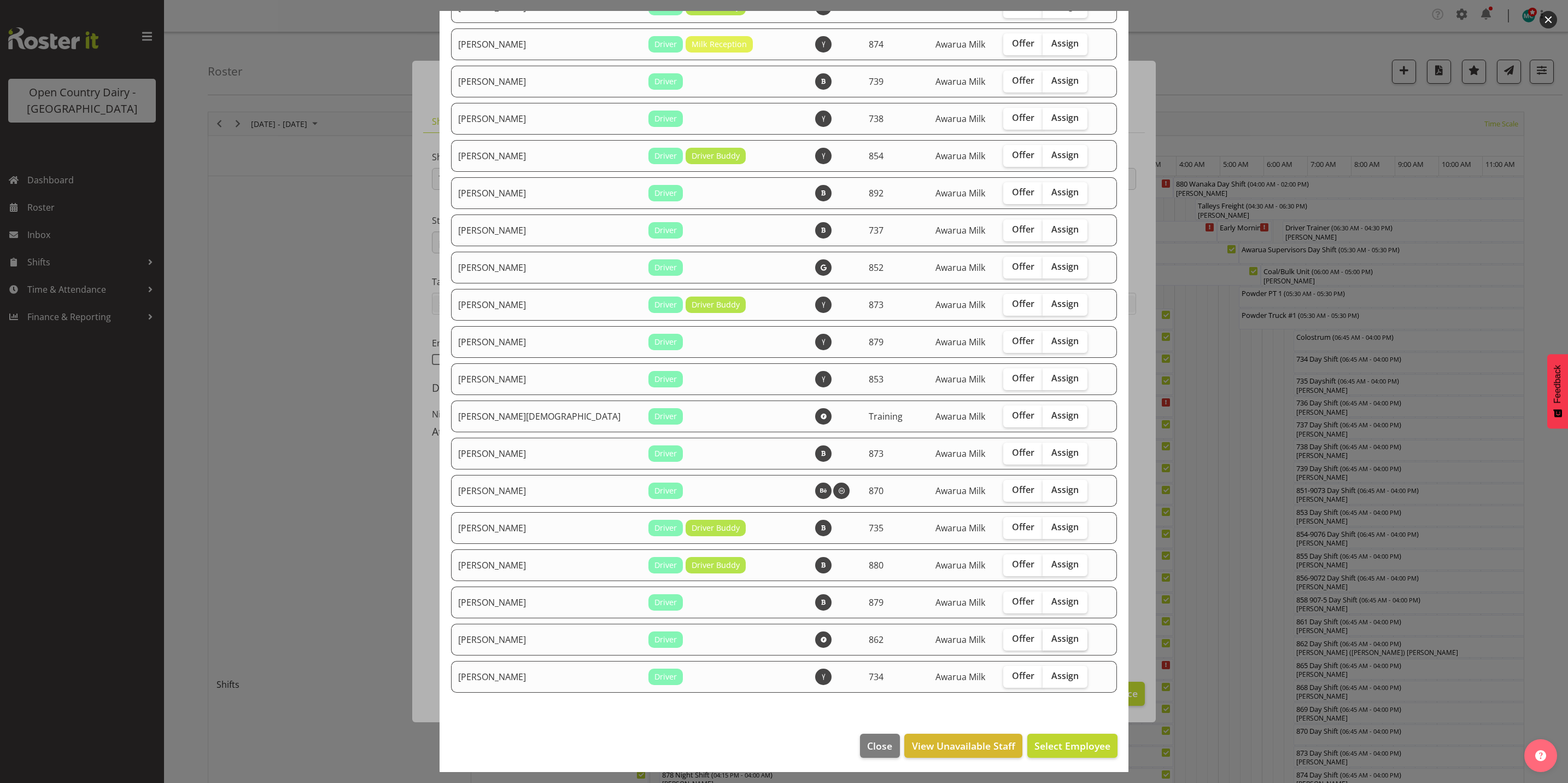
click at [1052, 642] on span "Assign" at bounding box center [1065, 638] width 27 height 11
click at [1042, 642] on input "Assign" at bounding box center [1046, 639] width 7 height 7
checkbox input "true"
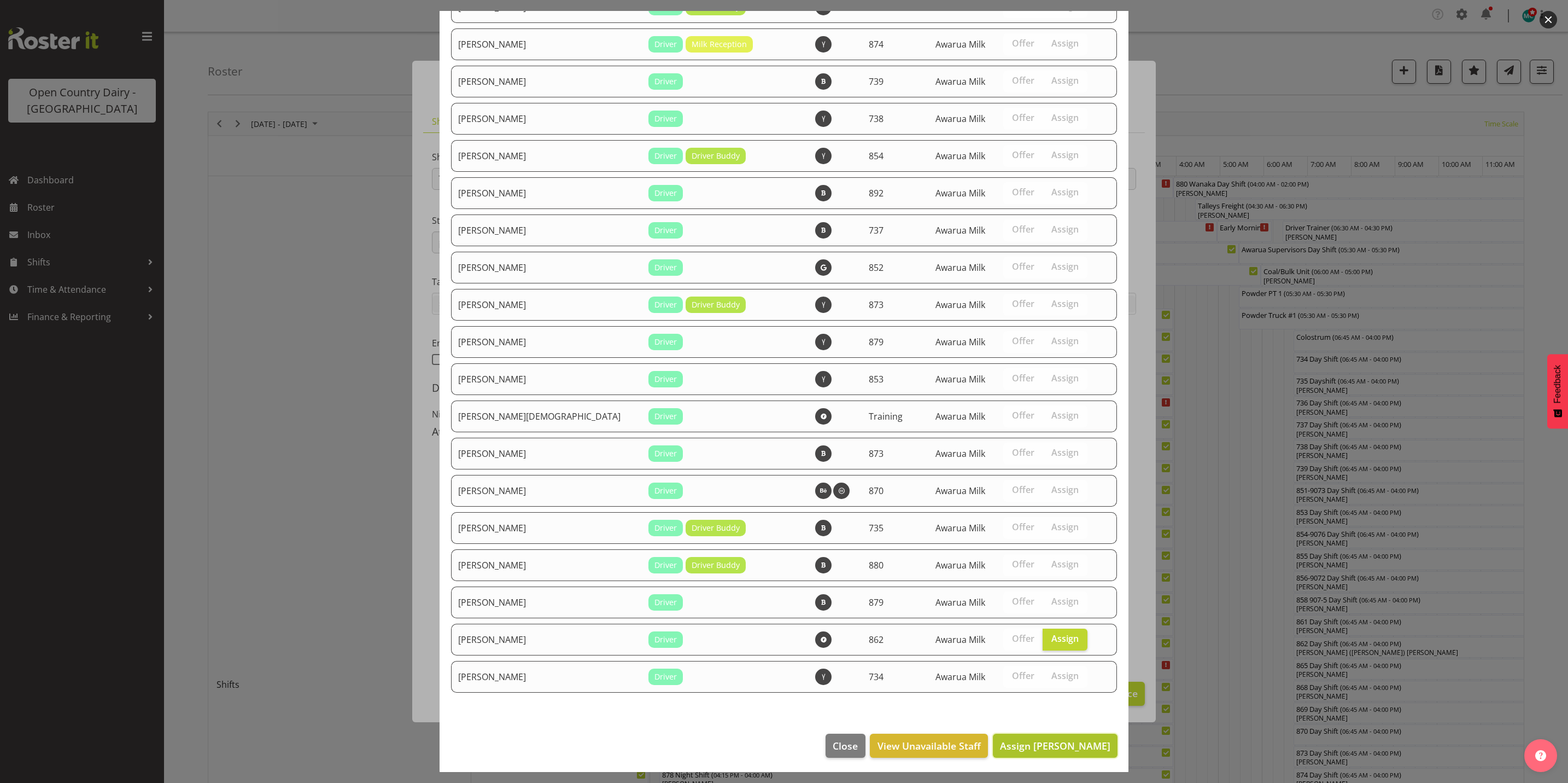
click at [1052, 739] on span "Assign Tracy Inder" at bounding box center [1055, 746] width 110 height 13
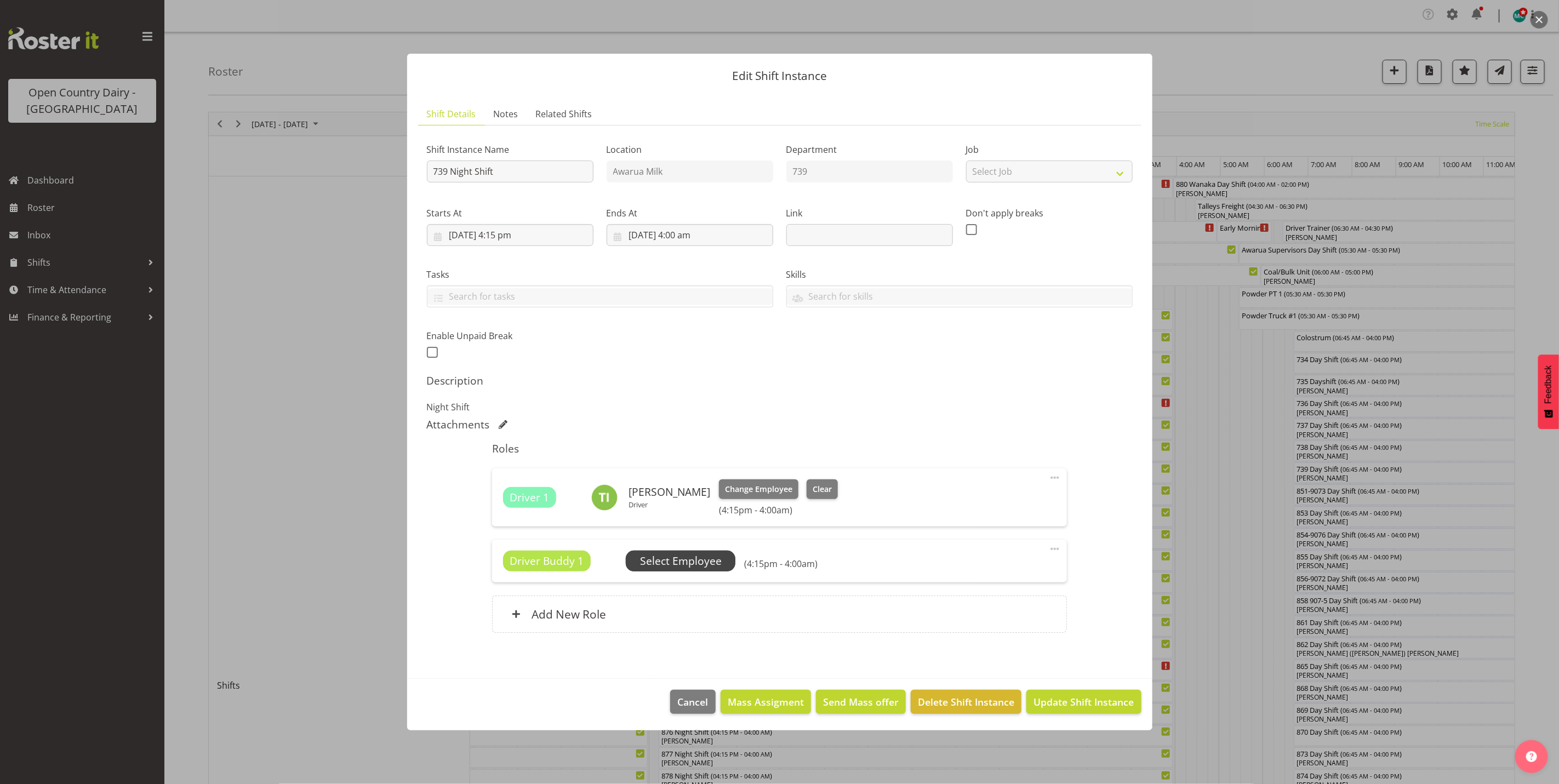
click at [673, 565] on span "Select Employee" at bounding box center [680, 560] width 81 height 16
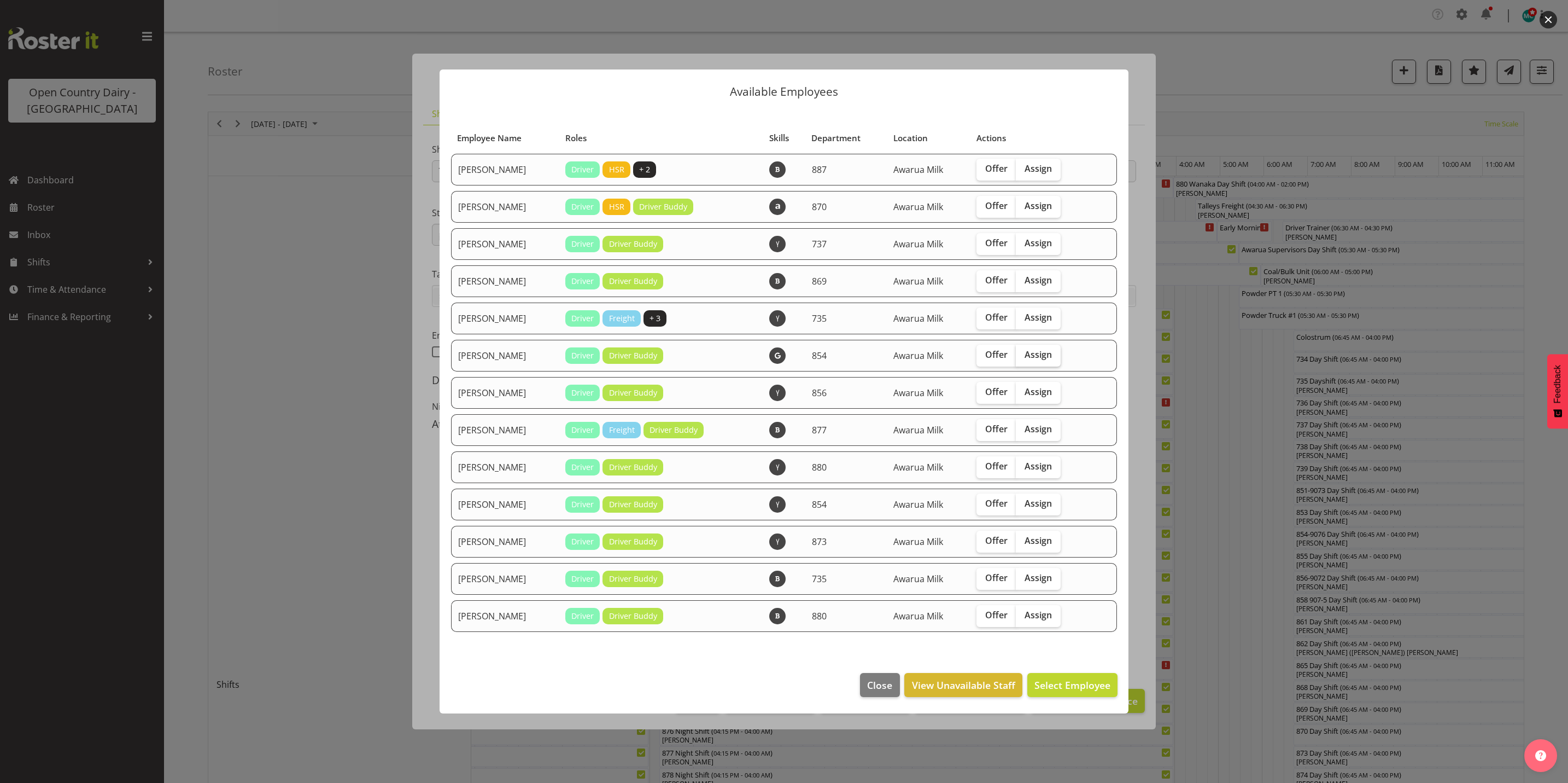
click at [1040, 356] on span "Assign" at bounding box center [1038, 355] width 27 height 11
click at [1023, 356] on input "Assign" at bounding box center [1020, 355] width 7 height 7
checkbox input "true"
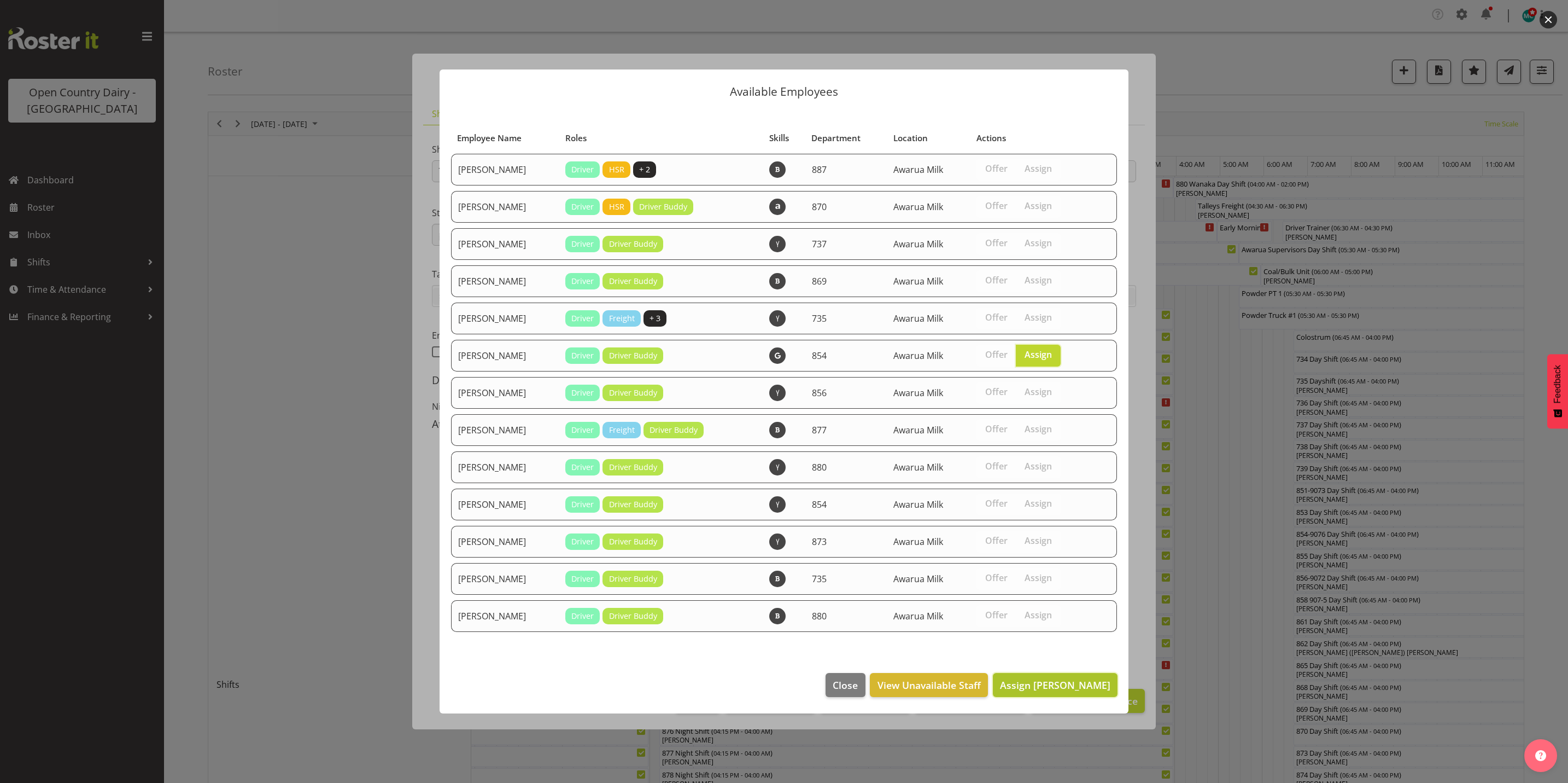
click at [1049, 691] on button "Assign Carl Johnstone" at bounding box center [1054, 685] width 124 height 24
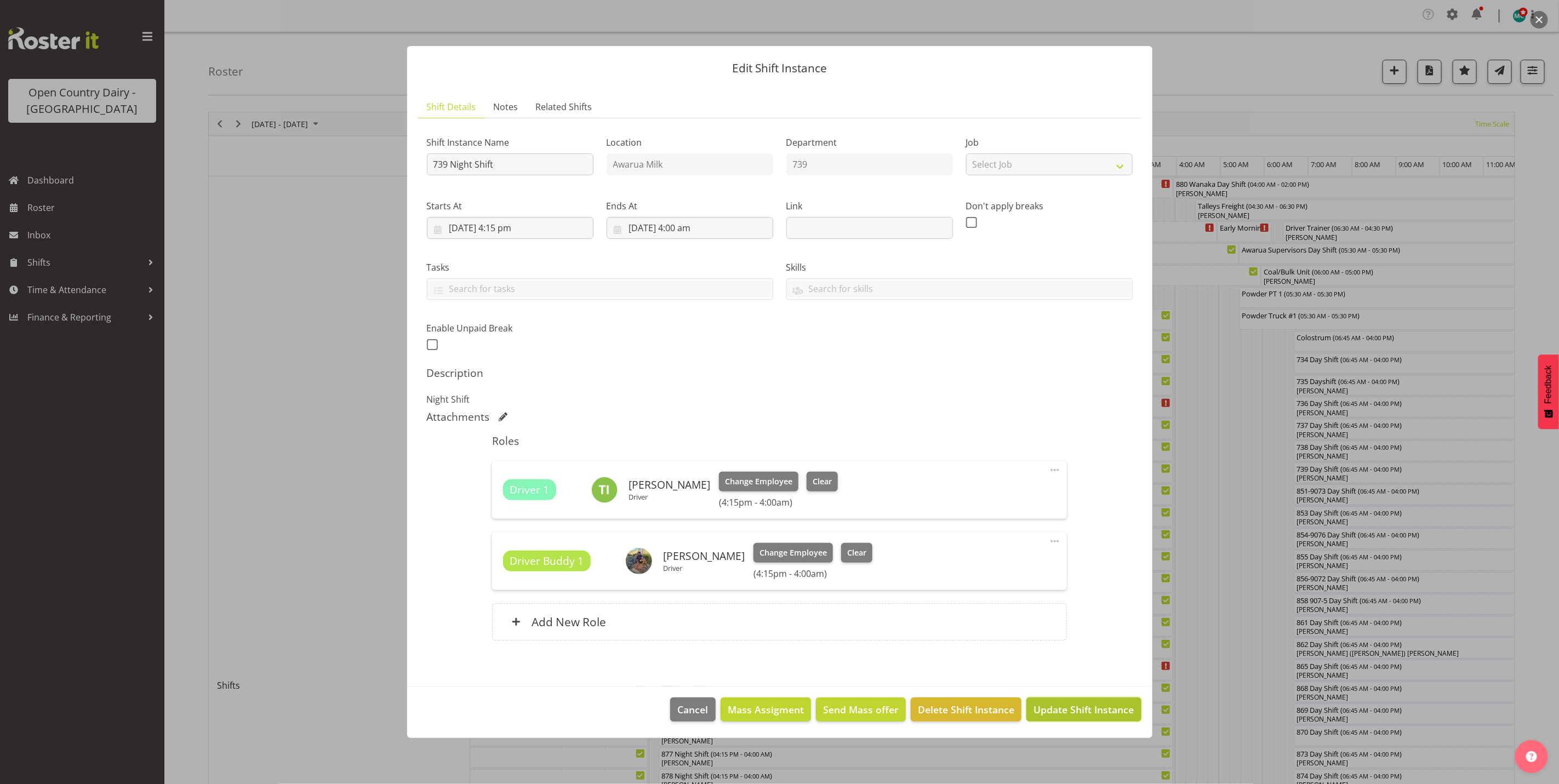
click at [1083, 712] on span "Update Shift Instance" at bounding box center [1083, 709] width 100 height 14
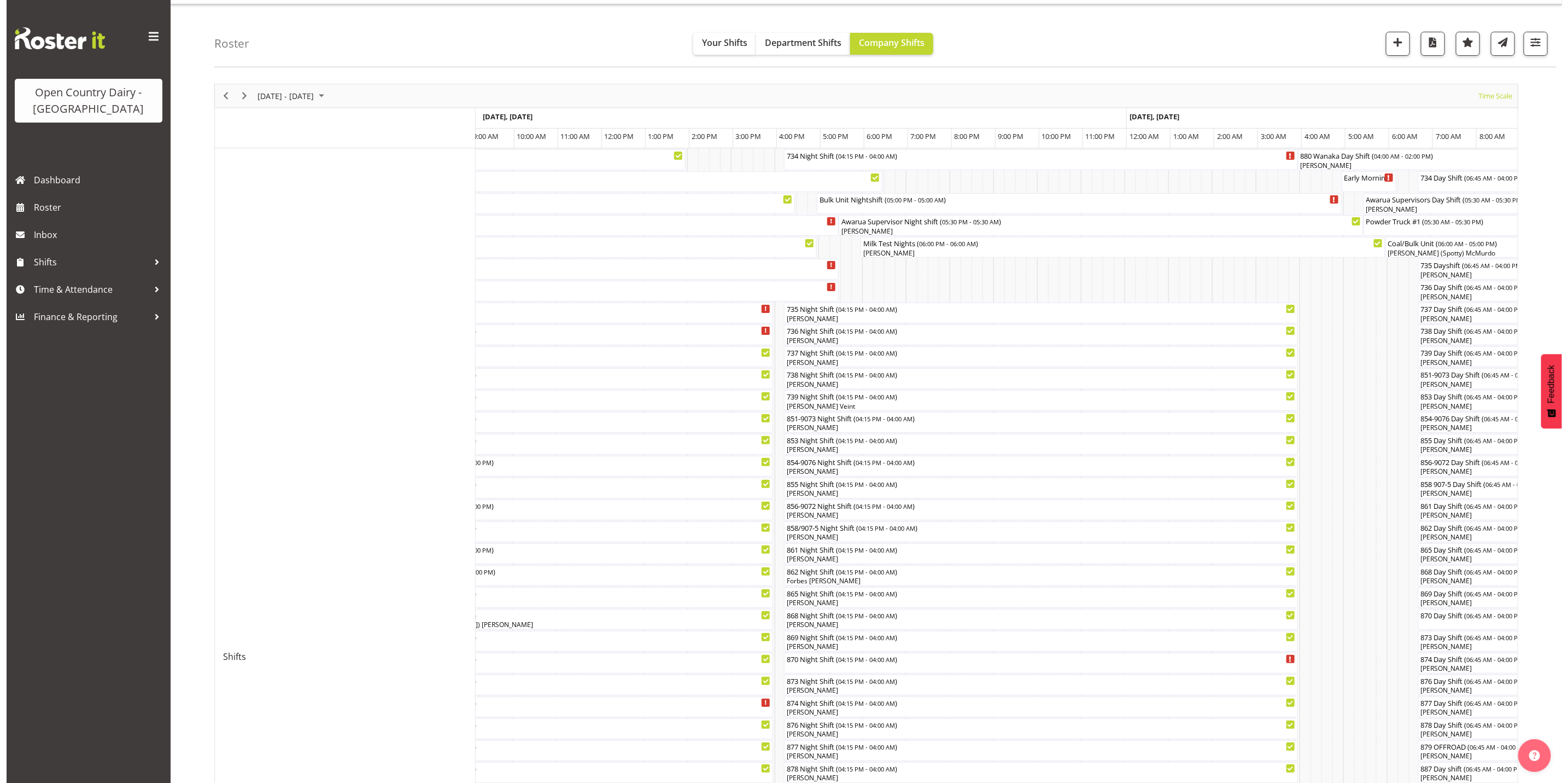
scroll to position [27, 0]
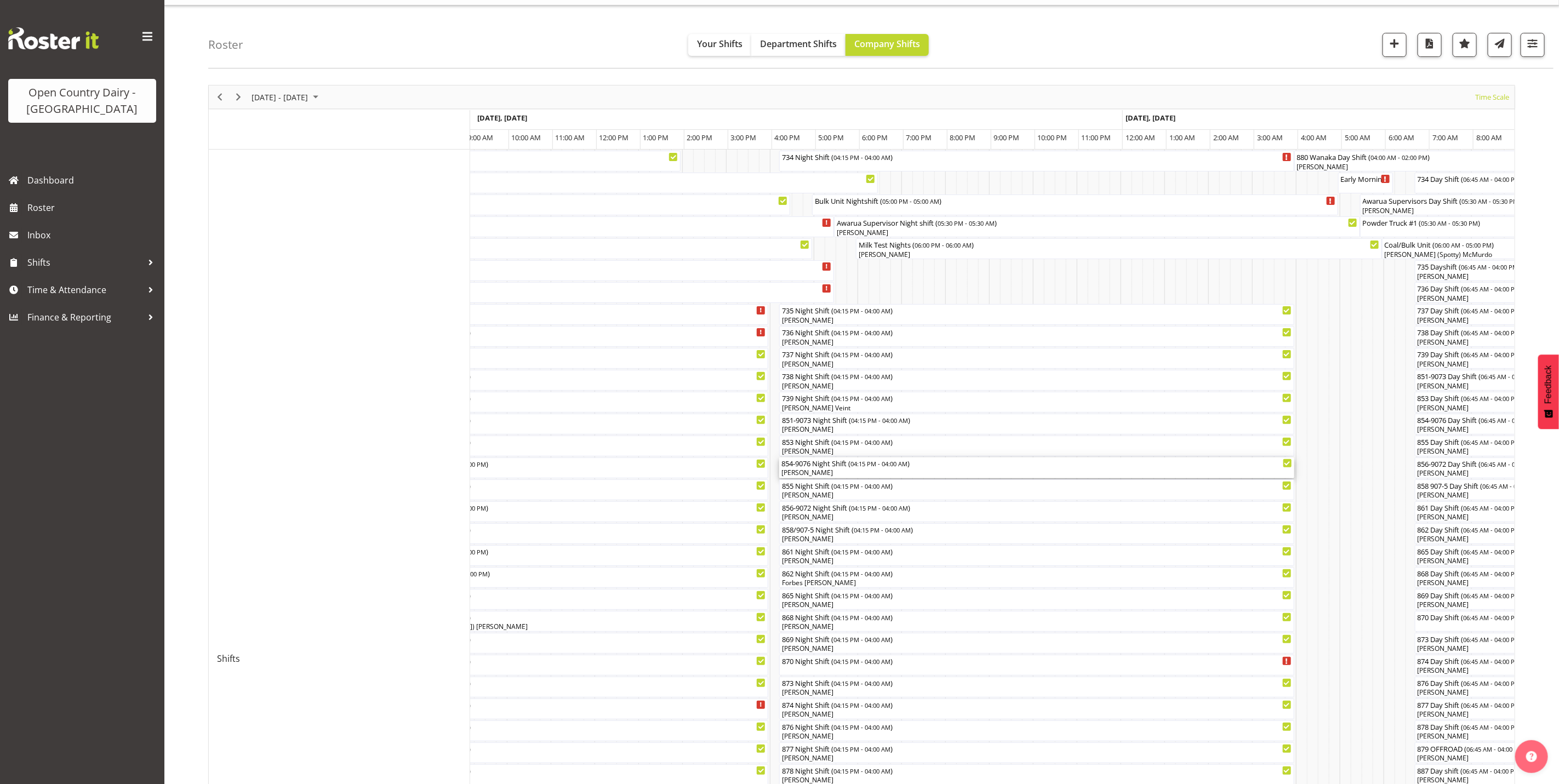
click at [804, 471] on div "[PERSON_NAME]" at bounding box center [1037, 472] width 511 height 10
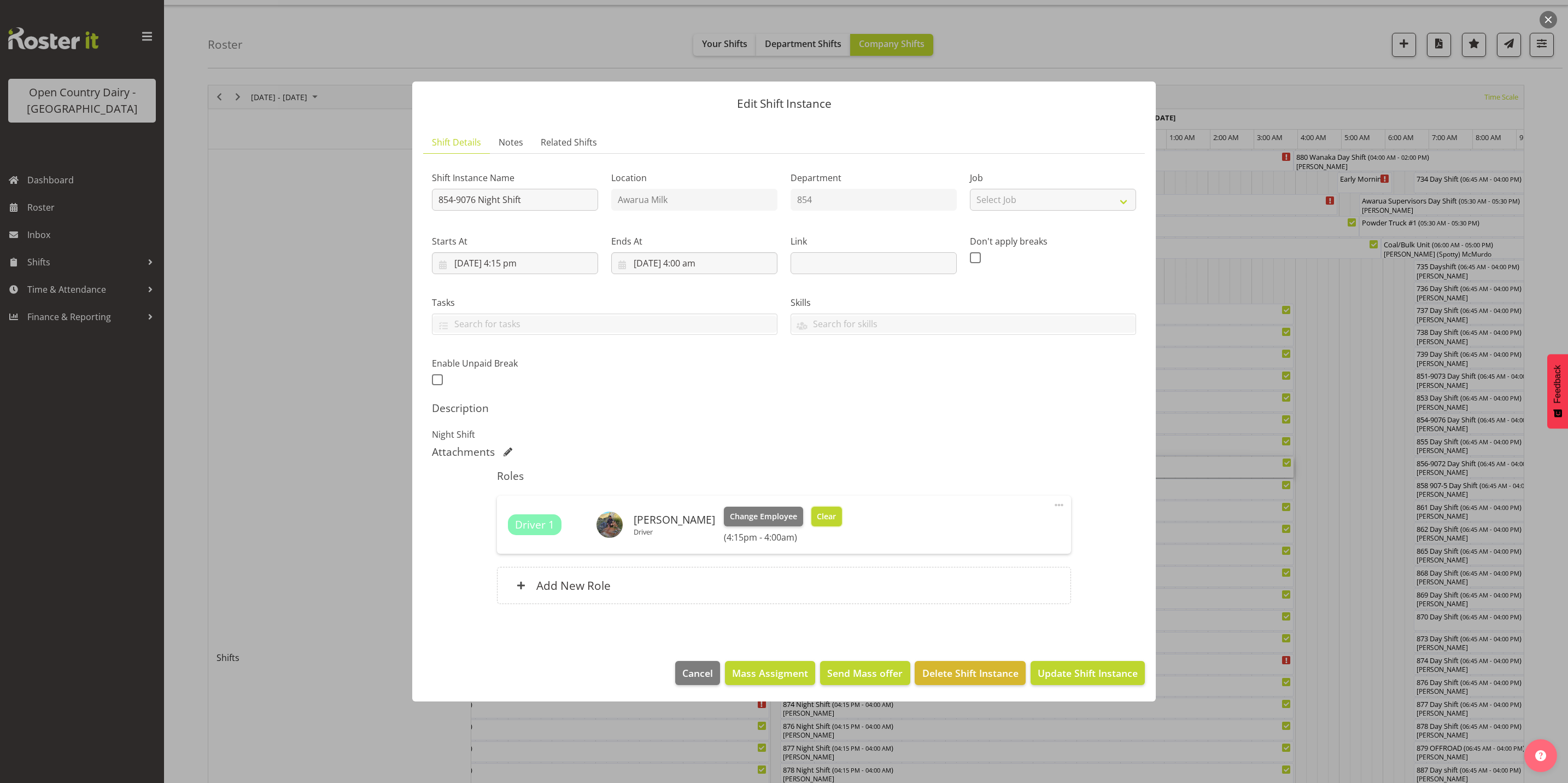
click at [817, 516] on span "Clear" at bounding box center [826, 516] width 19 height 12
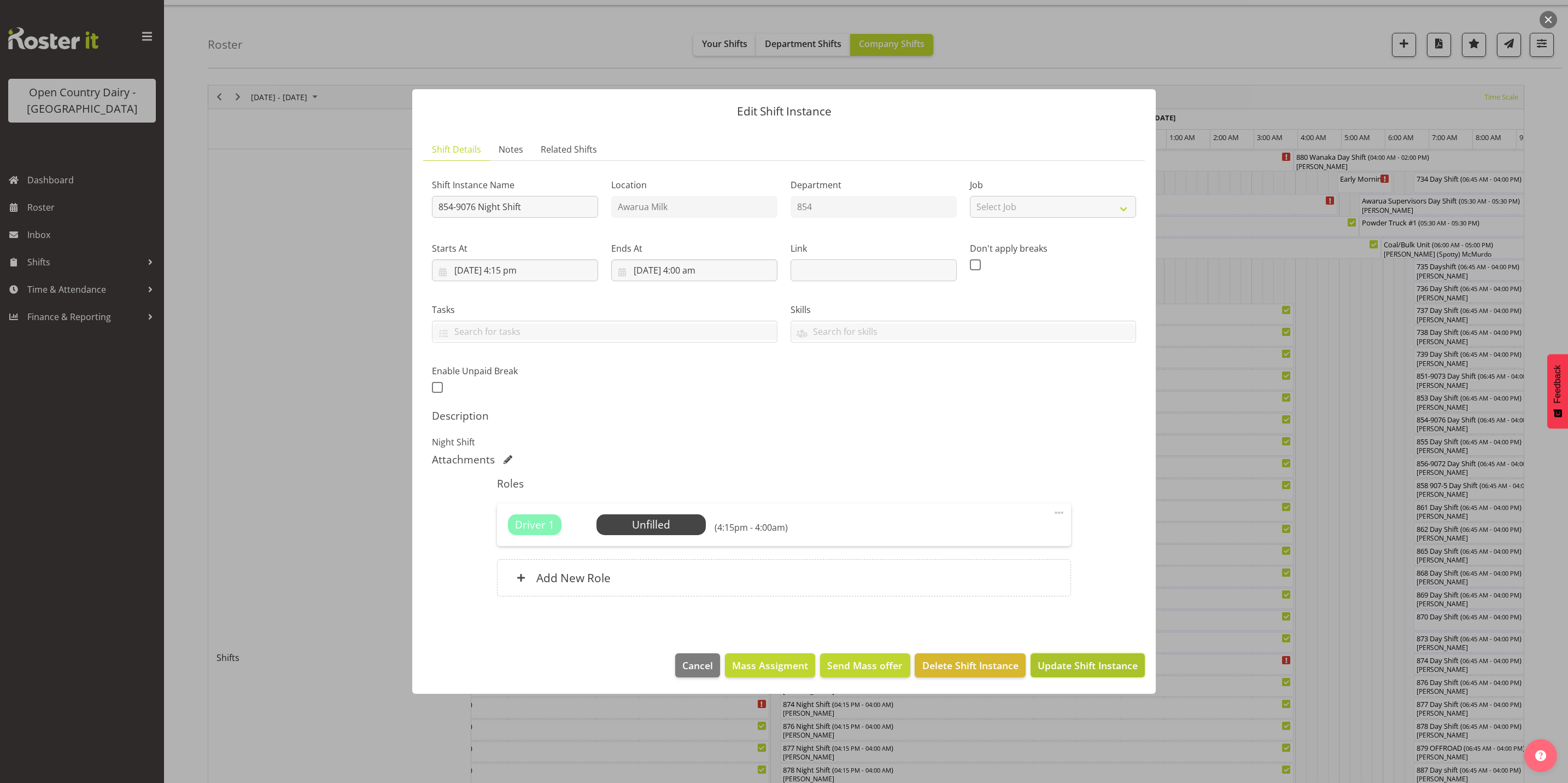
click at [1085, 663] on span "Update Shift Instance" at bounding box center [1087, 664] width 100 height 14
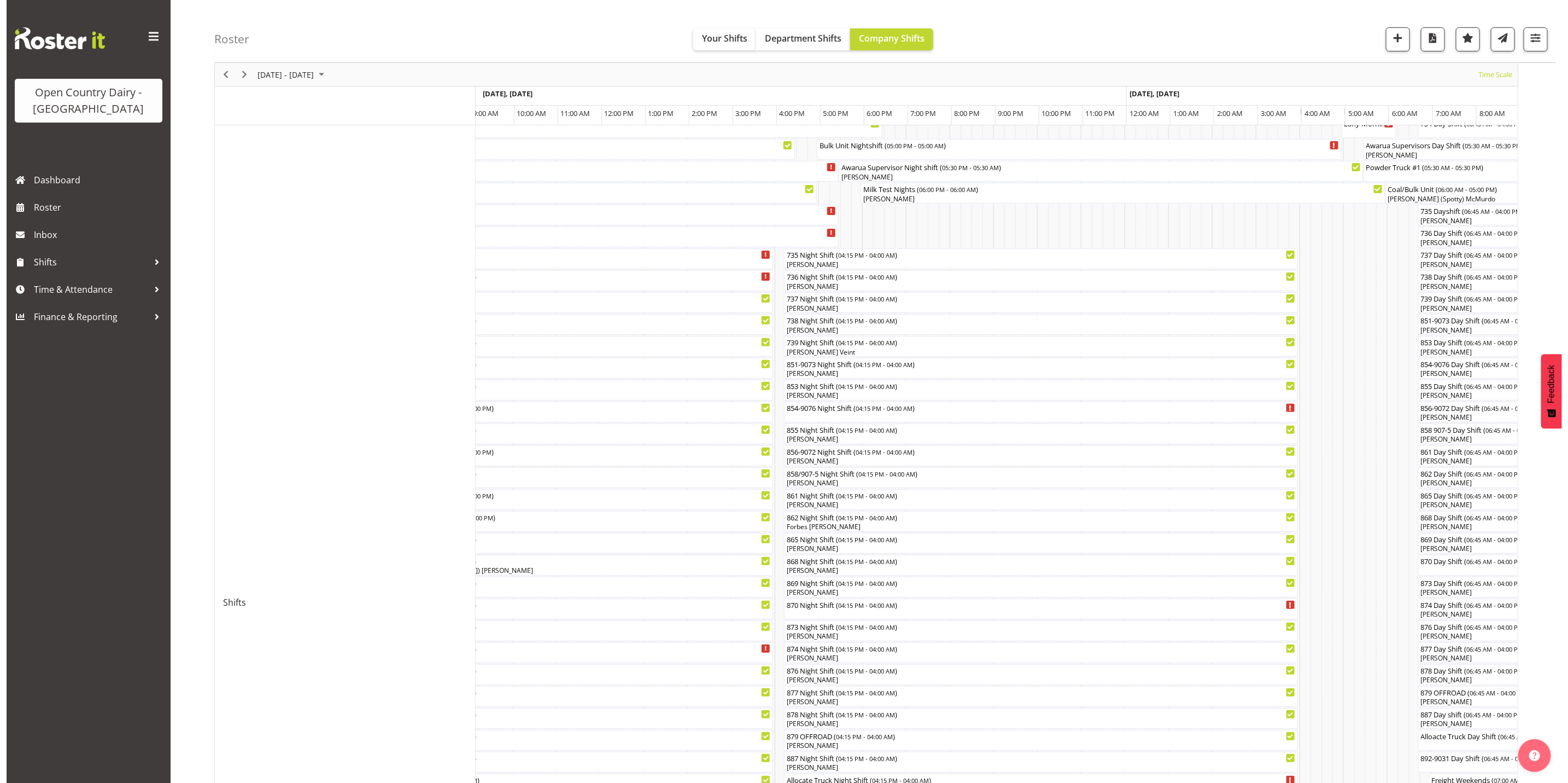
scroll to position [0, 0]
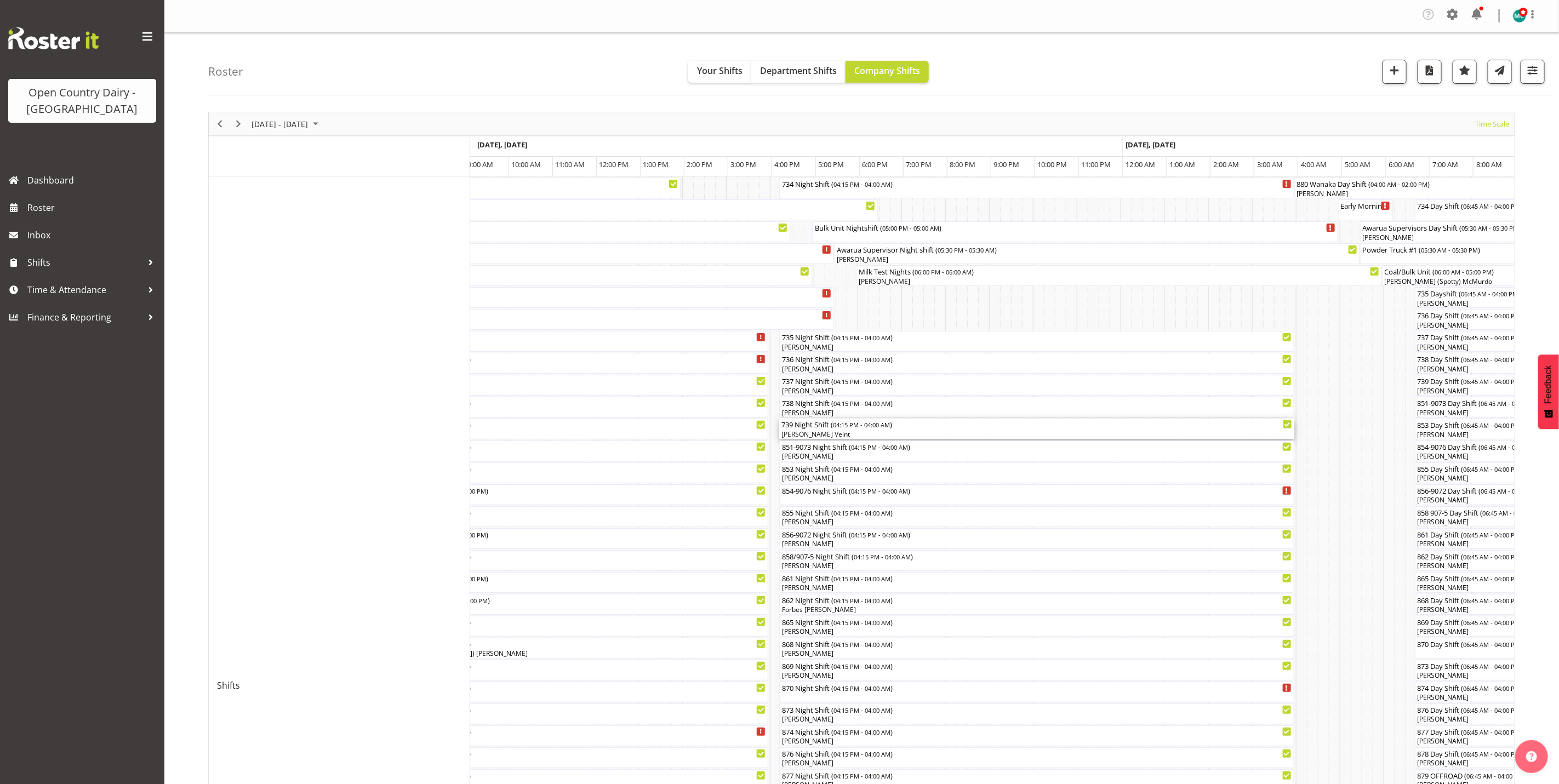
click at [825, 432] on div "[PERSON_NAME] Veint" at bounding box center [1037, 434] width 511 height 10
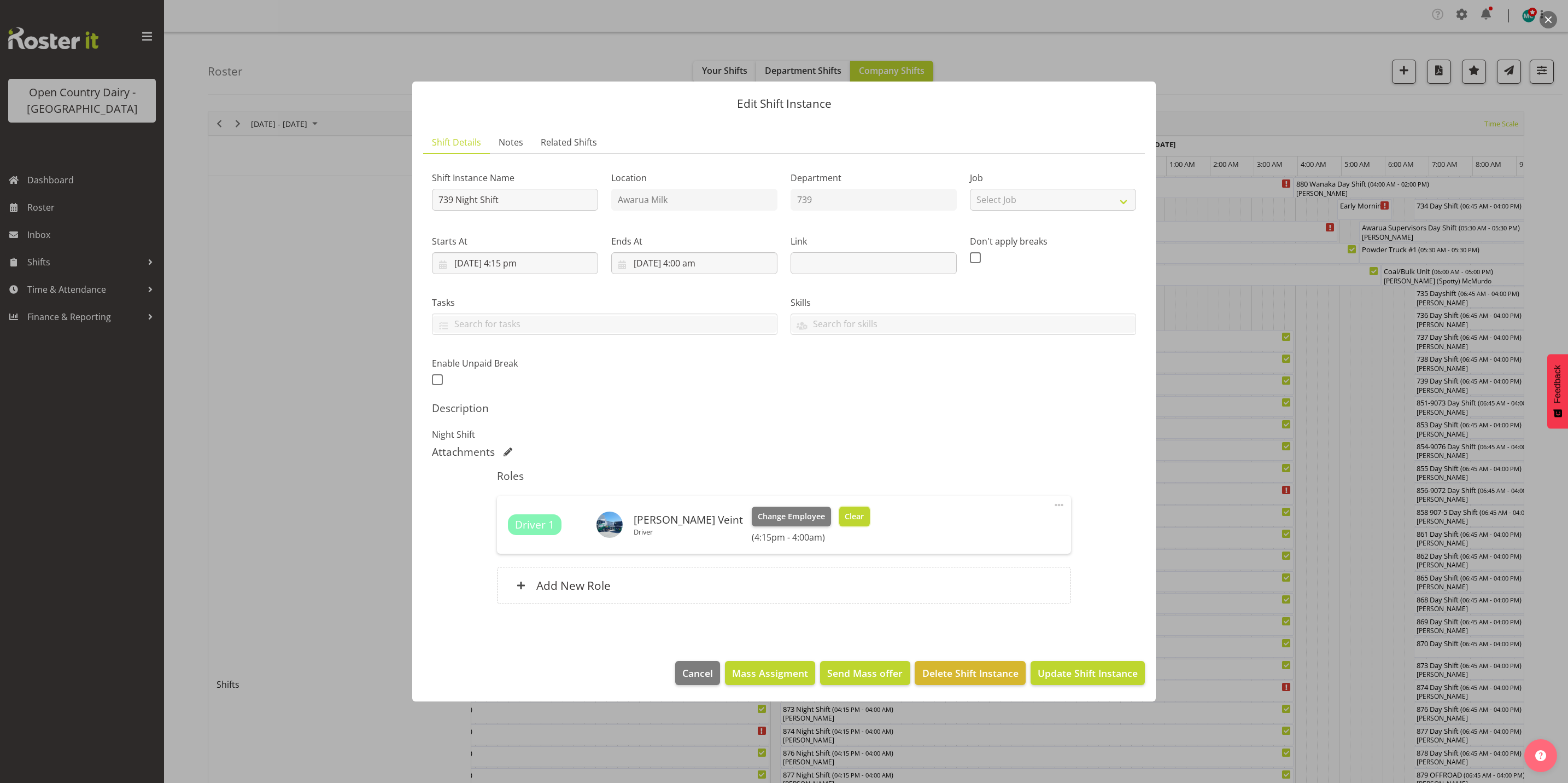
click at [840, 520] on button "Clear" at bounding box center [855, 516] width 31 height 20
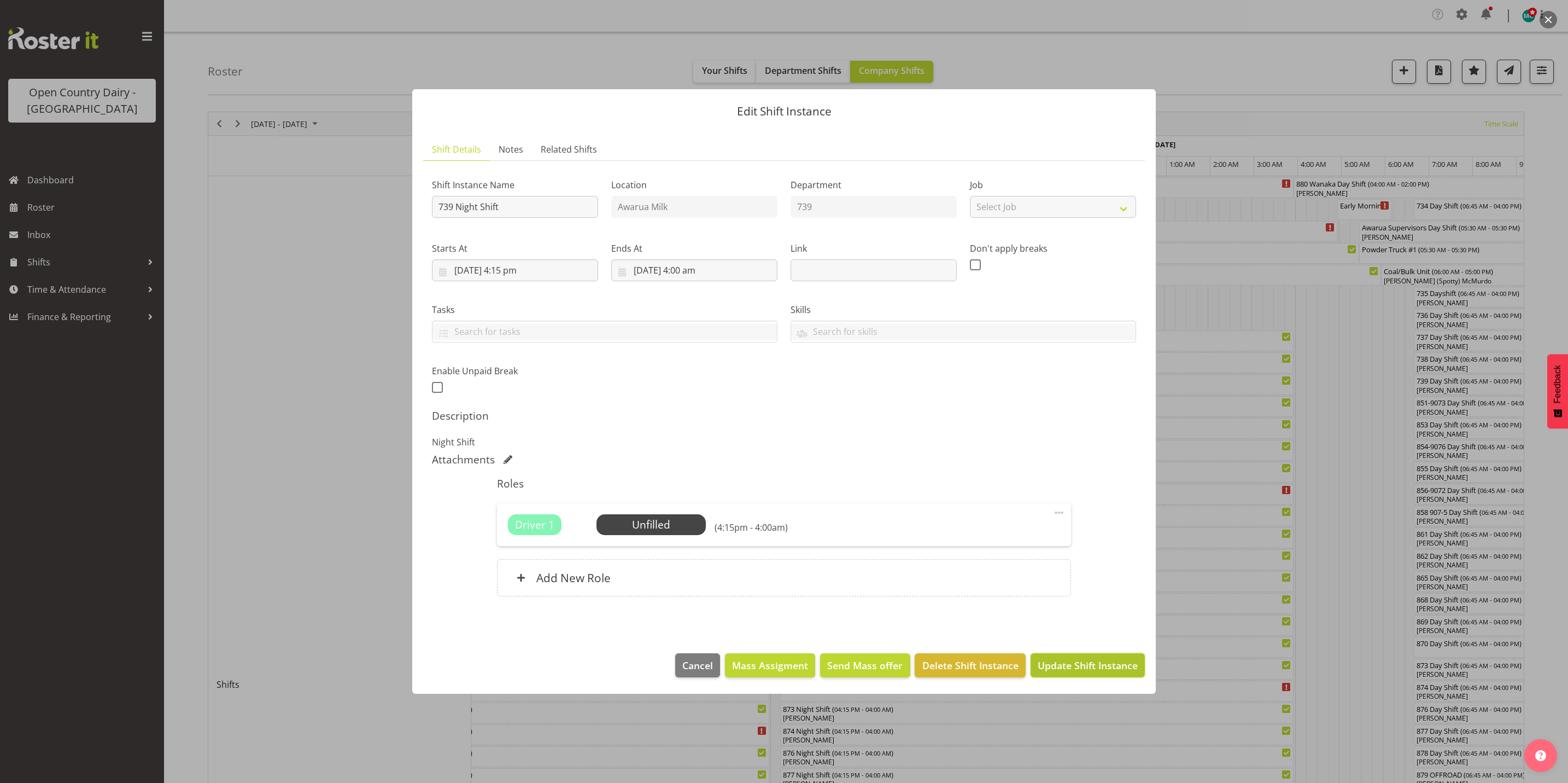
click at [1089, 668] on span "Update Shift Instance" at bounding box center [1087, 664] width 100 height 14
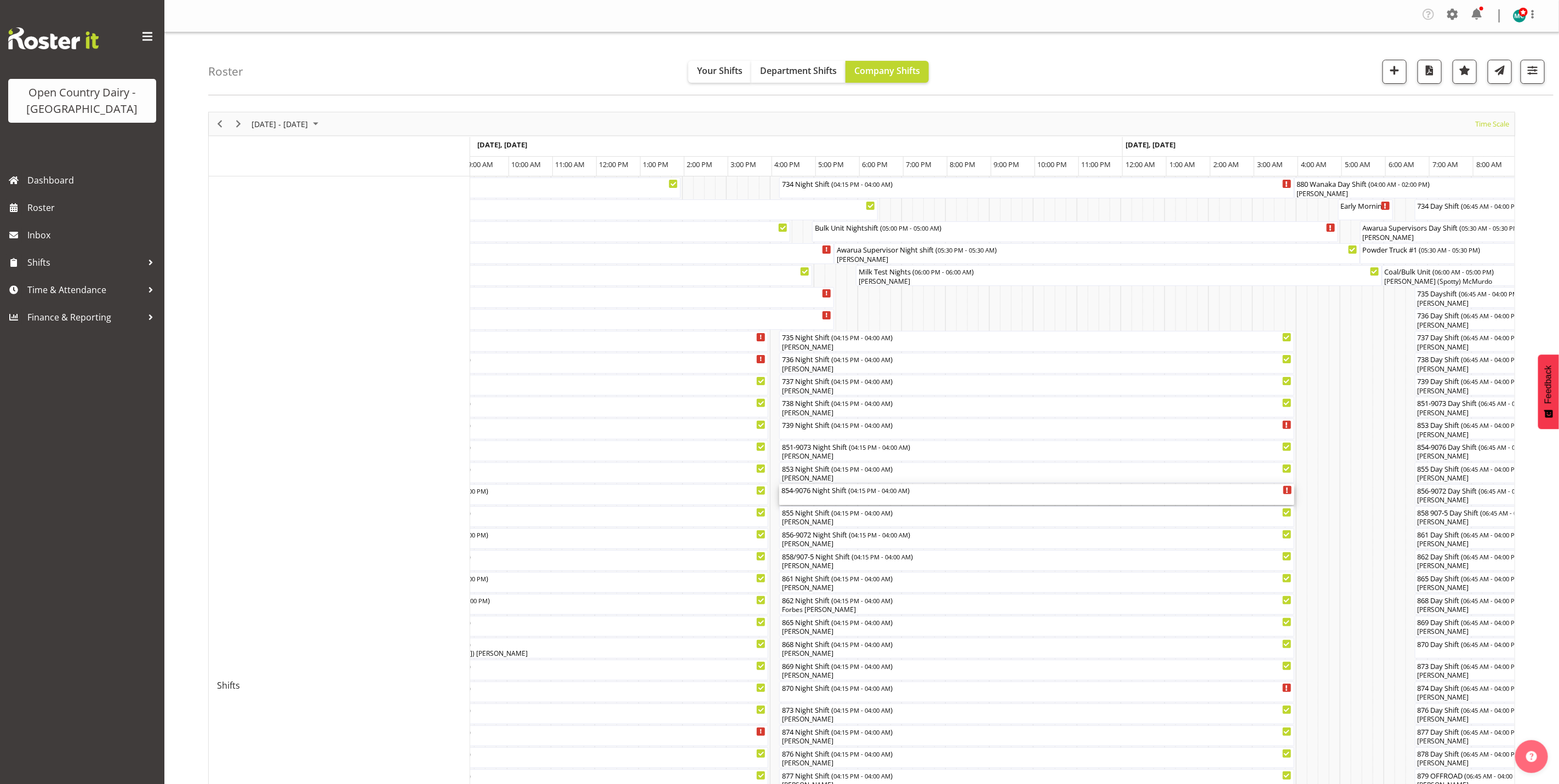
click at [799, 501] on div "854-9076 Night Shift ( 04:15 PM - 04:00 AM )" at bounding box center [1037, 495] width 511 height 21
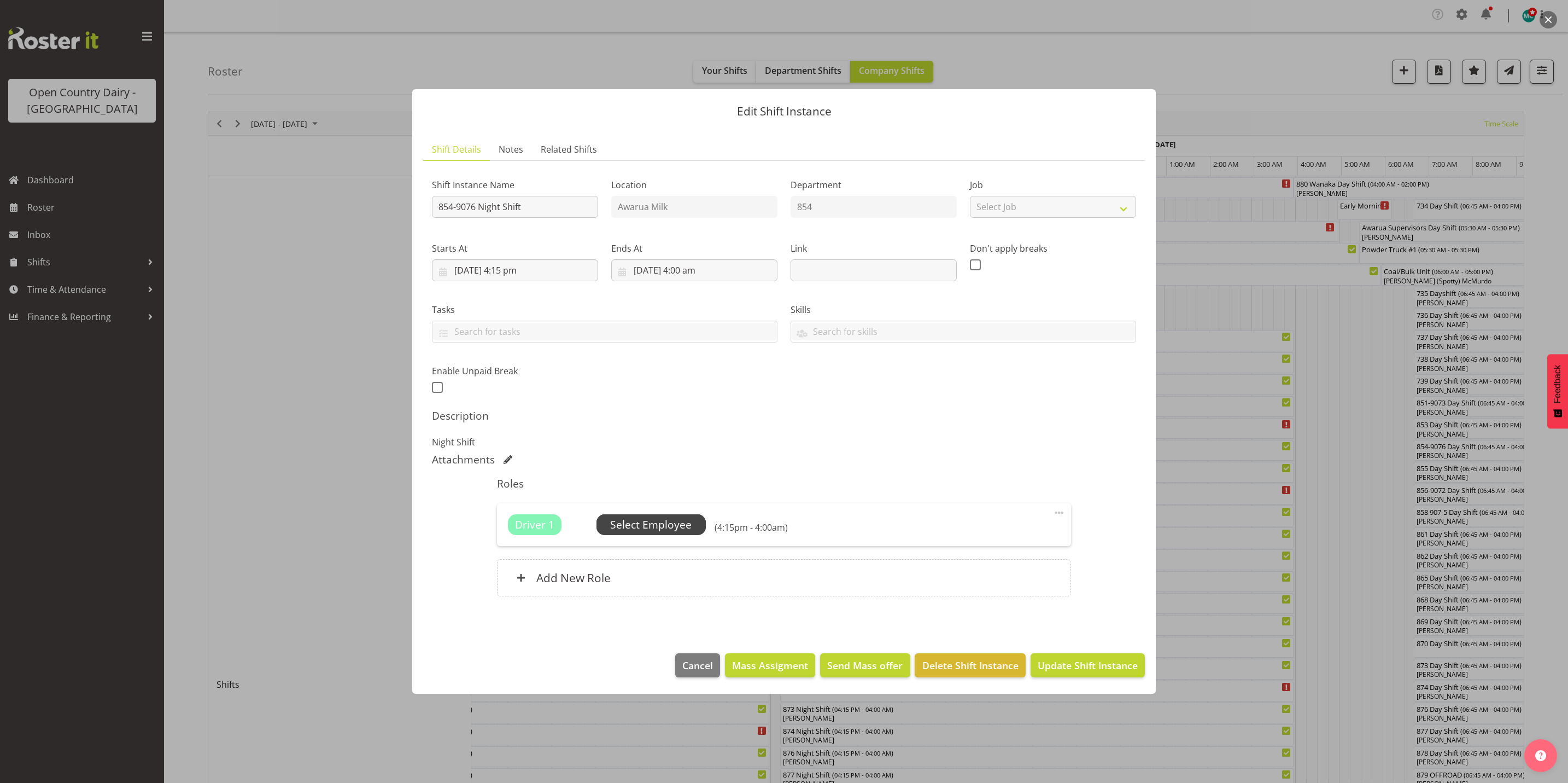
click at [653, 527] on span "Select Employee" at bounding box center [650, 524] width 81 height 16
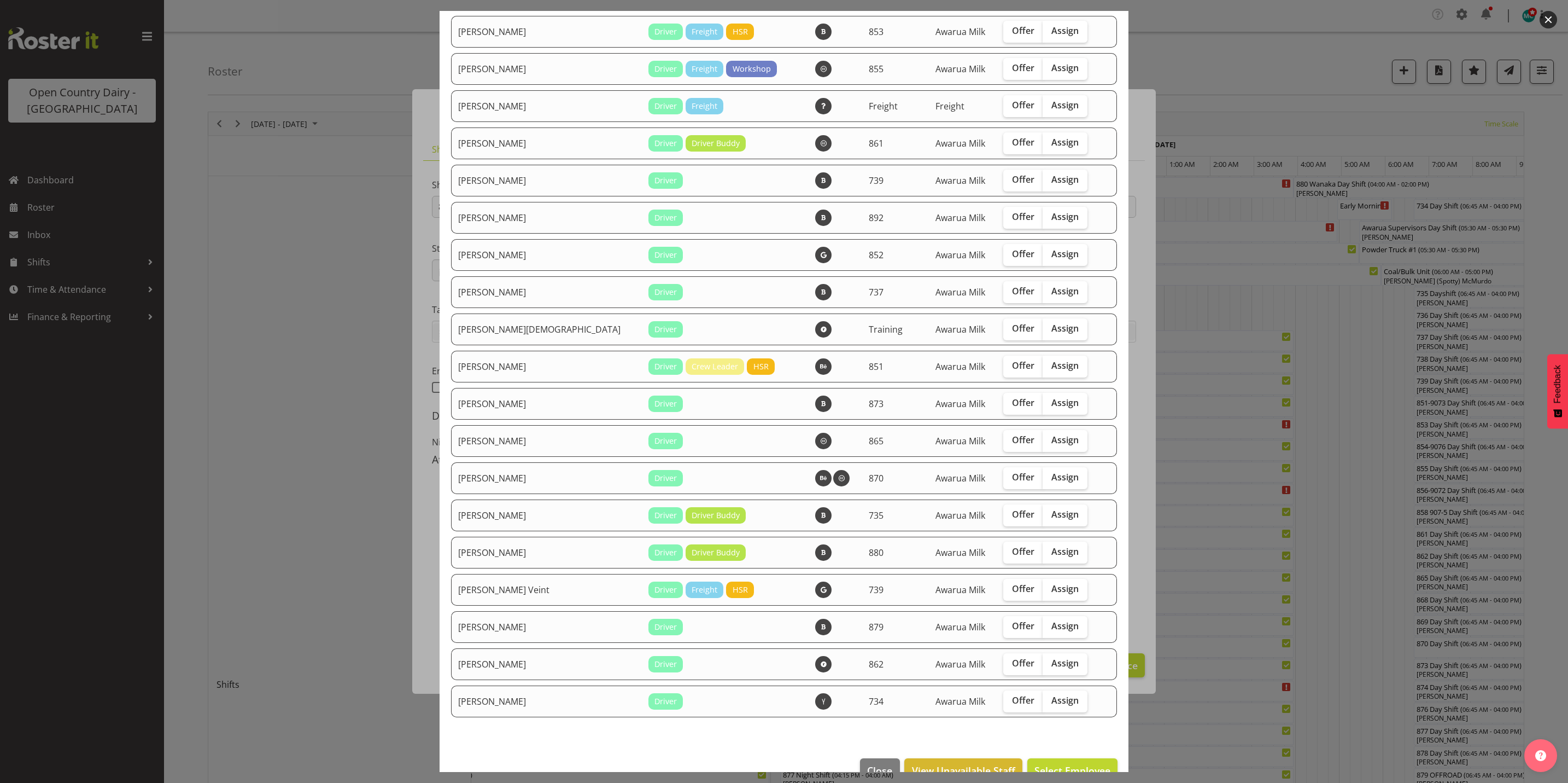
scroll to position [985, 0]
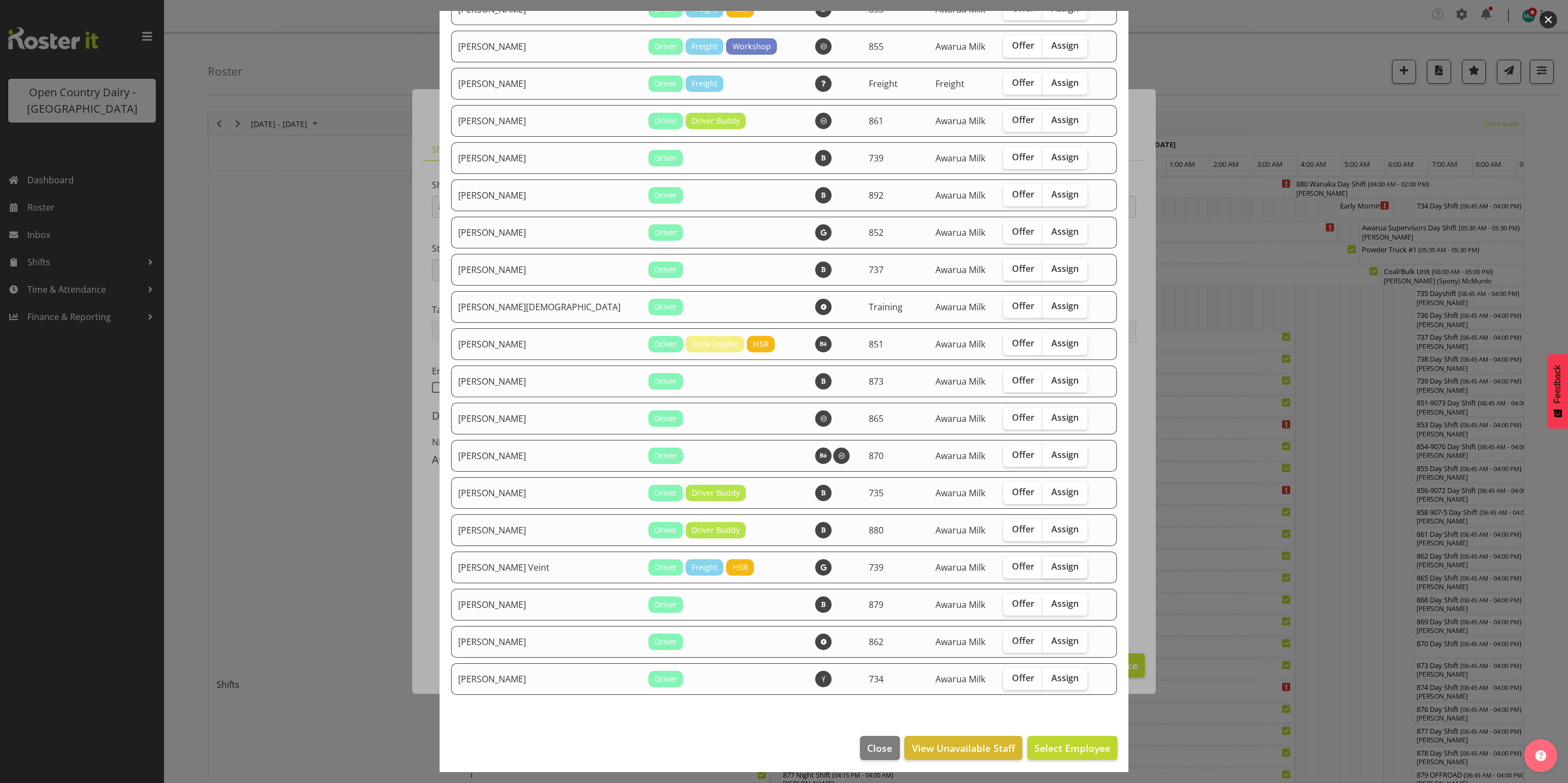
click at [1052, 565] on span "Assign" at bounding box center [1065, 566] width 27 height 11
click at [1042, 565] on input "Assign" at bounding box center [1046, 566] width 7 height 7
checkbox input "true"
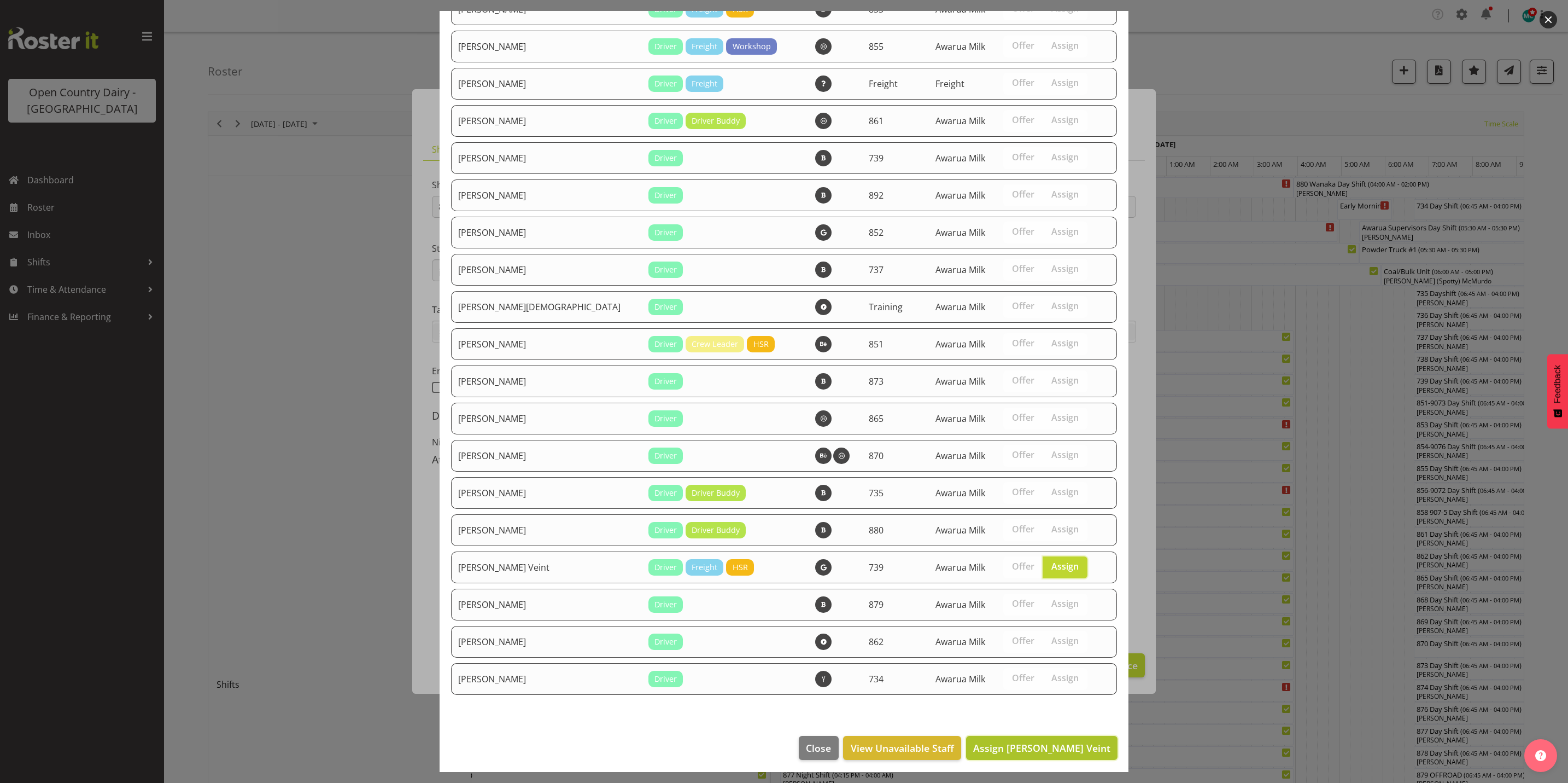
click at [1053, 747] on span "Assign Tish Veint" at bounding box center [1041, 747] width 137 height 13
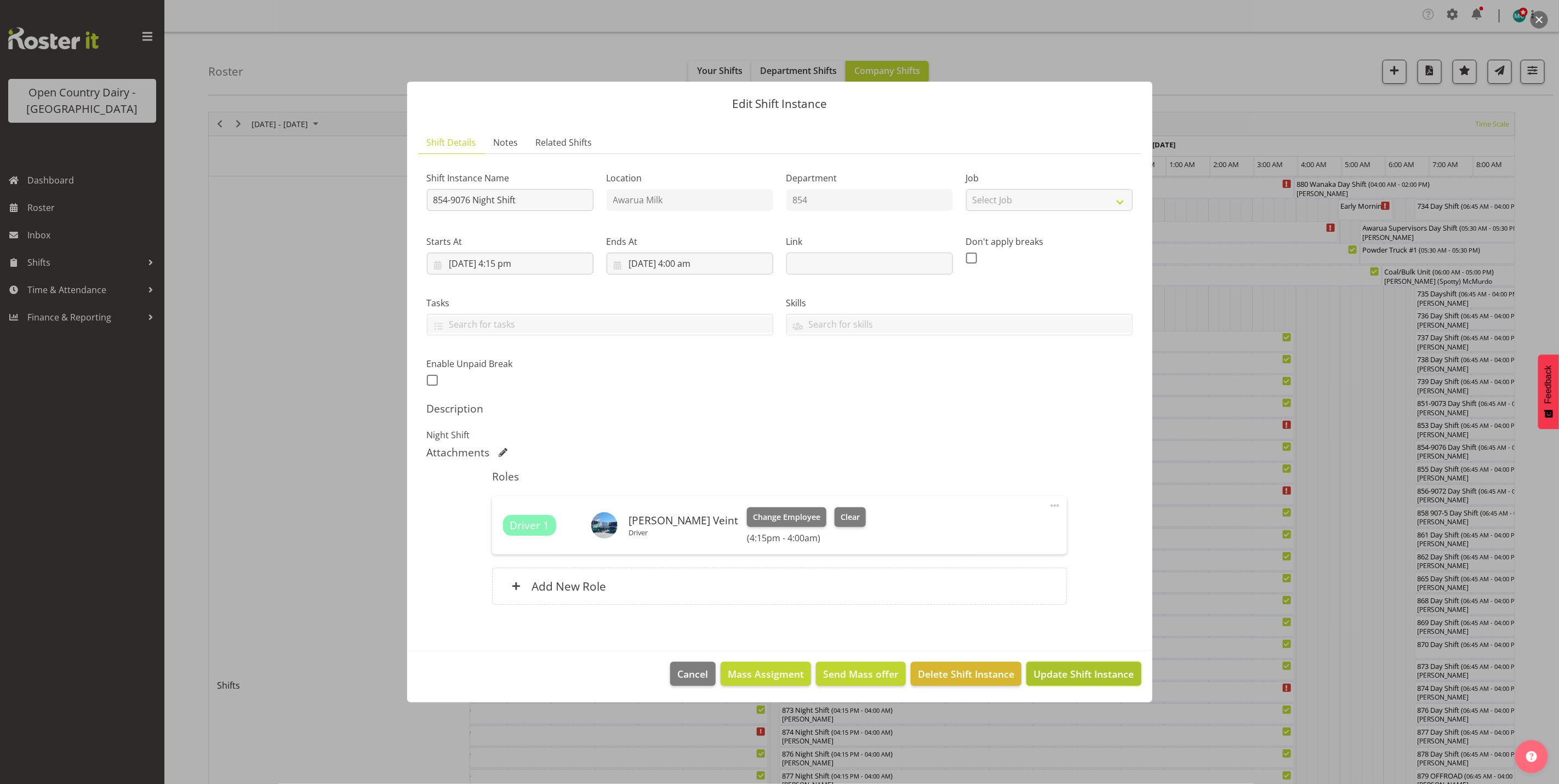
click at [1069, 678] on span "Update Shift Instance" at bounding box center [1083, 674] width 100 height 14
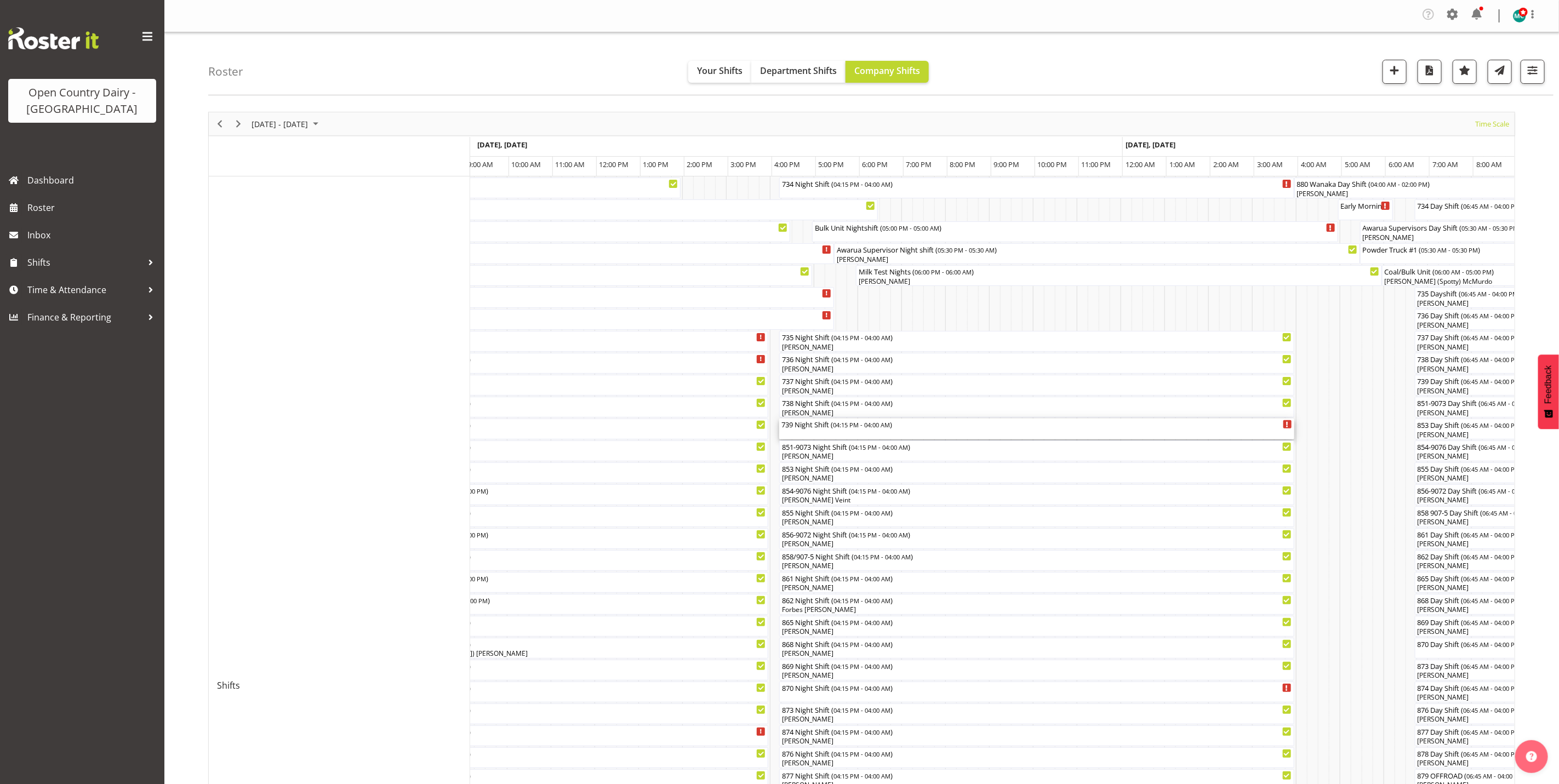
click at [787, 434] on div "739 Night Shift ( 04:15 PM - 04:00 AM )" at bounding box center [1037, 428] width 511 height 21
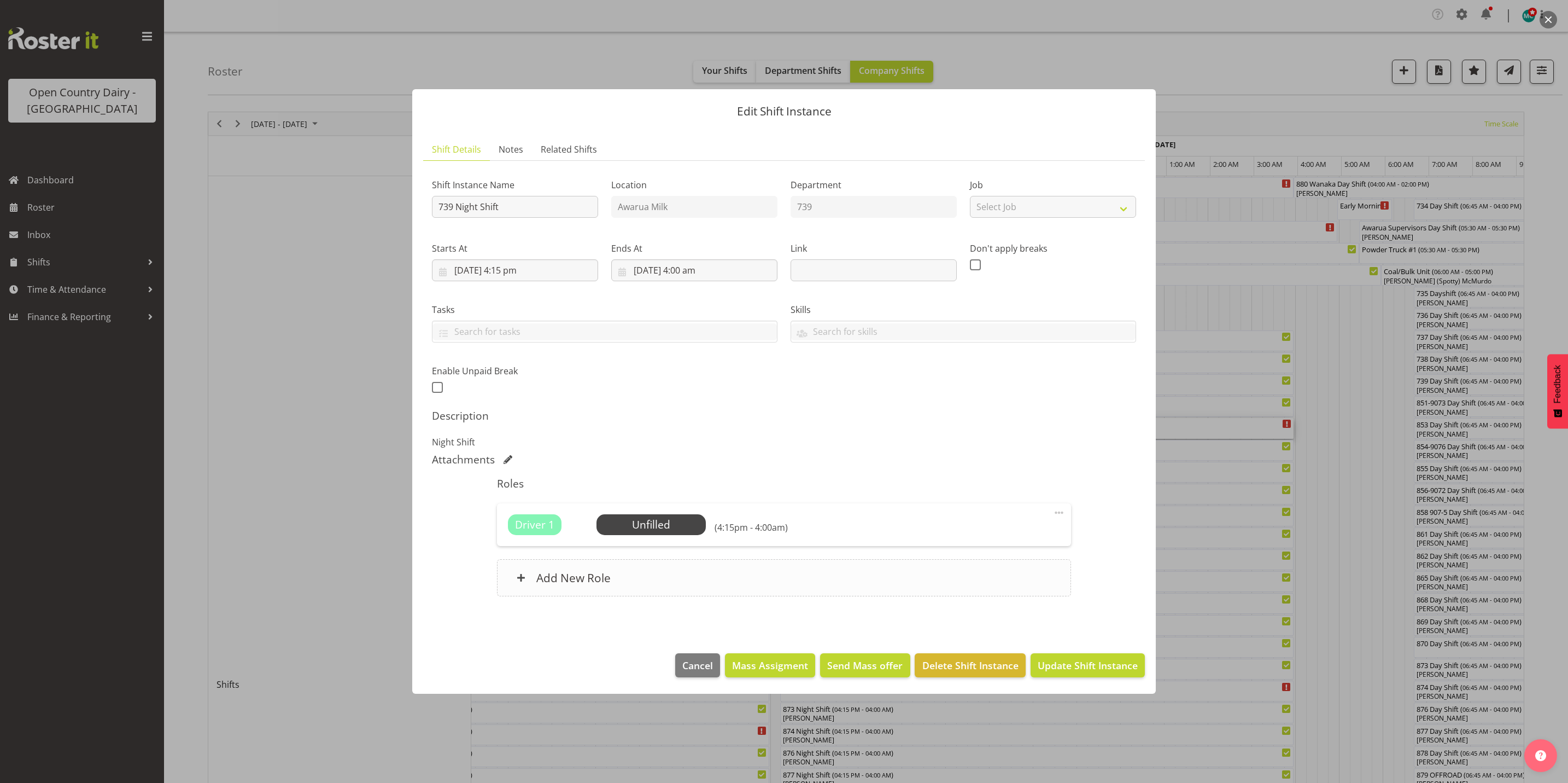
click at [641, 580] on div "Add New Role" at bounding box center [784, 577] width 573 height 37
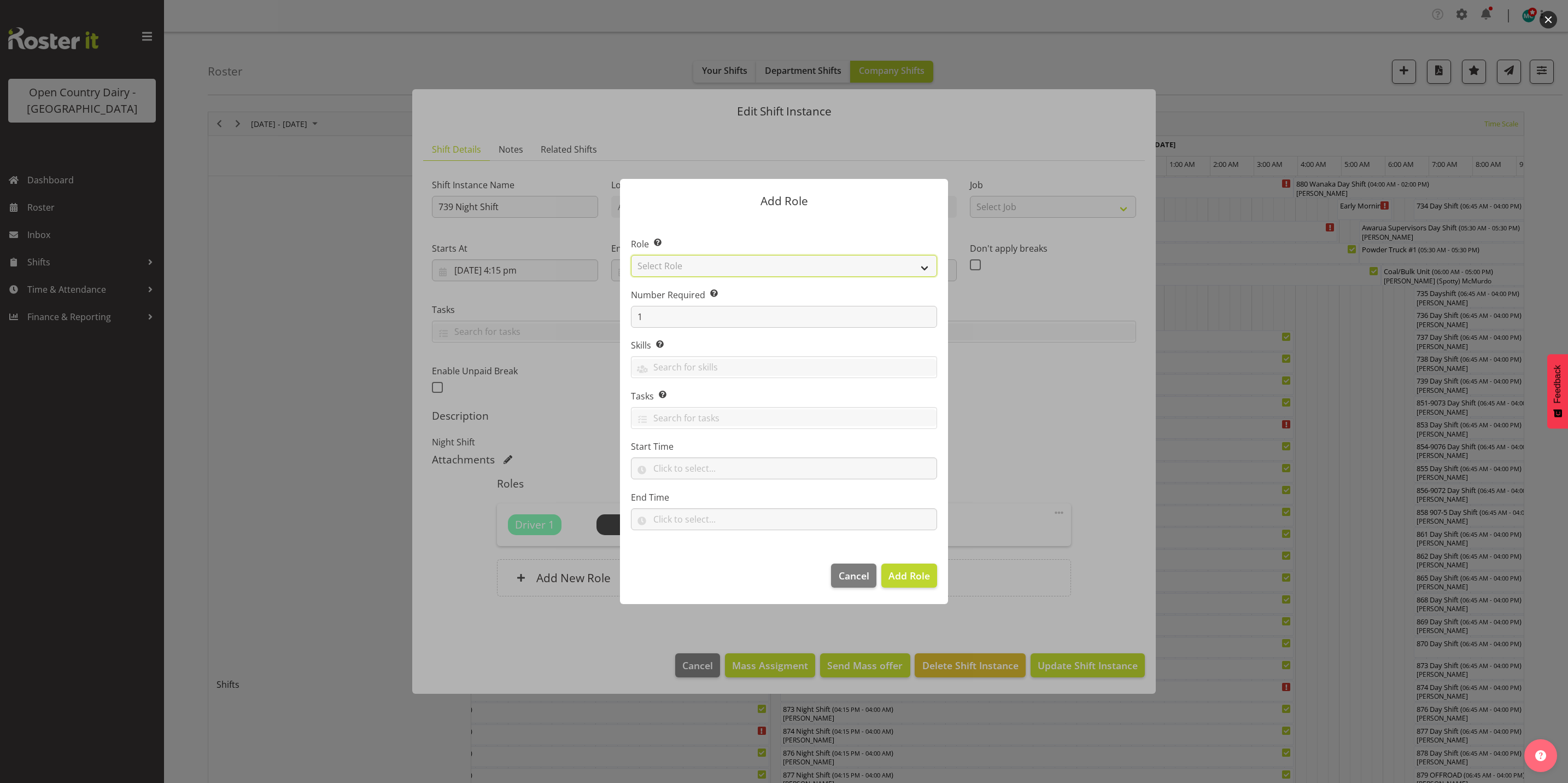
click at [700, 274] on select "Select Role Crew Leader Driver Driver Assessor Dayshift Driver Assessor Nightsh…" at bounding box center [784, 265] width 306 height 21
select select "1437"
click at [631, 255] on select "Select Role Crew Leader Driver Driver Assessor Dayshift Driver Assessor Nightsh…" at bounding box center [784, 265] width 306 height 21
click at [904, 581] on span "Add Role" at bounding box center [909, 576] width 41 height 13
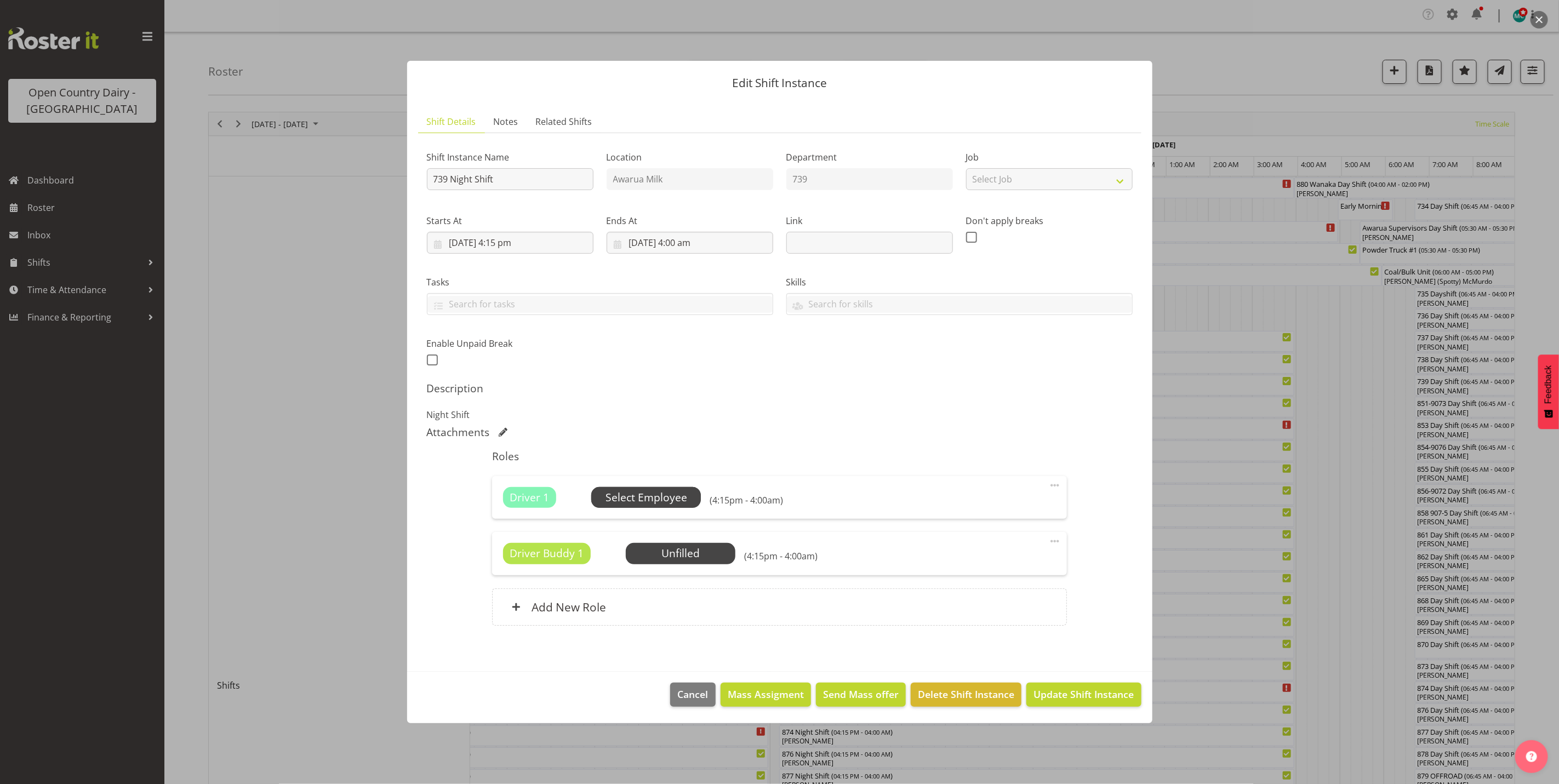
click at [646, 501] on span "Select Employee" at bounding box center [646, 497] width 81 height 16
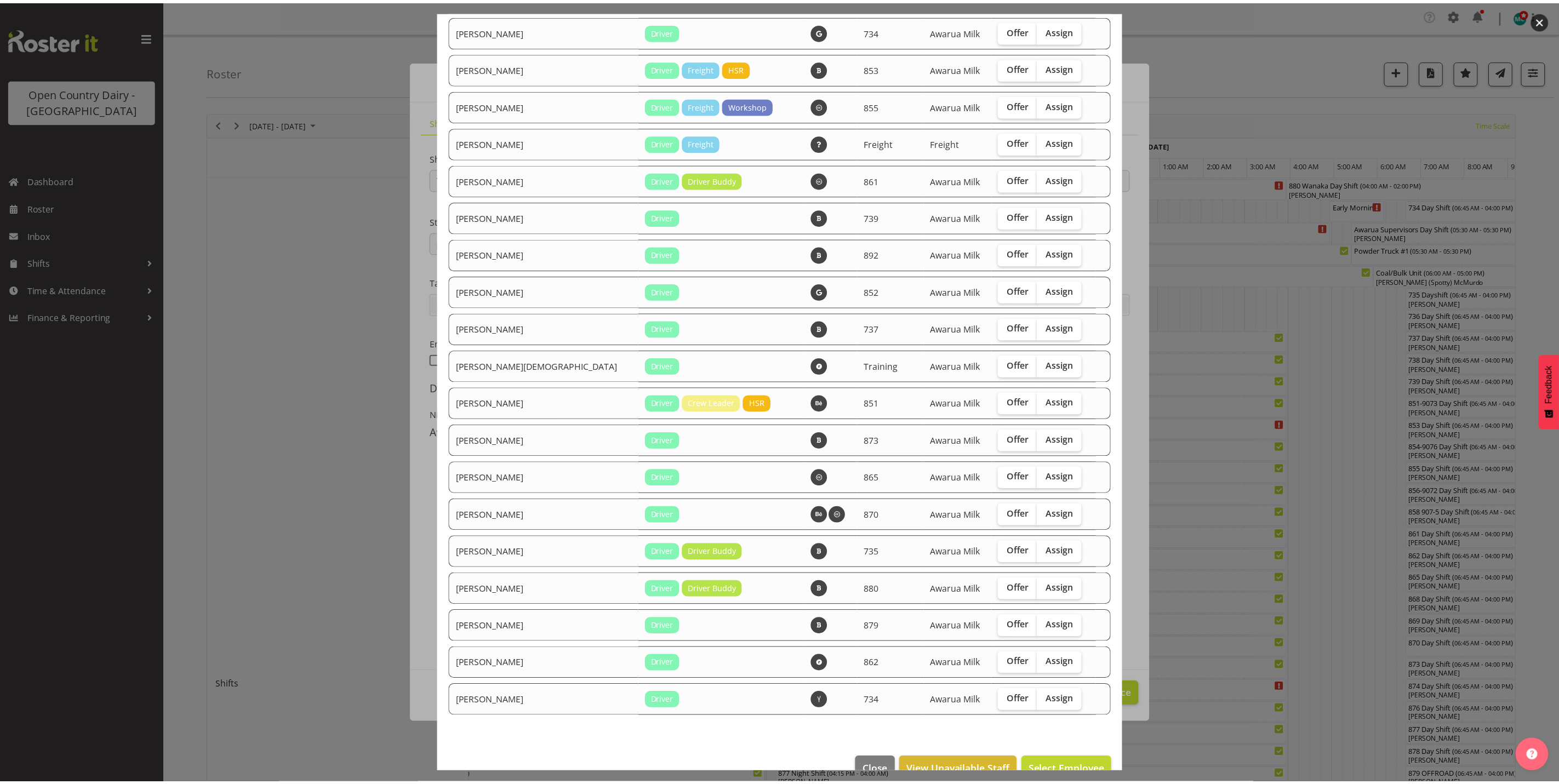
scroll to position [840, 0]
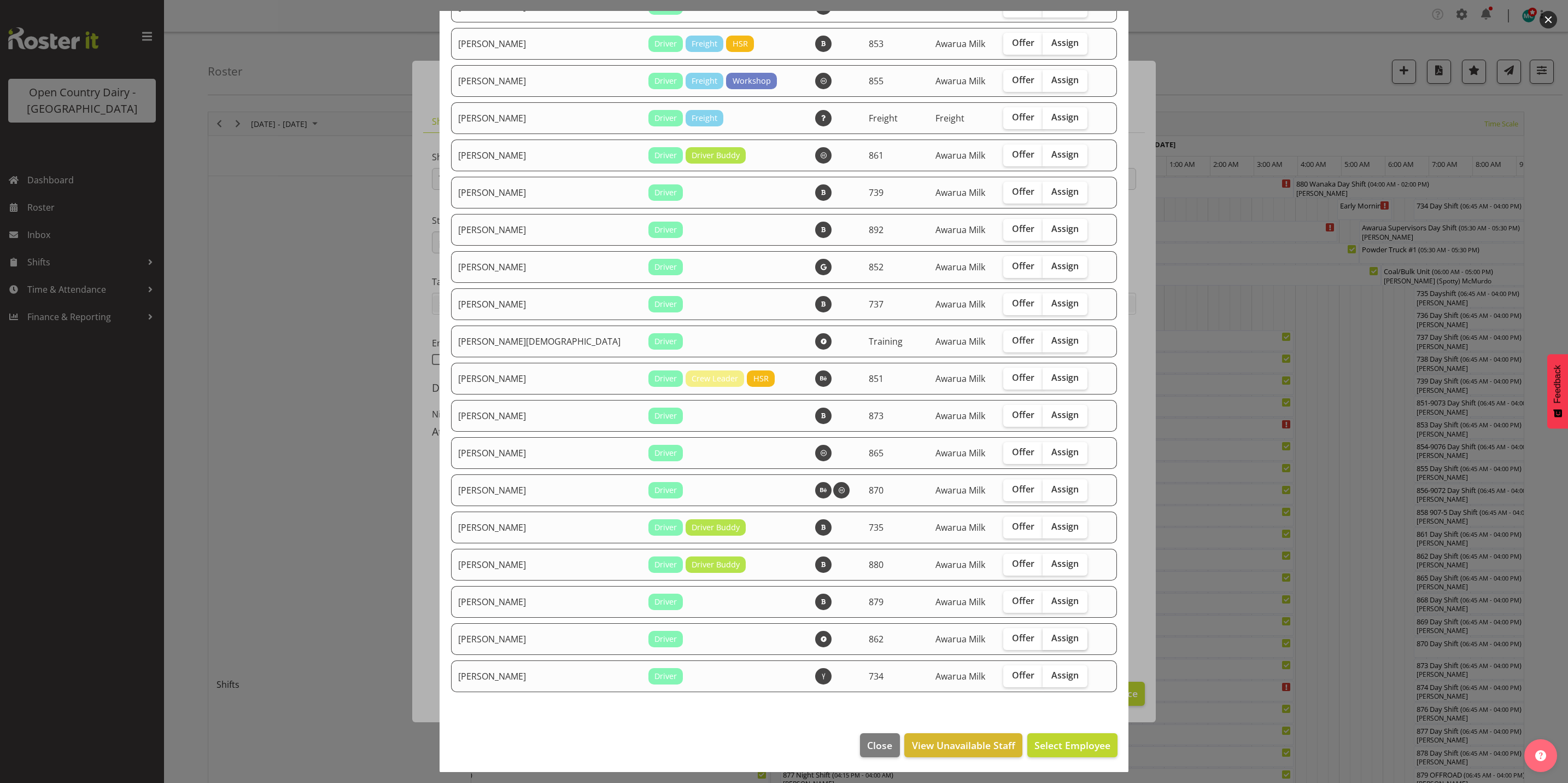
click at [1052, 636] on span "Assign" at bounding box center [1065, 638] width 27 height 11
click at [1042, 636] on input "Assign" at bounding box center [1046, 638] width 7 height 7
checkbox input "true"
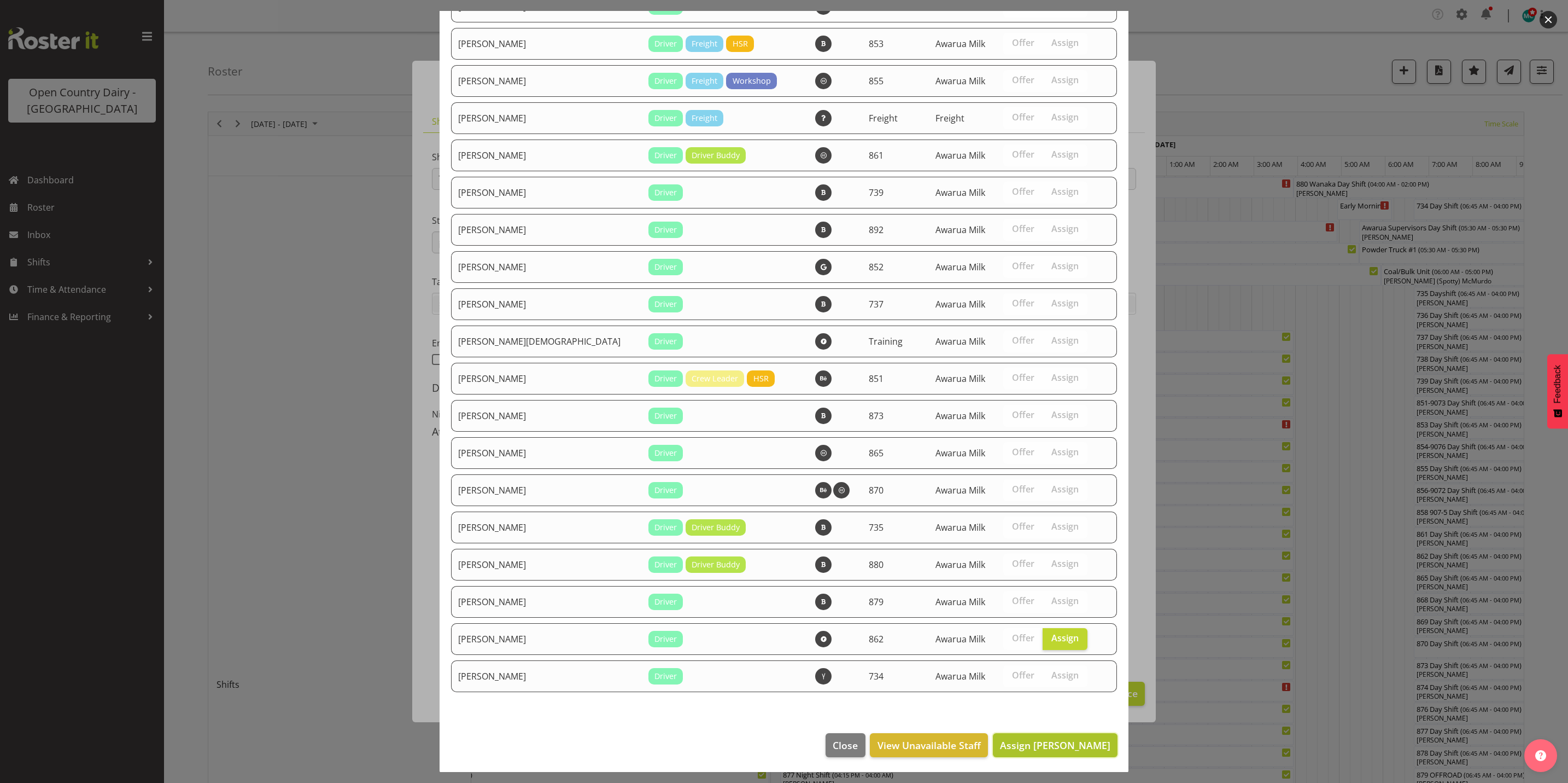
click at [1052, 747] on span "Assign Tracy Inder" at bounding box center [1055, 745] width 110 height 13
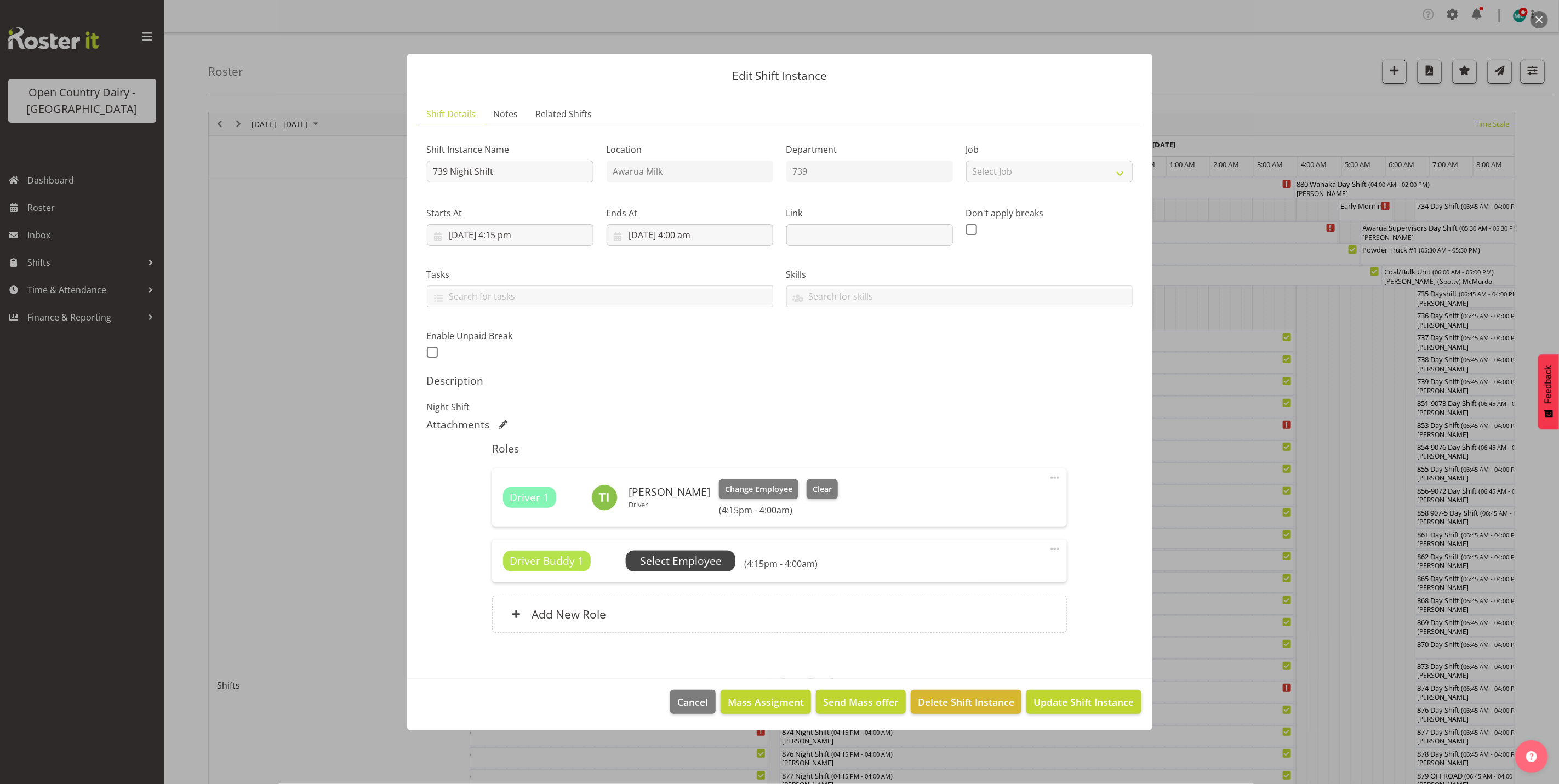
click at [669, 559] on span "Select Employee" at bounding box center [680, 560] width 81 height 16
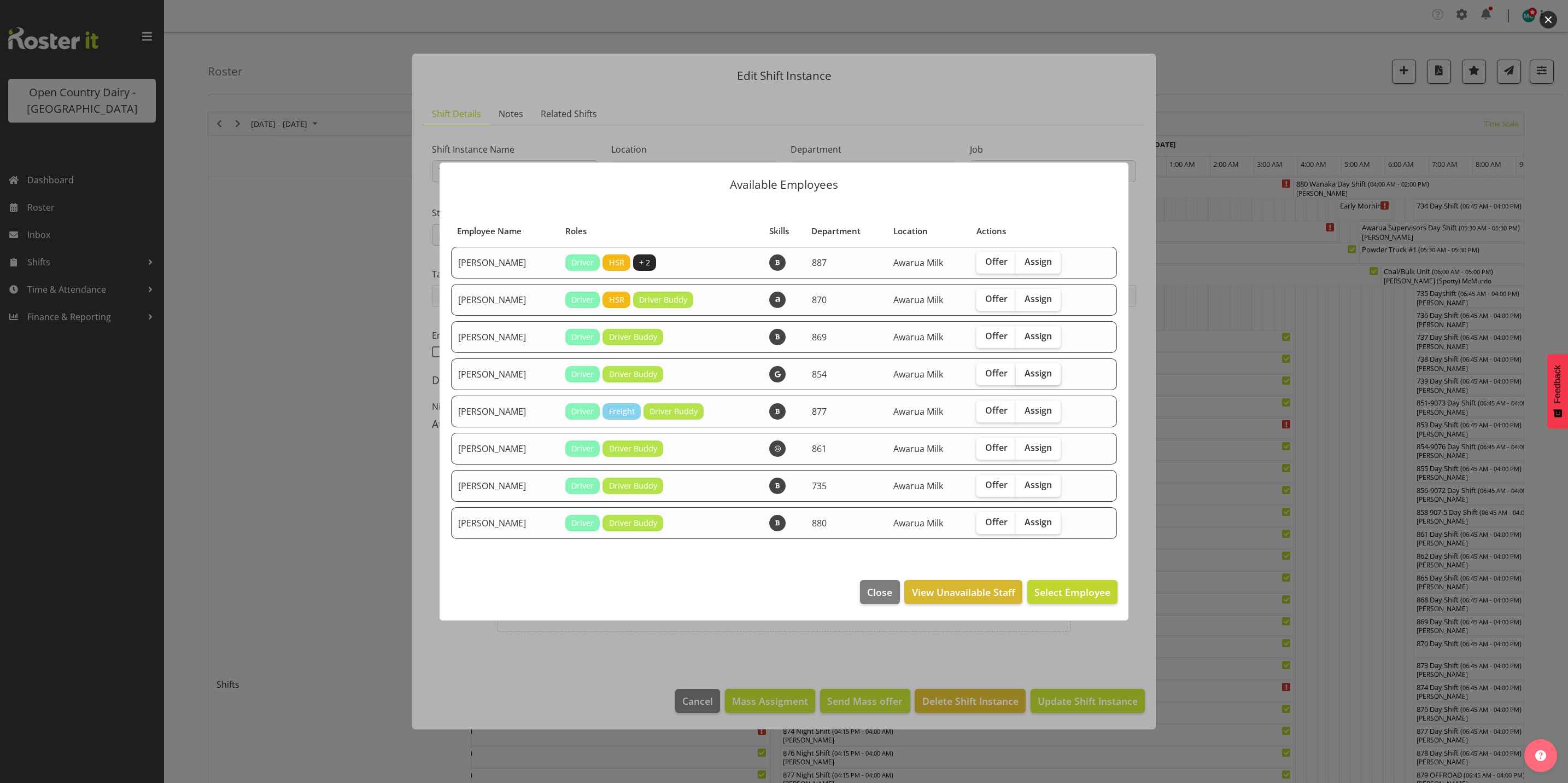
click at [1044, 376] on span "Assign" at bounding box center [1038, 373] width 27 height 11
click at [1023, 376] on input "Assign" at bounding box center [1020, 374] width 7 height 7
checkbox input "true"
click at [1061, 588] on span "Assign Carl Johnstone" at bounding box center [1055, 591] width 110 height 13
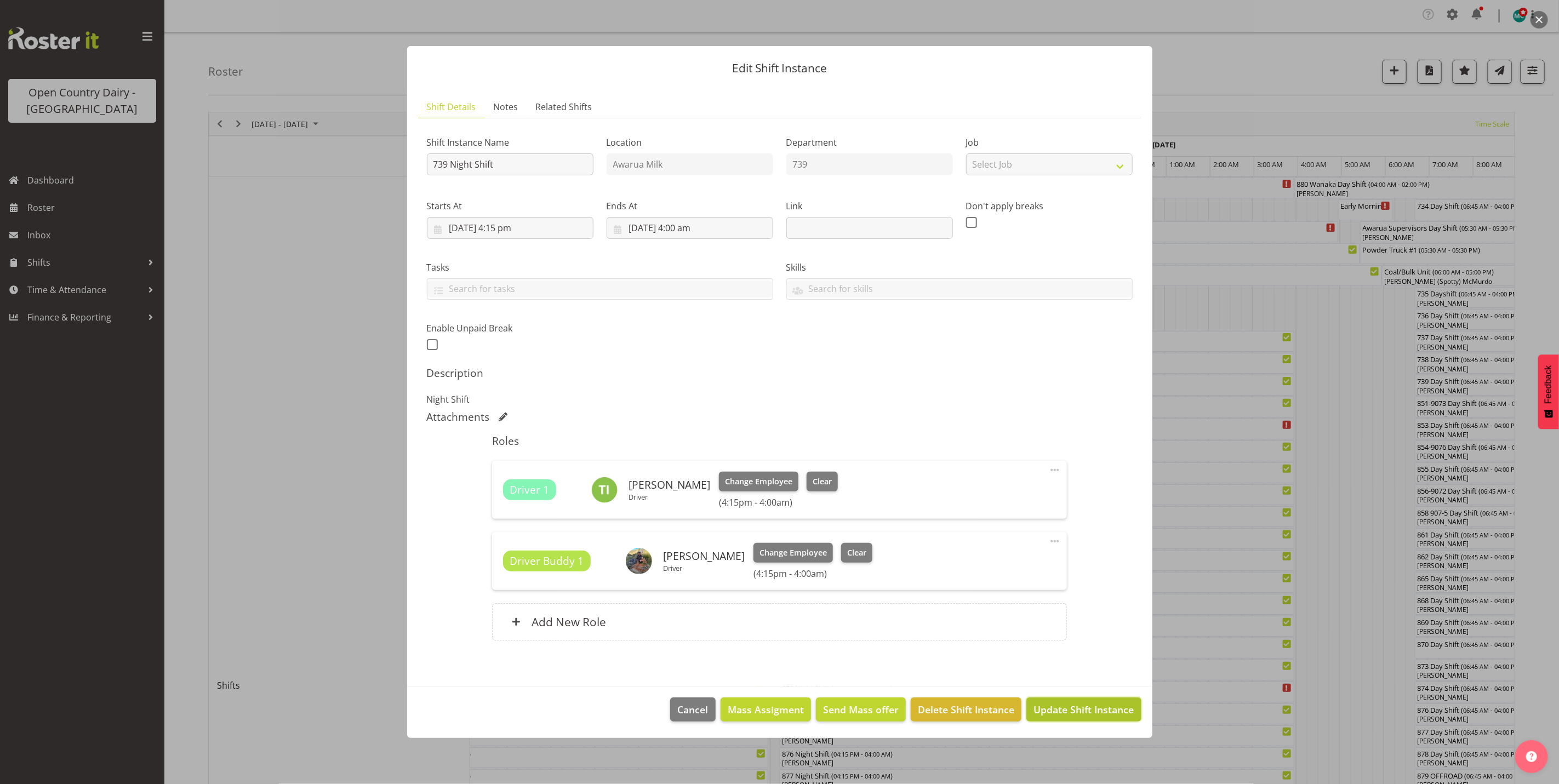
click at [1073, 710] on span "Update Shift Instance" at bounding box center [1083, 709] width 100 height 14
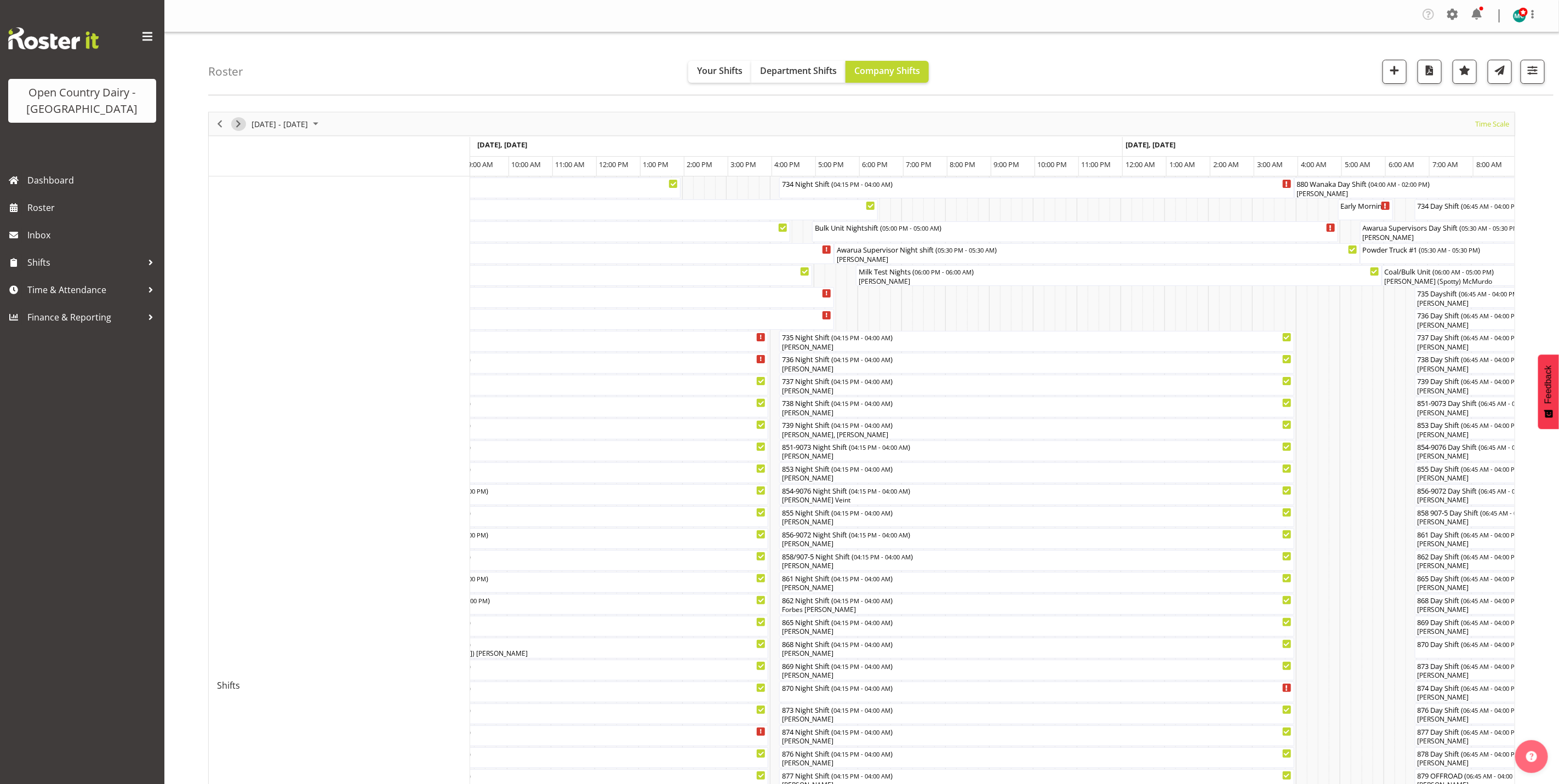
click at [239, 127] on span "Next" at bounding box center [239, 123] width 13 height 14
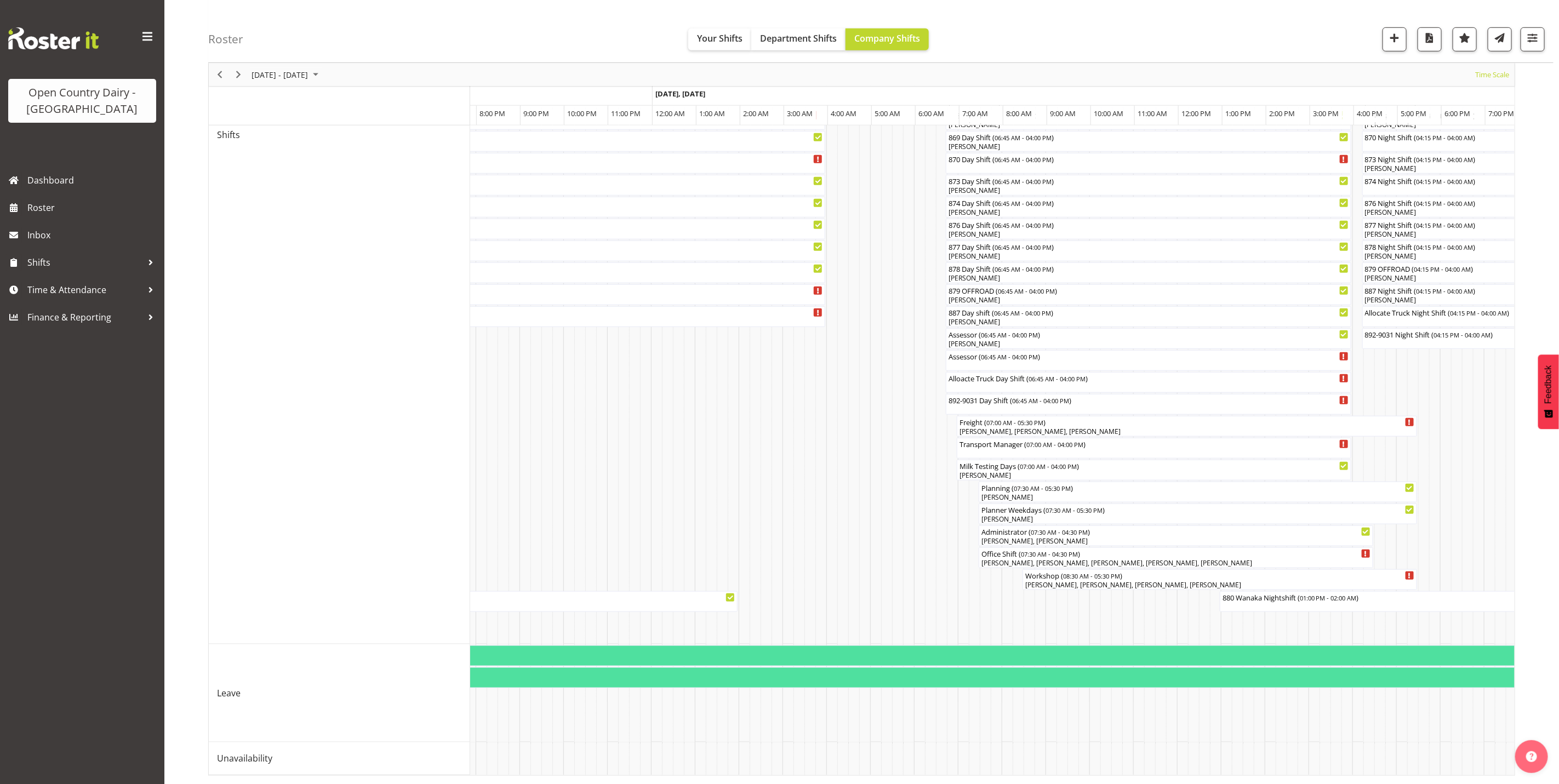
scroll to position [0, 3143]
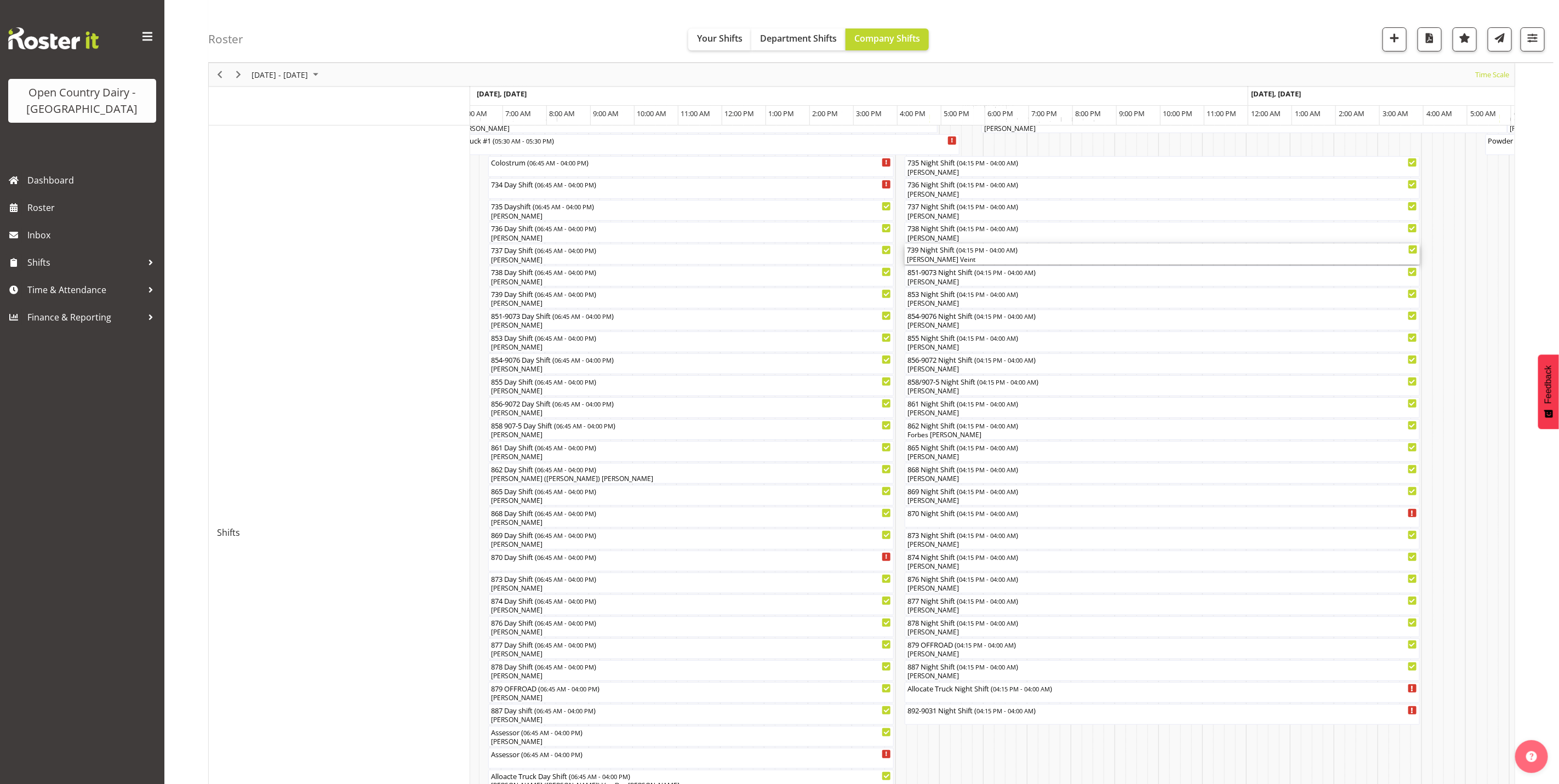
click at [942, 257] on div "[PERSON_NAME] Veint" at bounding box center [1162, 259] width 511 height 10
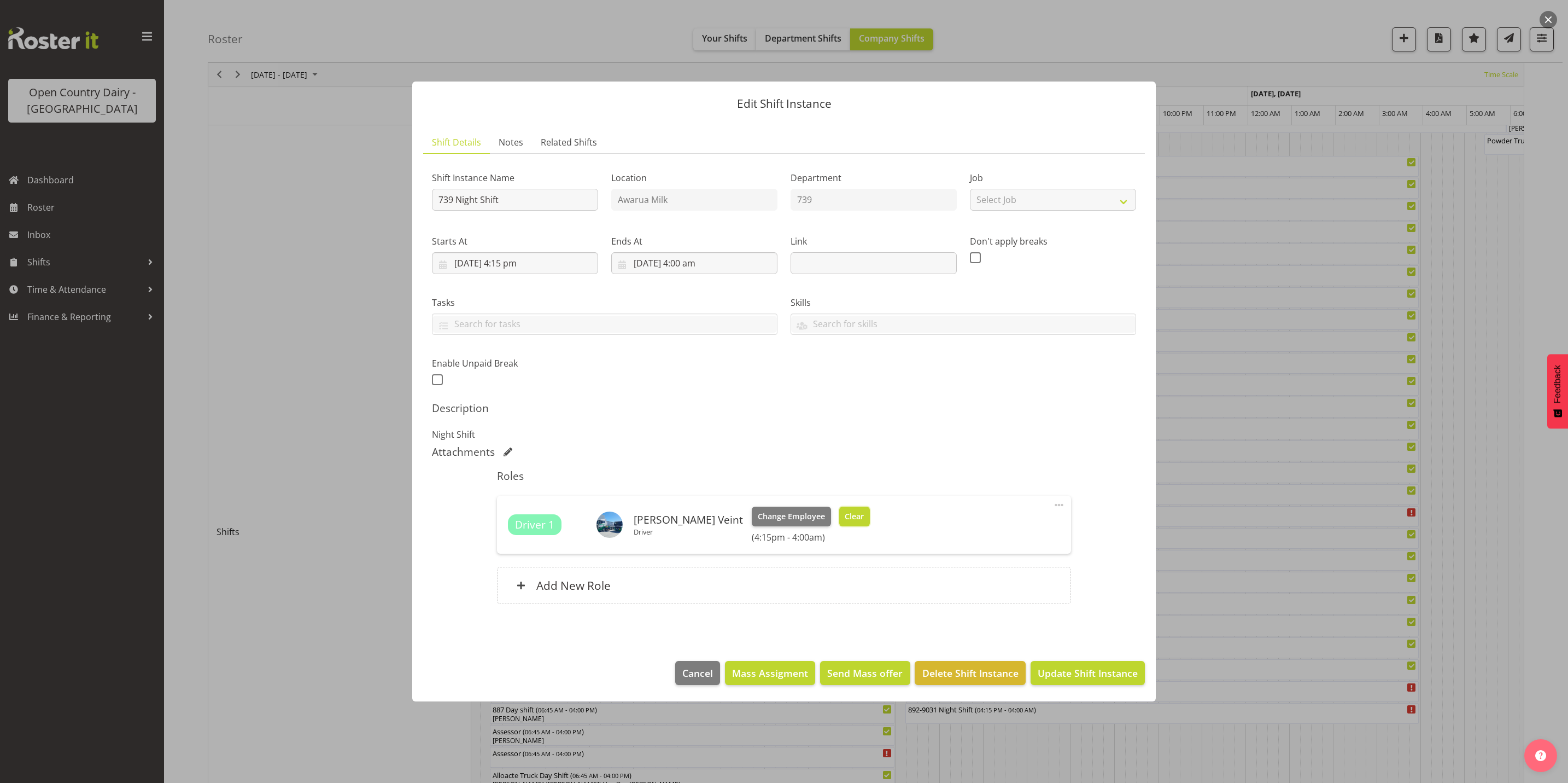
click at [845, 513] on span "Clear" at bounding box center [855, 516] width 19 height 12
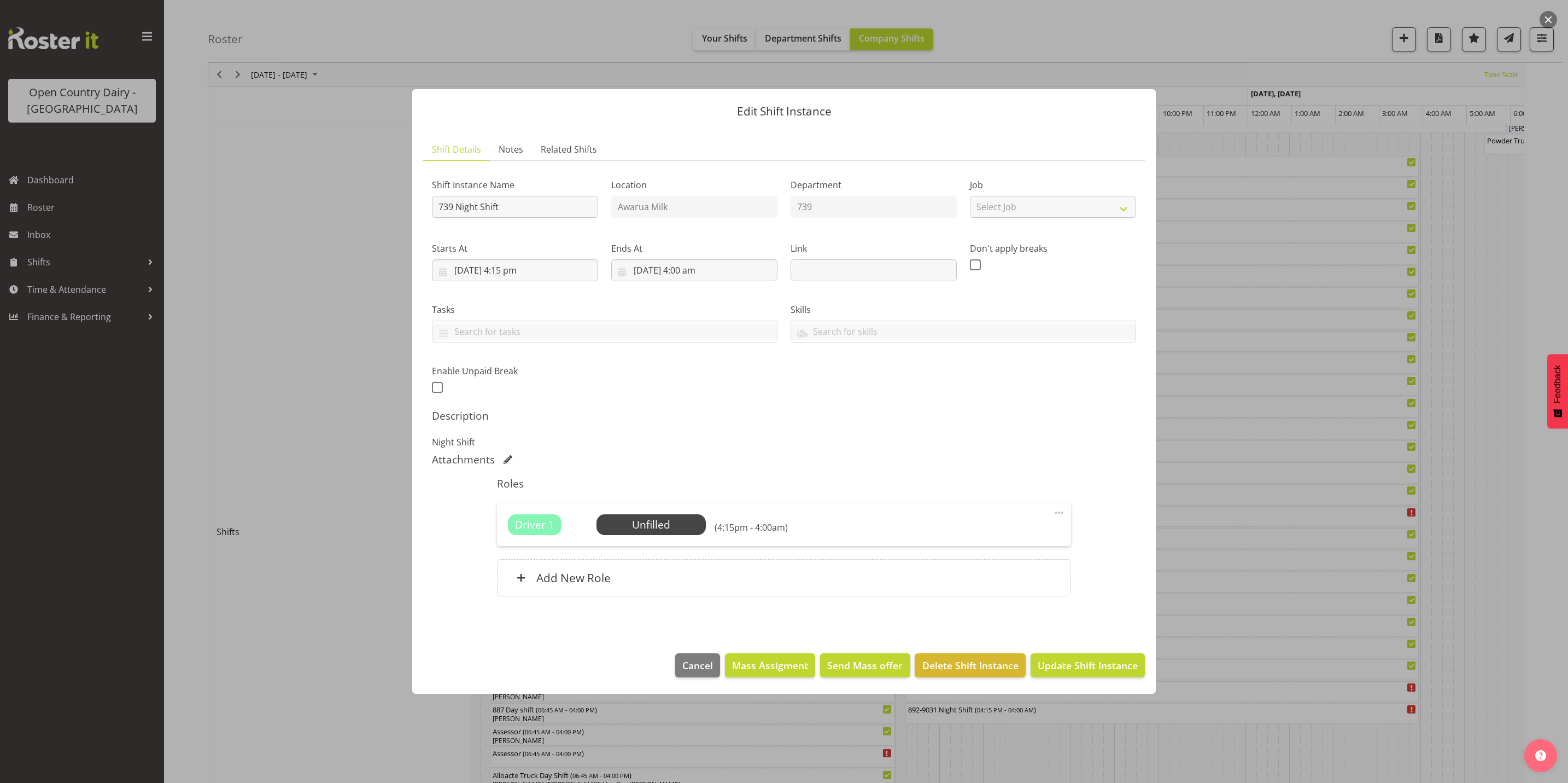
click at [1070, 679] on footer "Cancel Mass Assigment Send Mass offer Delete Shift Instance Update Shift Instan…" at bounding box center [784, 667] width 743 height 51
click at [1076, 670] on span "Update Shift Instance" at bounding box center [1087, 664] width 100 height 14
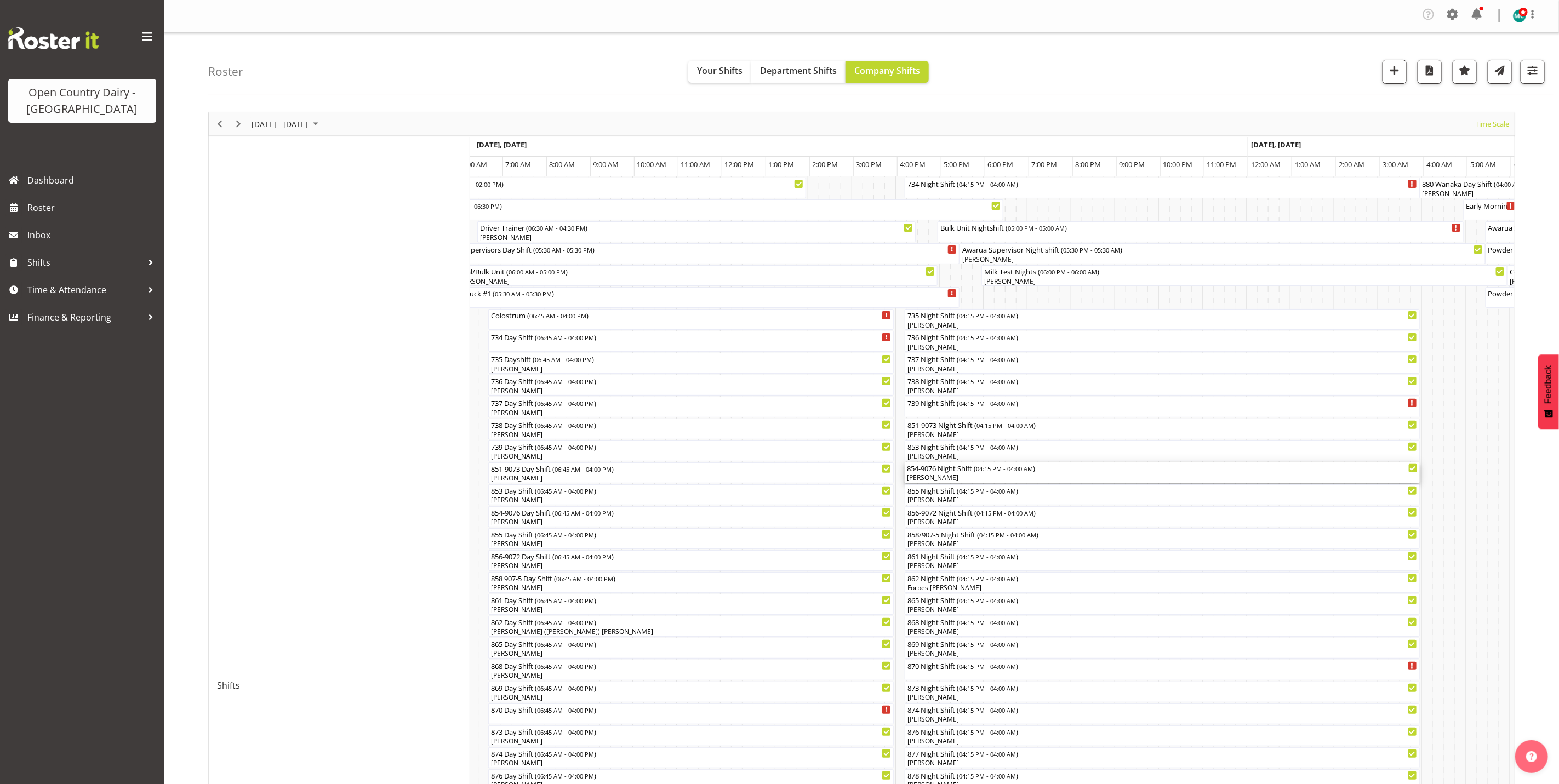
click at [924, 479] on div "[PERSON_NAME]" at bounding box center [1162, 477] width 511 height 10
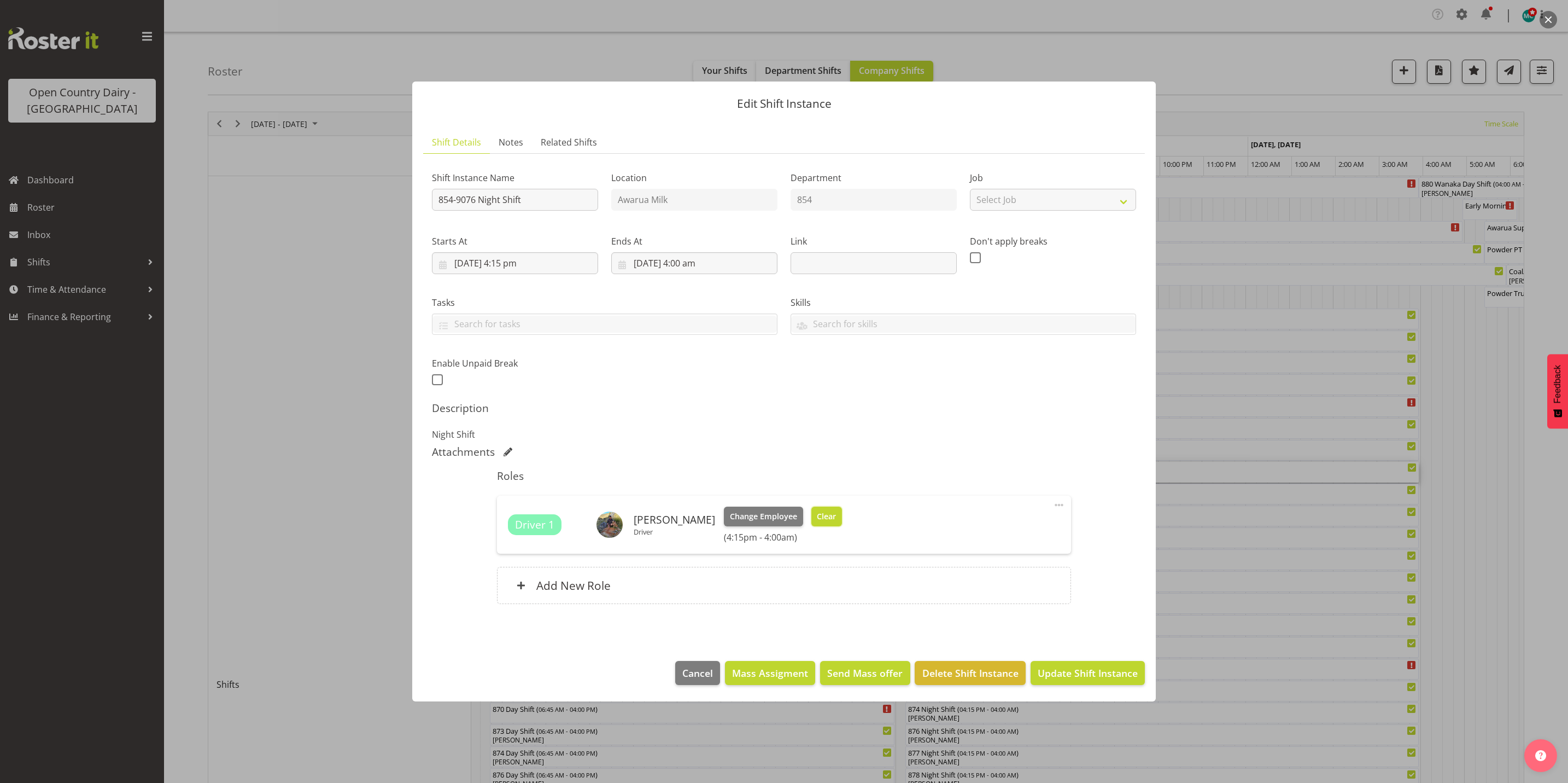
click at [817, 514] on span "Clear" at bounding box center [826, 516] width 19 height 12
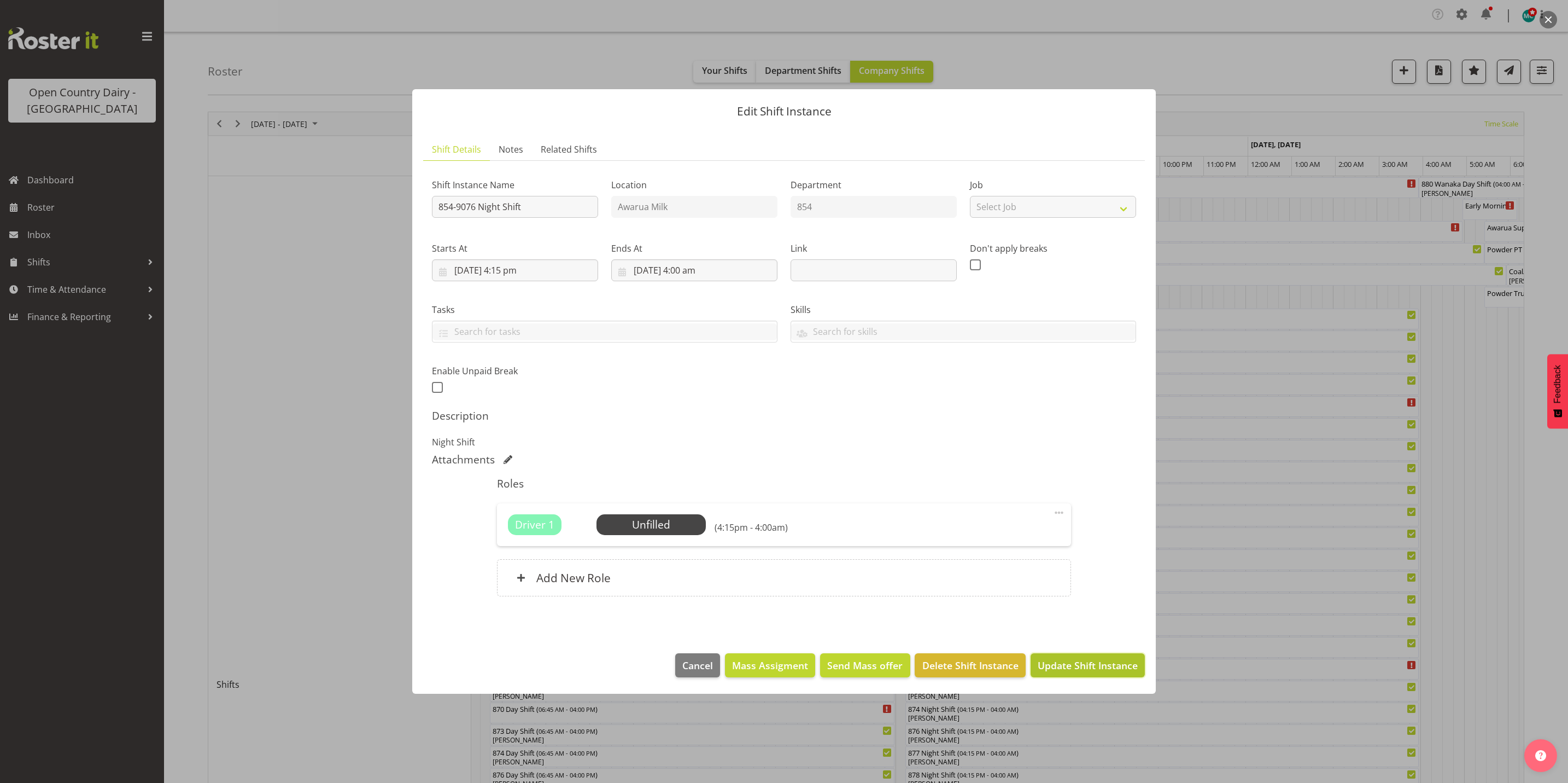
click at [1095, 670] on span "Update Shift Instance" at bounding box center [1087, 664] width 100 height 14
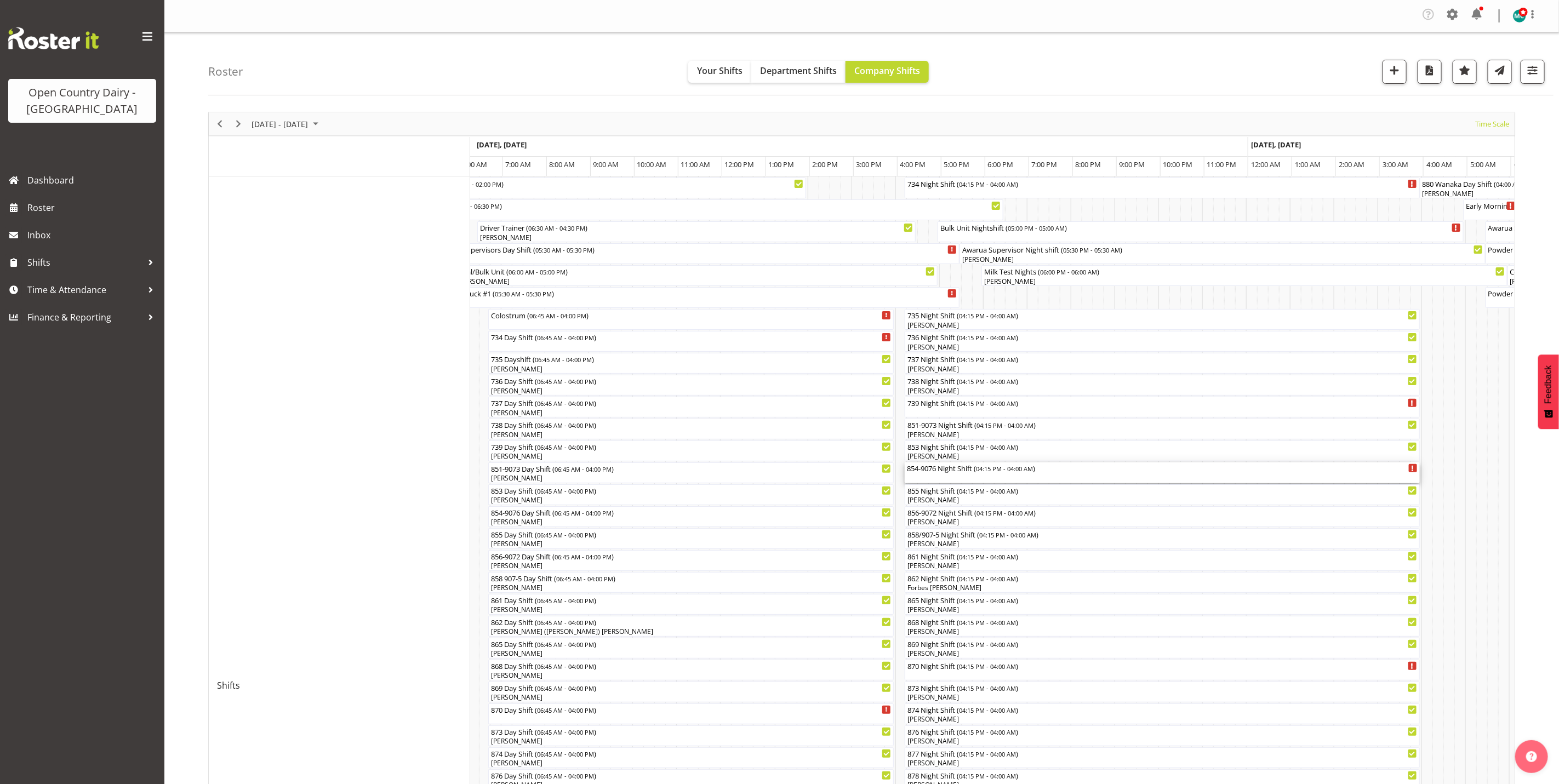
click at [932, 482] on div "854-9076 Night Shift ( 04:15 PM - 04:00 AM )" at bounding box center [1162, 472] width 511 height 21
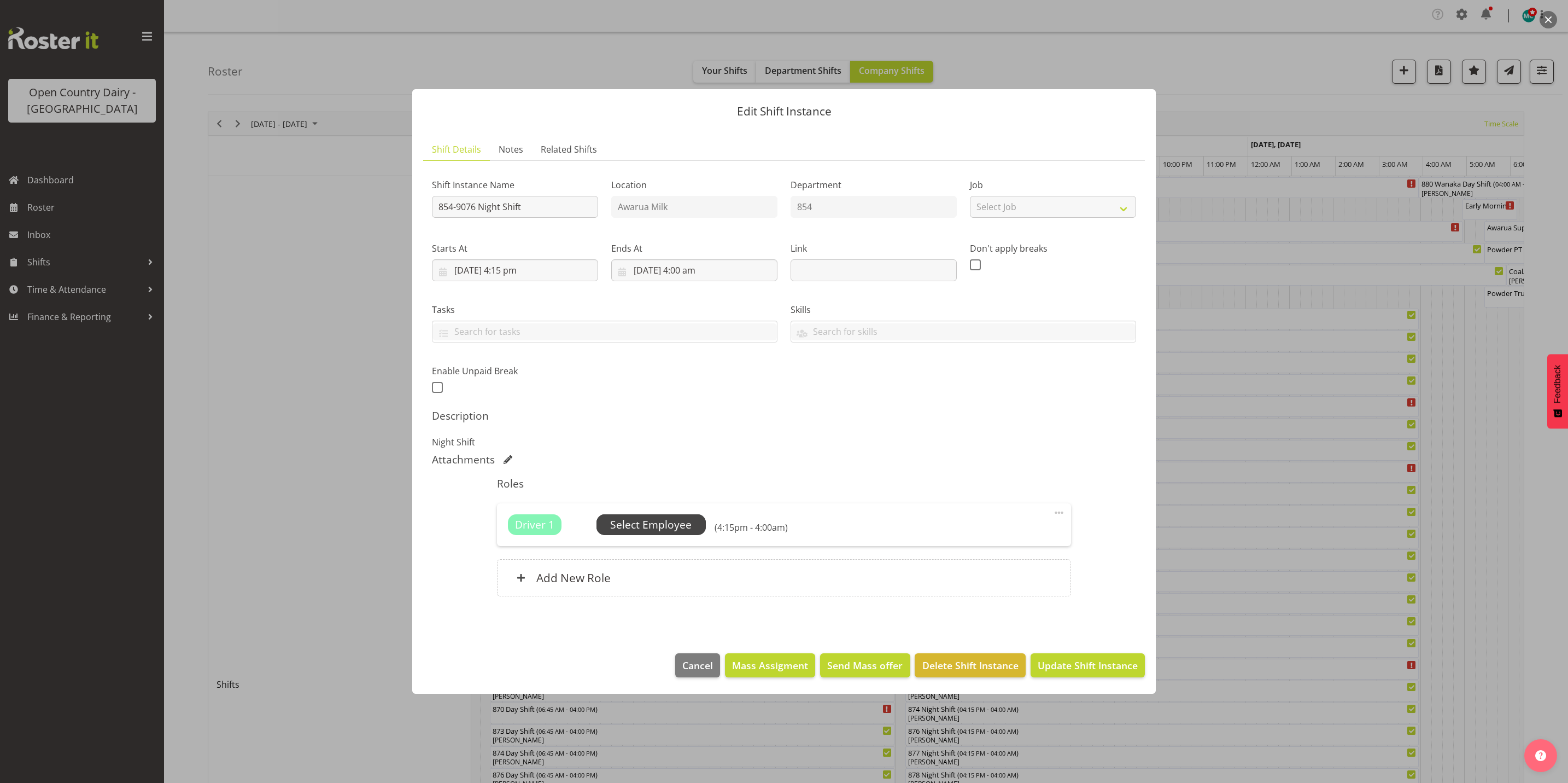
click at [671, 527] on span "Select Employee" at bounding box center [650, 524] width 81 height 16
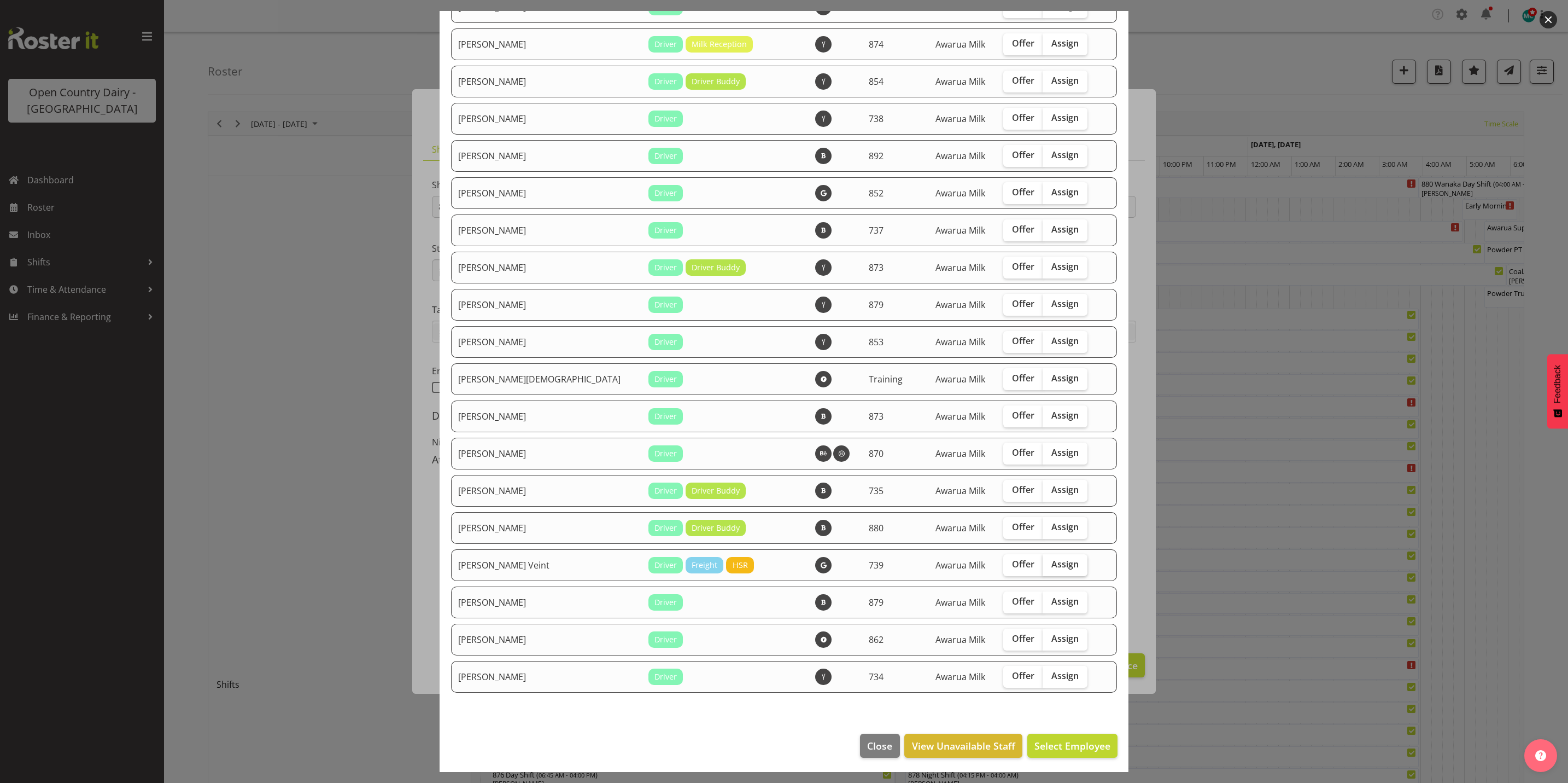
click at [1052, 561] on span "Assign" at bounding box center [1065, 564] width 27 height 11
click at [1042, 561] on input "Assign" at bounding box center [1046, 564] width 7 height 7
checkbox input "true"
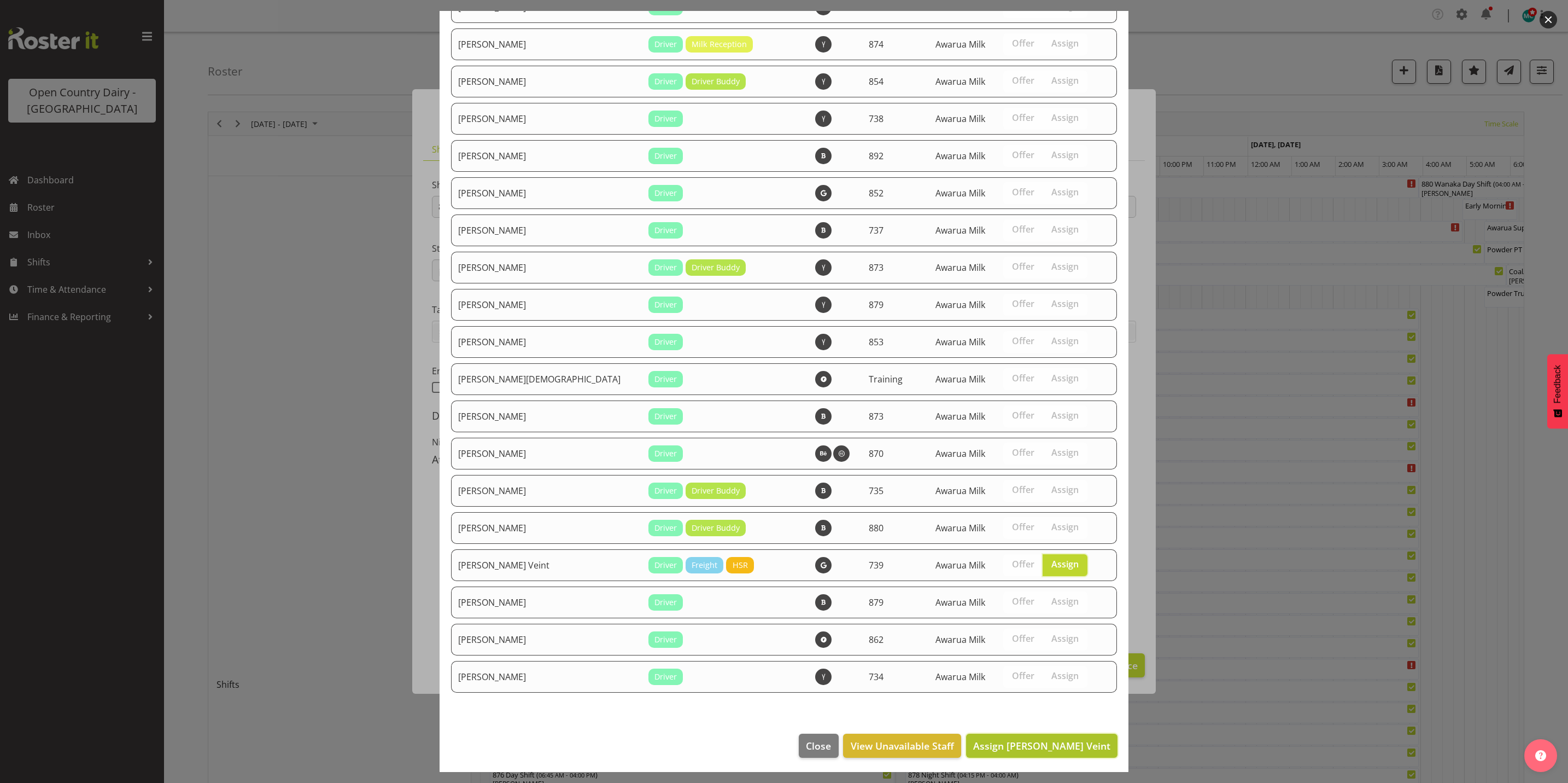
click at [1055, 748] on span "Assign Tish Veint" at bounding box center [1041, 746] width 137 height 13
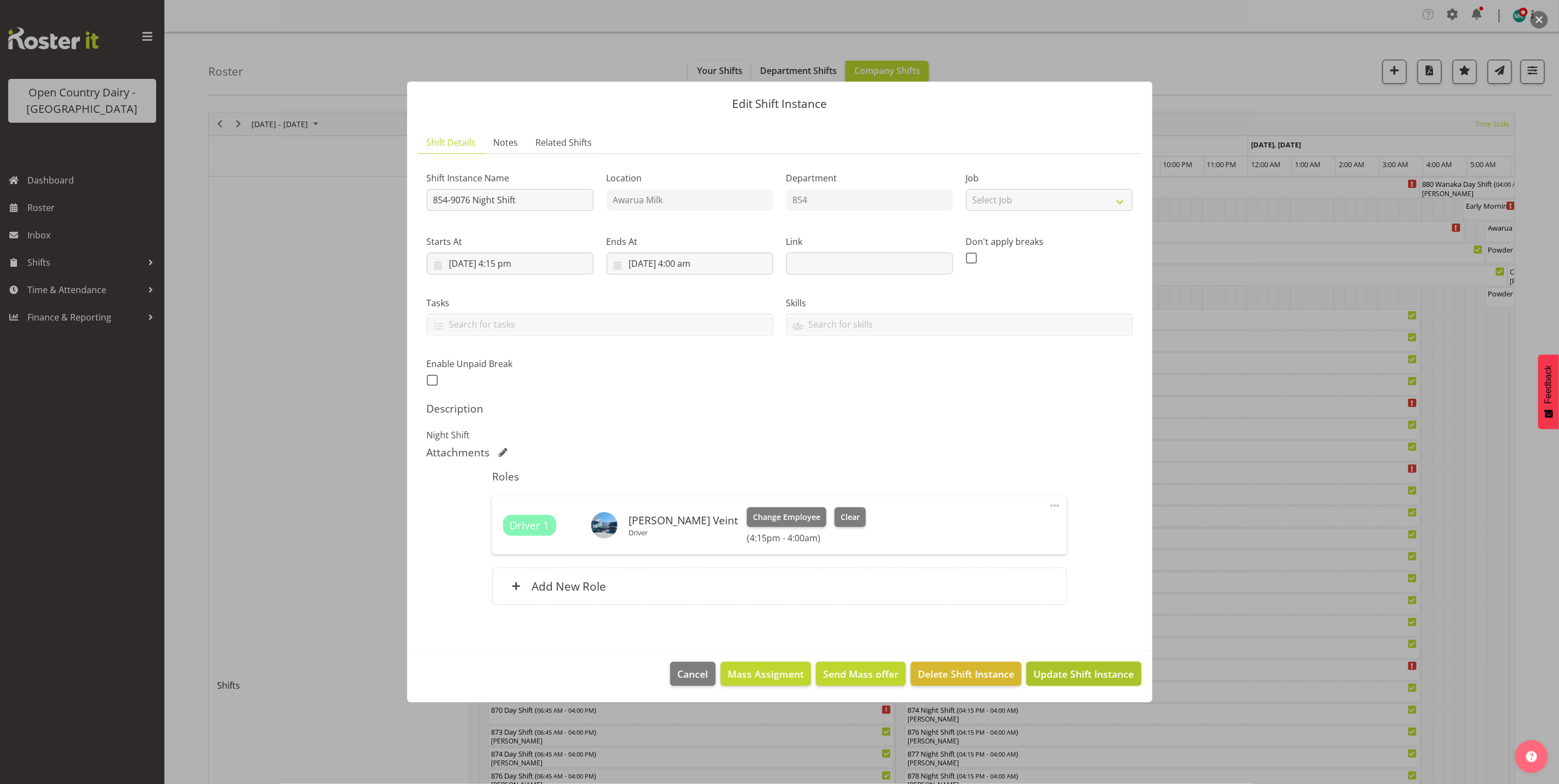
click at [1088, 678] on span "Update Shift Instance" at bounding box center [1083, 674] width 100 height 14
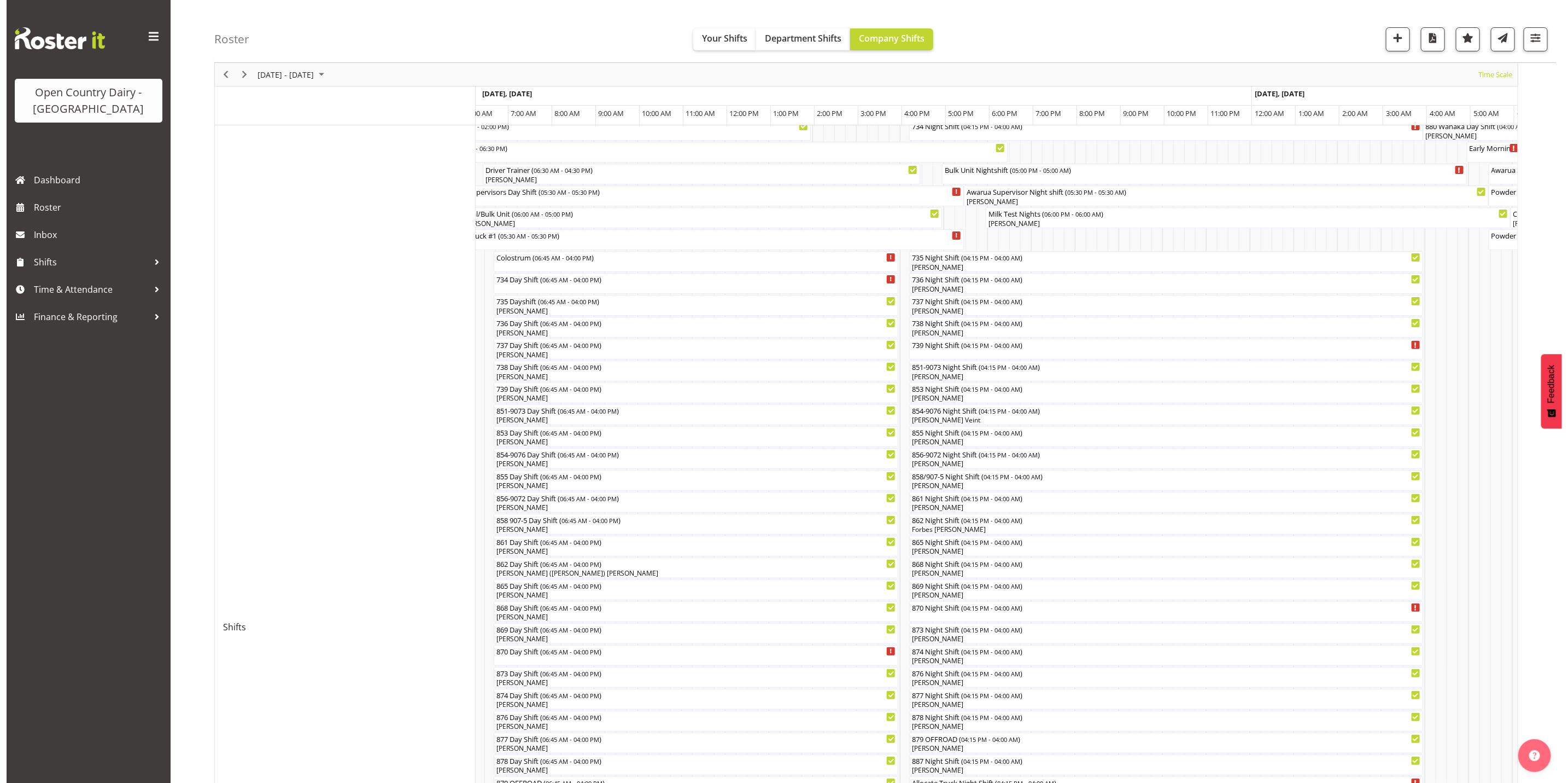
scroll to position [82, 0]
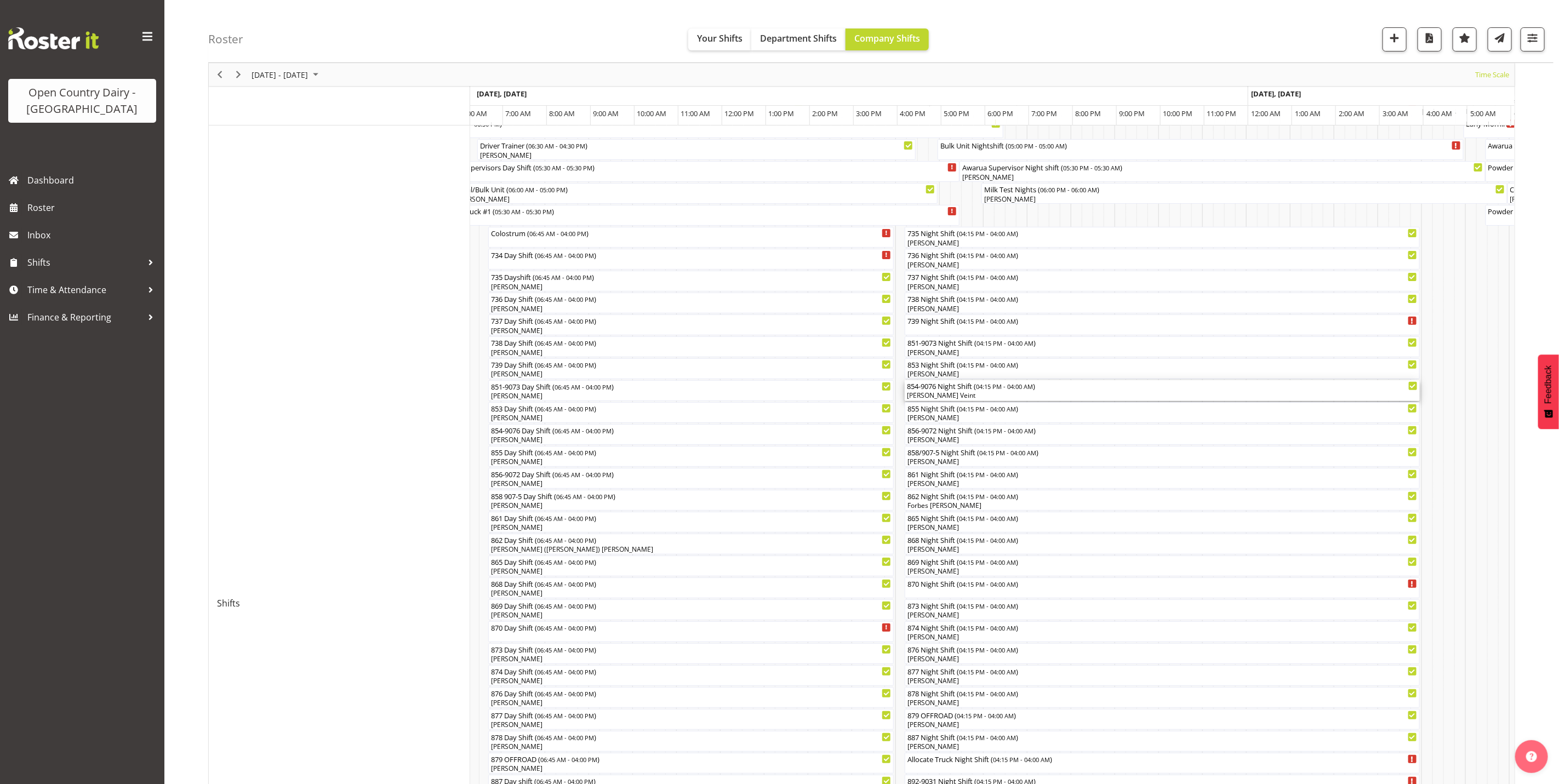
click at [941, 388] on div "854-9076 Night Shift ( 04:15 PM - 04:00 AM )" at bounding box center [1162, 385] width 511 height 11
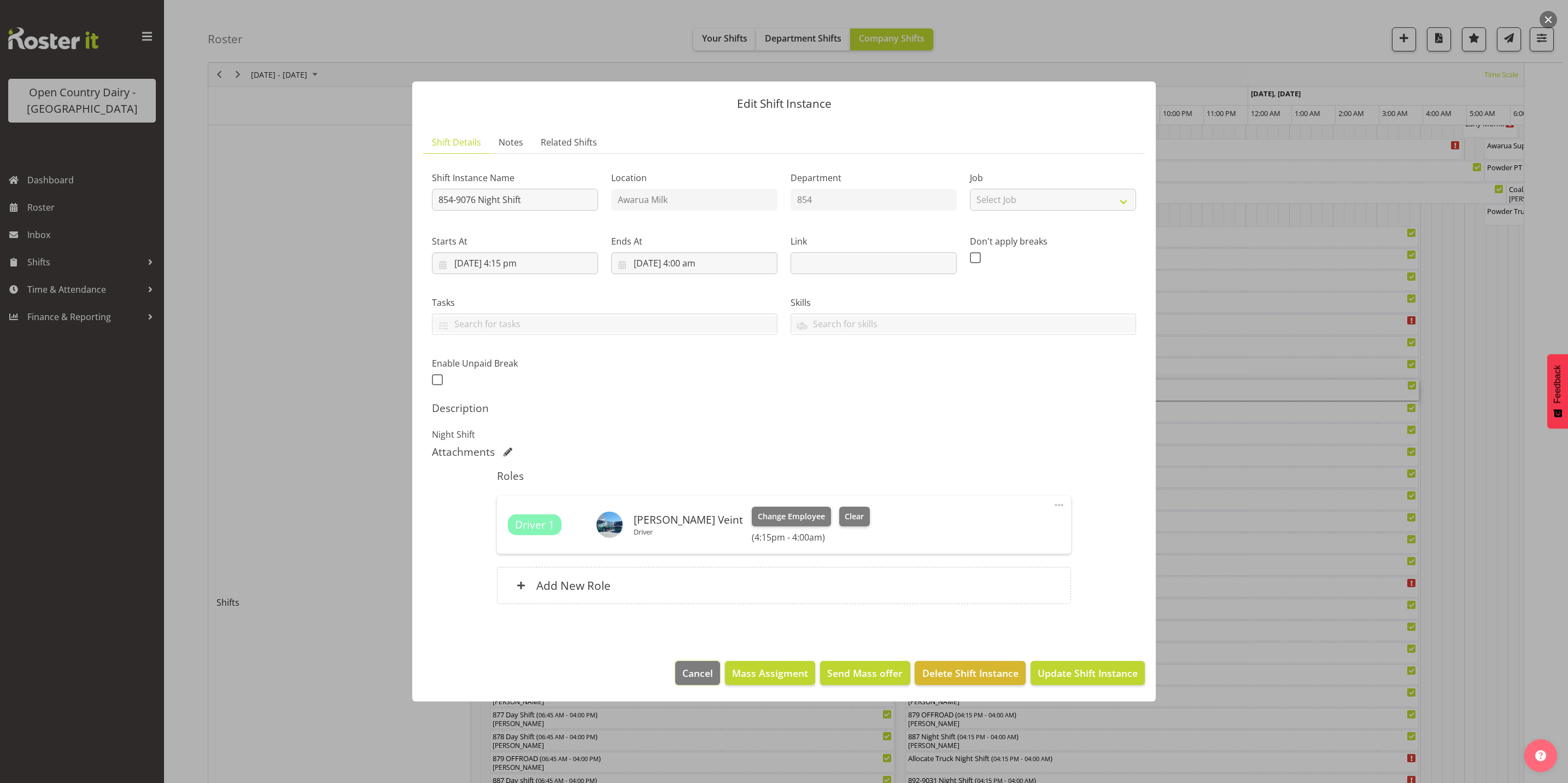
drag, startPoint x: 687, startPoint y: 676, endPoint x: 727, endPoint y: 655, distance: 45.2
click at [689, 676] on span "Cancel" at bounding box center [698, 673] width 31 height 14
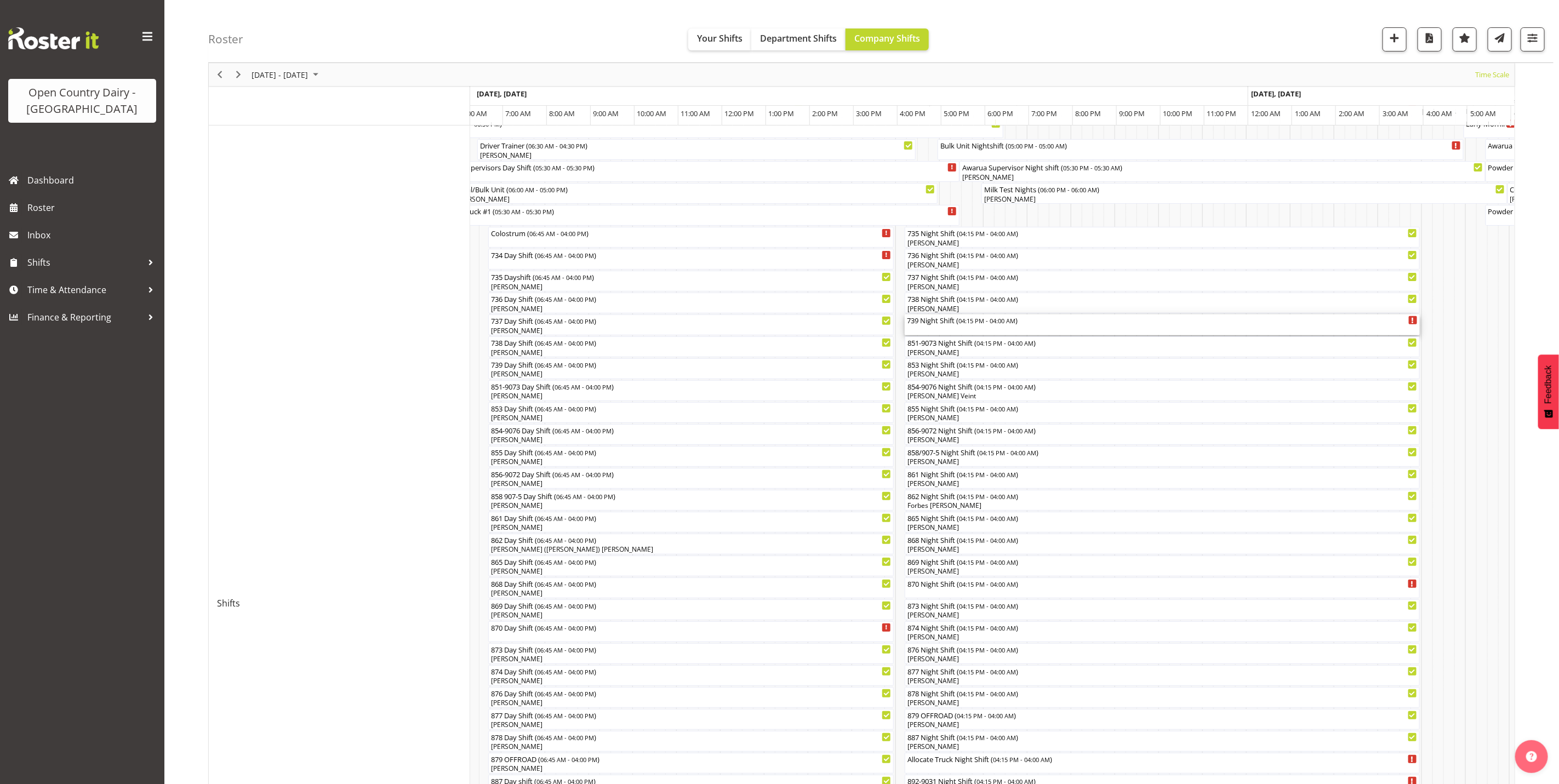
click at [929, 325] on div "739 Night Shift ( 04:15 PM - 04:00 AM )" at bounding box center [1162, 320] width 511 height 11
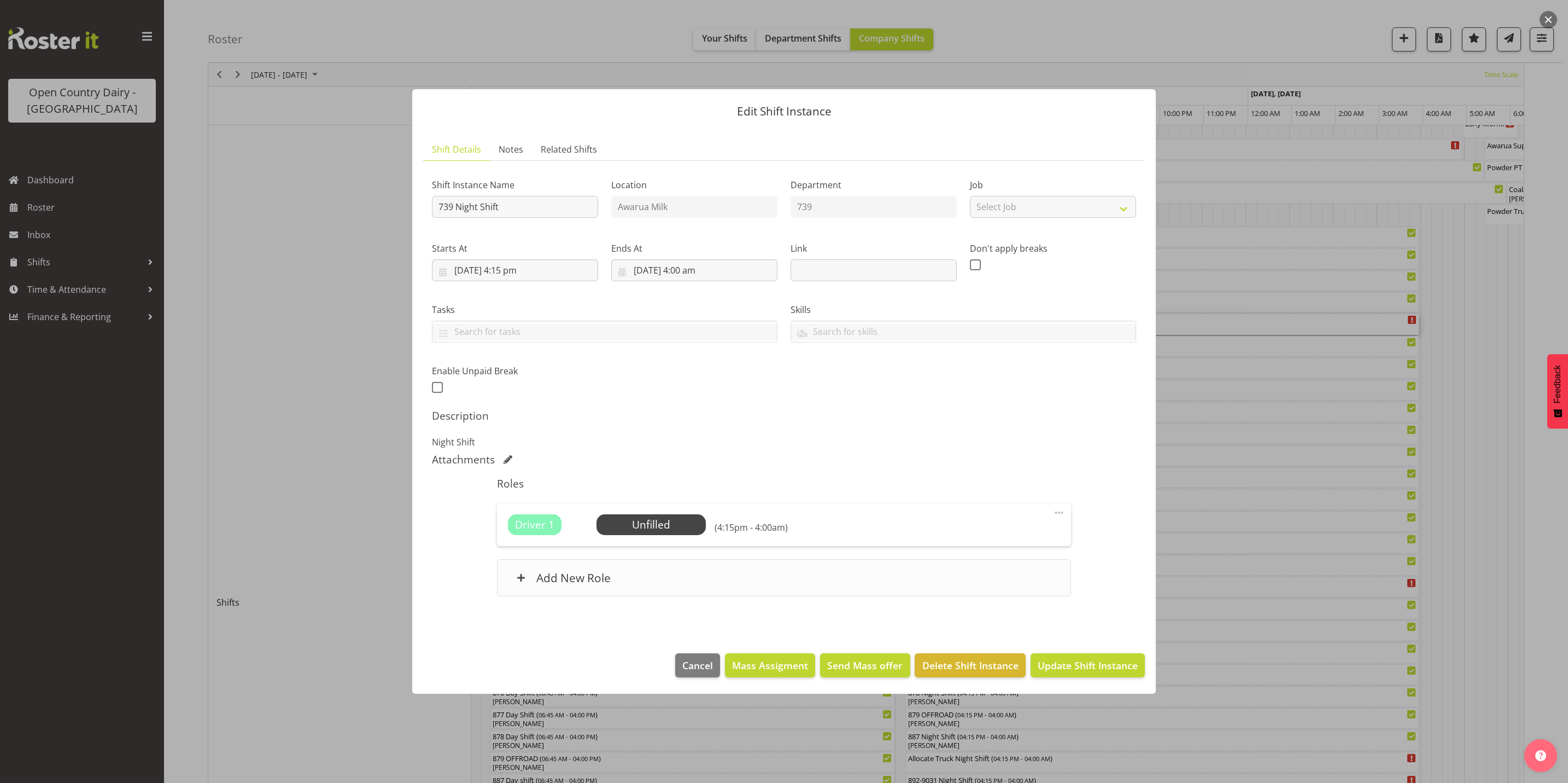
click at [578, 588] on div "Add New Role" at bounding box center [784, 577] width 573 height 37
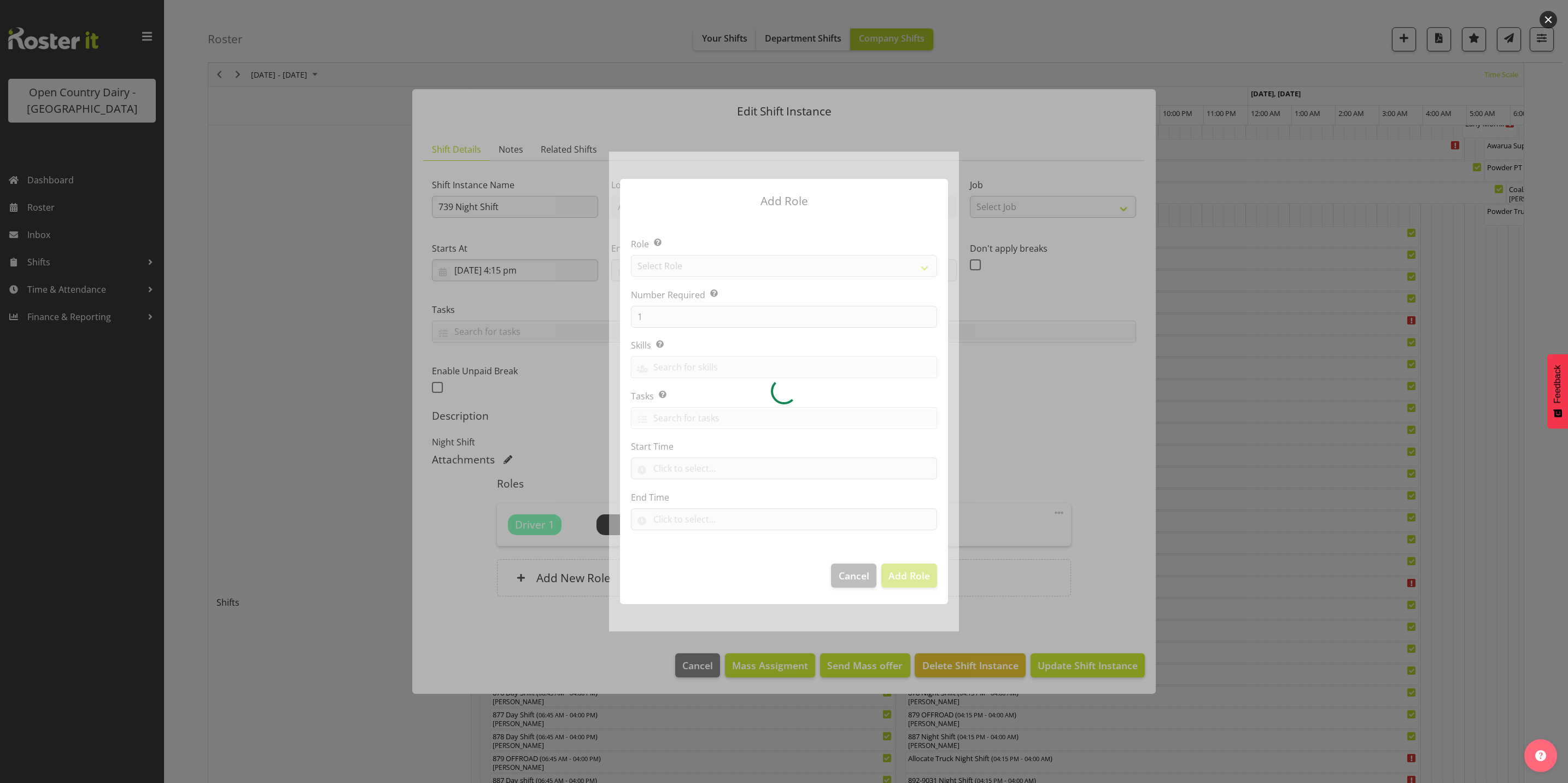
click at [676, 261] on div at bounding box center [784, 391] width 350 height 479
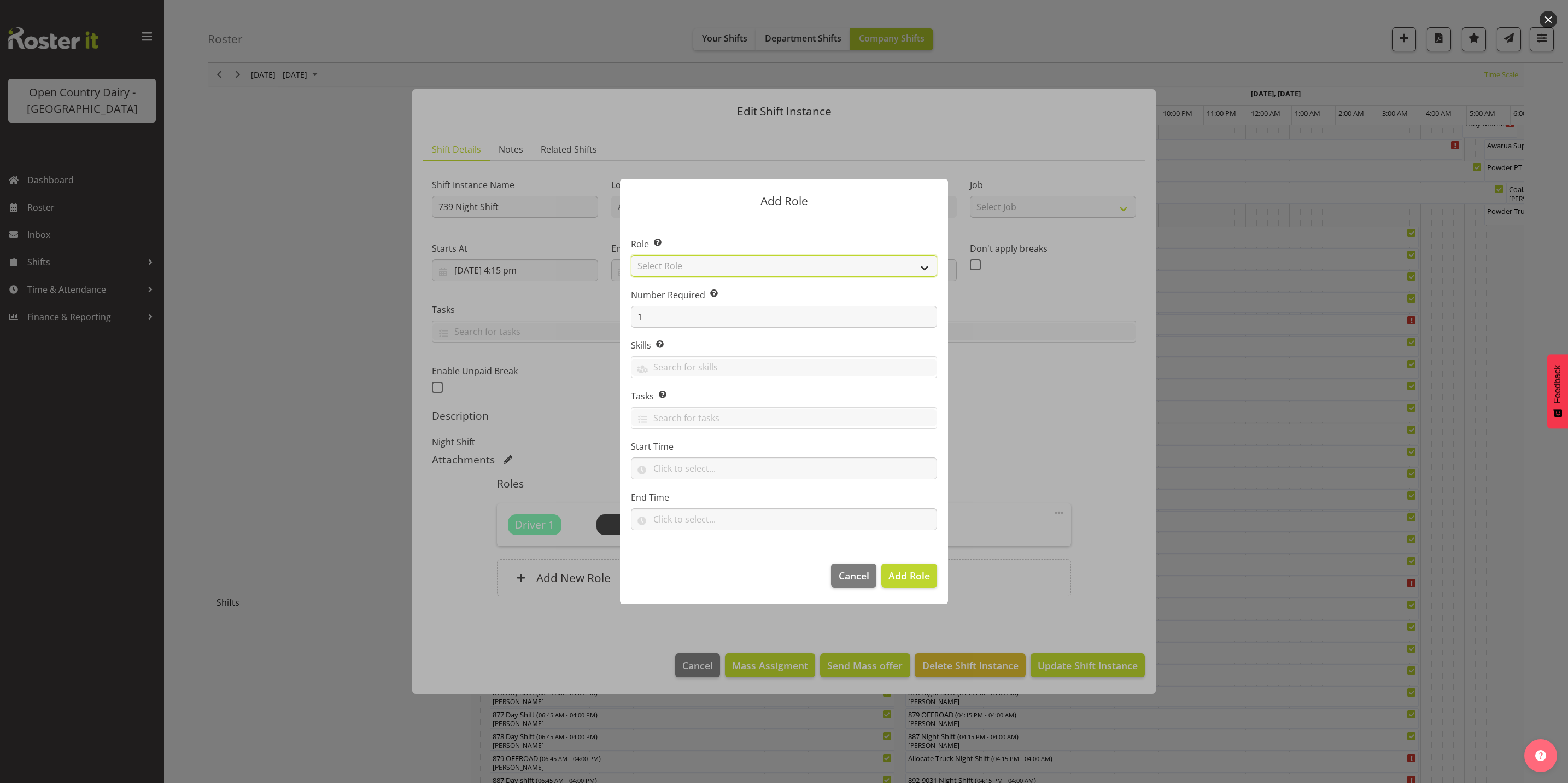
click at [676, 261] on select "Select Role Crew Leader Driver Driver Assessor Dayshift Driver Assessor Nightsh…" at bounding box center [784, 265] width 306 height 21
select select "1437"
click at [631, 255] on select "Select Role Crew Leader Driver Driver Assessor Dayshift Driver Assessor Nightsh…" at bounding box center [784, 265] width 306 height 21
click at [912, 581] on span "Add Role" at bounding box center [909, 576] width 41 height 13
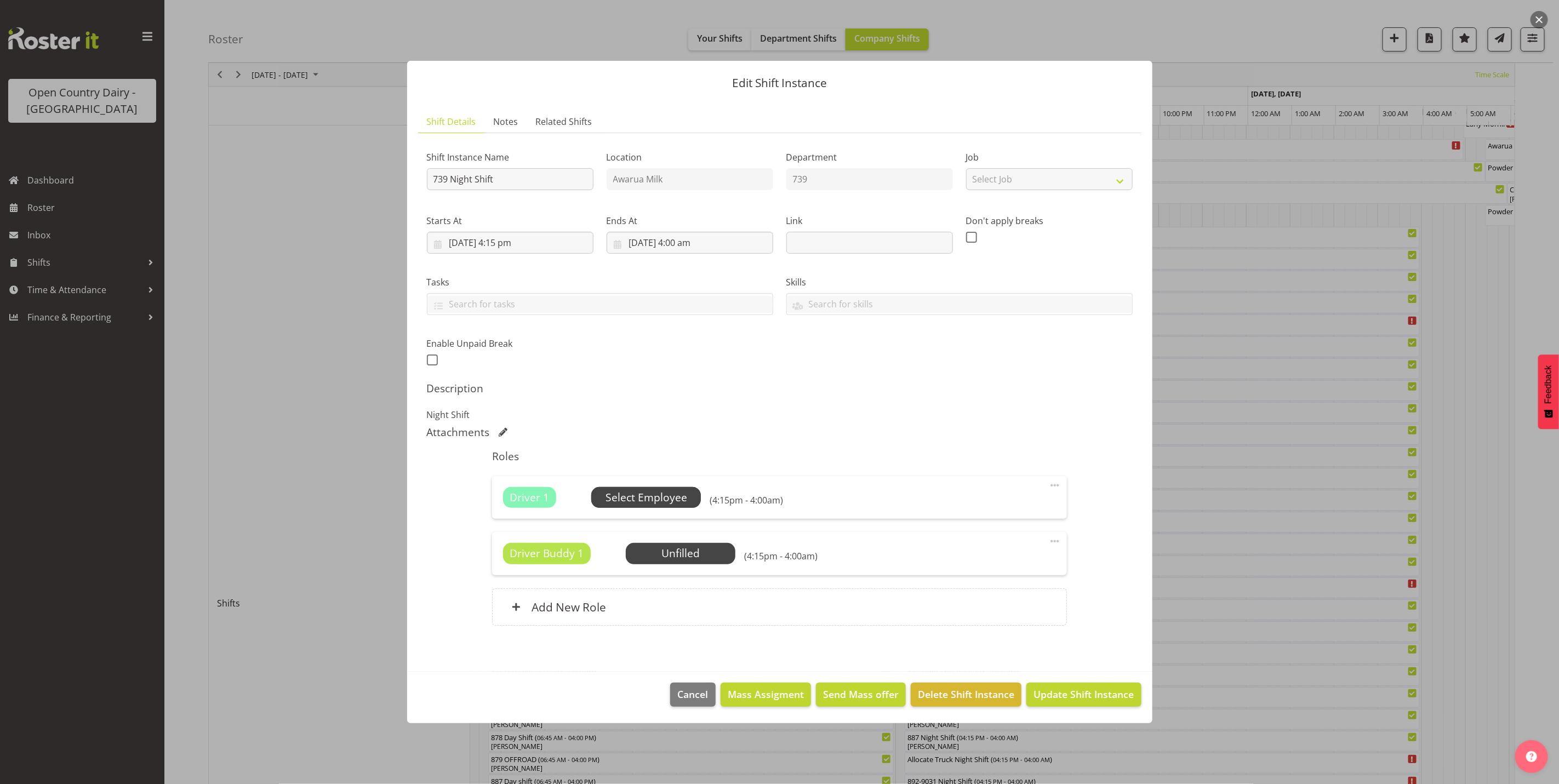
click at [655, 494] on span "Select Employee" at bounding box center [646, 497] width 81 height 16
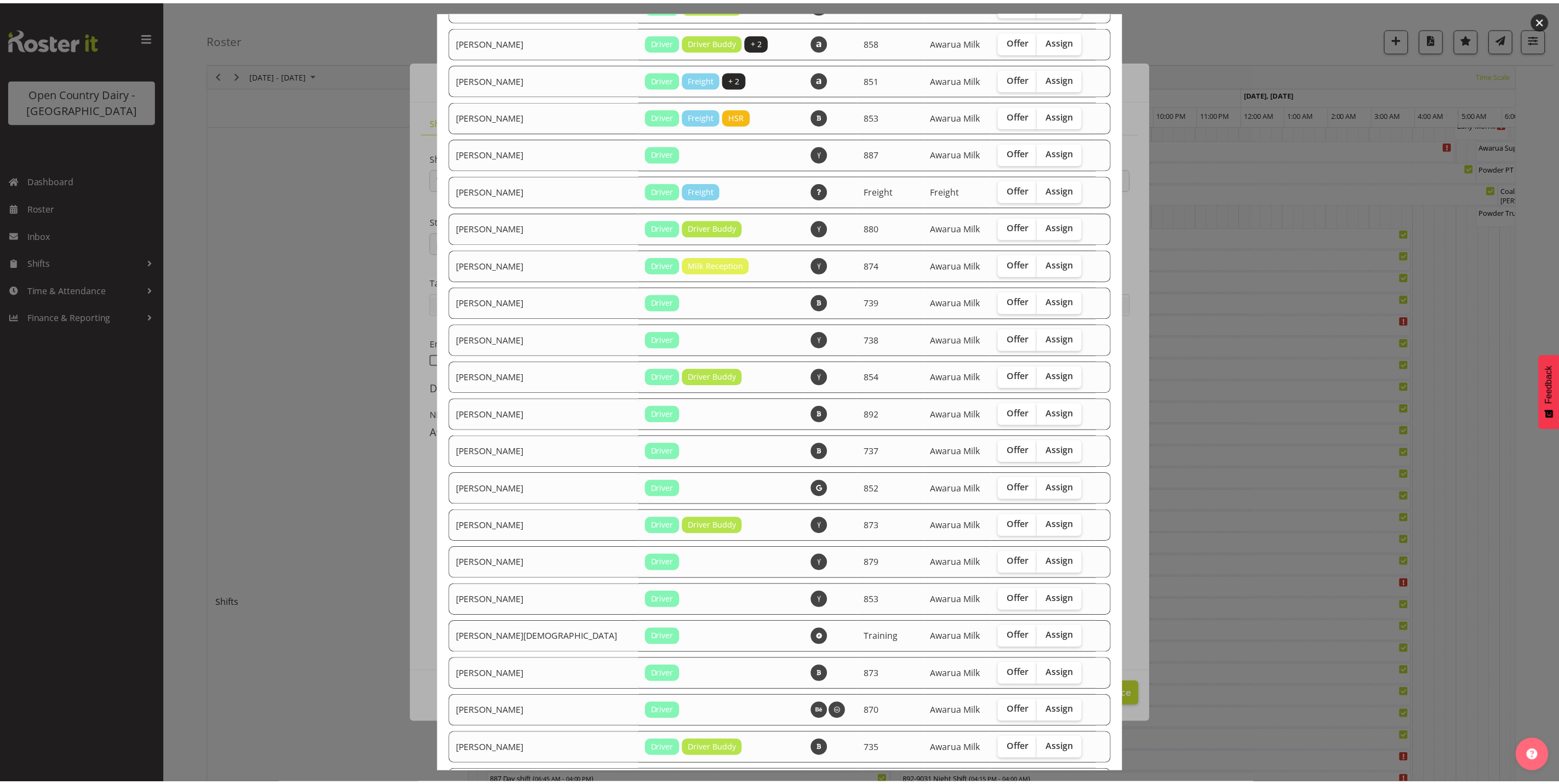
scroll to position [1546, 0]
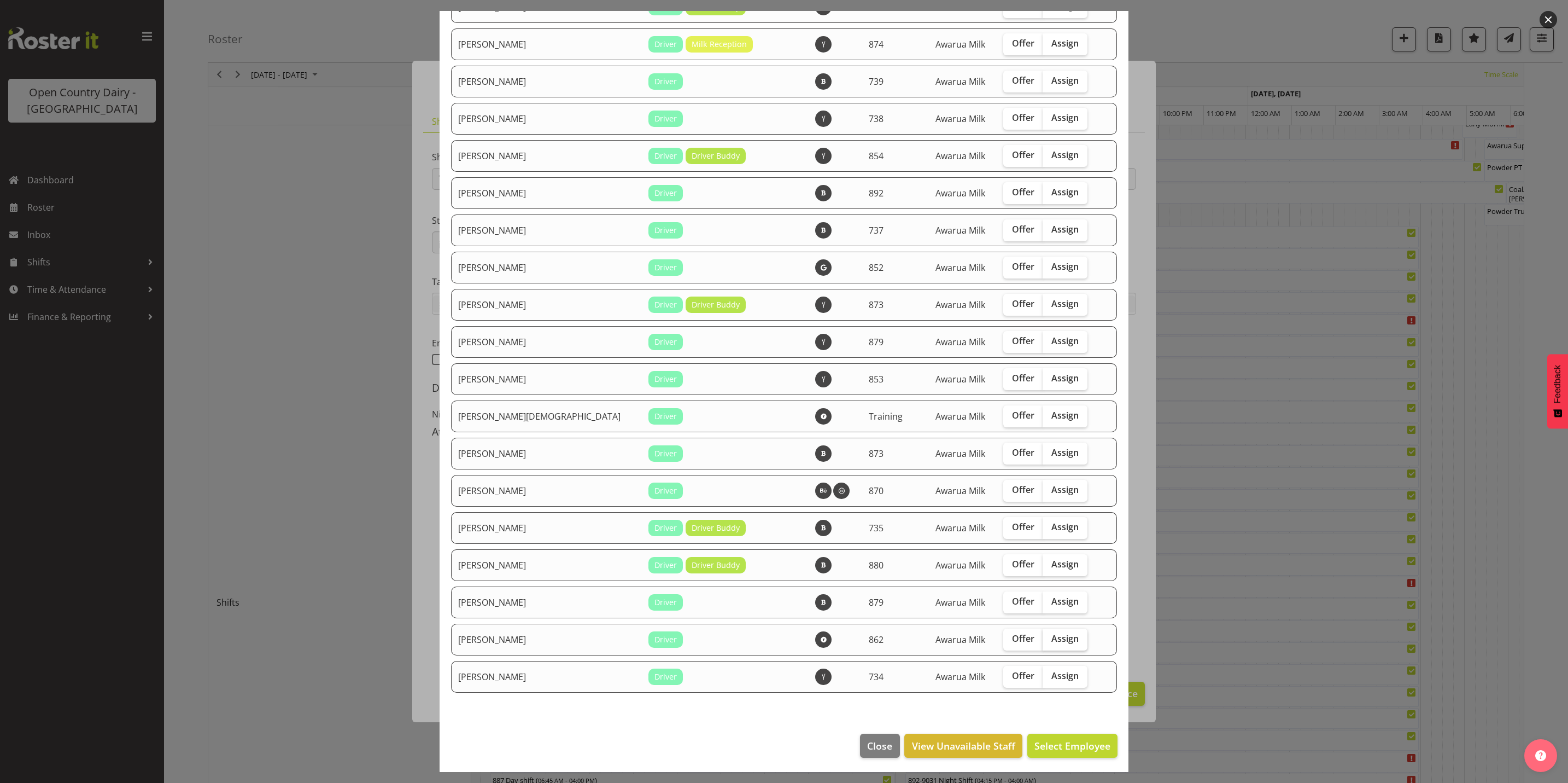
click at [1052, 635] on span "Assign" at bounding box center [1065, 638] width 27 height 11
click at [1049, 635] on input "Assign" at bounding box center [1046, 639] width 7 height 7
checkbox input "true"
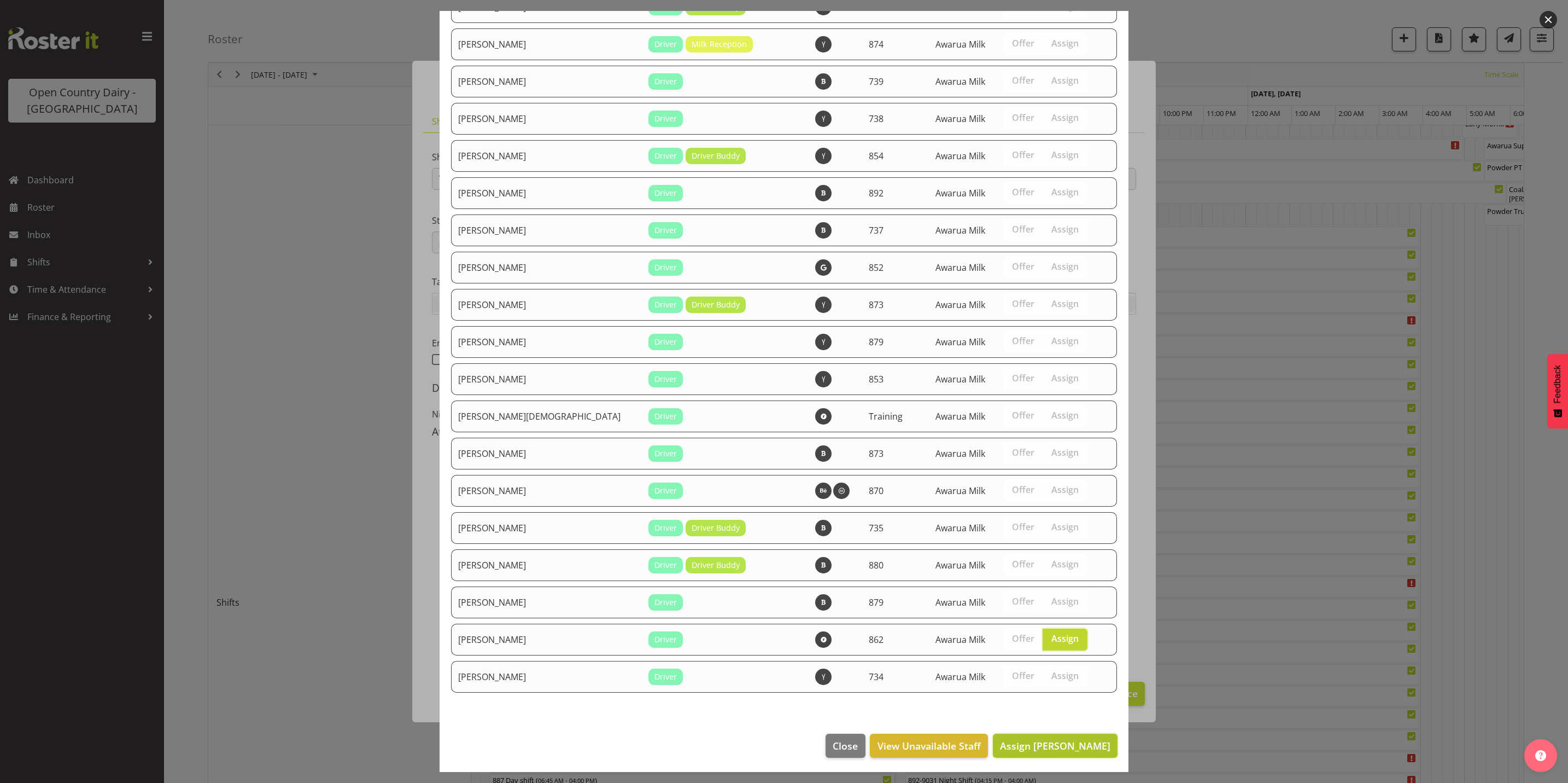
click at [1051, 741] on span "Assign Tracy Inder" at bounding box center [1055, 746] width 110 height 13
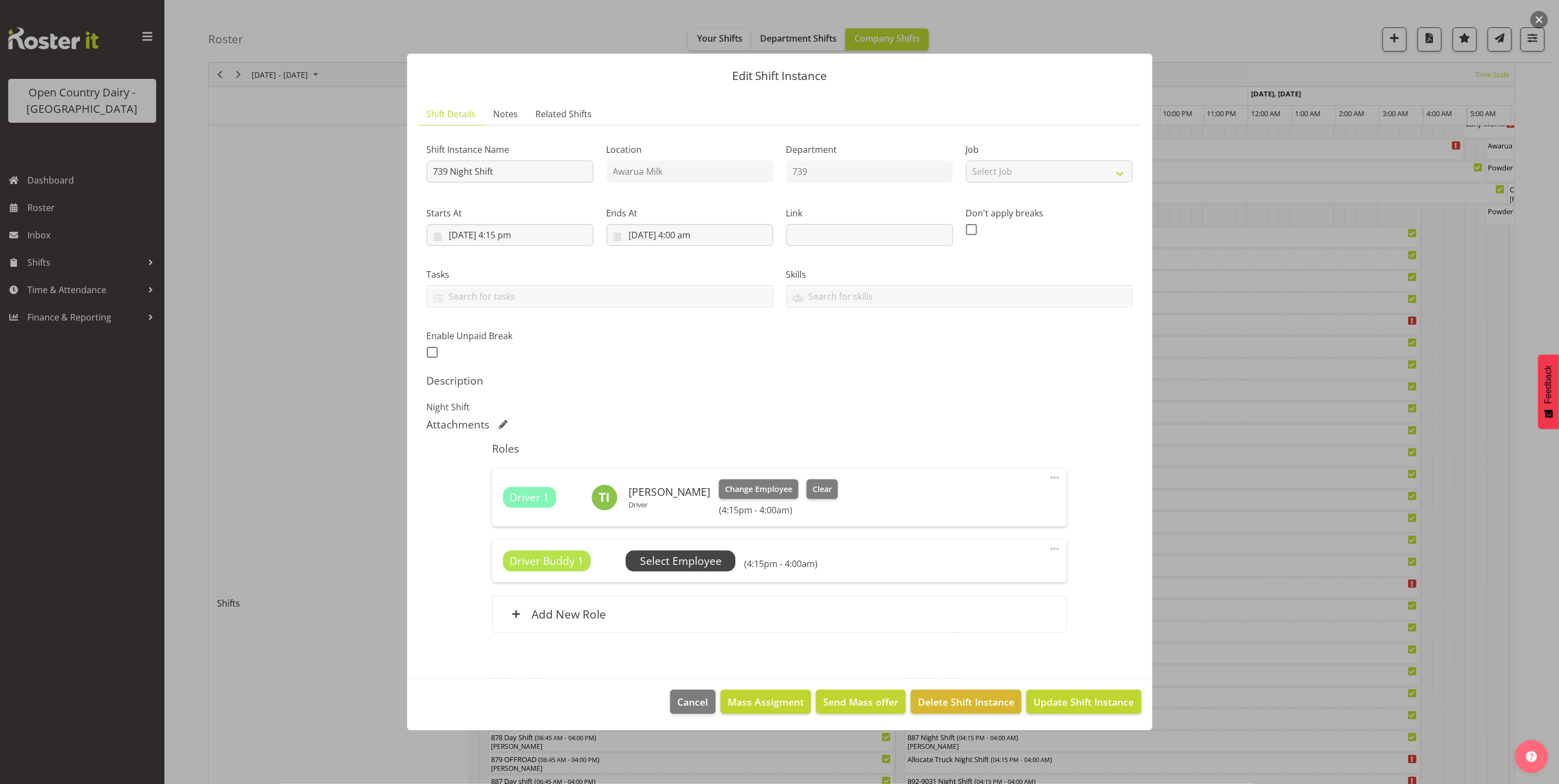
click at [678, 556] on span "Select Employee" at bounding box center [680, 560] width 81 height 16
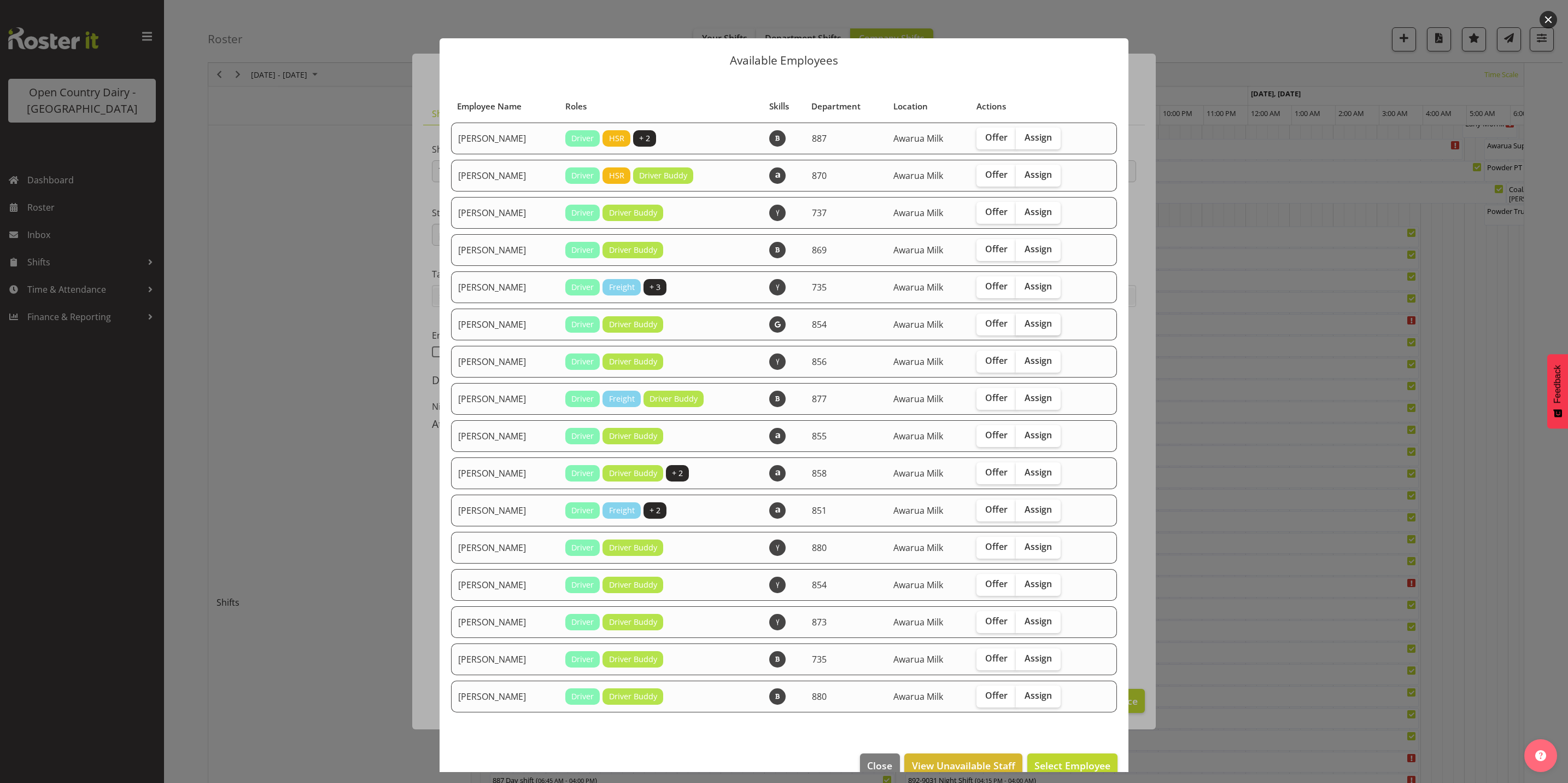
click at [1025, 319] on span "Assign" at bounding box center [1038, 323] width 27 height 11
click at [1023, 320] on input "Assign" at bounding box center [1020, 324] width 7 height 7
checkbox input "true"
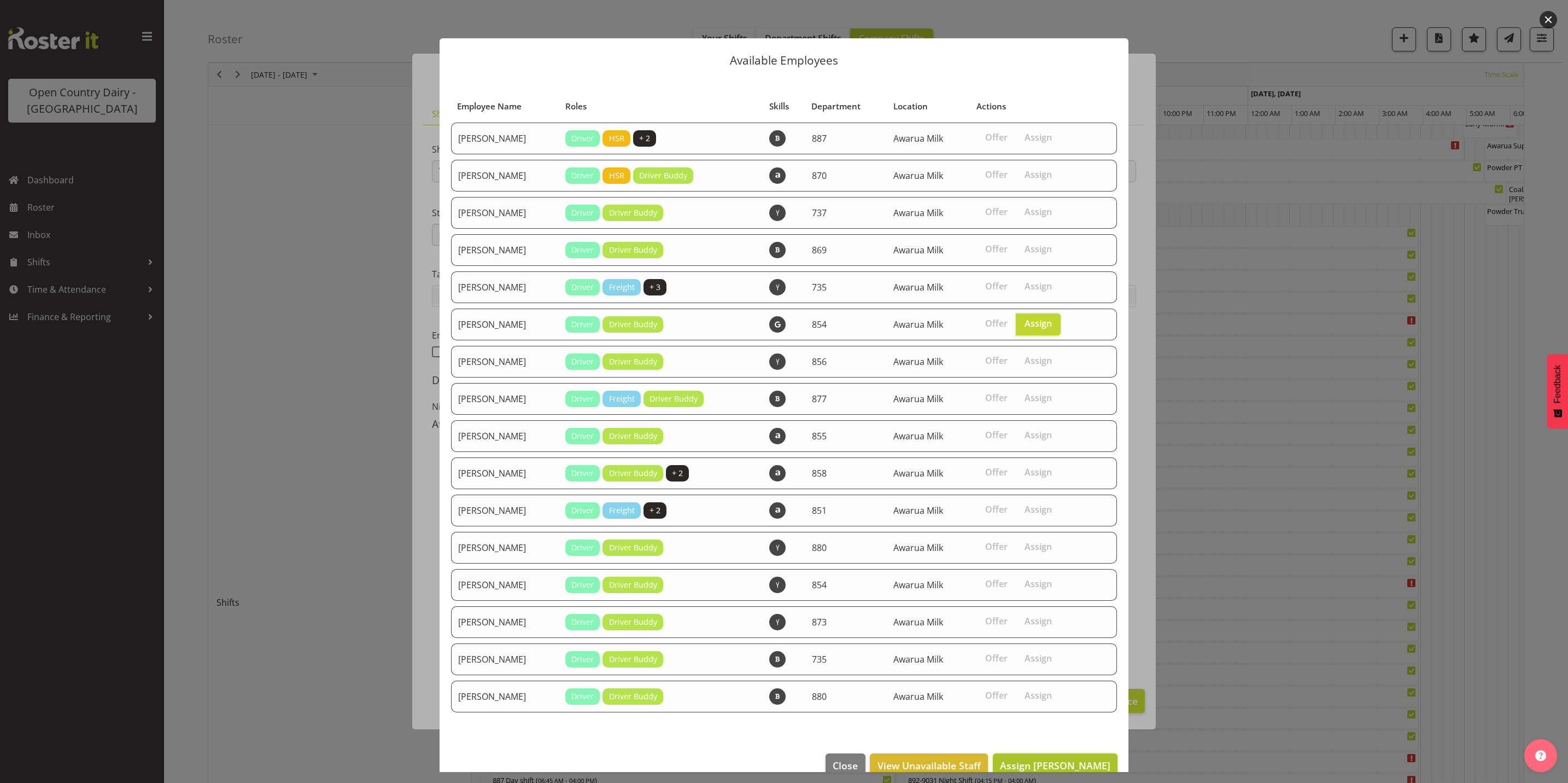
click at [1038, 762] on span "Assign Carl Johnstone" at bounding box center [1055, 765] width 110 height 13
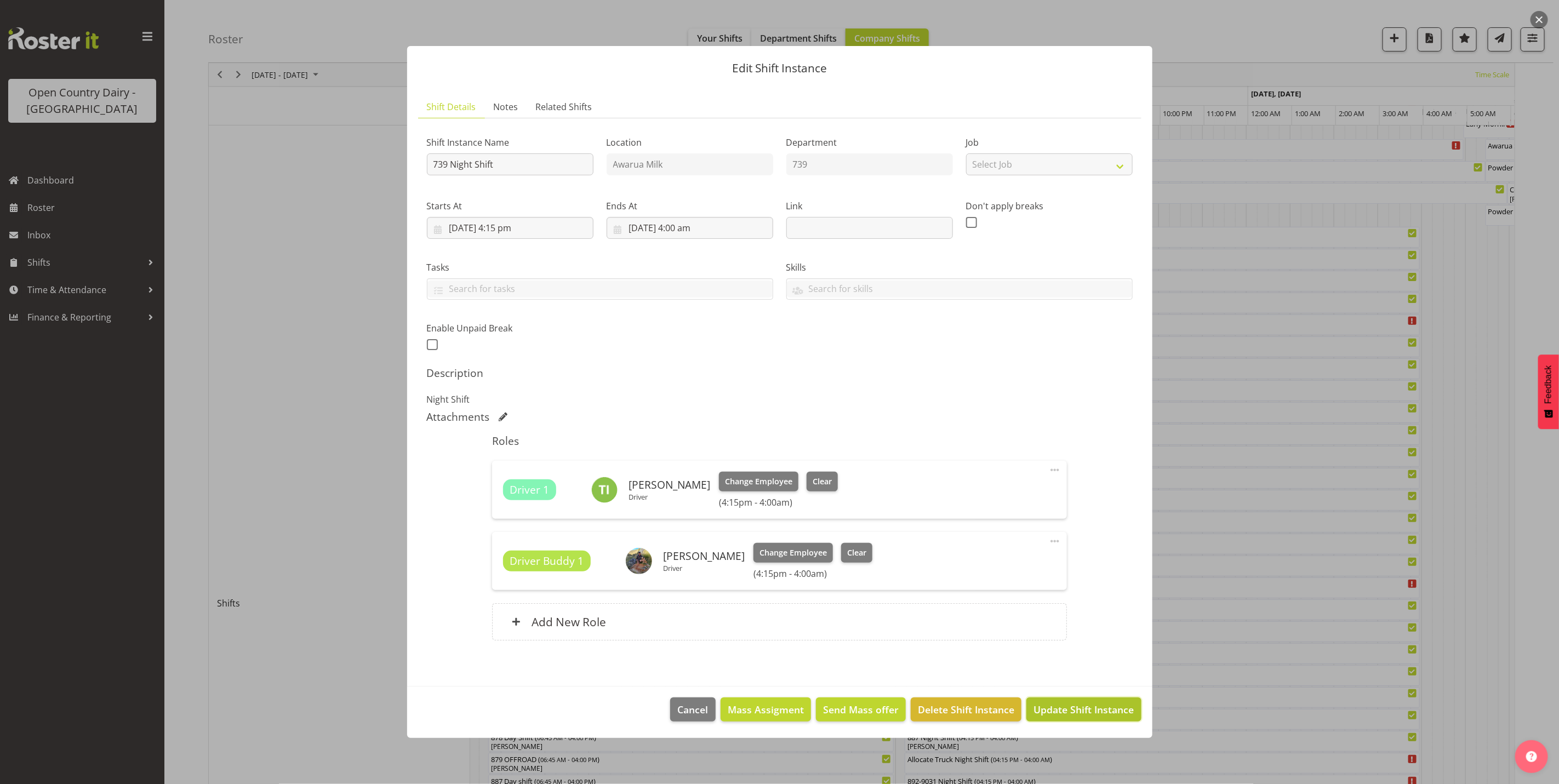
click at [1079, 717] on span "Update Shift Instance" at bounding box center [1083, 709] width 100 height 14
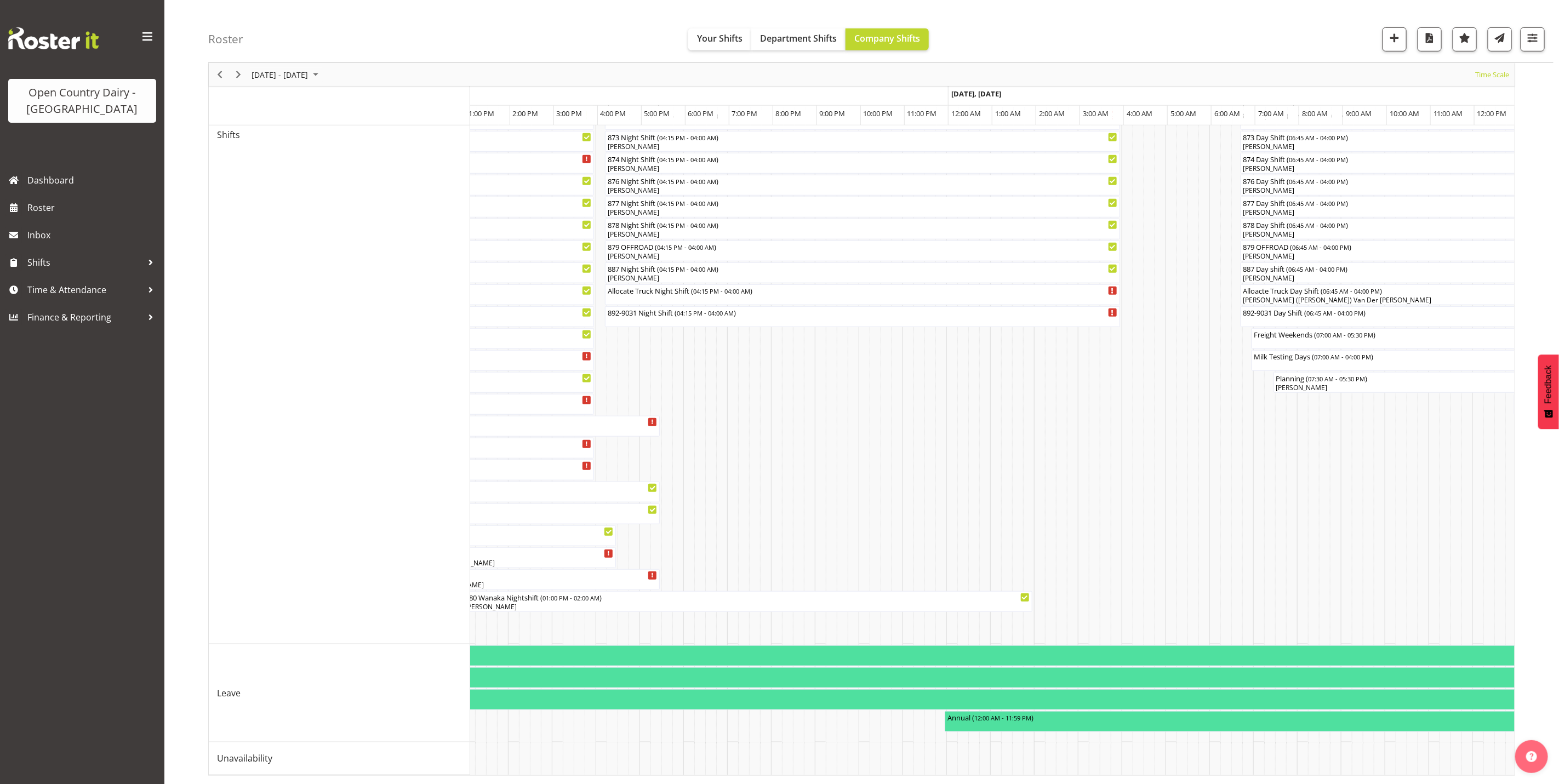
scroll to position [0, 4477]
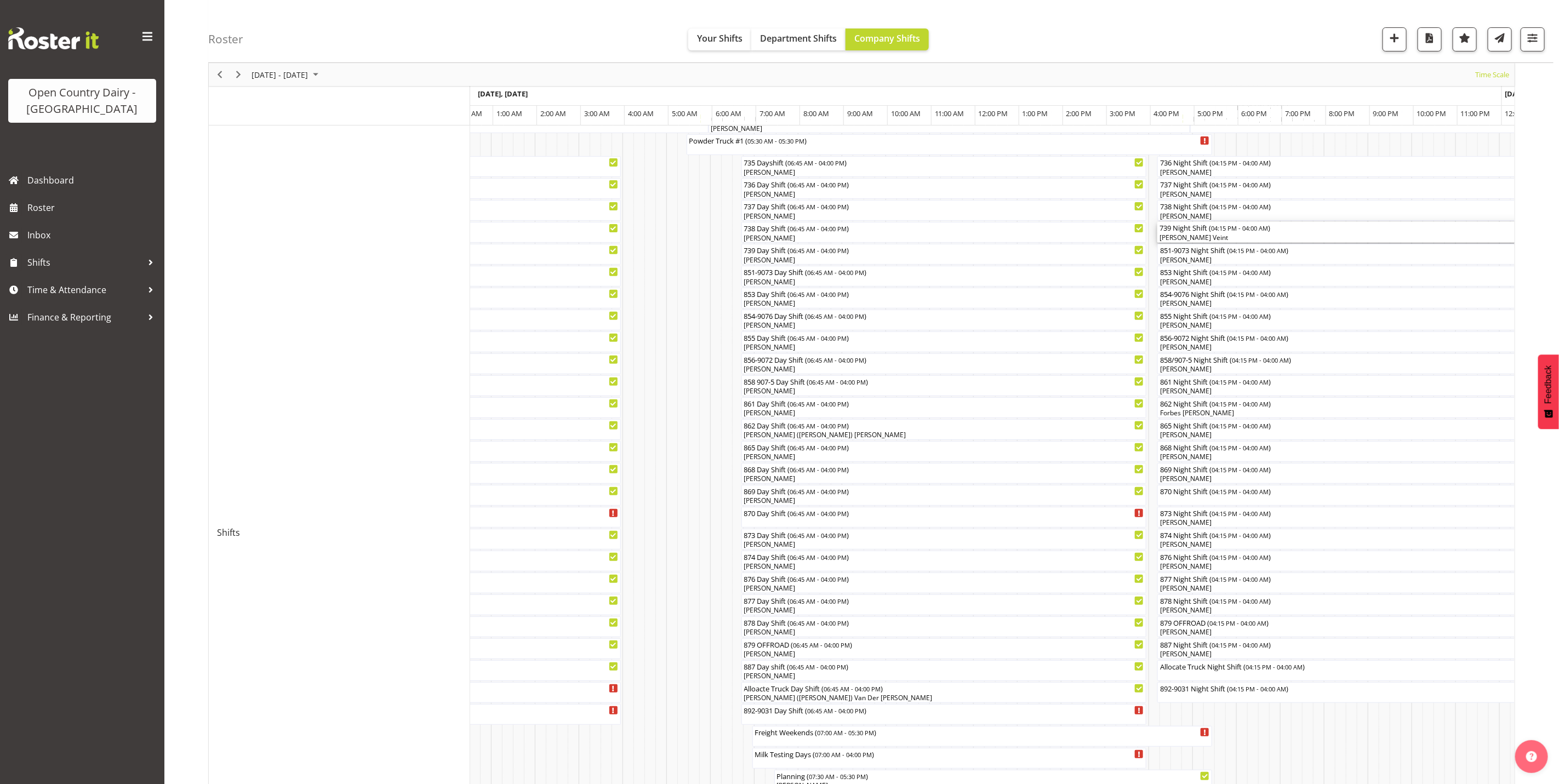
click at [1188, 240] on div "[PERSON_NAME] Veint" at bounding box center [1415, 238] width 511 height 10
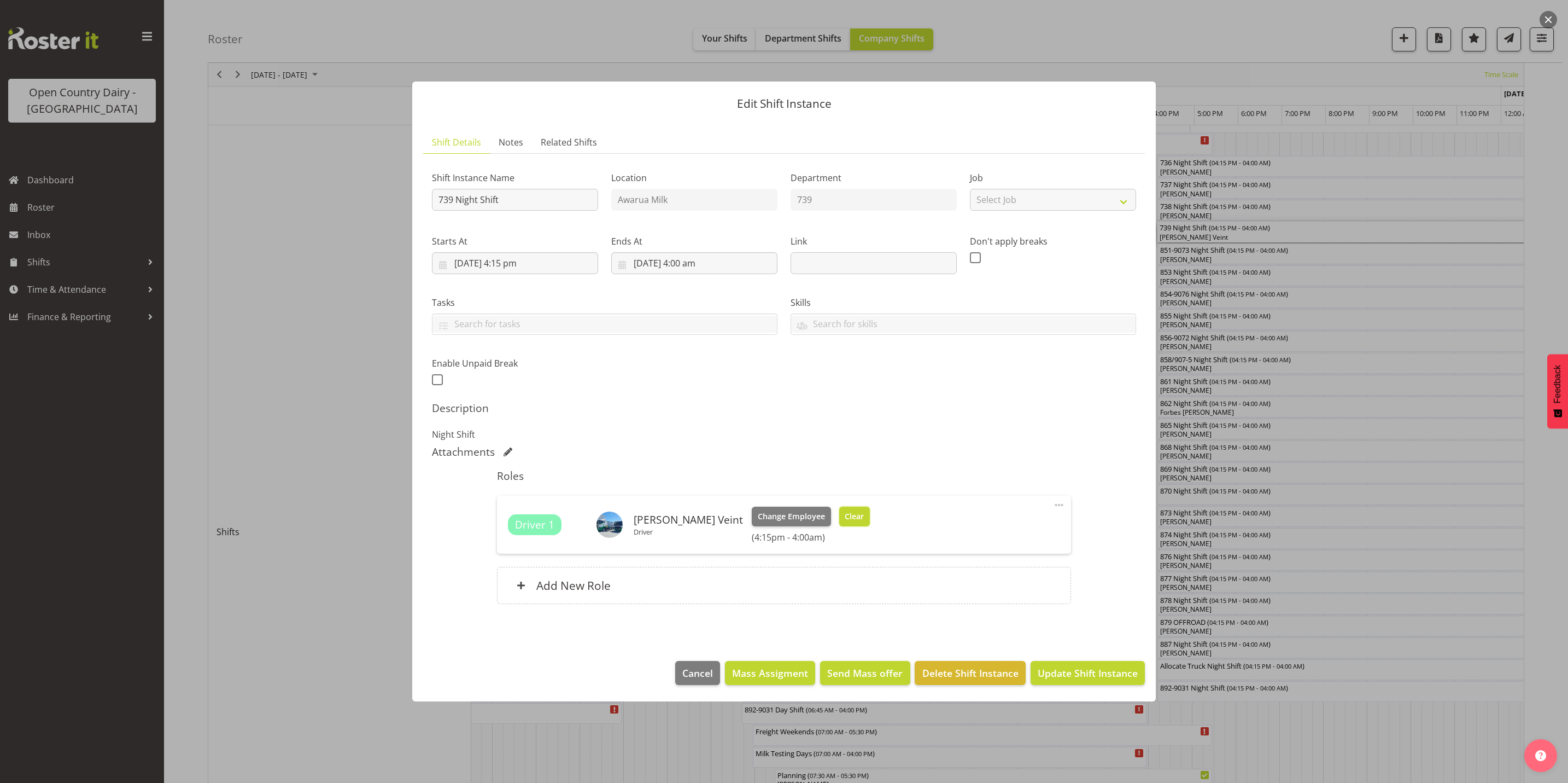
click at [845, 512] on span "Clear" at bounding box center [855, 516] width 19 height 12
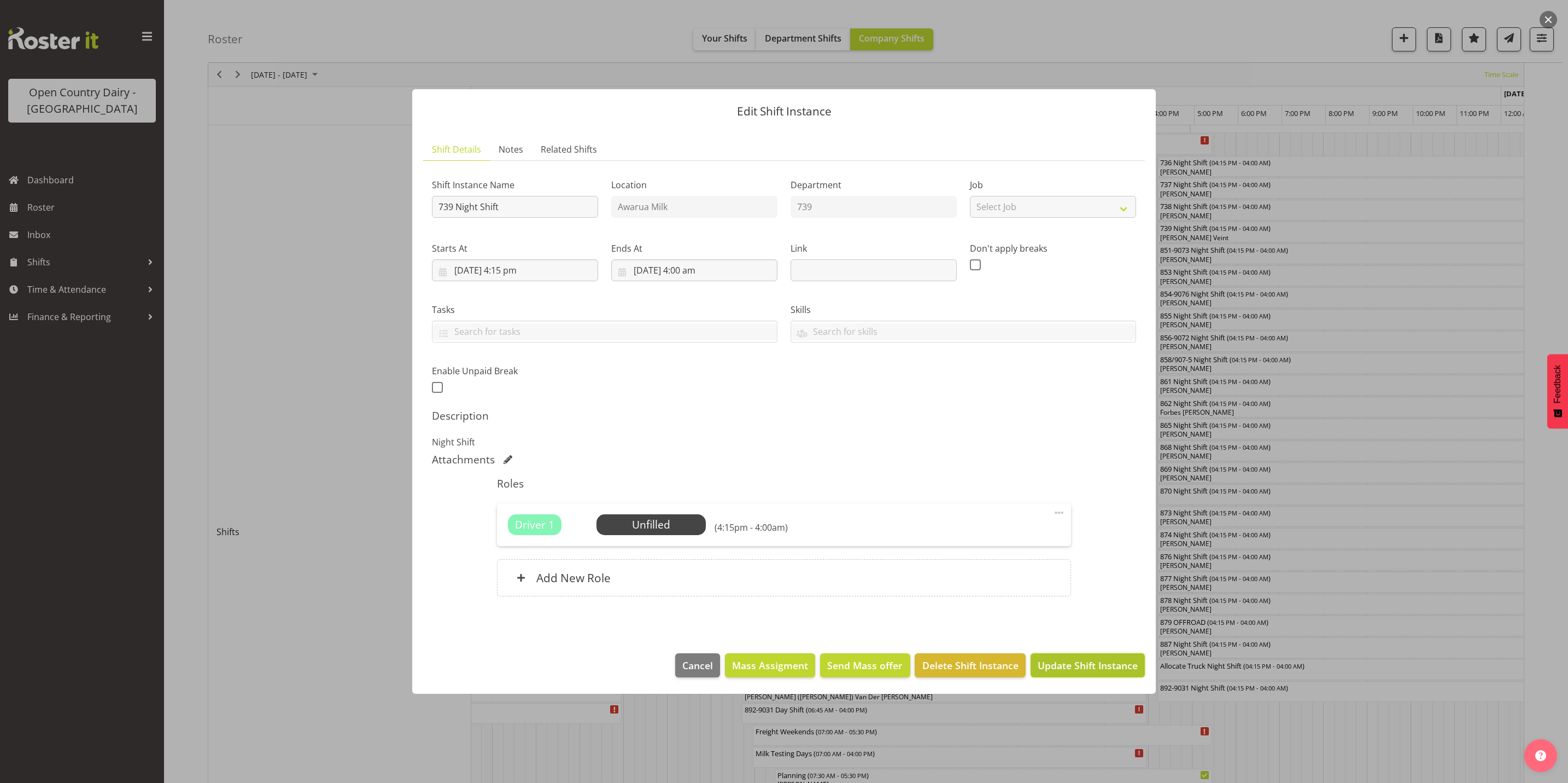
click at [1069, 667] on span "Update Shift Instance" at bounding box center [1087, 664] width 100 height 14
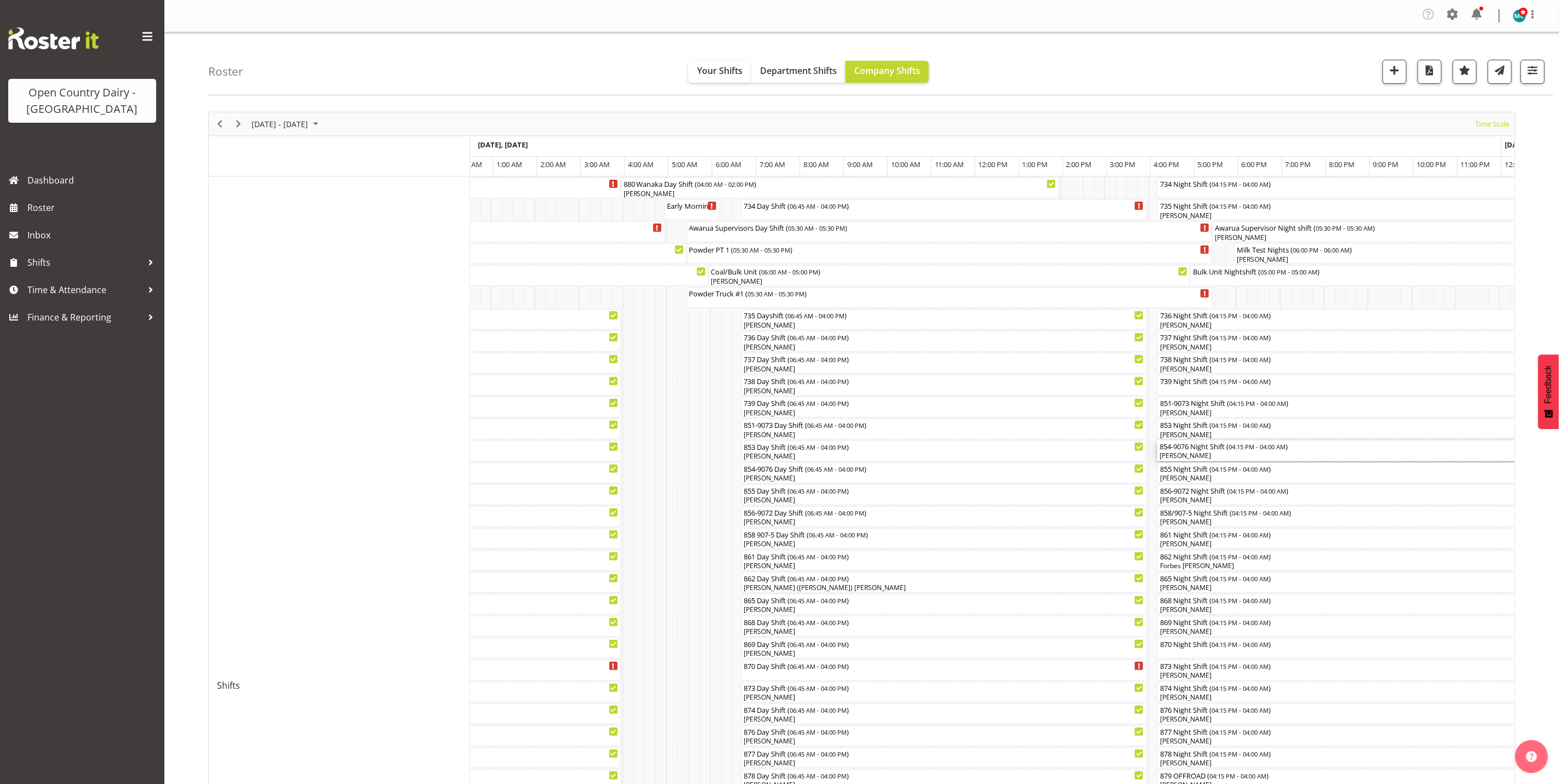
click at [1185, 454] on div "[PERSON_NAME]" at bounding box center [1415, 456] width 511 height 10
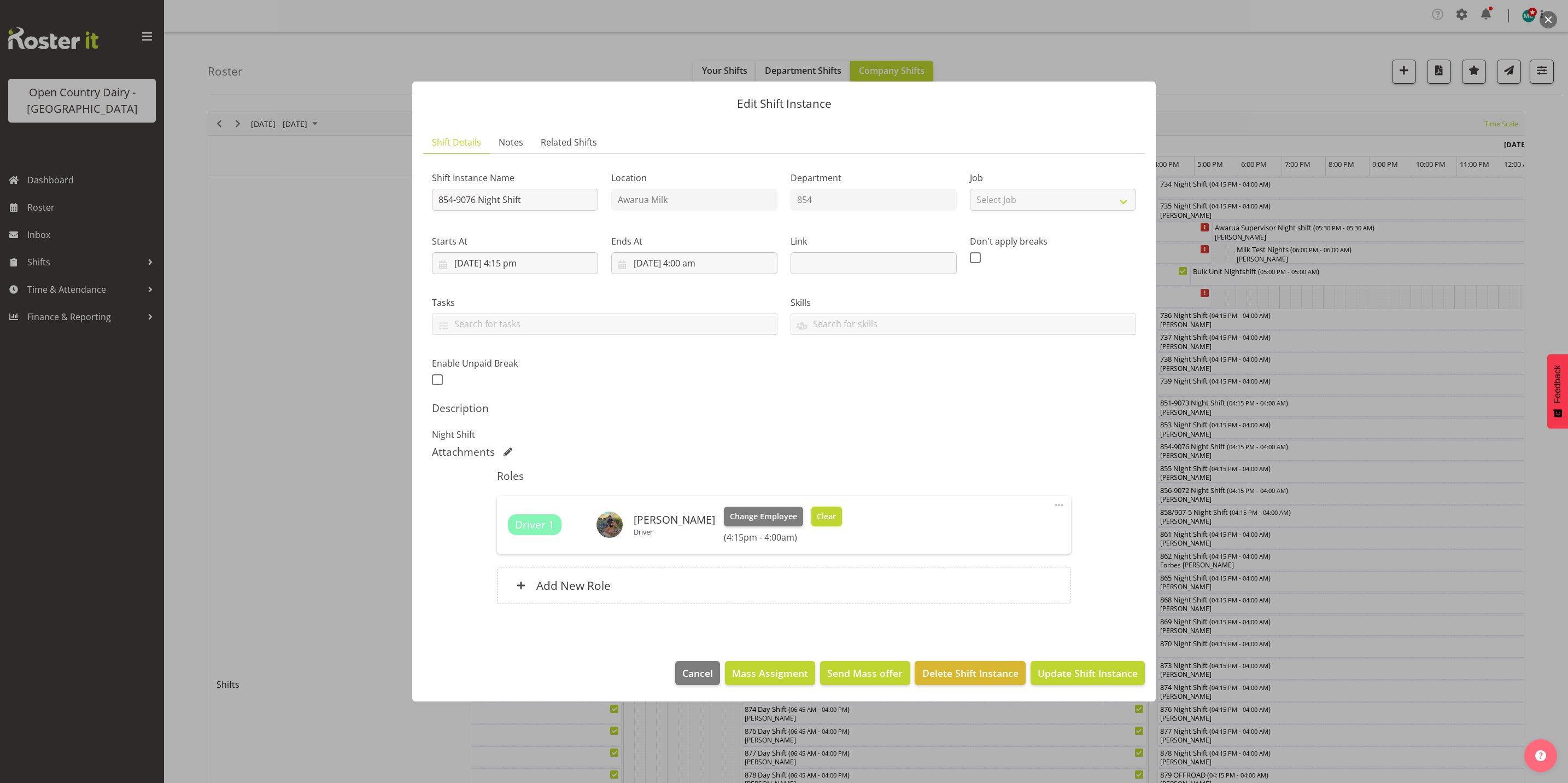
click at [820, 514] on span "Clear" at bounding box center [826, 516] width 19 height 12
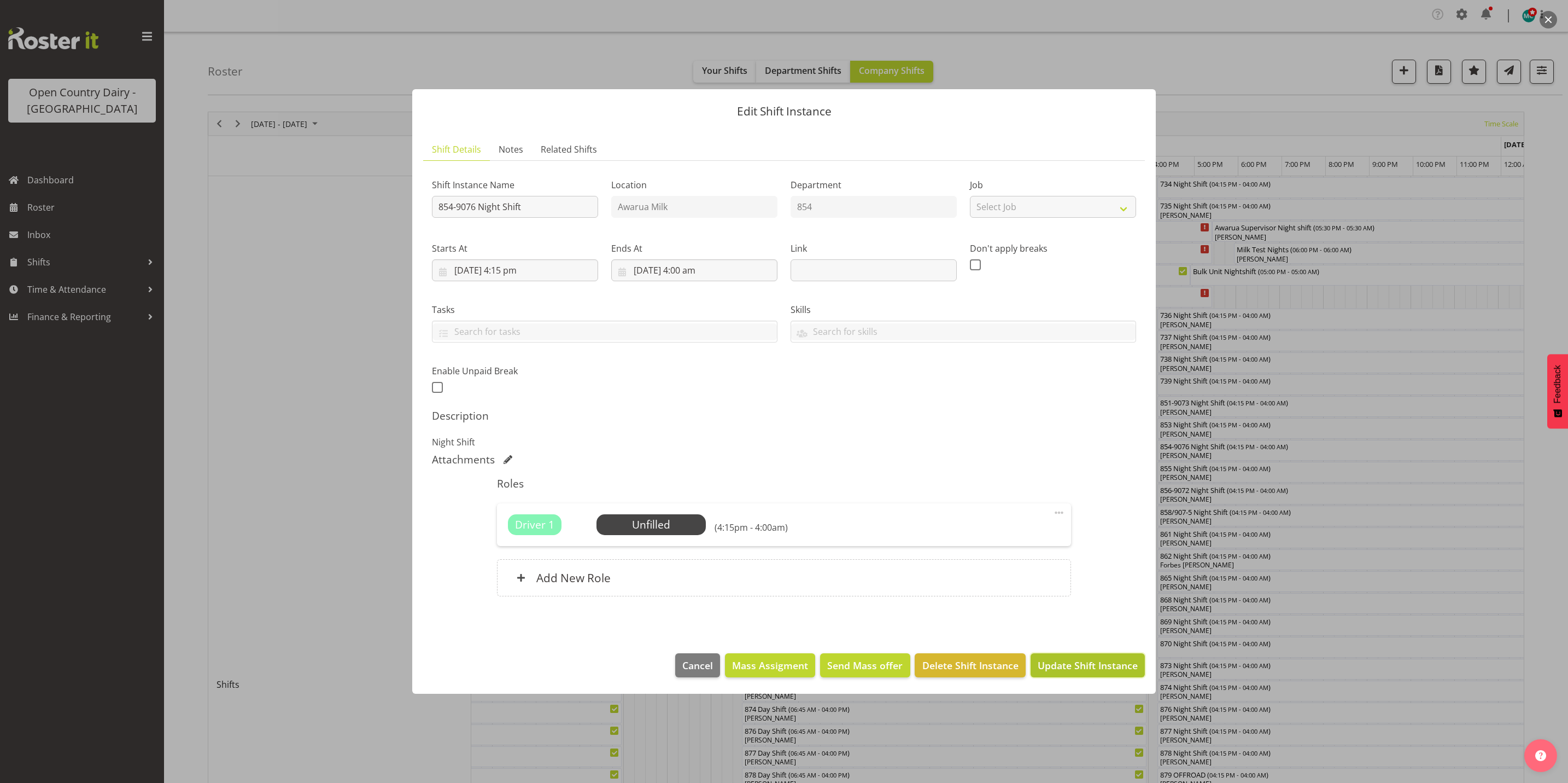
click at [1083, 663] on span "Update Shift Instance" at bounding box center [1087, 664] width 100 height 14
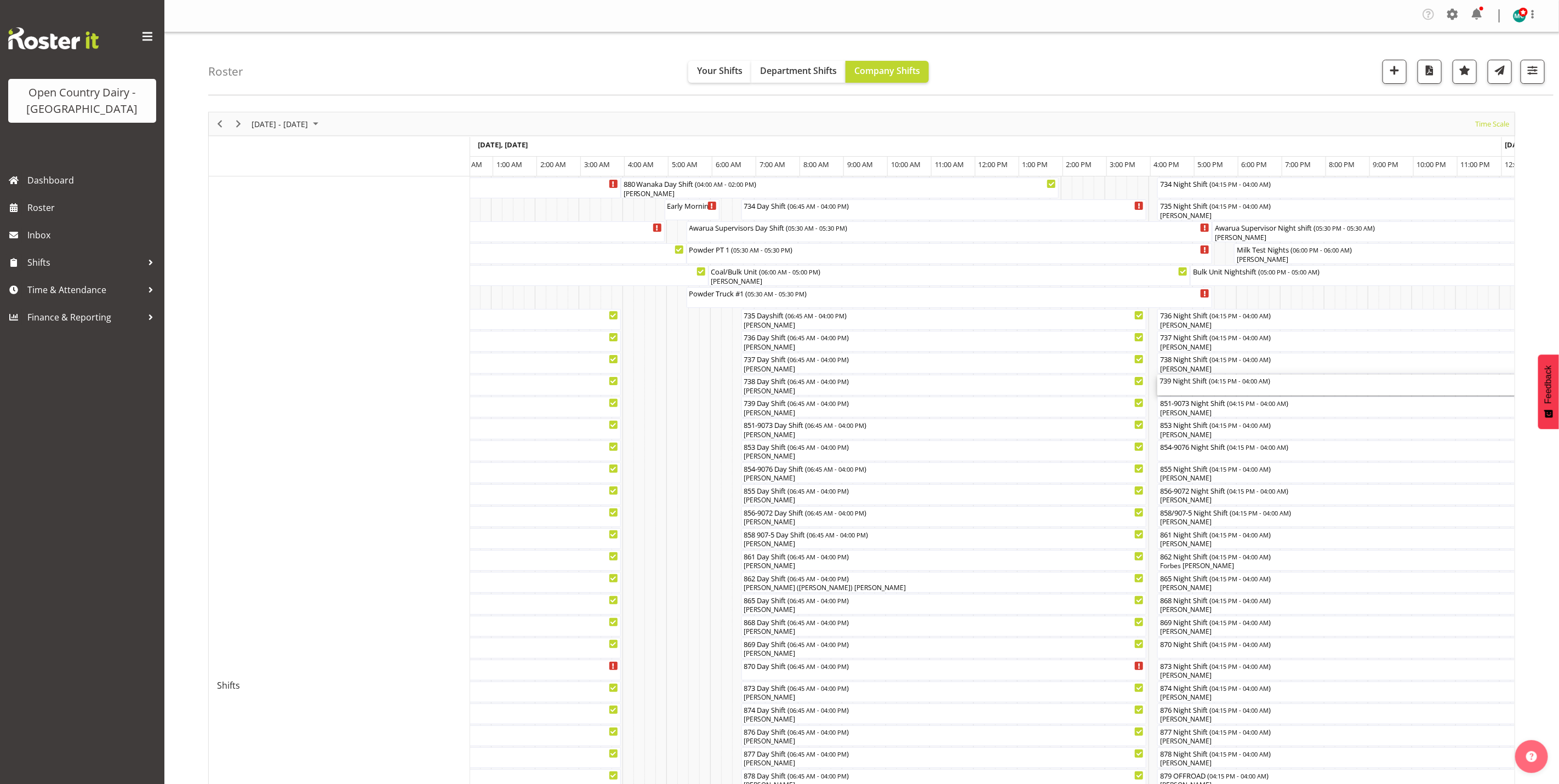
click at [1186, 385] on div "739 Night Shift ( 04:15 PM - 04:00 AM )" at bounding box center [1415, 380] width 511 height 11
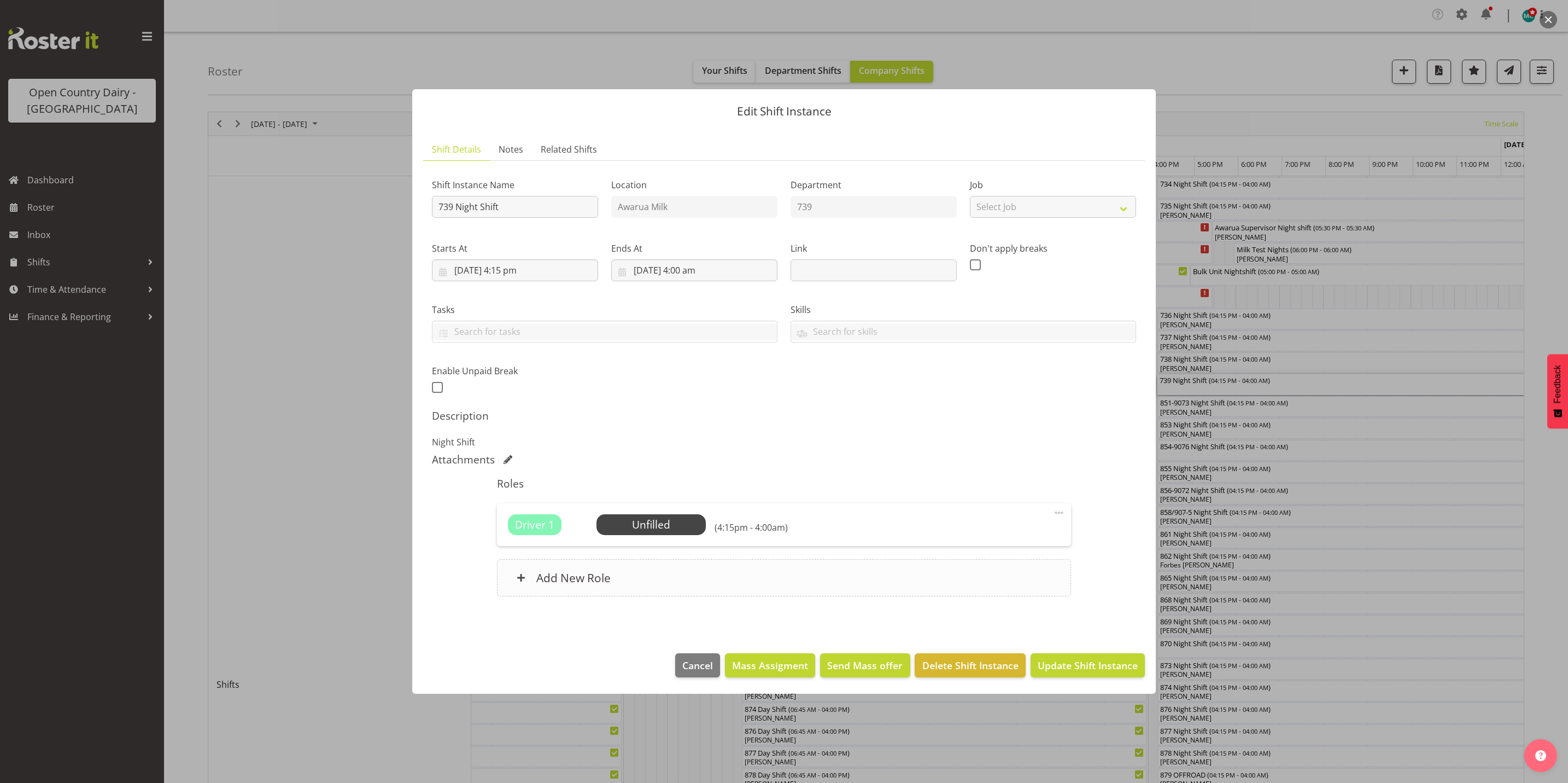
click at [702, 577] on div "Add New Role" at bounding box center [784, 577] width 573 height 37
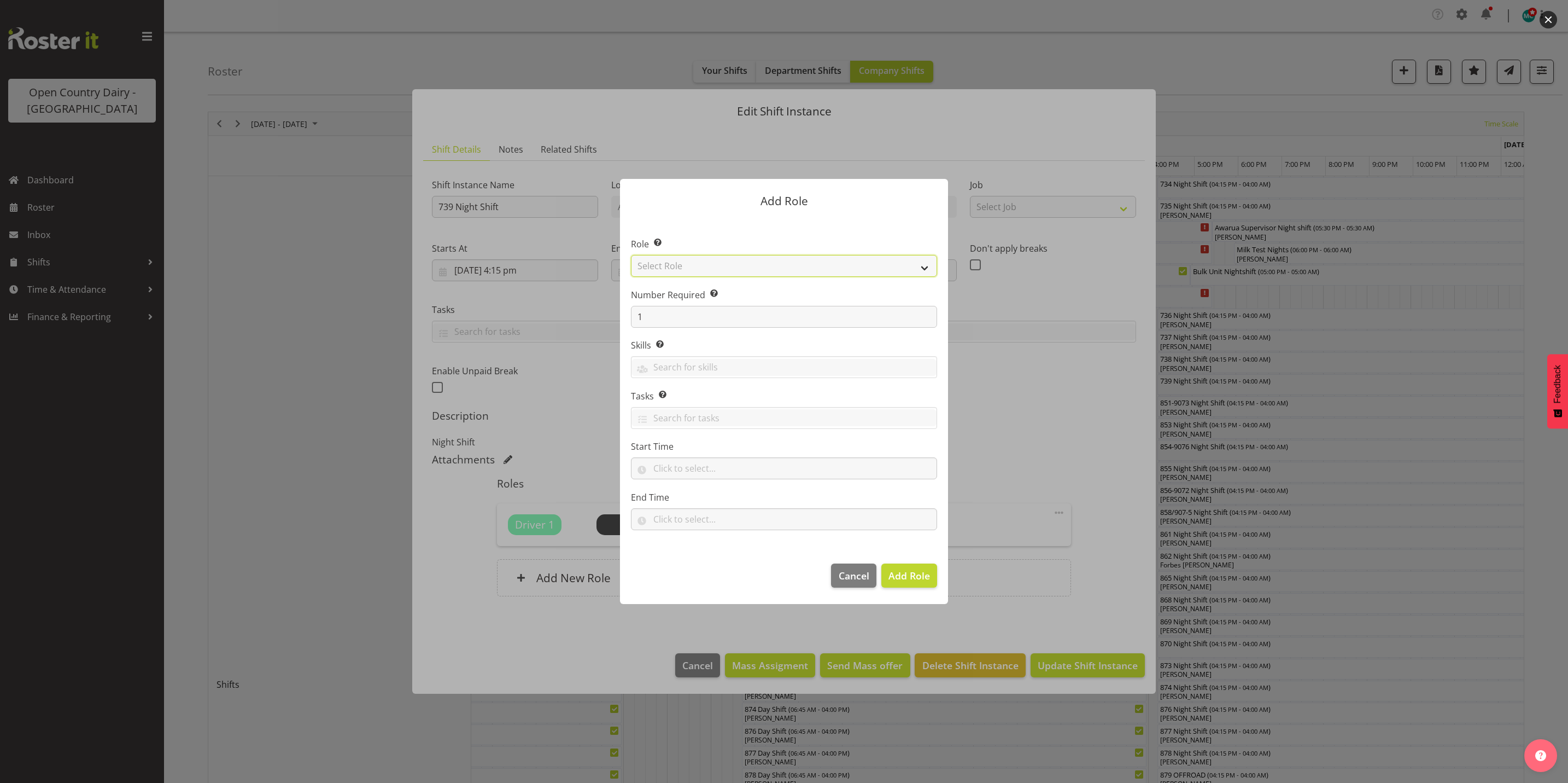
click at [680, 264] on select "Select Role Crew Leader Driver Driver Assessor Dayshift Driver Assessor Nightsh…" at bounding box center [784, 265] width 306 height 21
select select "1437"
click at [631, 255] on select "Select Role Crew Leader Driver Driver Assessor Dayshift Driver Assessor Nightsh…" at bounding box center [784, 265] width 306 height 21
click at [906, 575] on span "Add Role" at bounding box center [909, 576] width 41 height 13
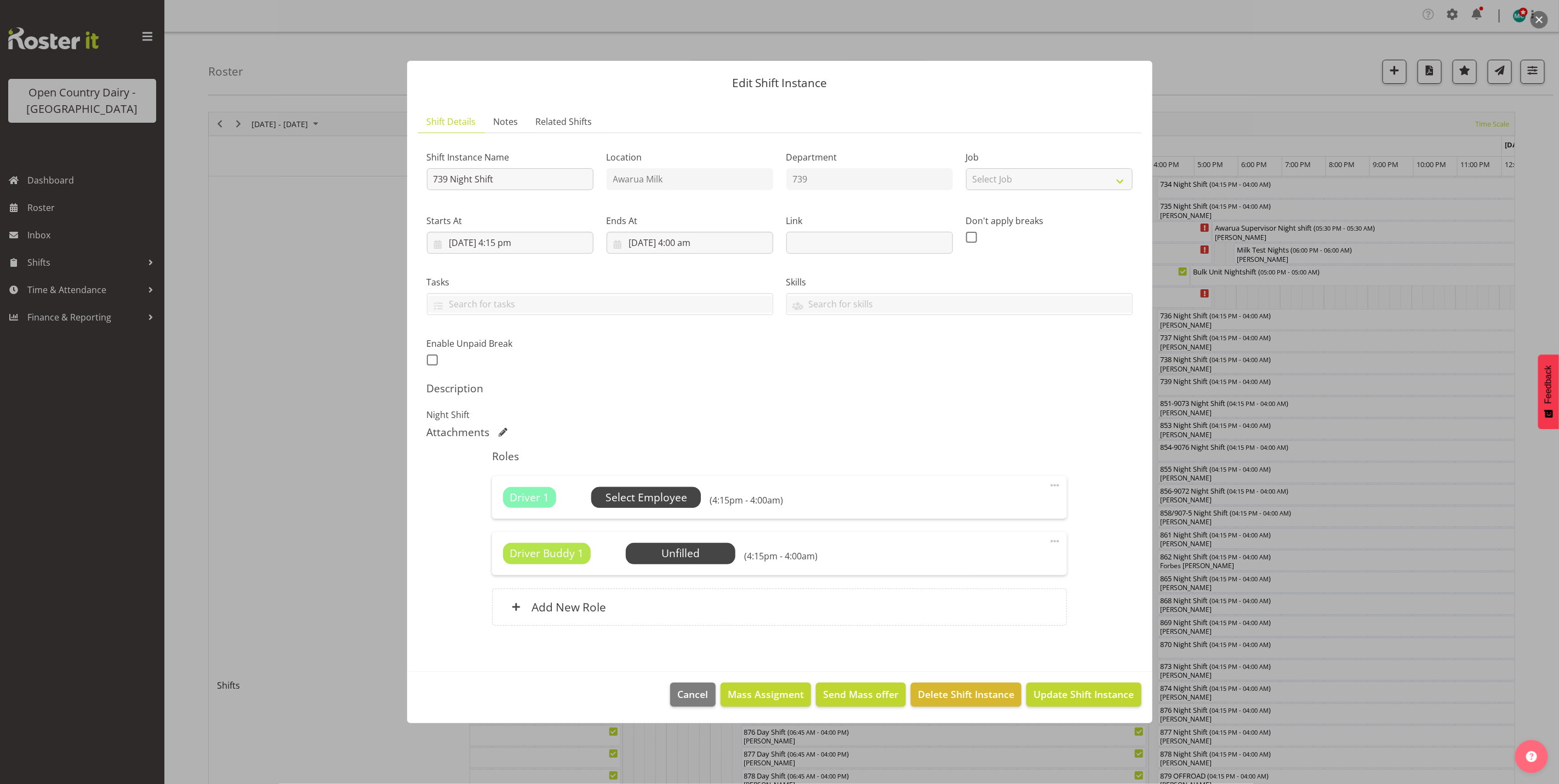
click at [651, 501] on span "Select Employee" at bounding box center [646, 497] width 81 height 16
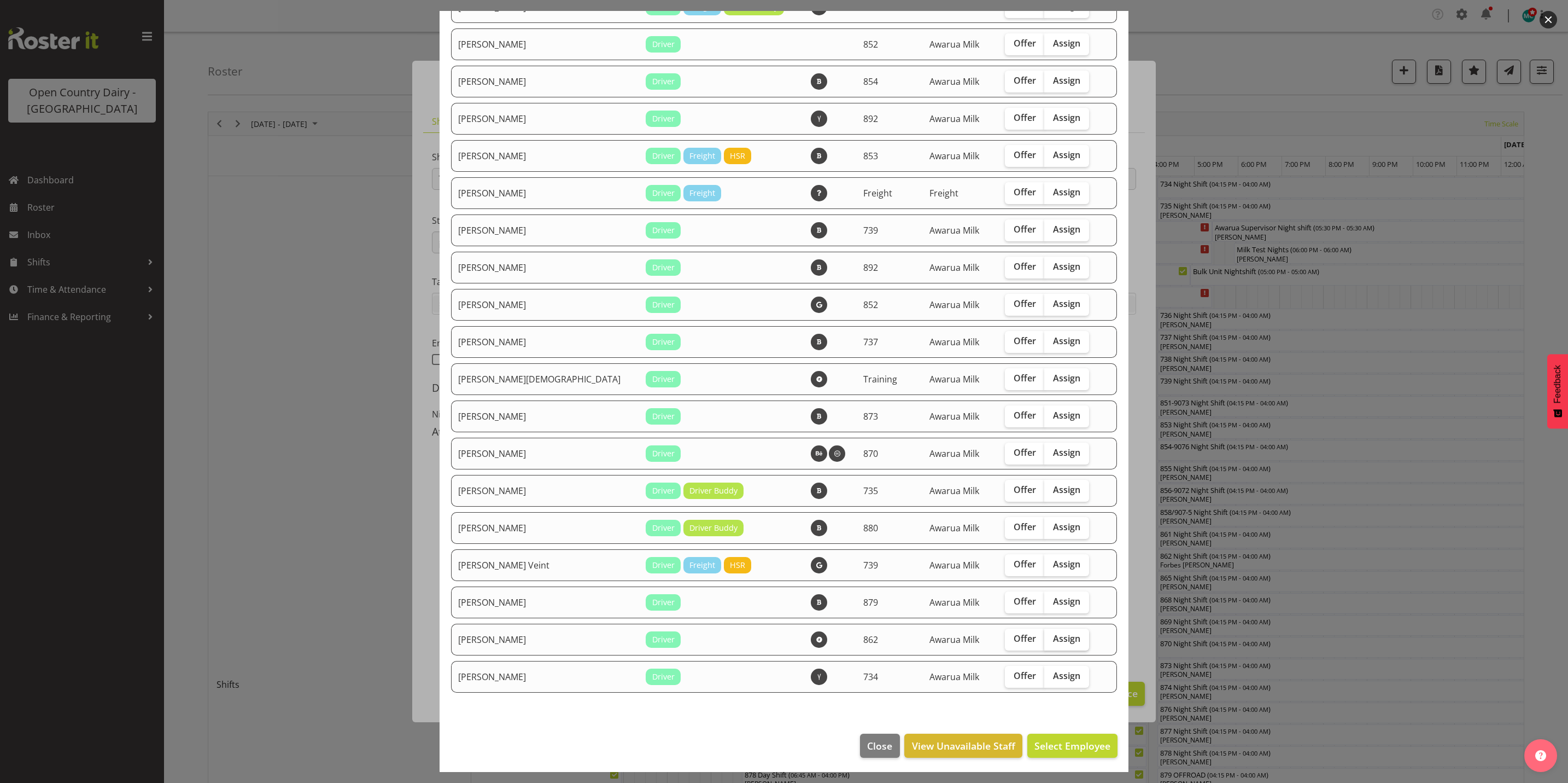
click at [1053, 640] on span "Assign" at bounding box center [1067, 638] width 27 height 11
click at [1044, 640] on input "Assign" at bounding box center [1048, 639] width 7 height 7
checkbox input "true"
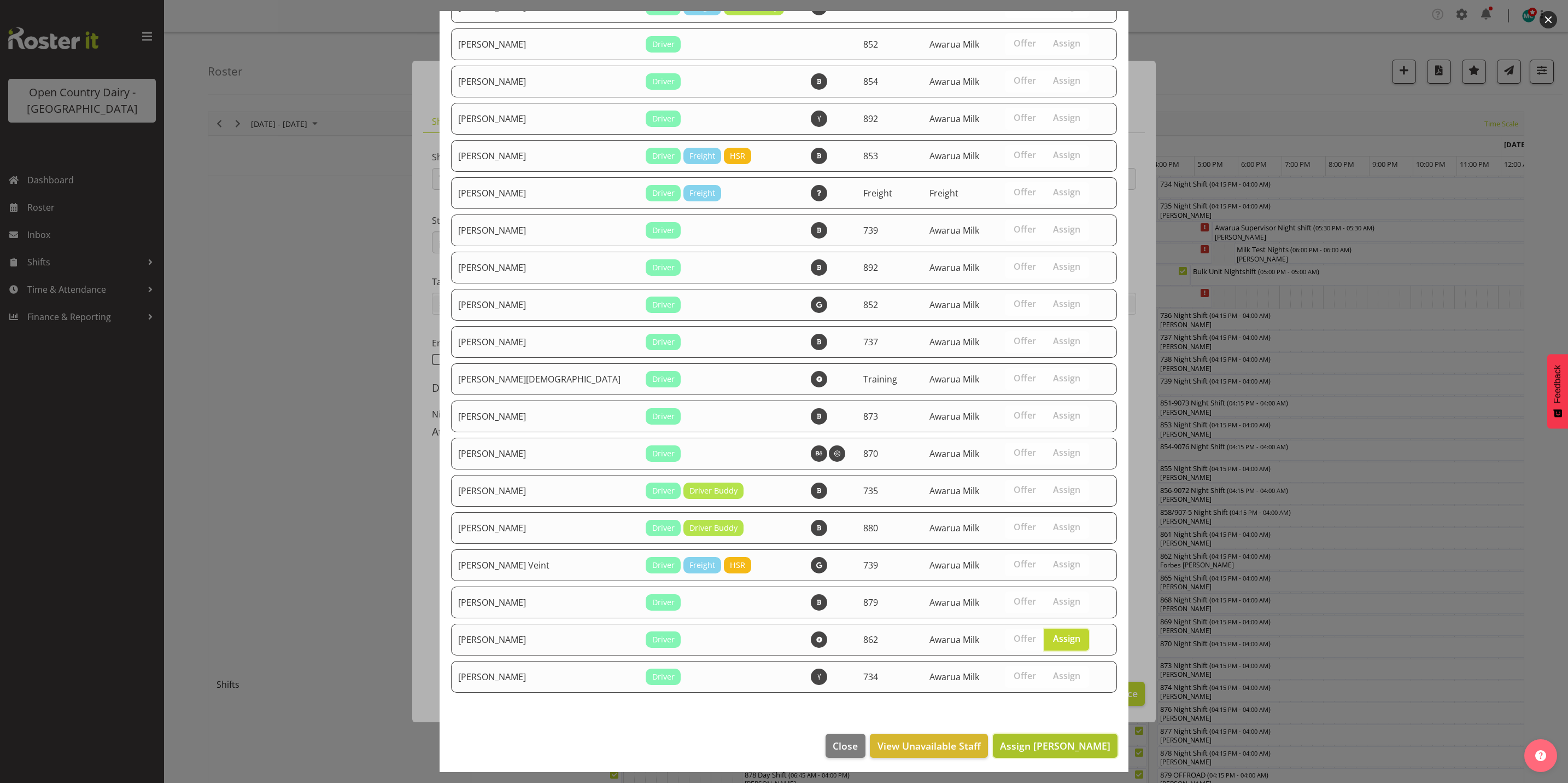
click at [1060, 748] on span "Assign Tracy Inder" at bounding box center [1055, 746] width 110 height 13
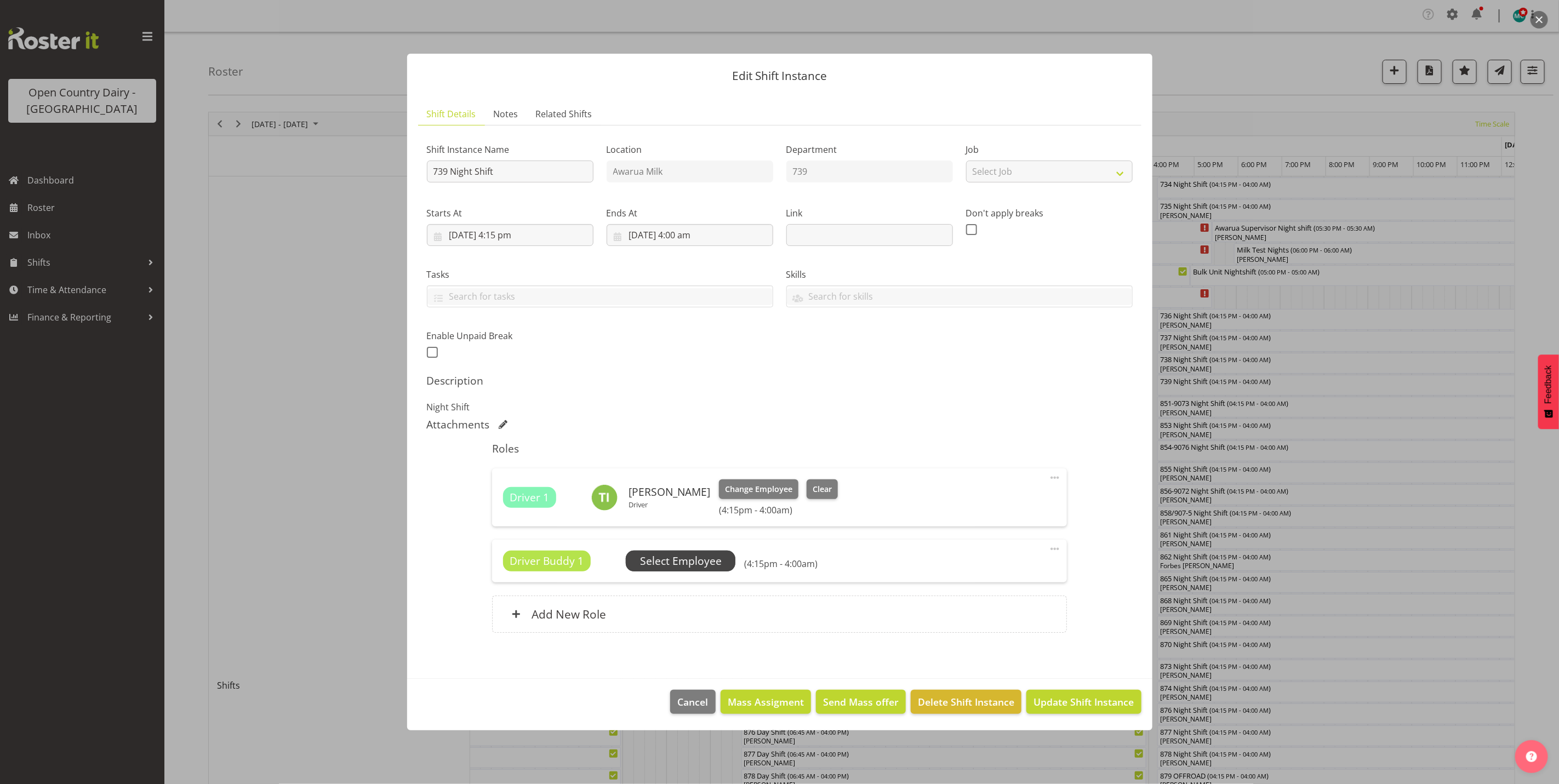
click at [676, 567] on span "Select Employee" at bounding box center [680, 560] width 81 height 16
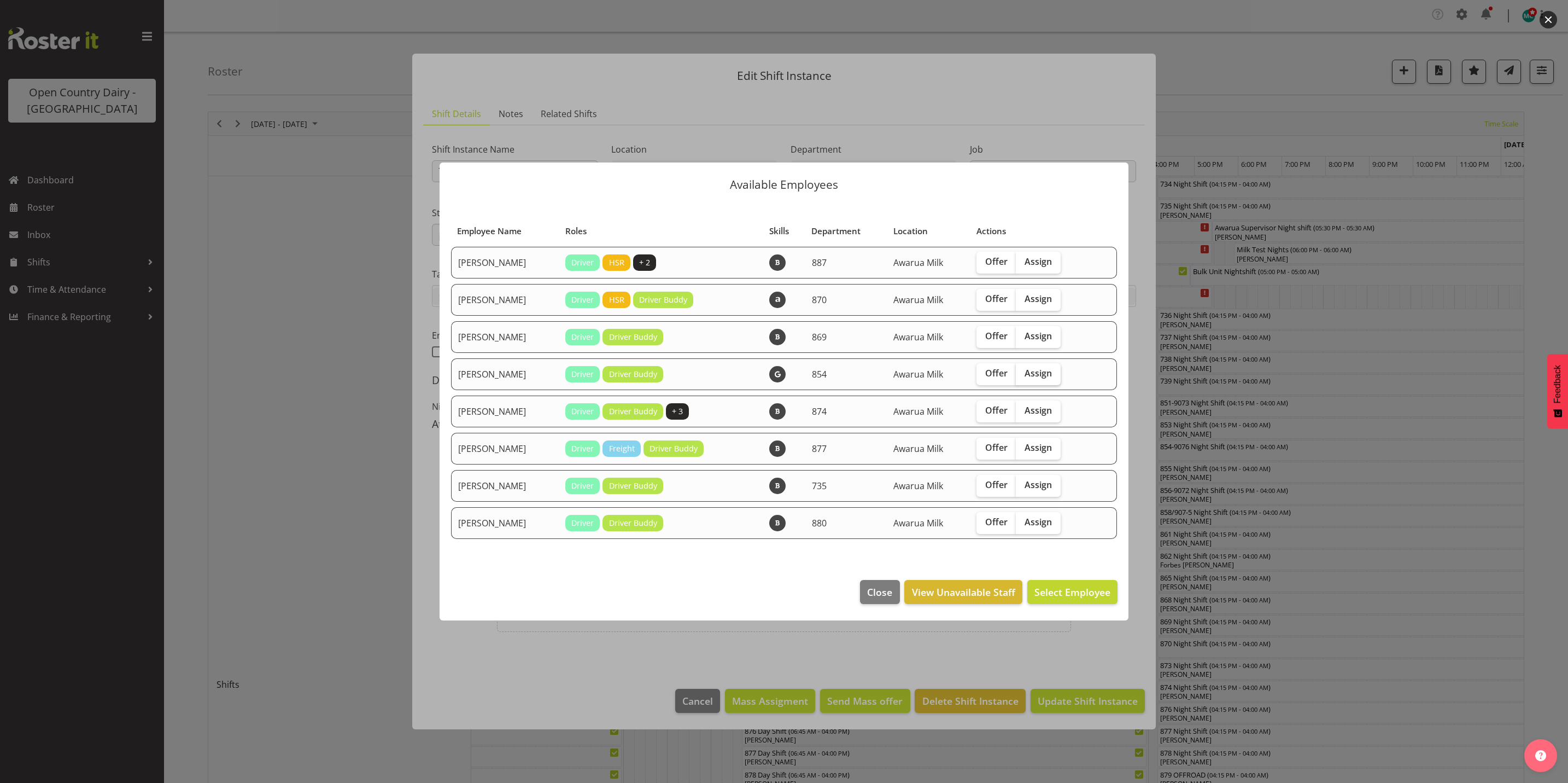
click at [1051, 373] on span "Assign" at bounding box center [1038, 373] width 27 height 11
click at [1023, 373] on input "Assign" at bounding box center [1020, 374] width 7 height 7
checkbox input "true"
click at [1061, 590] on span "Assign Carl Johnstone" at bounding box center [1055, 591] width 110 height 13
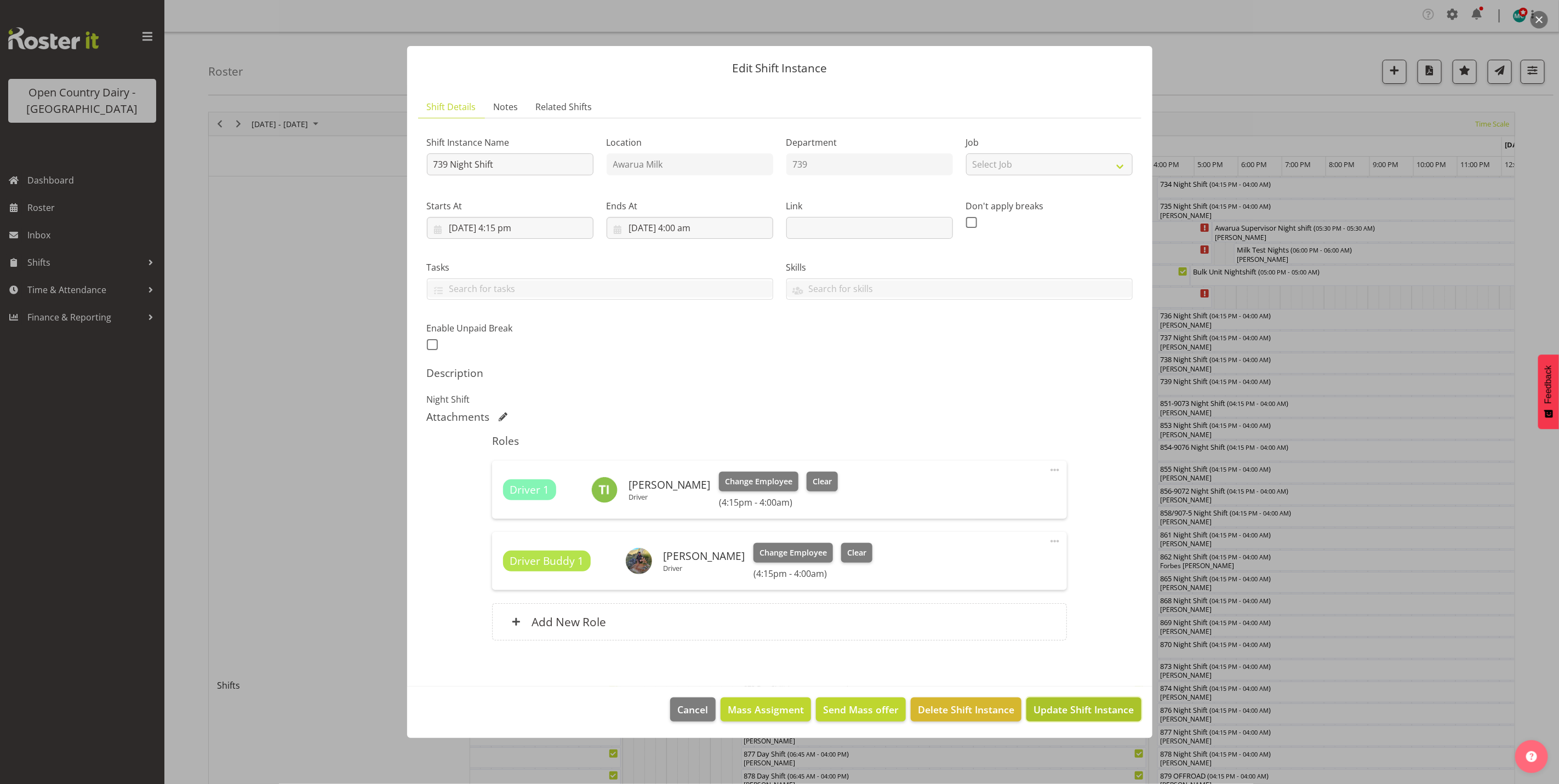
click at [1103, 710] on span "Update Shift Instance" at bounding box center [1083, 709] width 100 height 14
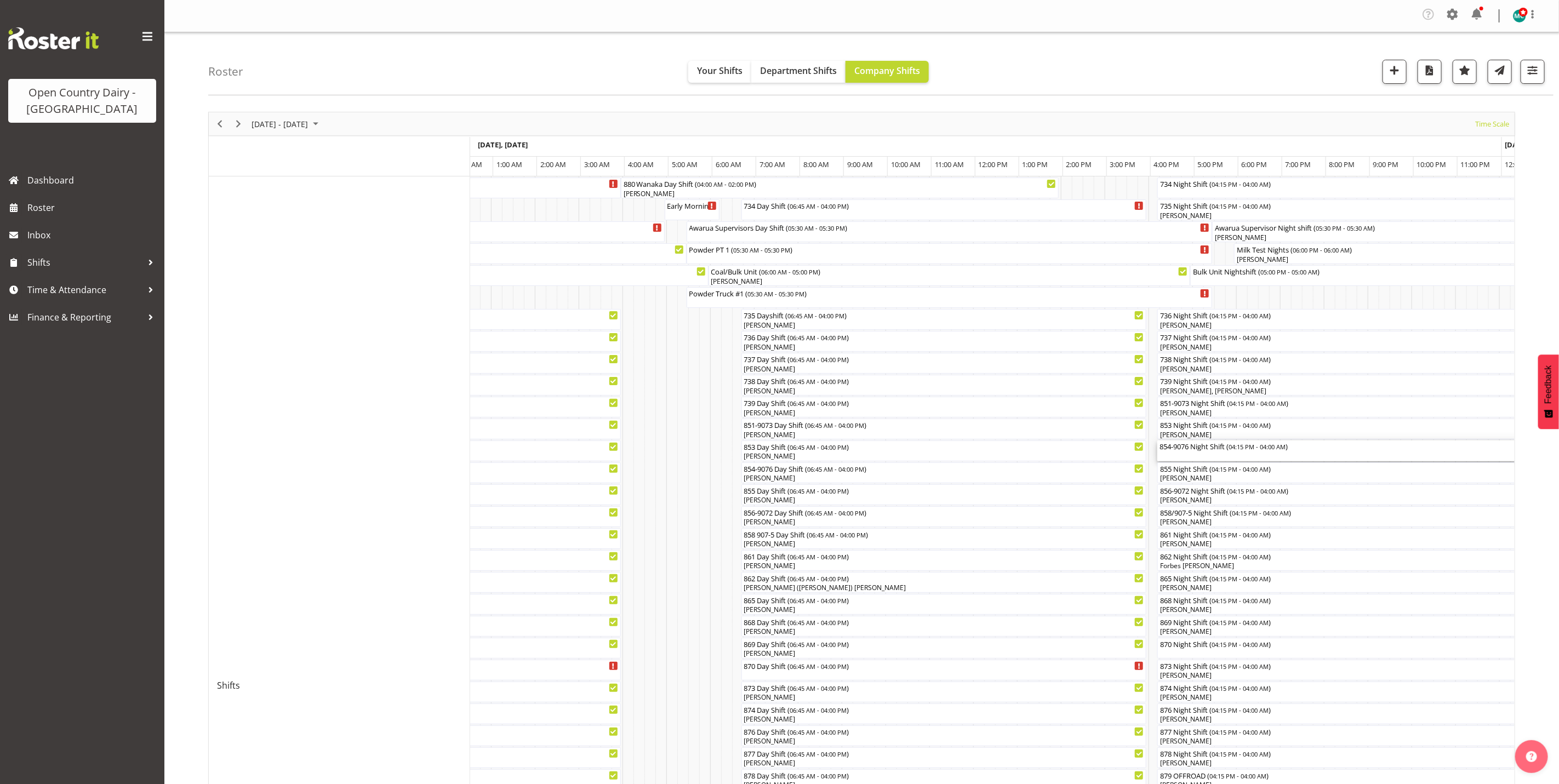
click at [1193, 458] on div "854-9076 Night Shift ( 04:15 PM - 04:00 AM )" at bounding box center [1415, 451] width 511 height 21
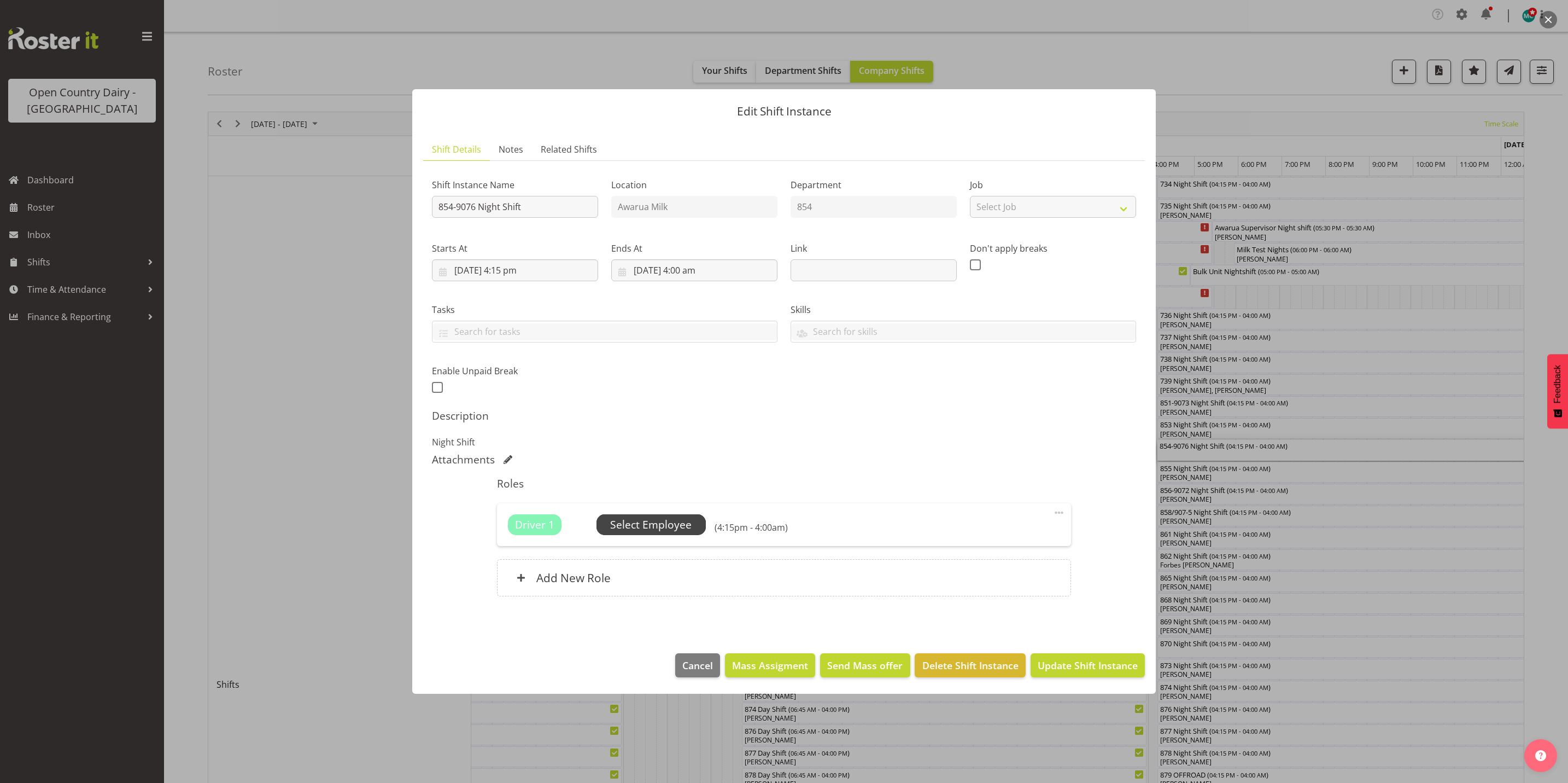
click at [655, 527] on span "Select Employee" at bounding box center [650, 524] width 81 height 16
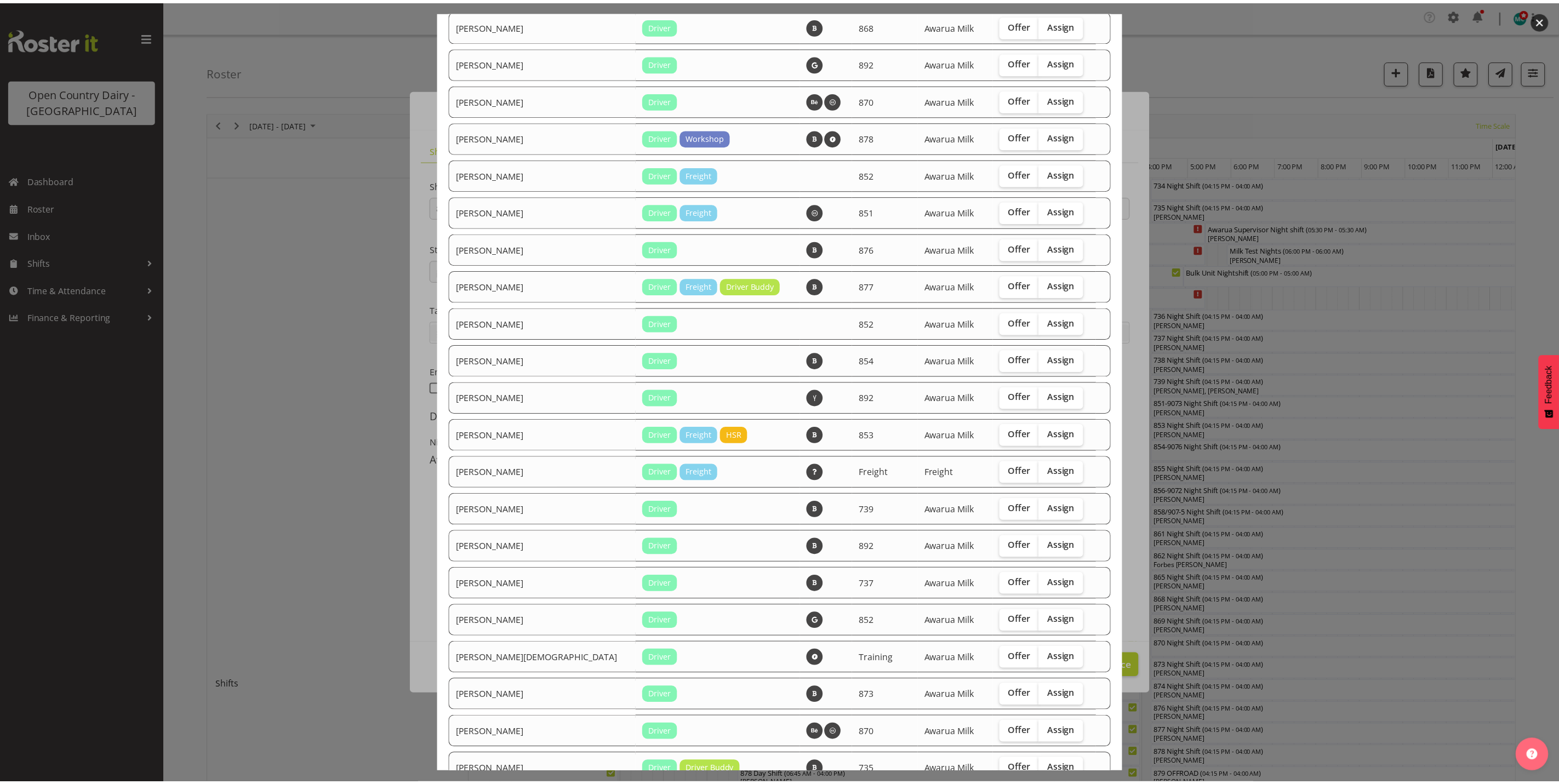
scroll to position [914, 0]
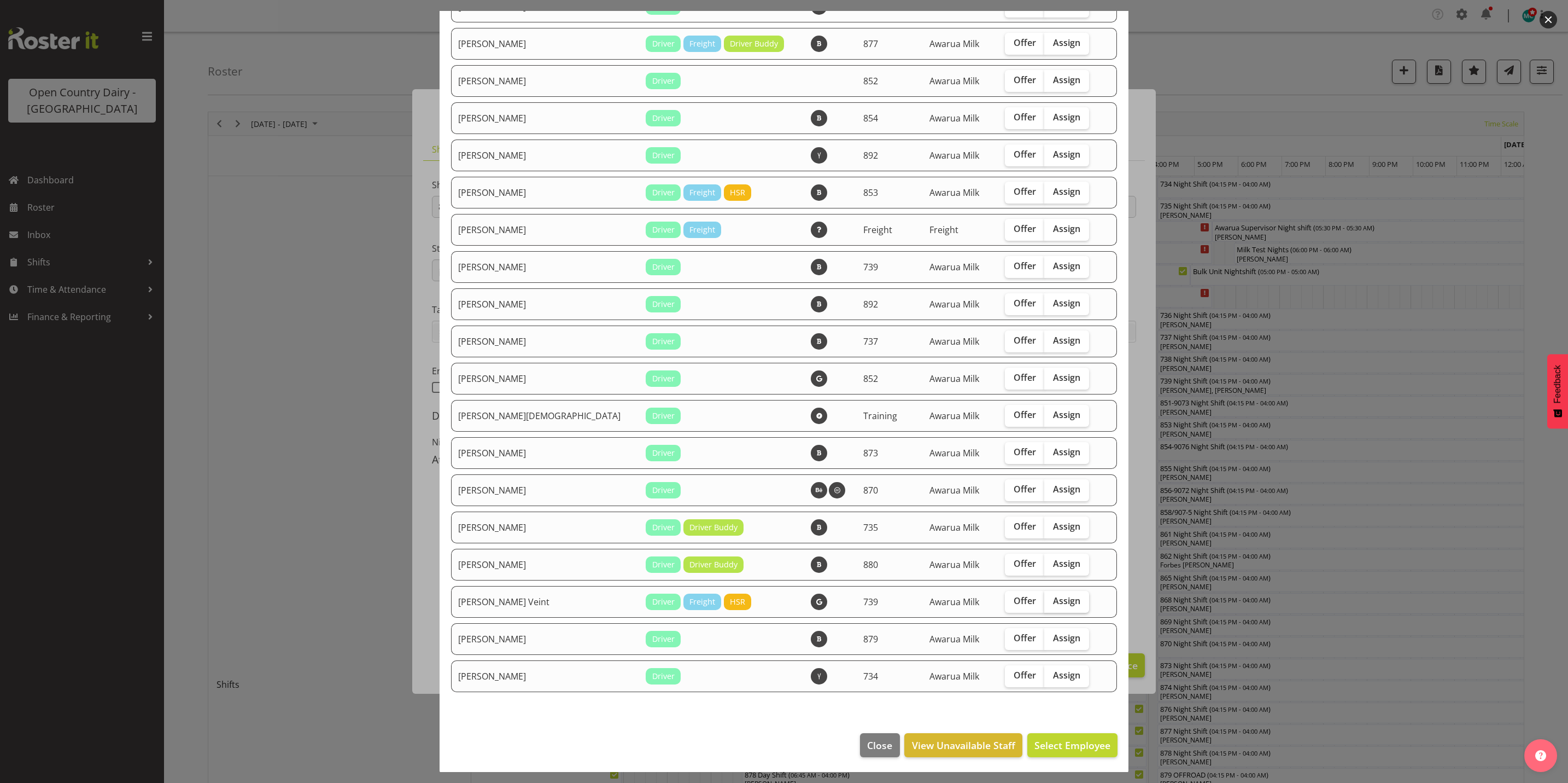
click at [1053, 604] on span "Assign" at bounding box center [1067, 601] width 27 height 11
click at [1044, 604] on input "Assign" at bounding box center [1048, 601] width 7 height 7
checkbox input "true"
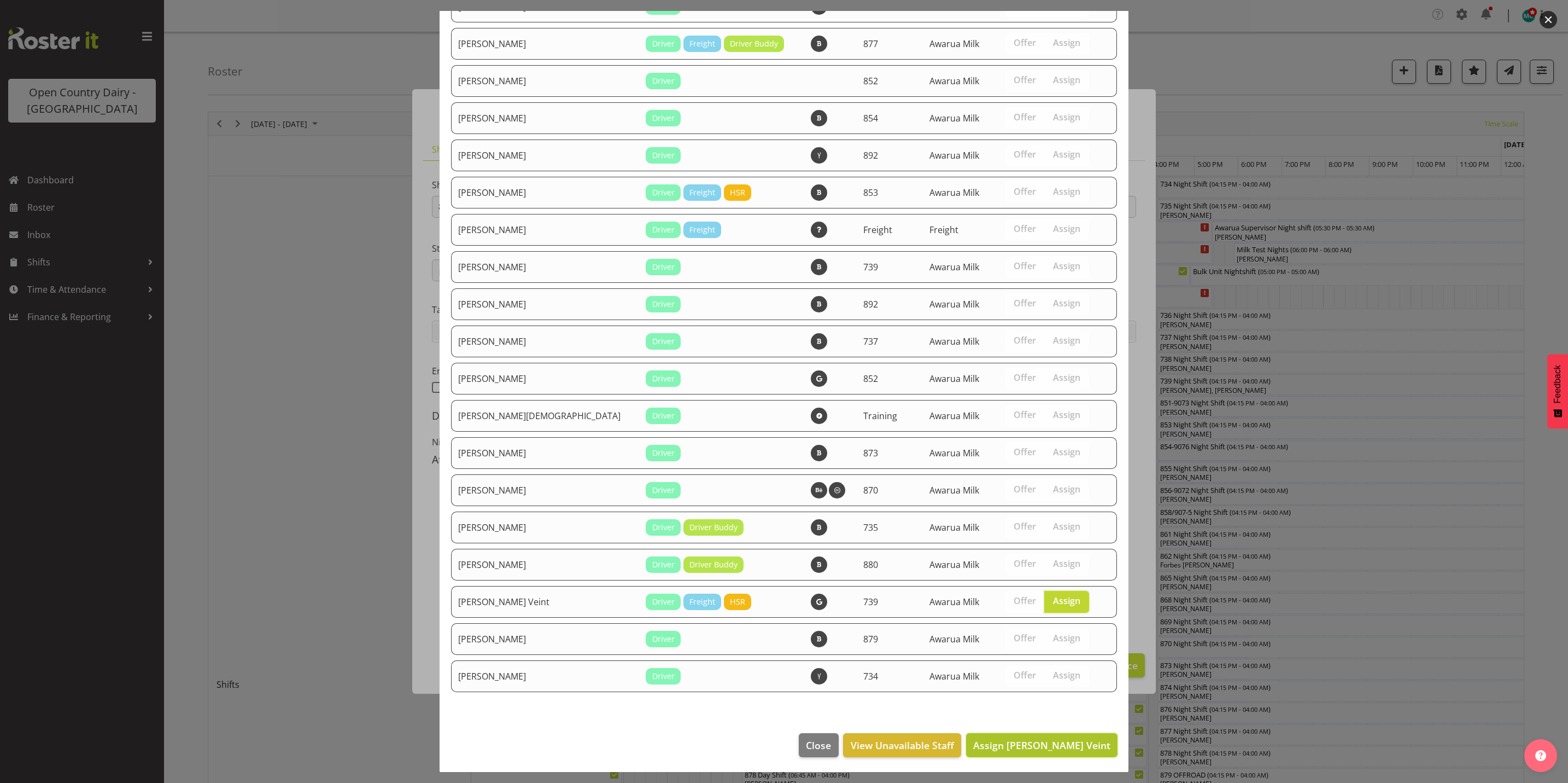
click at [1058, 744] on span "Assign Tish Veint" at bounding box center [1041, 745] width 137 height 13
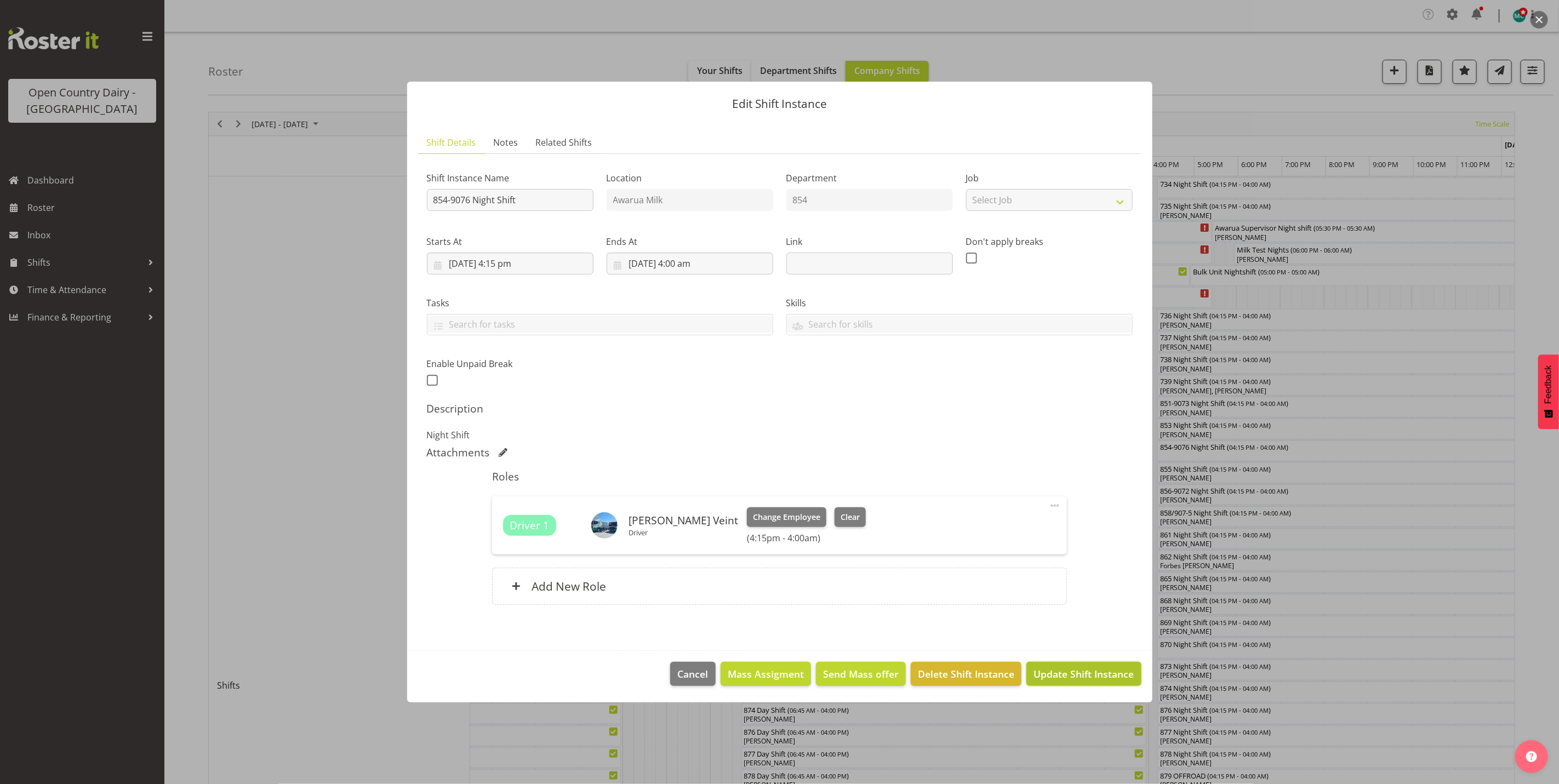
click at [1077, 678] on span "Update Shift Instance" at bounding box center [1083, 674] width 100 height 14
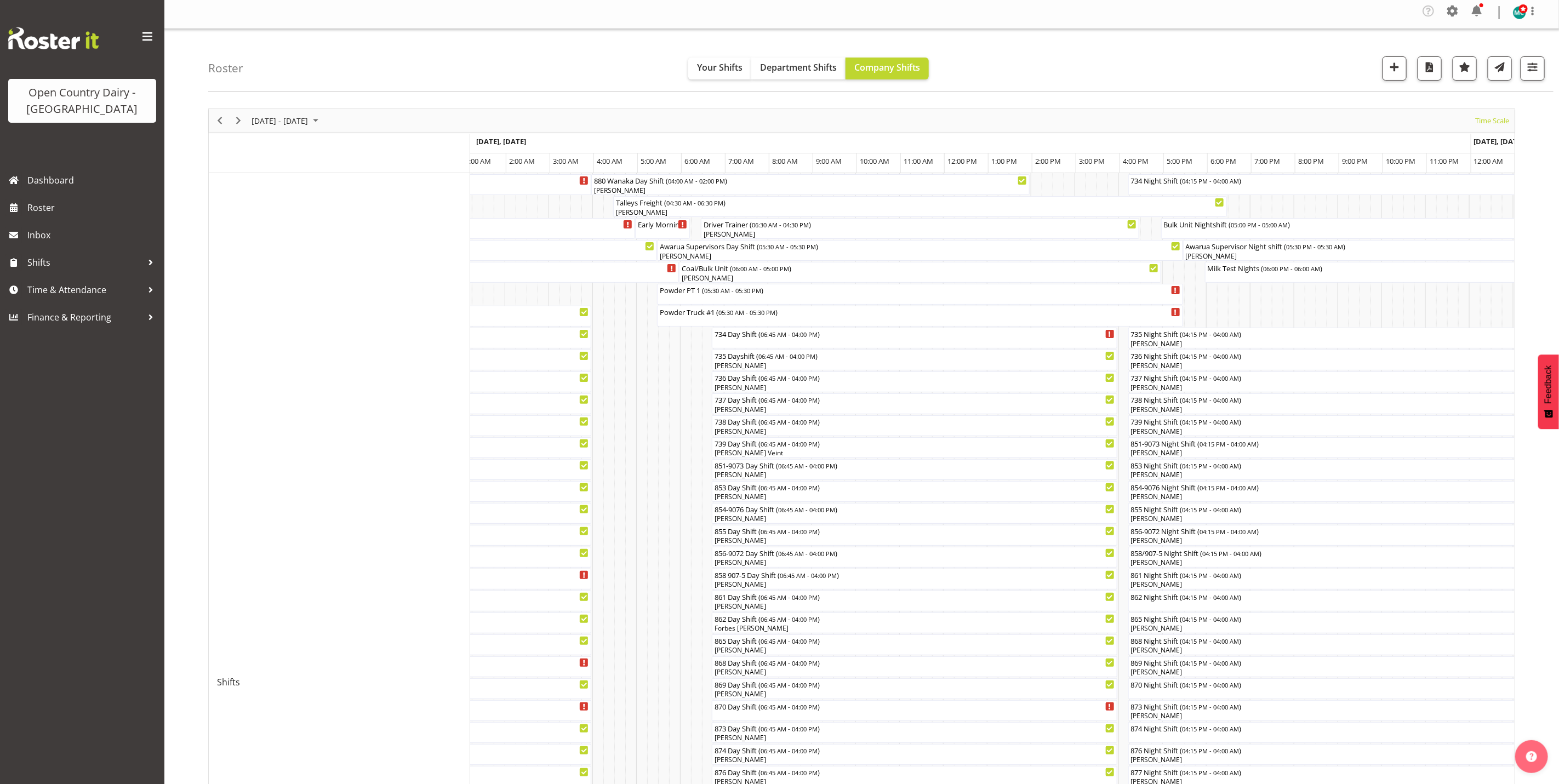
scroll to position [0, 0]
click at [215, 123] on span "Previous" at bounding box center [220, 123] width 13 height 14
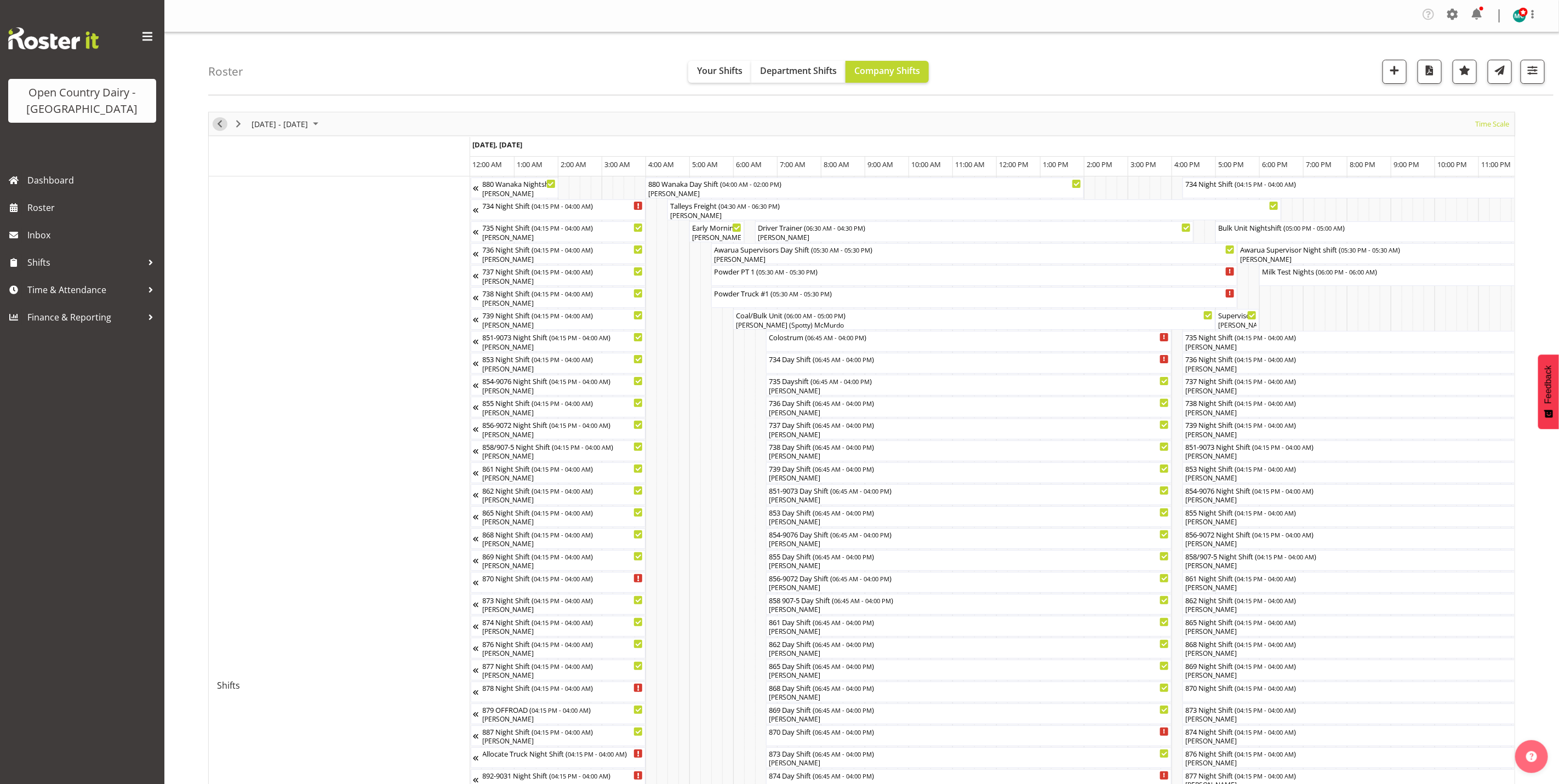
click at [219, 125] on span "Previous" at bounding box center [220, 123] width 13 height 14
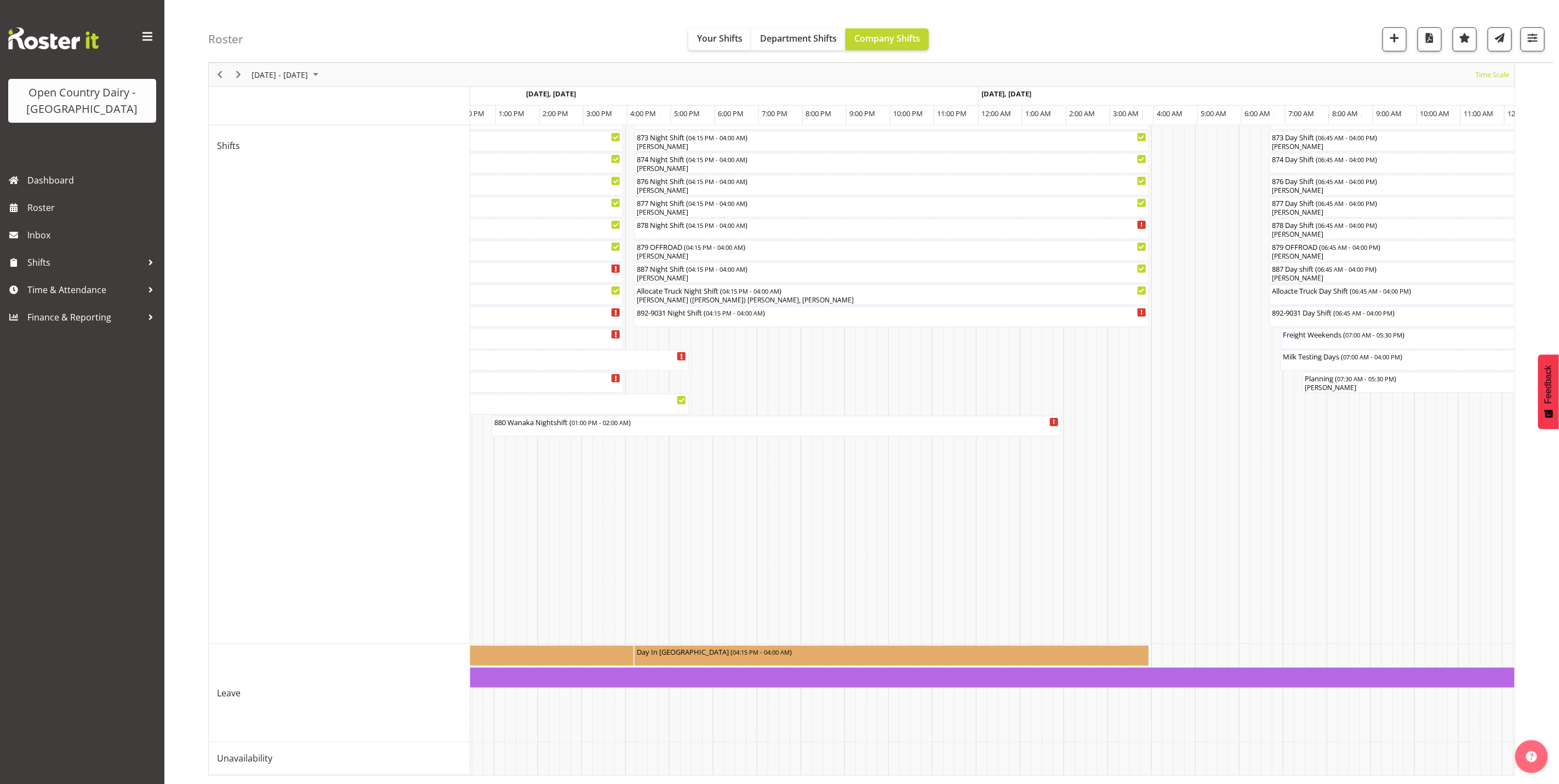
scroll to position [0, 5878]
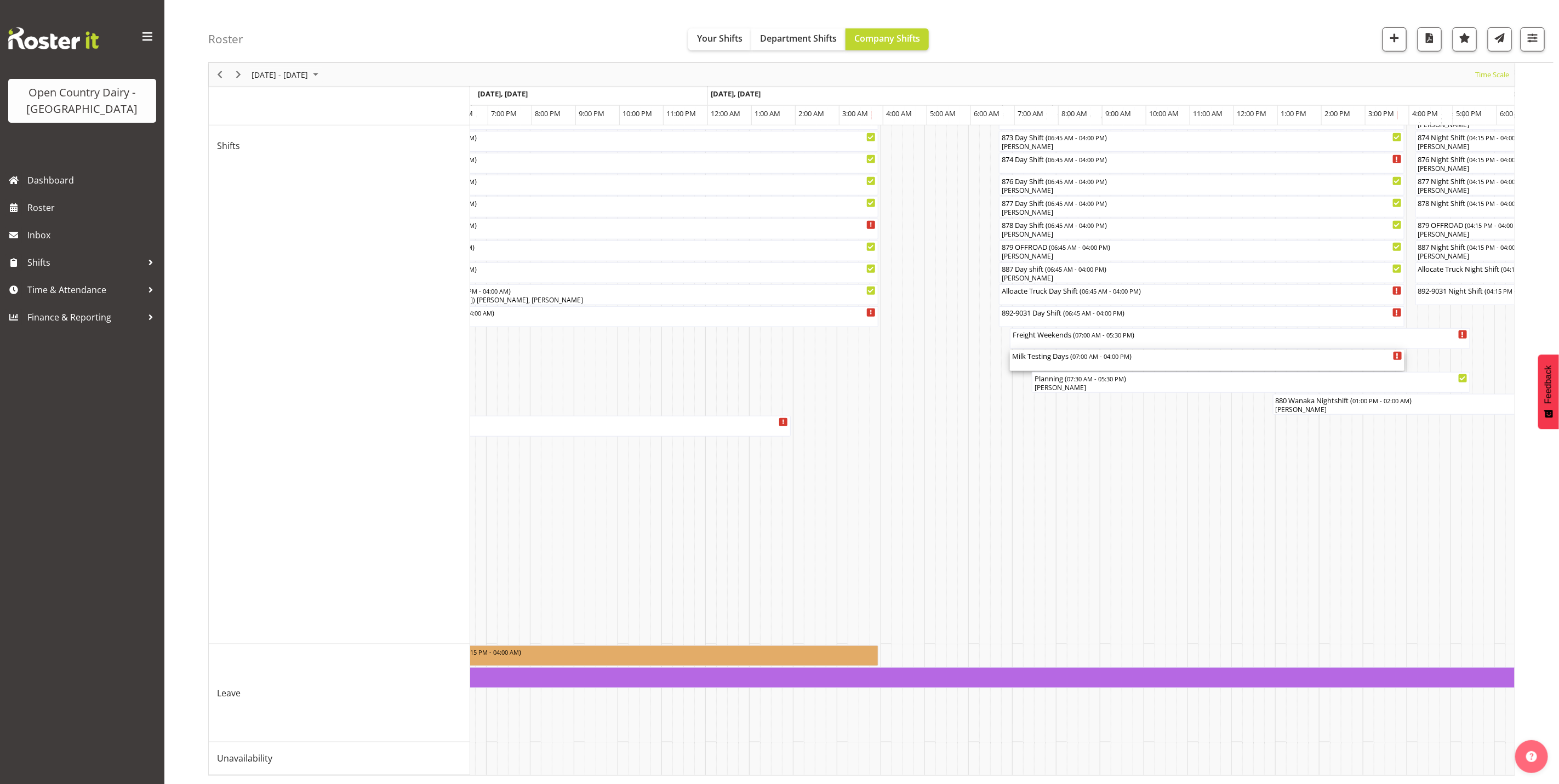
click at [1056, 350] on div "Milk Testing Days ( 07:00 AM - 04:00 PM )" at bounding box center [1206, 356] width 390 height 11
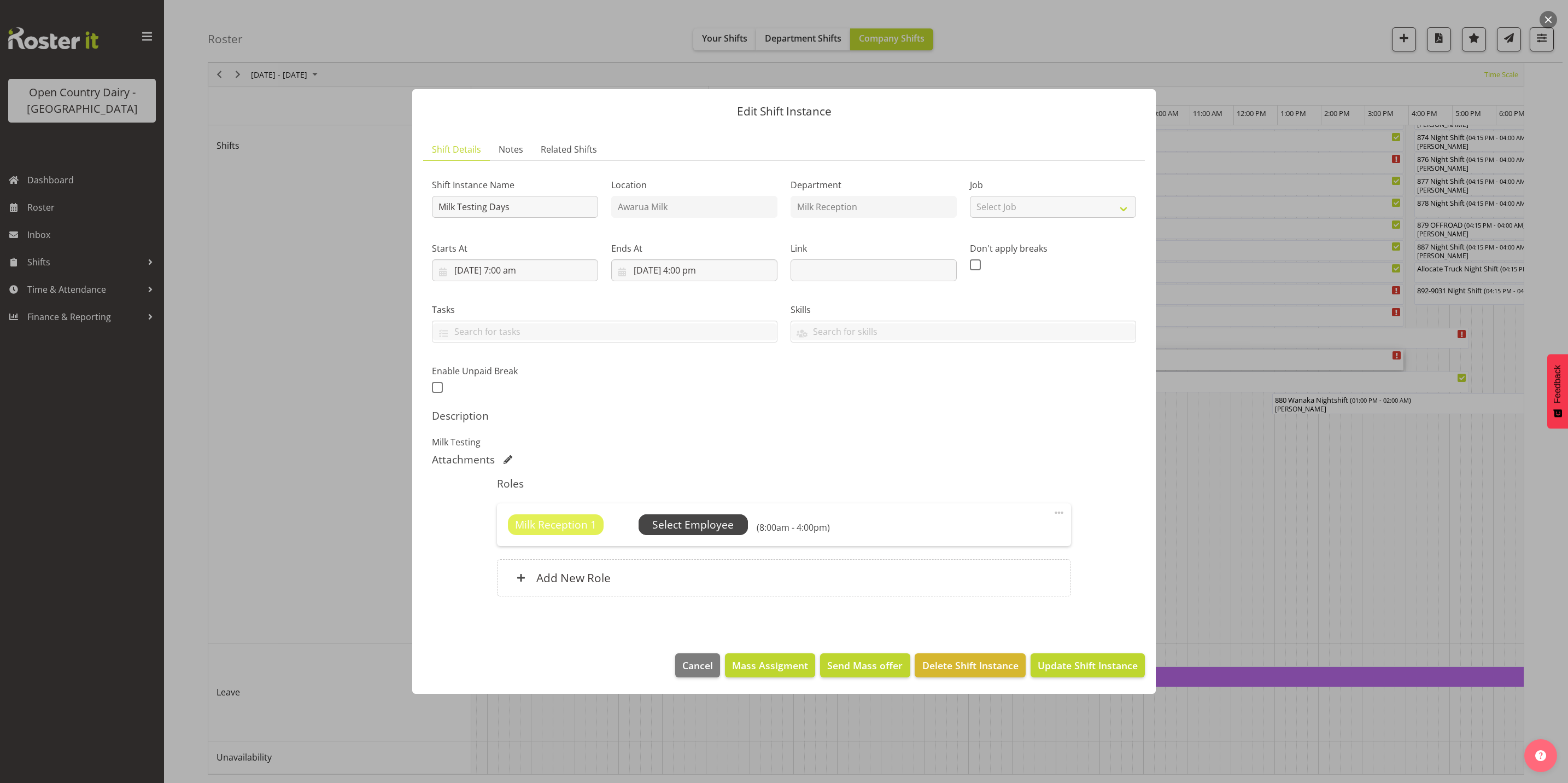
click at [709, 527] on span "Select Employee" at bounding box center [692, 524] width 81 height 16
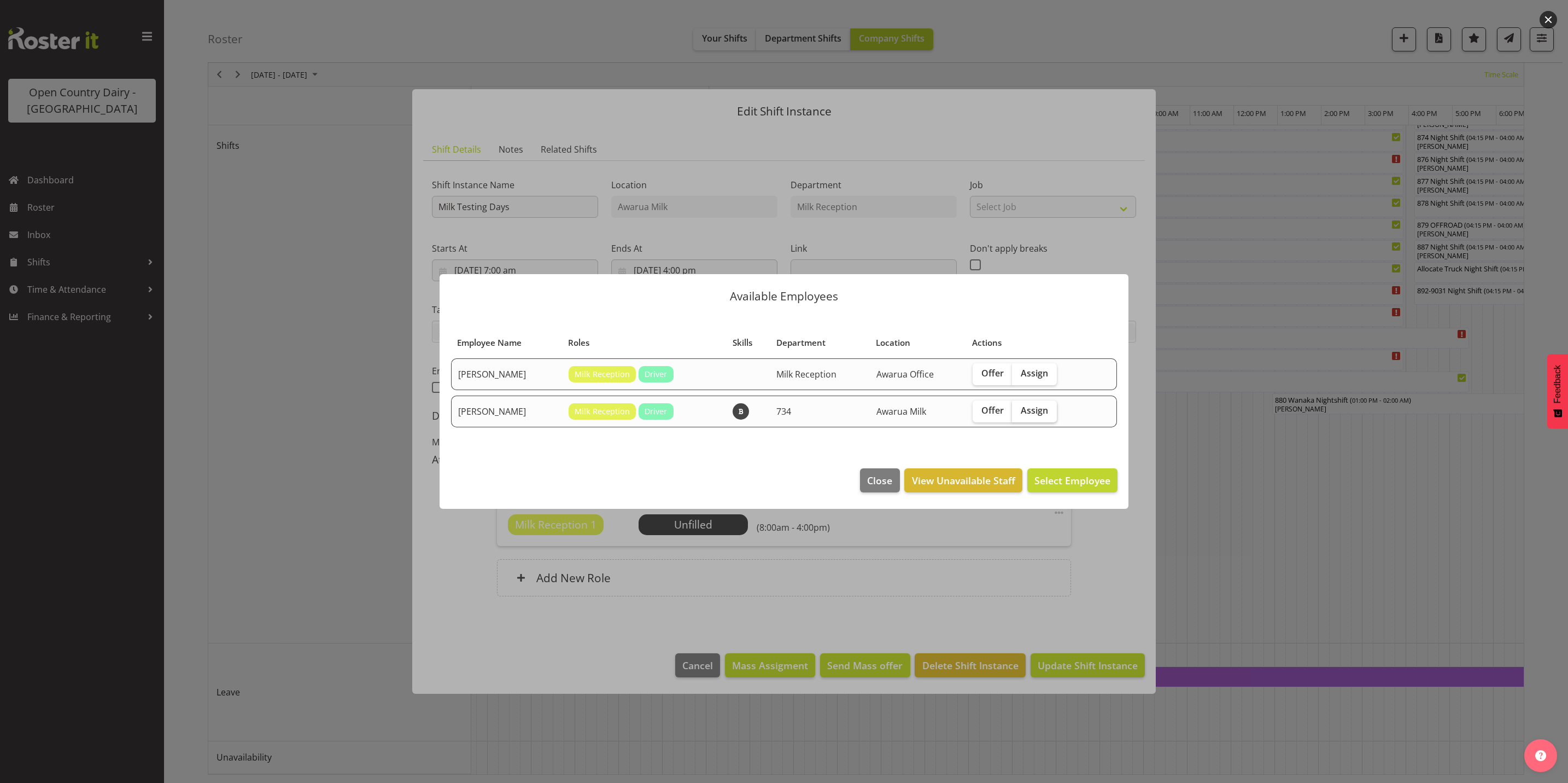
click at [1035, 412] on span "Assign" at bounding box center [1034, 410] width 27 height 11
click at [1019, 412] on input "Assign" at bounding box center [1016, 411] width 7 height 7
checkbox input "true"
click at [1088, 486] on span "Assign [PERSON_NAME]" at bounding box center [1055, 480] width 110 height 13
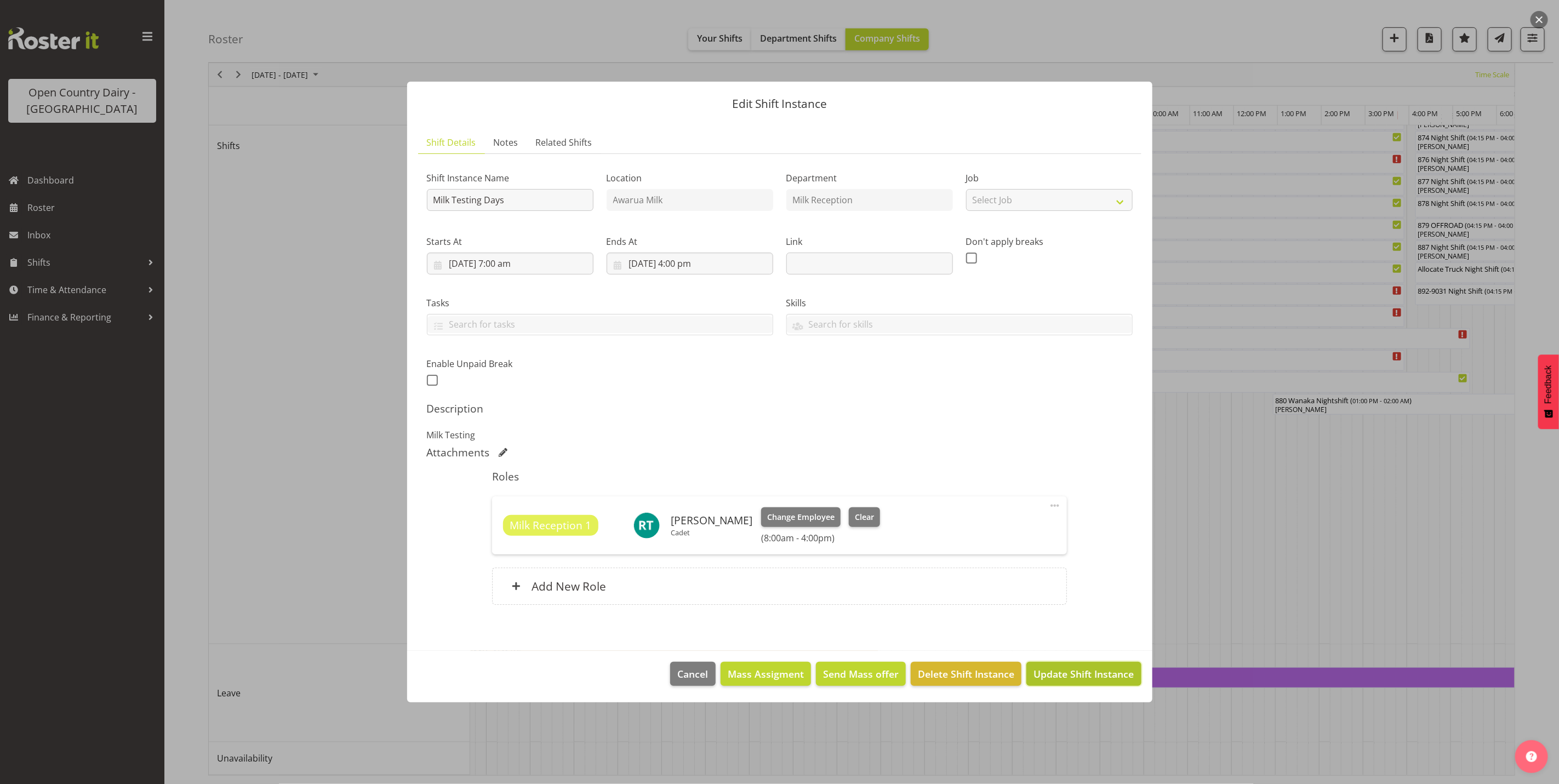
click at [1094, 675] on span "Update Shift Instance" at bounding box center [1083, 674] width 100 height 14
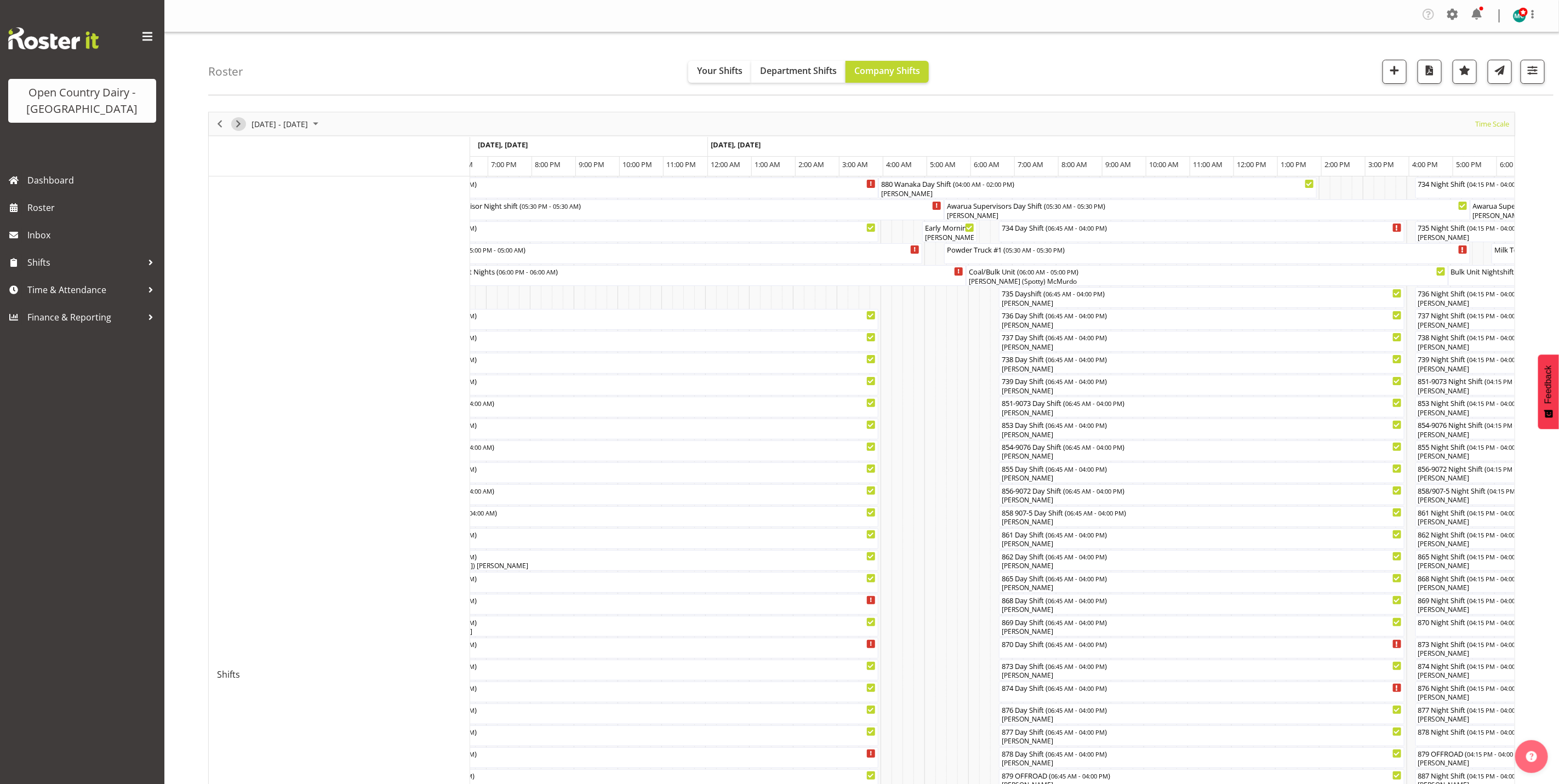
click at [239, 124] on span "Next" at bounding box center [239, 123] width 13 height 14
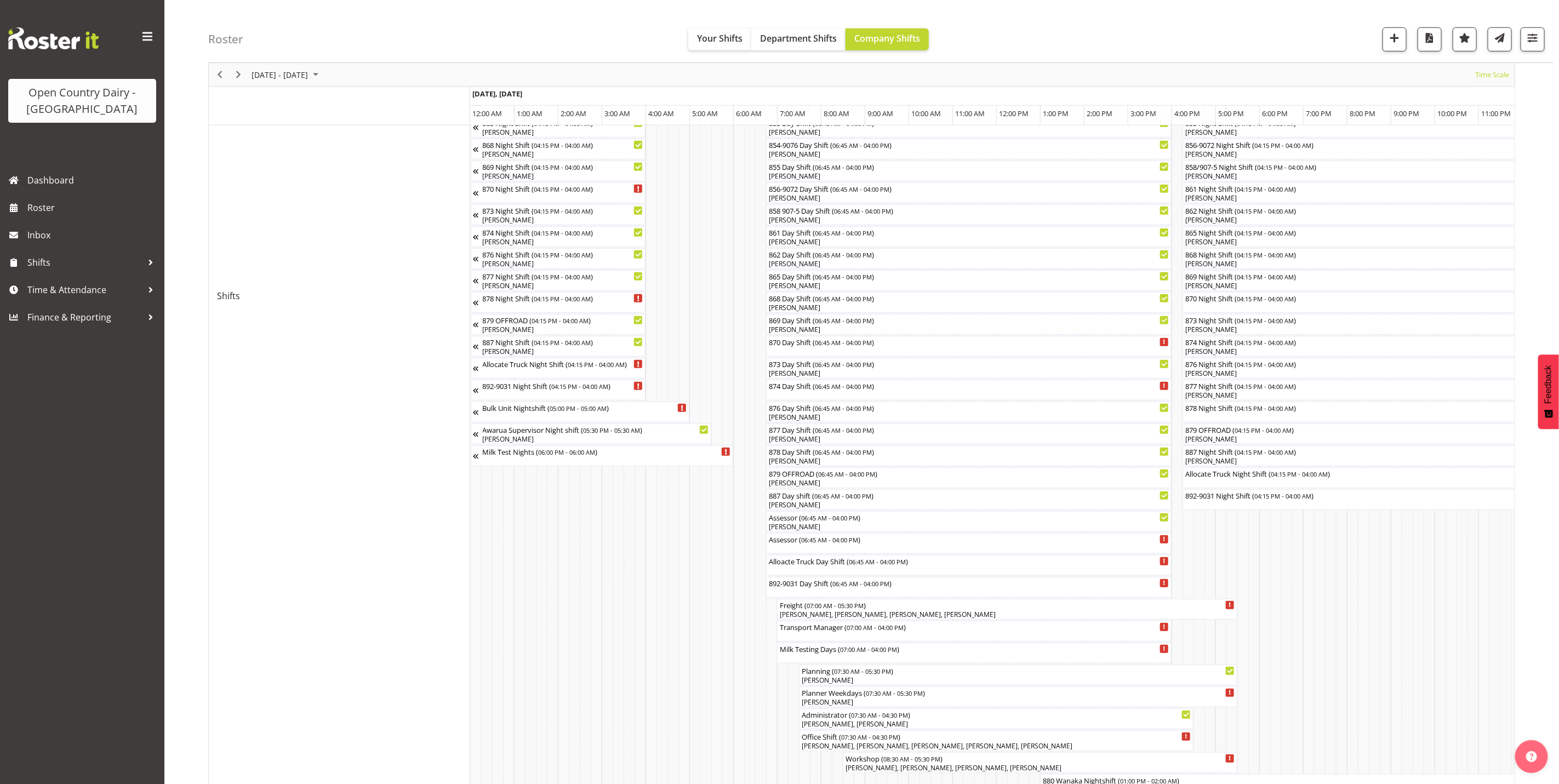
scroll to position [411, 0]
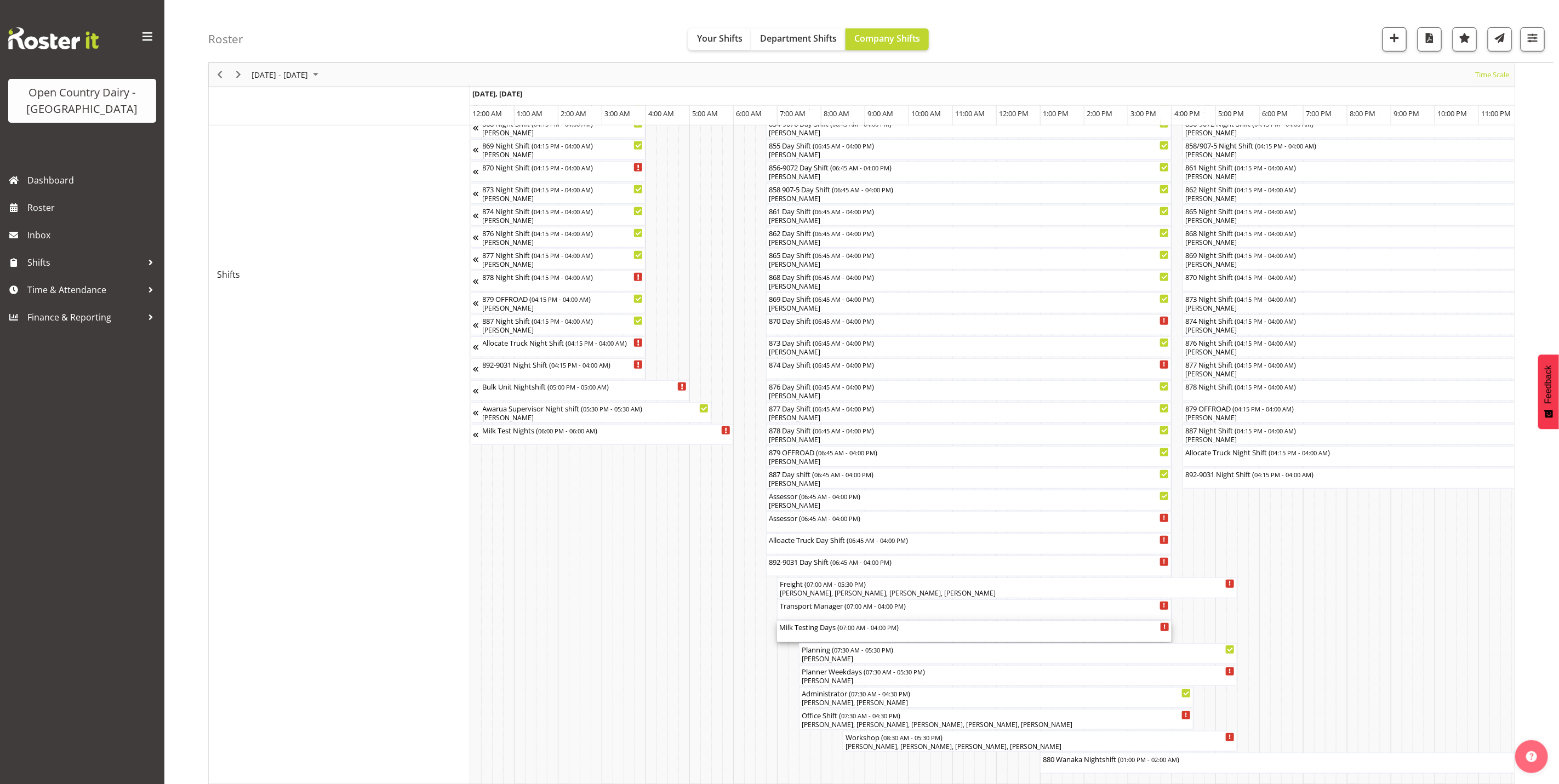
click at [832, 632] on div "Milk Testing Days ( 07:00 AM - 04:00 PM )" at bounding box center [974, 627] width 390 height 11
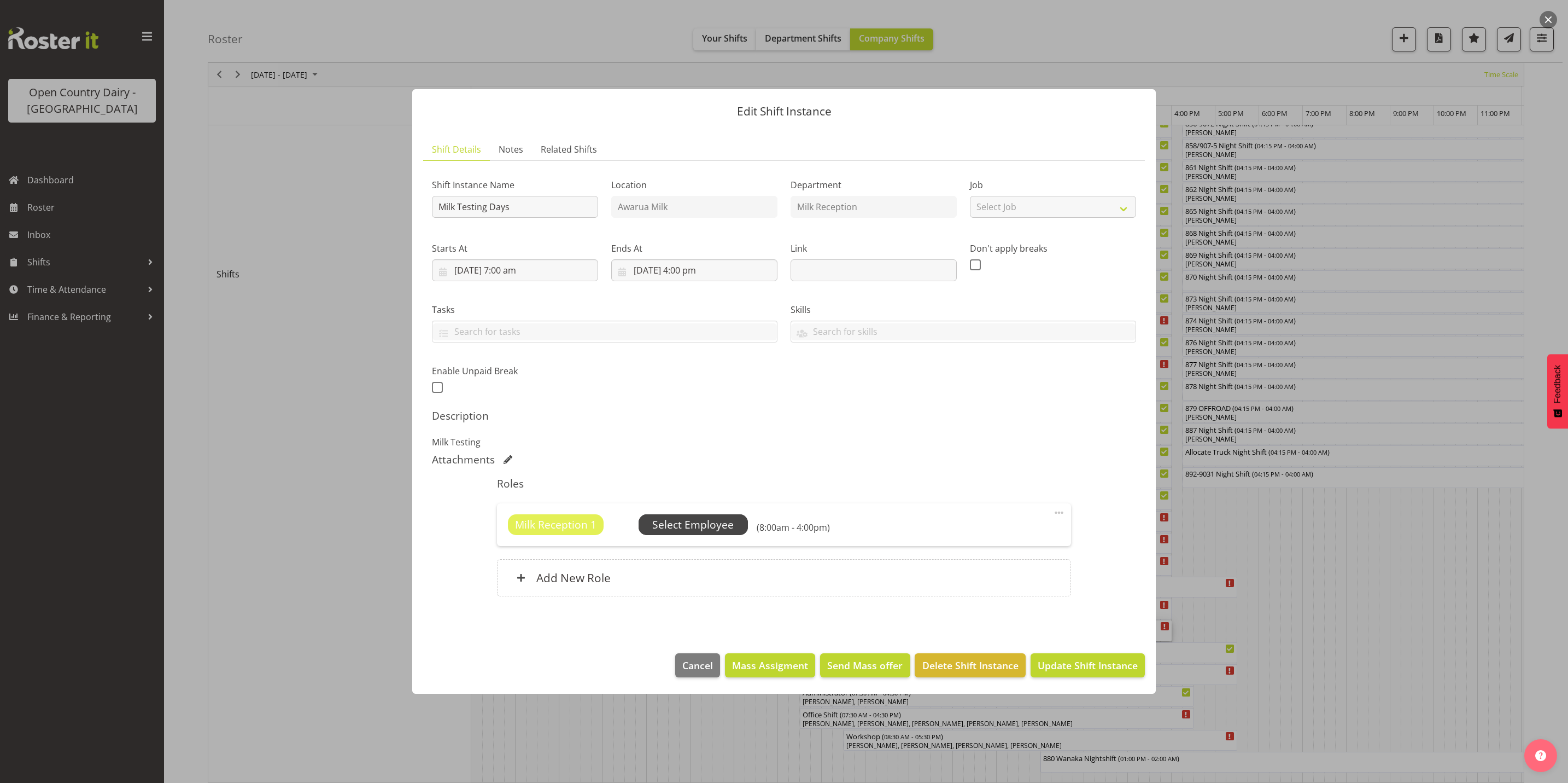
click at [683, 527] on span "Select Employee" at bounding box center [692, 524] width 81 height 16
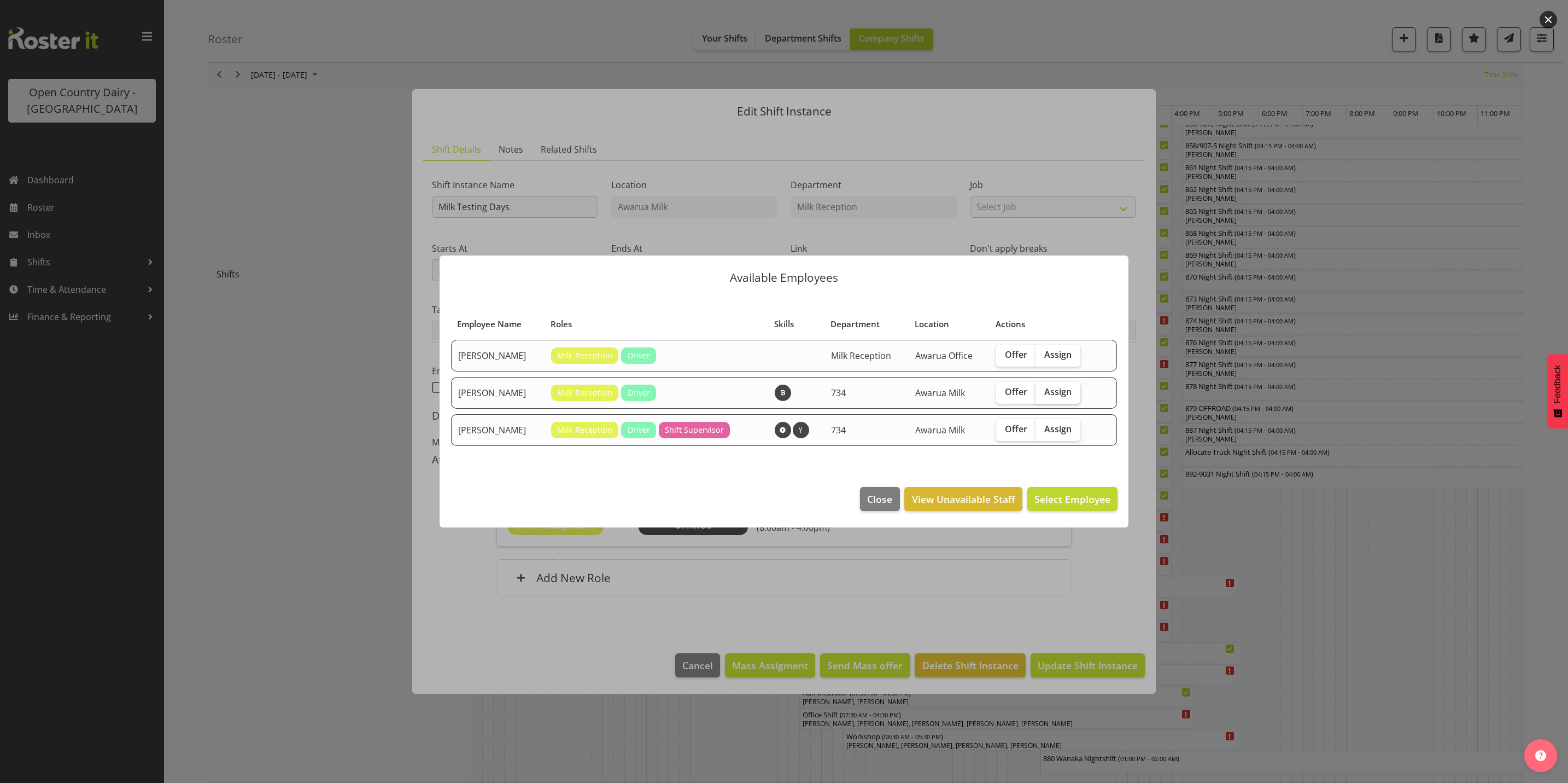
click at [1058, 392] on span "Assign" at bounding box center [1057, 392] width 27 height 11
click at [1042, 392] on input "Assign" at bounding box center [1039, 392] width 7 height 7
checkbox input "true"
click at [1057, 501] on span "Assign [PERSON_NAME]" at bounding box center [1055, 499] width 110 height 13
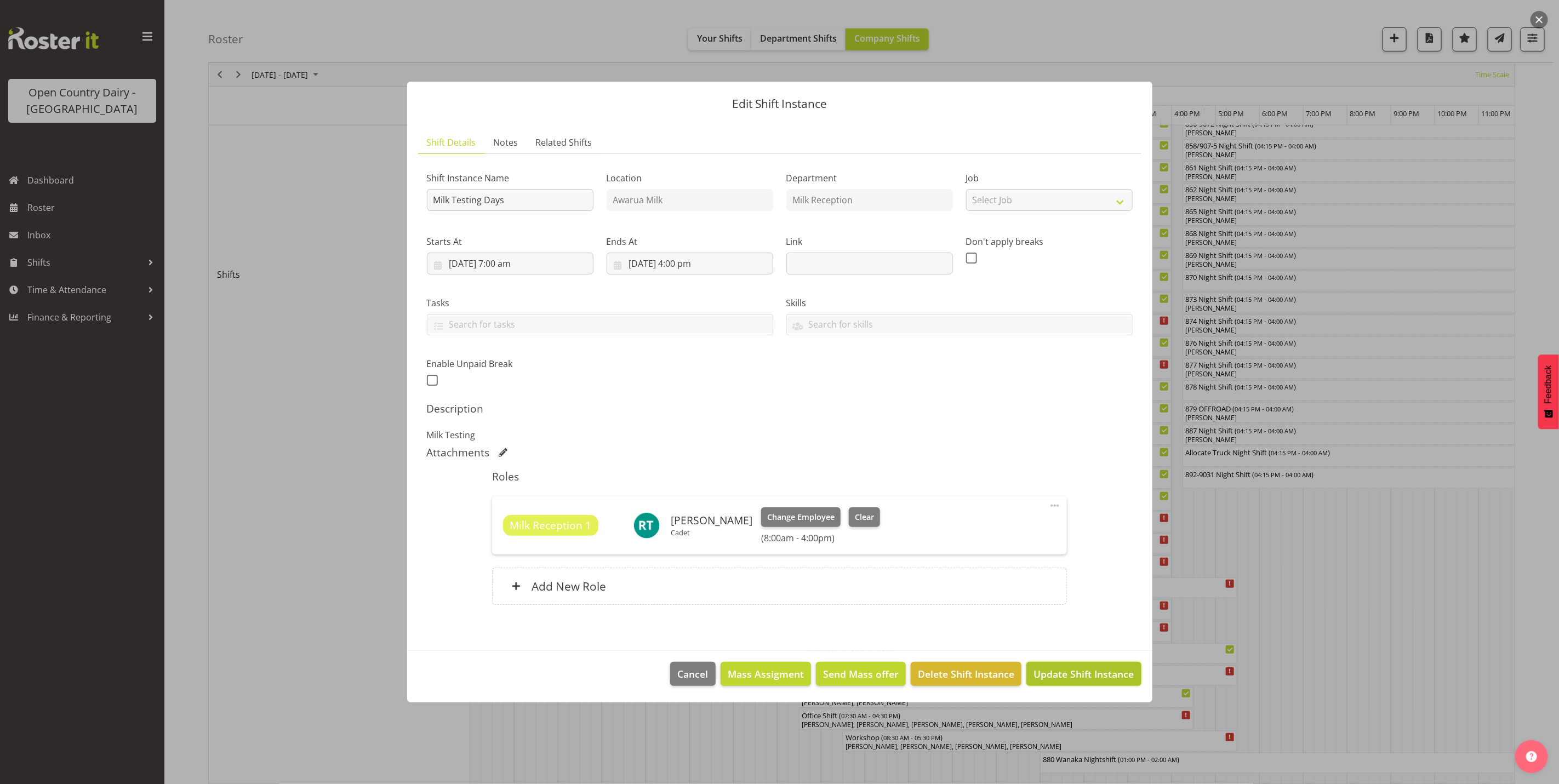
click at [1091, 674] on span "Update Shift Instance" at bounding box center [1083, 674] width 100 height 14
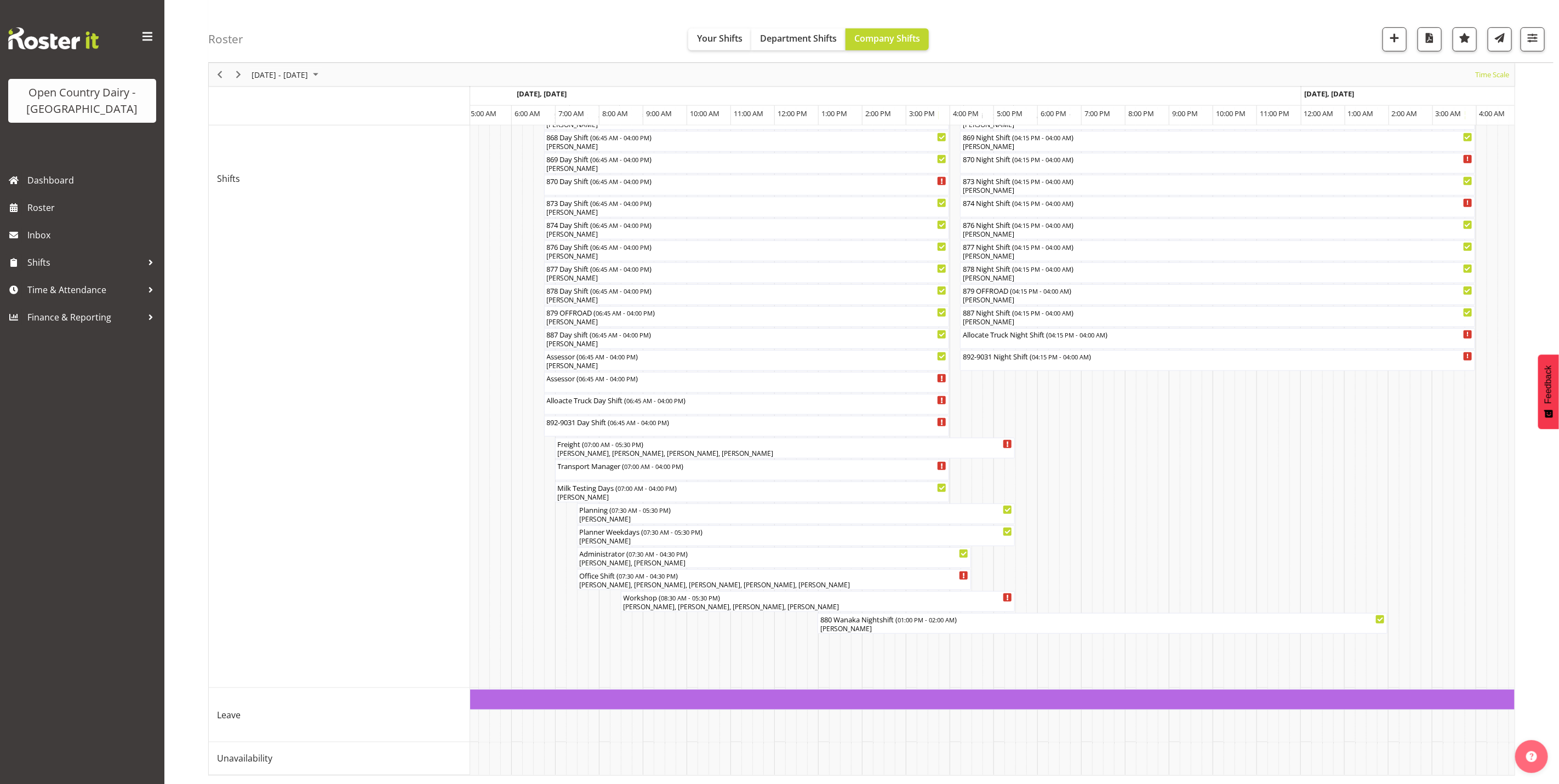
scroll to position [0, 1412]
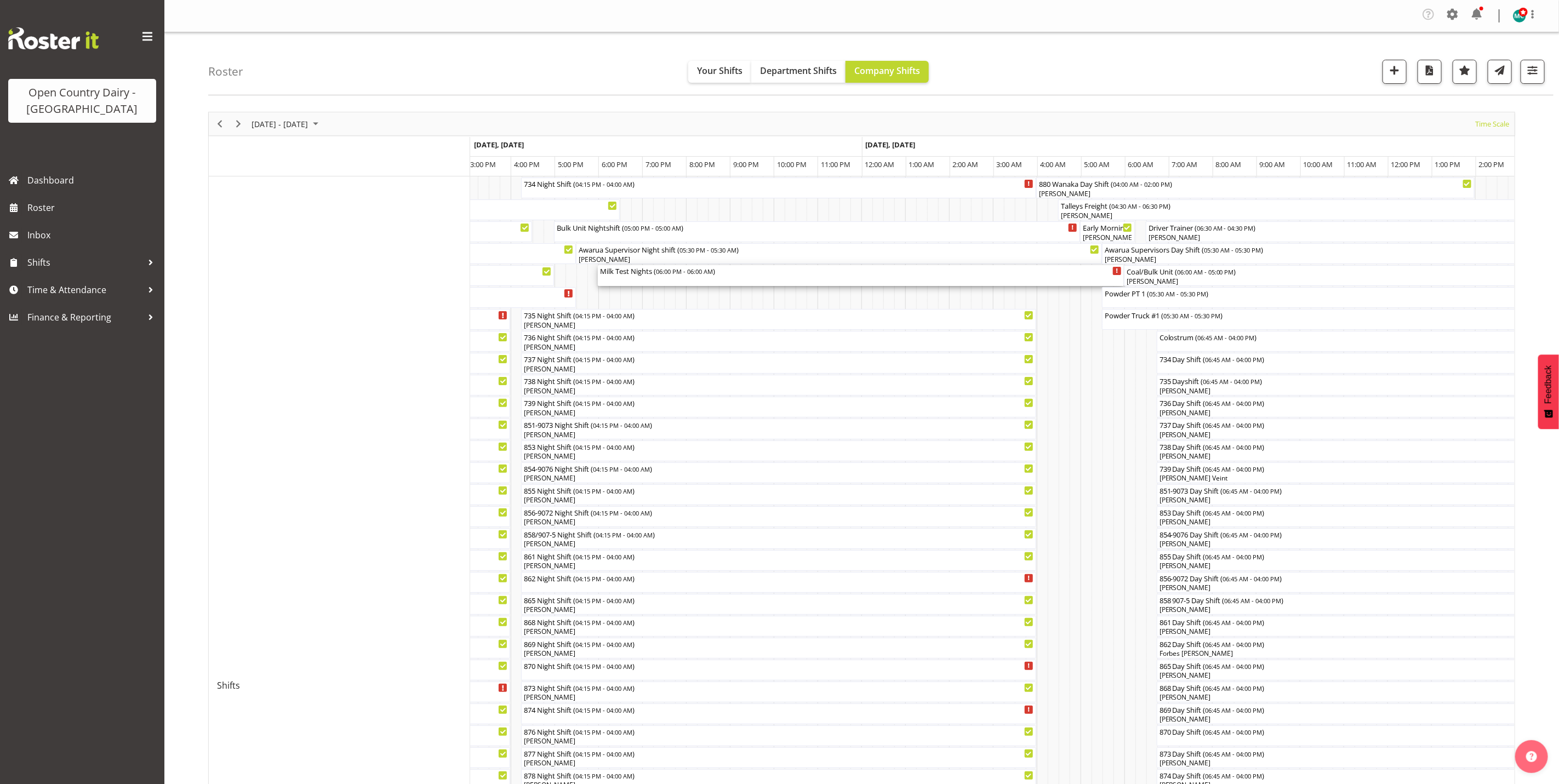
click at [655, 277] on div "Milk Test Nights ( 06:00 PM - 06:00 AM )" at bounding box center [860, 275] width 521 height 21
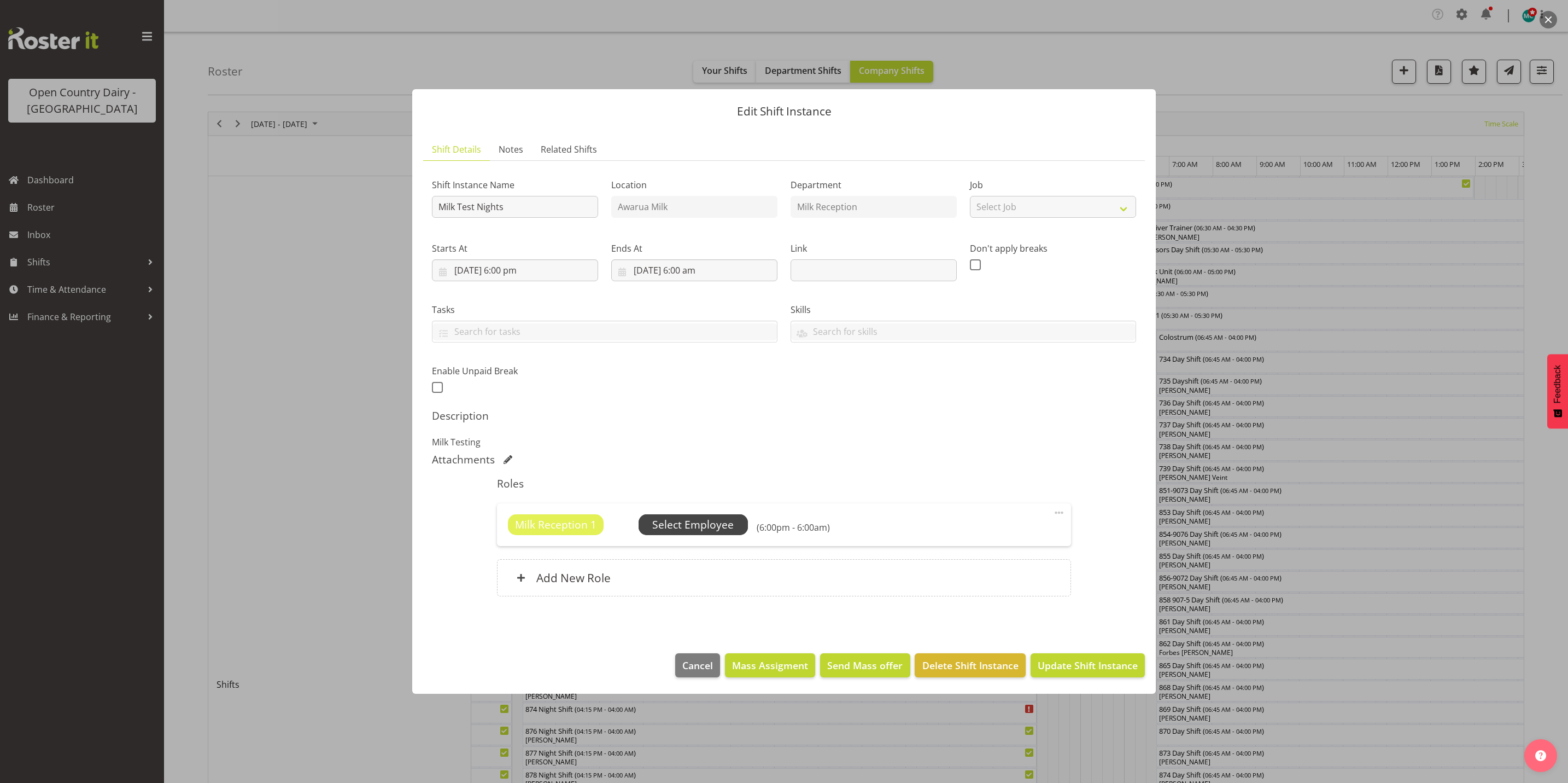
click at [691, 517] on span "Select Employee" at bounding box center [692, 524] width 81 height 16
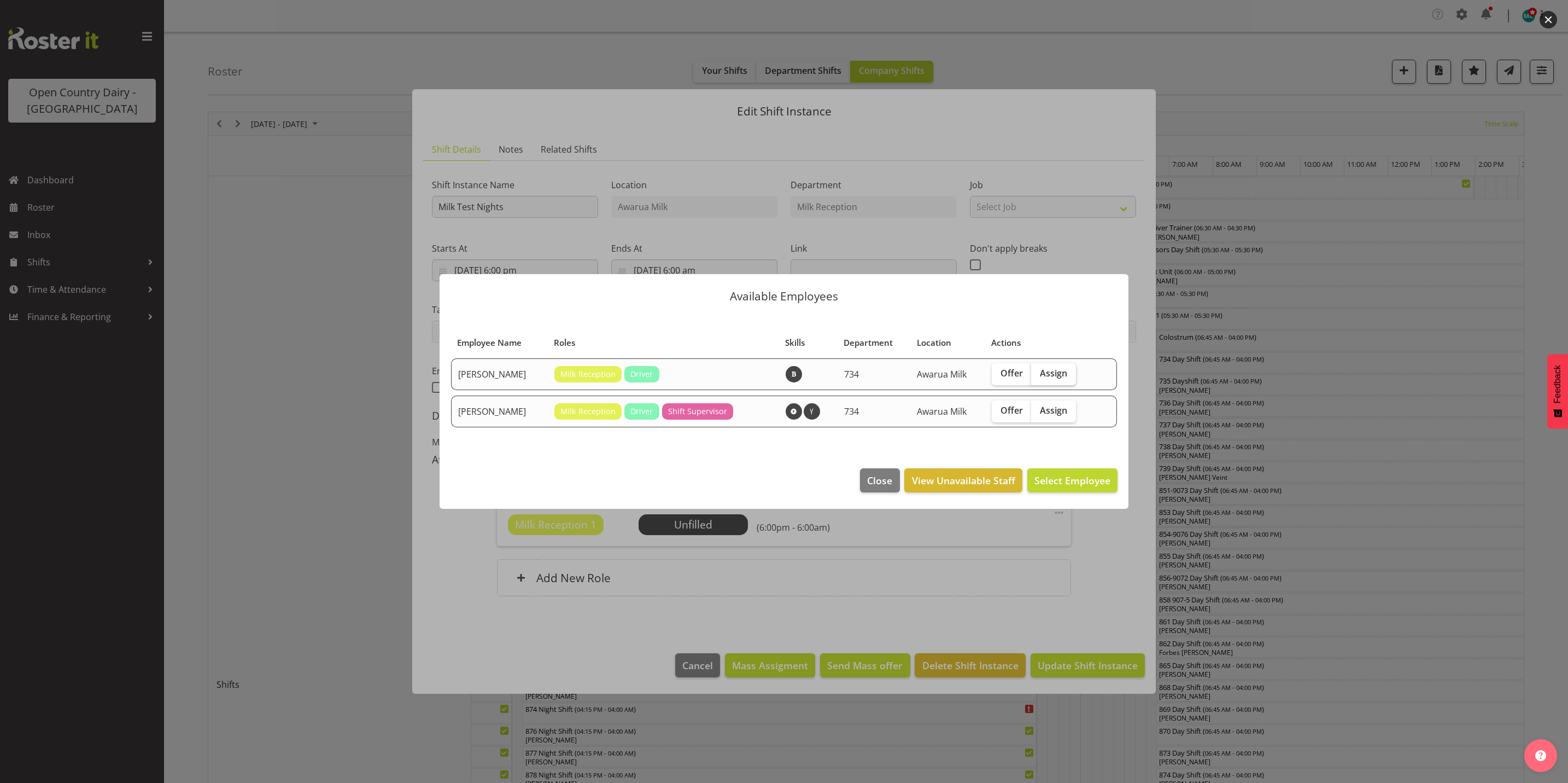
click at [1043, 370] on span "Assign" at bounding box center [1053, 373] width 27 height 11
click at [1038, 370] on input "Assign" at bounding box center [1035, 374] width 7 height 7
checkbox input "true"
click at [1069, 484] on span "Assign [PERSON_NAME]" at bounding box center [1055, 480] width 110 height 13
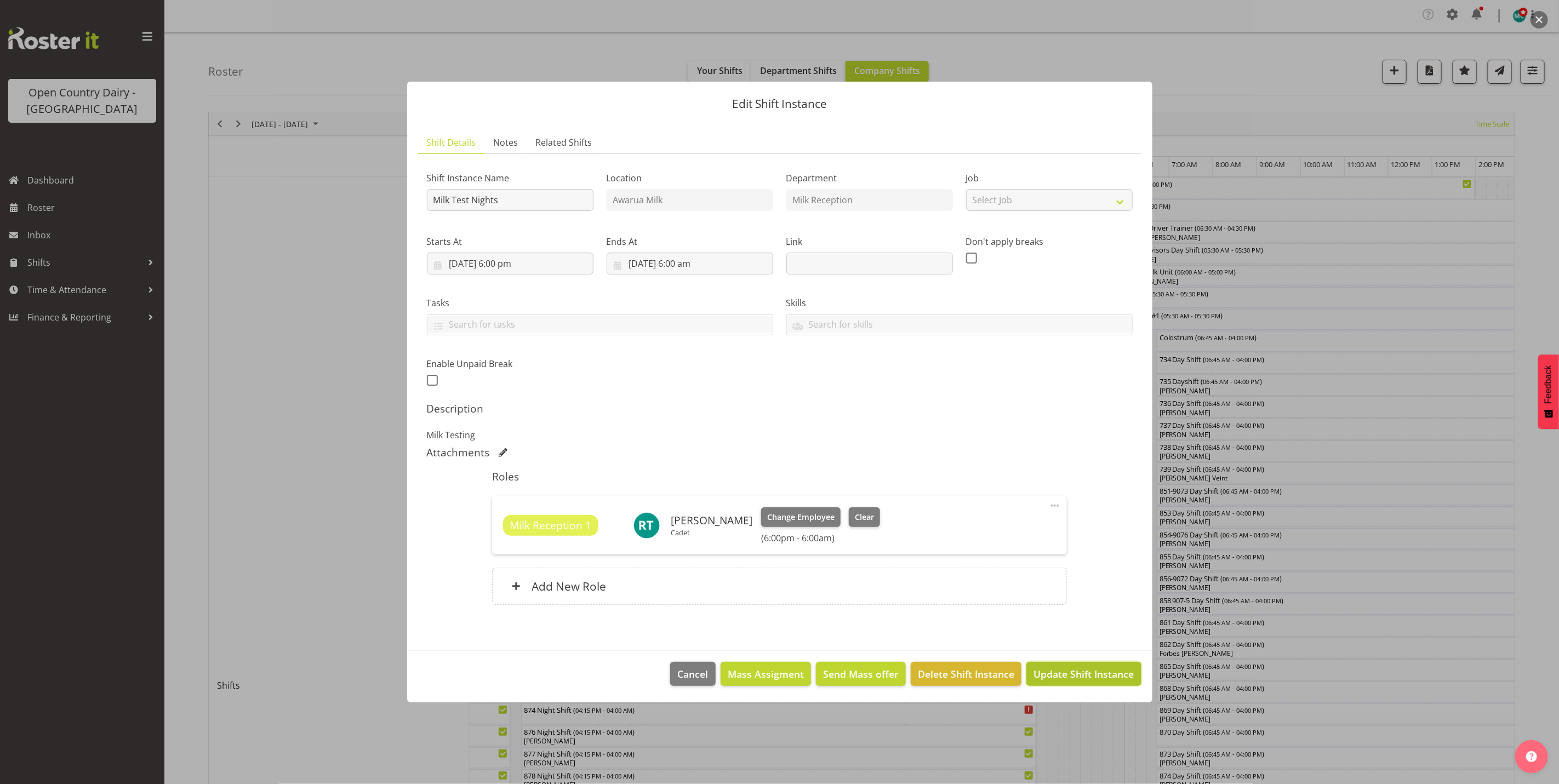
click at [1083, 675] on span "Update Shift Instance" at bounding box center [1083, 674] width 100 height 14
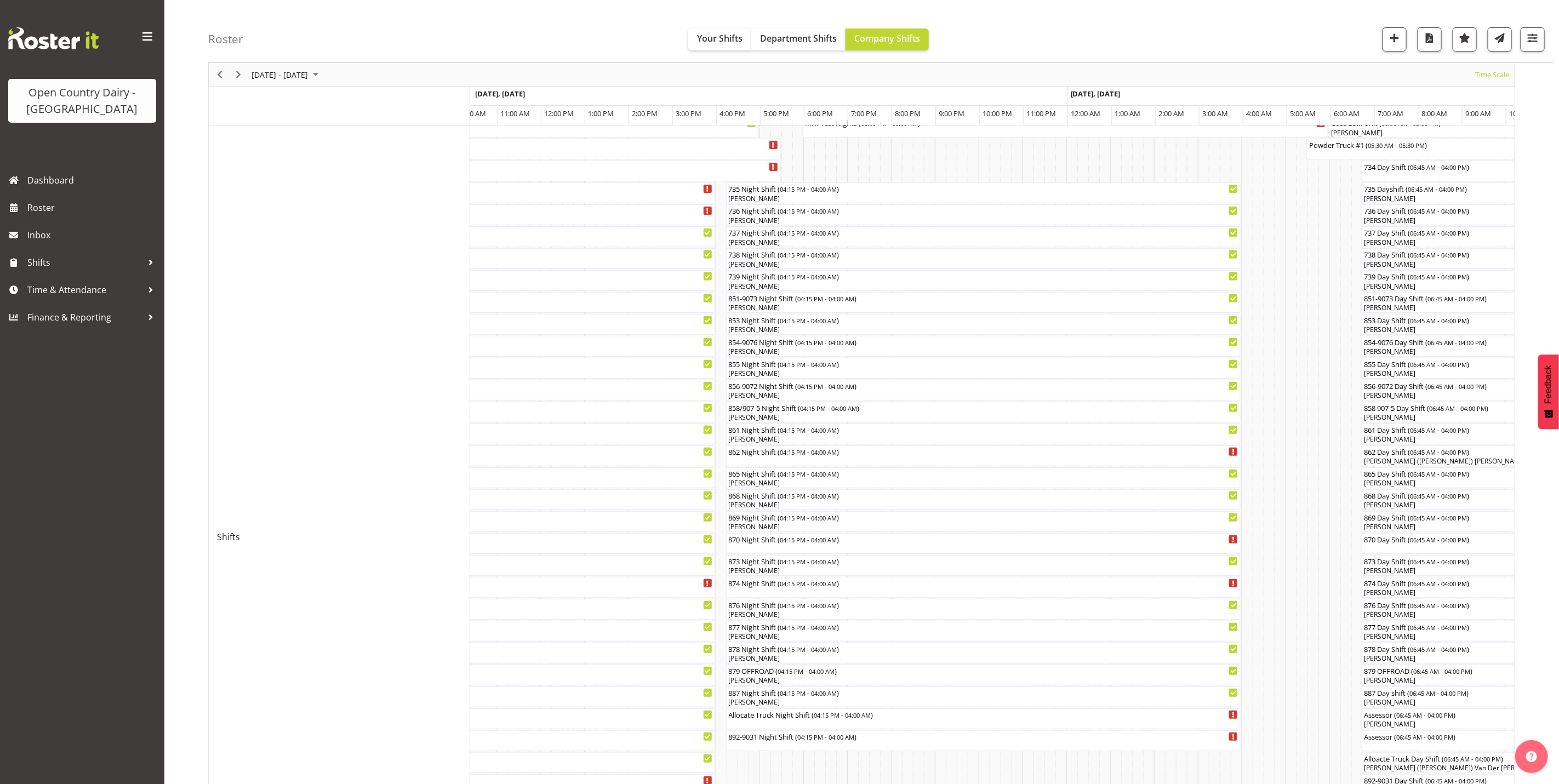
scroll to position [27, 0]
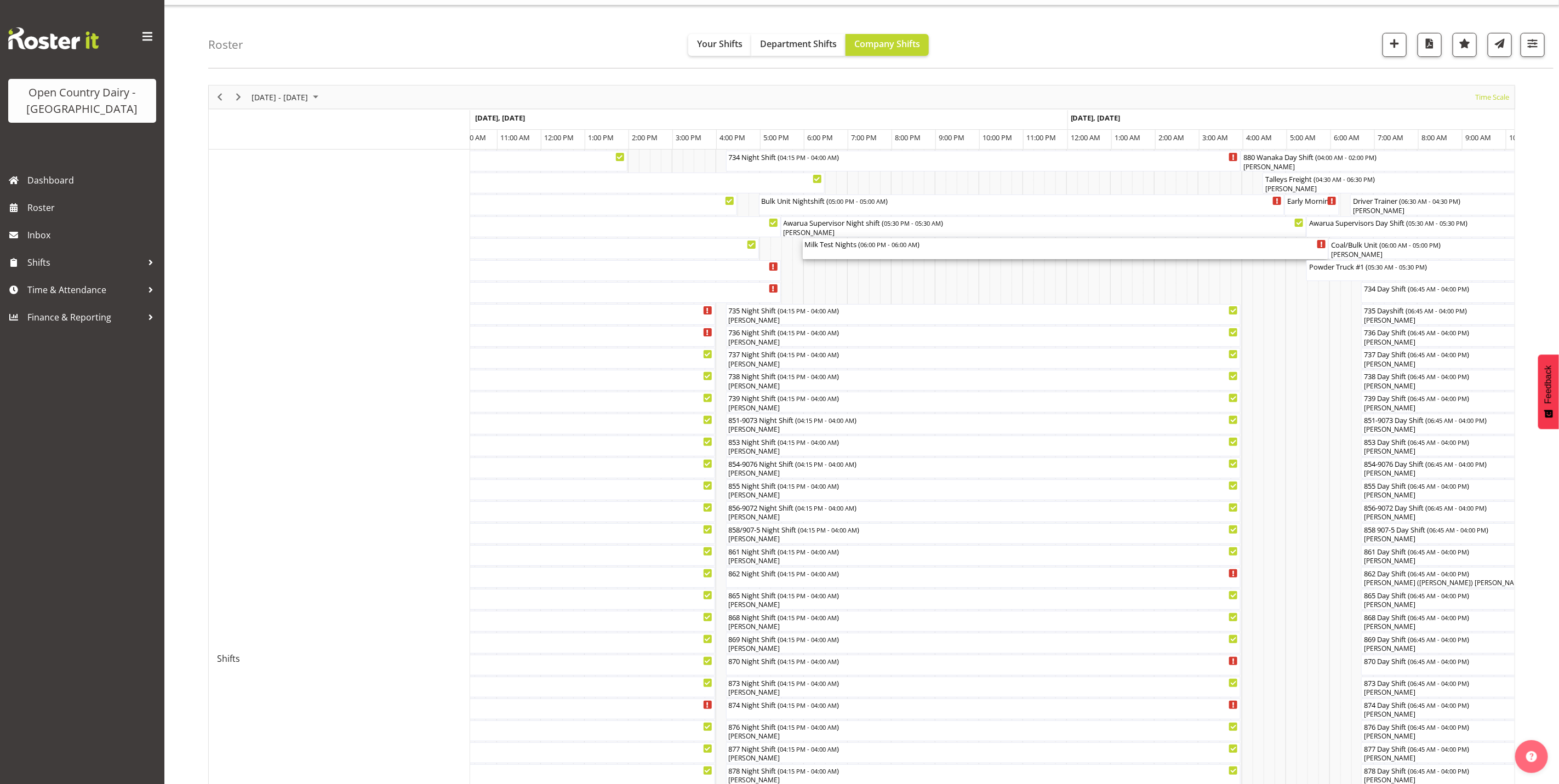
click at [848, 254] on div "Milk Test Nights ( 06:00 PM - 06:00 AM )" at bounding box center [1065, 249] width 521 height 21
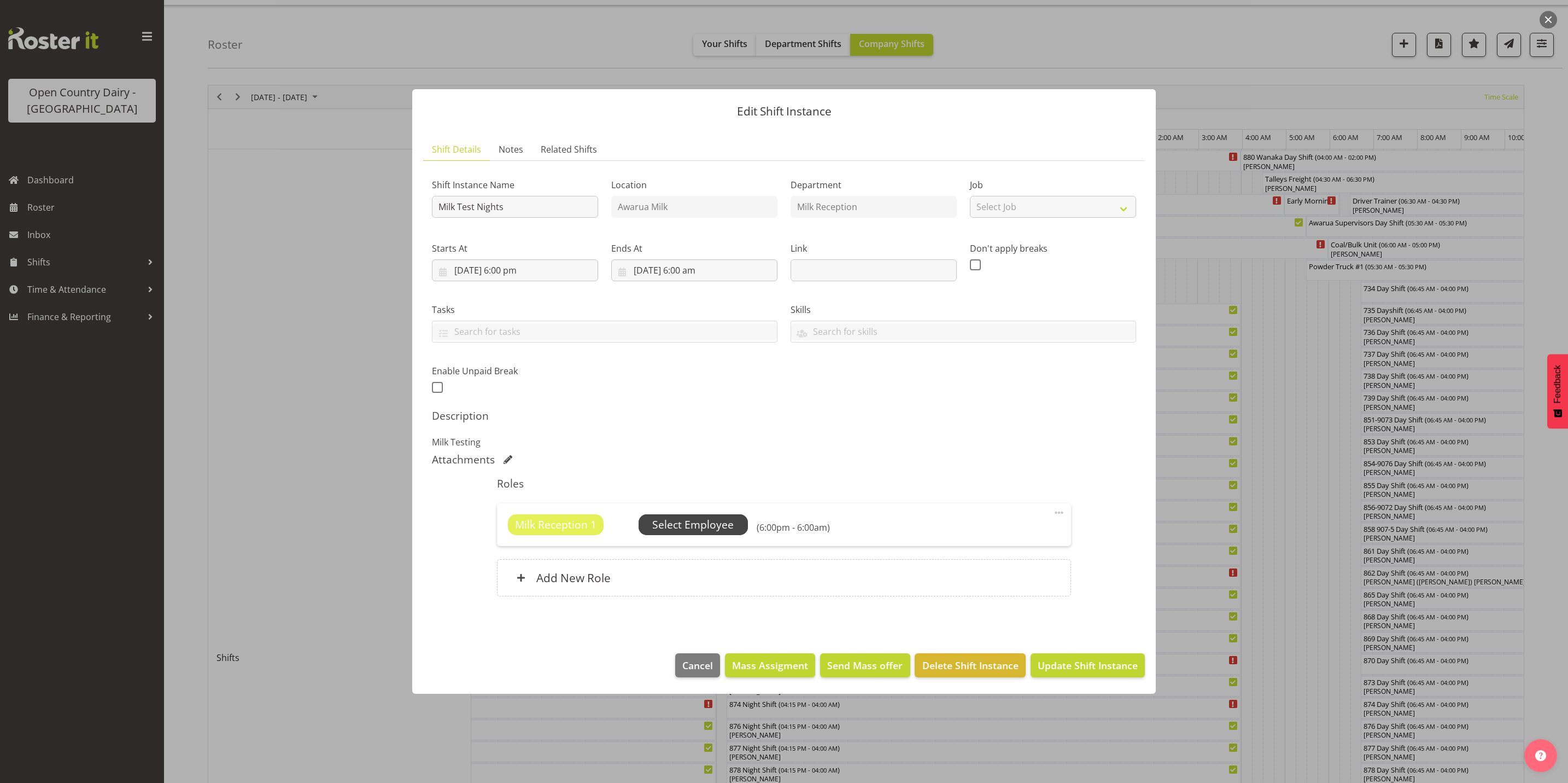
click at [696, 532] on span "Select Employee" at bounding box center [692, 524] width 81 height 16
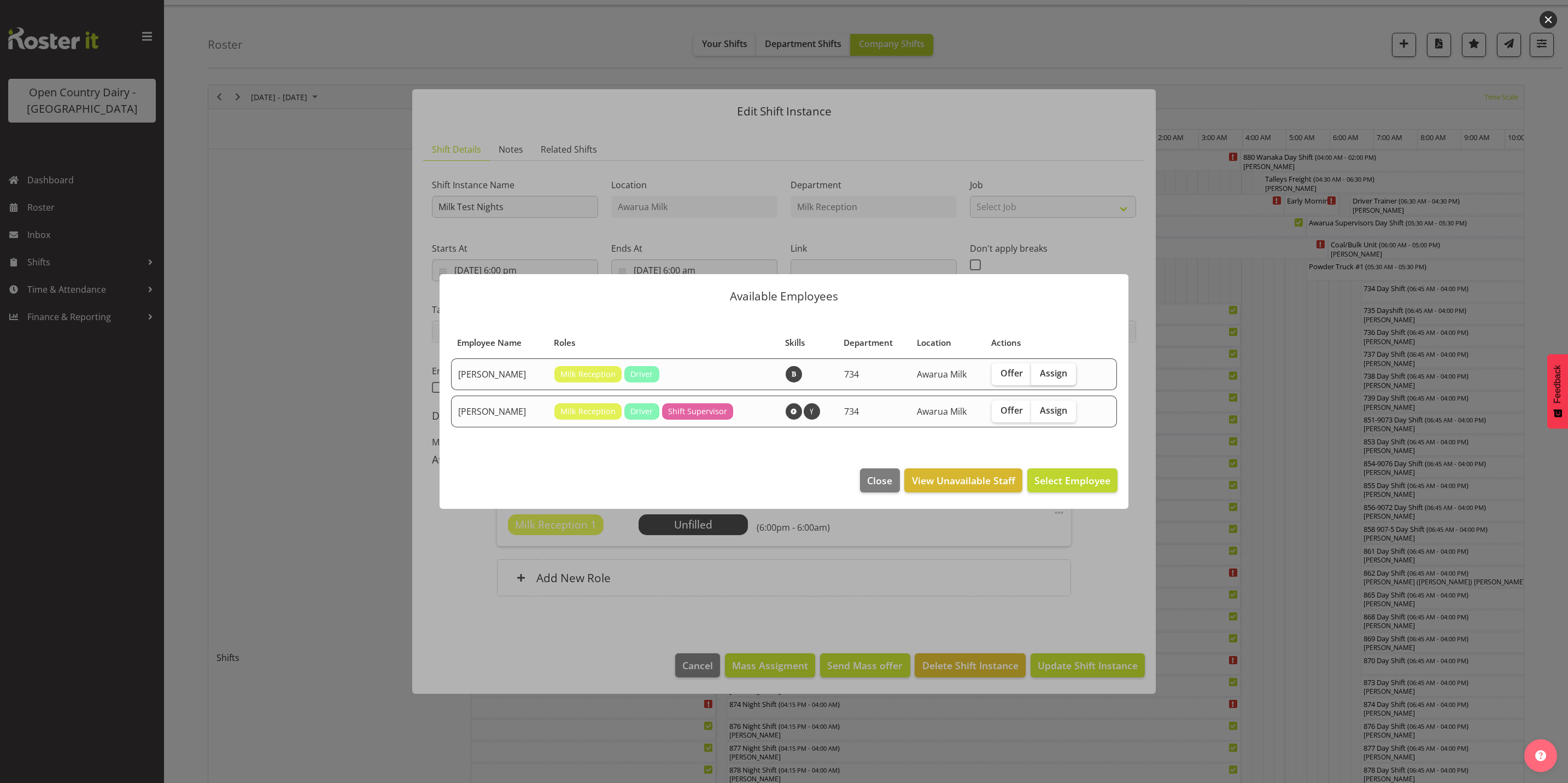
click at [1047, 370] on span "Assign" at bounding box center [1053, 373] width 27 height 11
click at [1038, 370] on input "Assign" at bounding box center [1035, 374] width 7 height 7
checkbox input "true"
click at [1060, 488] on button "Assign [PERSON_NAME]" at bounding box center [1054, 480] width 124 height 24
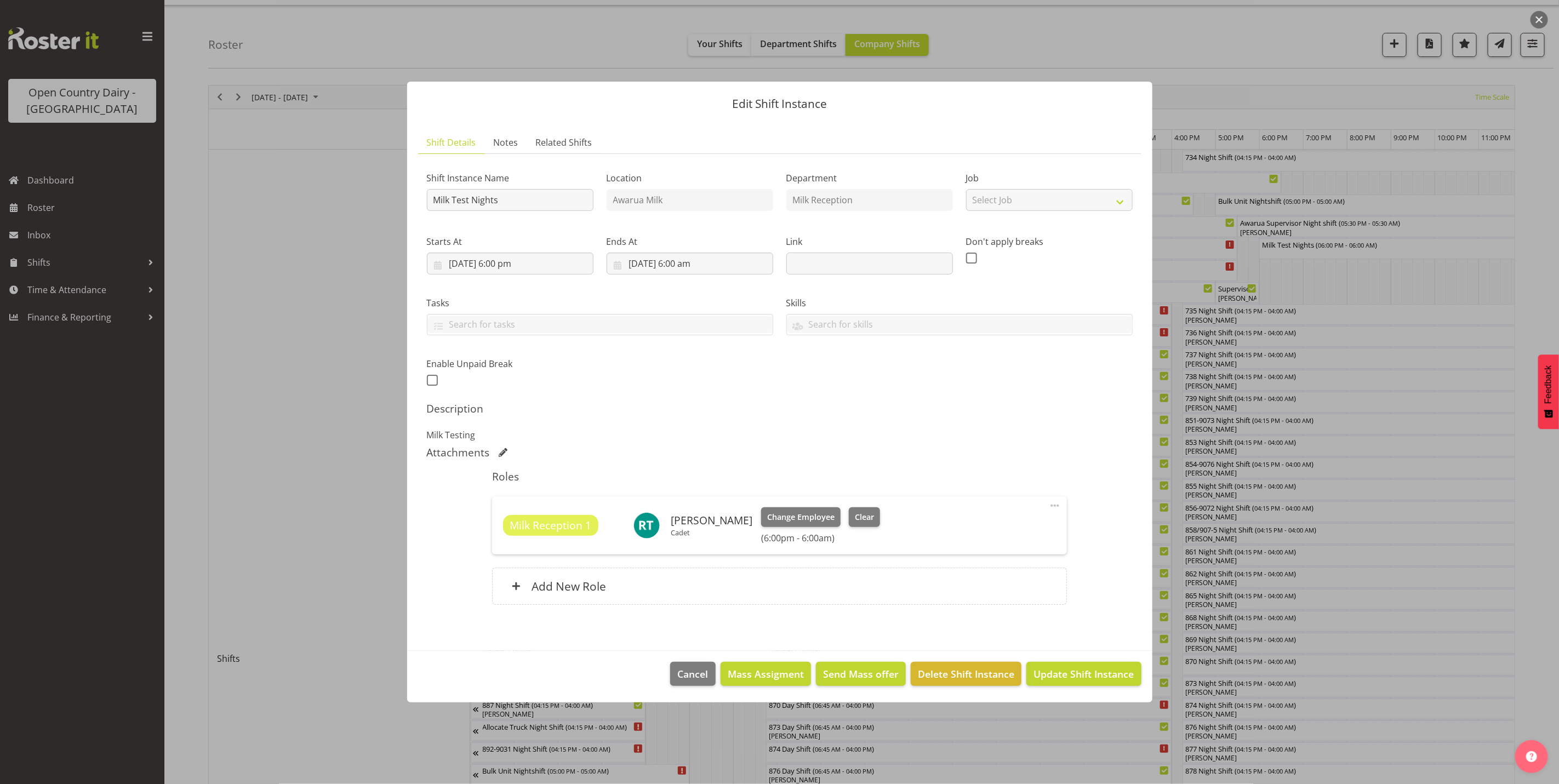
scroll to position [0, 2559]
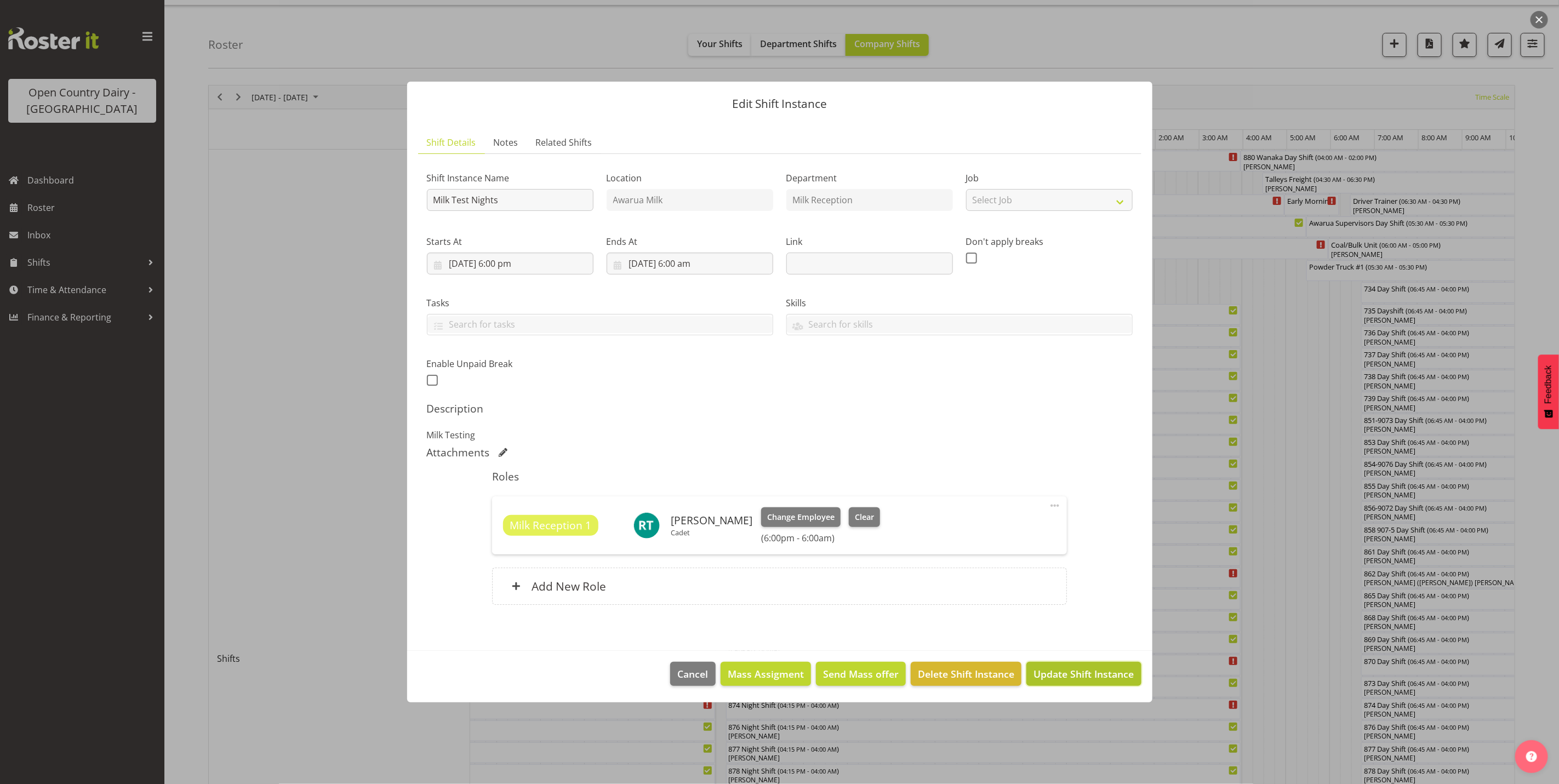
click at [1068, 681] on span "Update Shift Instance" at bounding box center [1083, 674] width 100 height 14
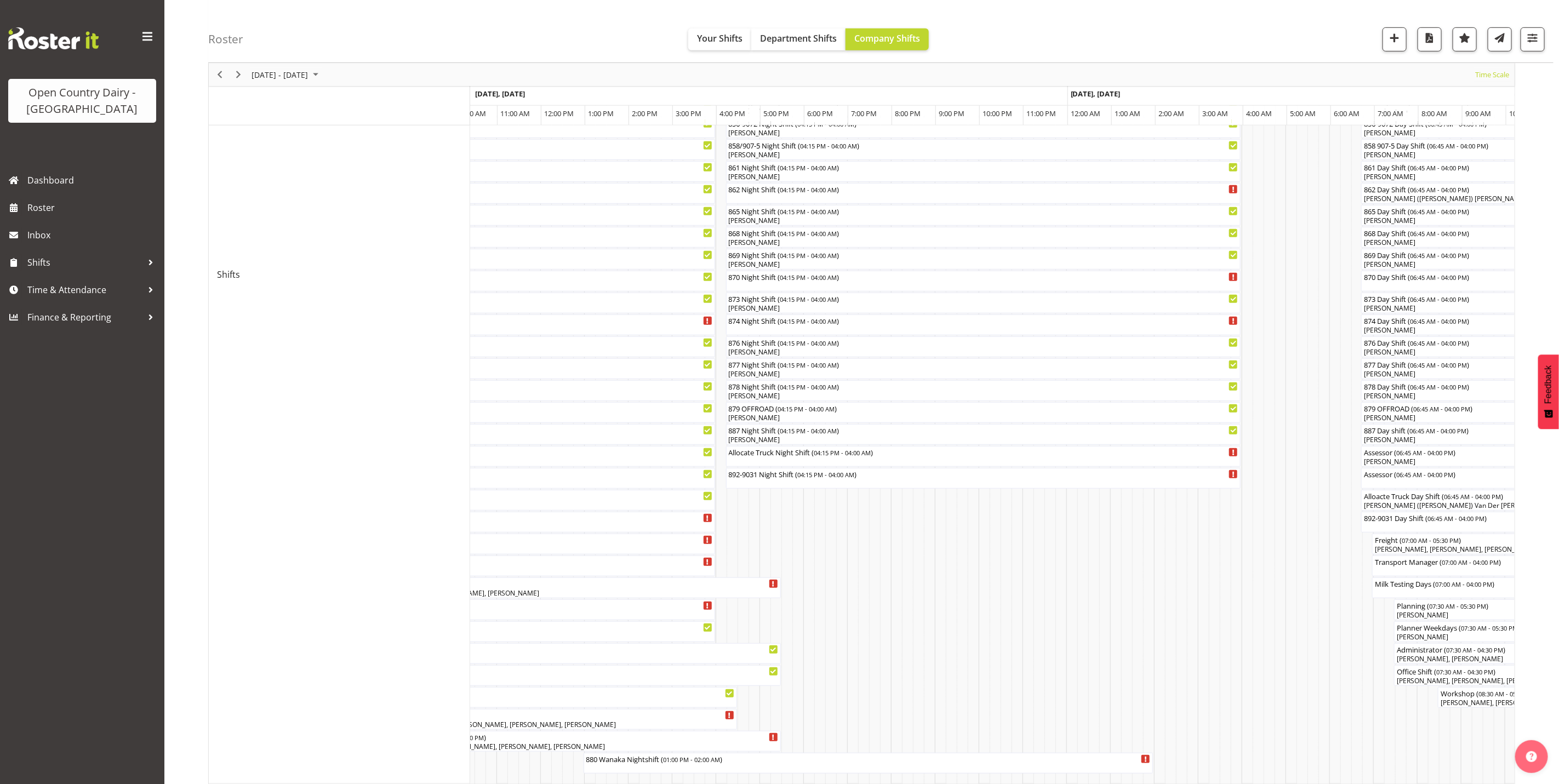
scroll to position [520, 0]
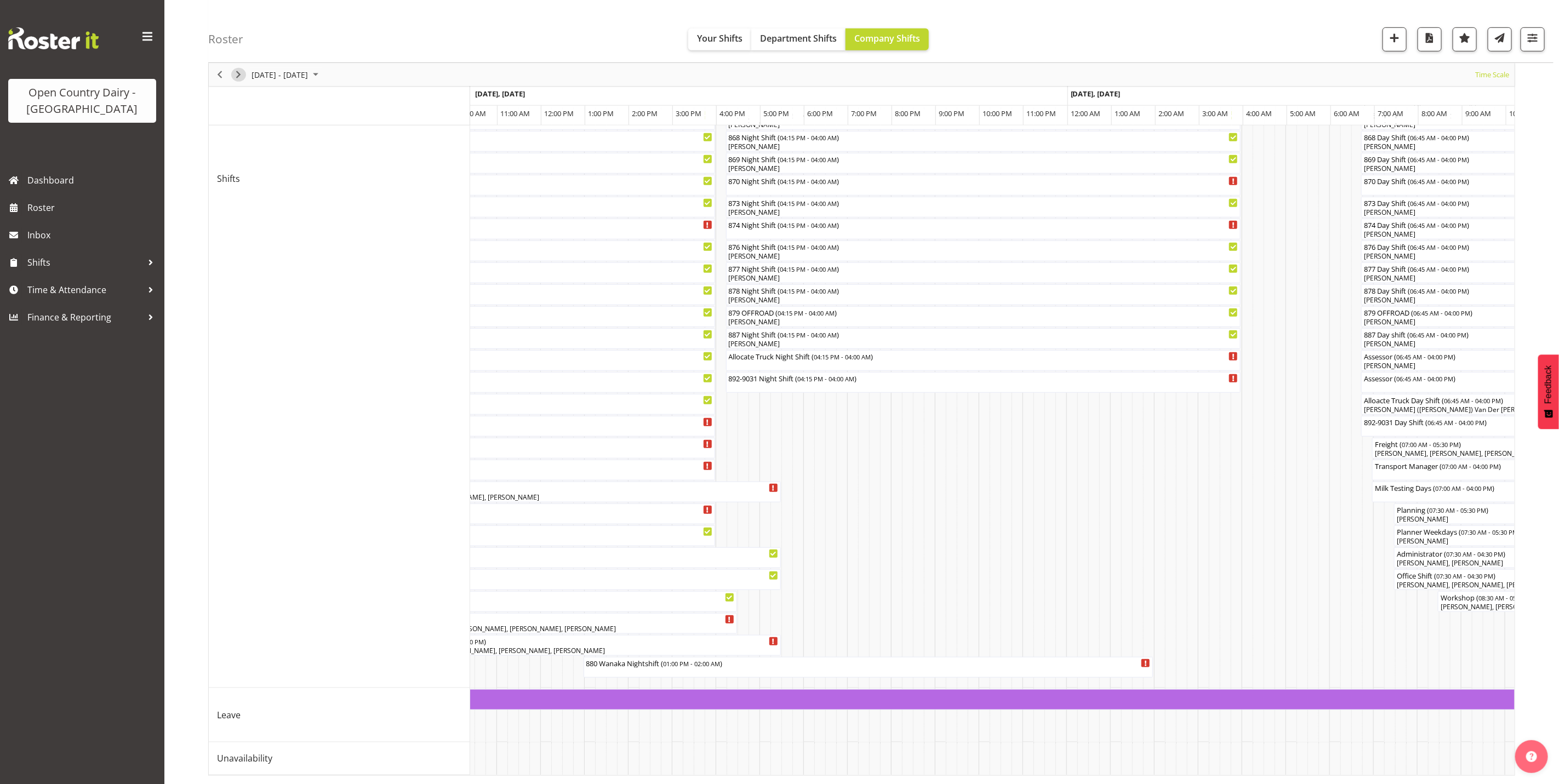
drag, startPoint x: 240, startPoint y: 76, endPoint x: 245, endPoint y: 87, distance: 12.1
click at [240, 76] on span "Next" at bounding box center [239, 75] width 13 height 14
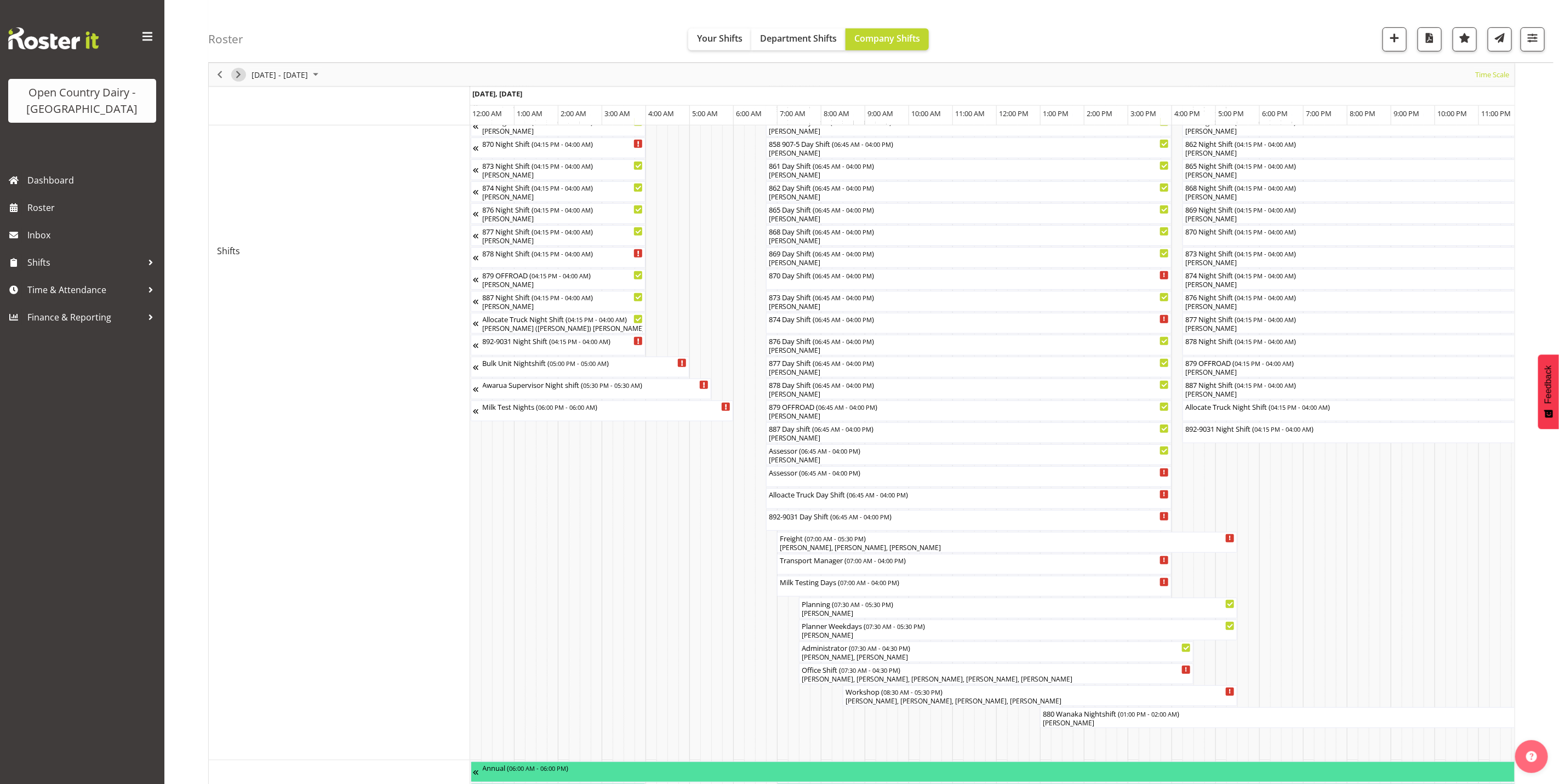
scroll to position [563, 0]
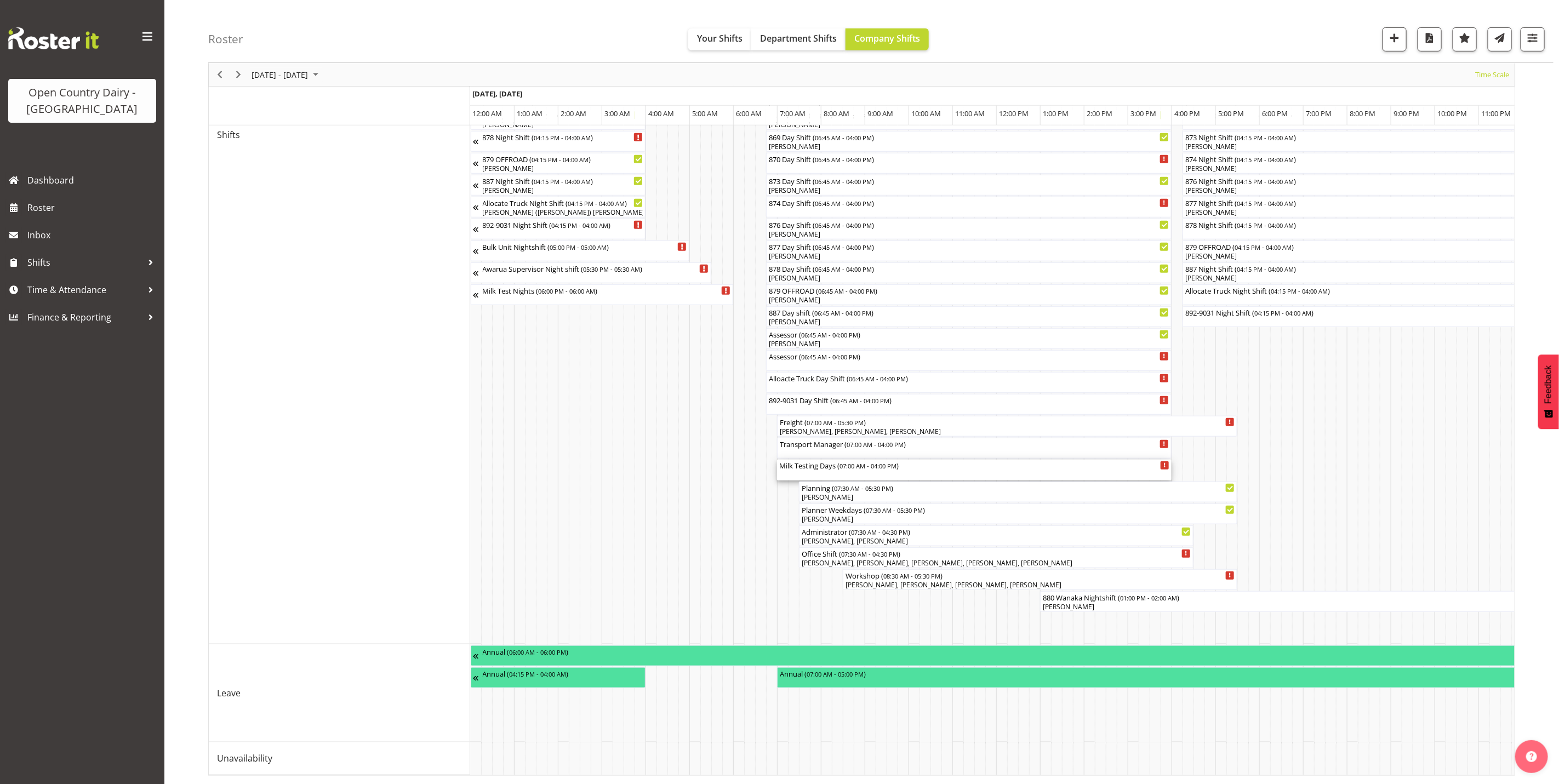
click at [838, 460] on div "Milk Testing Days ( 07:00 AM - 04:00 PM )" at bounding box center [974, 470] width 390 height 21
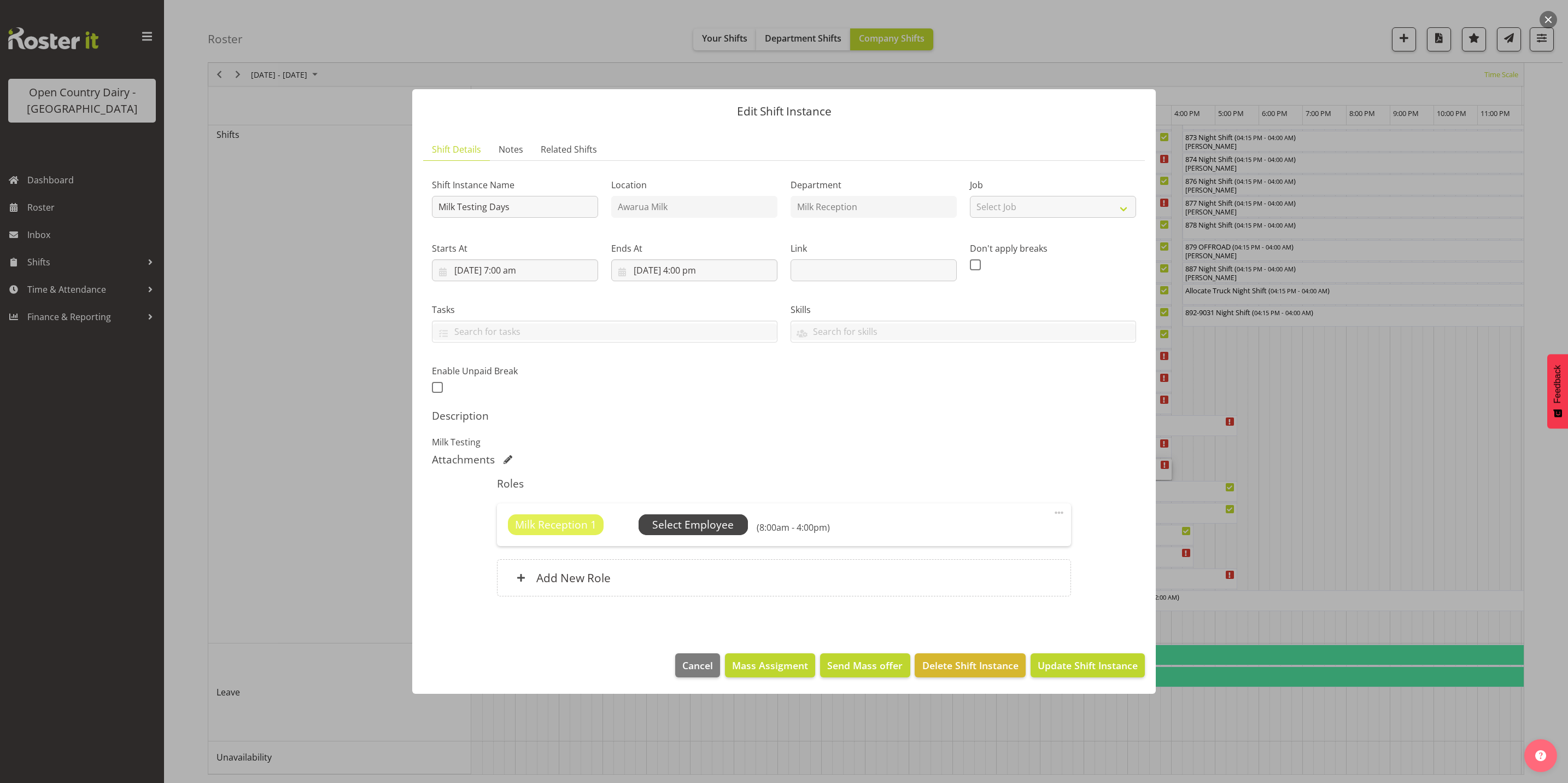
click at [693, 527] on span "Select Employee" at bounding box center [692, 524] width 81 height 16
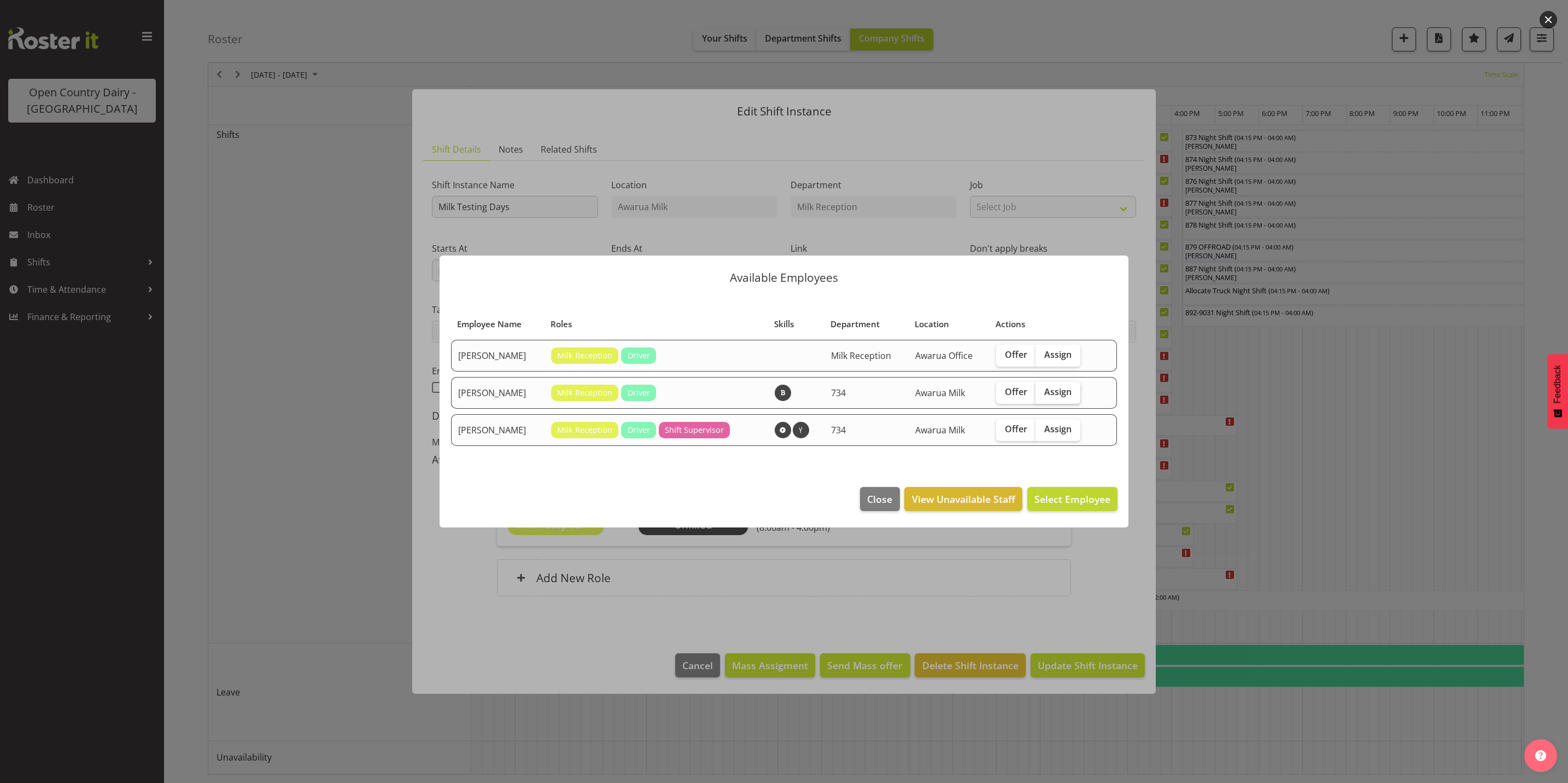
click at [1064, 392] on span "Assign" at bounding box center [1057, 392] width 27 height 11
click at [1042, 392] on input "Assign" at bounding box center [1039, 392] width 7 height 7
checkbox input "true"
click at [1067, 502] on span "Assign [PERSON_NAME]" at bounding box center [1055, 499] width 110 height 13
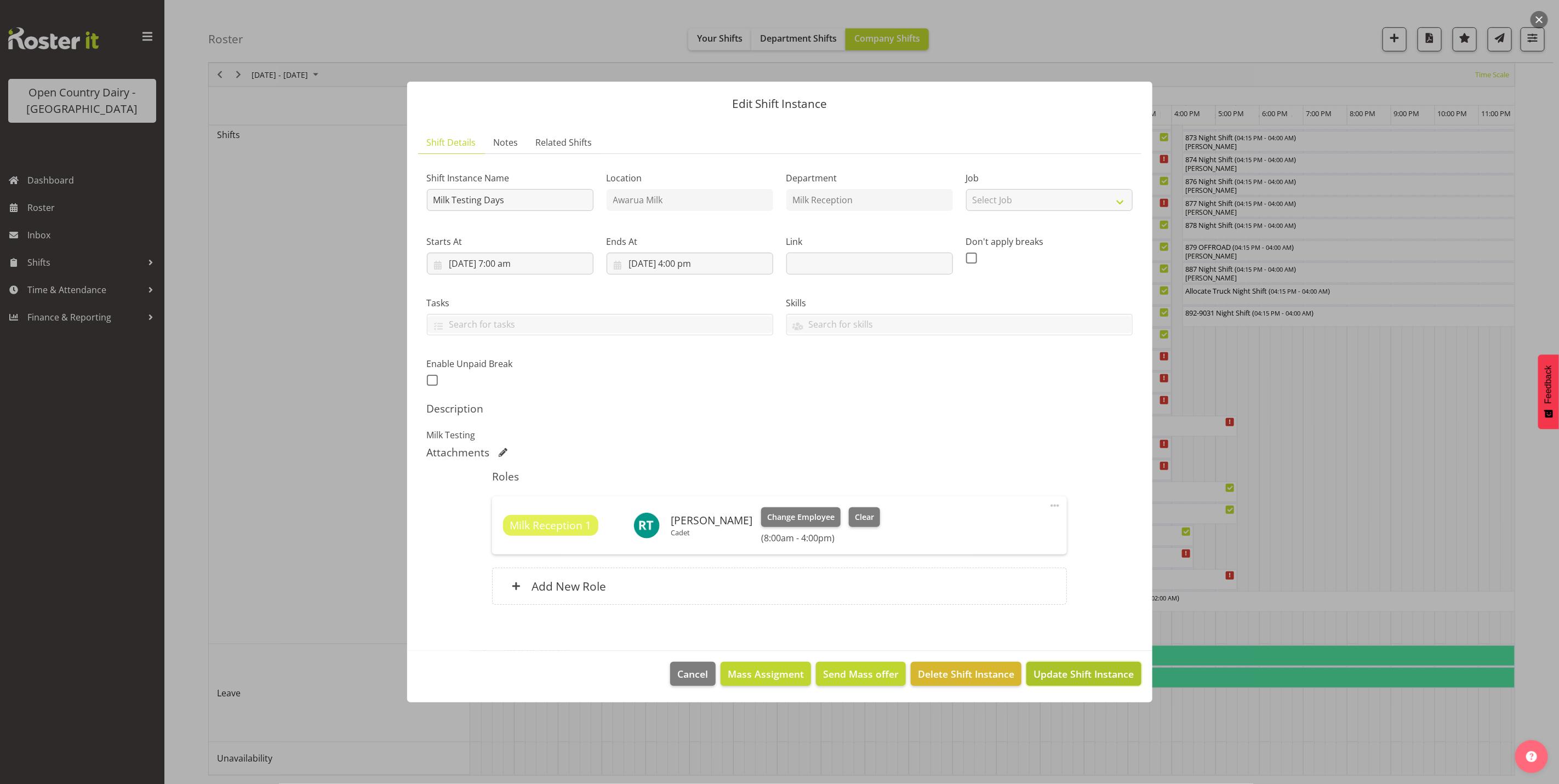
click at [1080, 669] on span "Update Shift Instance" at bounding box center [1083, 674] width 100 height 14
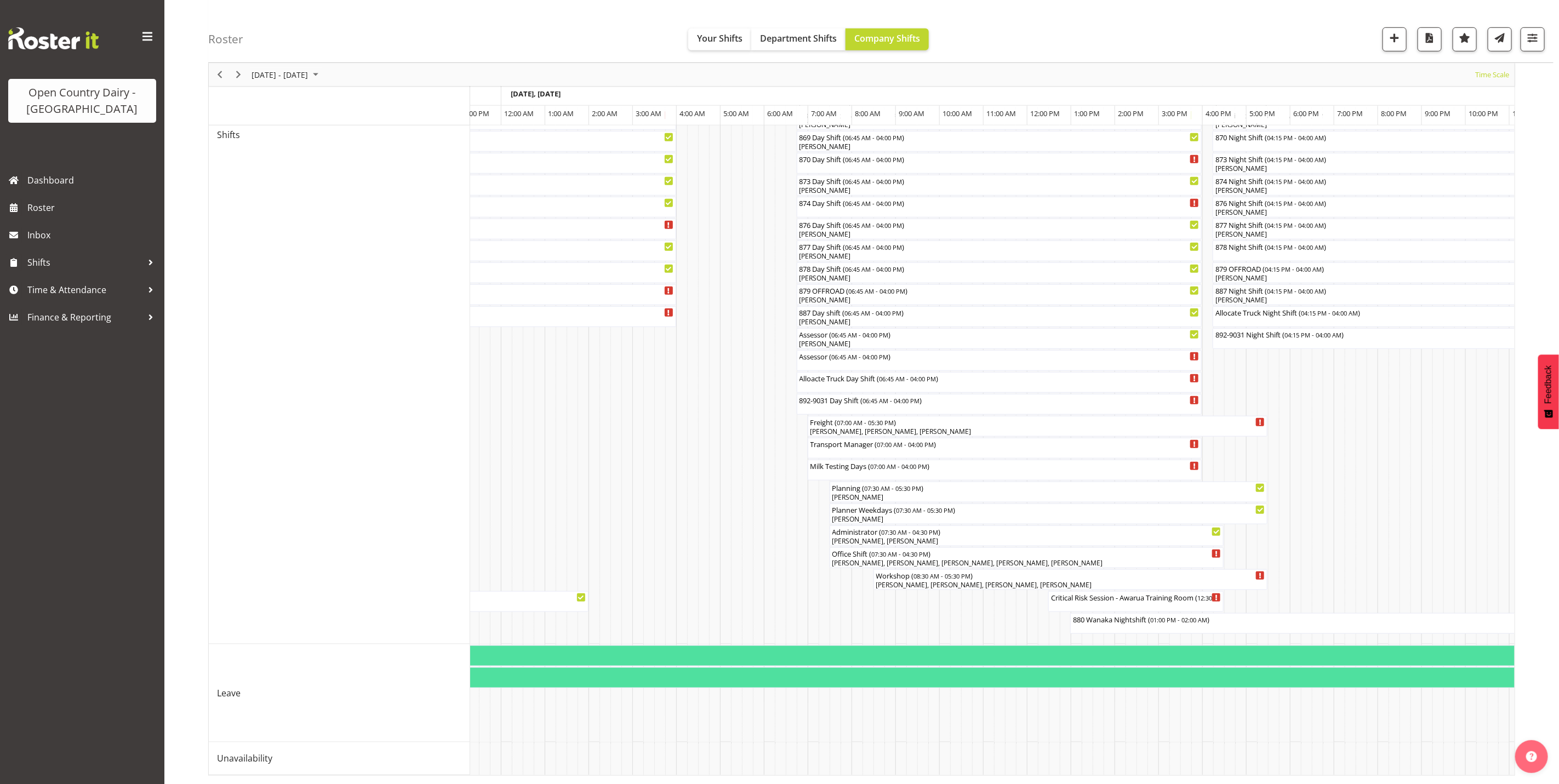
scroll to position [0, 1094]
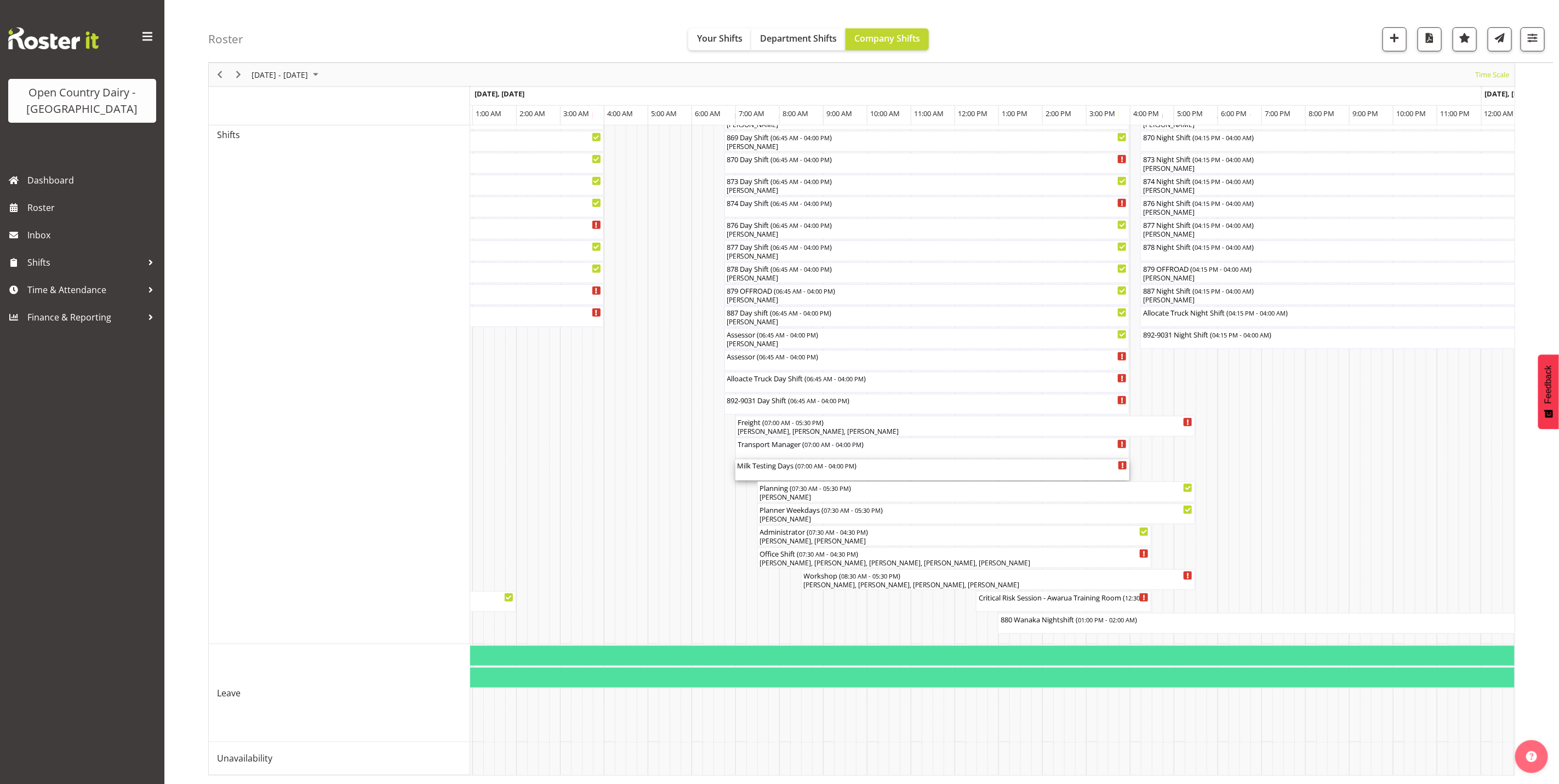
click at [786, 462] on div "Milk Testing Days ( 07:00 AM - 04:00 PM )" at bounding box center [932, 470] width 390 height 21
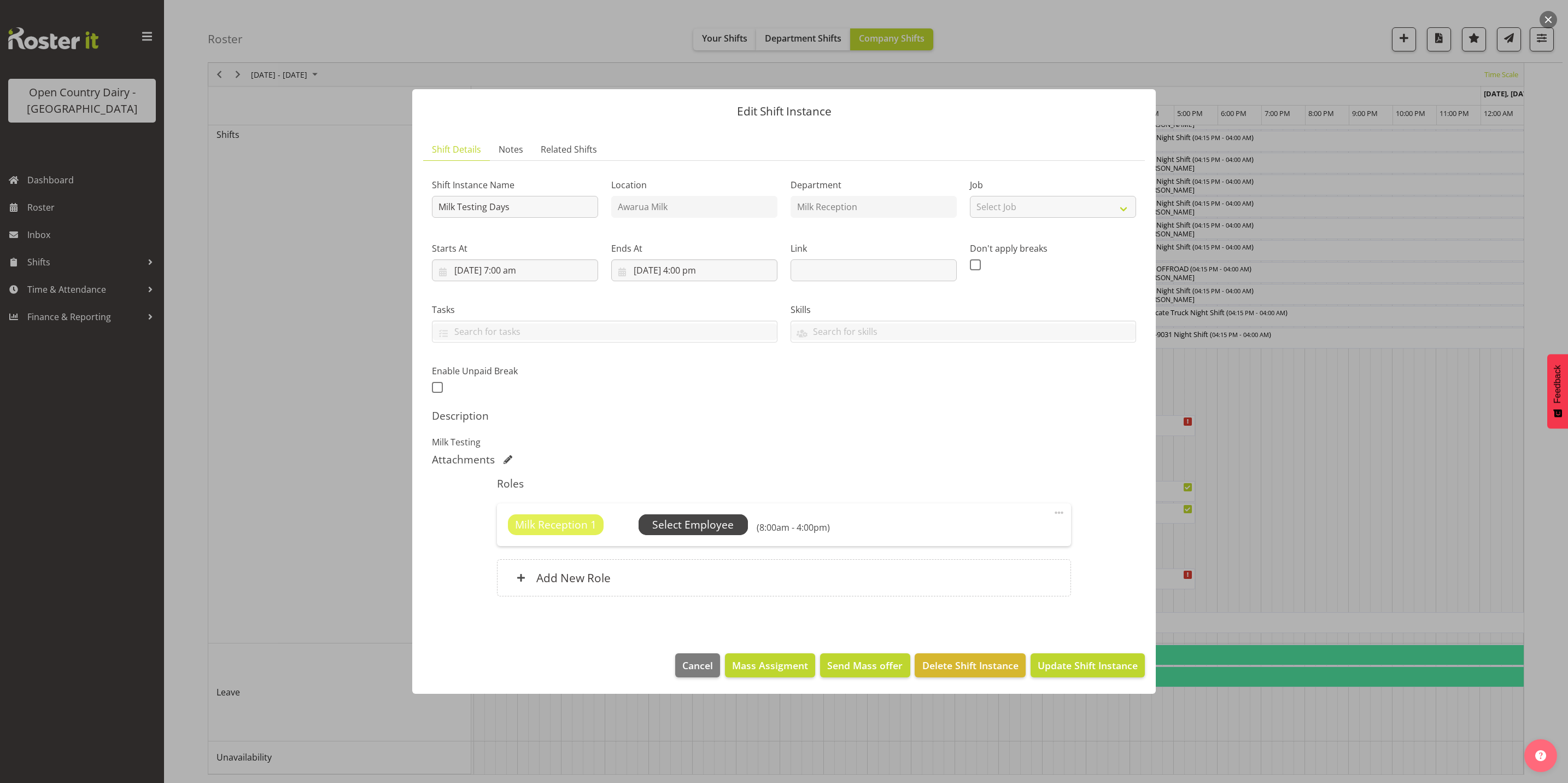
click at [696, 523] on span "Select Employee" at bounding box center [692, 524] width 81 height 16
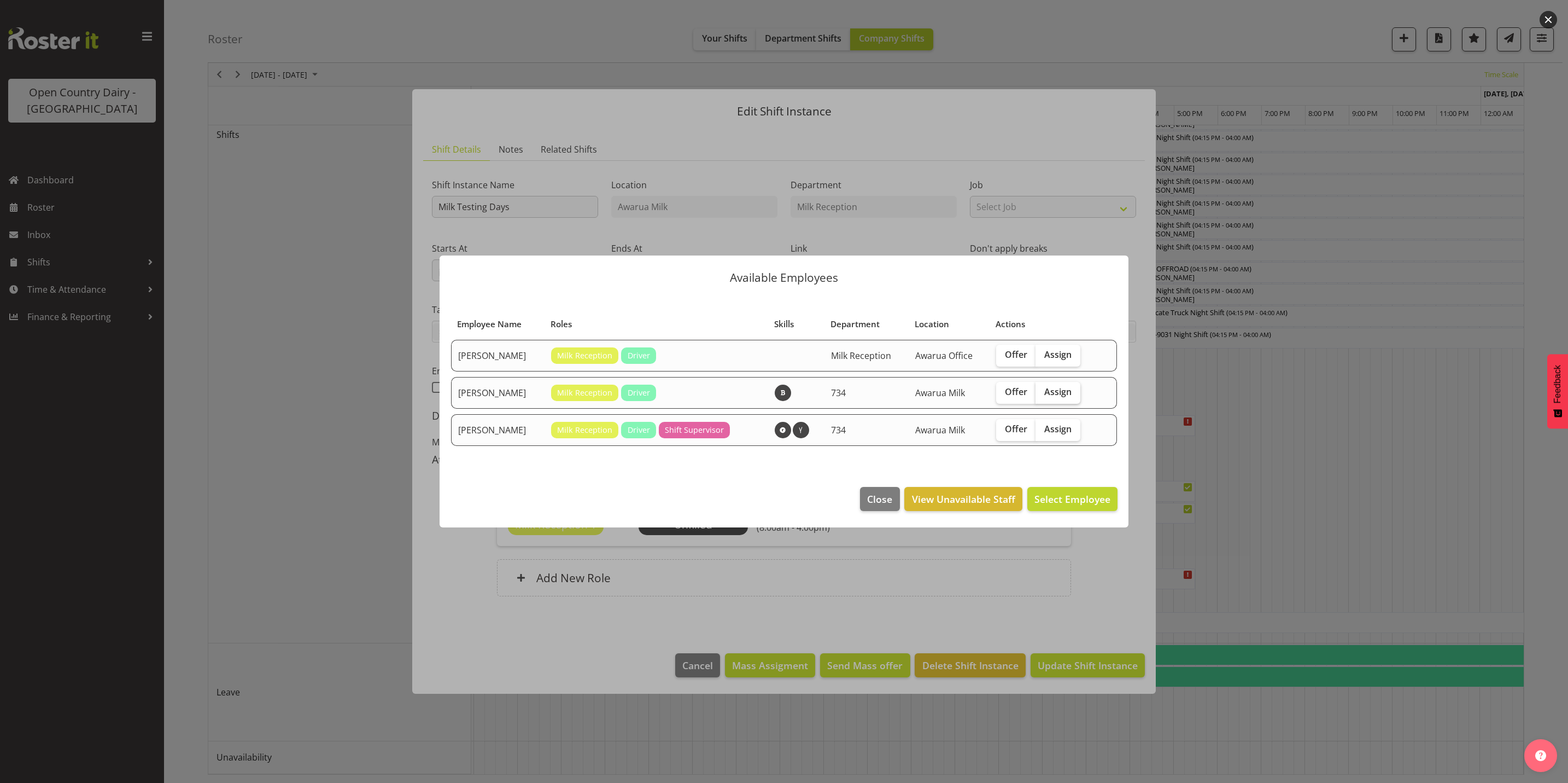
click at [1058, 392] on span "Assign" at bounding box center [1057, 392] width 27 height 11
click at [1042, 392] on input "Assign" at bounding box center [1039, 392] width 7 height 7
checkbox input "true"
click at [1067, 499] on span "Assign [PERSON_NAME]" at bounding box center [1055, 499] width 110 height 13
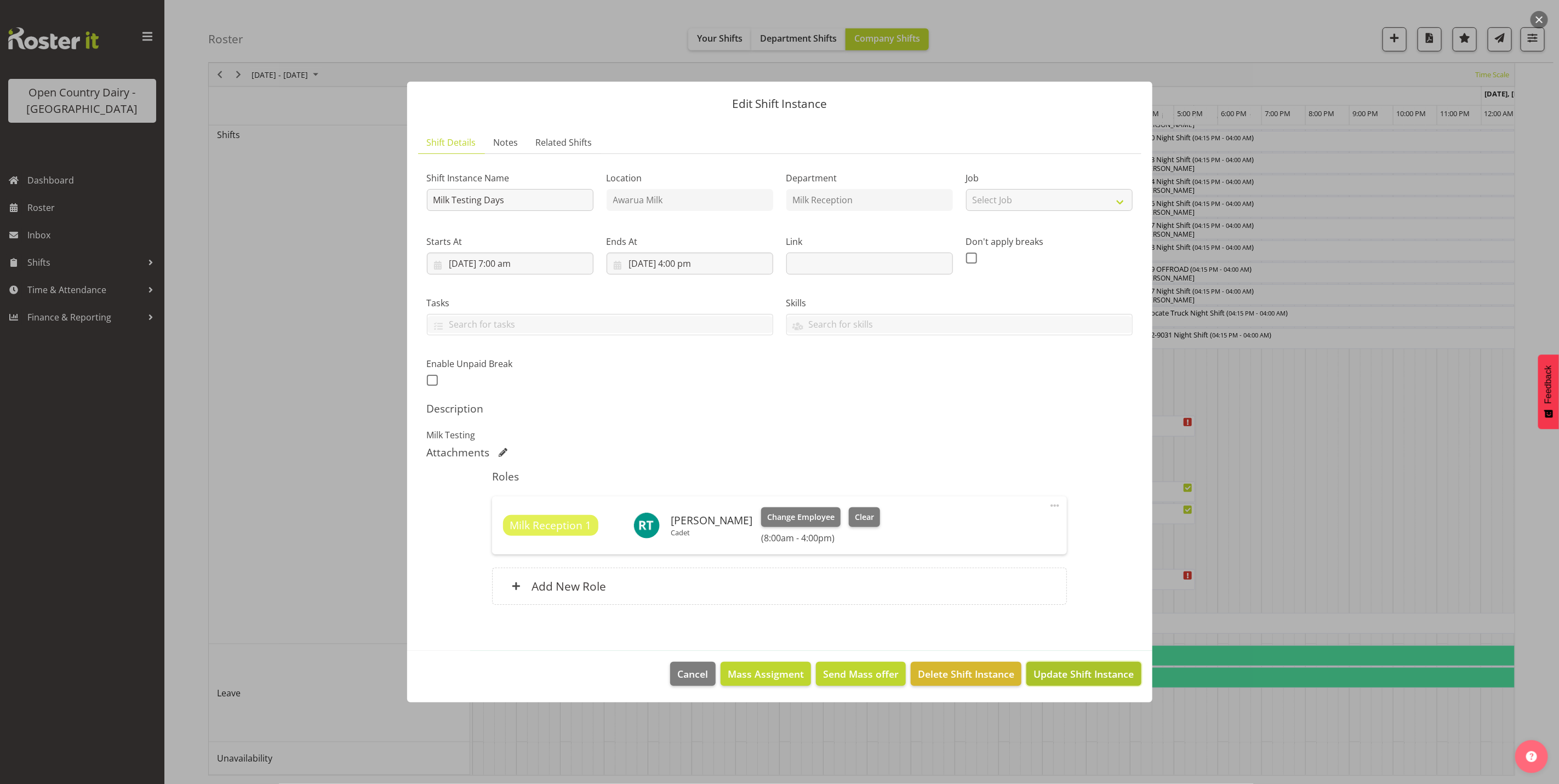
click at [1080, 673] on span "Update Shift Instance" at bounding box center [1083, 674] width 100 height 14
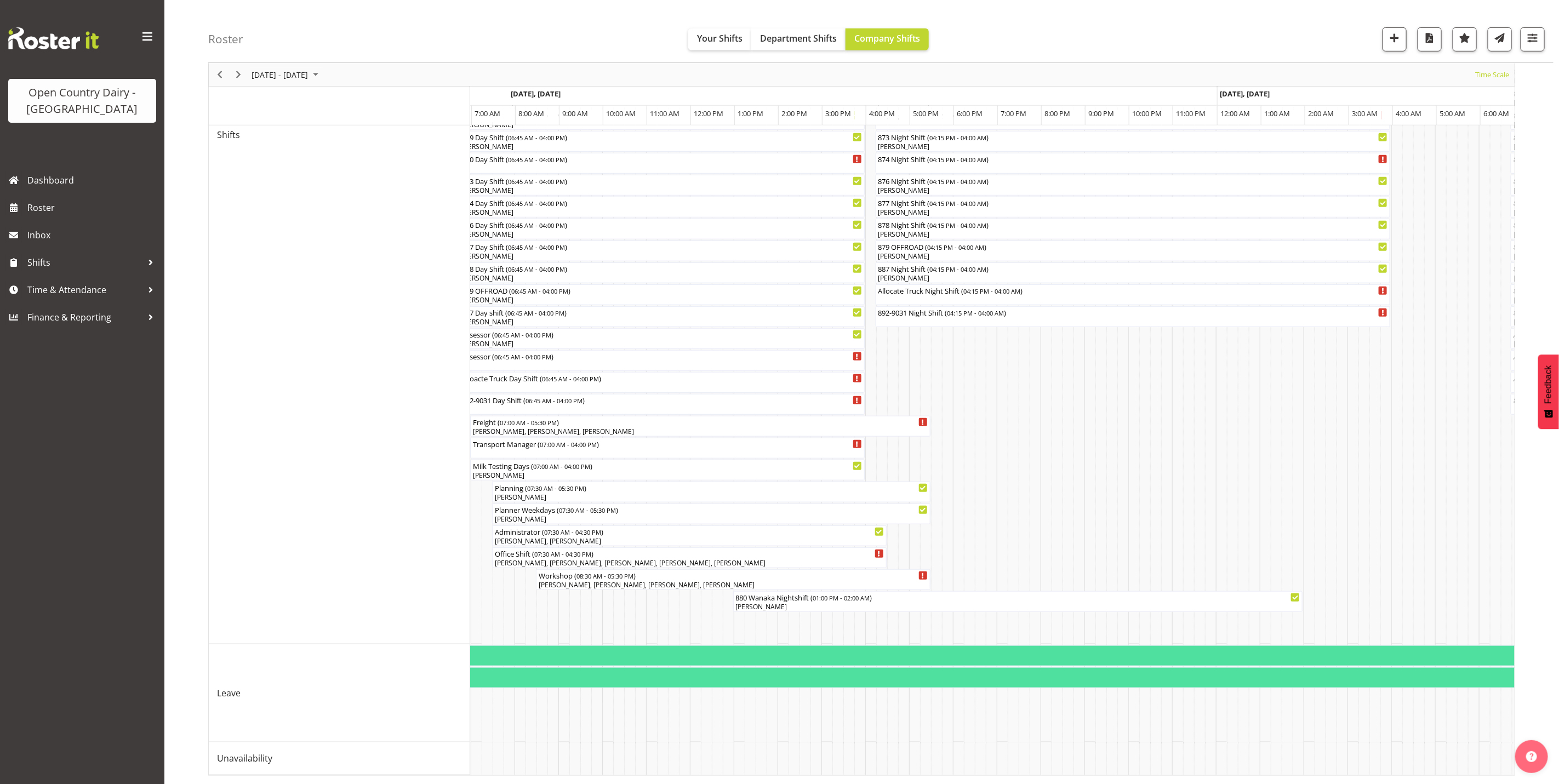
scroll to position [0, 2494]
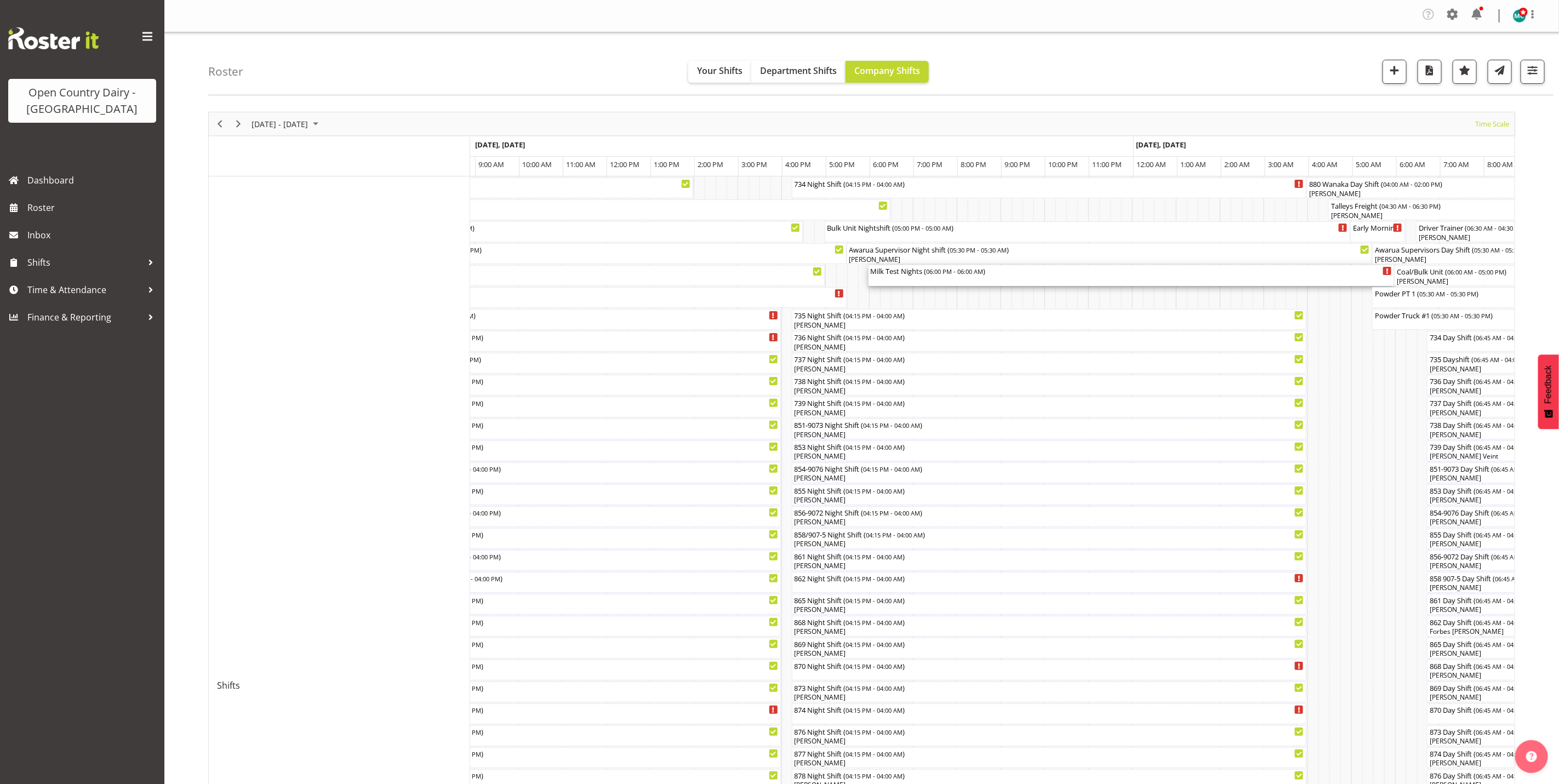
click at [924, 280] on div "Milk Test Nights ( 06:00 PM - 06:00 AM )" at bounding box center [1130, 275] width 521 height 21
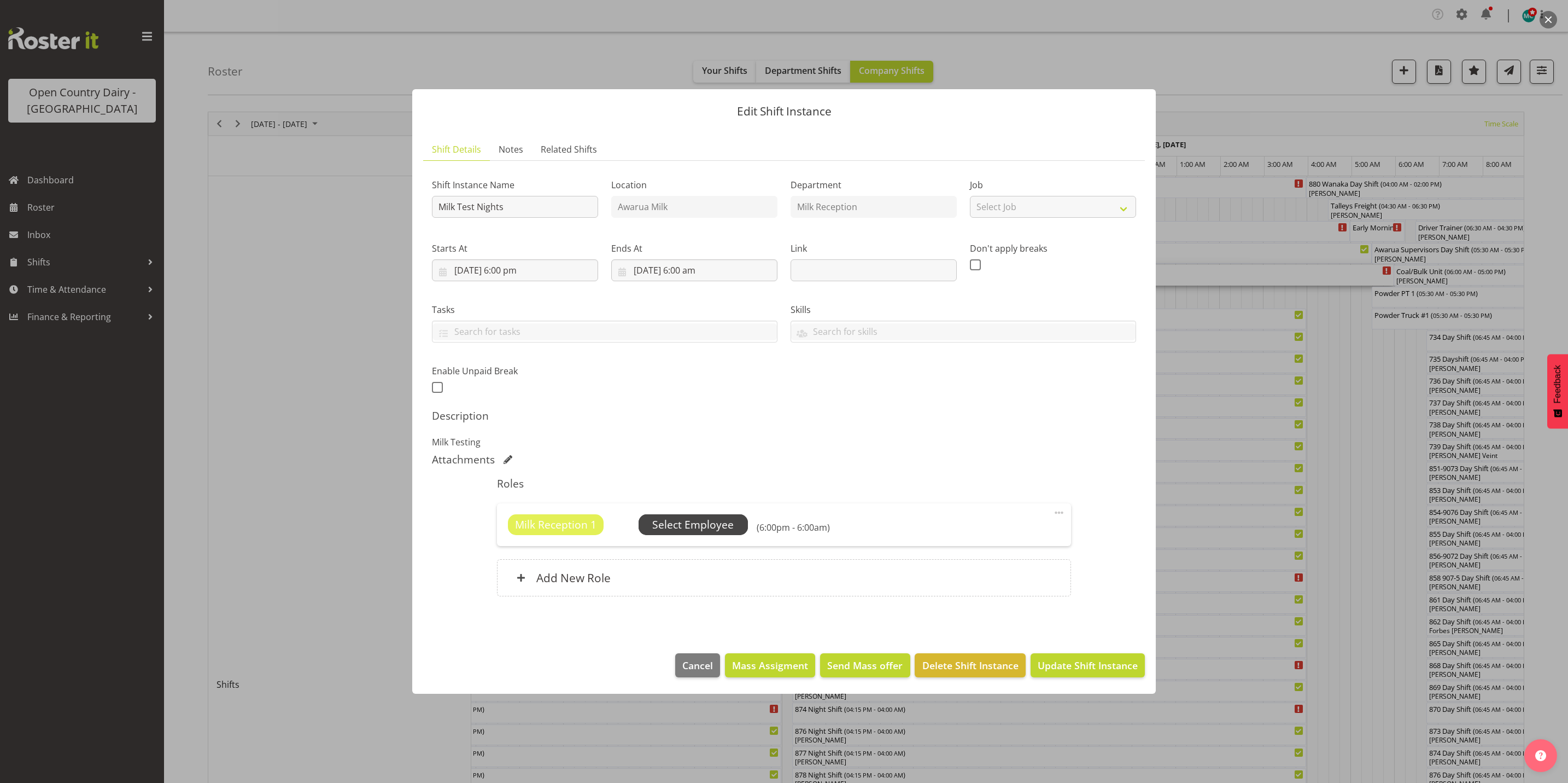
click at [705, 530] on span "Select Employee" at bounding box center [692, 524] width 81 height 16
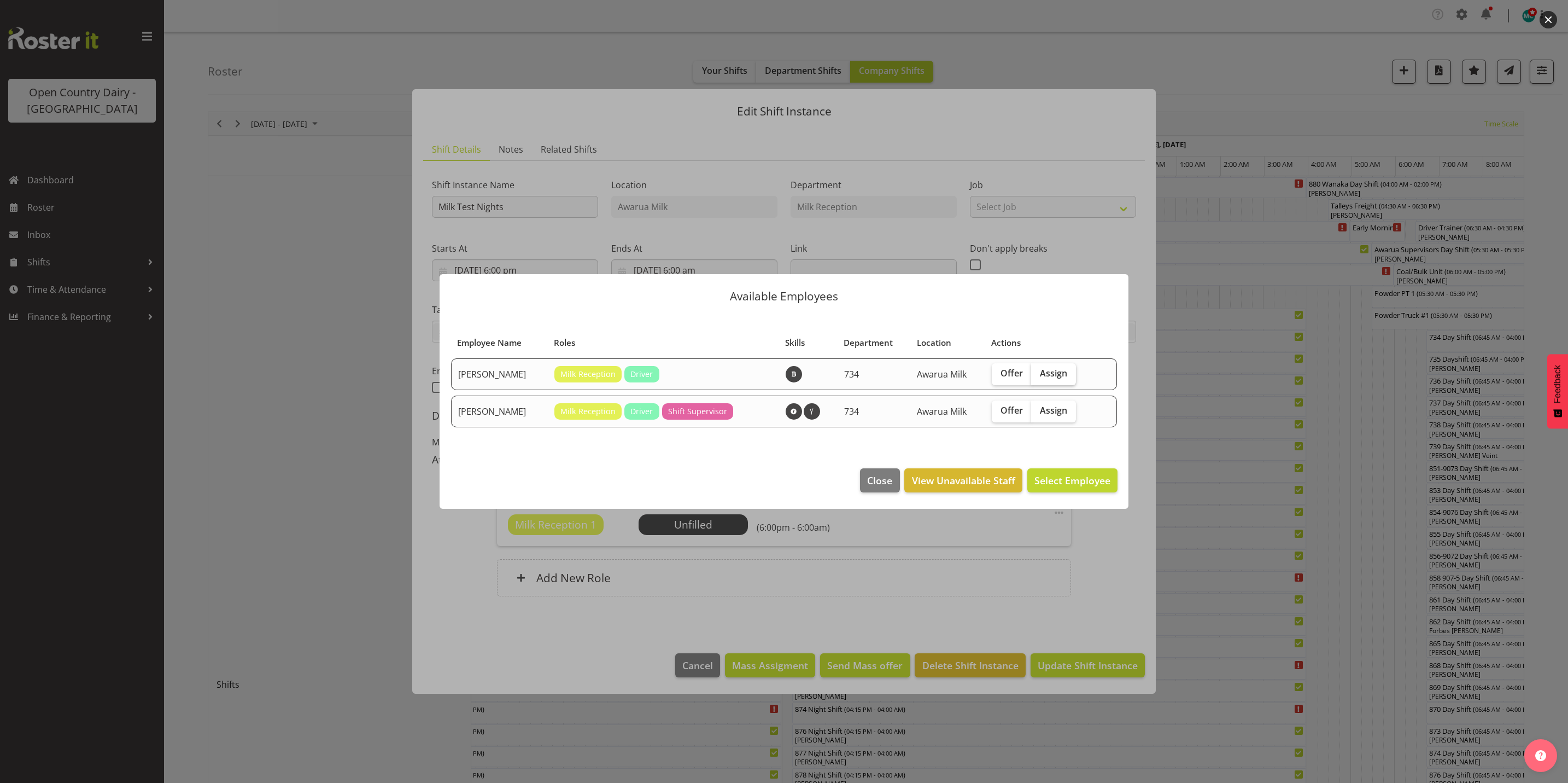
click at [1050, 373] on span "Assign" at bounding box center [1053, 373] width 27 height 11
click at [1038, 373] on input "Assign" at bounding box center [1035, 374] width 7 height 7
checkbox input "true"
click at [1082, 488] on button "Assign [PERSON_NAME]" at bounding box center [1054, 480] width 124 height 24
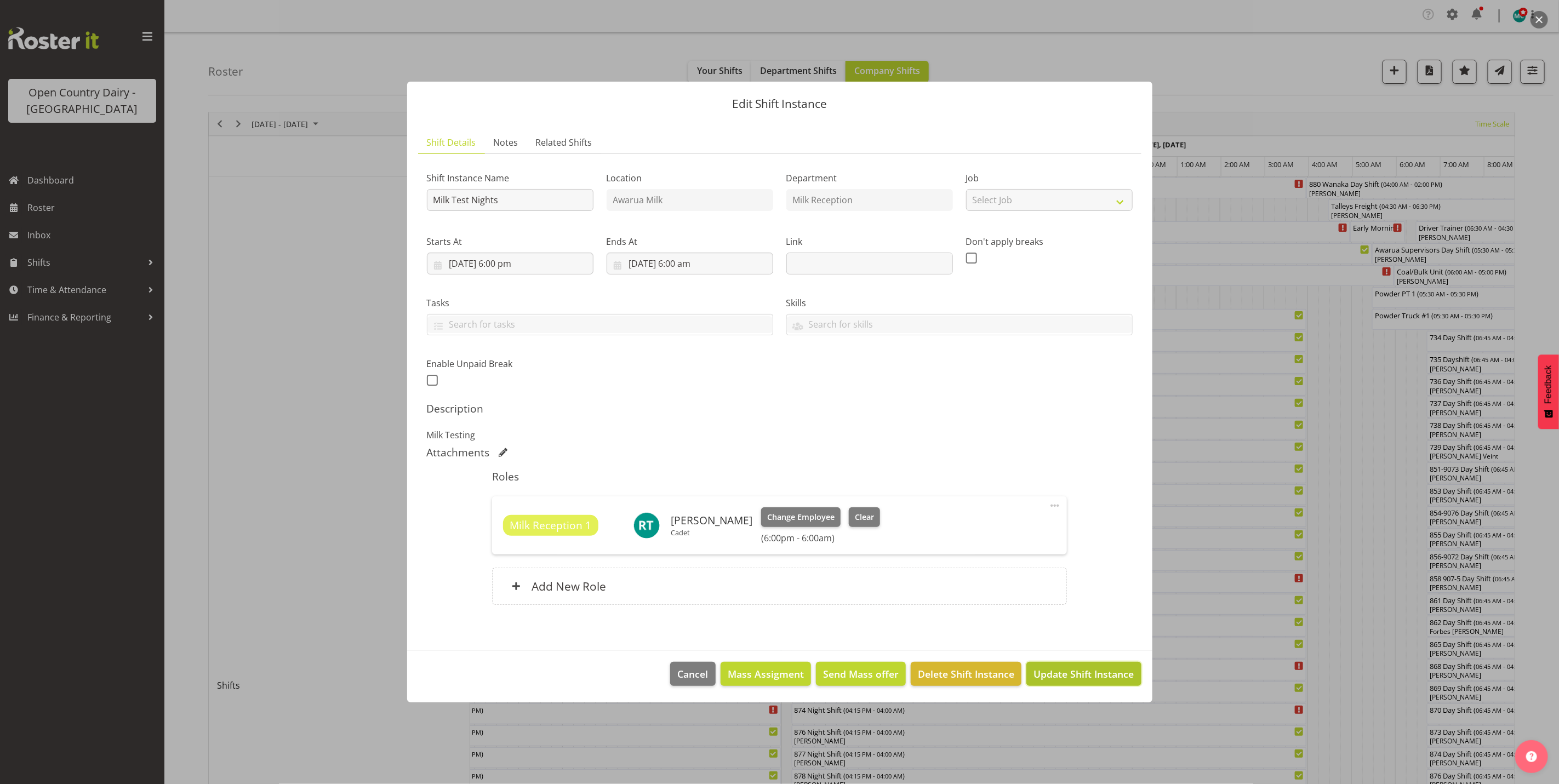
click at [1069, 675] on span "Update Shift Instance" at bounding box center [1083, 674] width 100 height 14
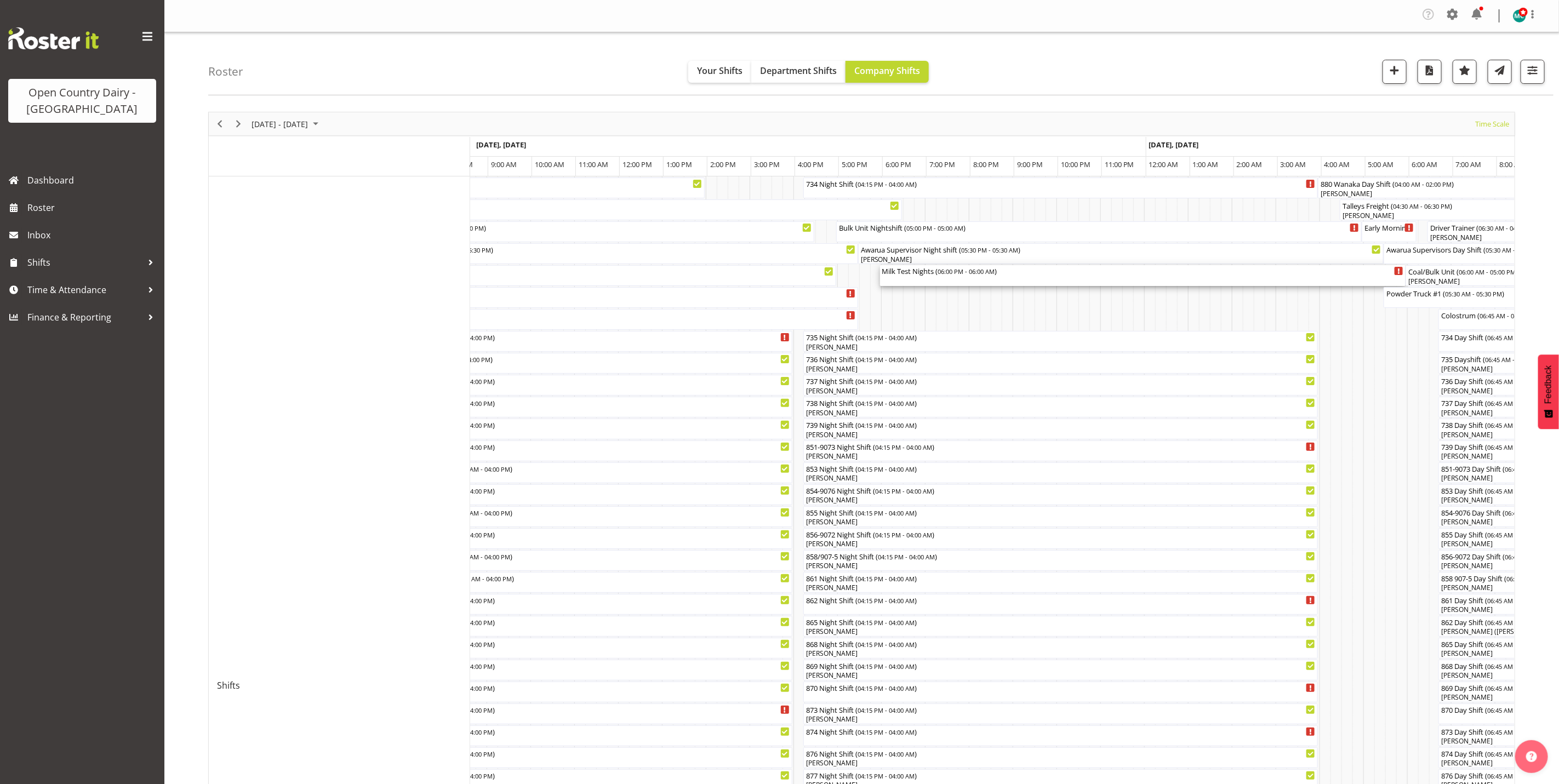
click at [921, 278] on div "Milk Test Nights ( 06:00 PM - 06:00 AM )" at bounding box center [1143, 275] width 521 height 21
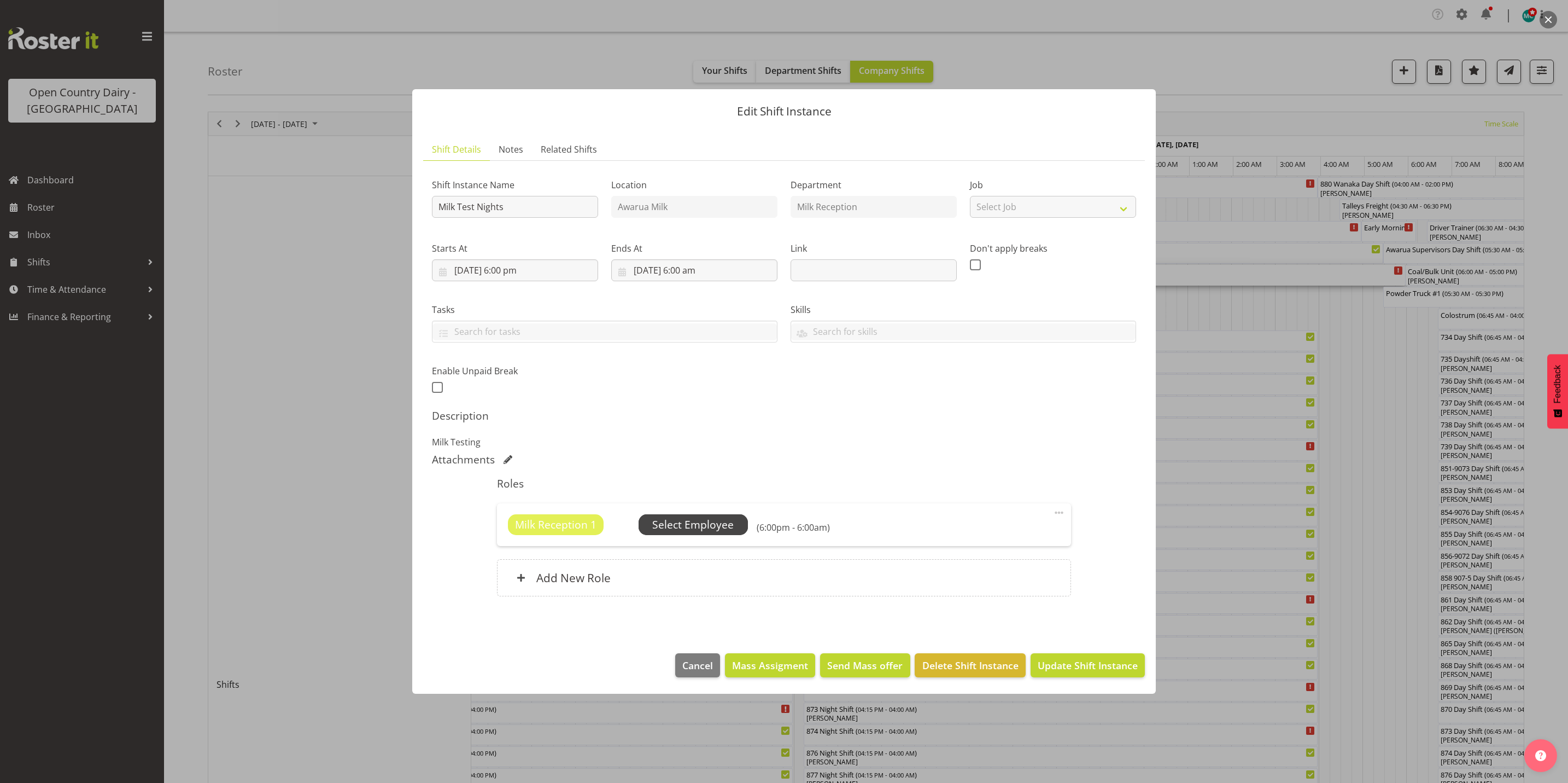
click at [696, 520] on span "Select Employee" at bounding box center [692, 524] width 81 height 16
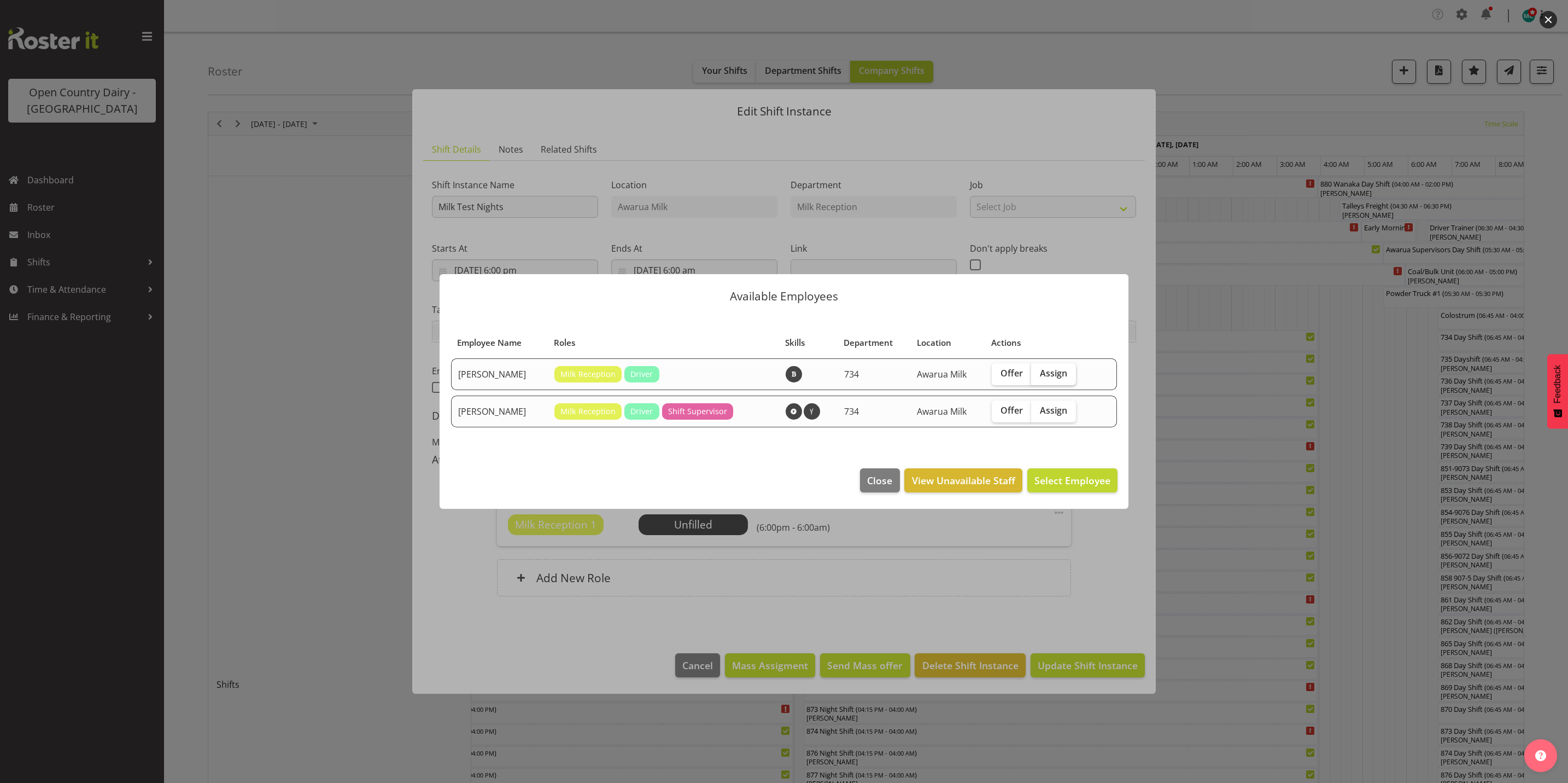
click at [1053, 374] on span "Assign" at bounding box center [1053, 373] width 27 height 11
click at [1038, 374] on input "Assign" at bounding box center [1035, 374] width 7 height 7
checkbox input "true"
click at [1057, 482] on span "Assign [PERSON_NAME]" at bounding box center [1055, 480] width 110 height 13
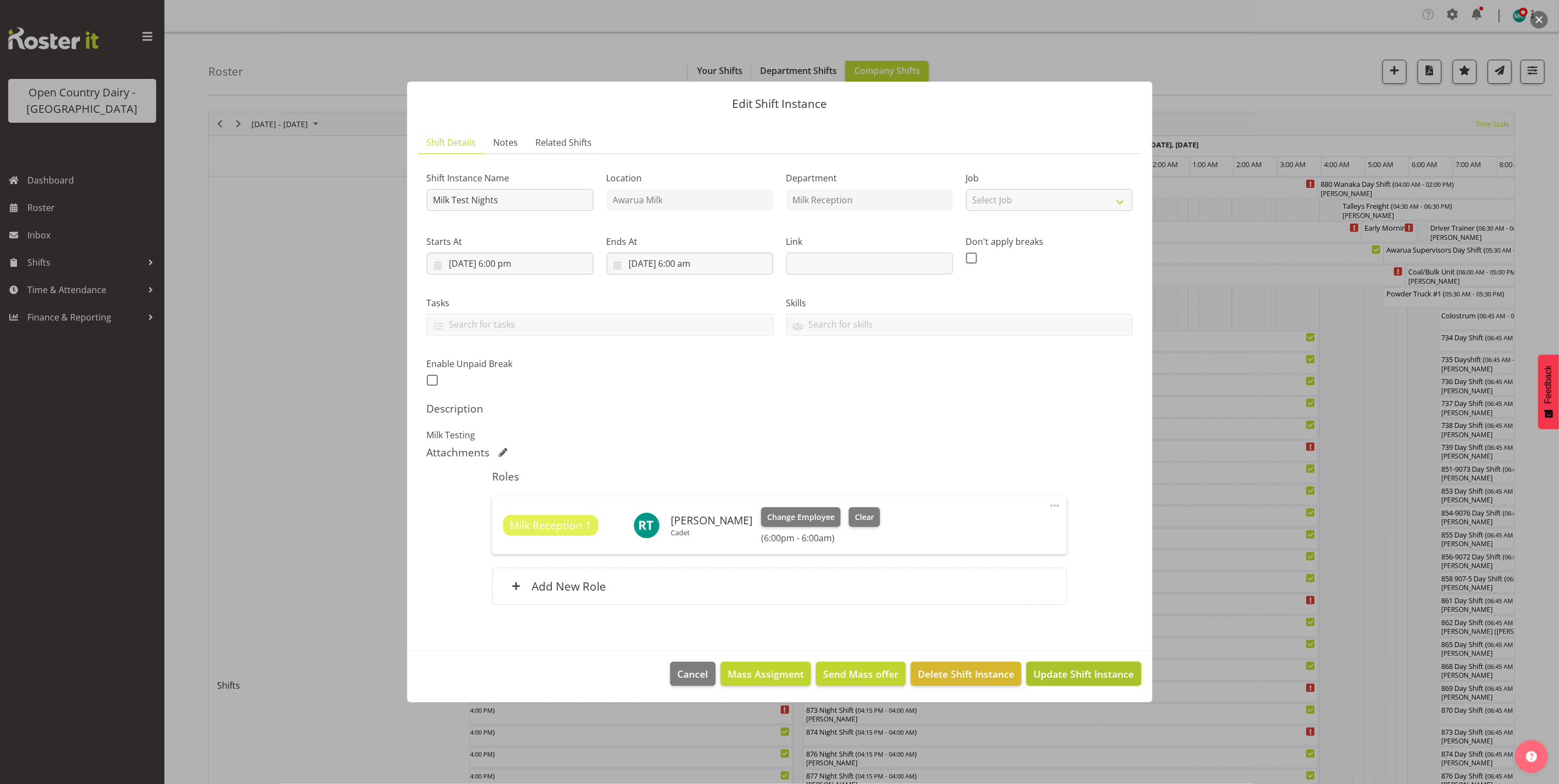
click at [1056, 675] on span "Update Shift Instance" at bounding box center [1083, 674] width 100 height 14
